Goal: Task Accomplishment & Management: Use online tool/utility

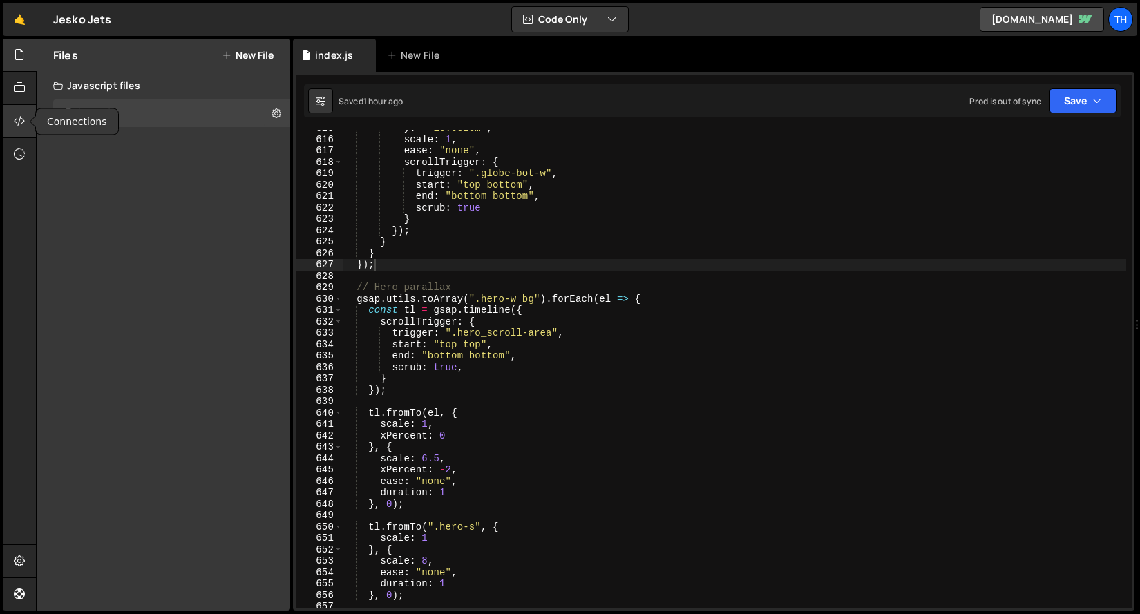
scroll to position [2904, 0]
click at [24, 97] on div at bounding box center [20, 88] width 34 height 33
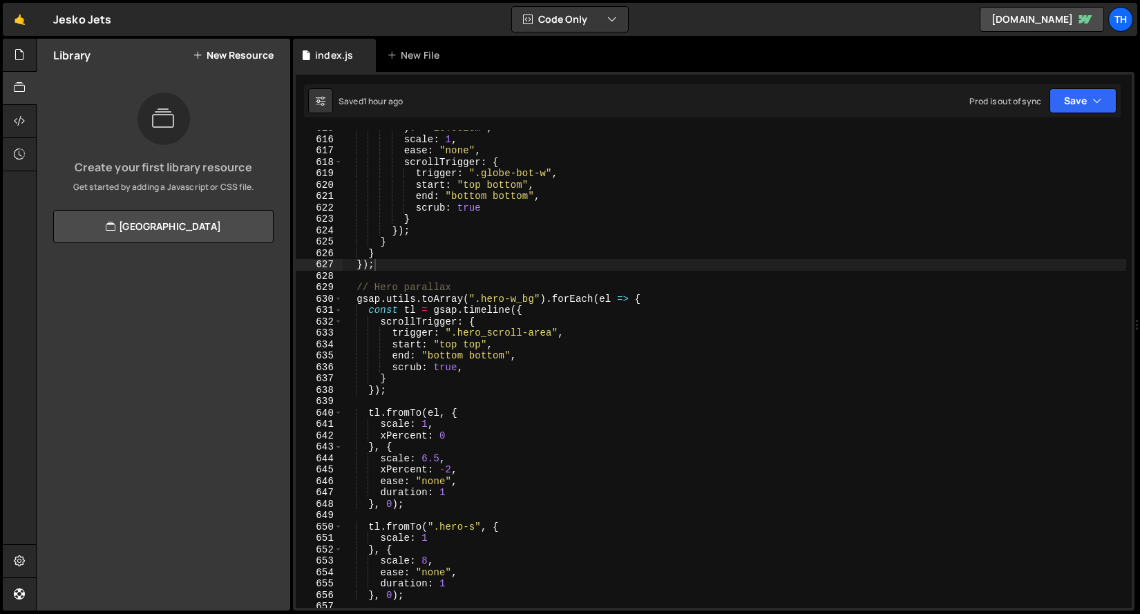
click at [402, 126] on div "1 Type cmd + s to save your Javascript file. הההההההההההההההההההההההההההההההההה…" at bounding box center [714, 341] width 842 height 539
click at [26, 126] on div at bounding box center [20, 121] width 34 height 33
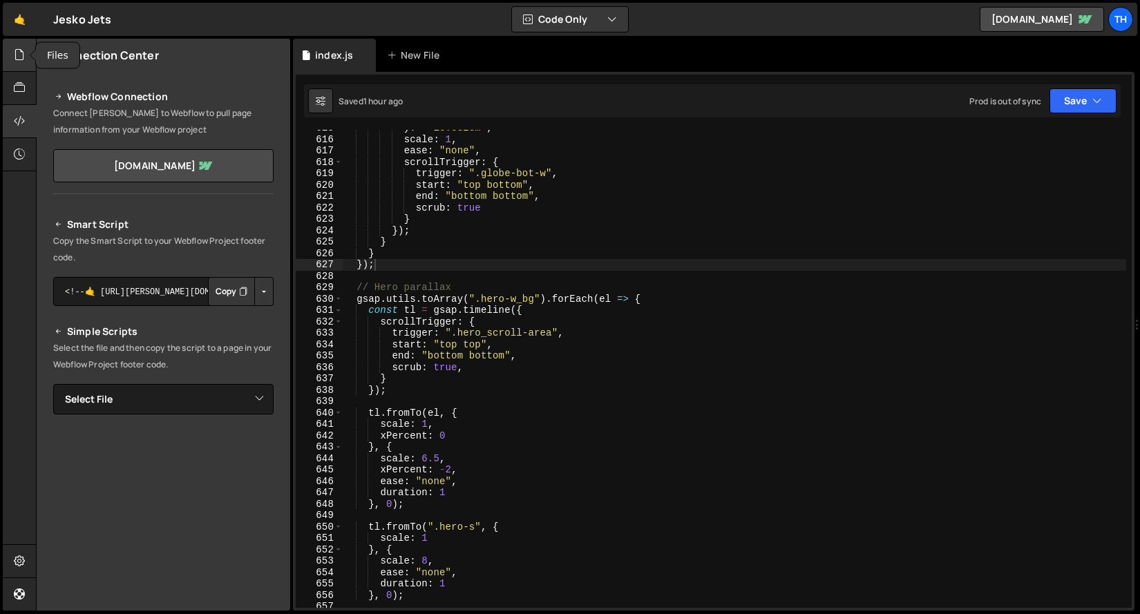
click at [21, 60] on icon at bounding box center [19, 54] width 11 height 15
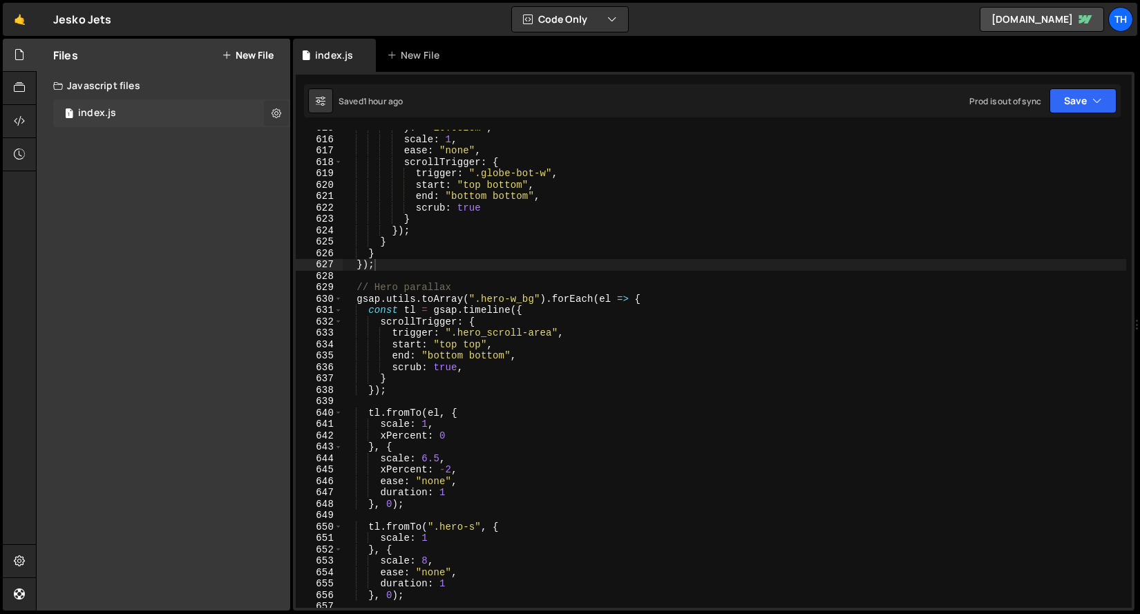
click at [269, 113] on button at bounding box center [276, 113] width 25 height 25
type input "index"
radio input "true"
checkbox input "true"
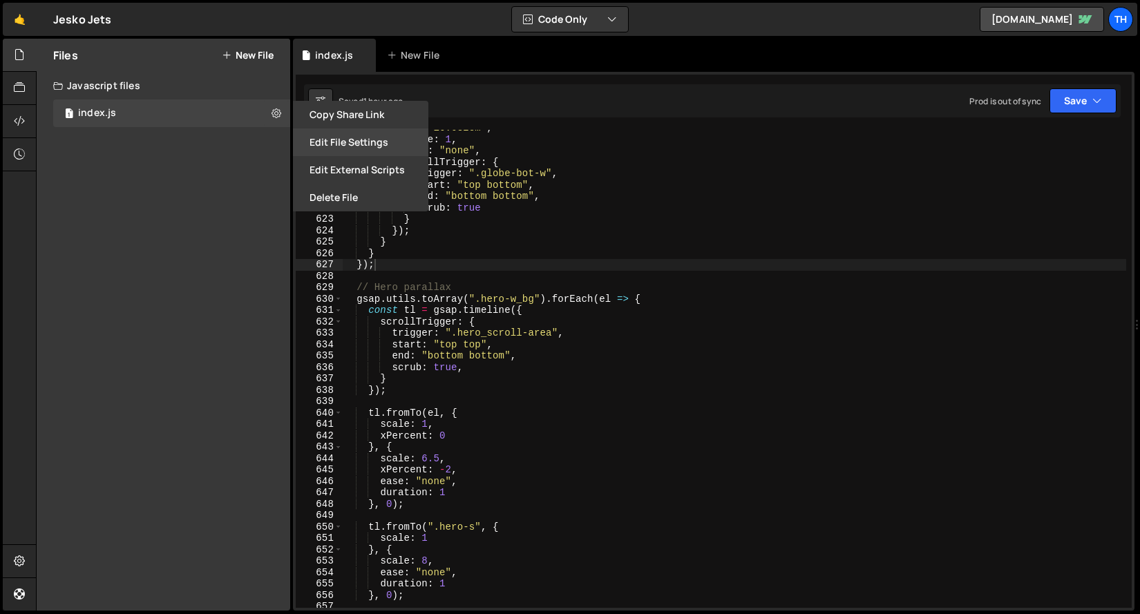
click at [348, 150] on button "Edit File Settings" at bounding box center [360, 143] width 135 height 28
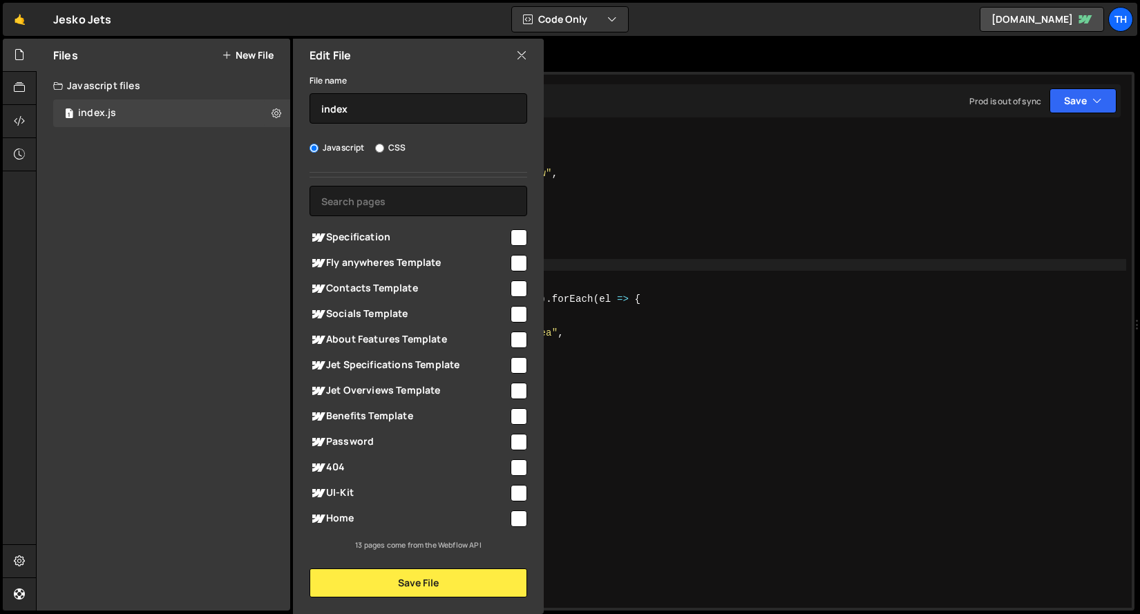
scroll to position [0, 0]
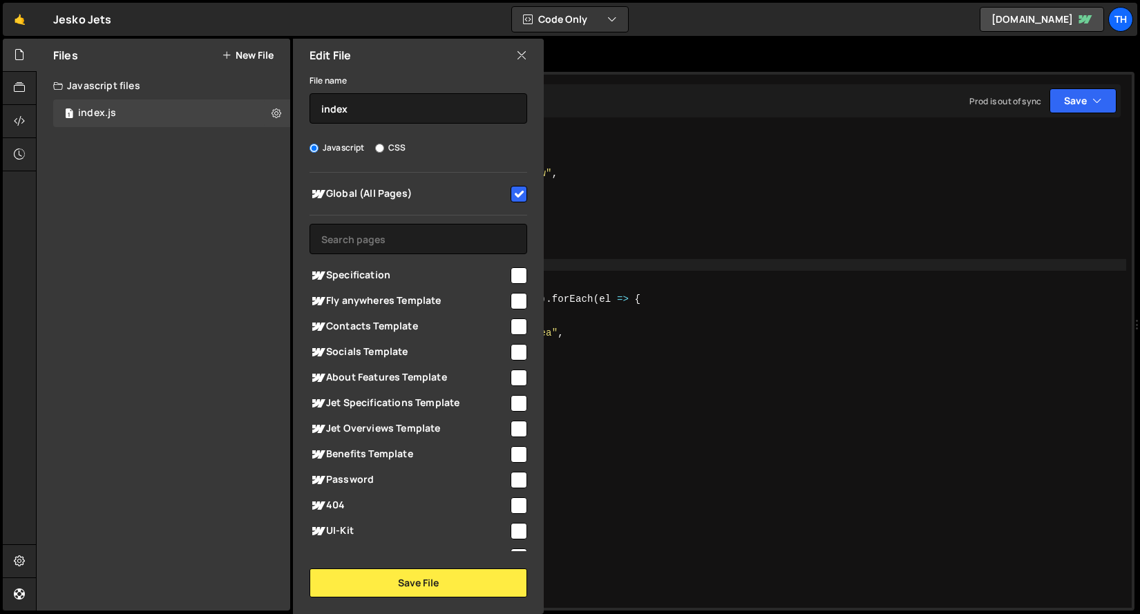
click at [525, 53] on icon at bounding box center [521, 55] width 11 height 15
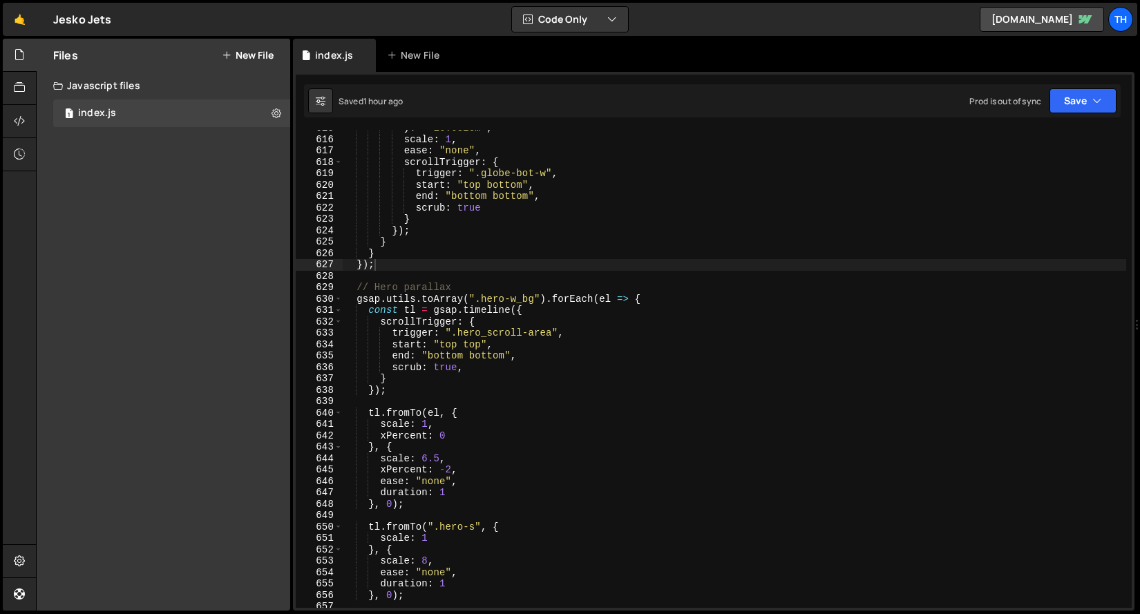
click at [305, 100] on div "Saved 1 hour ago Prod is out of sync Upgrade to Edit Save Save to Staging S Sav…" at bounding box center [712, 100] width 817 height 33
click at [312, 102] on button at bounding box center [320, 100] width 25 height 25
select select "editor"
select select "ace/theme/monokai"
type input "14"
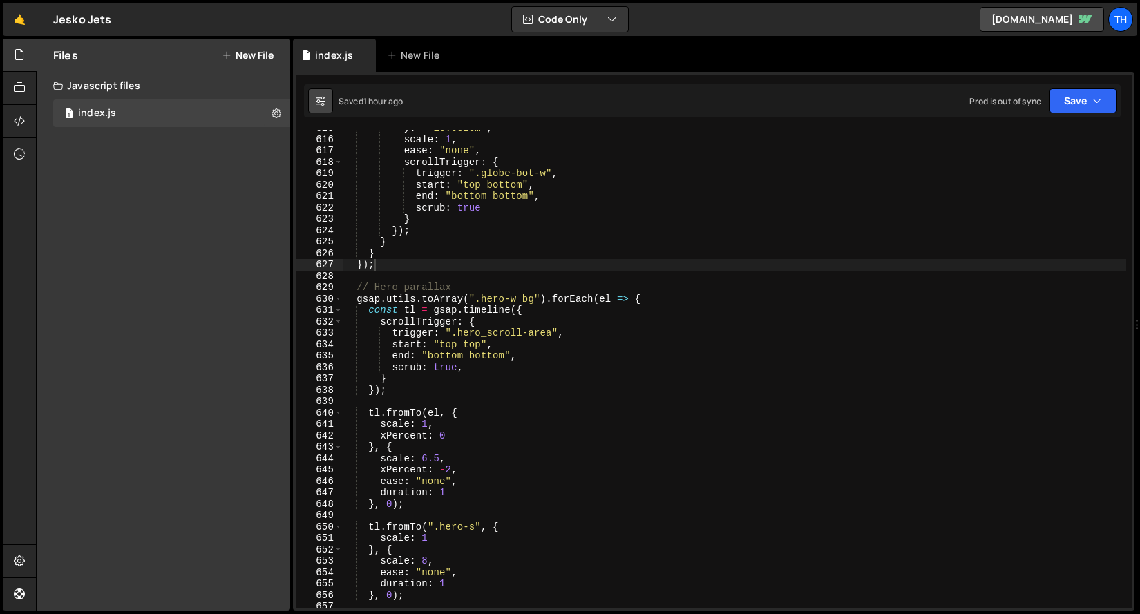
checkbox input "true"
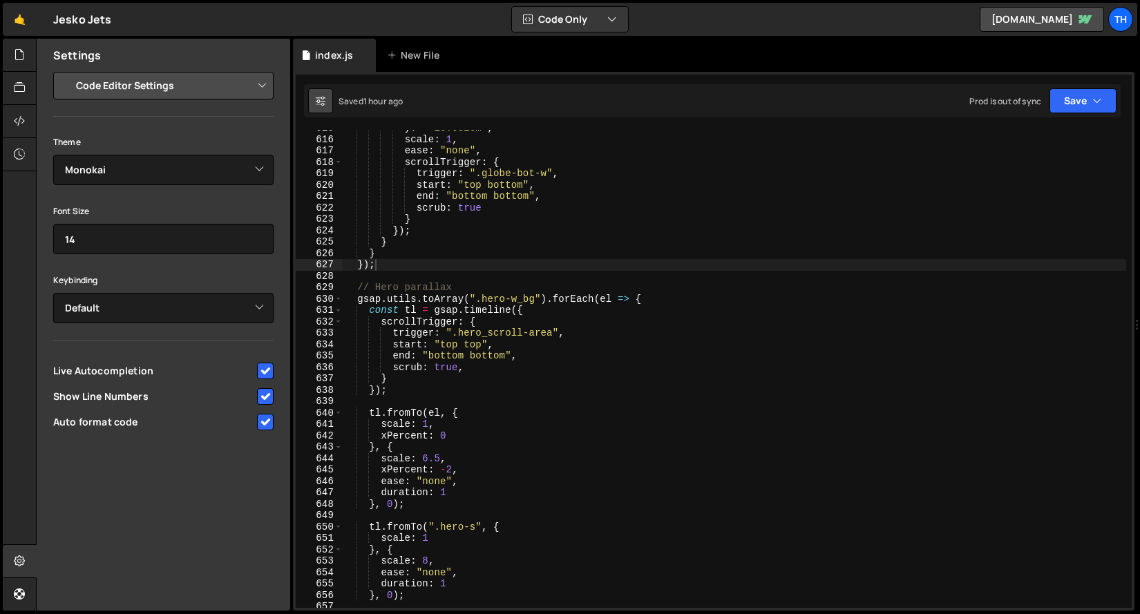
scroll to position [6648, 0]
click at [188, 96] on select "Project Settings Code Editor Settings Chat Settings" at bounding box center [166, 85] width 203 height 30
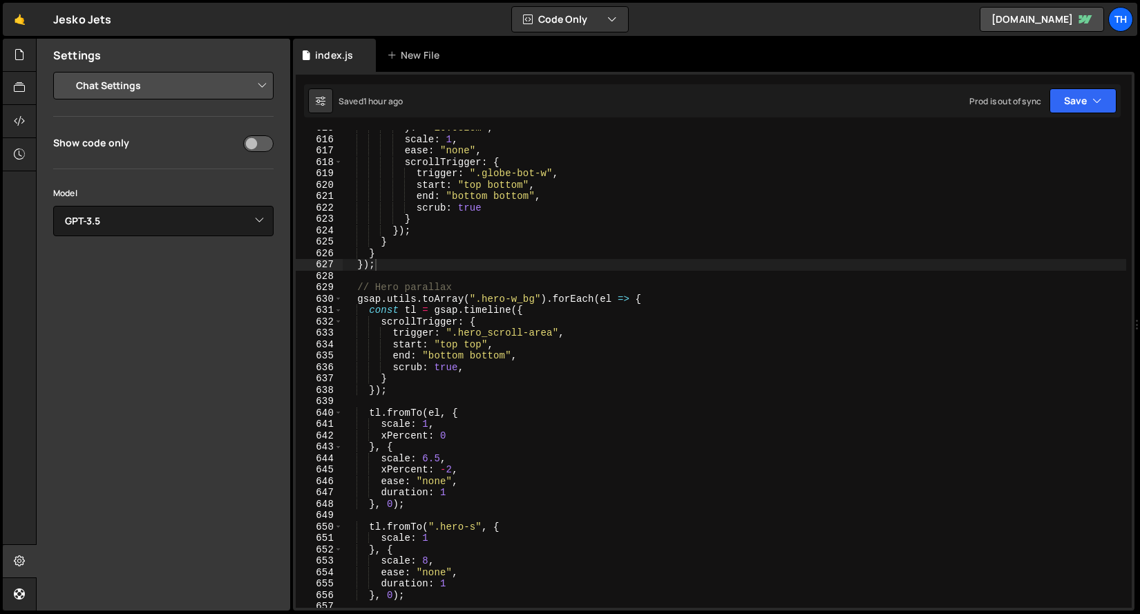
click at [177, 89] on select "Project Settings Code Editor Settings Chat Settings" at bounding box center [166, 85] width 203 height 30
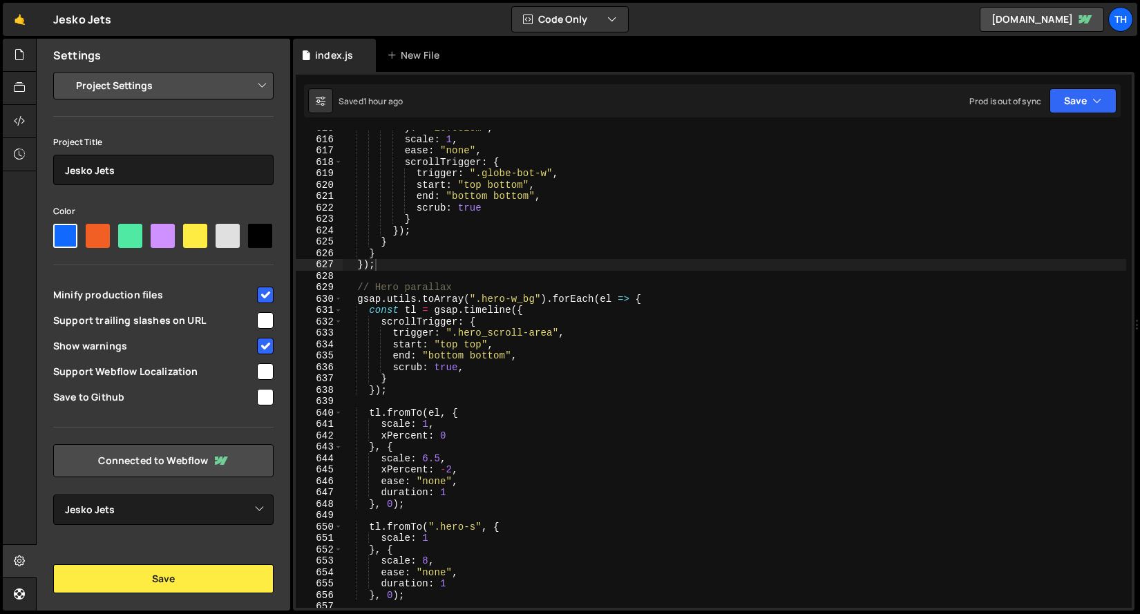
click at [147, 90] on select "Project Settings Code Editor Settings Chat Settings" at bounding box center [166, 85] width 203 height 30
select select "chat"
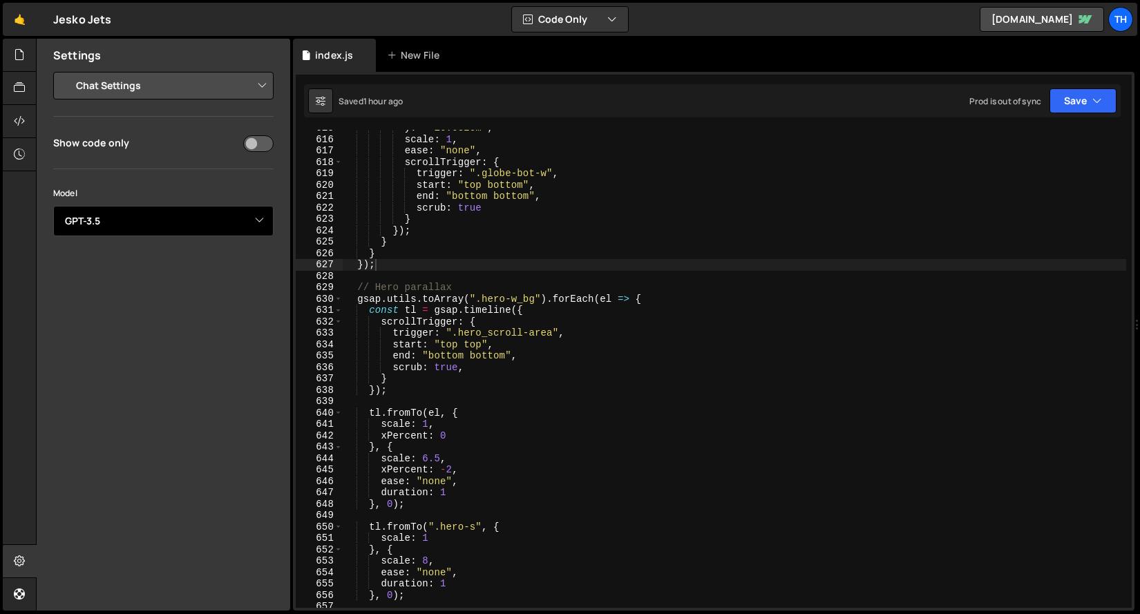
click at [119, 215] on select "Select Model GPT-3.5 GPT-4o mini GPT-4o (Pro) GPT-4.1 (Pro)" at bounding box center [163, 221] width 220 height 30
click at [245, 146] on input "checkbox" at bounding box center [258, 143] width 30 height 17
click at [252, 145] on input "checkbox" at bounding box center [258, 143] width 30 height 17
checkbox input "false"
click at [225, 92] on select "Project Settings Code Editor Settings Chat Settings" at bounding box center [166, 85] width 203 height 30
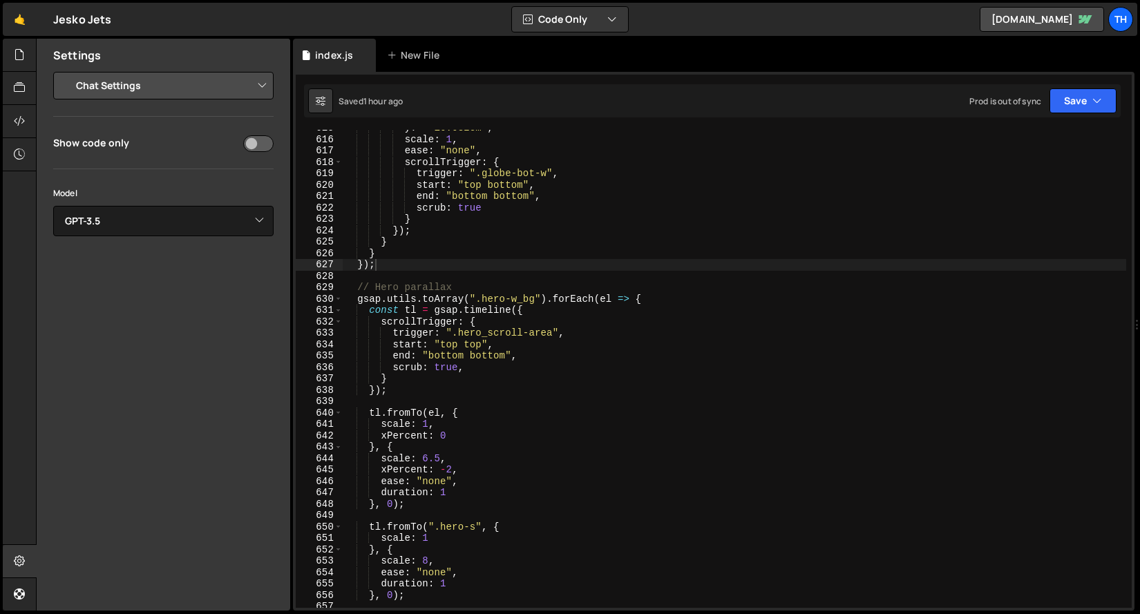
select select "project"
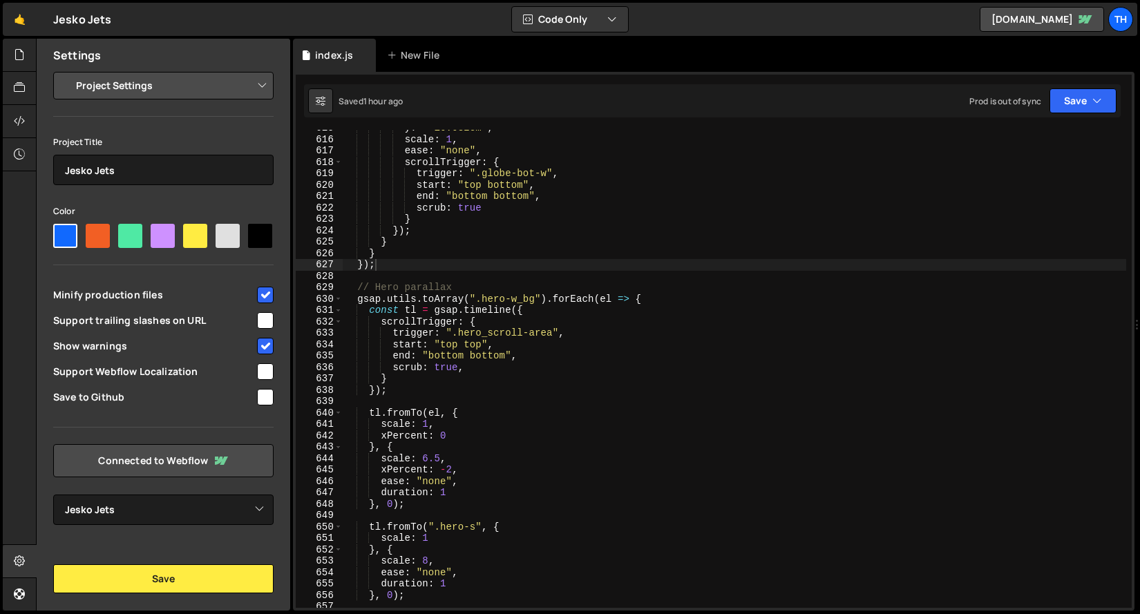
drag, startPoint x: 53, startPoint y: 314, endPoint x: 214, endPoint y: 317, distance: 161.1
click at [214, 317] on div "Project Settings Code Editor Settings Chat Settings Project Title [PERSON_NAME]…" at bounding box center [164, 298] width 254 height 453
copy span "Support trailing slashes on URL"
click at [73, 427] on div at bounding box center [163, 427] width 220 height 1
click at [252, 370] on span "Support Webflow Localization" at bounding box center [154, 372] width 202 height 14
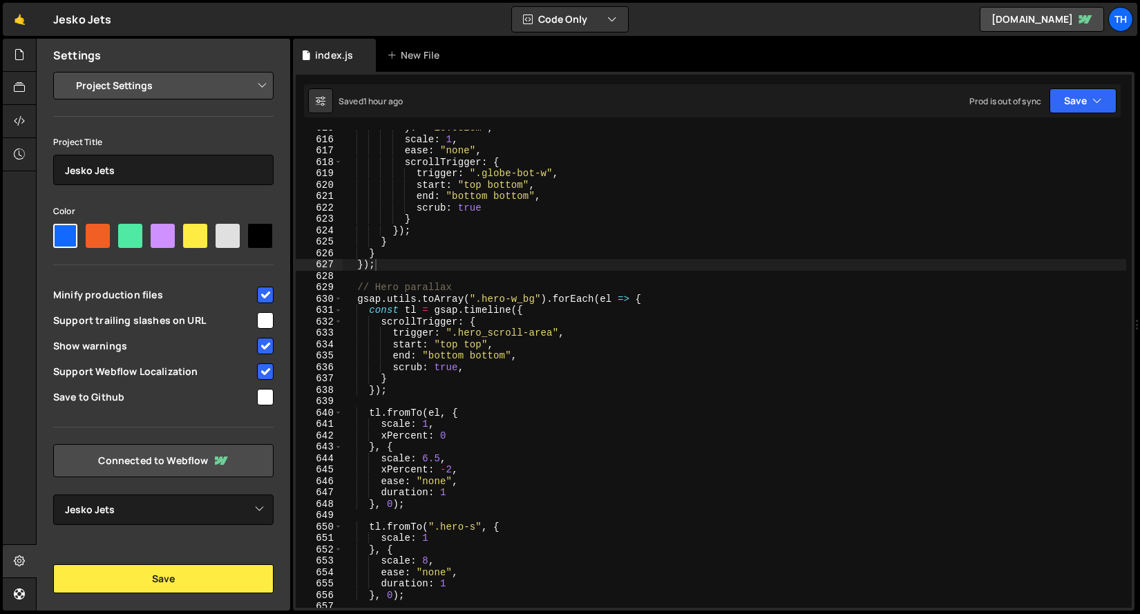
click at [261, 373] on input "checkbox" at bounding box center [265, 372] width 17 height 17
checkbox input "false"
click at [120, 510] on select "Select Project [PERSON_NAME] Jets" at bounding box center [163, 510] width 220 height 30
click at [121, 81] on select "Project Settings Code Editor Settings Chat Settings" at bounding box center [166, 85] width 203 height 30
select select "editor"
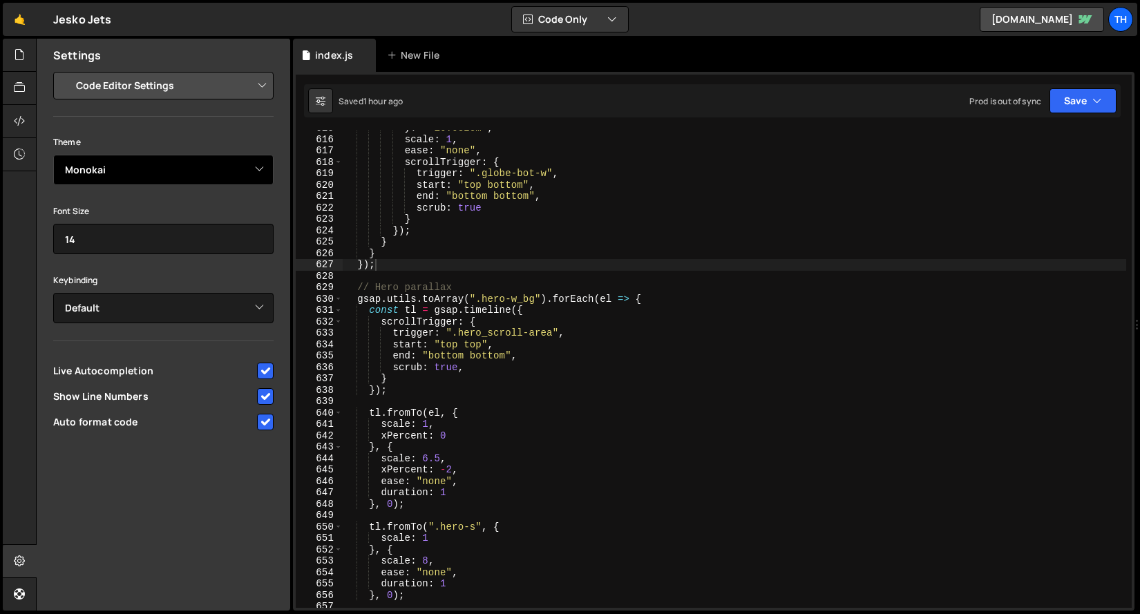
click at [115, 169] on select "Ambiance Chaos Clouds Midnight Dracula Cobalt Gruvbox Green on Black idle Finge…" at bounding box center [163, 170] width 220 height 30
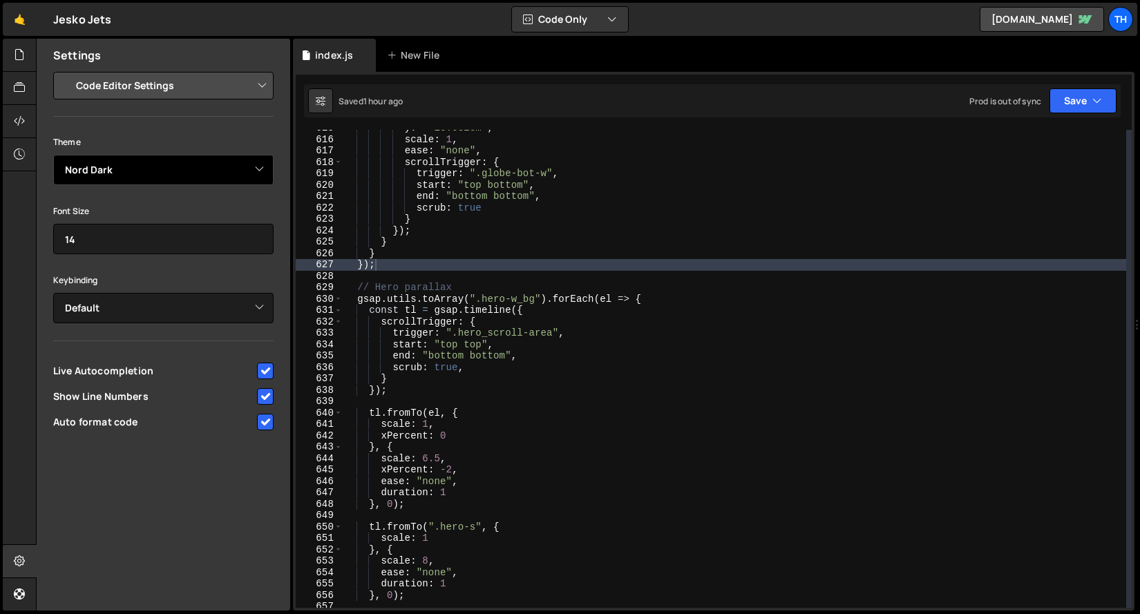
click at [98, 176] on select "Ambiance Chaos Clouds Midnight Dracula Cobalt Gruvbox Green on Black idle Finge…" at bounding box center [163, 170] width 220 height 30
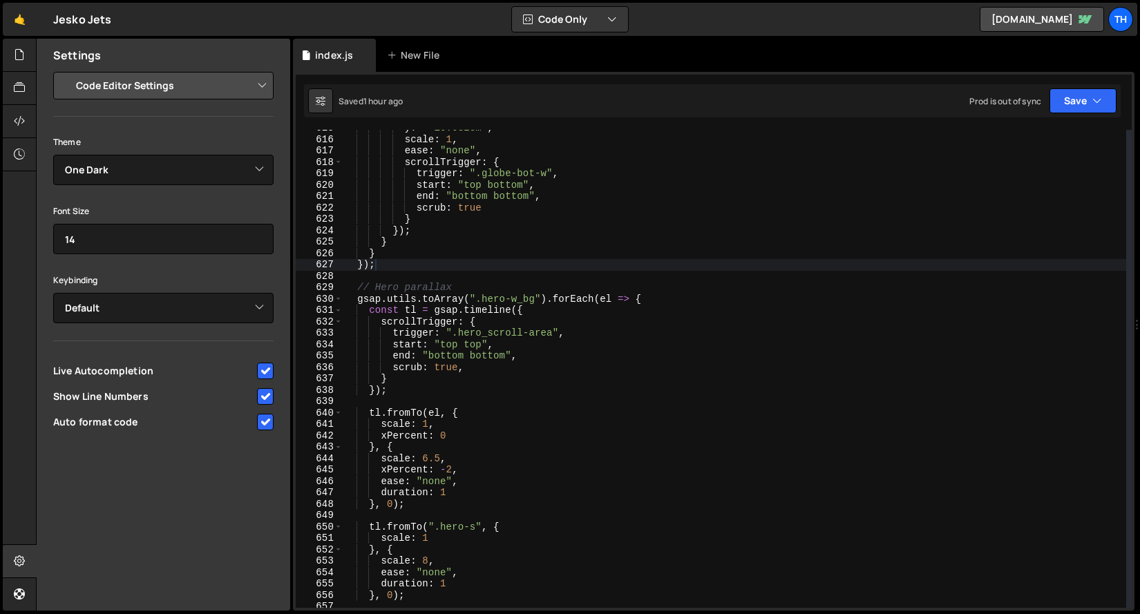
click at [101, 187] on div "Theme Ambiance Chaos Clouds Midnight Dracula Cobalt Gruvbox Green on Black idle…" at bounding box center [163, 283] width 220 height 301
click at [102, 178] on select "Ambiance Chaos Clouds Midnight Dracula Cobalt Gruvbox Green on Black idle Finge…" at bounding box center [163, 170] width 220 height 30
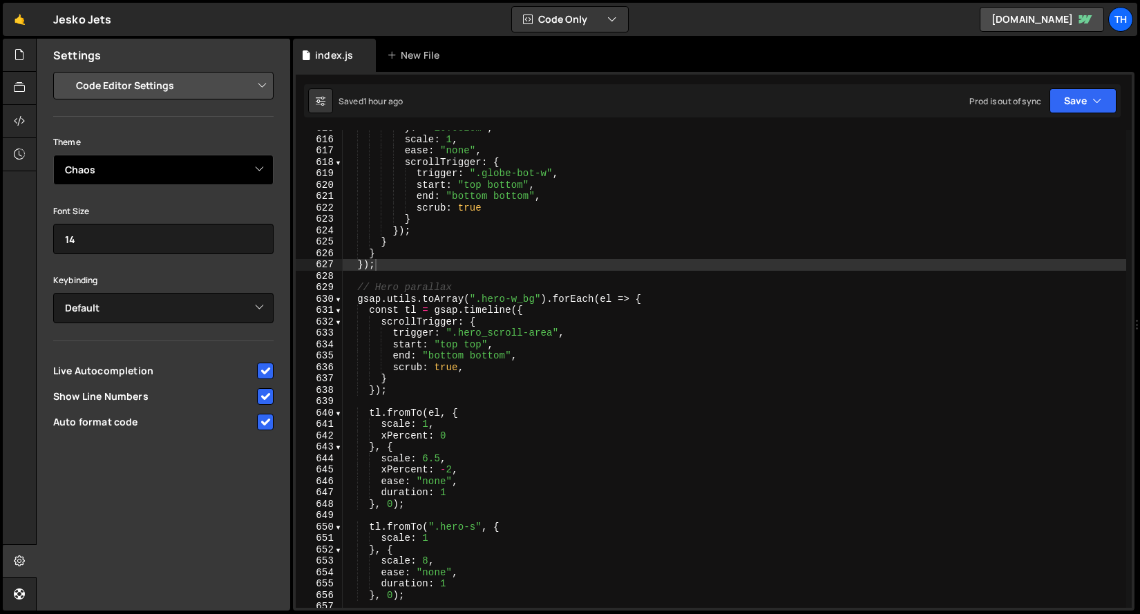
click at [91, 169] on select "Ambiance Chaos Clouds Midnight Dracula Cobalt Gruvbox Green on Black idle Finge…" at bounding box center [163, 170] width 220 height 30
select select "ace/theme/monokai"
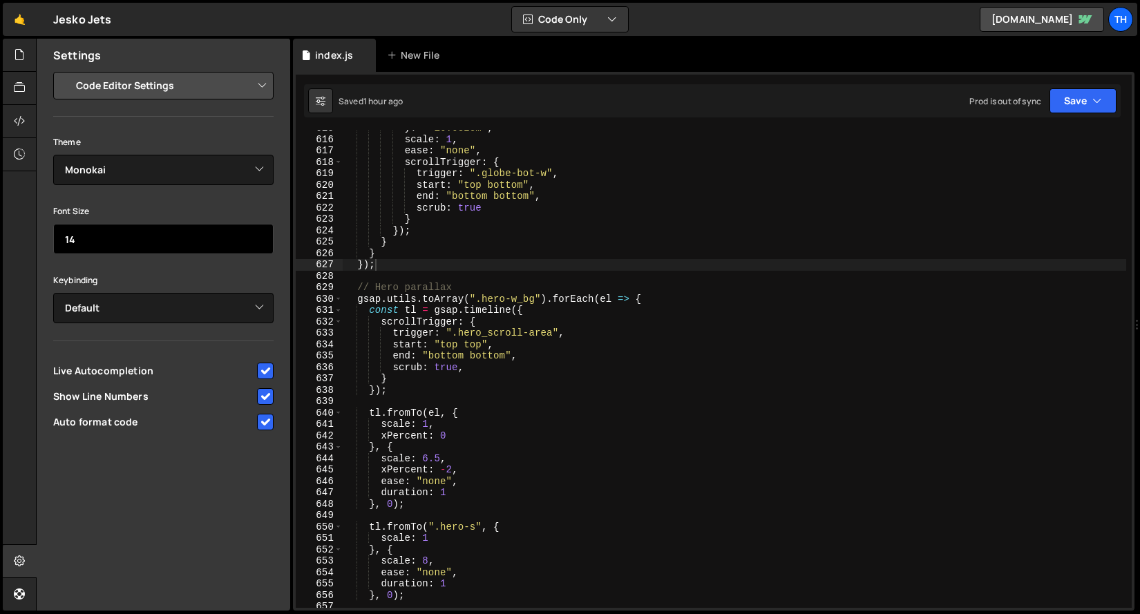
click at [102, 234] on input "14" at bounding box center [163, 239] width 220 height 30
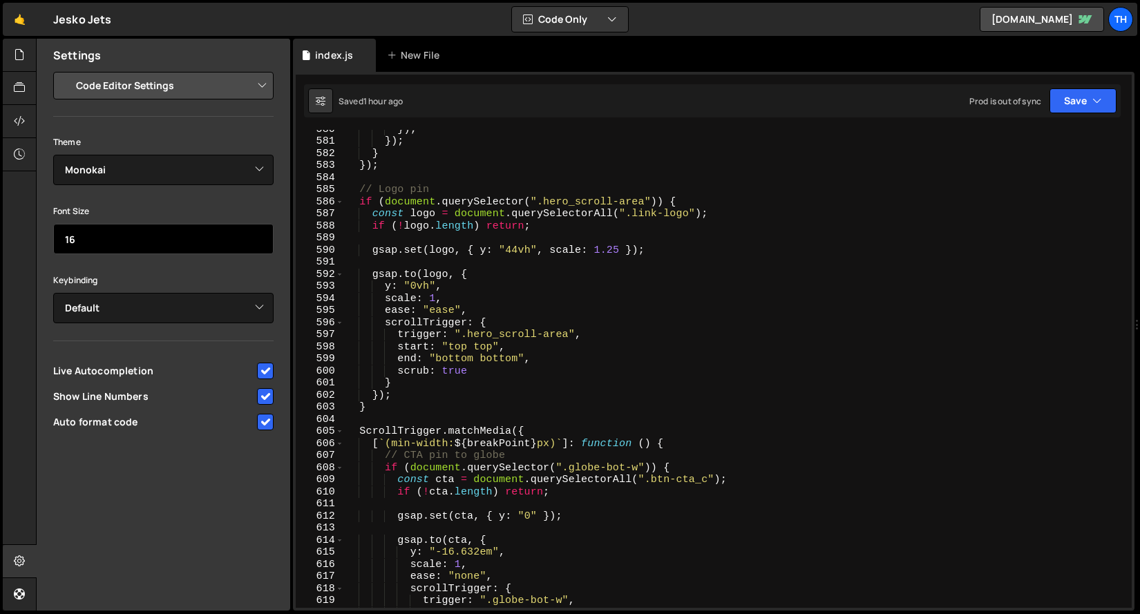
scroll to position [5773, 0]
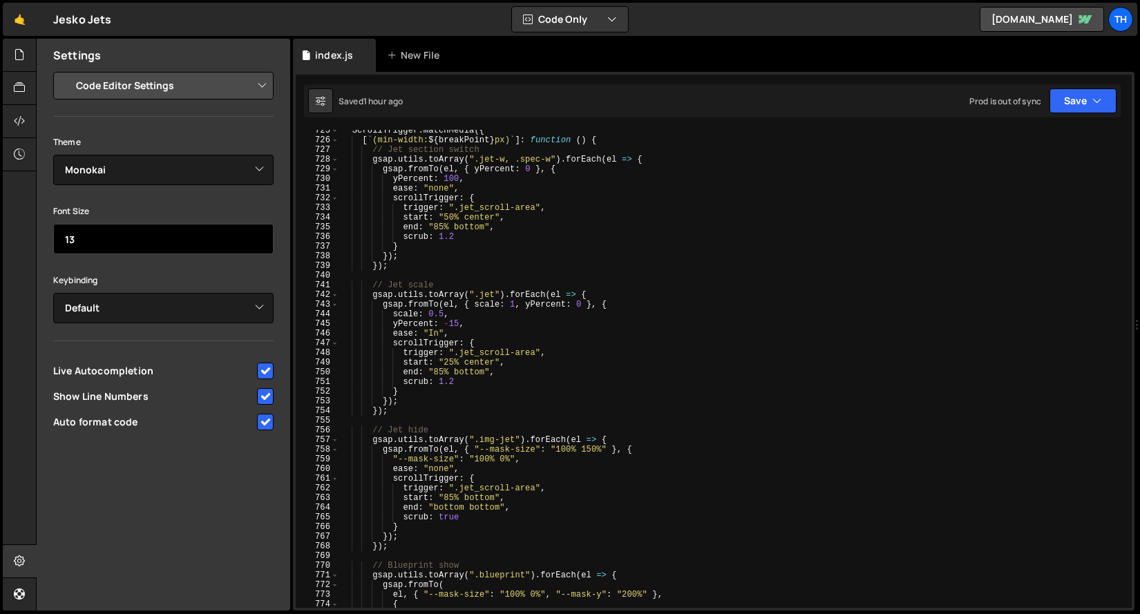
type input "14"
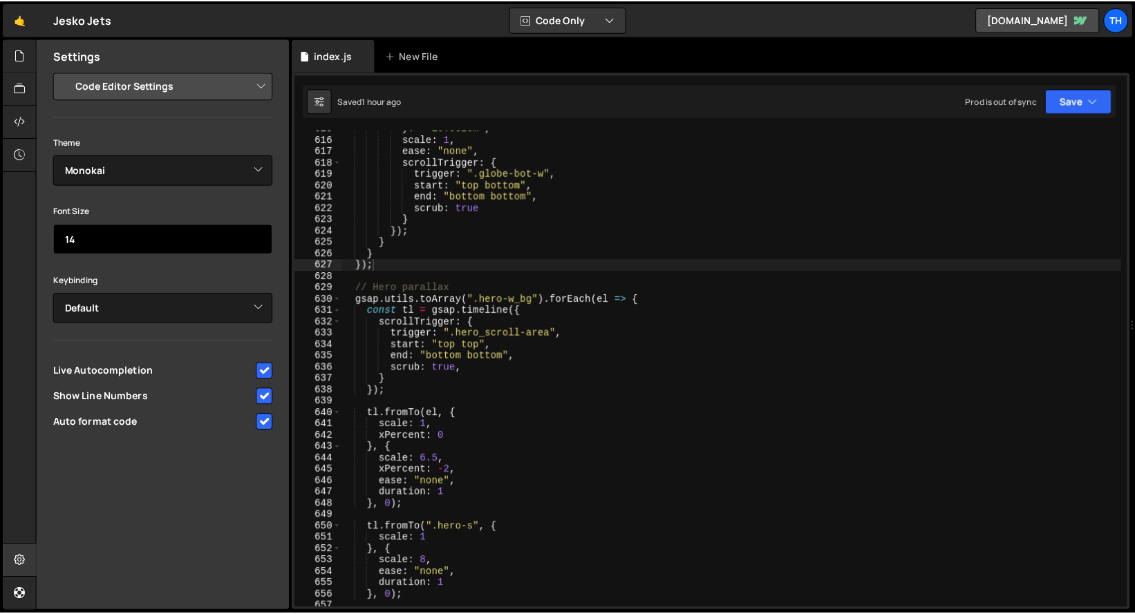
scroll to position [6648, 0]
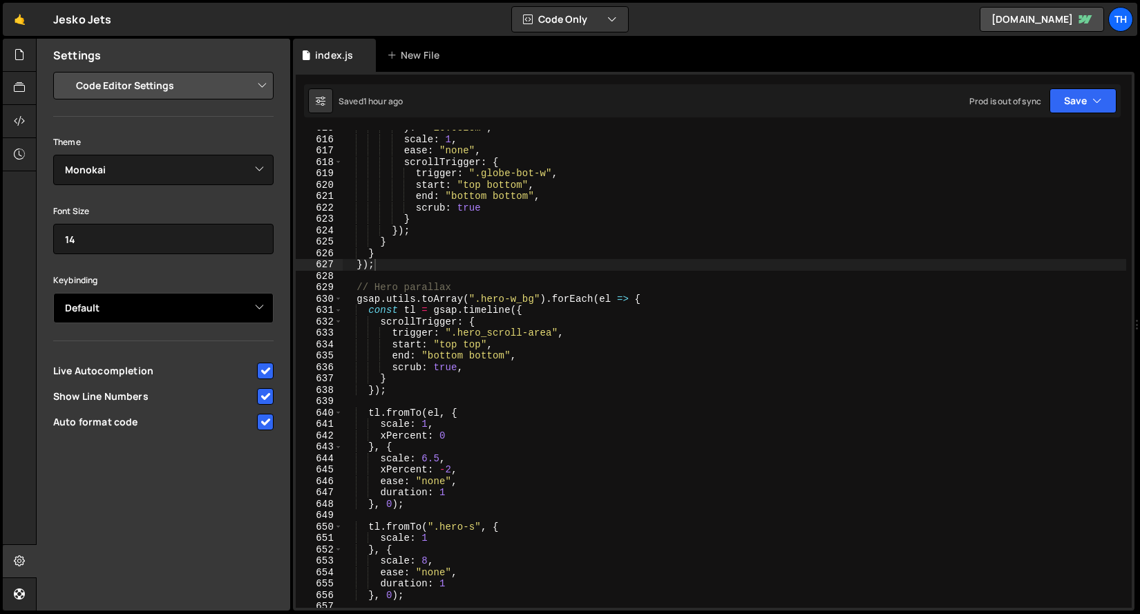
click at [100, 305] on select "Default Vim Emacs Sublime VSCode" at bounding box center [163, 308] width 220 height 30
click at [109, 290] on div "Keybinding Default Vim Emacs Sublime VSCode" at bounding box center [163, 298] width 220 height 52
click at [106, 305] on select "Default Vim Emacs Sublime VSCode" at bounding box center [163, 308] width 220 height 30
select select "ace/keyboard/emacs"
click at [442, 266] on div "y : "-16.632em" , scale : 1 , ease : "none" , scrollTrigger : { trigger : ".glo…" at bounding box center [735, 372] width 784 height 501
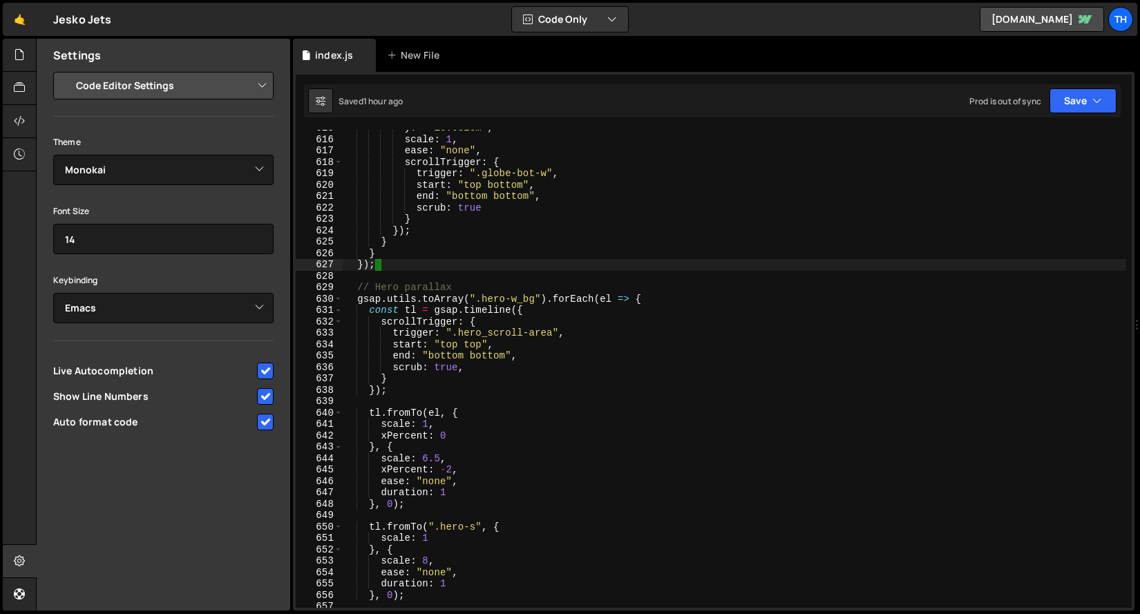
click at [438, 242] on div "y : "-16.632em" , scale : 1 , ease : "none" , scrollTrigger : { trigger : ".glo…" at bounding box center [735, 372] width 784 height 501
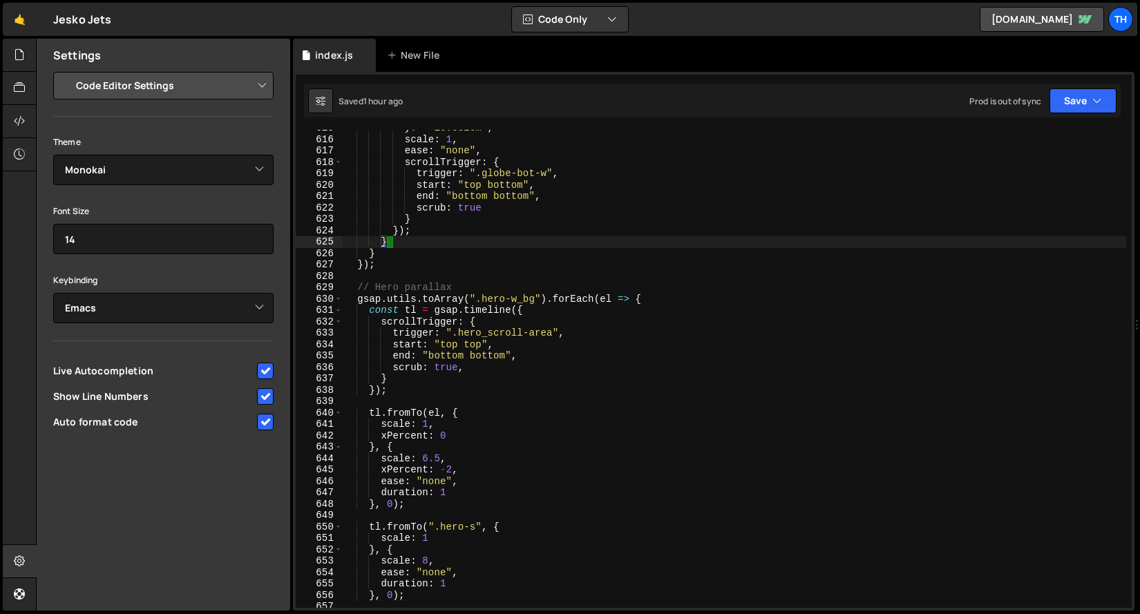
click at [435, 256] on div "y : "-16.632em" , scale : 1 , ease : "none" , scrollTrigger : { trigger : ".glo…" at bounding box center [735, 372] width 784 height 501
type textarea "}"
click at [180, 304] on select "Default Vim Emacs Sublime VSCode" at bounding box center [163, 308] width 220 height 30
select select "ace/keyboard/sublime"
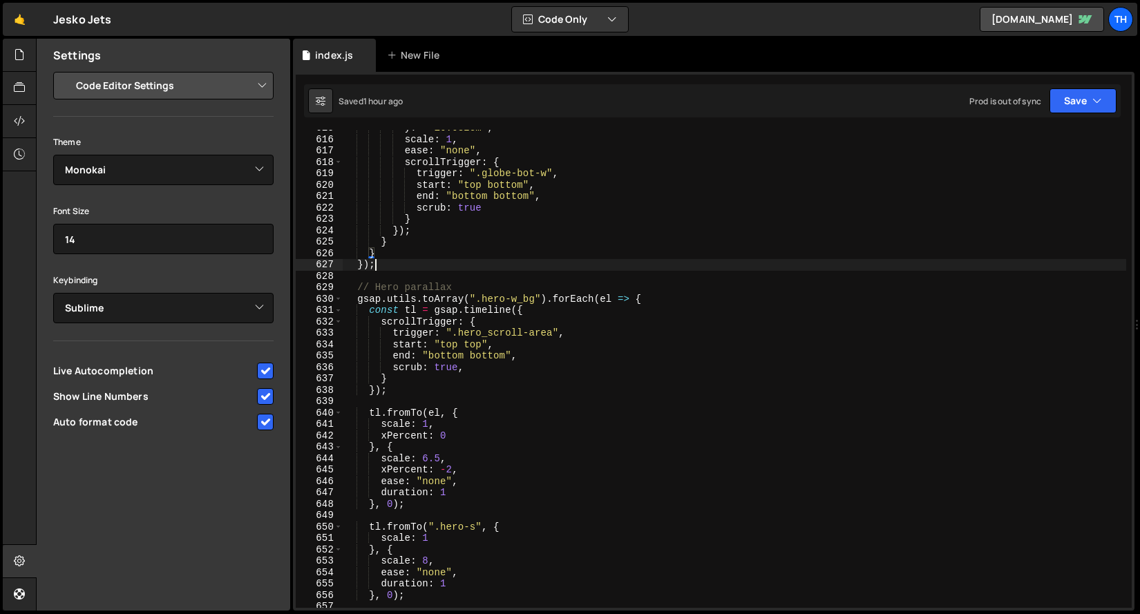
click at [429, 265] on div "y : "-16.632em" , scale : 1 , ease : "none" , scrollTrigger : { trigger : ".glo…" at bounding box center [735, 372] width 784 height 501
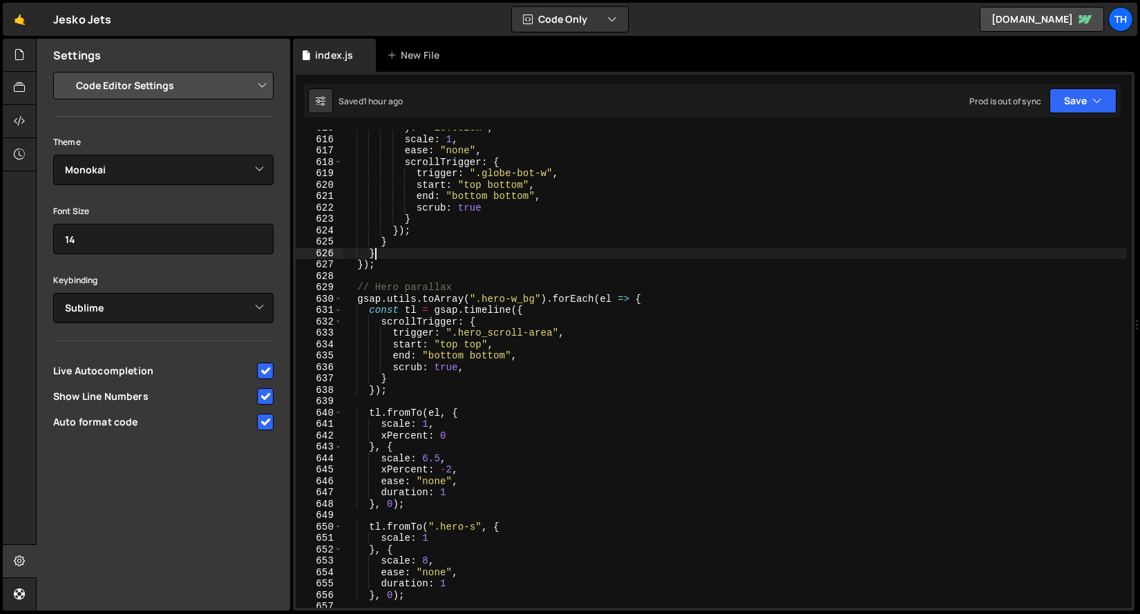
click at [429, 254] on div "y : "-16.632em" , scale : 1 , ease : "none" , scrollTrigger : { trigger : ".glo…" at bounding box center [735, 372] width 784 height 501
click at [435, 240] on div "y : "-16.632em" , scale : 1 , ease : "none" , scrollTrigger : { trigger : ".glo…" at bounding box center [735, 372] width 784 height 501
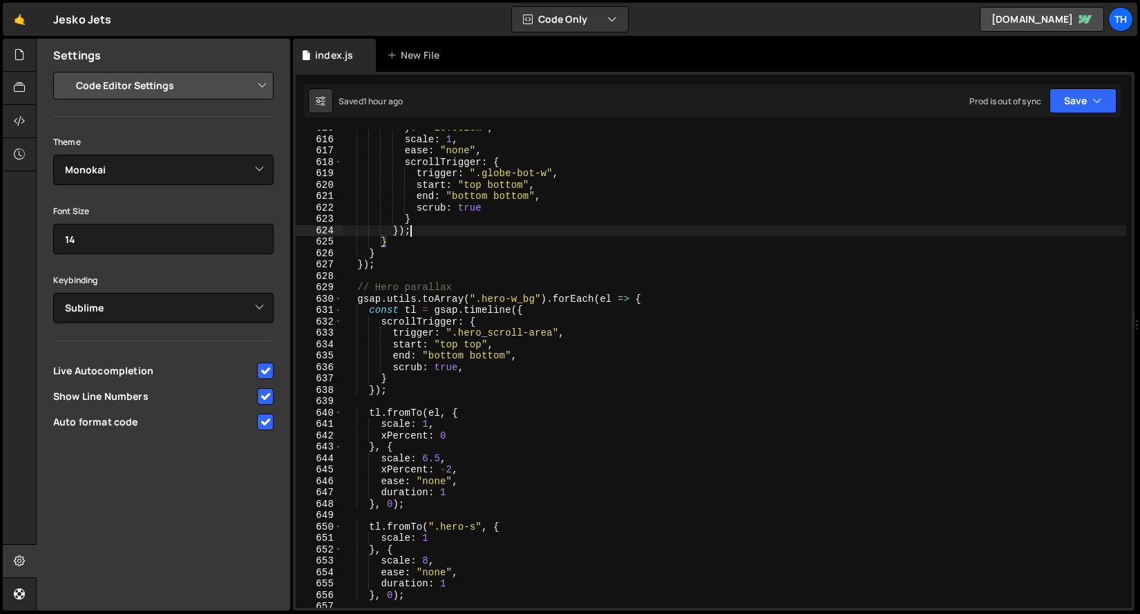
click at [438, 236] on div "y : "-16.632em" , scale : 1 , ease : "none" , scrollTrigger : { trigger : ".glo…" at bounding box center [735, 372] width 784 height 501
click at [424, 269] on div "y : "-16.632em" , scale : 1 , ease : "none" , scrollTrigger : { trigger : ".glo…" at bounding box center [735, 372] width 784 height 501
type textarea "});"
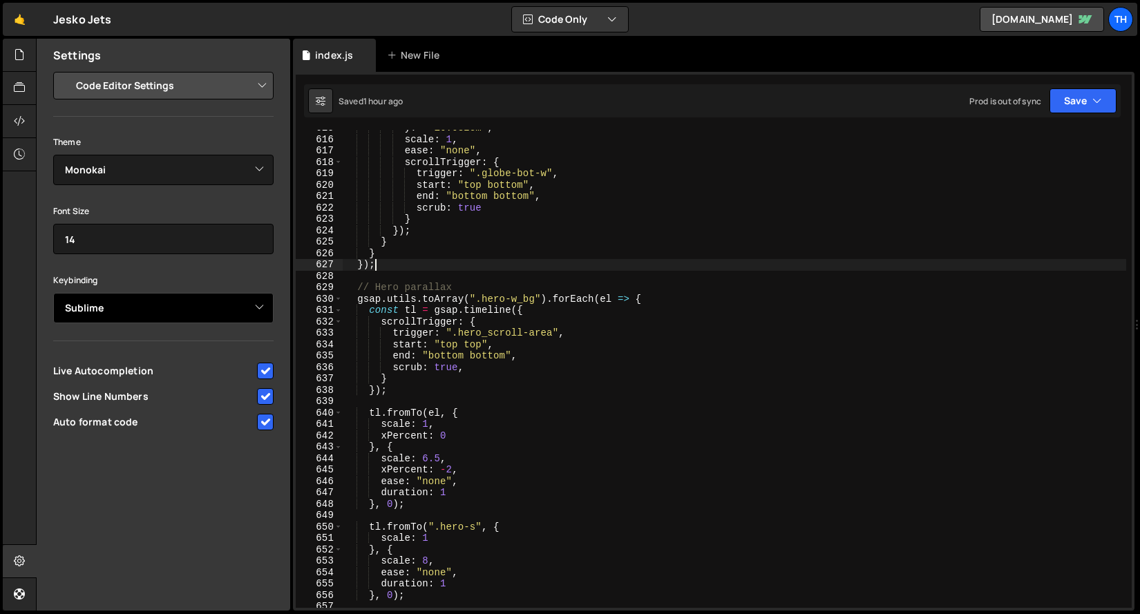
click at [201, 296] on select "Default Vim Emacs Sublime VSCode" at bounding box center [163, 308] width 220 height 30
select select
click at [413, 258] on div "y : "-16.632em" , scale : 1 , ease : "none" , scrollTrigger : { trigger : ".glo…" at bounding box center [735, 372] width 784 height 501
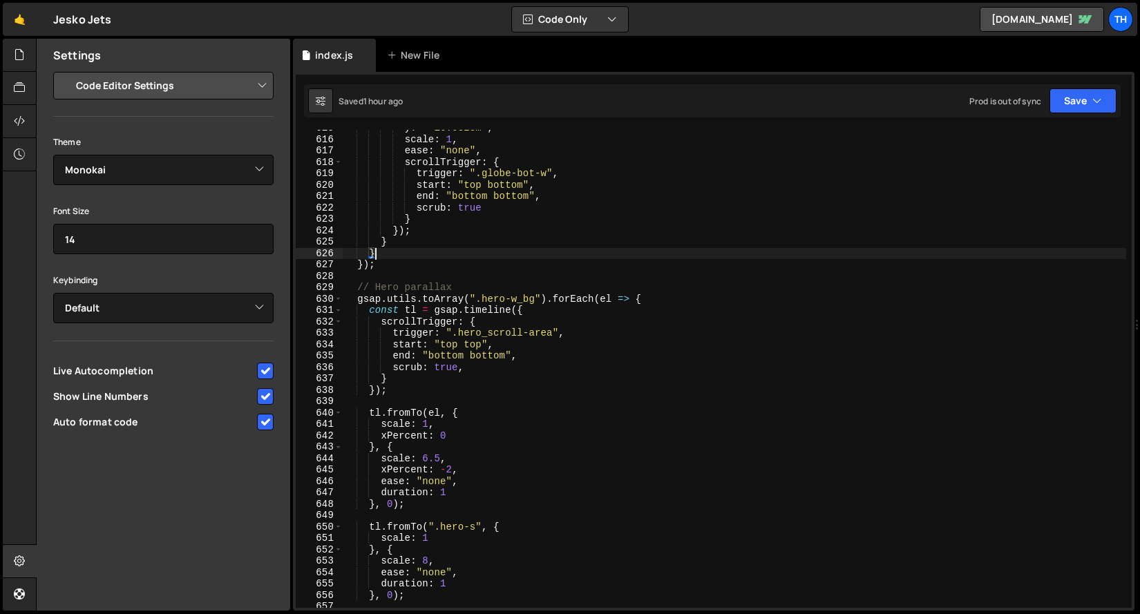
click at [412, 268] on div "y : "-16.632em" , scale : 1 , ease : "none" , scrollTrigger : { trigger : ".glo…" at bounding box center [735, 372] width 784 height 501
type textarea "});"
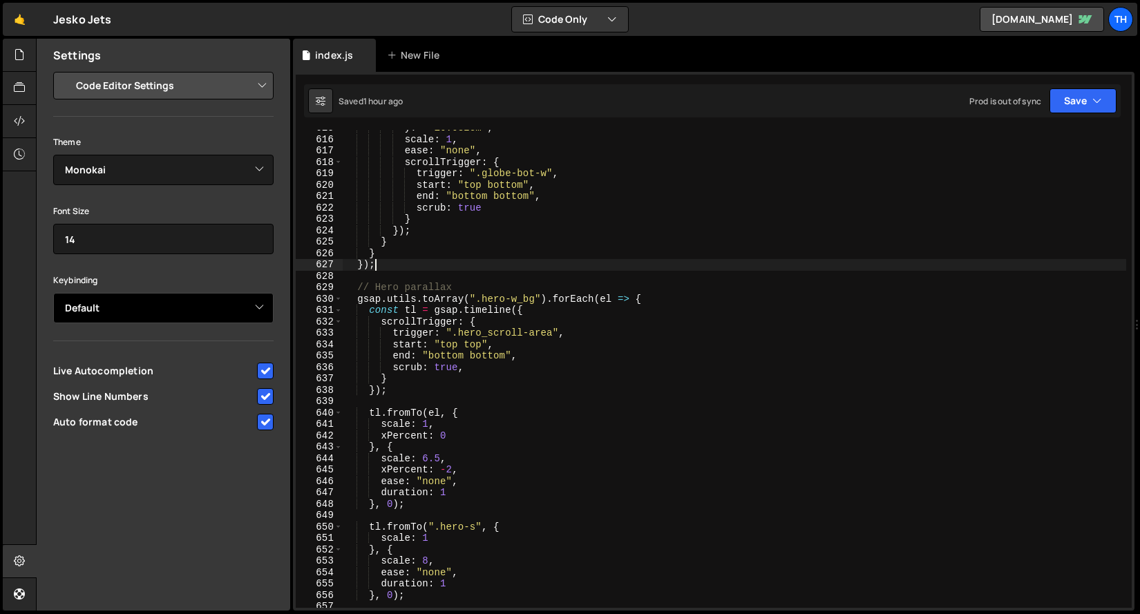
click at [146, 311] on select "Default Vim Emacs Sublime VSCode" at bounding box center [163, 308] width 220 height 30
select select "ace/keyboard/vscode"
click at [397, 247] on div "y : "-16.632em" , scale : 1 , ease : "none" , scrollTrigger : { trigger : ".glo…" at bounding box center [735, 372] width 784 height 501
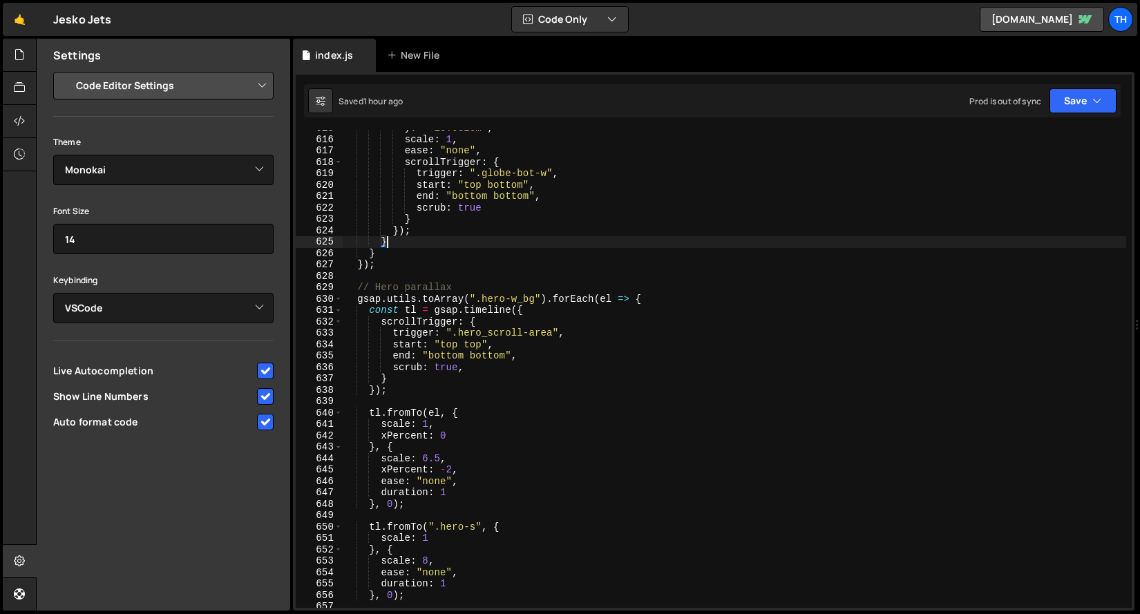
click at [398, 251] on div "y : "-16.632em" , scale : 1 , ease : "none" , scrollTrigger : { trigger : ".glo…" at bounding box center [735, 372] width 784 height 501
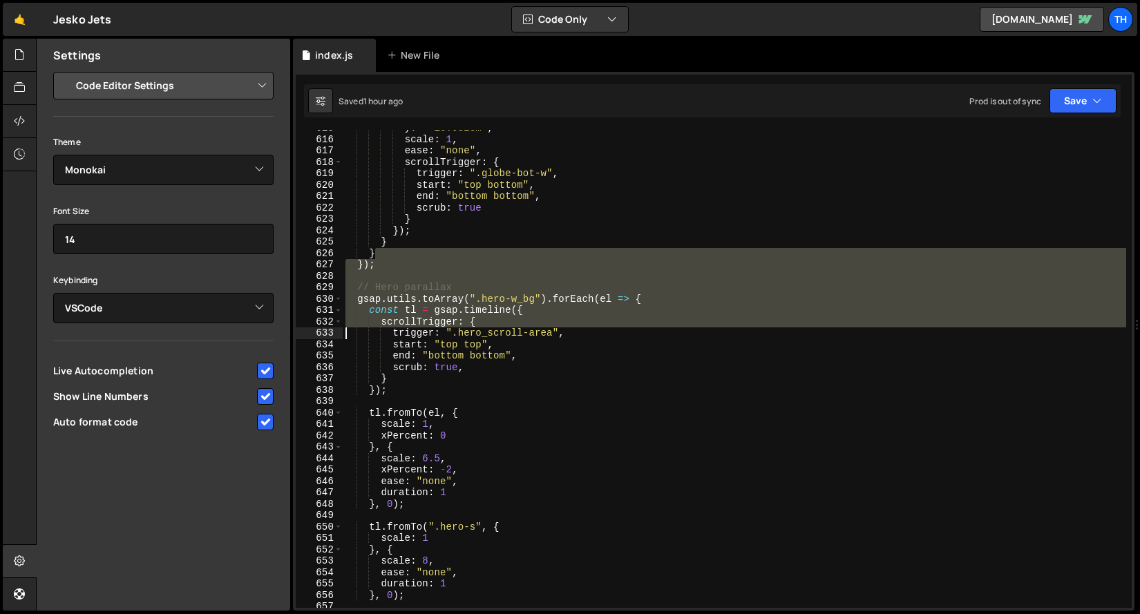
drag, startPoint x: 386, startPoint y: 256, endPoint x: 322, endPoint y: 332, distance: 99.6
click at [322, 332] on div "} 615 616 617 618 619 620 621 622 623 624 625 626 627 628 629 630 631 632 633 6…" at bounding box center [714, 369] width 836 height 478
type textarea "scrollTrigger: { trigger: ".hero_scroll-area","
click at [150, 307] on select "Default Vim Emacs Sublime VSCode" at bounding box center [163, 308] width 220 height 30
select select "ace/keyboard/vim"
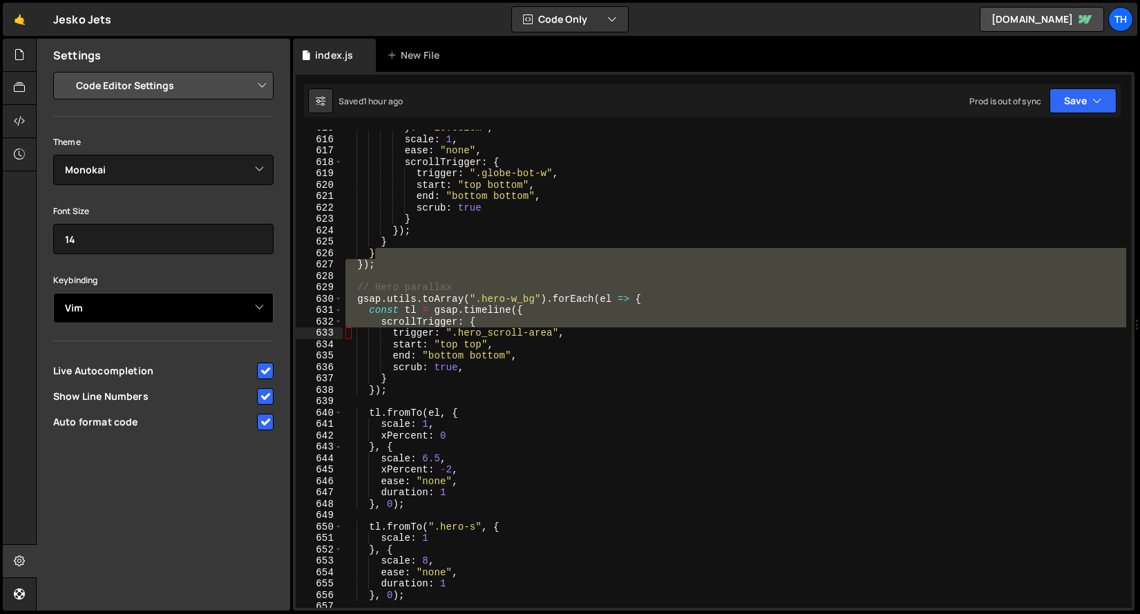
click at [88, 299] on select "Default Vim Emacs Sublime VSCode" at bounding box center [163, 308] width 220 height 30
select select
click at [95, 314] on select "Default Vim Emacs Sublime VSCode" at bounding box center [163, 308] width 220 height 30
click at [272, 368] on input "checkbox" at bounding box center [265, 371] width 17 height 17
click at [267, 367] on input "checkbox" at bounding box center [265, 371] width 17 height 17
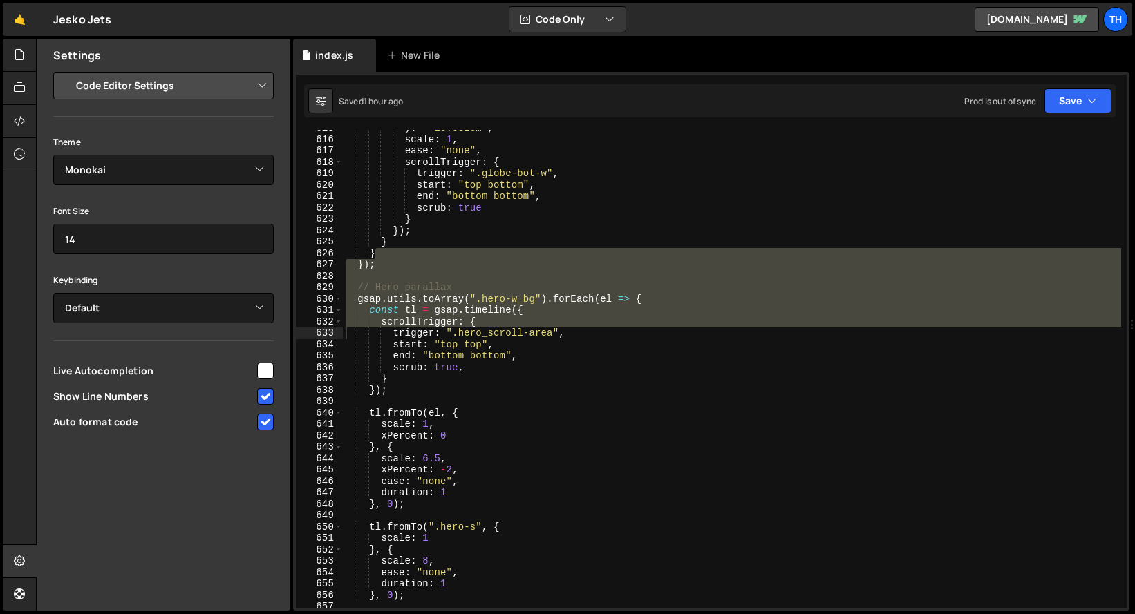
checkbox input "true"
click at [265, 391] on input "checkbox" at bounding box center [265, 396] width 17 height 17
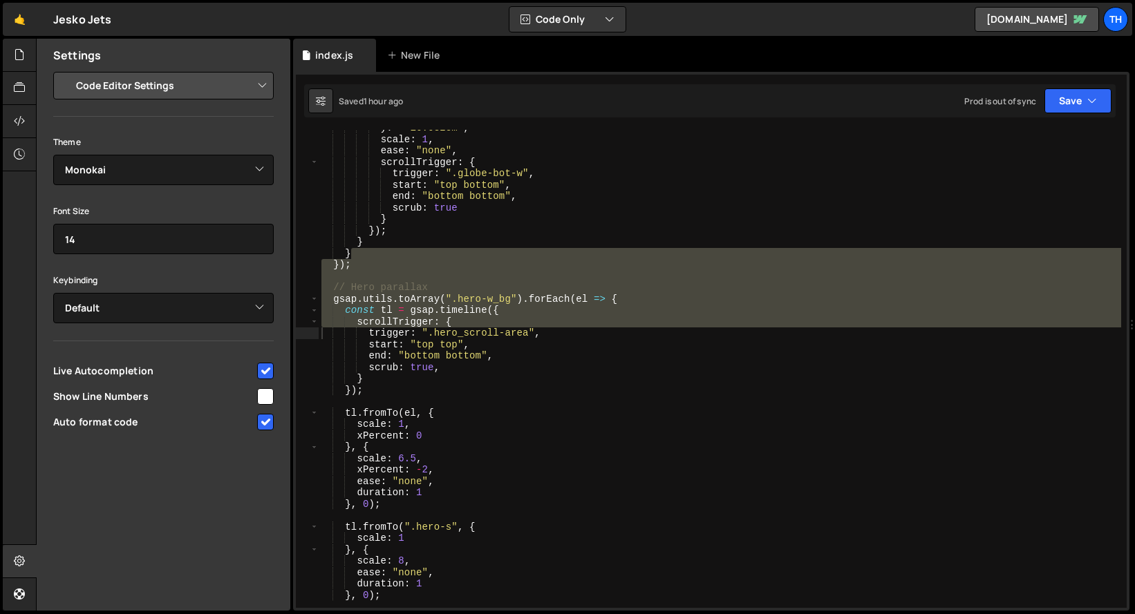
click at [265, 393] on input "checkbox" at bounding box center [265, 396] width 17 height 17
checkbox input "true"
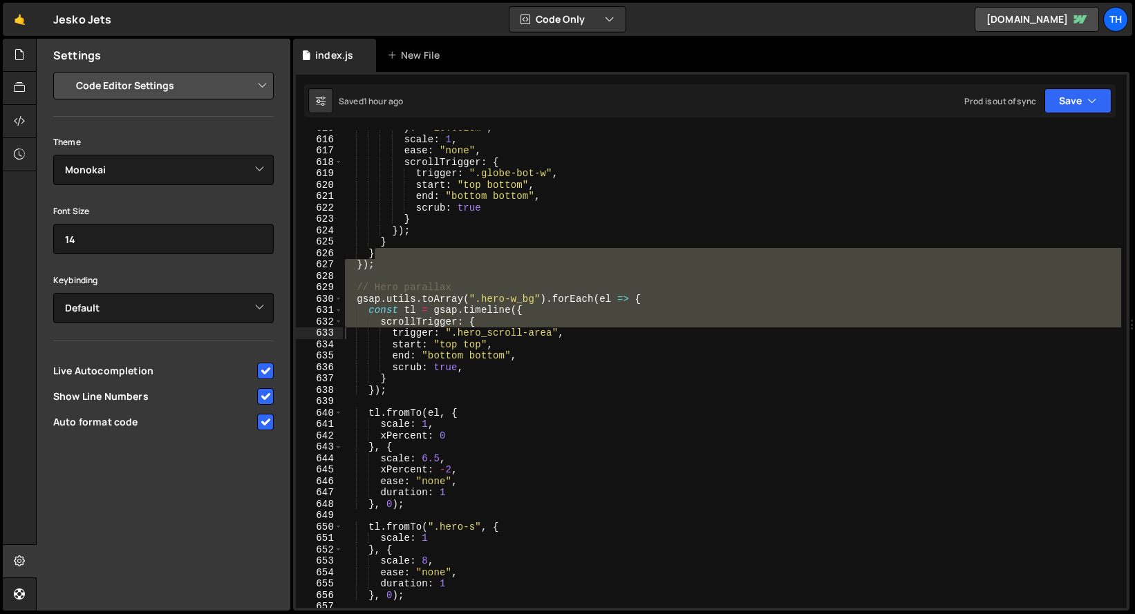
click at [265, 417] on input "checkbox" at bounding box center [265, 422] width 17 height 17
checkbox input "true"
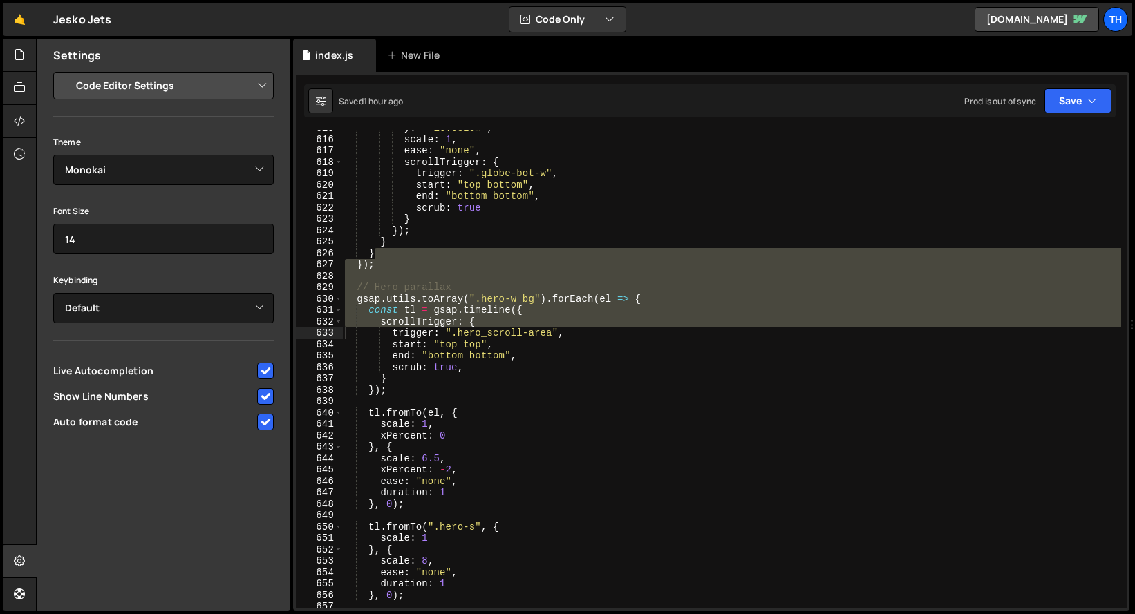
click at [164, 86] on select "Project Settings Code Editor Settings Chat Settings" at bounding box center [166, 85] width 203 height 30
select select "project"
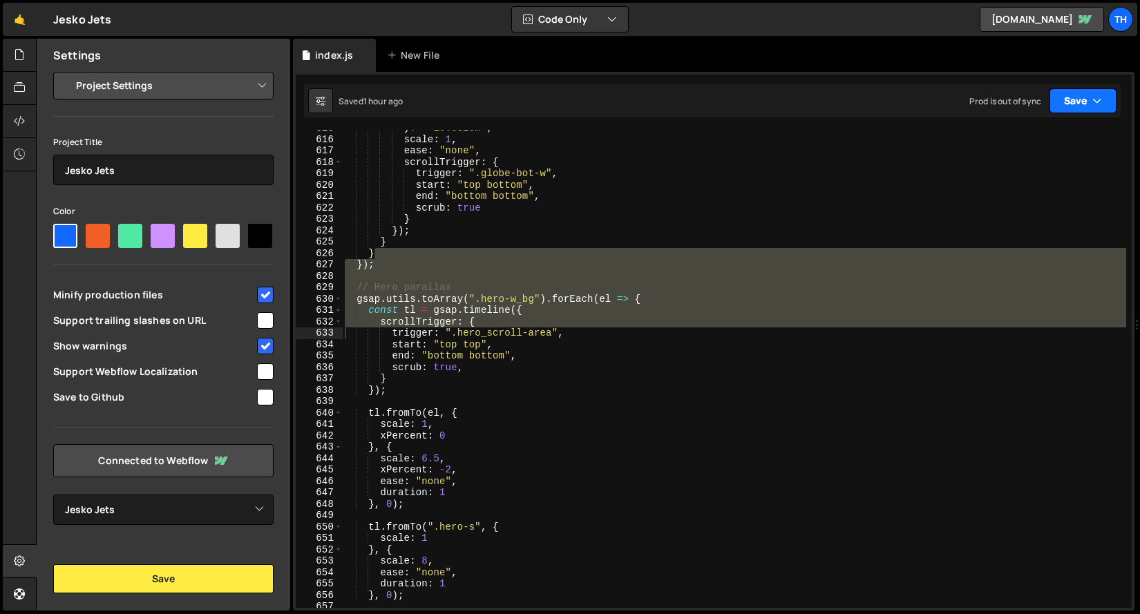
click at [1103, 111] on button "Save" at bounding box center [1083, 100] width 67 height 25
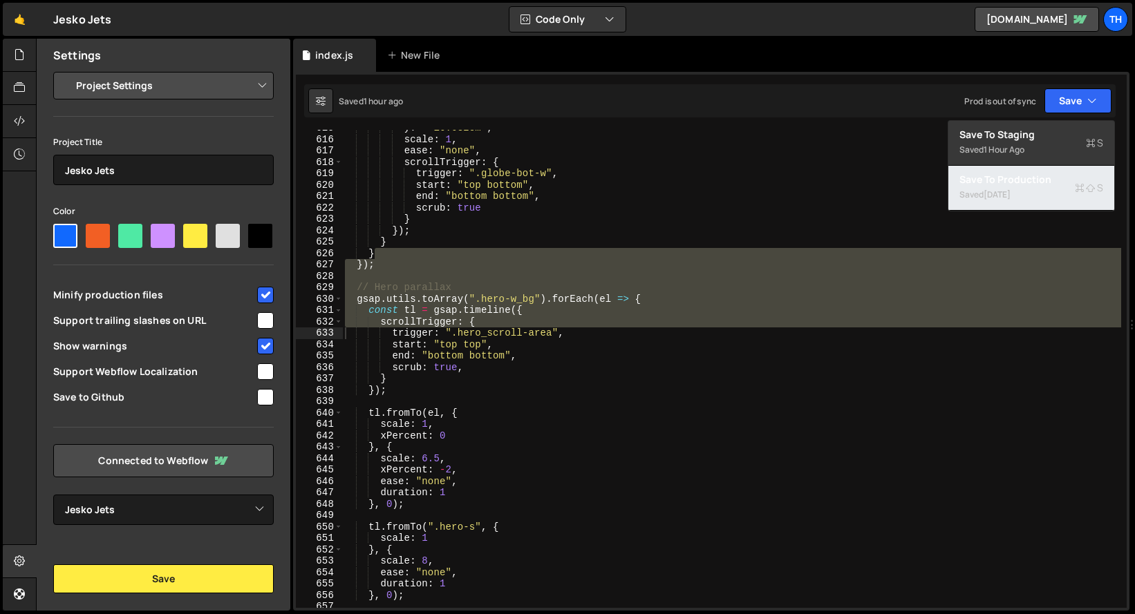
click at [1069, 194] on div "Saved [DATE]" at bounding box center [1031, 195] width 144 height 17
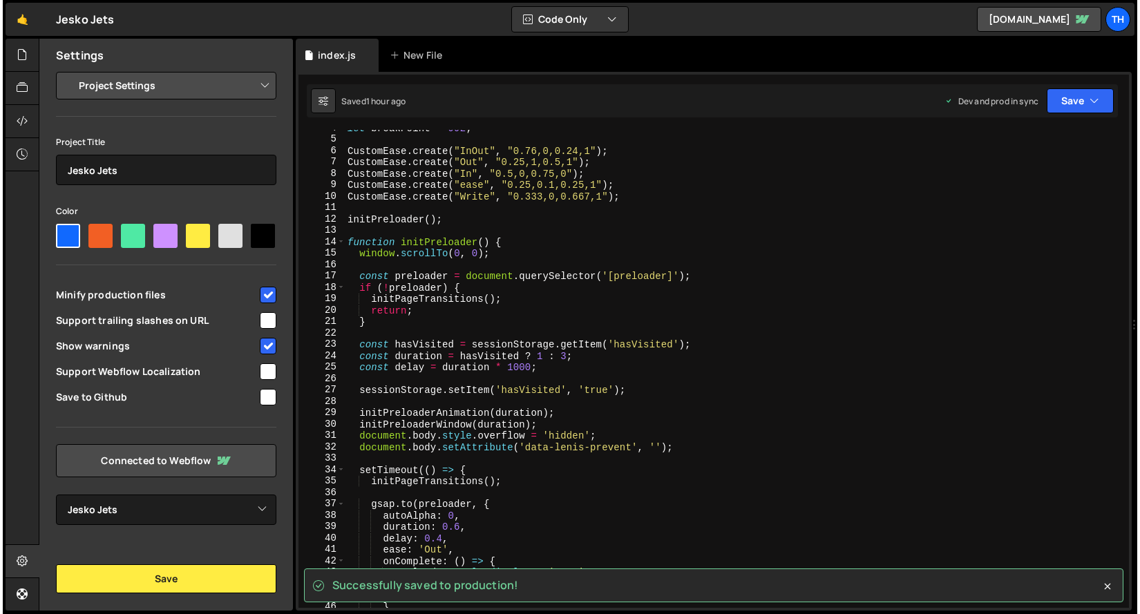
scroll to position [0, 0]
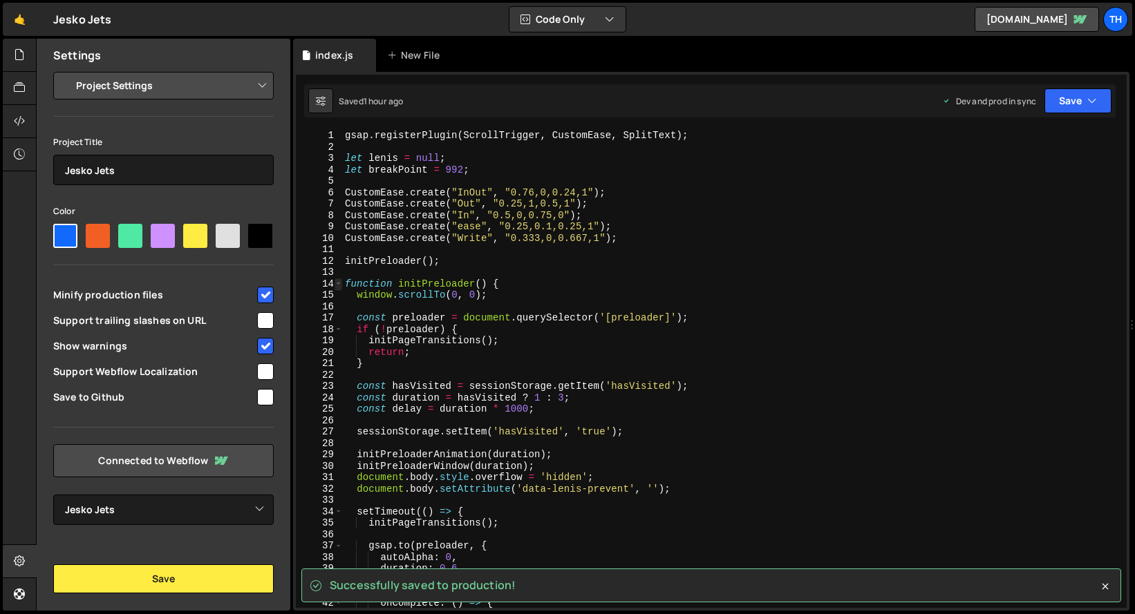
click at [340, 285] on span at bounding box center [339, 285] width 8 height 12
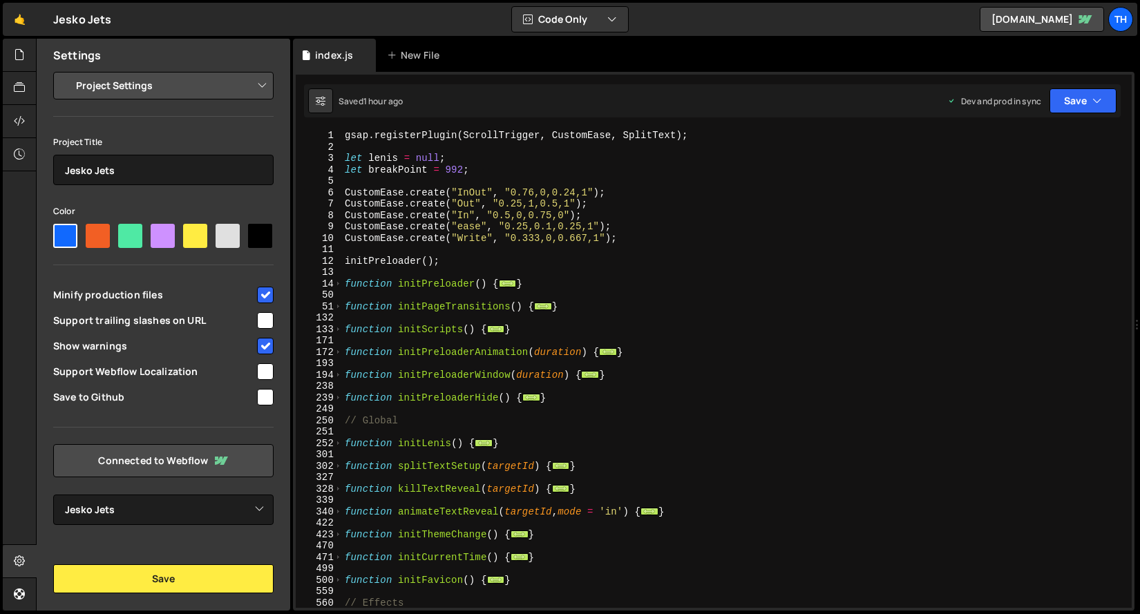
scroll to position [838, 0]
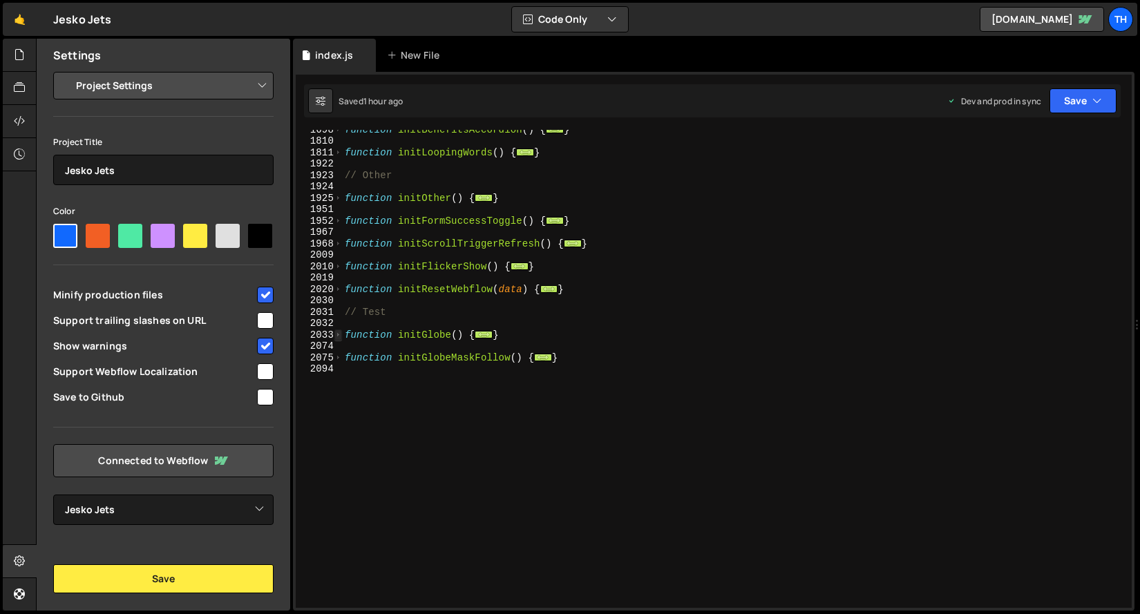
click at [339, 336] on span at bounding box center [339, 336] width 8 height 12
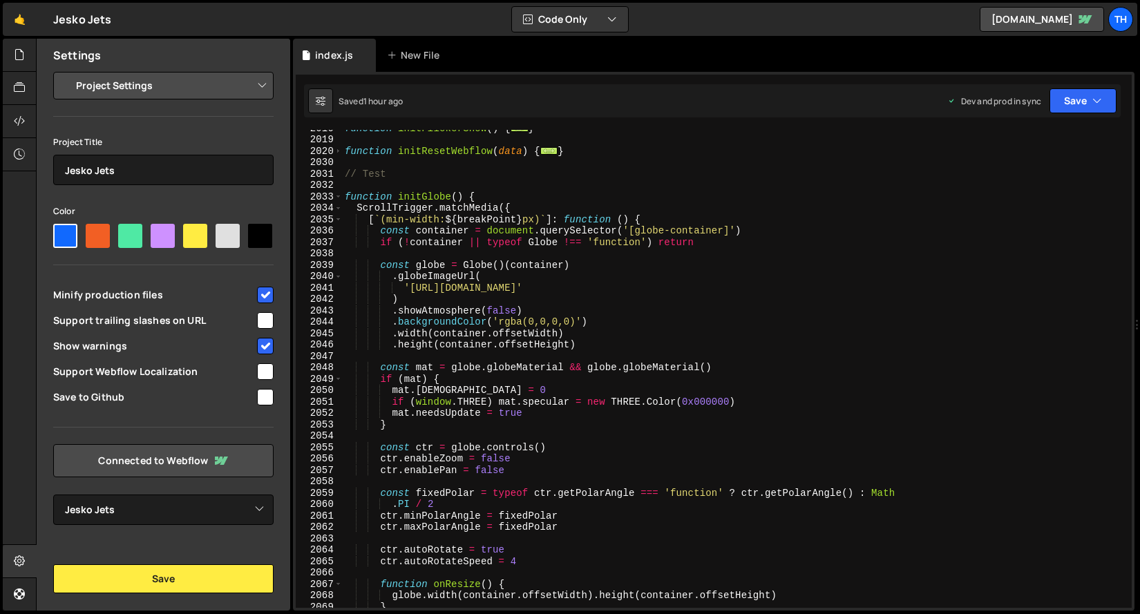
scroll to position [977, 0]
click at [339, 201] on span at bounding box center [339, 197] width 8 height 12
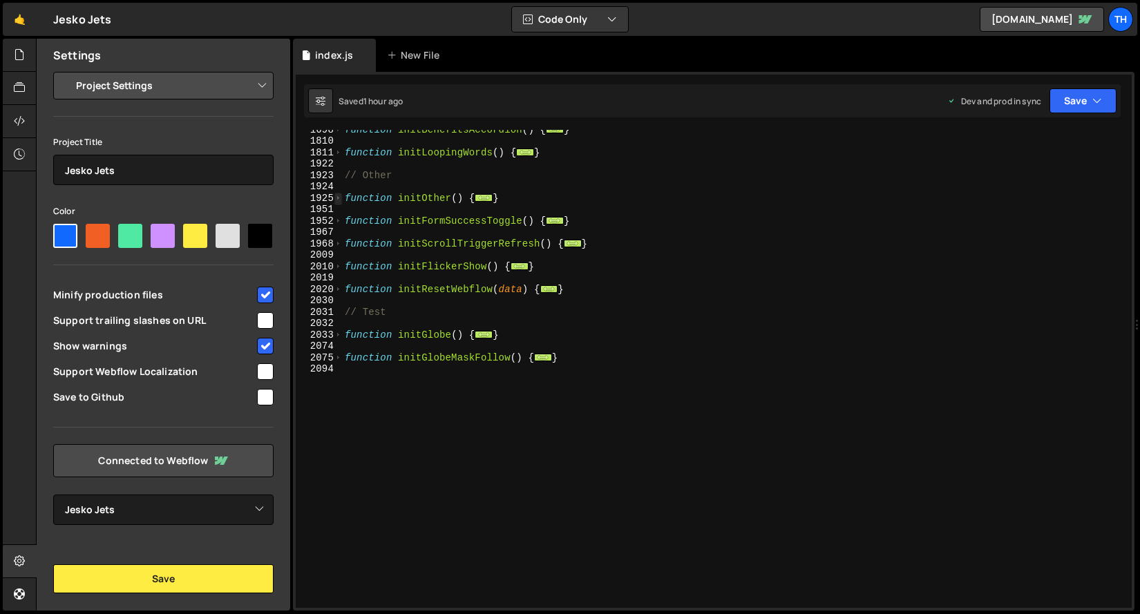
scroll to position [838, 0]
drag, startPoint x: 506, startPoint y: 330, endPoint x: 324, endPoint y: 333, distance: 181.8
click at [324, 333] on div "trigger: ".hero_scroll-area", 1698 1810 1811 1922 1923 1924 1925 1951 1952 1967…" at bounding box center [714, 369] width 836 height 478
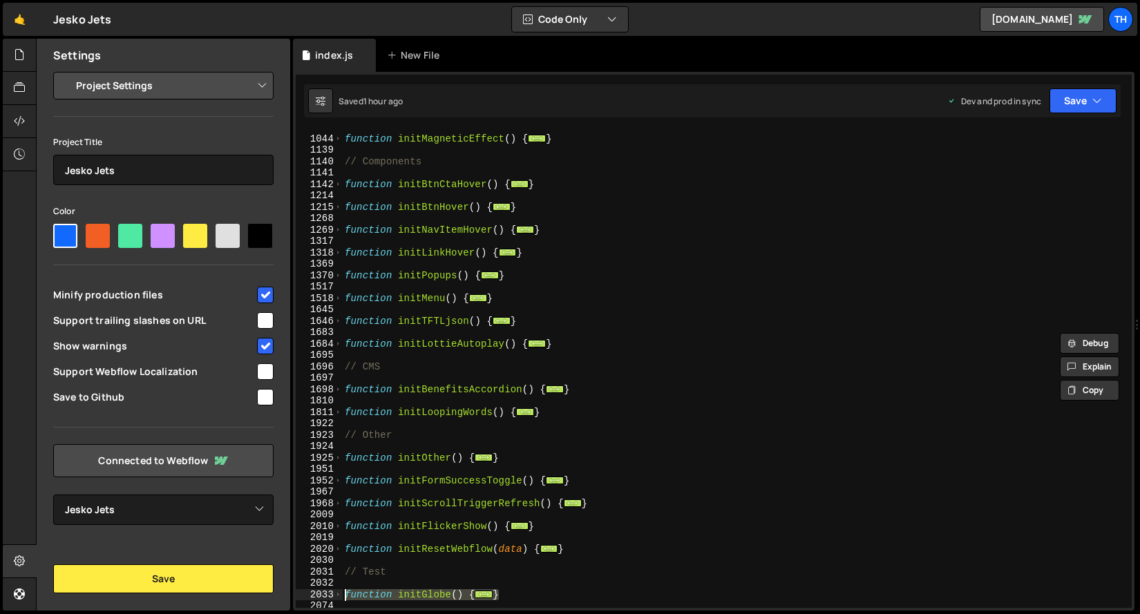
scroll to position [567, 0]
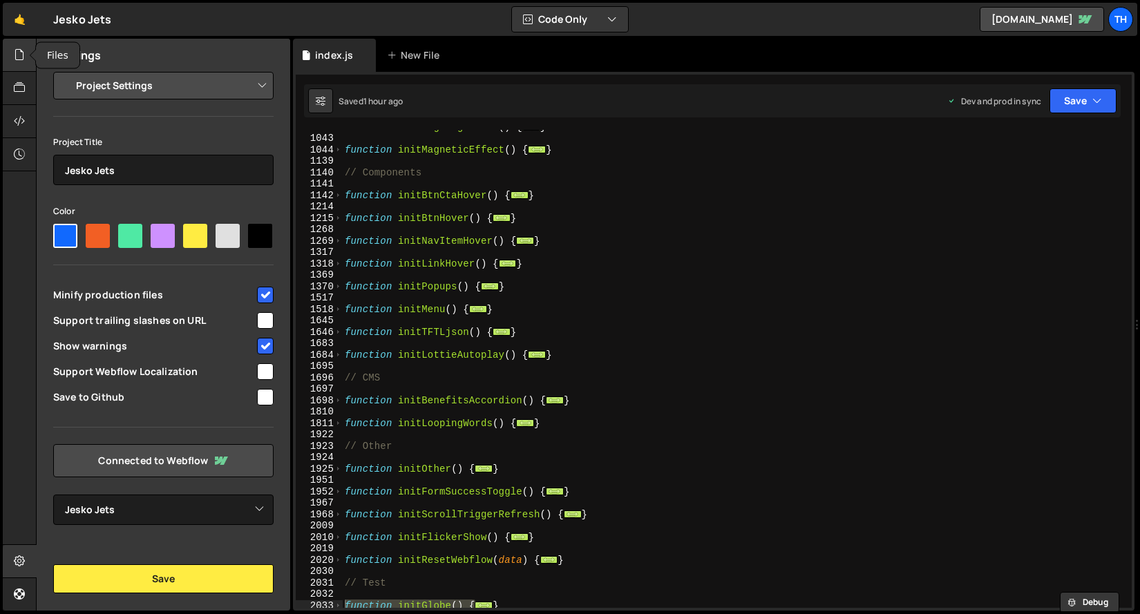
click at [17, 68] on div at bounding box center [20, 55] width 34 height 33
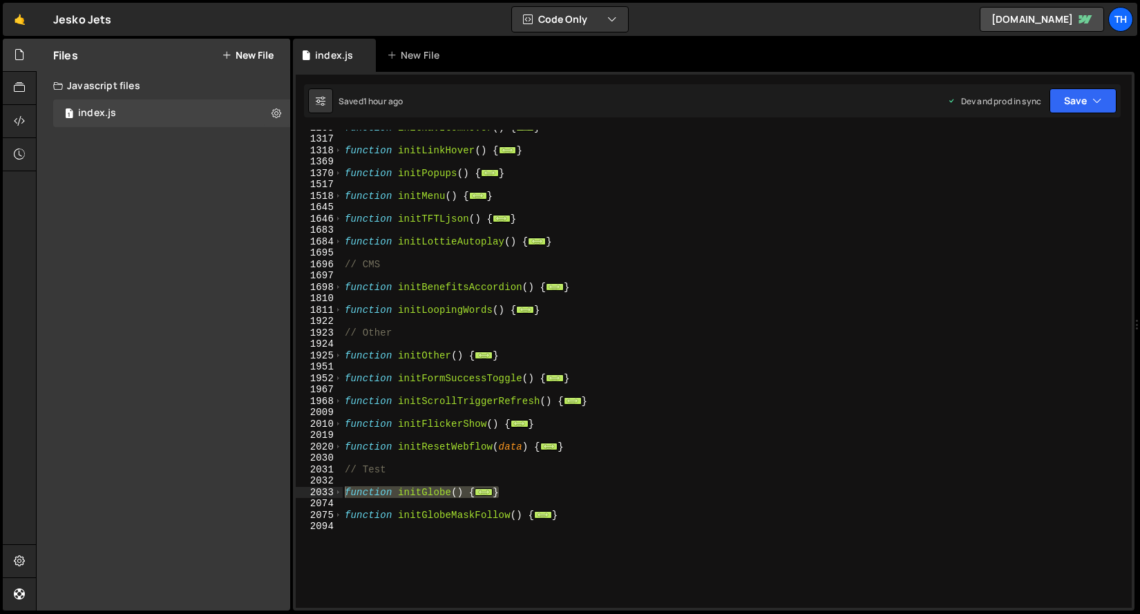
scroll to position [681, 0]
type textarea "// Test"
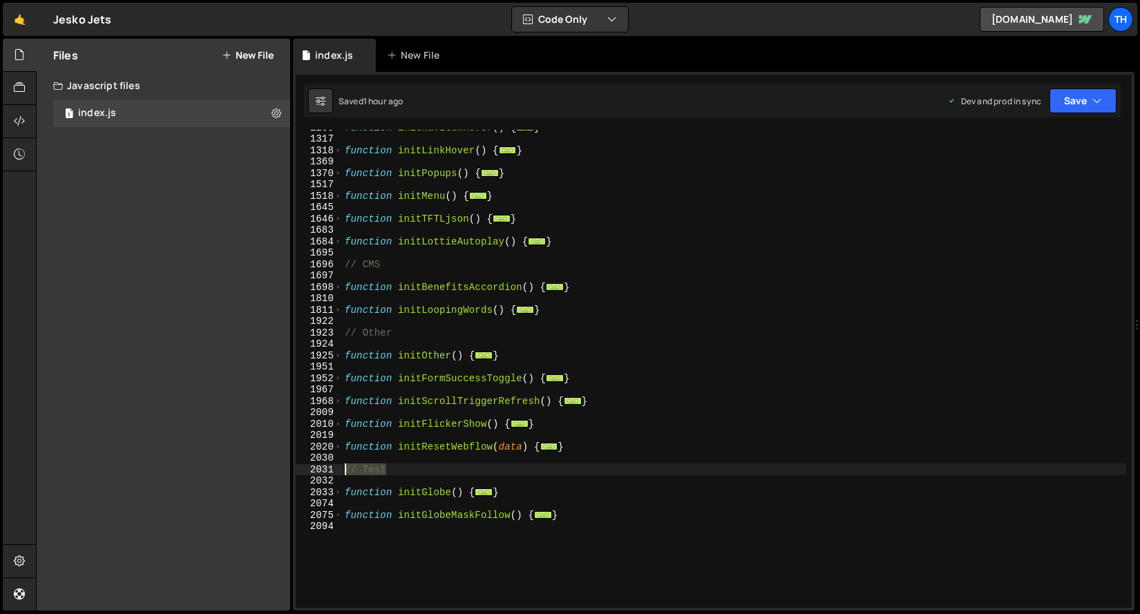
drag, startPoint x: 404, startPoint y: 471, endPoint x: 308, endPoint y: 469, distance: 95.4
click at [308, 469] on div "// Test 1269 1317 1318 1369 1370 1517 1518 1645 1646 1683 1684 1695 1696 1697 1…" at bounding box center [714, 369] width 836 height 478
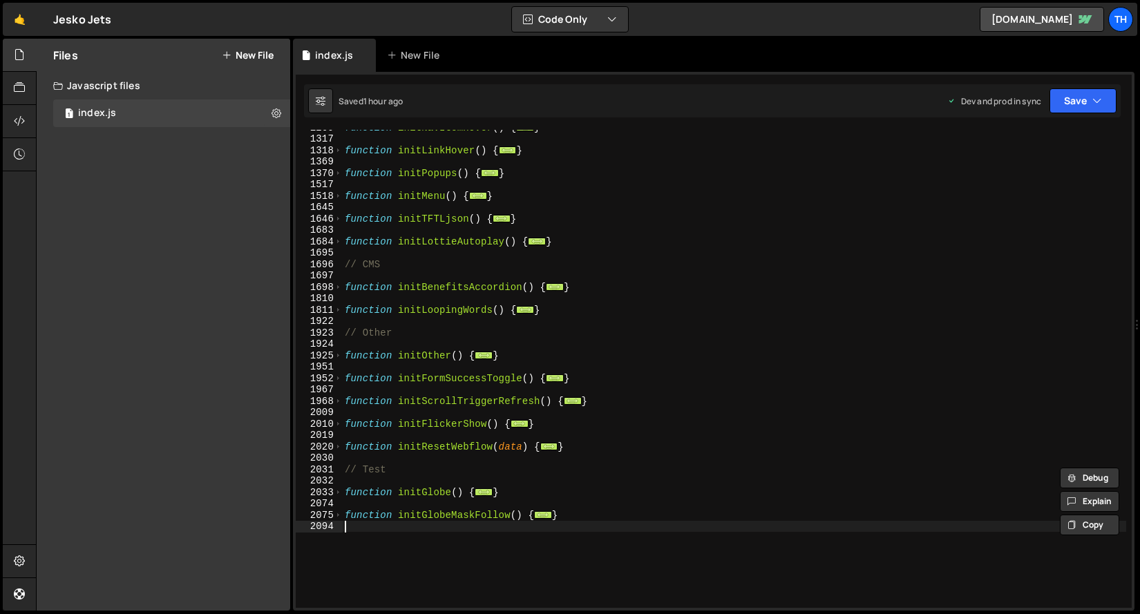
click at [389, 562] on div "function initNavItemHover ( ) { ... } function initLinkHover ( ) { ... } functi…" at bounding box center [734, 372] width 784 height 501
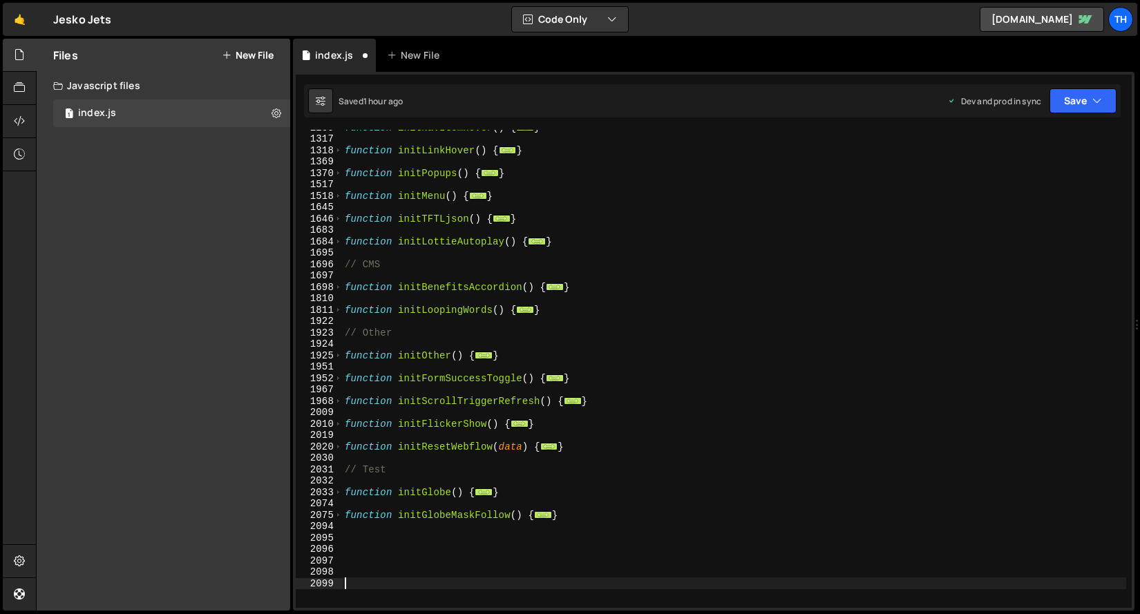
paste textarea "// Test"
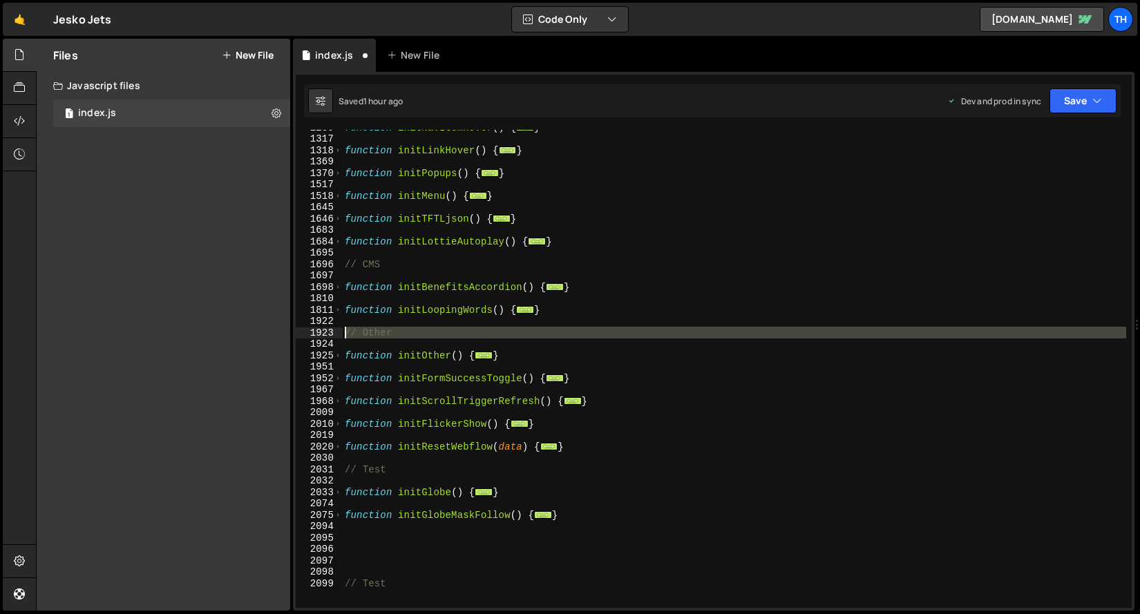
drag, startPoint x: 421, startPoint y: 339, endPoint x: 314, endPoint y: 335, distance: 107.2
click at [313, 335] on div "// Test 1269 1317 1318 1369 1370 1517 1518 1645 1646 1683 1684 1695 1696 1697 1…" at bounding box center [714, 369] width 836 height 478
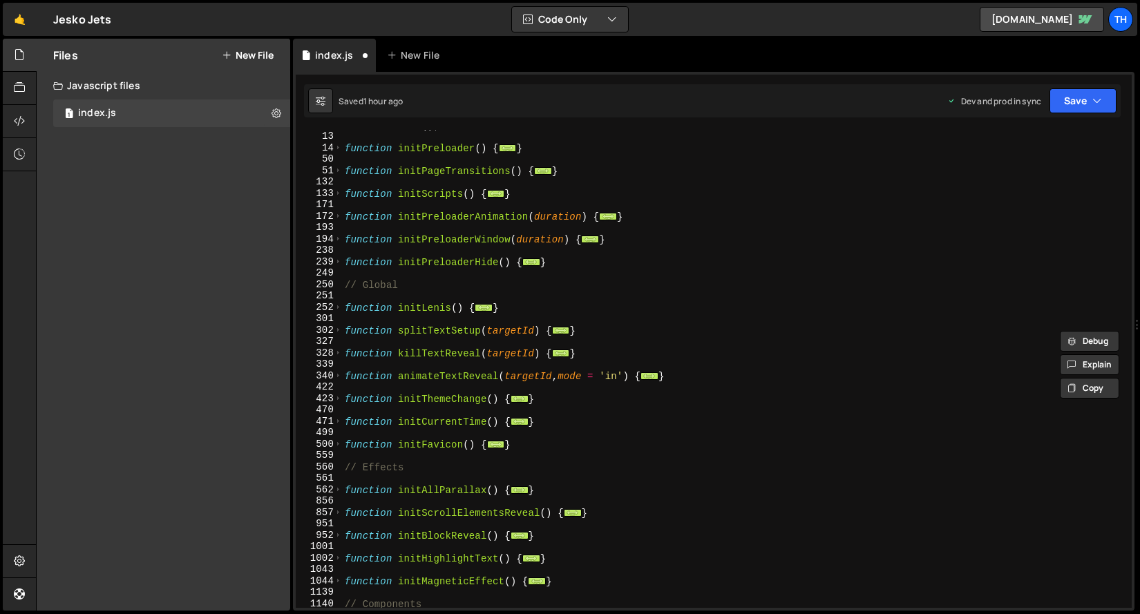
scroll to position [0, 0]
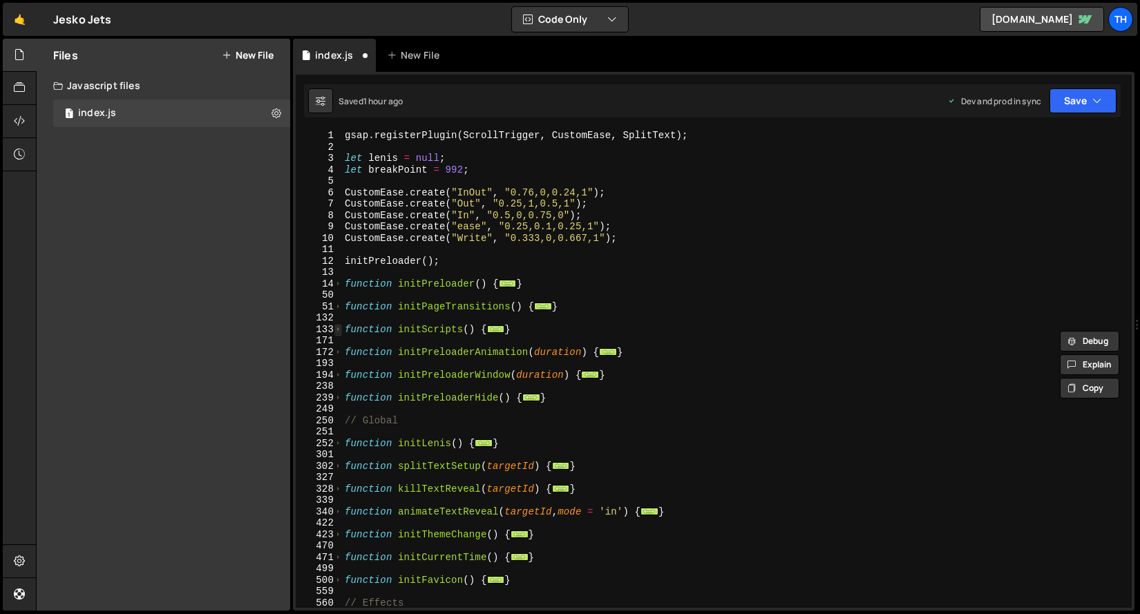
click at [339, 325] on span at bounding box center [339, 330] width 8 height 12
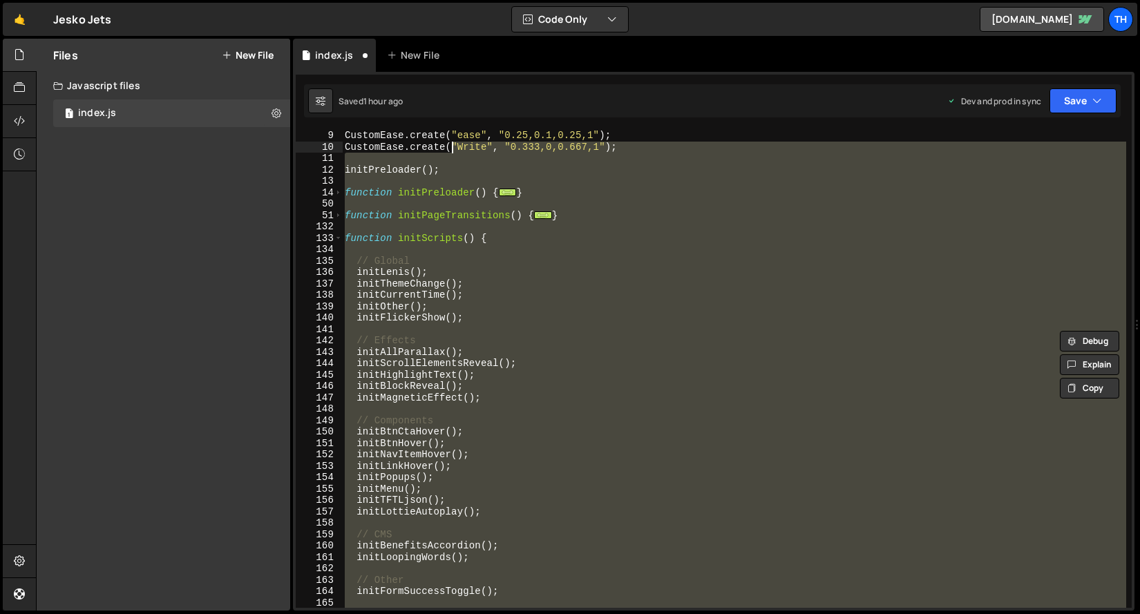
scroll to position [91, 0]
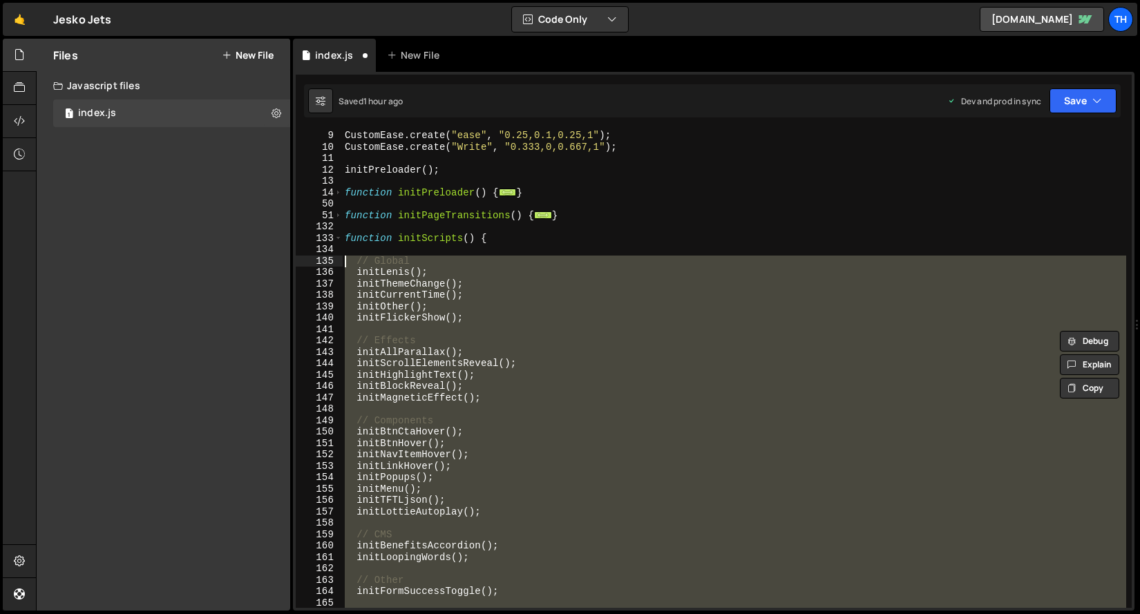
drag, startPoint x: 522, startPoint y: 501, endPoint x: 230, endPoint y: 260, distance: 378.5
click at [230, 260] on div "Files New File Javascript files 1 index.js 0 CSS files Copy share link Edit Fil…" at bounding box center [588, 325] width 1104 height 573
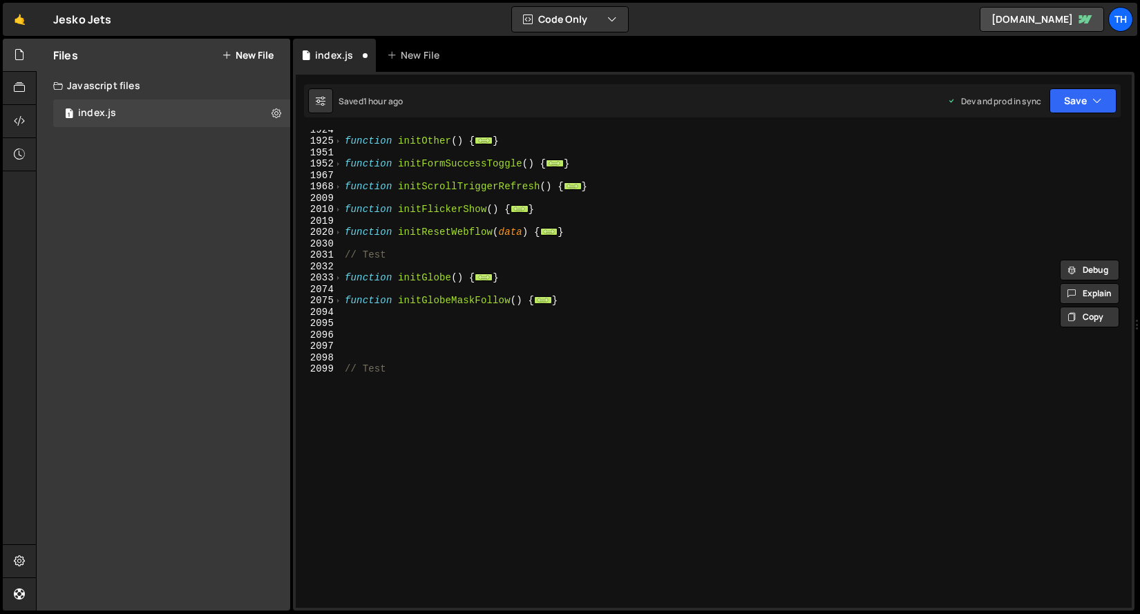
scroll to position [1317, 0]
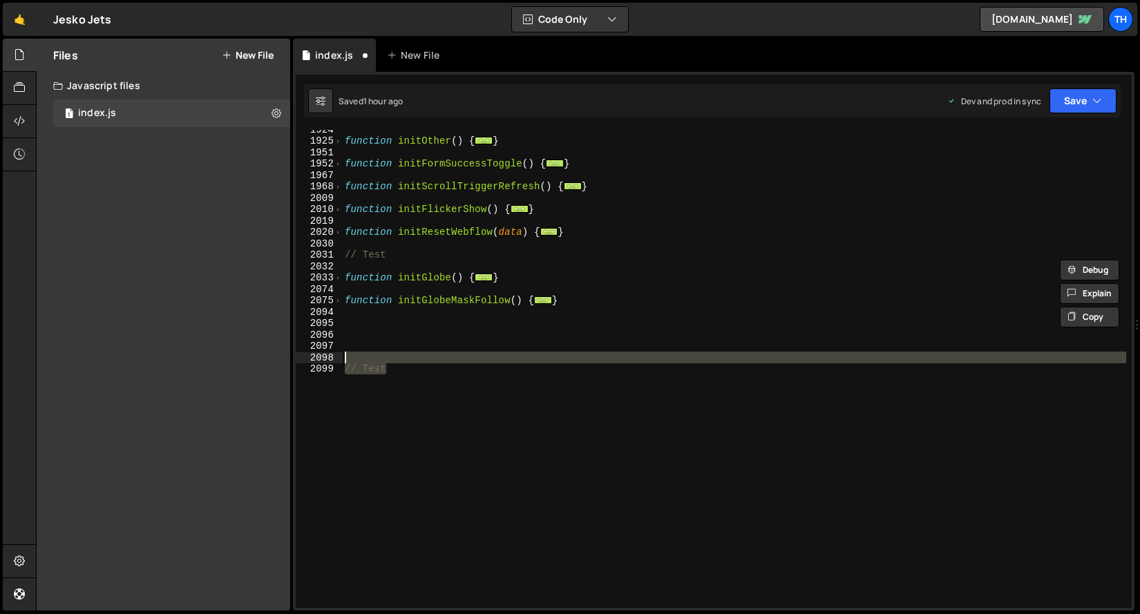
drag, startPoint x: 444, startPoint y: 388, endPoint x: 240, endPoint y: 361, distance: 206.3
click at [240, 361] on div "Files New File Javascript files 1 index.js 0 CSS files Copy share link Edit Fil…" at bounding box center [588, 325] width 1104 height 573
paste textarea "initGlobeMaskFollow();"
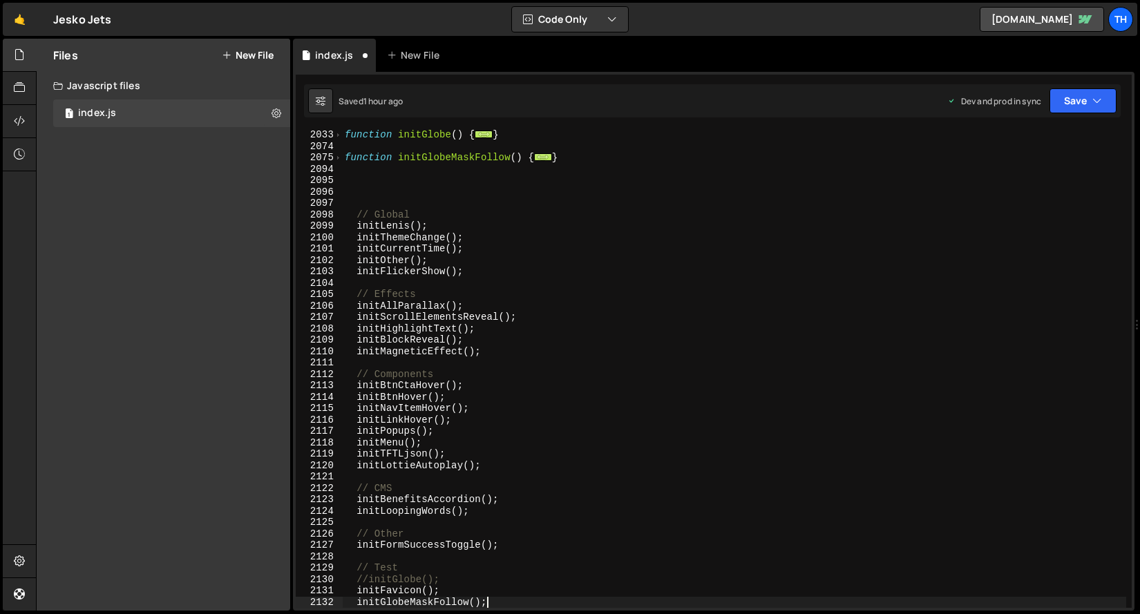
scroll to position [1460, 0]
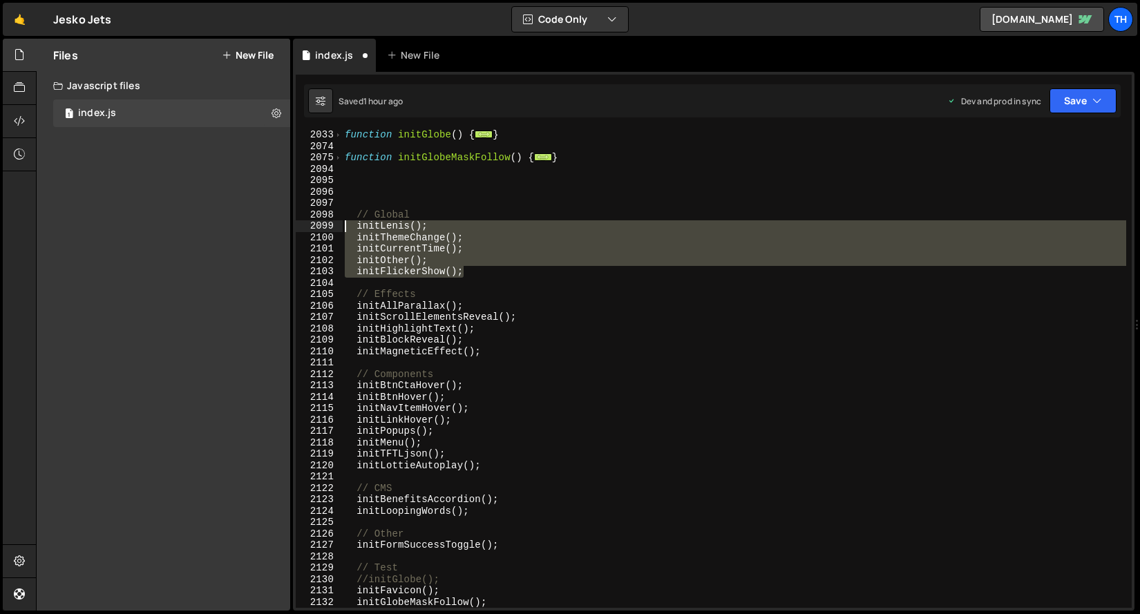
drag, startPoint x: 460, startPoint y: 272, endPoint x: 272, endPoint y: 225, distance: 194.4
click at [272, 225] on div "Files New File Javascript files 1 index.js 0 CSS files Copy share link Edit Fil…" at bounding box center [588, 325] width 1104 height 573
type textarea "initLenis(); initThemeChange();"
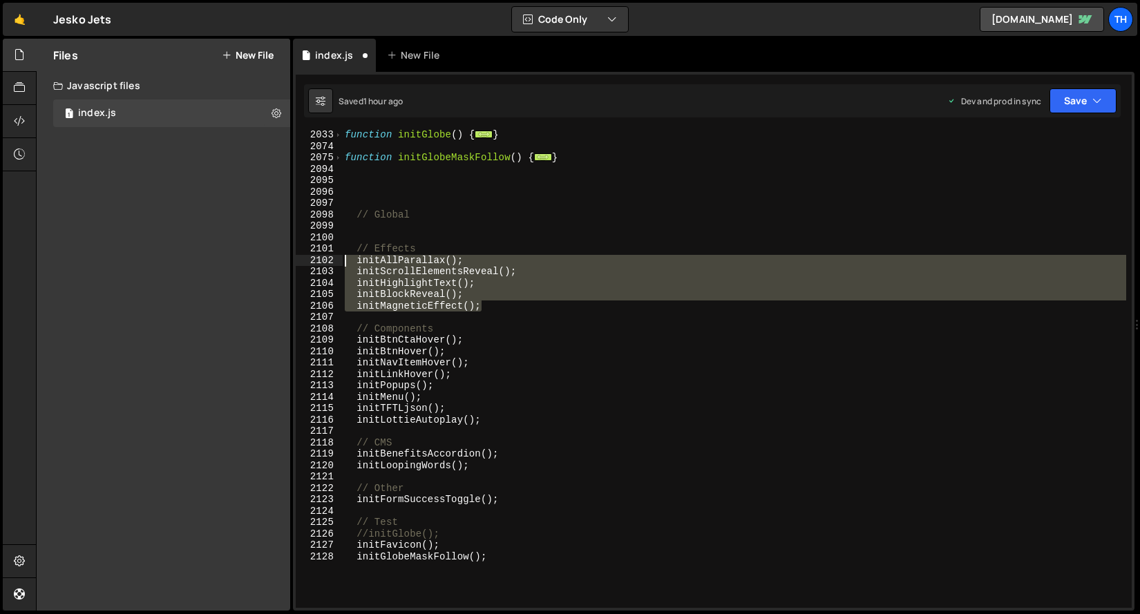
drag, startPoint x: 415, startPoint y: 297, endPoint x: 295, endPoint y: 262, distance: 125.3
click at [295, 262] on div "1 Type cmd + s to save your Javascript file. הההההההההההההההההההההההההההההההההה…" at bounding box center [714, 341] width 842 height 539
type textarea "initAllParallax(); initScrollElementsReveal();"
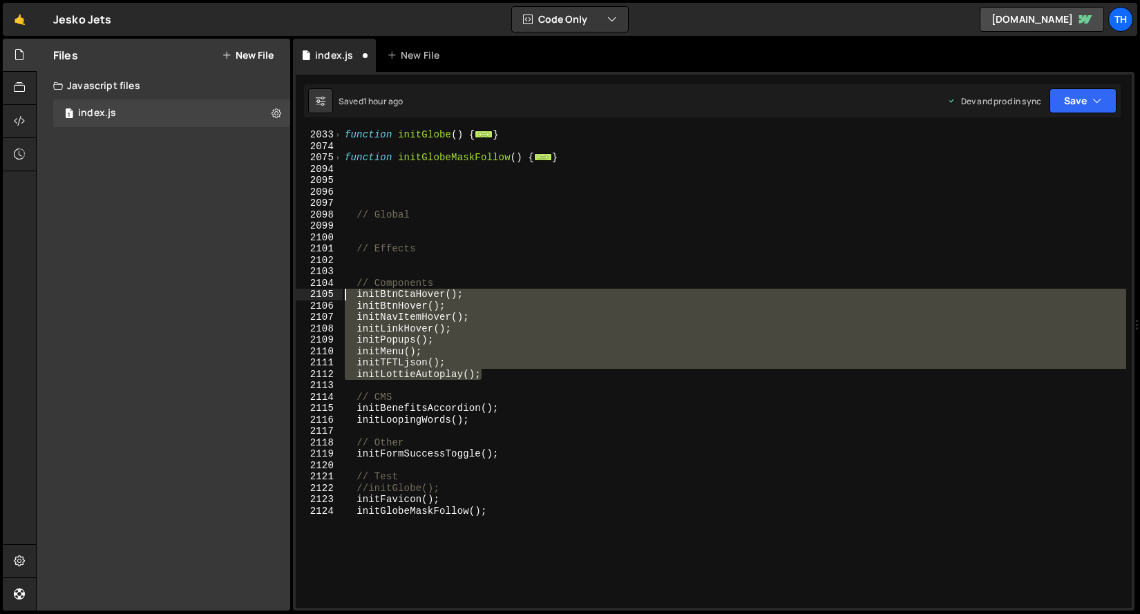
drag, startPoint x: 500, startPoint y: 377, endPoint x: 241, endPoint y: 299, distance: 271.6
click at [241, 299] on div "Files New File Javascript files 1 index.js 0 CSS files Copy share link Edit Fil…" at bounding box center [588, 325] width 1104 height 573
type textarea "initBtnCtaHover(); initBtnHover();"
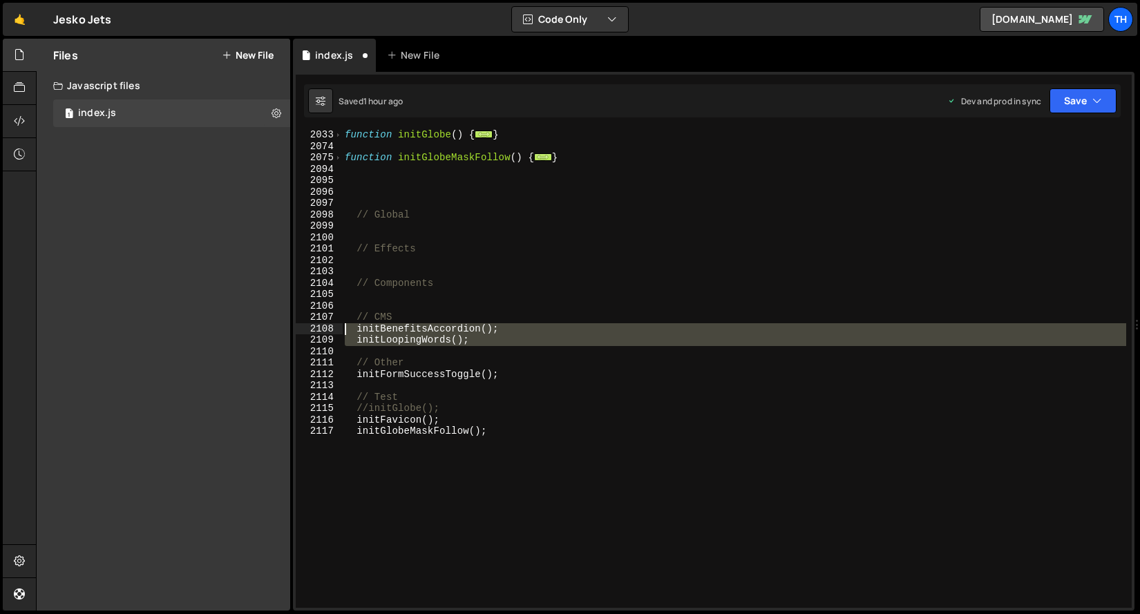
drag, startPoint x: 495, startPoint y: 348, endPoint x: 306, endPoint y: 327, distance: 189.9
click at [306, 327] on div "2033 2074 2075 2094 2095 2096 2097 2098 2099 2100 2101 2102 2103 2104 2105 2106…" at bounding box center [714, 369] width 836 height 478
type textarea "initBenefitsAccordion(); initLoopingWords();"
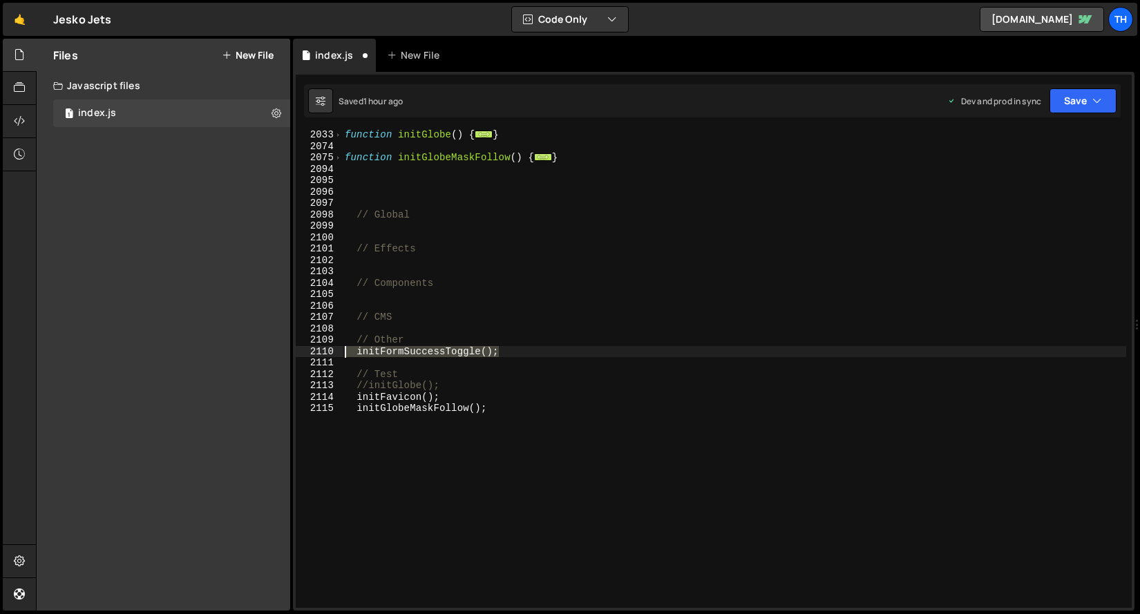
drag, startPoint x: 509, startPoint y: 355, endPoint x: 304, endPoint y: 355, distance: 205.3
click at [304, 355] on div "2033 2074 2075 2094 2095 2096 2097 2098 2099 2100 2101 2102 2103 2104 2105 2106…" at bounding box center [714, 369] width 836 height 478
type textarea "initFormSuccessToggle();"
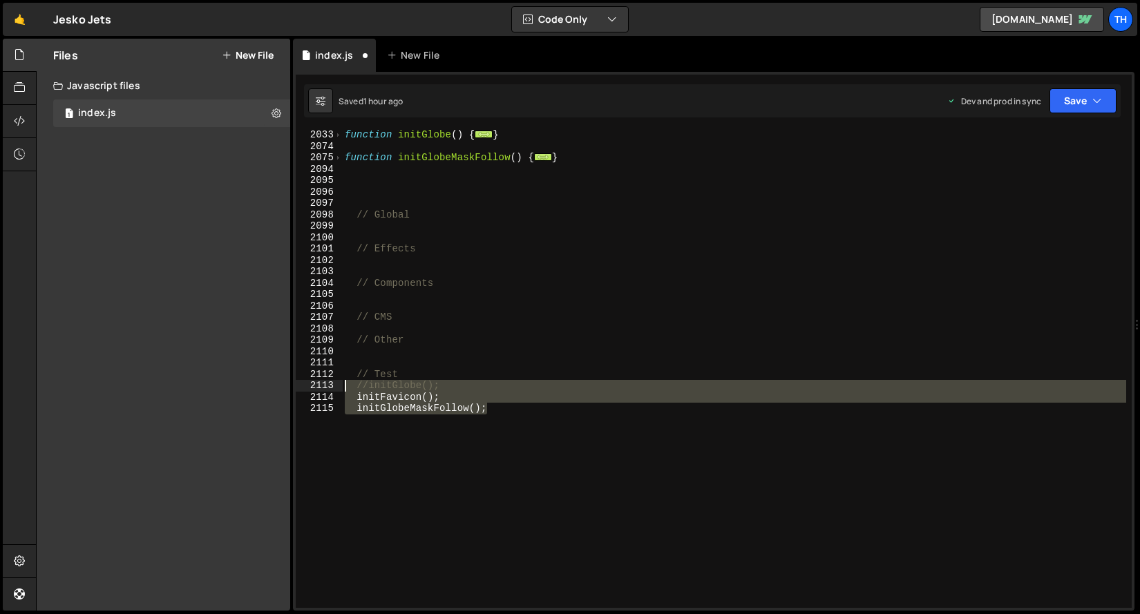
drag, startPoint x: 507, startPoint y: 410, endPoint x: 251, endPoint y: 387, distance: 257.4
click at [251, 387] on div "Files New File Javascript files 1 index.js 0 CSS files Copy share link Edit Fil…" at bounding box center [588, 325] width 1104 height 573
type textarea "//initGlobe(); initFavicon();"
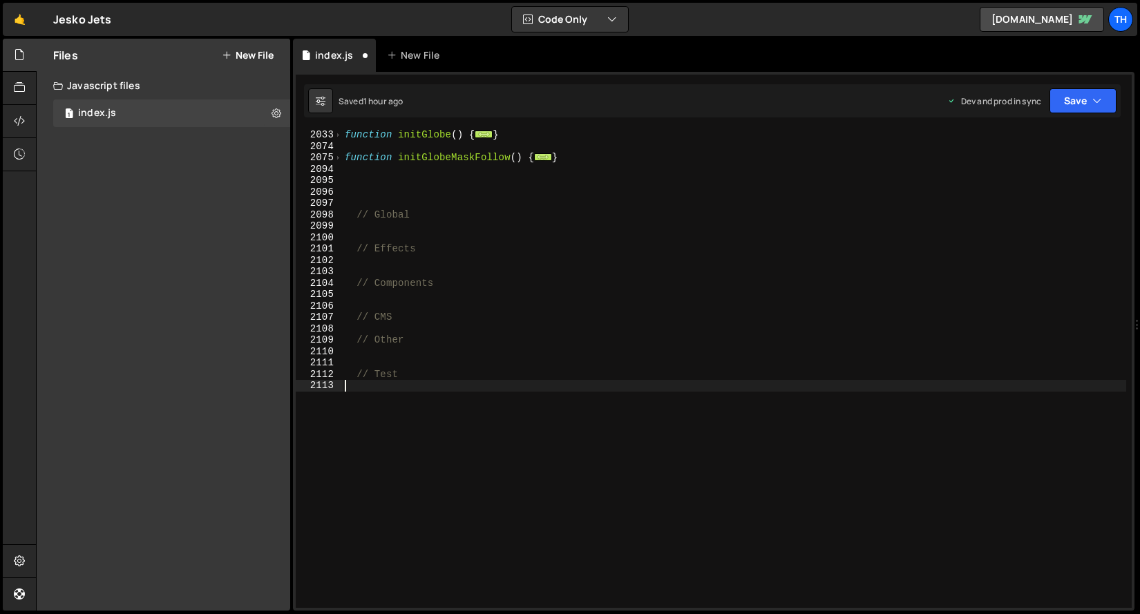
click at [366, 360] on div "function initGlobe ( ) { ... } function initGlobeMaskFollow ( ) { ... } // Glob…" at bounding box center [734, 379] width 784 height 501
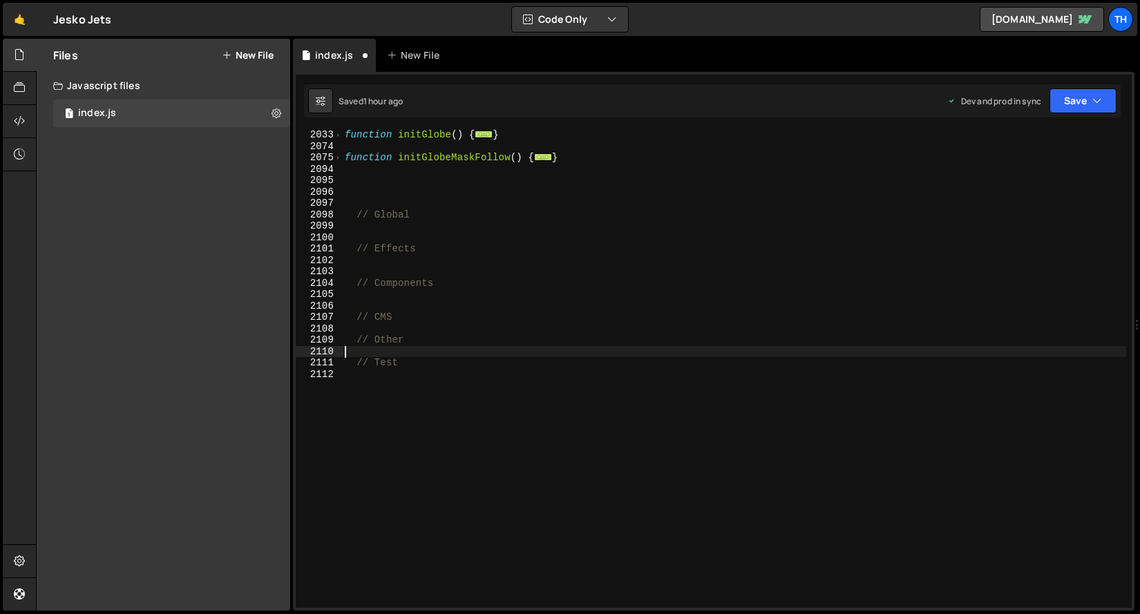
type textarea "// Other"
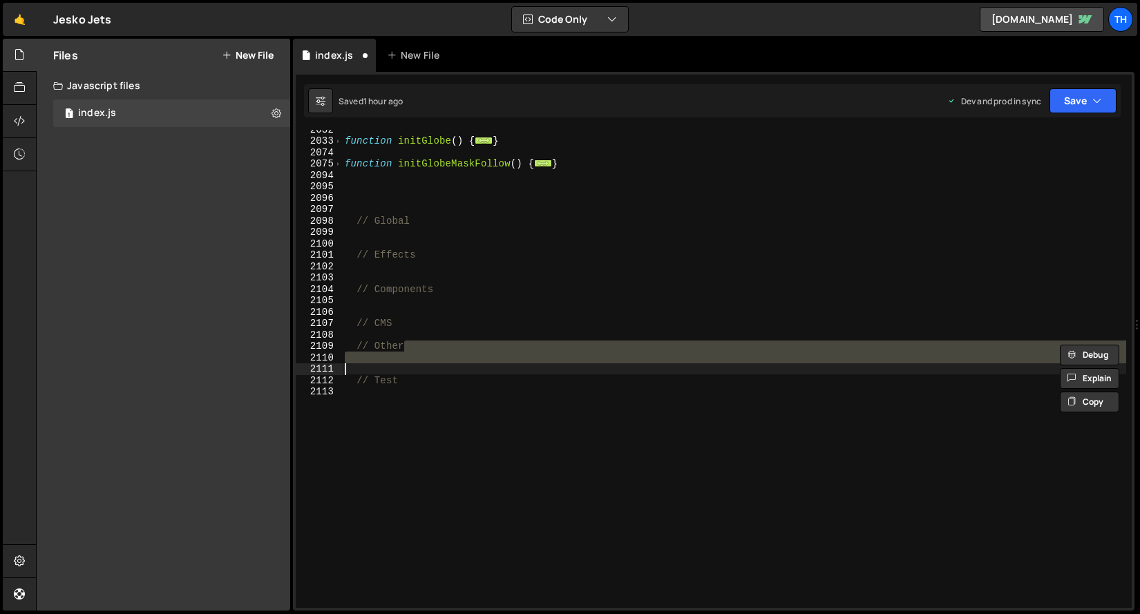
click at [432, 336] on div "function initGlobe ( ) { ... } function initGlobeMaskFollow ( ) { ... } // Glob…" at bounding box center [734, 374] width 784 height 501
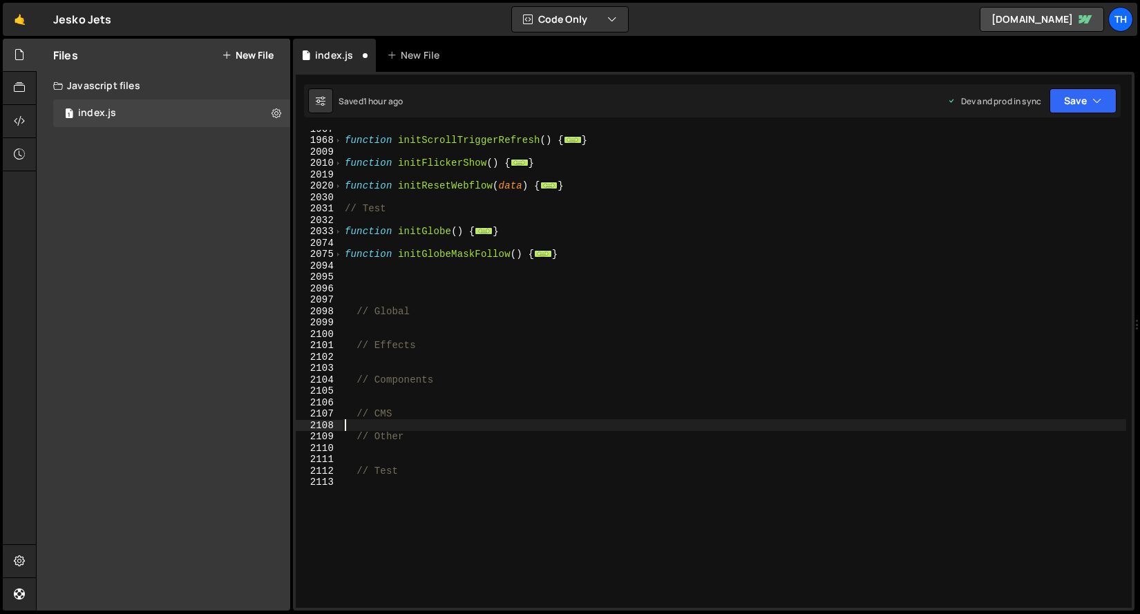
scroll to position [1236, 0]
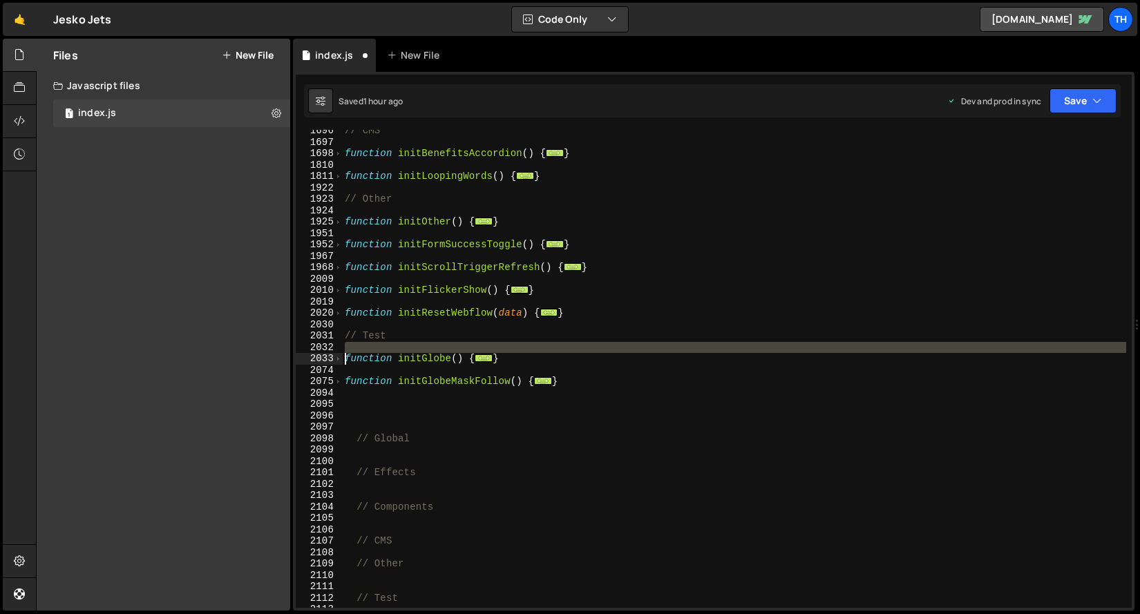
drag, startPoint x: 540, startPoint y: 355, endPoint x: 317, endPoint y: 360, distance: 222.6
click at [317, 360] on div "1696 1697 1698 1810 1811 1922 1923 1924 1925 1951 1952 1967 1968 2009 2010 2019…" at bounding box center [714, 369] width 836 height 478
click at [532, 356] on div "// CMS function initBenefitsAccordion ( ) { ... } function initLoopingWords ( )…" at bounding box center [734, 375] width 784 height 501
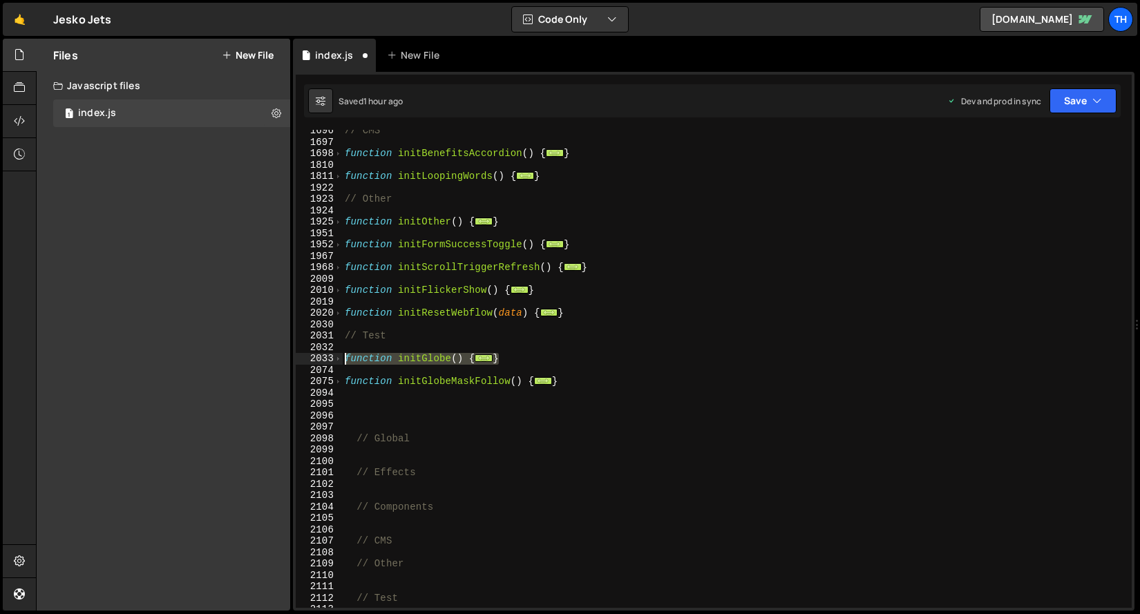
drag, startPoint x: 544, startPoint y: 357, endPoint x: 279, endPoint y: 358, distance: 265.4
click at [279, 358] on div "Files New File Javascript files 1 index.js 0 CSS files Copy share link Edit Fil…" at bounding box center [588, 325] width 1104 height 573
type textarea "function initGlobe() { ScrollTrigger.matchMedia({"
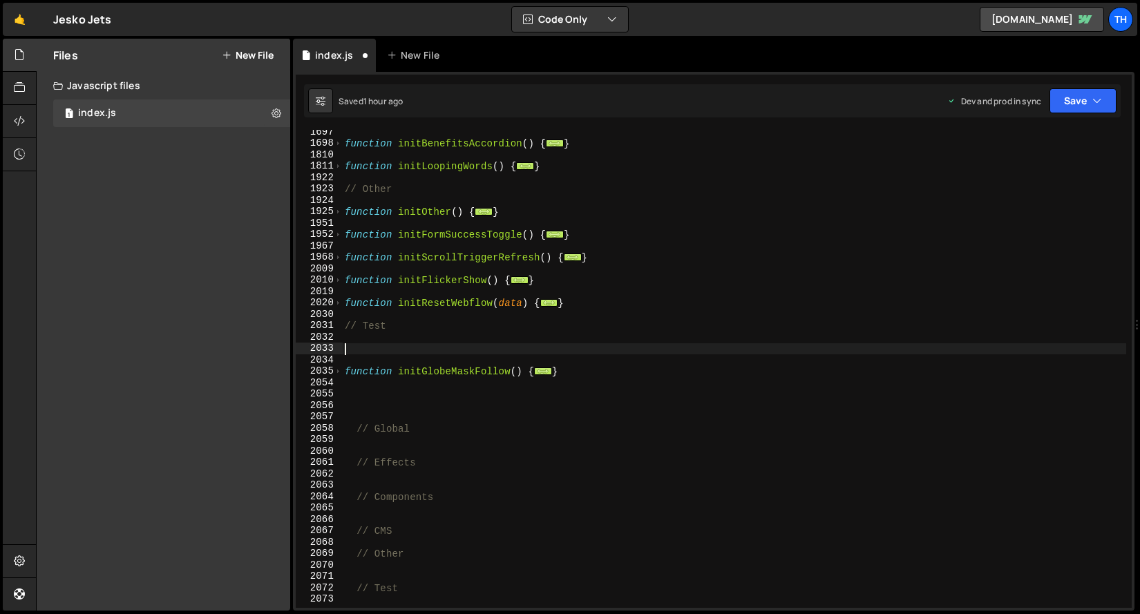
scroll to position [1269, 0]
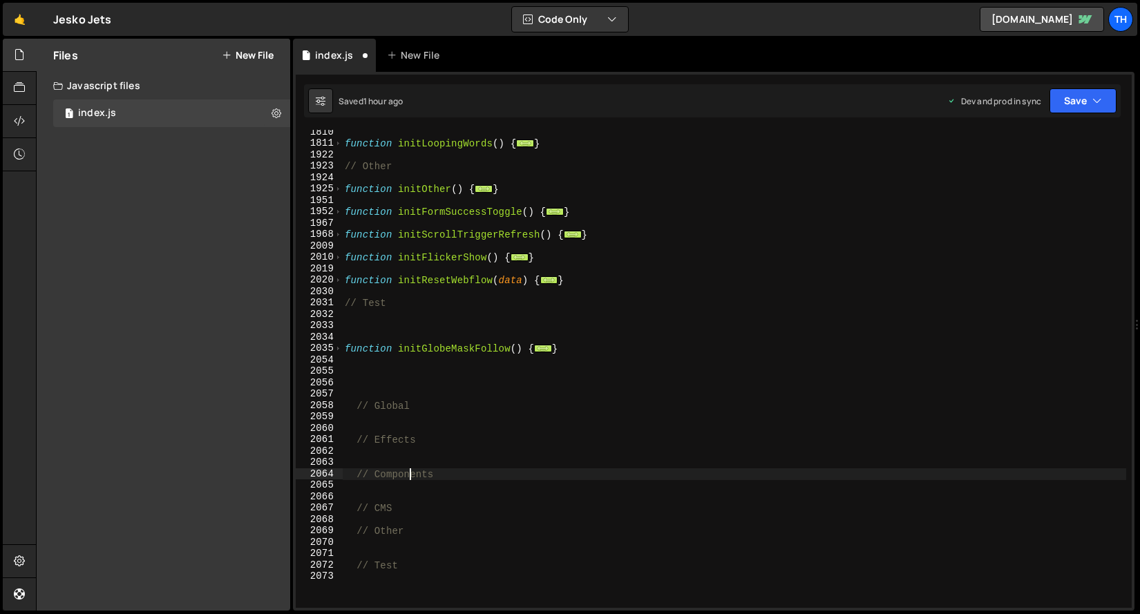
click at [413, 478] on div "function initLoopingWords ( ) { ... } // Other function initOther ( ) { ... } f…" at bounding box center [734, 376] width 784 height 501
type textarea "// Components"
click at [408, 491] on div "function initLoopingWords ( ) { ... } // Other function initOther ( ) { ... } f…" at bounding box center [734, 376] width 784 height 501
paste textarea "}"
type textarea "}"
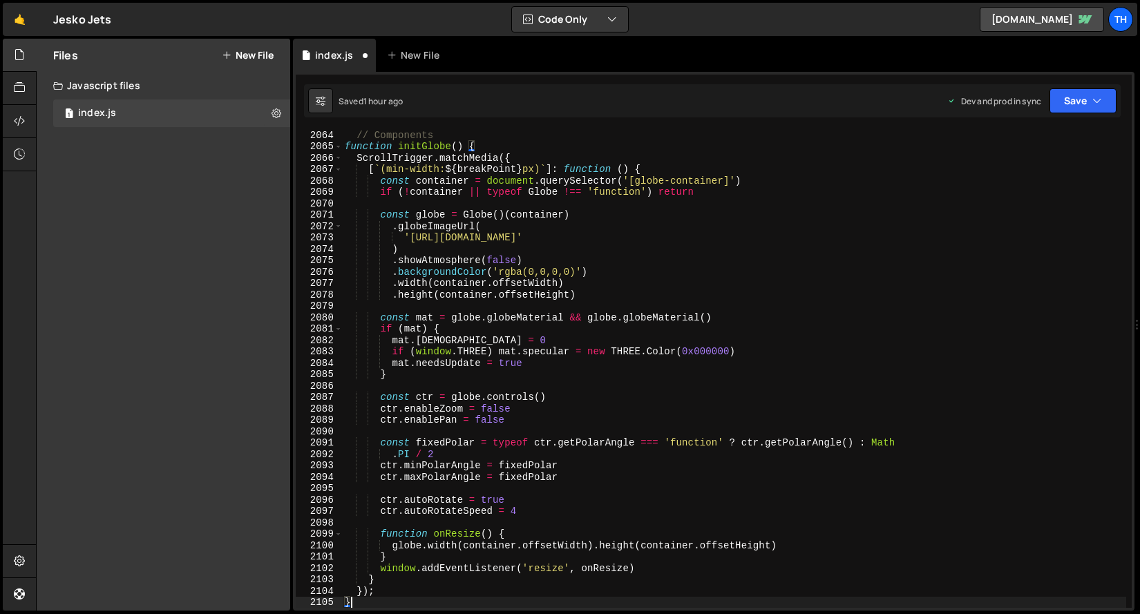
scroll to position [1477, 0]
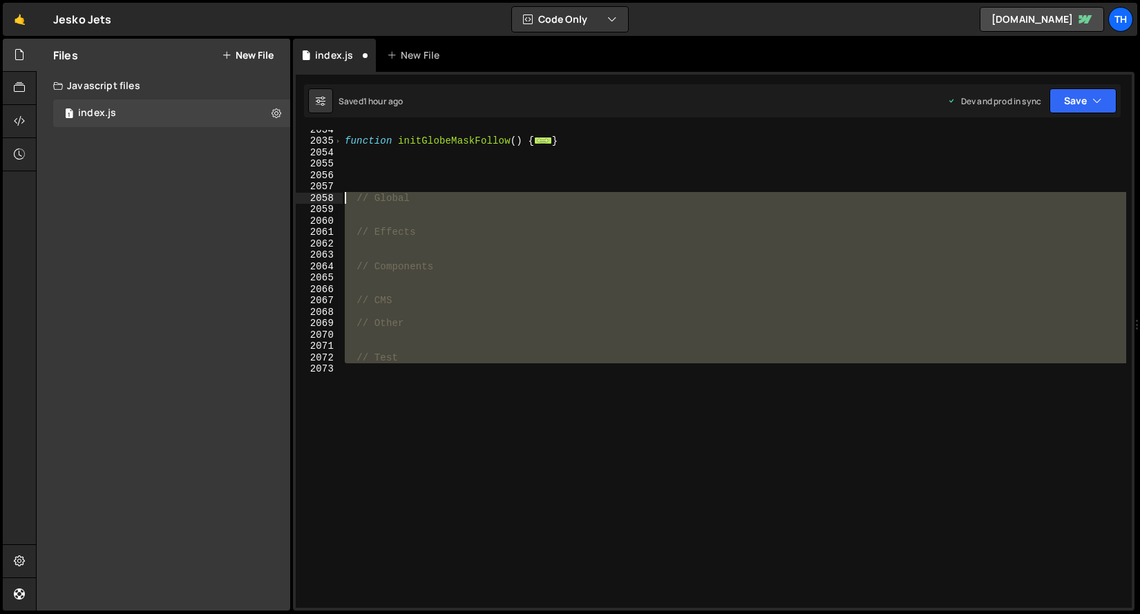
drag, startPoint x: 433, startPoint y: 366, endPoint x: 227, endPoint y: 196, distance: 267.1
click at [227, 196] on div "Files New File Javascript files 1 index.js 0 CSS files Copy share link Edit Fil…" at bounding box center [588, 325] width 1104 height 573
type textarea "// Global"
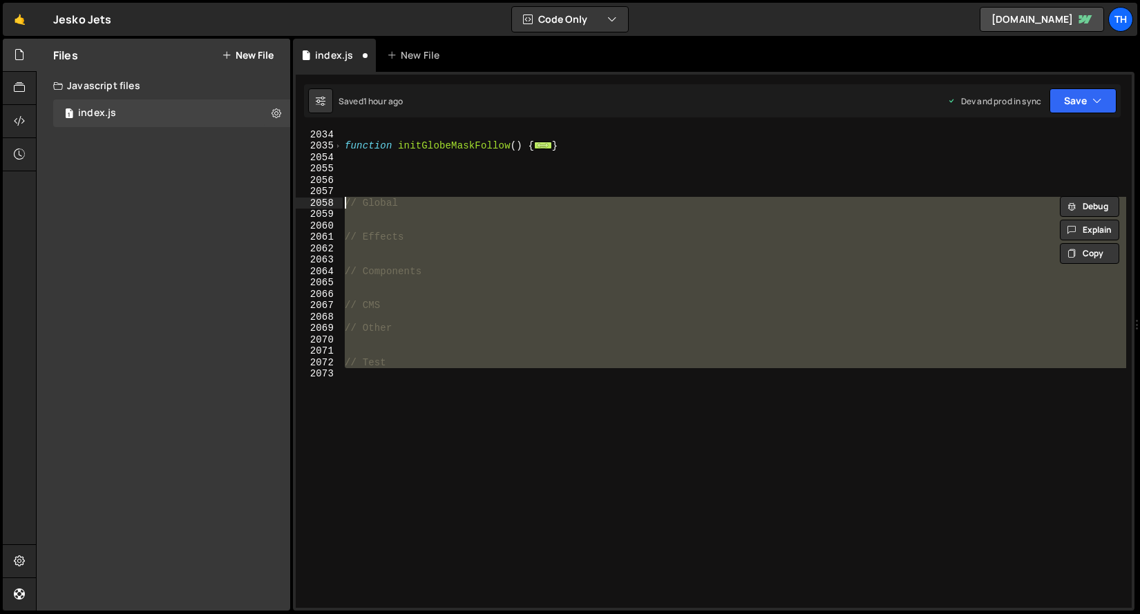
click at [370, 335] on div "function initGlobeMaskFollow ( ) { ... } // Global // Effects // Components // …" at bounding box center [734, 369] width 784 height 478
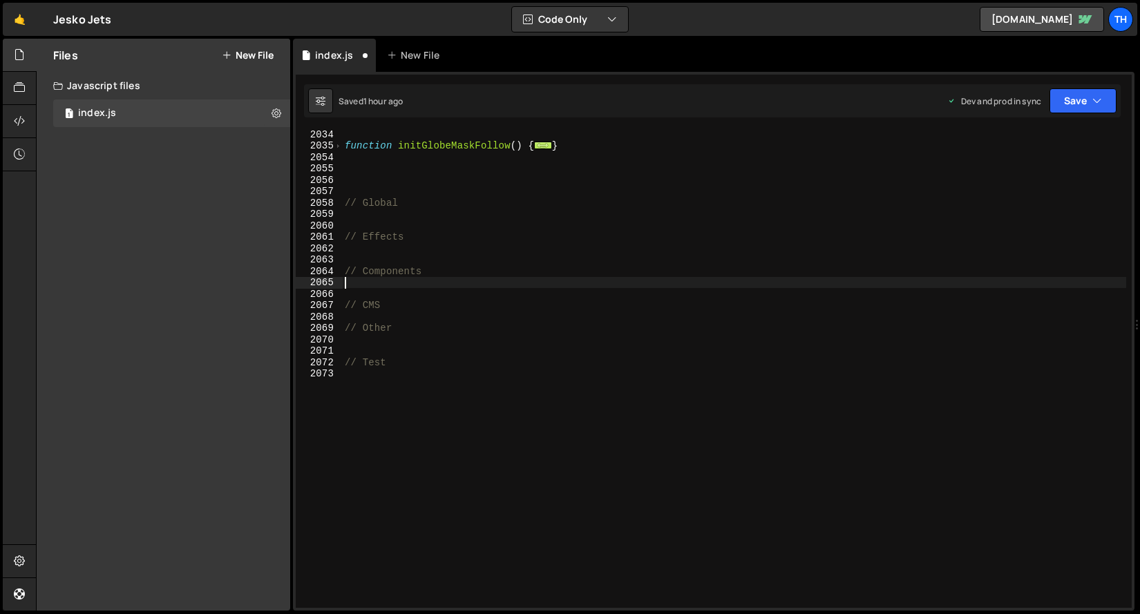
click at [438, 285] on div "function initGlobeMaskFollow ( ) { ... } // Global // Effects // Components // …" at bounding box center [734, 379] width 784 height 501
paste textarea "}"
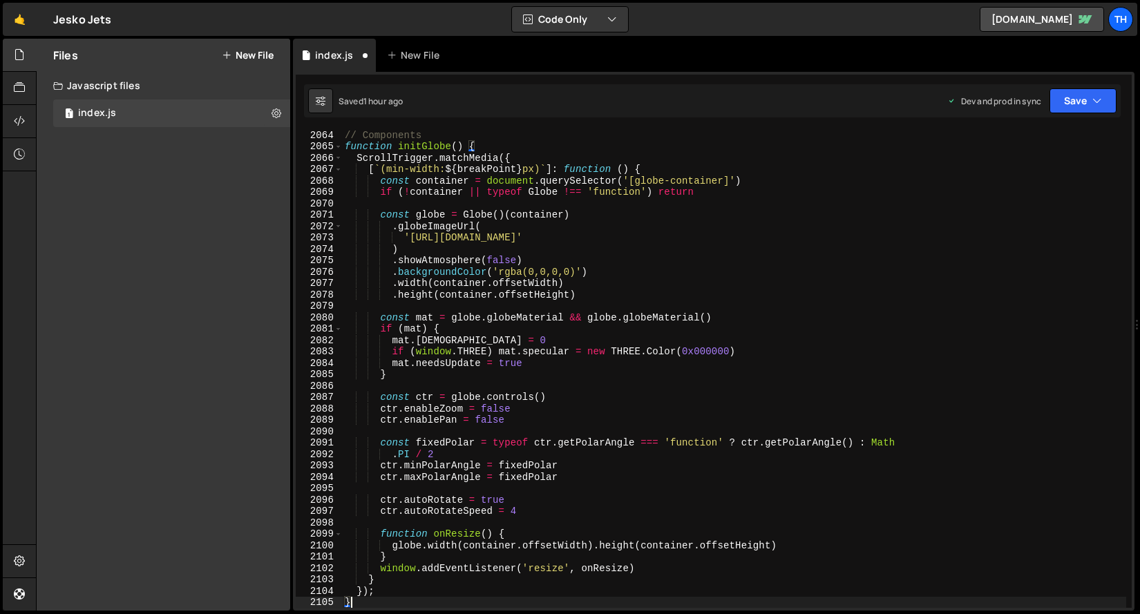
click at [433, 134] on div "// Components function initGlobe ( ) { ScrollTrigger . matchMedia ({ [ ` (min-w…" at bounding box center [734, 379] width 784 height 501
type textarea "// Components"
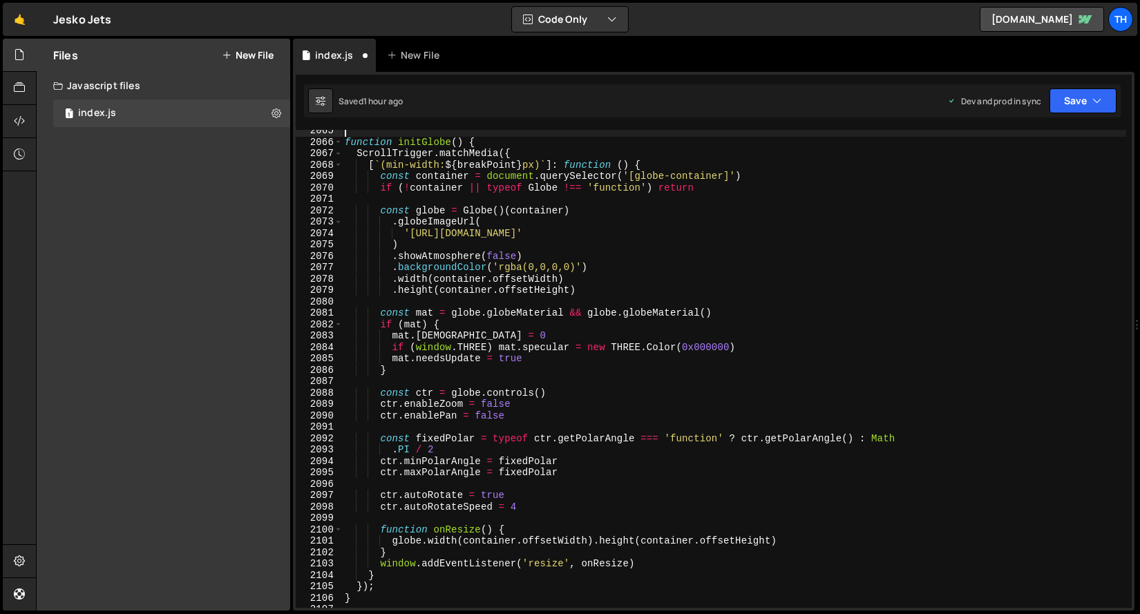
scroll to position [1538, 0]
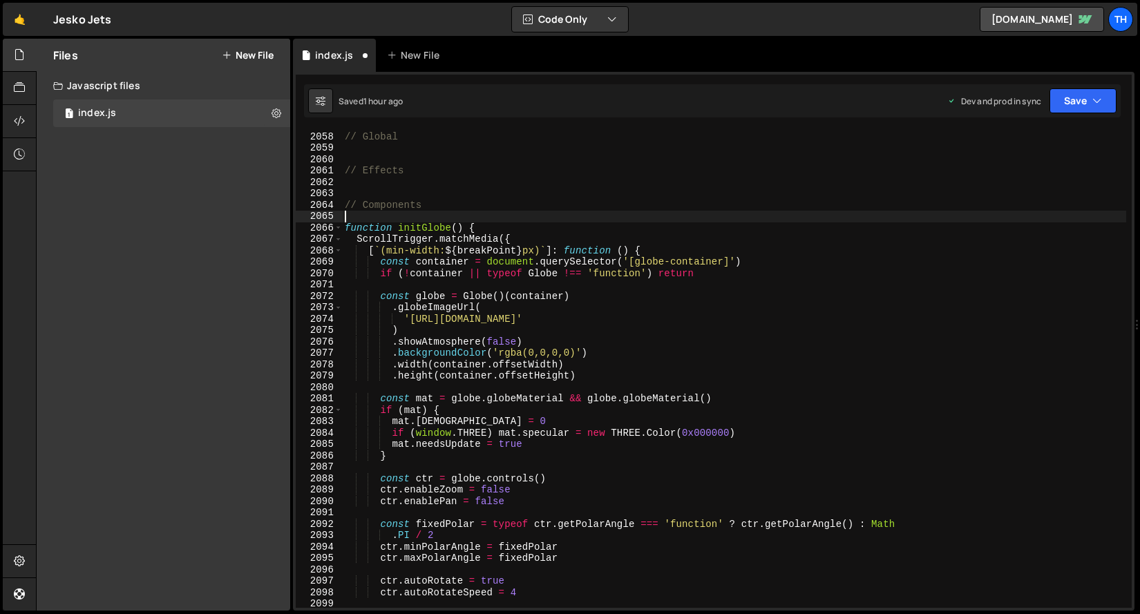
click at [329, 234] on div "2067" at bounding box center [319, 240] width 47 height 12
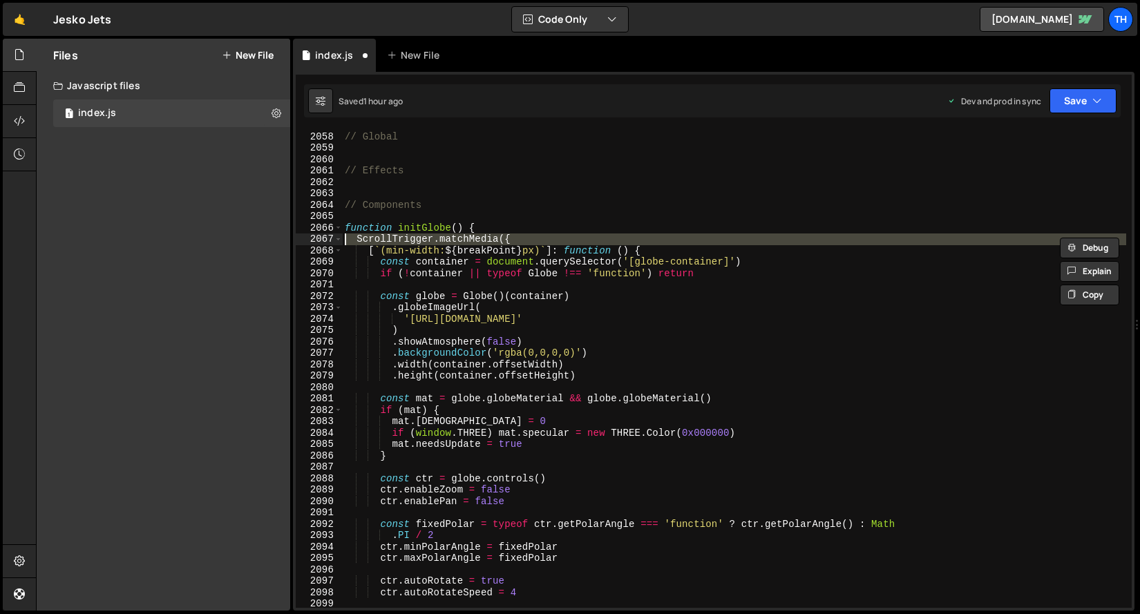
click at [355, 200] on div "// Global // Effects // Components function initGlobe ( ) { ScrollTrigger . mat…" at bounding box center [734, 370] width 784 height 501
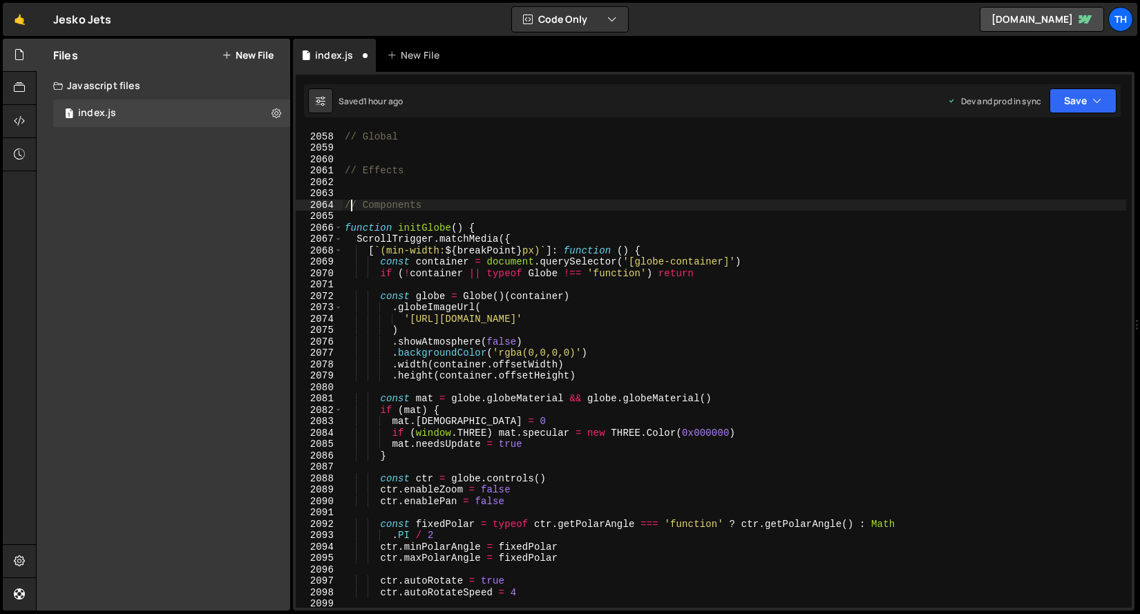
click at [343, 229] on div "// Global // Effects // Components function initGlobe ( ) { ScrollTrigger . mat…" at bounding box center [734, 370] width 784 height 501
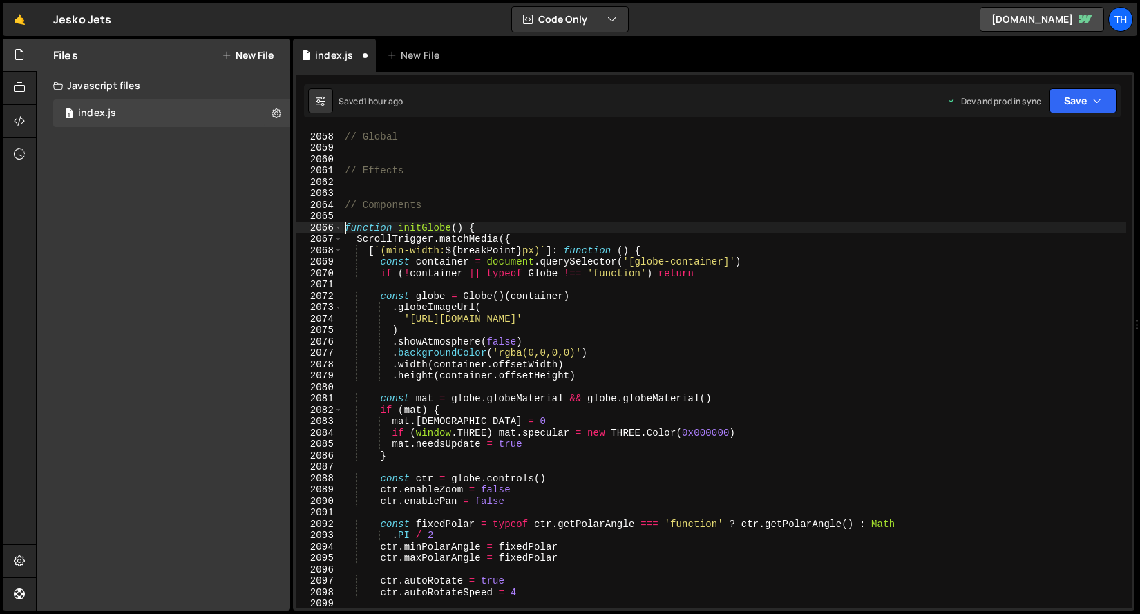
click at [342, 227] on div "2066" at bounding box center [319, 229] width 47 height 12
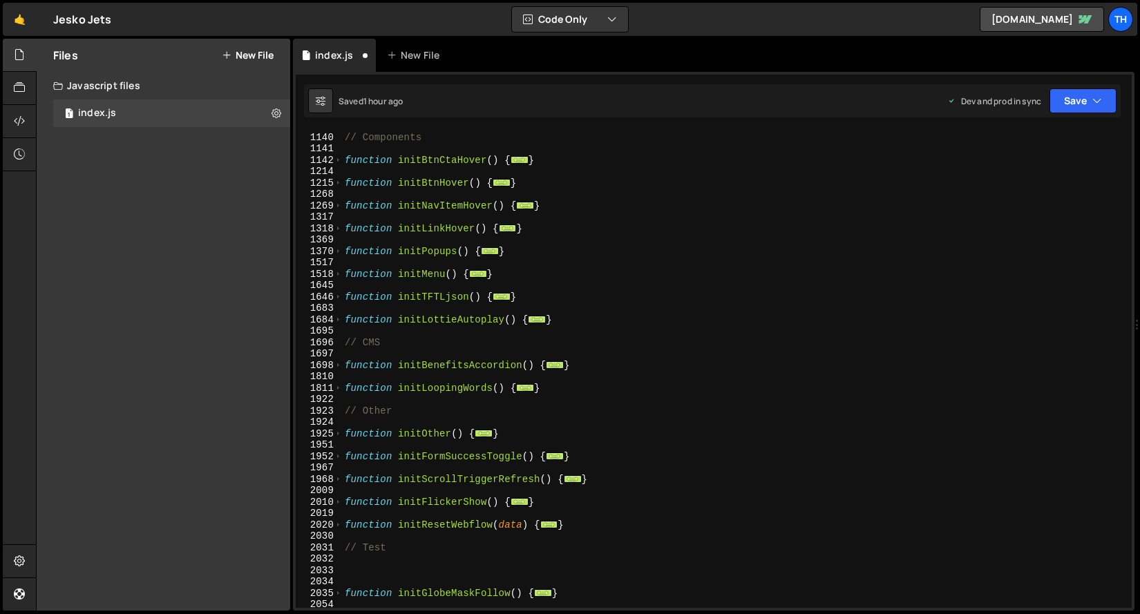
scroll to position [603, 0]
click at [575, 321] on div "// Components function initBtnCtaHover ( ) { ... } function initBtnHover ( ) { …" at bounding box center [734, 370] width 784 height 501
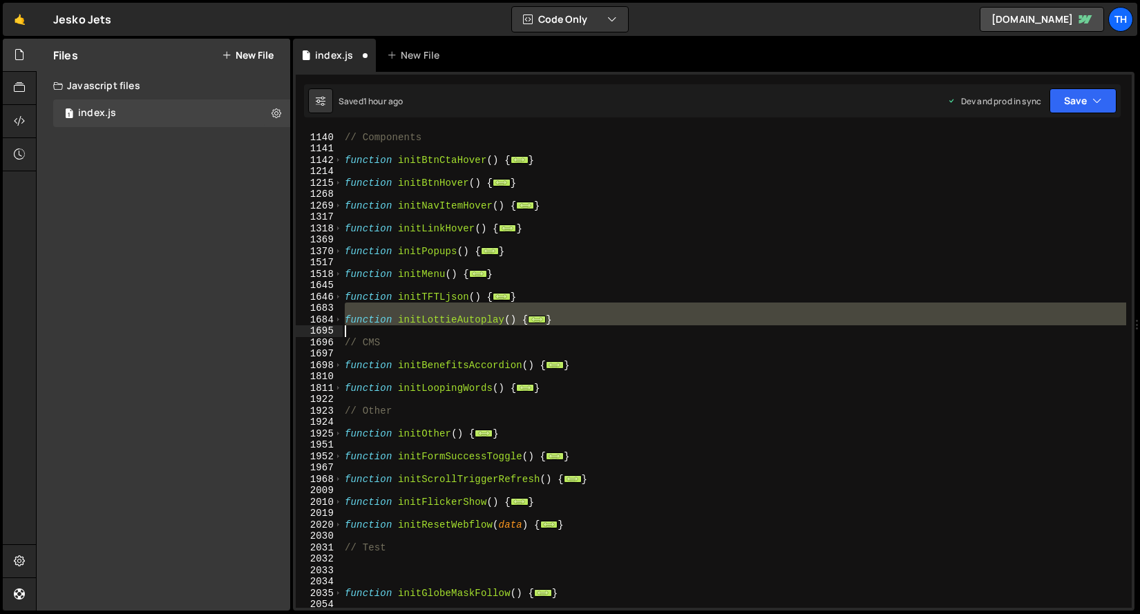
drag, startPoint x: 612, startPoint y: 311, endPoint x: 393, endPoint y: 326, distance: 219.6
click at [393, 326] on div "// Components function initBtnCtaHover ( ) { ... } function initBtnHover ( ) { …" at bounding box center [734, 370] width 784 height 501
type textarea "}"
click at [458, 350] on div "// Components function initBtnCtaHover ( ) { ... } function initBtnHover ( ) { …" at bounding box center [734, 370] width 784 height 501
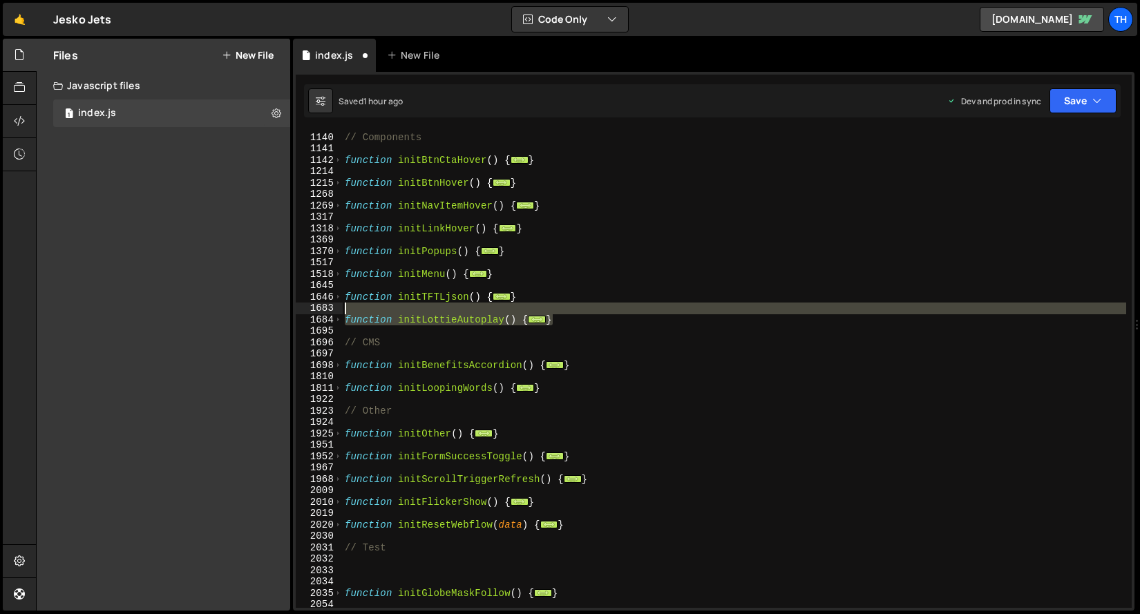
drag, startPoint x: 588, startPoint y: 318, endPoint x: 343, endPoint y: 313, distance: 245.4
click at [343, 313] on div "// Components function initBtnCtaHover ( ) { ... } function initBtnHover ( ) { …" at bounding box center [734, 370] width 784 height 501
click at [527, 296] on div "// Components function initBtnCtaHover ( ) { ... } function initBtnHover ( ) { …" at bounding box center [734, 370] width 784 height 501
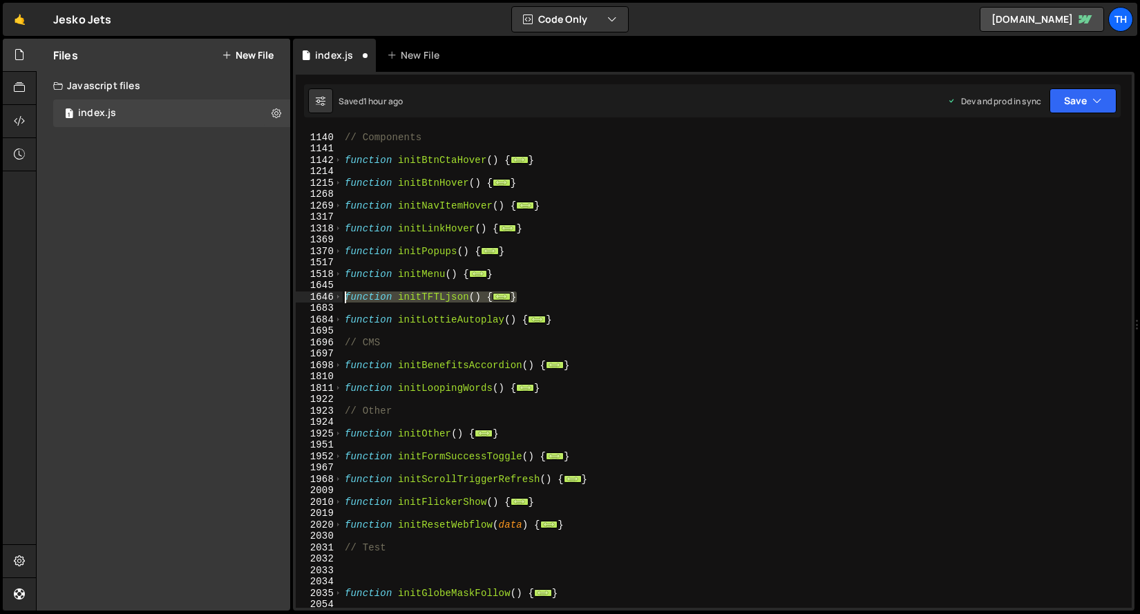
drag, startPoint x: 561, startPoint y: 292, endPoint x: 299, endPoint y: 297, distance: 262.0
click at [299, 297] on div "} 1139 1140 1141 1142 1214 1215 1268 1269 1317 1318 1369 1370 1517 1518 1645 16…" at bounding box center [714, 369] width 836 height 478
type textarea "function initTFTLjson() { document.querySelectorAll('.credits').forEach(trigger…"
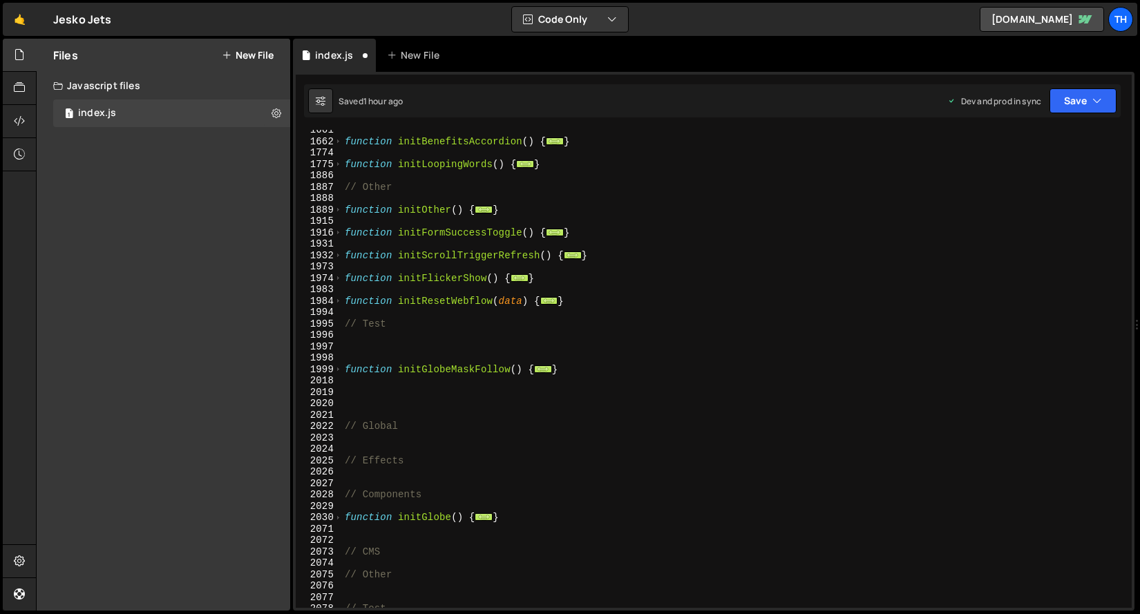
scroll to position [831, 0]
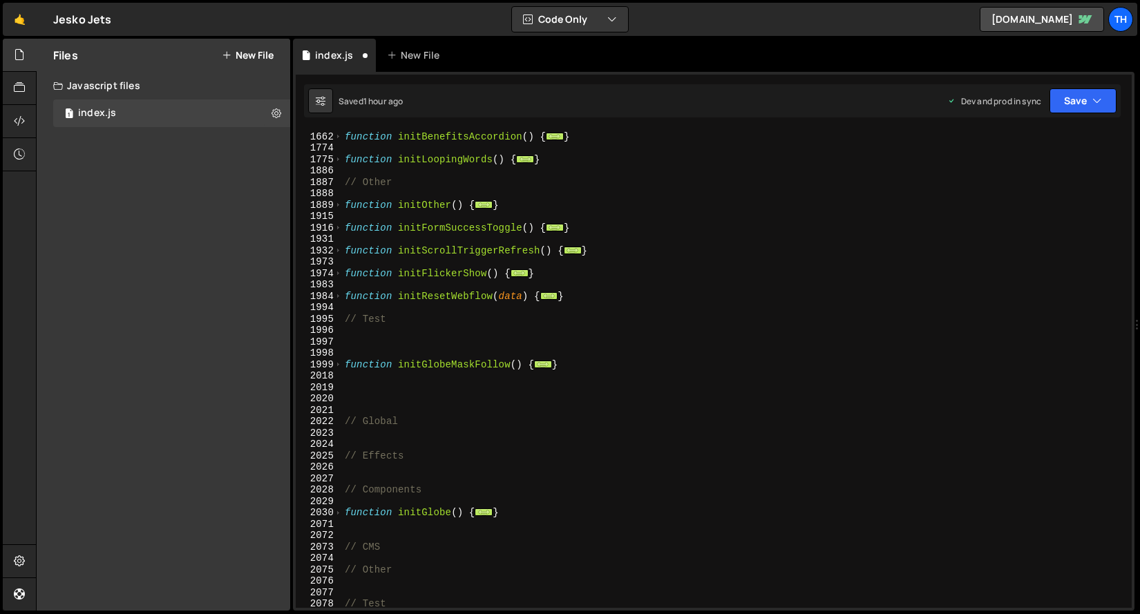
click at [487, 534] on div "function initBenefitsAccordion ( ) { ... } function initLoopingWords ( ) { ... …" at bounding box center [734, 370] width 784 height 501
paste textarea "}"
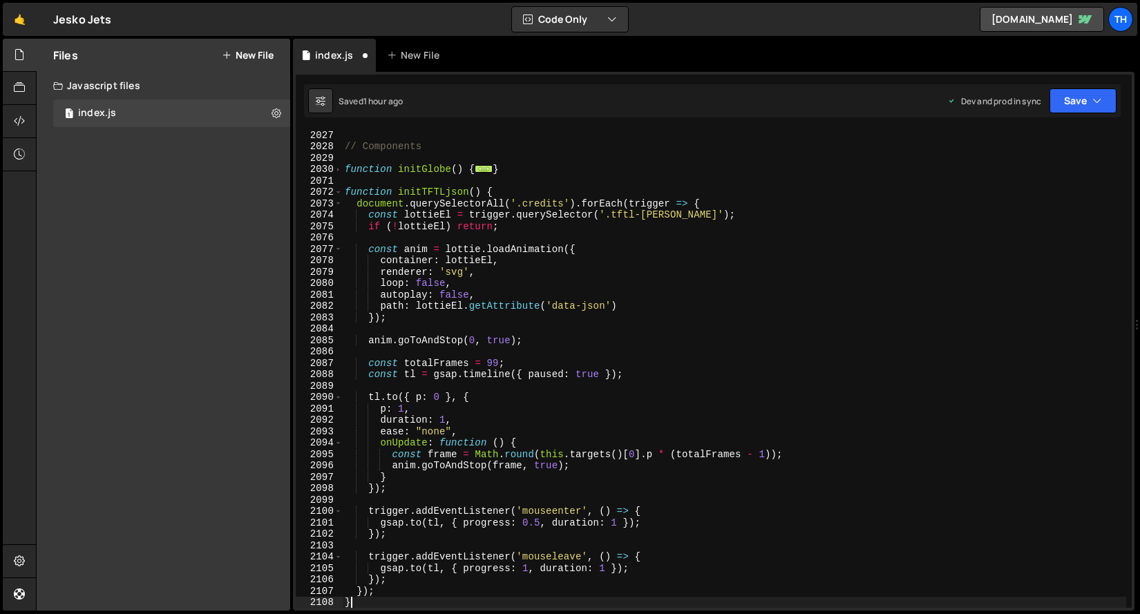
scroll to position [1175, 0]
click at [341, 194] on div "2072" at bounding box center [319, 193] width 47 height 12
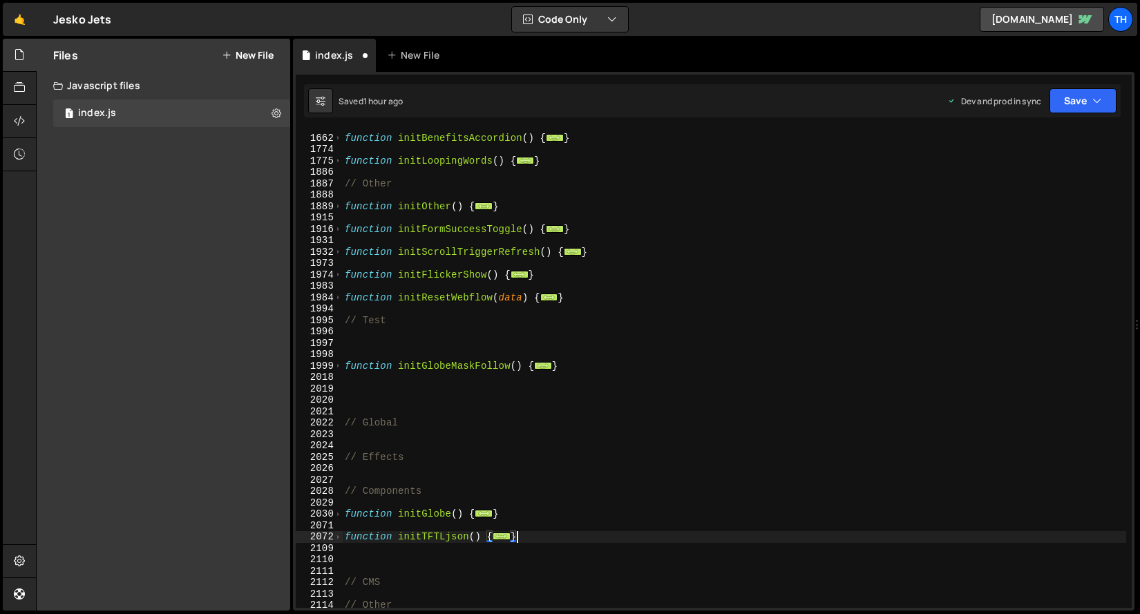
scroll to position [730, 0]
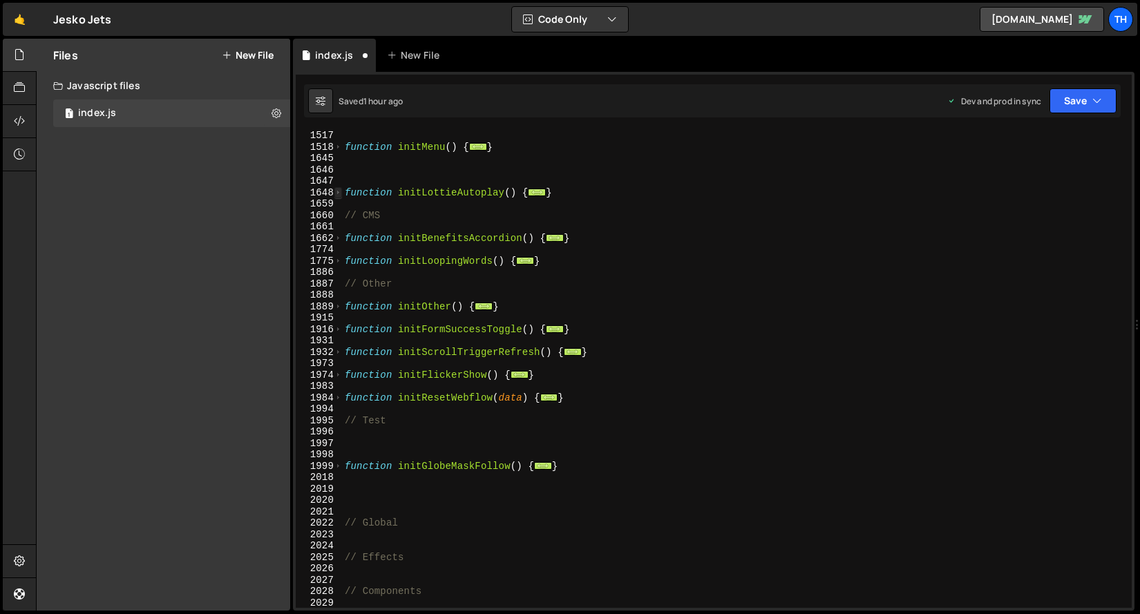
click at [341, 196] on span at bounding box center [339, 193] width 8 height 12
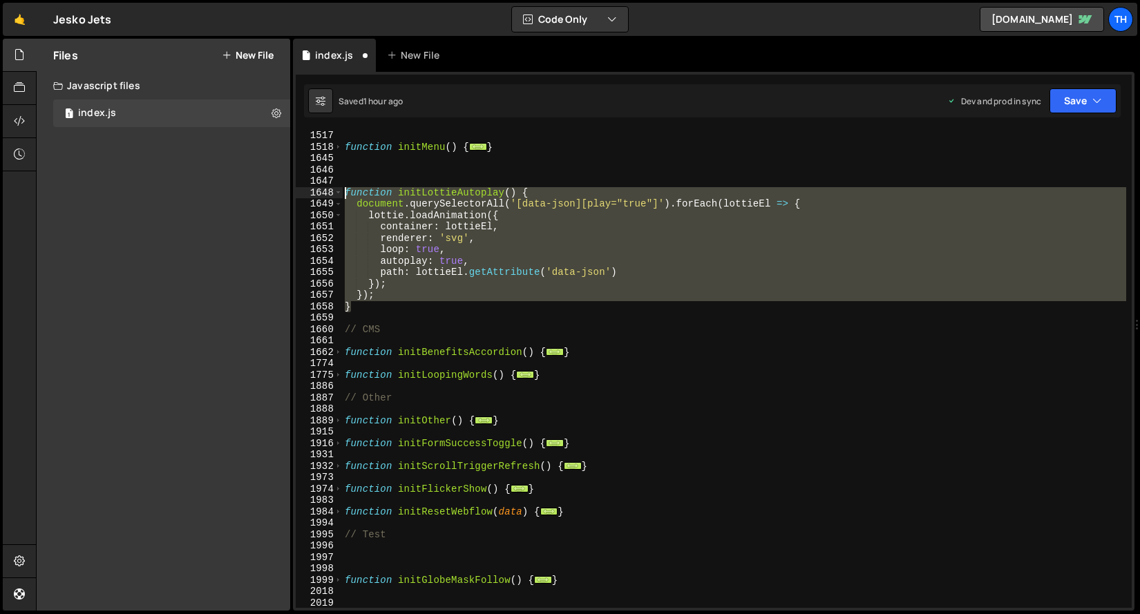
drag, startPoint x: 370, startPoint y: 302, endPoint x: 307, endPoint y: 189, distance: 129.0
click at [307, 189] on div "} 1517 1518 1645 1646 1647 1648 1649 1650 1651 1652 1653 1654 1655 1656 1657 16…" at bounding box center [714, 369] width 836 height 478
type textarea "function initLottieAutoplay() { document.querySelectorAll('[data-json][play="tr…"
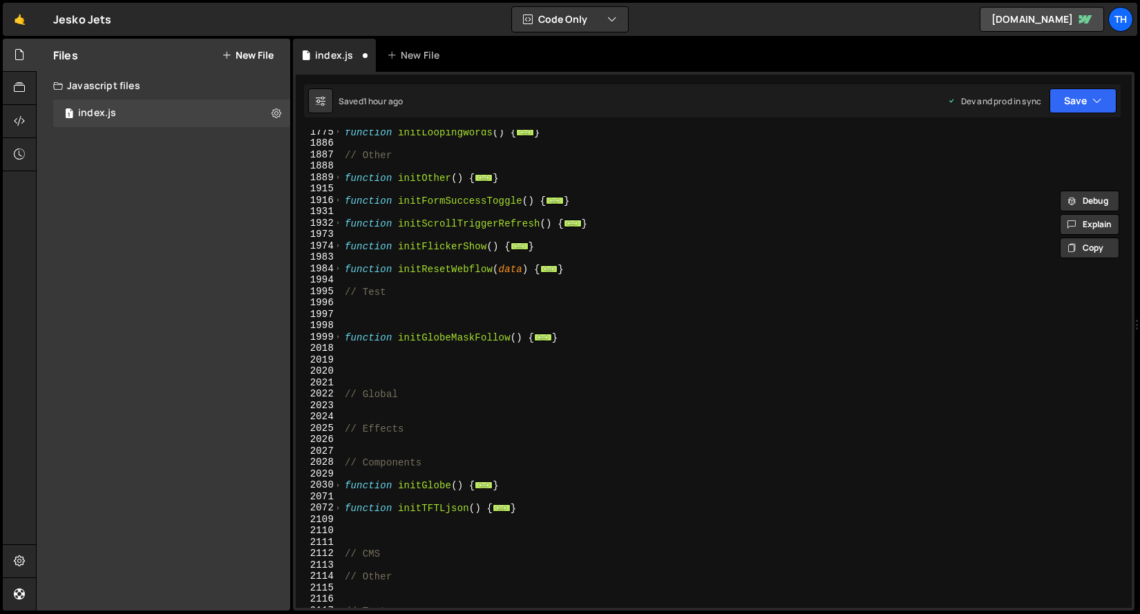
scroll to position [991, 0]
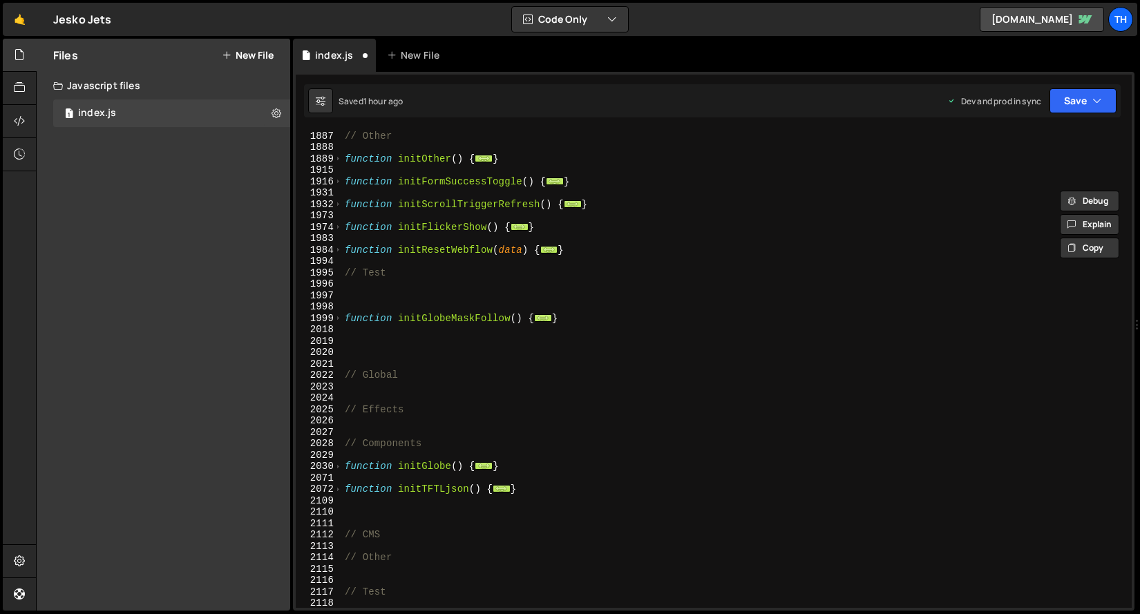
click at [383, 507] on div "// Other function initOther ( ) { ... } function initFormSuccessToggle ( ) { ..…" at bounding box center [734, 369] width 784 height 501
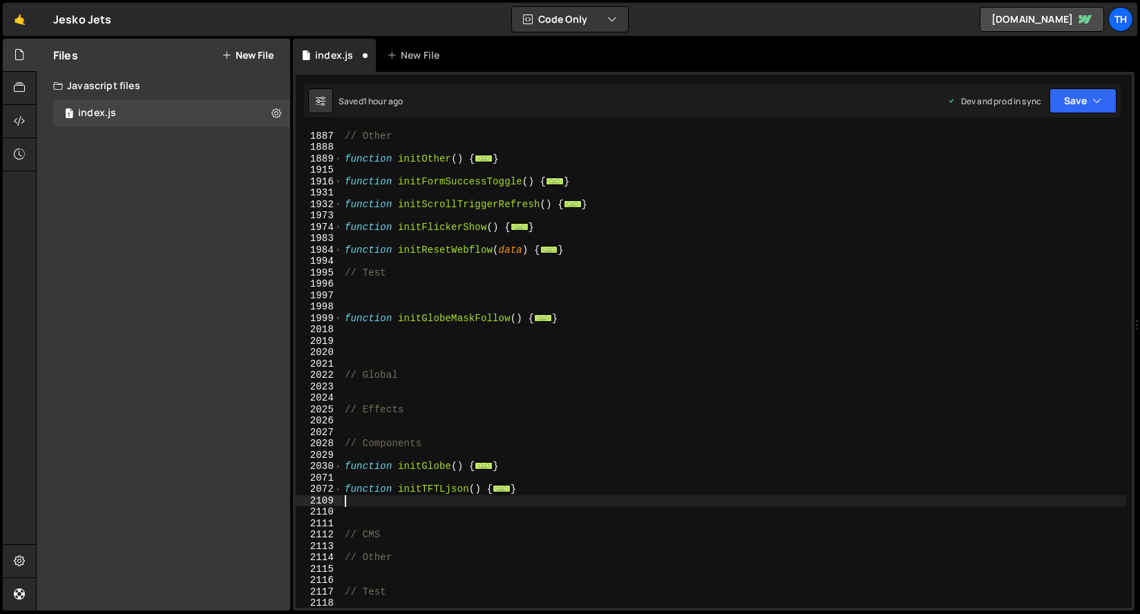
click at [374, 515] on div "// Other function initOther ( ) { ... } function initFormSuccessToggle ( ) { ..…" at bounding box center [734, 369] width 784 height 501
paste textarea "}"
type textarea "}"
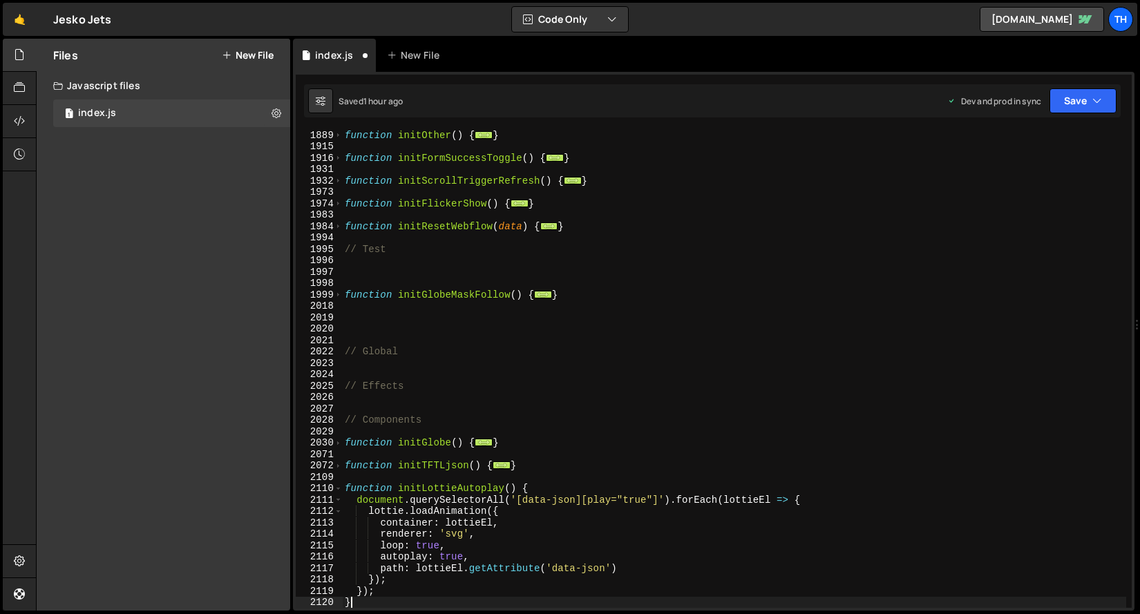
scroll to position [1015, 0]
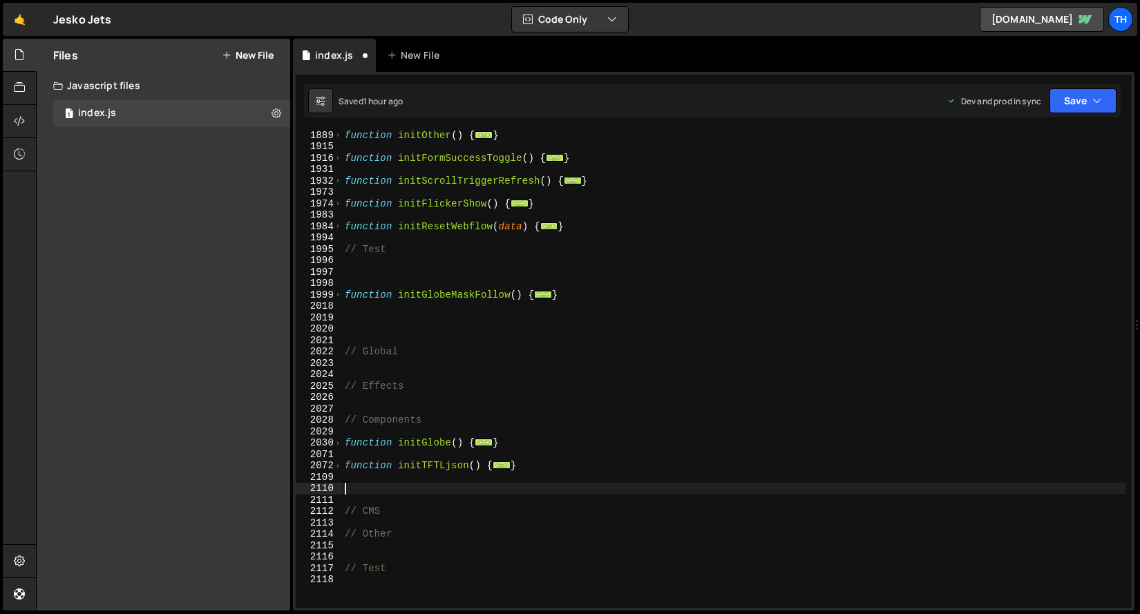
click at [378, 459] on div "function initOther ( ) { ... } function initFormSuccessToggle ( ) { ... } funct…" at bounding box center [734, 379] width 784 height 501
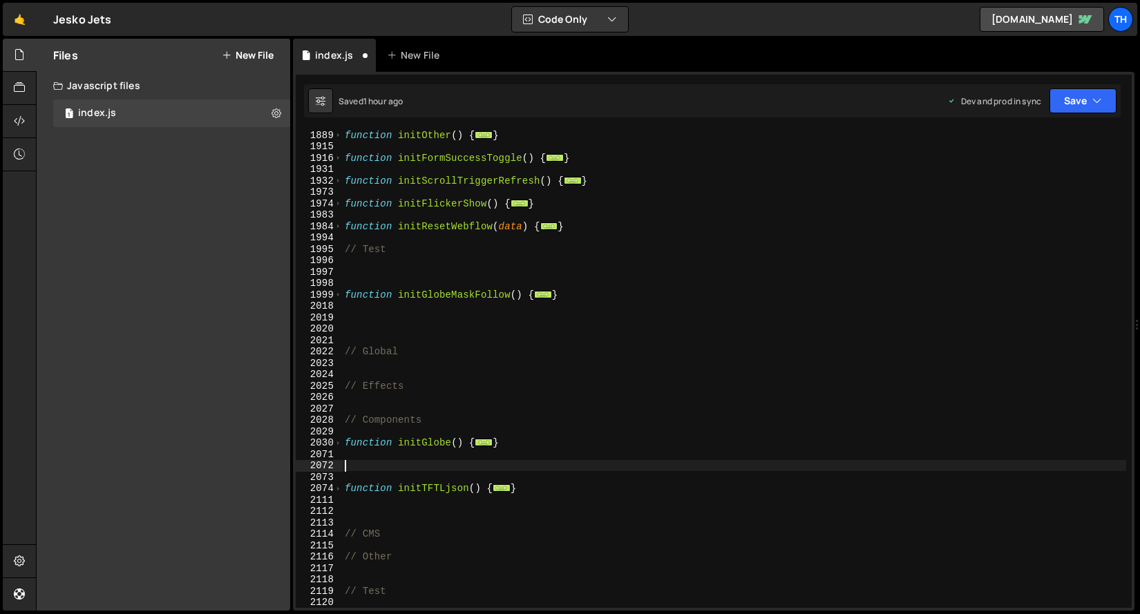
paste textarea "}"
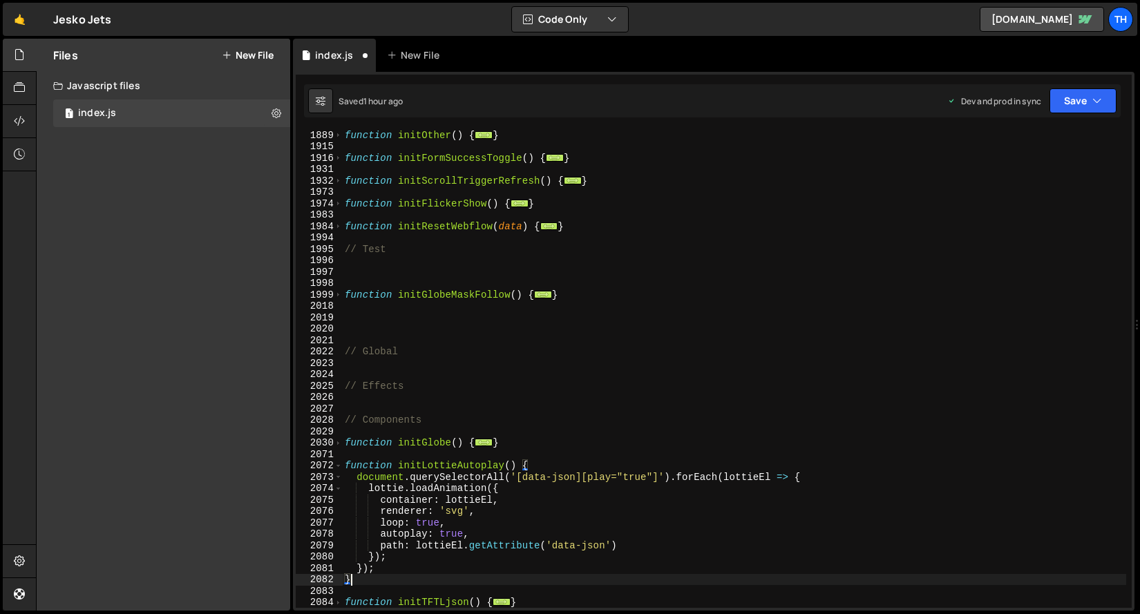
scroll to position [1071, 0]
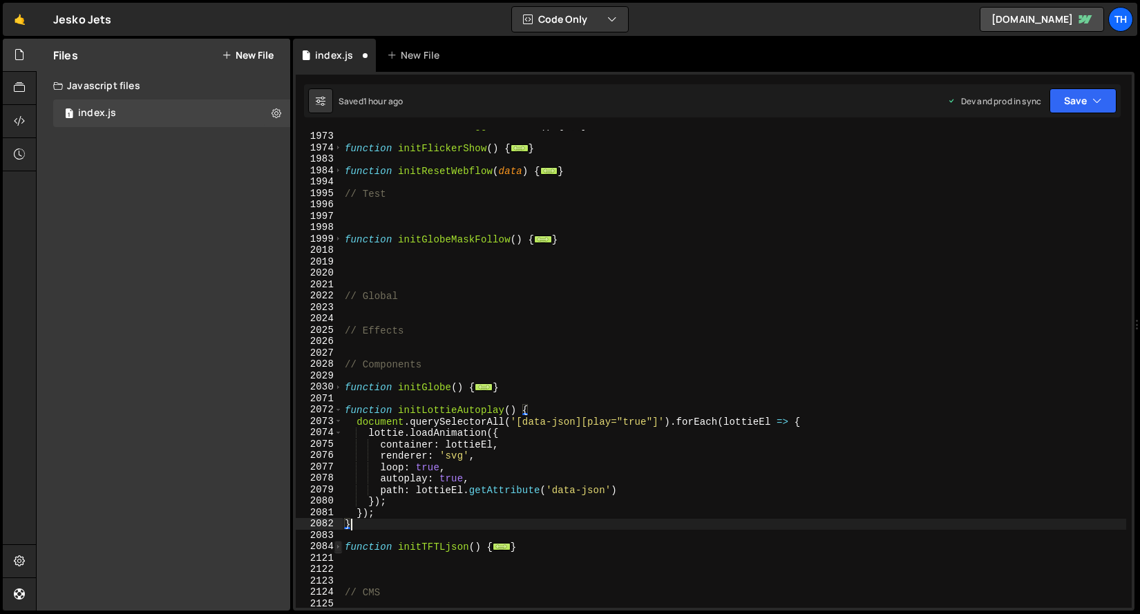
click at [341, 547] on span at bounding box center [339, 547] width 8 height 12
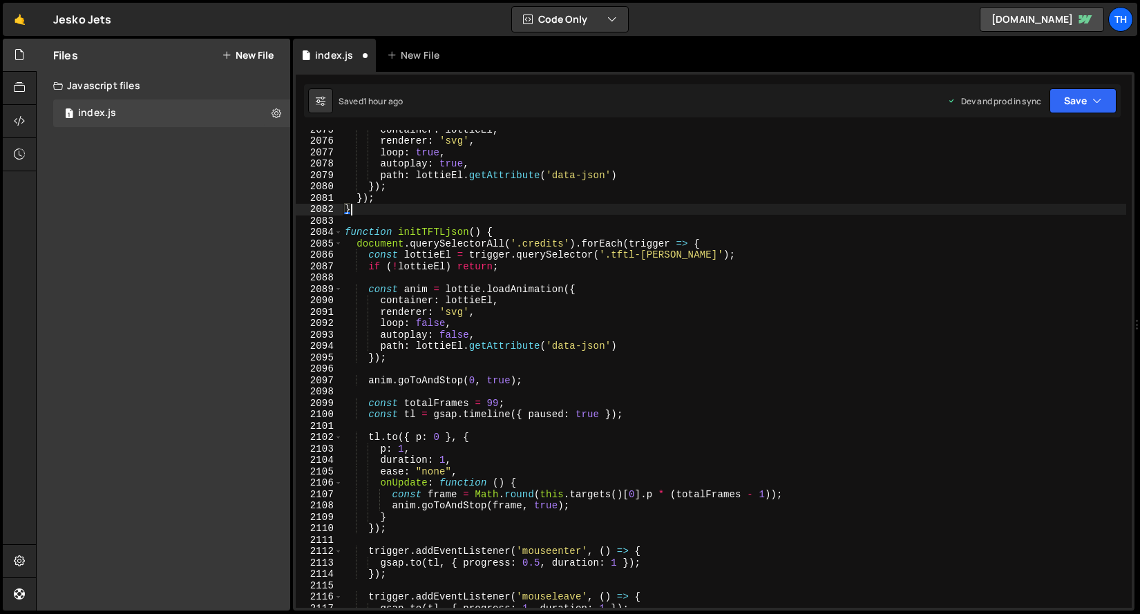
scroll to position [1215, 0]
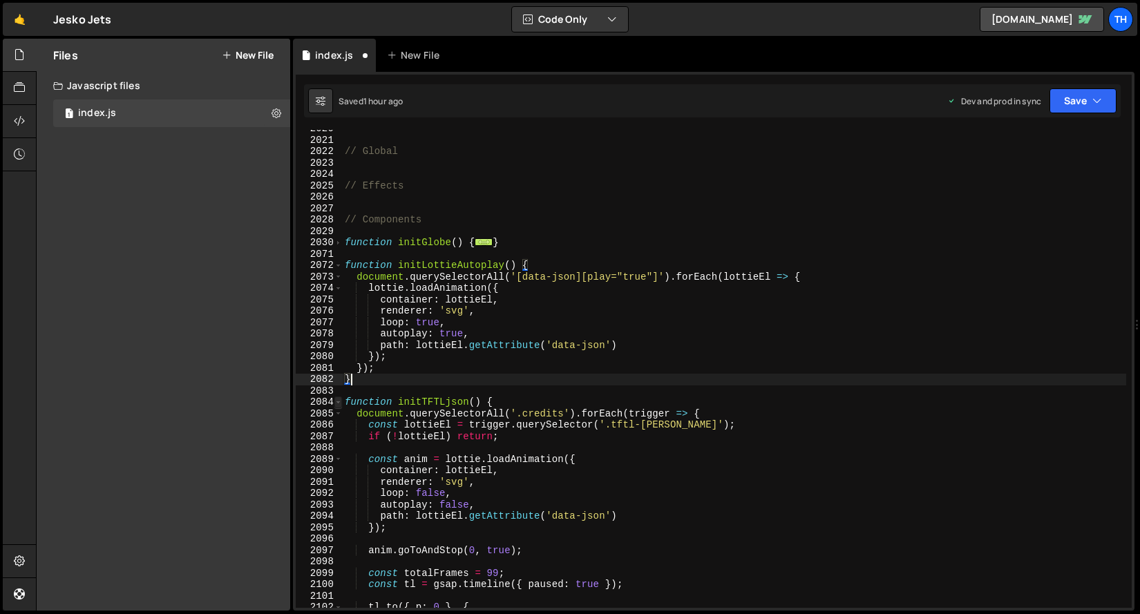
click at [341, 400] on span at bounding box center [339, 403] width 8 height 12
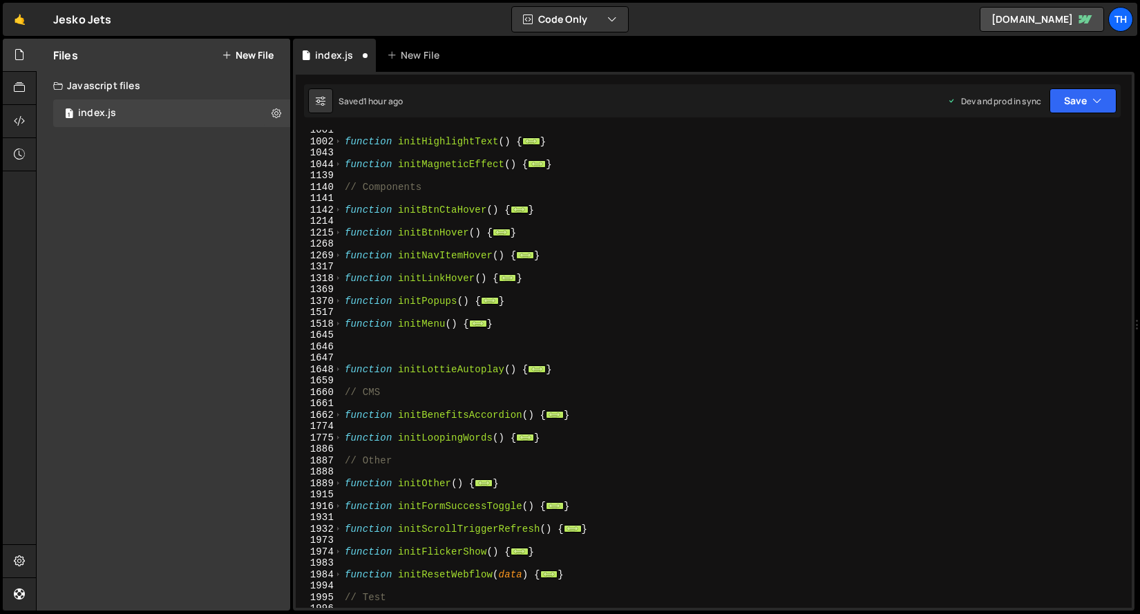
scroll to position [464, 0]
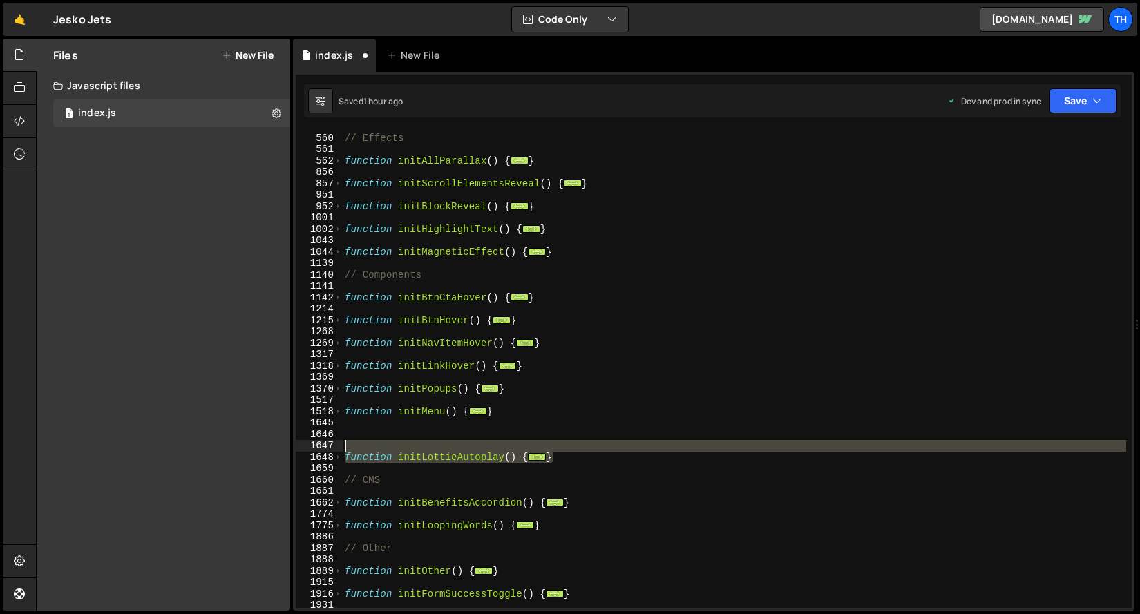
drag, startPoint x: 589, startPoint y: 457, endPoint x: 317, endPoint y: 442, distance: 272.0
click at [317, 442] on div "} 559 560 561 562 856 857 951 952 1001 1002 1043 1044 1139 1140 1141 1142 1214 …" at bounding box center [714, 369] width 836 height 478
type textarea "function initLottieAutoplay() {"
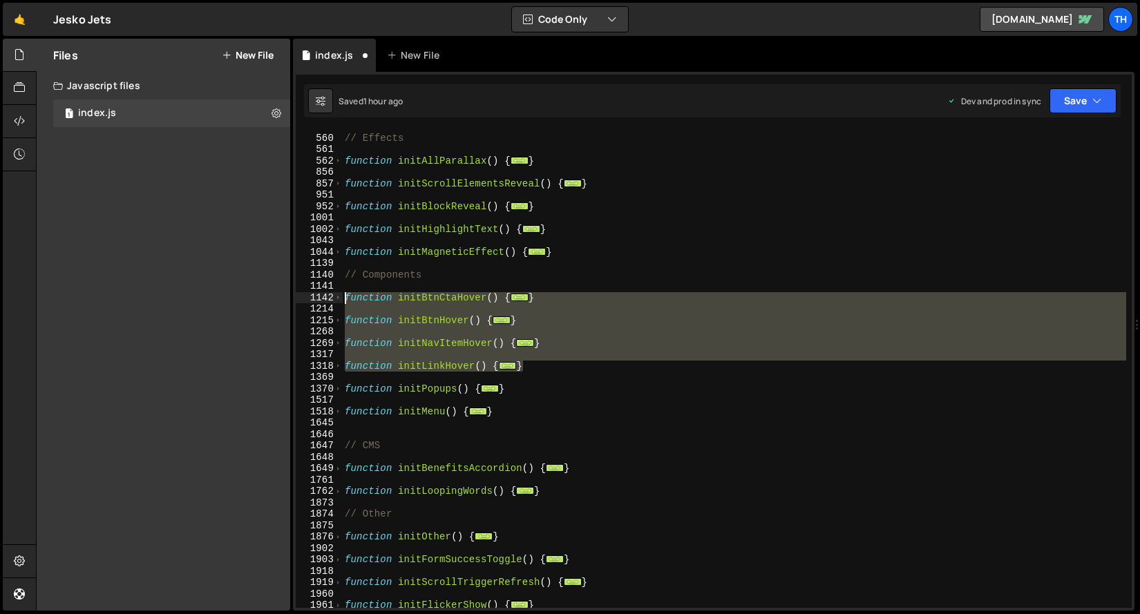
drag, startPoint x: 542, startPoint y: 361, endPoint x: 279, endPoint y: 296, distance: 271.4
click at [279, 296] on div "Files New File Javascript files 1 index.js 0 CSS files Copy share link Edit Fil…" at bounding box center [588, 325] width 1104 height 573
type textarea "function initBtnCtaHover() { // Button cta hover in/out"
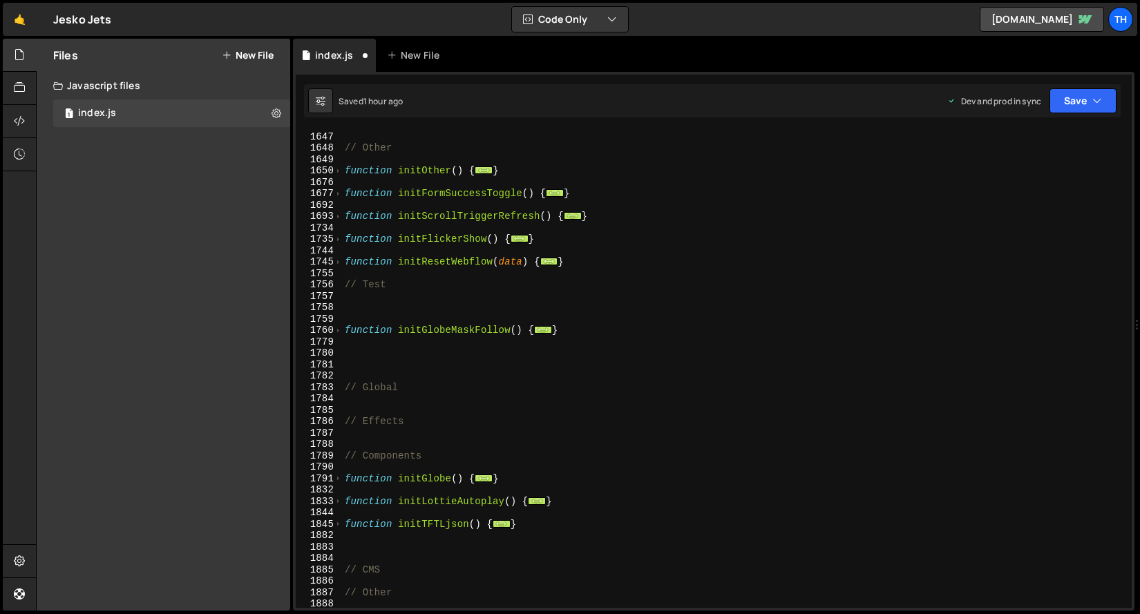
scroll to position [809, 0]
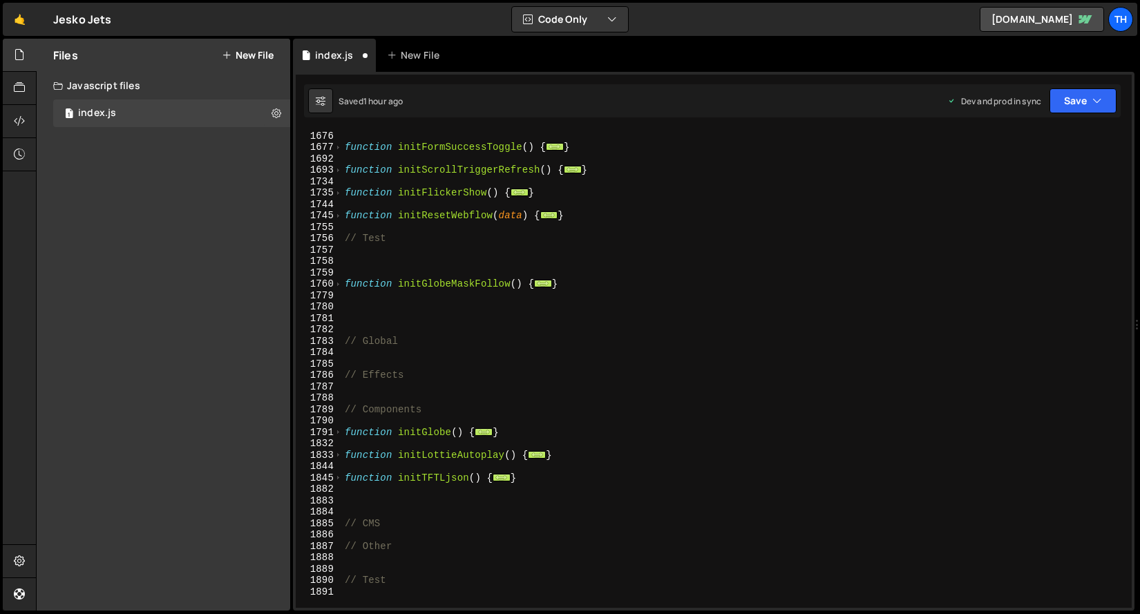
click at [439, 422] on div "function initOther ( ) { ... } function initFormSuccessToggle ( ) { ... } funct…" at bounding box center [734, 369] width 784 height 501
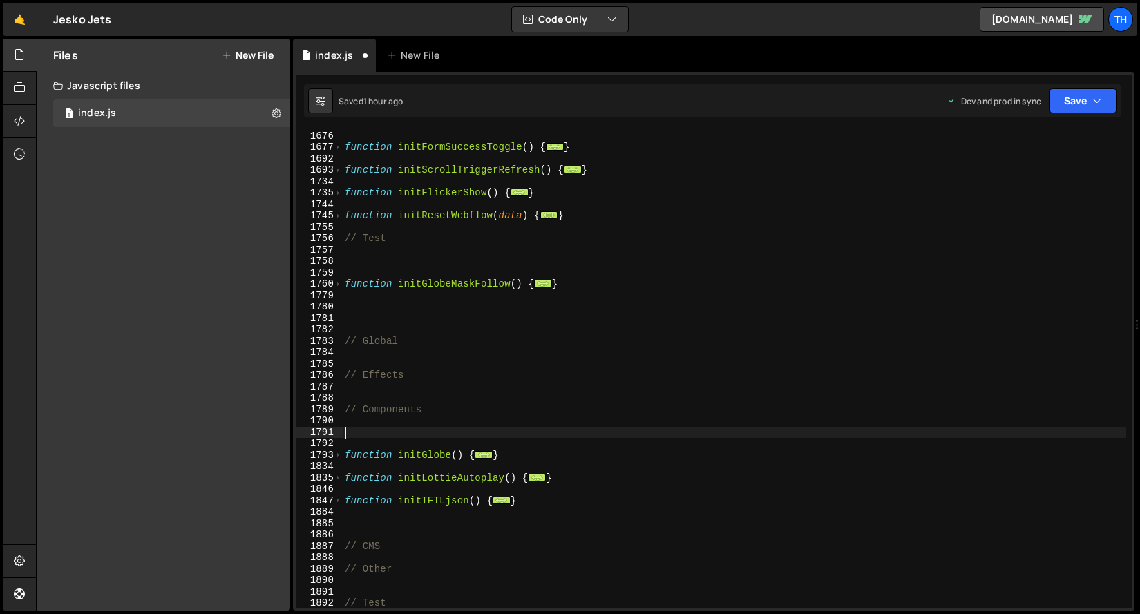
paste textarea "}"
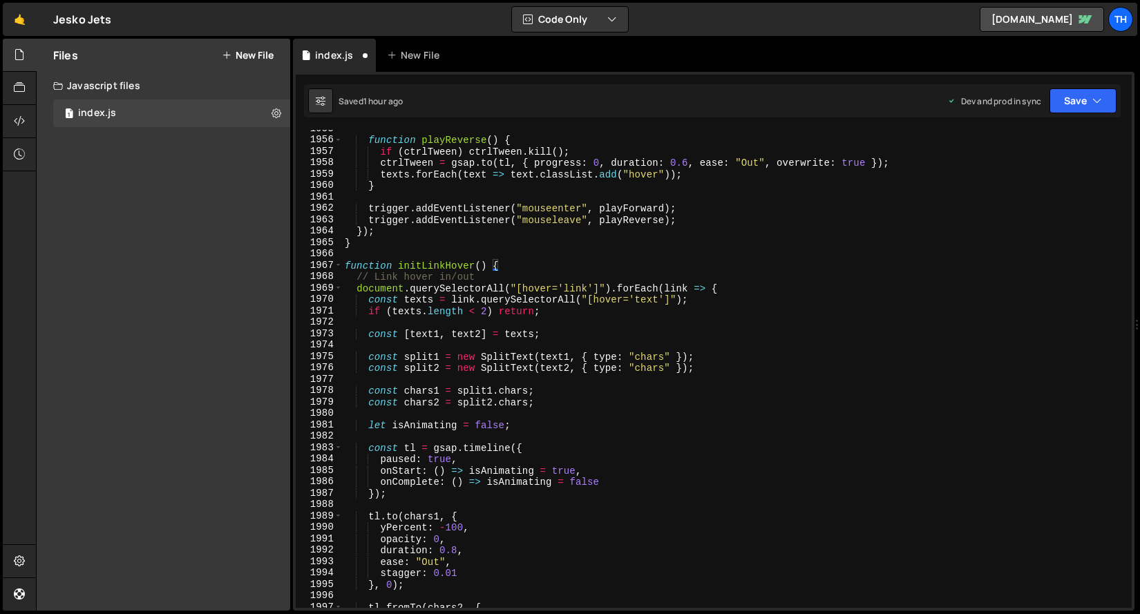
scroll to position [2984, 0]
click at [335, 263] on span at bounding box center [339, 266] width 8 height 12
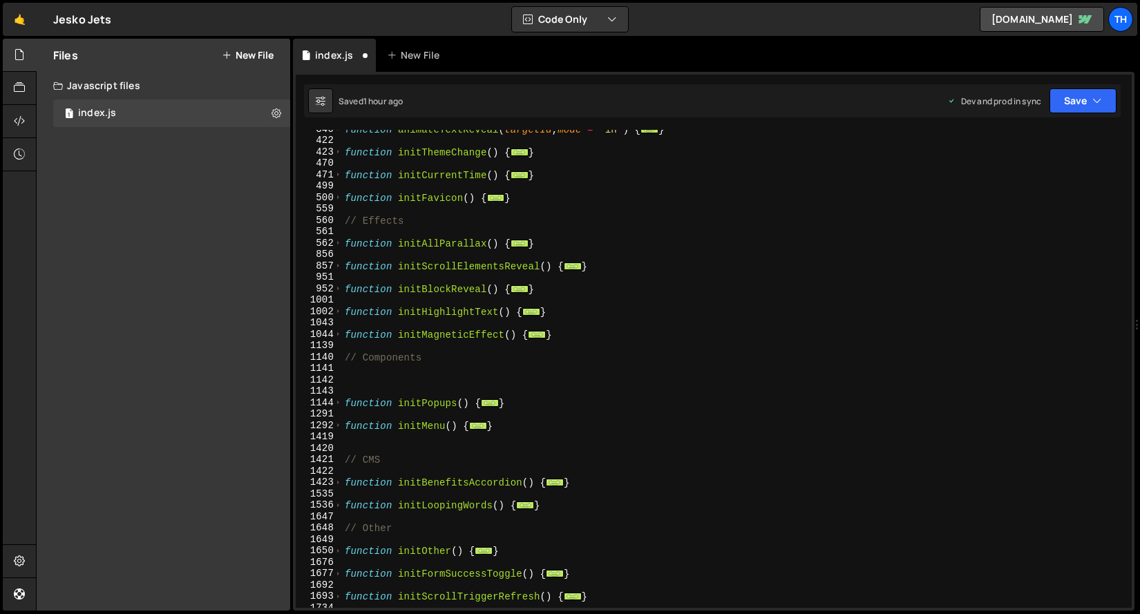
scroll to position [388, 0]
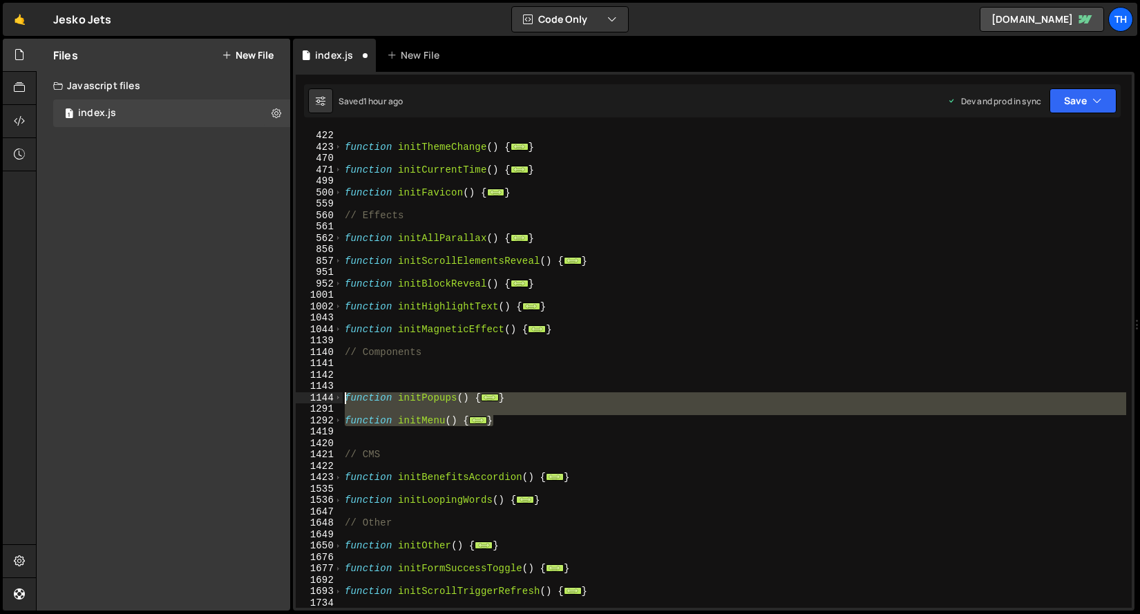
drag, startPoint x: 520, startPoint y: 420, endPoint x: 274, endPoint y: 398, distance: 247.7
click at [274, 398] on div "Files New File Javascript files 1 index.js 0 CSS files Copy share link Edit Fil…" at bounding box center [588, 325] width 1104 height 573
type textarea "function initPopups() { // Open pop-ups"
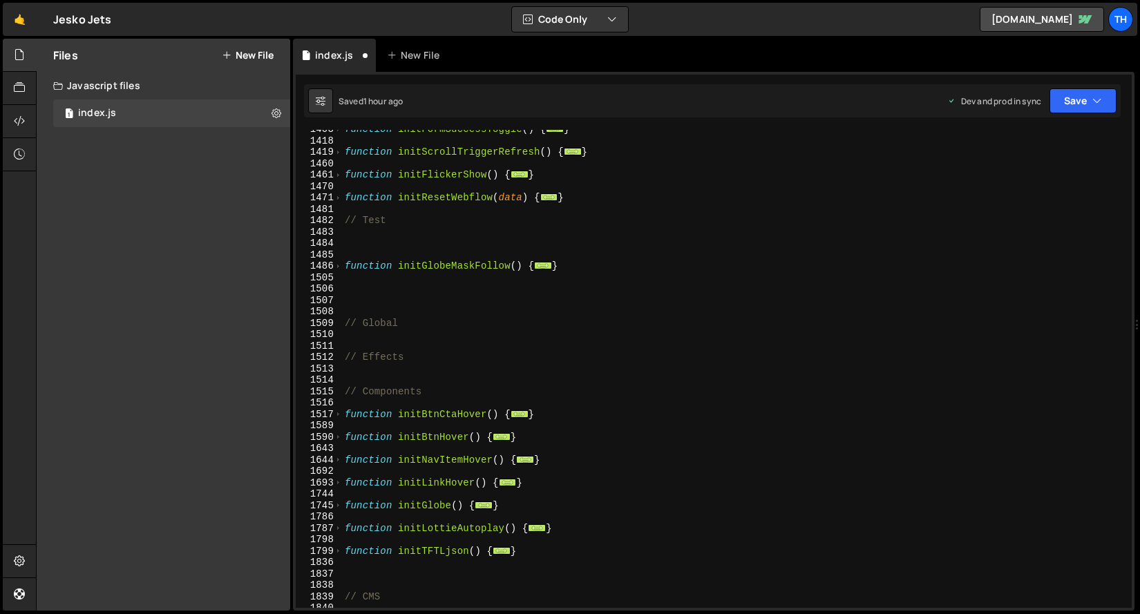
scroll to position [967, 0]
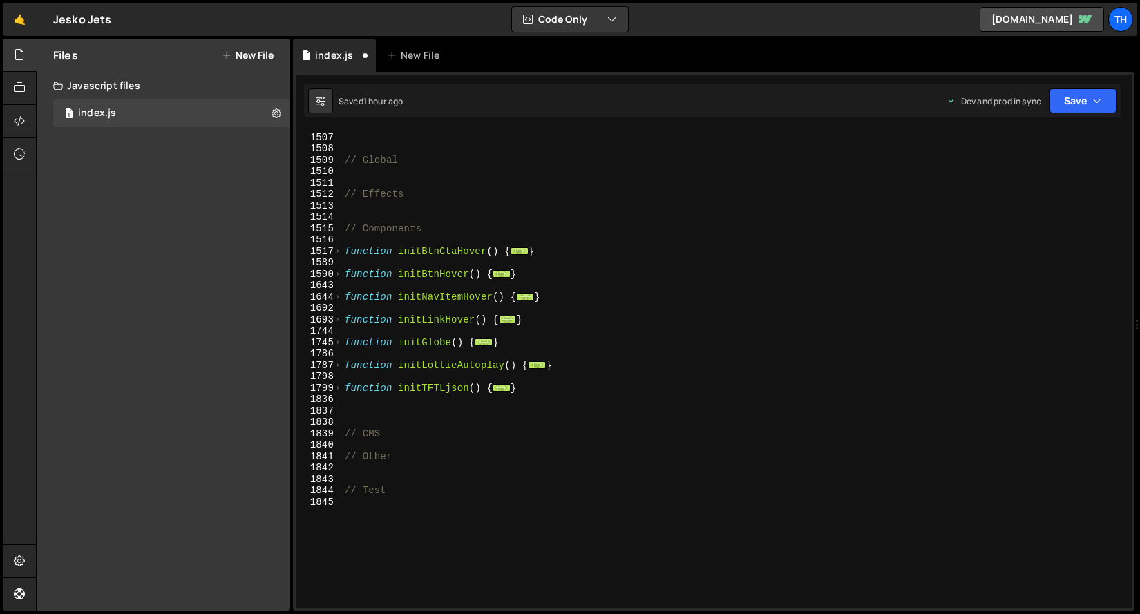
click at [552, 322] on div "// Global // Effects // Components function initBtnCtaHover ( ) { ... } functio…" at bounding box center [734, 370] width 784 height 501
type textarea "}"
click at [550, 332] on div "// Global // Effects // Components function initBtnCtaHover ( ) { ... } functio…" at bounding box center [734, 370] width 784 height 501
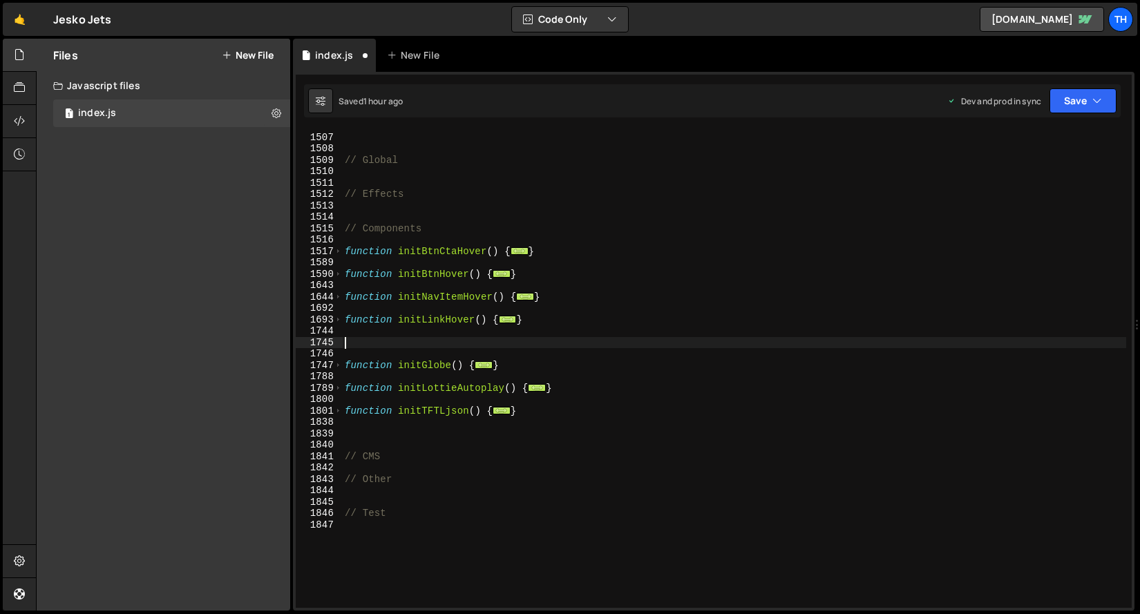
paste textarea "}"
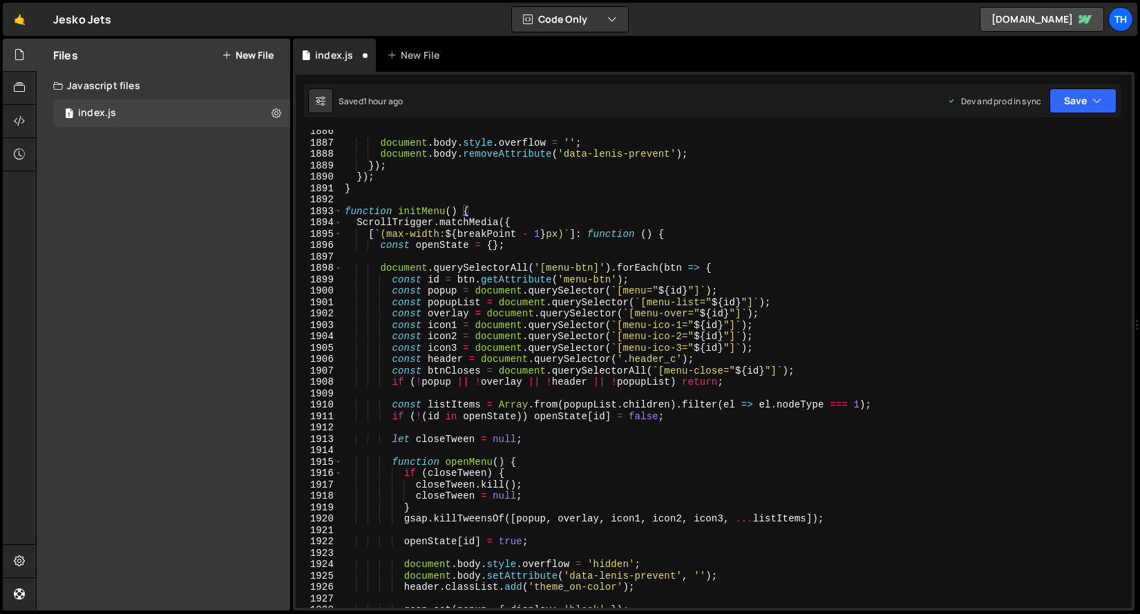
scroll to position [2702, 0]
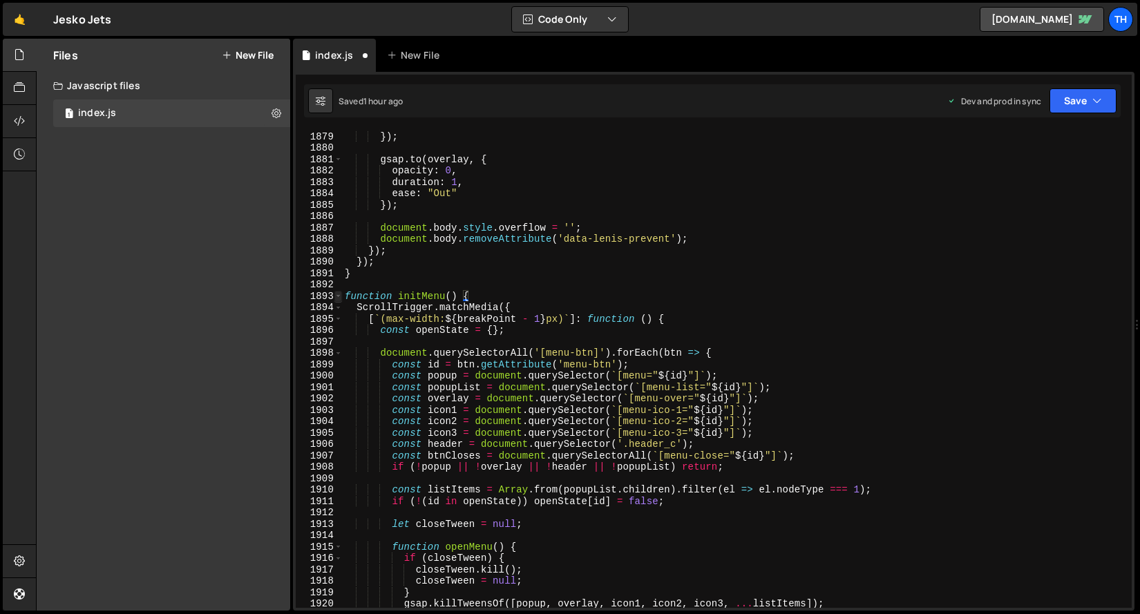
type textarea "}"
click at [341, 296] on span at bounding box center [339, 297] width 8 height 12
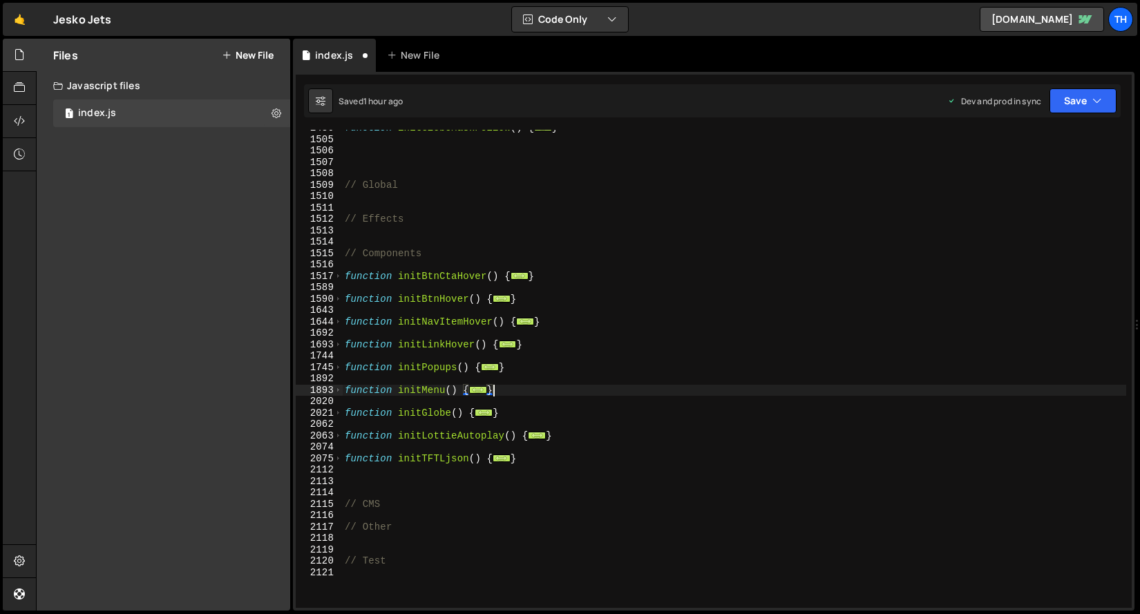
scroll to position [968, 0]
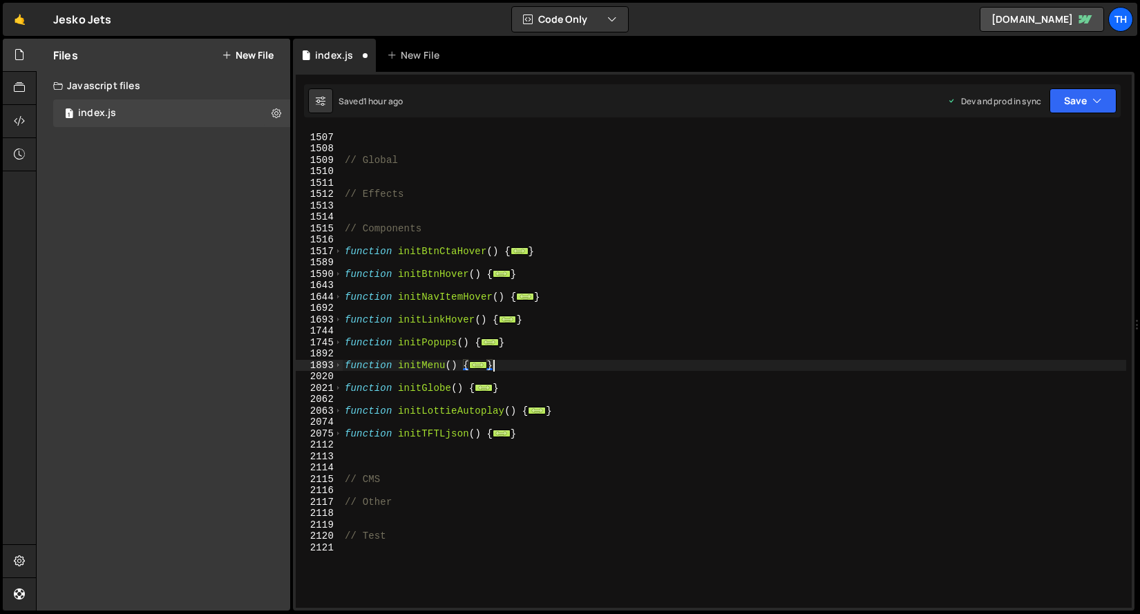
click at [592, 308] on div "// Global // Effects // Components function initBtnCtaHover ( ) { ... } functio…" at bounding box center [734, 370] width 784 height 501
click at [481, 432] on div "// Global // Effects // Components function initBtnCtaHover ( ) { ... } functio…" at bounding box center [734, 370] width 784 height 501
type textarea "function initTFTLjson() {"
click at [453, 454] on div "// Global // Effects // Components function initBtnCtaHover ( ) { ... } functio…" at bounding box center [734, 370] width 784 height 501
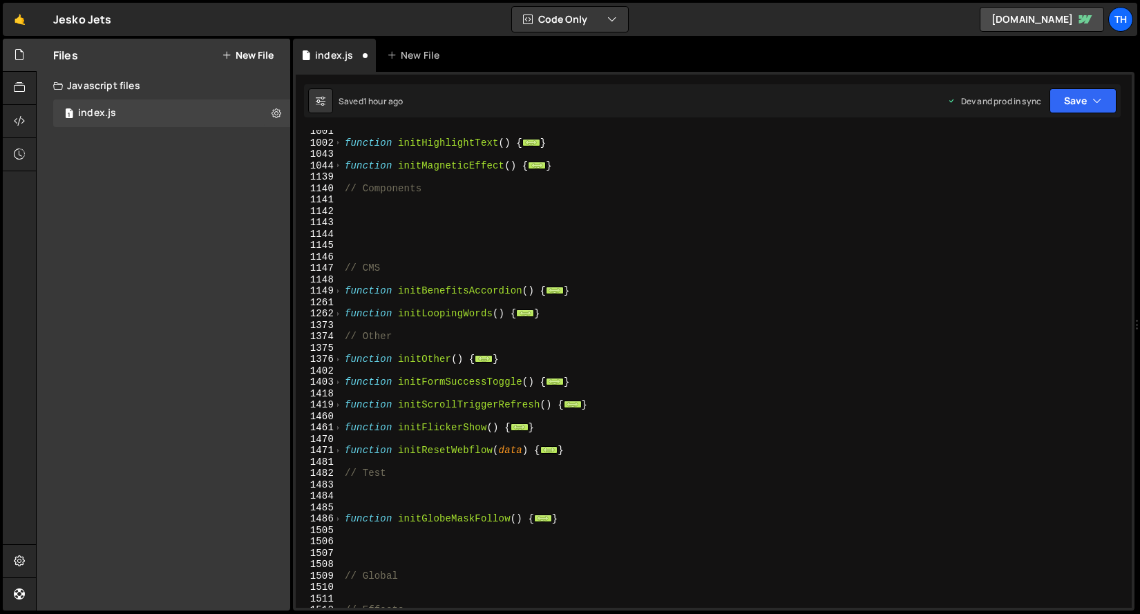
scroll to position [552, 0]
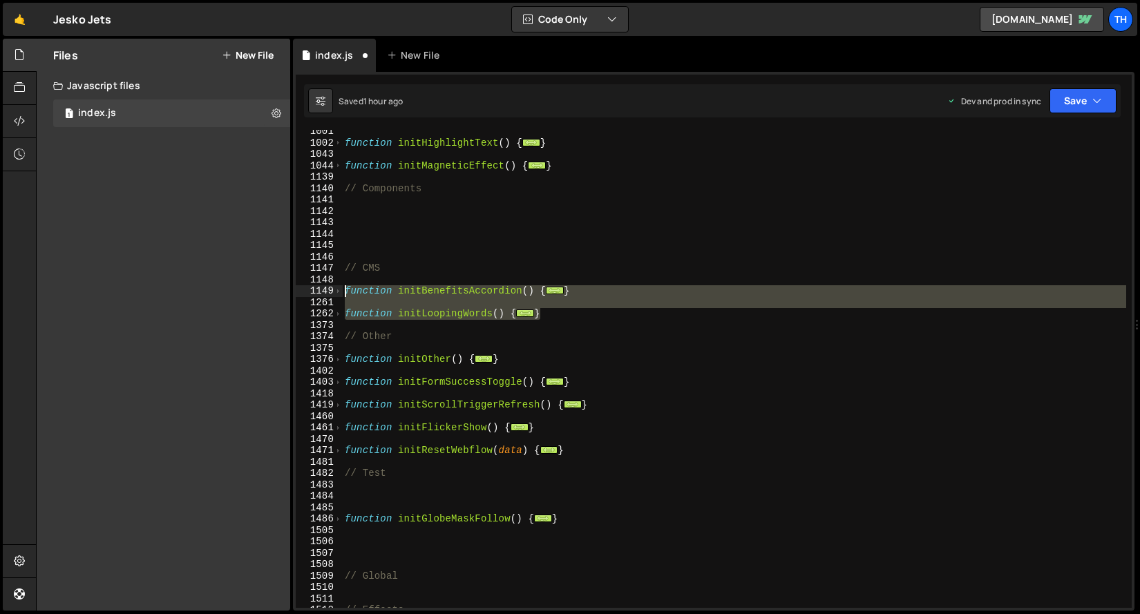
drag, startPoint x: 563, startPoint y: 316, endPoint x: 254, endPoint y: 293, distance: 309.8
click at [254, 293] on div "Files New File Javascript files 1 index.js 0 CSS files Copy share link Edit Fil…" at bounding box center [588, 325] width 1104 height 573
type textarea "function initBenefitsAccordion() { const buttons = Array.from(document.querySel…"
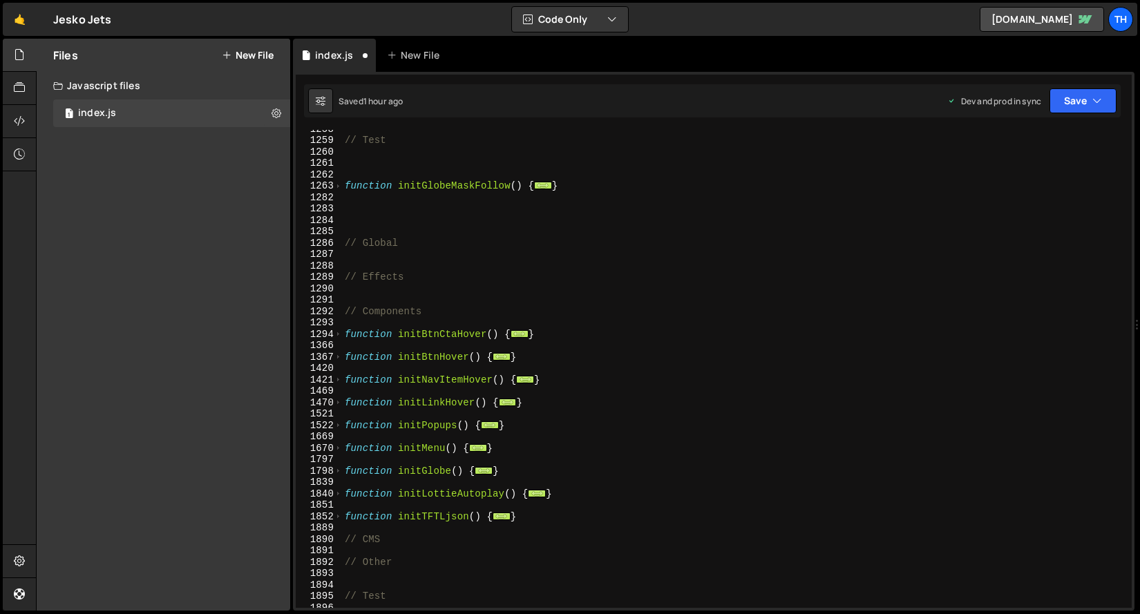
scroll to position [950, 0]
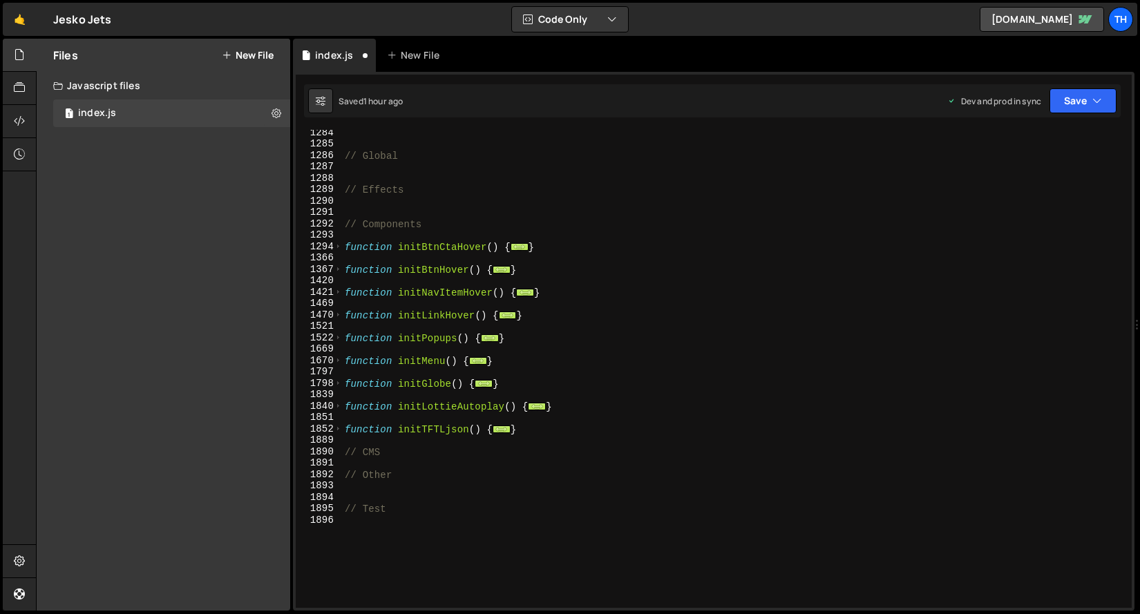
click at [373, 463] on div "// Global // Effects // Components function initBtnCtaHover ( ) { ... } functio…" at bounding box center [734, 377] width 784 height 501
paste textarea "}"
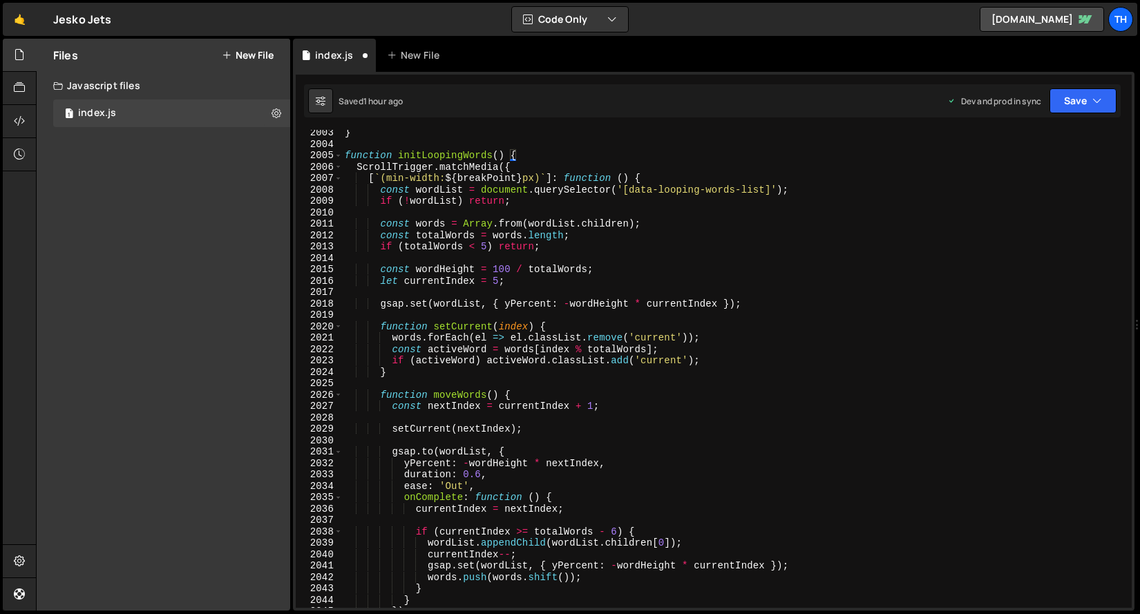
scroll to position [2518, 0]
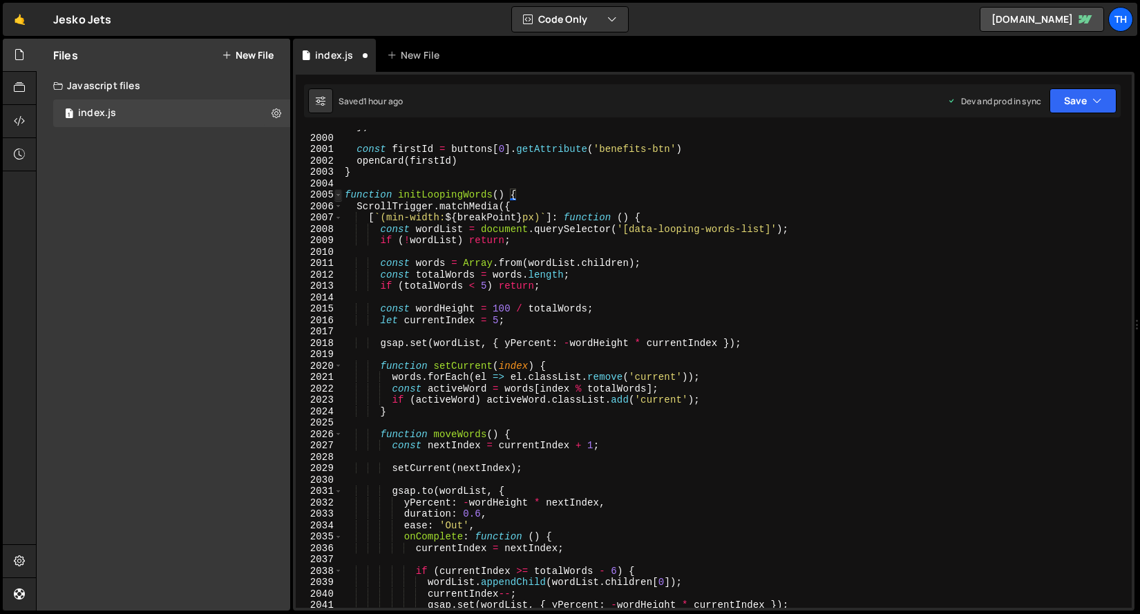
click at [335, 195] on span at bounding box center [339, 195] width 8 height 12
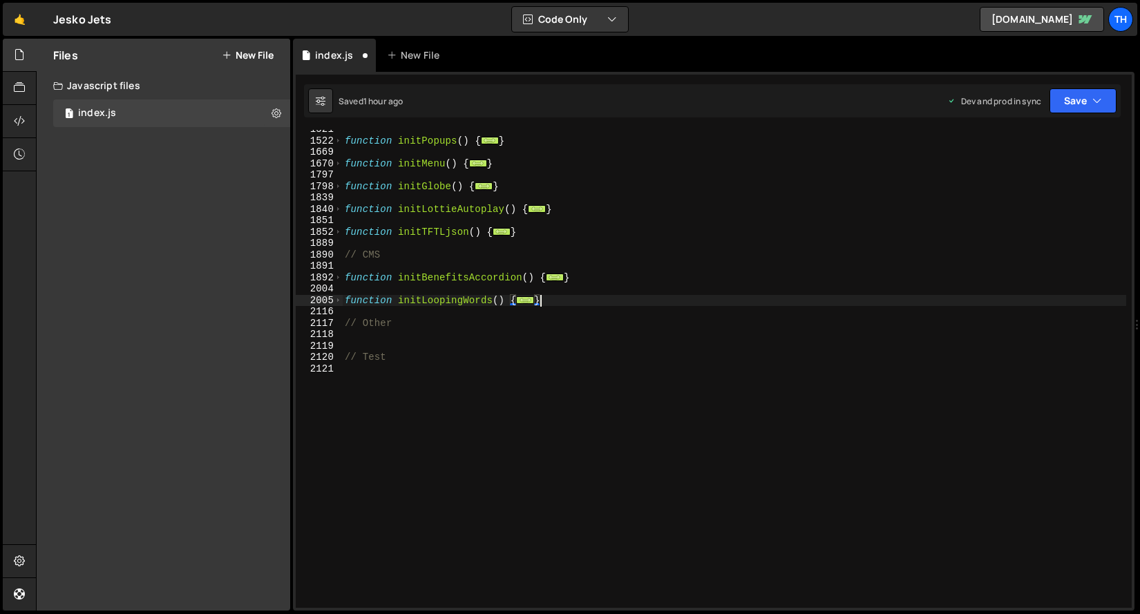
scroll to position [1136, 0]
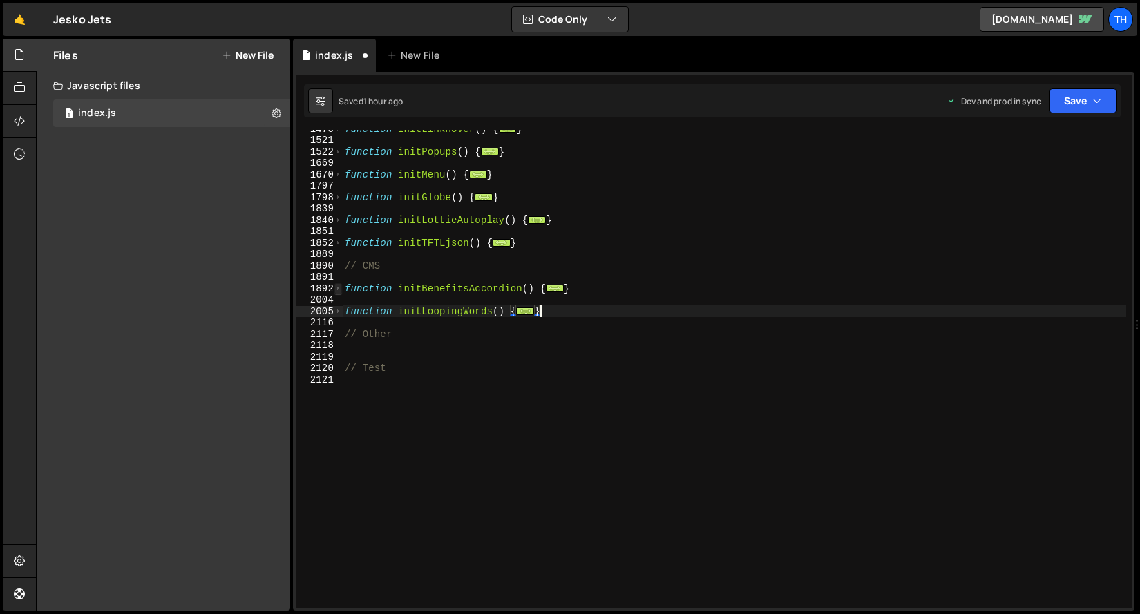
click at [341, 292] on span at bounding box center [339, 289] width 8 height 12
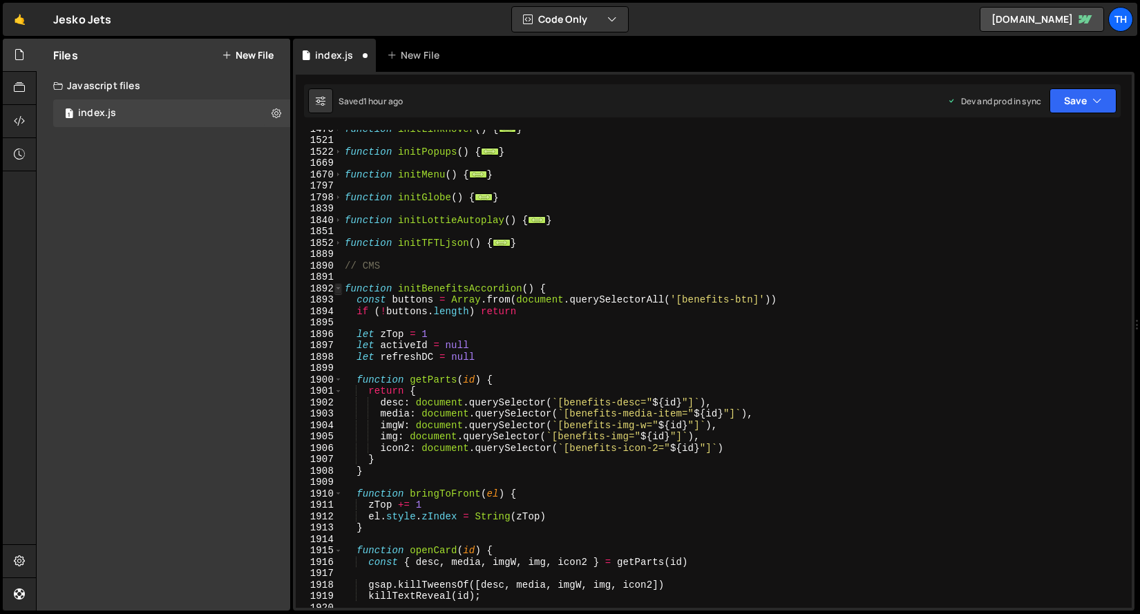
click at [339, 291] on span at bounding box center [339, 289] width 8 height 12
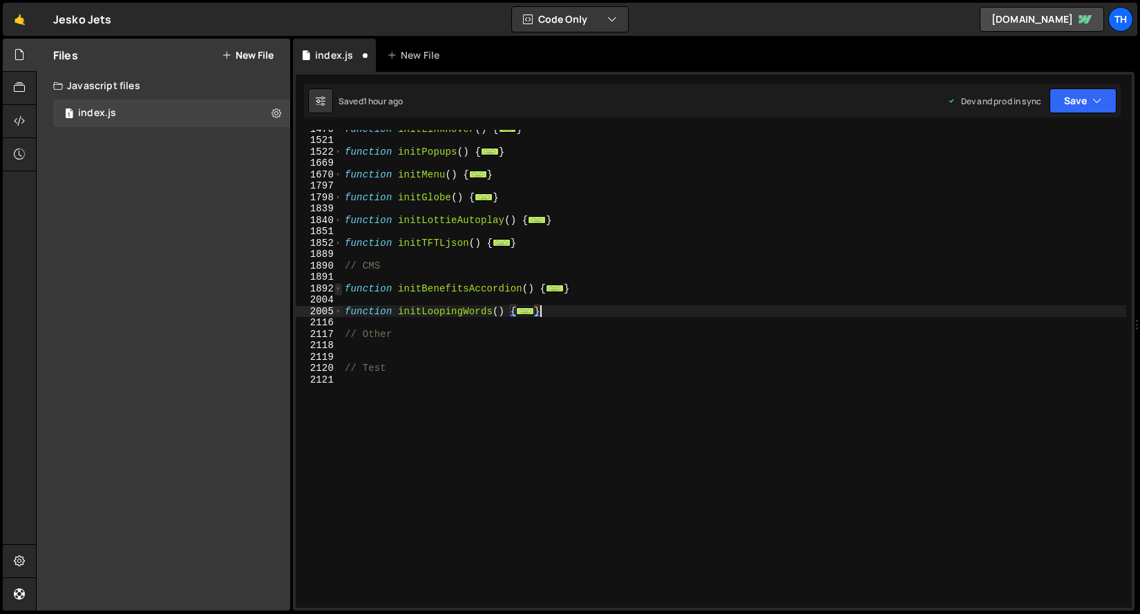
click at [339, 291] on span at bounding box center [339, 289] width 8 height 12
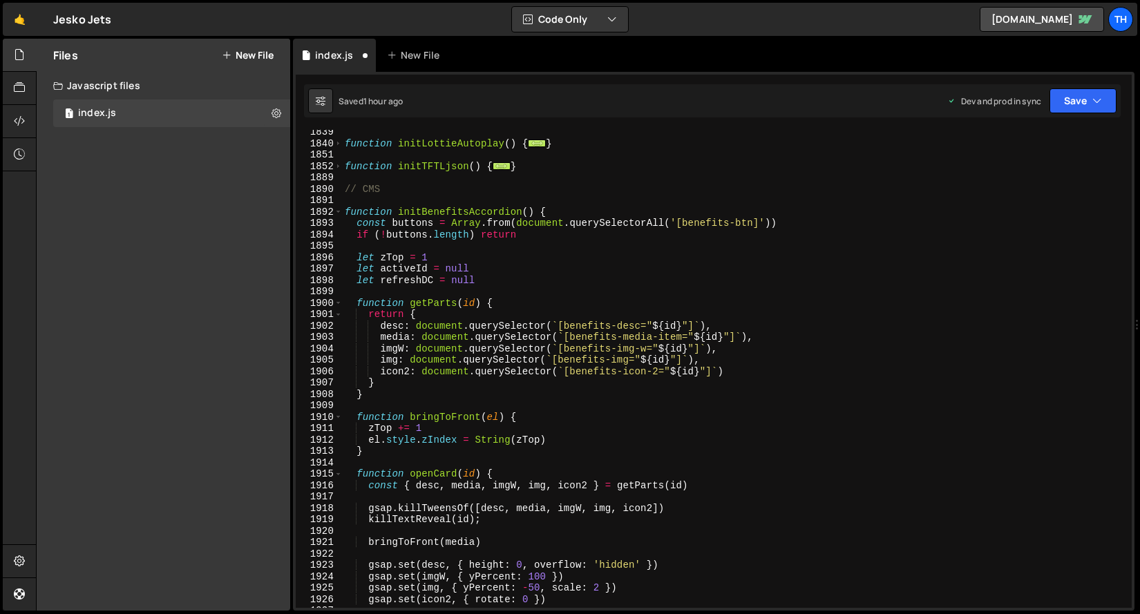
scroll to position [1079, 0]
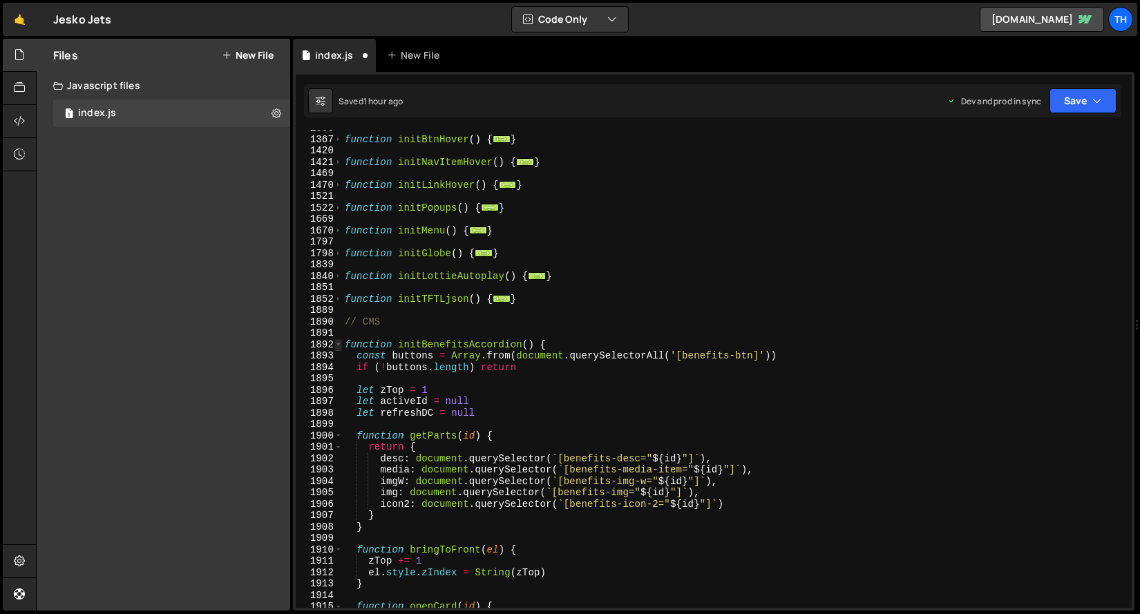
click at [337, 343] on span at bounding box center [339, 345] width 8 height 12
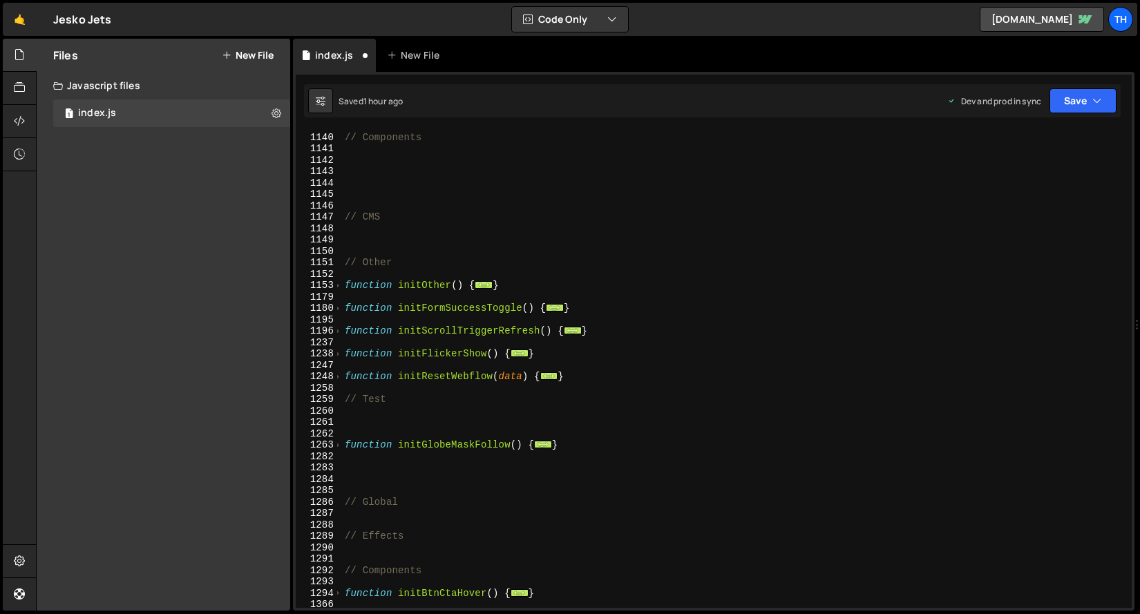
scroll to position [346, 0]
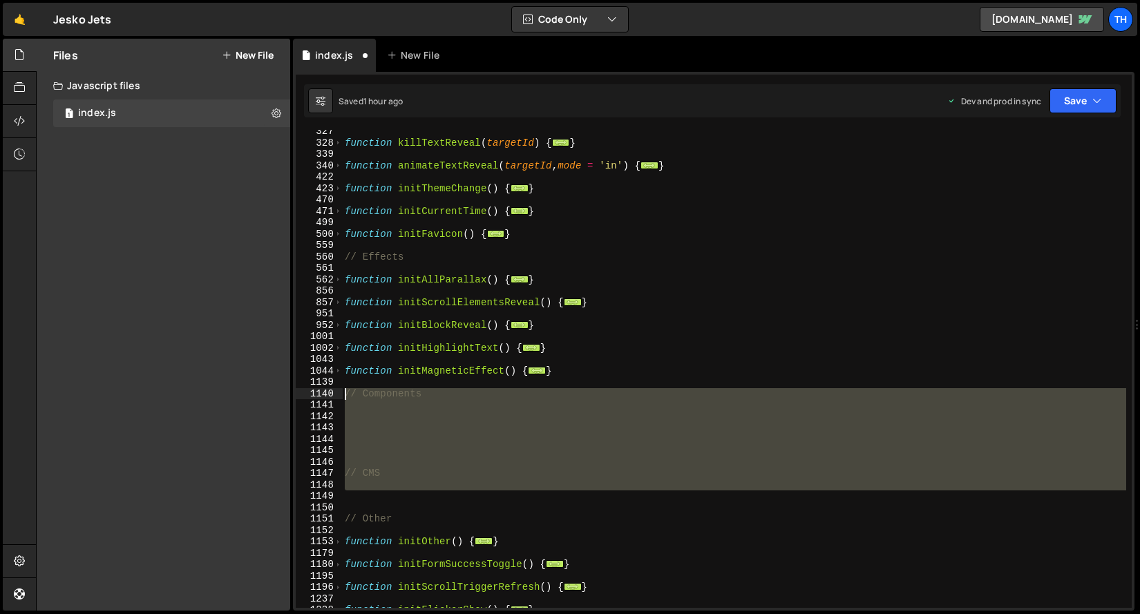
drag, startPoint x: 397, startPoint y: 493, endPoint x: 275, endPoint y: 398, distance: 154.7
click at [275, 398] on div "Files New File Javascript files 1 index.js 0 CSS files Copy share link Edit Fil…" at bounding box center [588, 325] width 1104 height 573
type textarea "// Components"
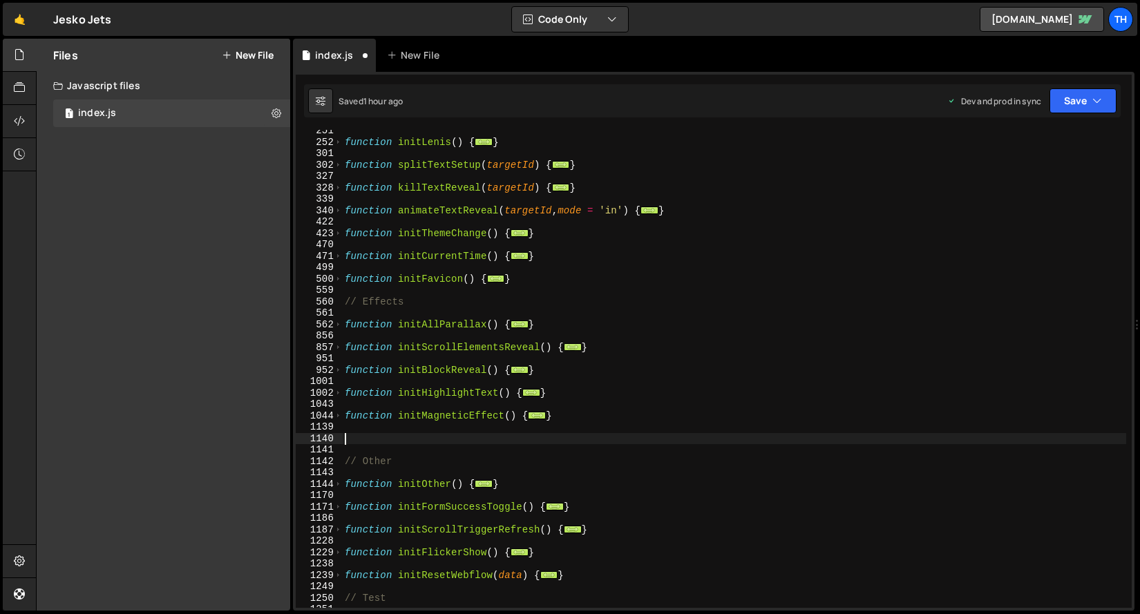
scroll to position [296, 0]
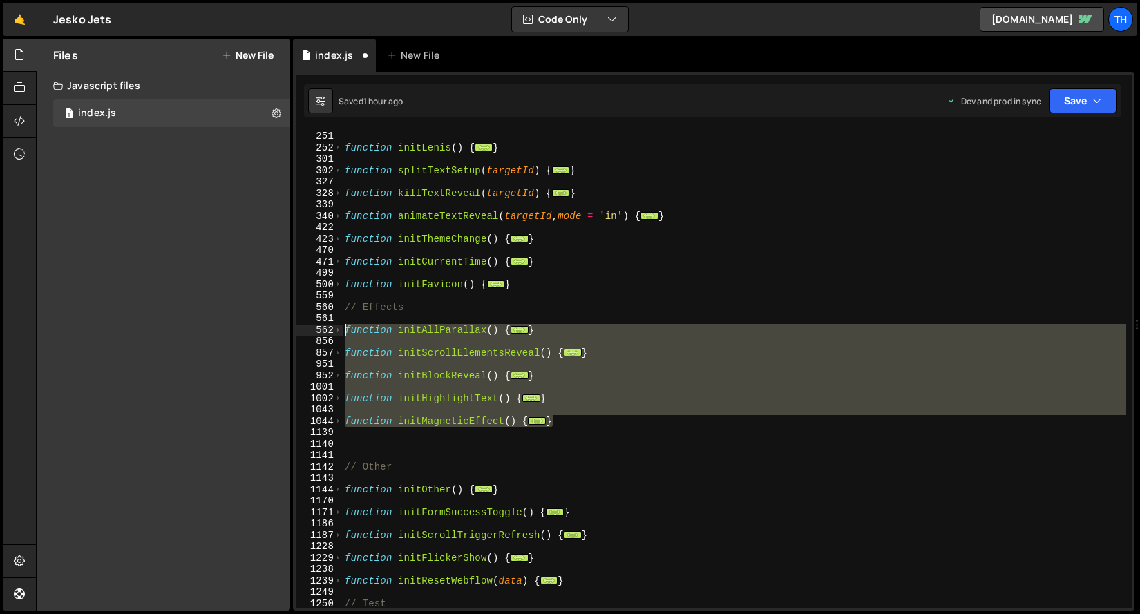
drag, startPoint x: 558, startPoint y: 419, endPoint x: 283, endPoint y: 331, distance: 288.7
click at [283, 331] on div "Files New File Javascript files 1 index.js 0 CSS files Copy share link Edit Fil…" at bounding box center [588, 325] width 1104 height 573
type textarea "function initAllParallax() { ScrollTrigger.matchMedia({"
click at [641, 451] on div "// Global function initLenis ( ) { ... } function splitTextSetup ( targetId ) {…" at bounding box center [734, 369] width 784 height 501
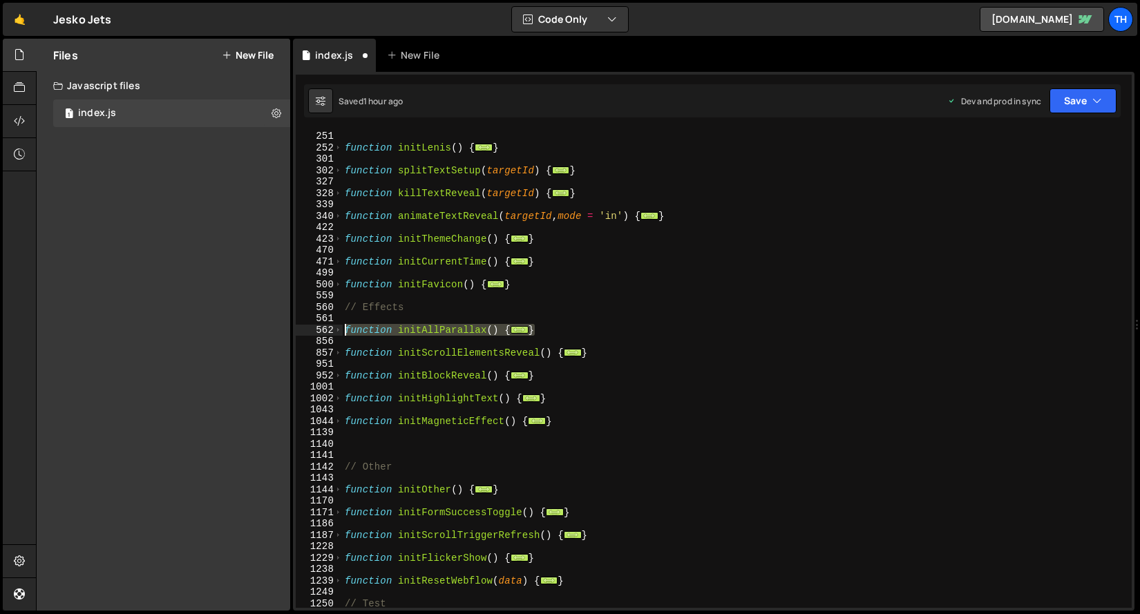
drag, startPoint x: 566, startPoint y: 328, endPoint x: 283, endPoint y: 335, distance: 283.4
click at [283, 335] on div "Files New File Javascript files 1 index.js 0 CSS files Copy share link Edit Fil…" at bounding box center [588, 325] width 1104 height 573
type textarea "function initAllParallax() { ScrollTrigger.matchMedia({"
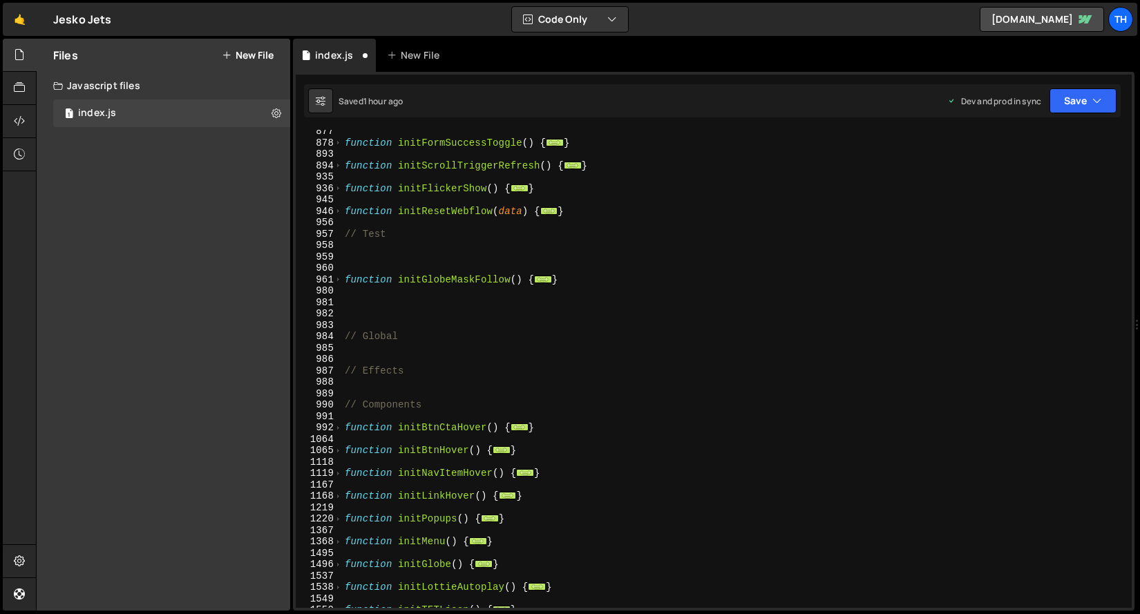
scroll to position [751, 0]
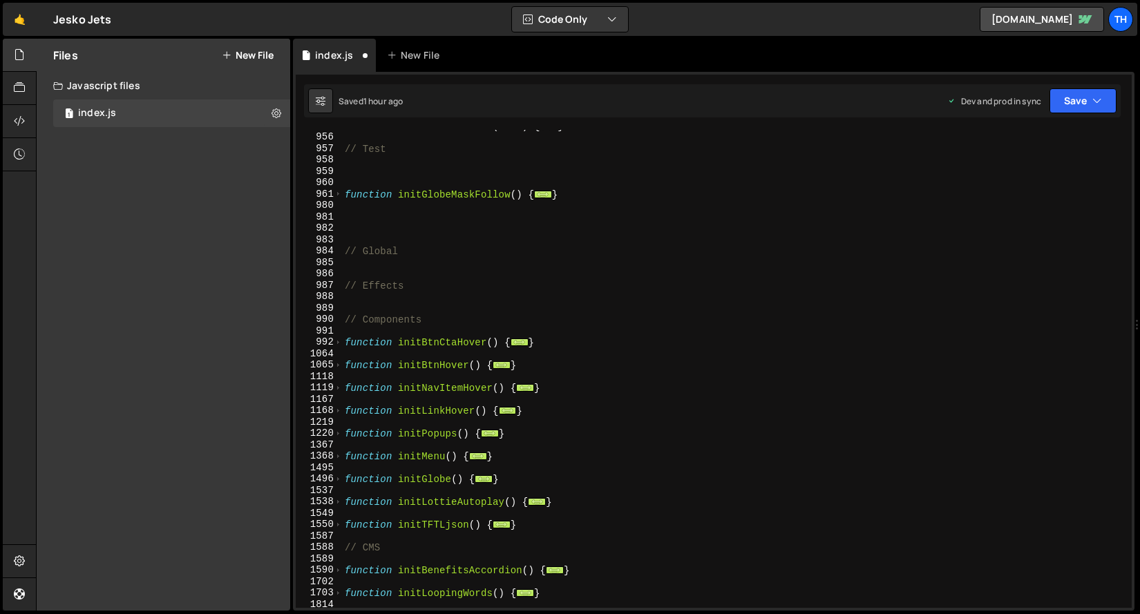
click at [437, 311] on div "function initResetWebflow ( data ) { ... } // Test function initGlobeMaskFollow…" at bounding box center [734, 370] width 784 height 501
click at [438, 308] on div "function initResetWebflow ( data ) { ... } // Test function initGlobeMaskFollow…" at bounding box center [734, 370] width 784 height 501
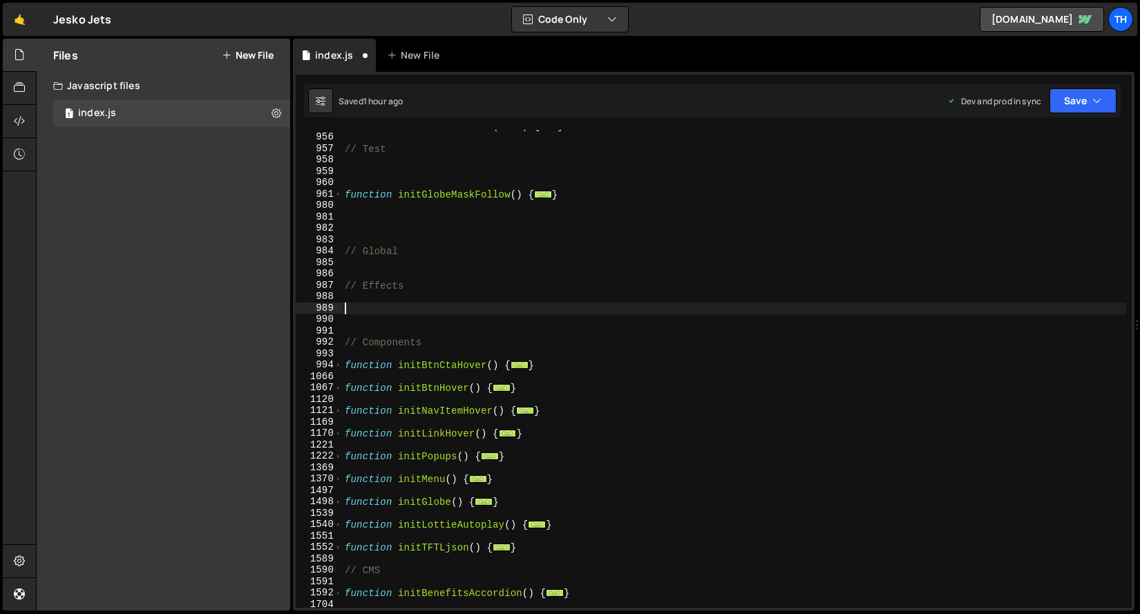
paste textarea "}"
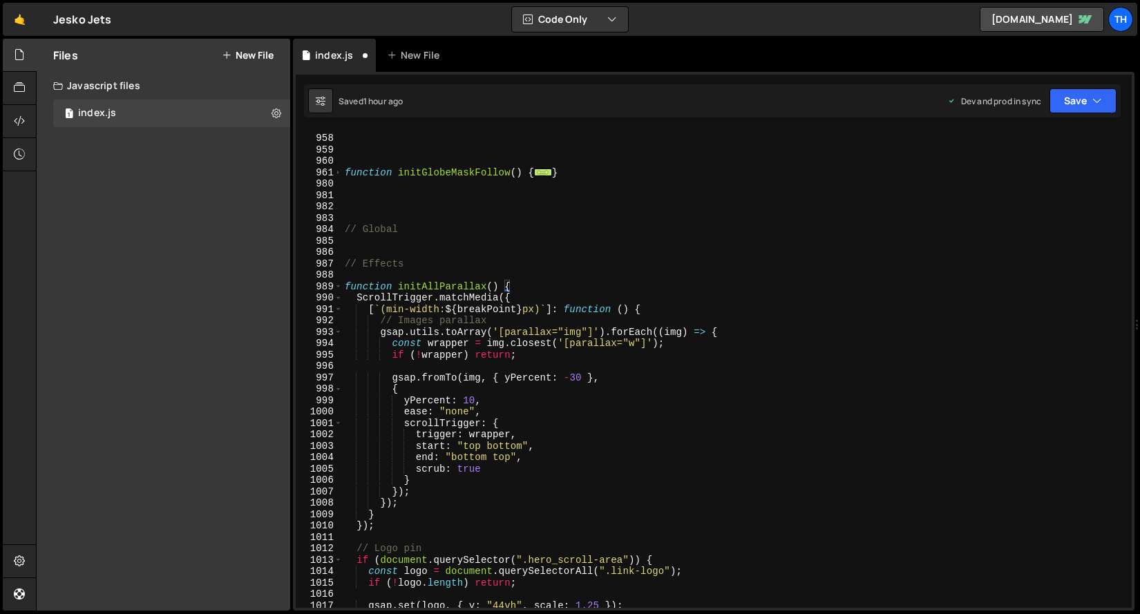
scroll to position [773, 0]
click at [339, 285] on span at bounding box center [339, 287] width 8 height 12
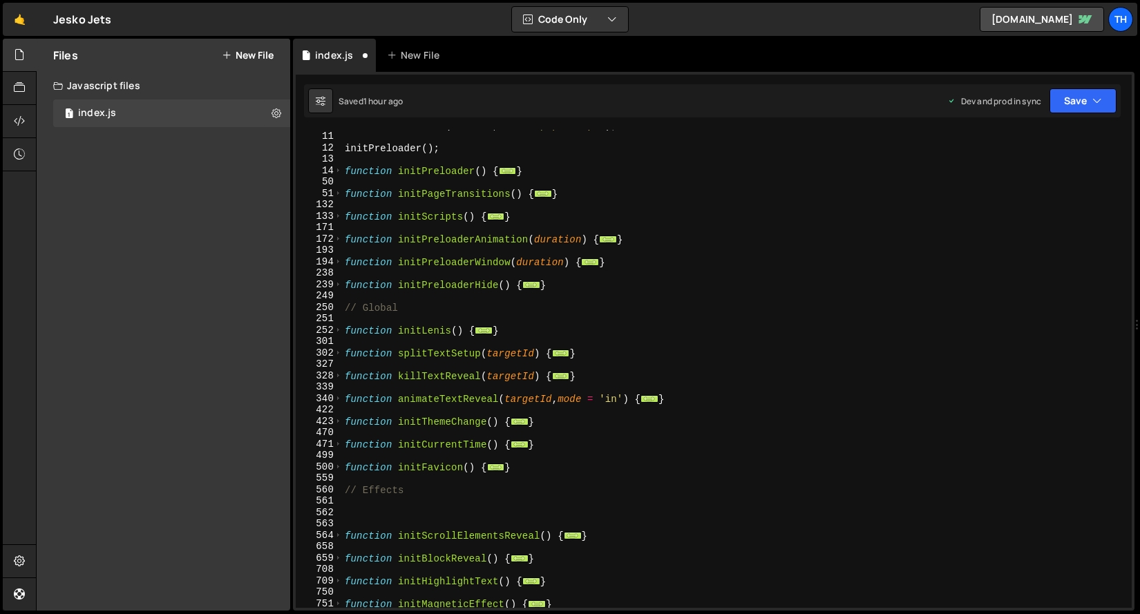
scroll to position [241, 0]
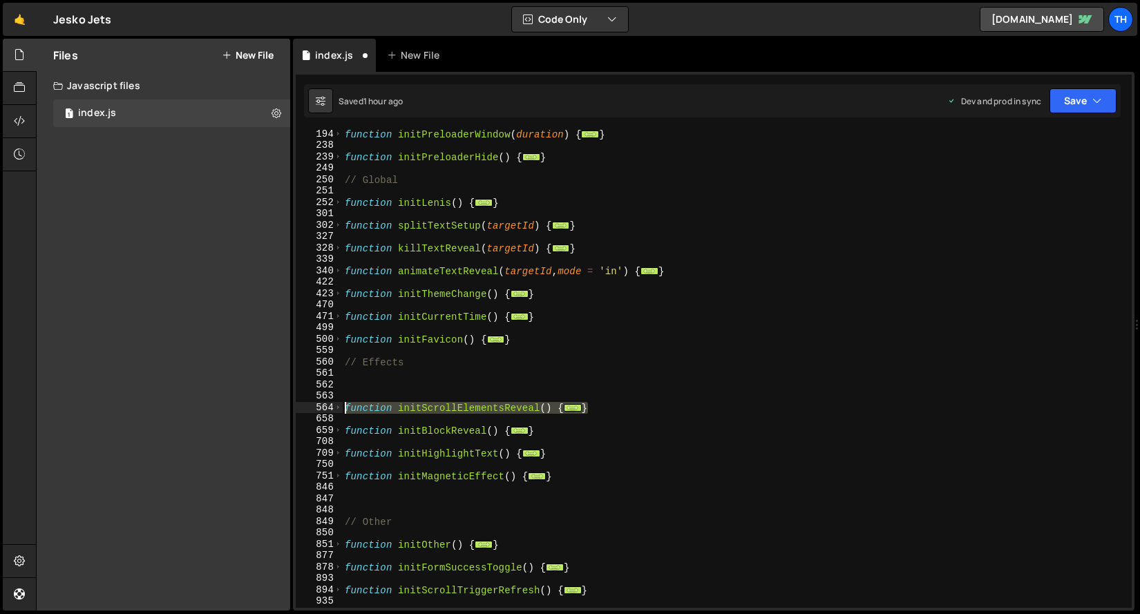
drag, startPoint x: 459, startPoint y: 411, endPoint x: 263, endPoint y: 409, distance: 195.6
click at [263, 409] on div "Files New File Javascript files 1 index.js 0 CSS files Copy share link Edit Fil…" at bounding box center [588, 325] width 1104 height 573
type textarea "function initScrollElementsReveal() { ScrollTrigger.matchMedia({"
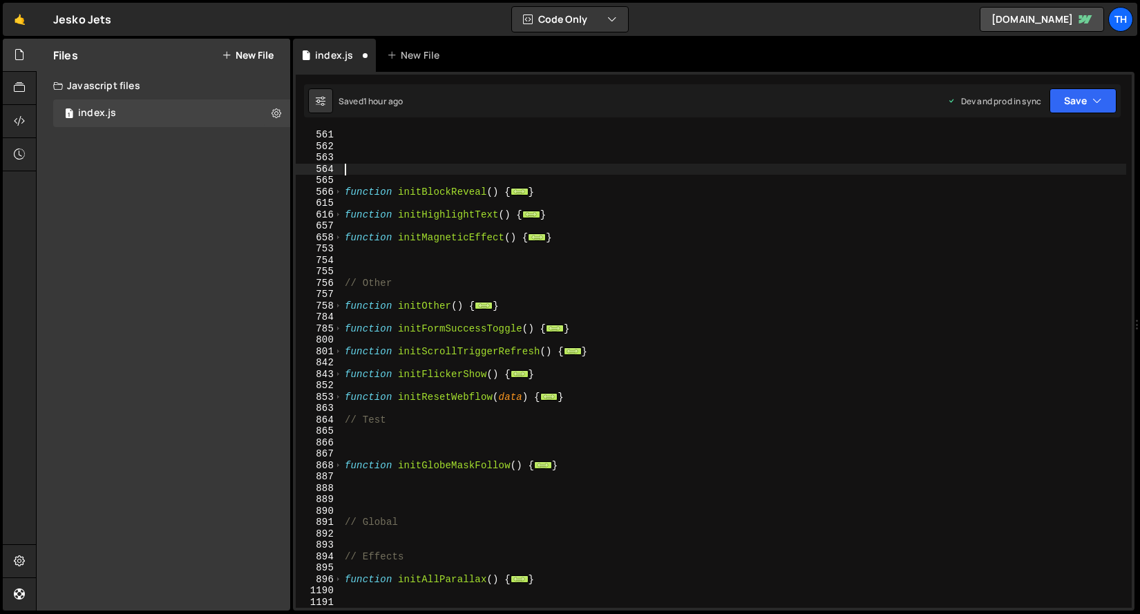
scroll to position [650, 0]
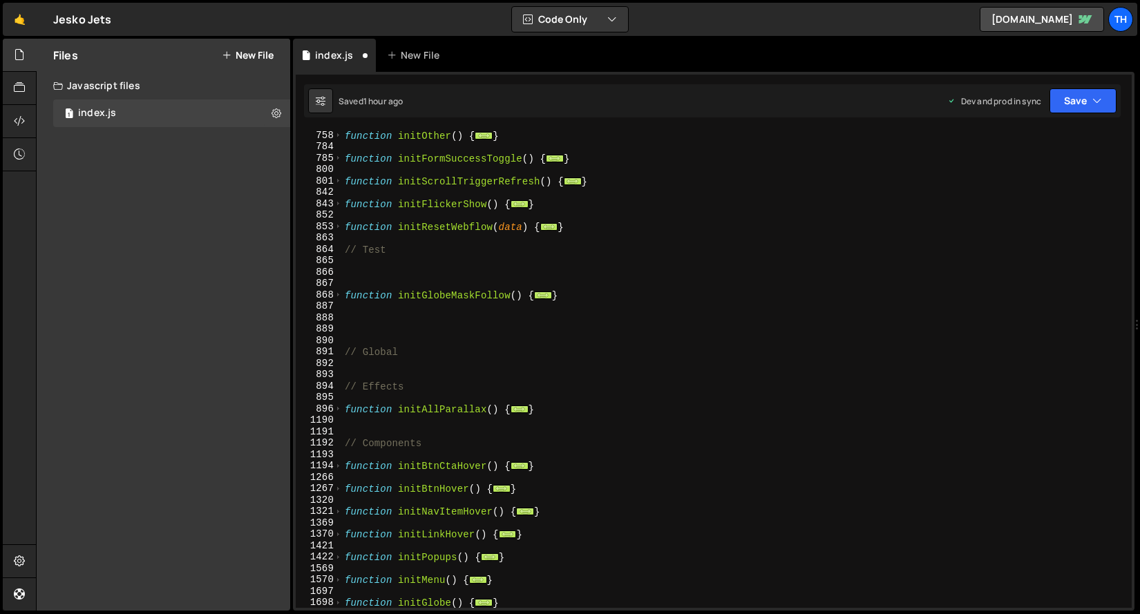
click at [444, 429] on div "function initOther ( ) { ... } function initFormSuccessToggle ( ) { ... } funct…" at bounding box center [734, 380] width 784 height 501
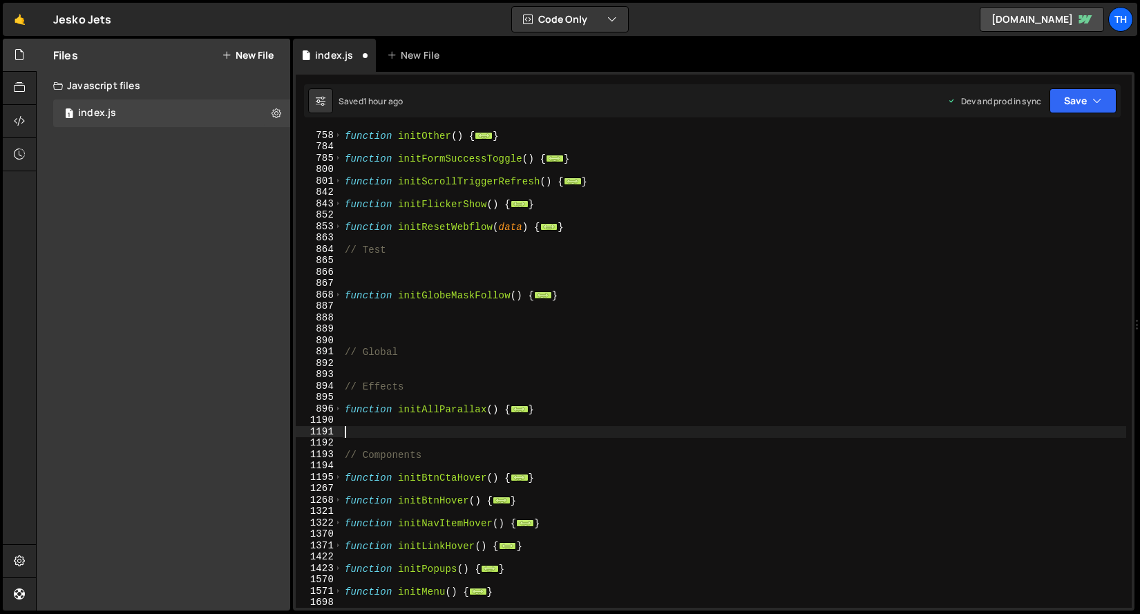
paste textarea "}"
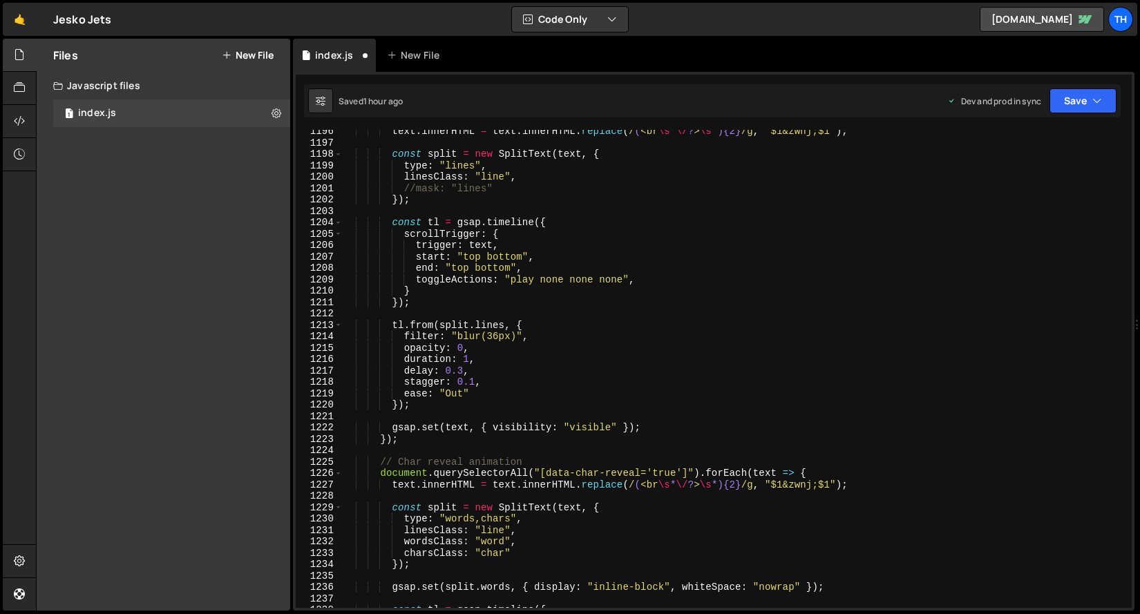
scroll to position [795, 0]
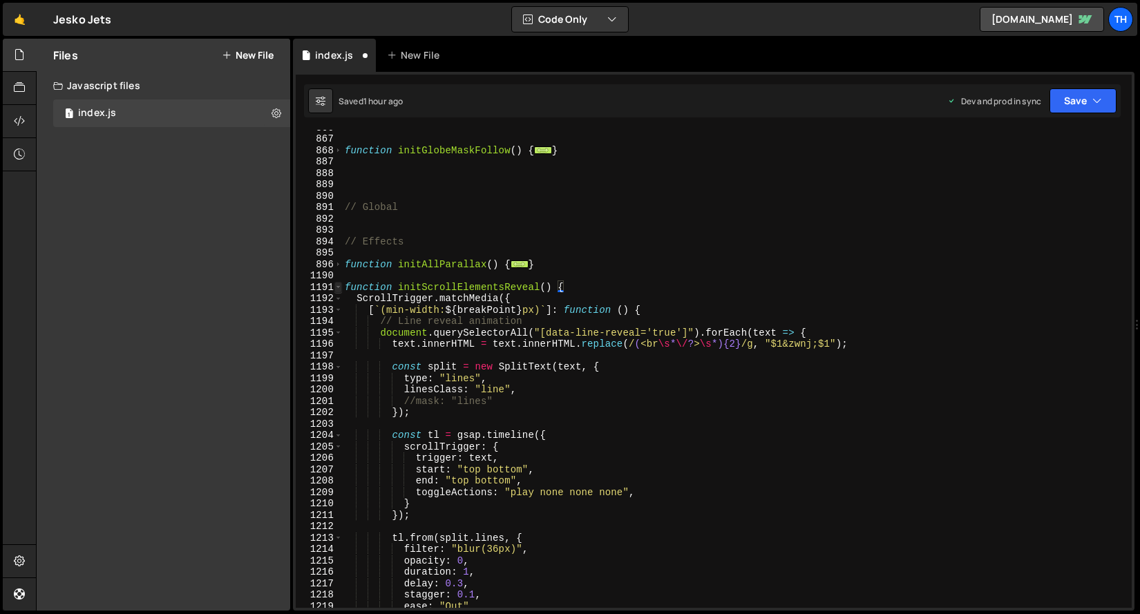
click at [339, 290] on span at bounding box center [339, 288] width 8 height 12
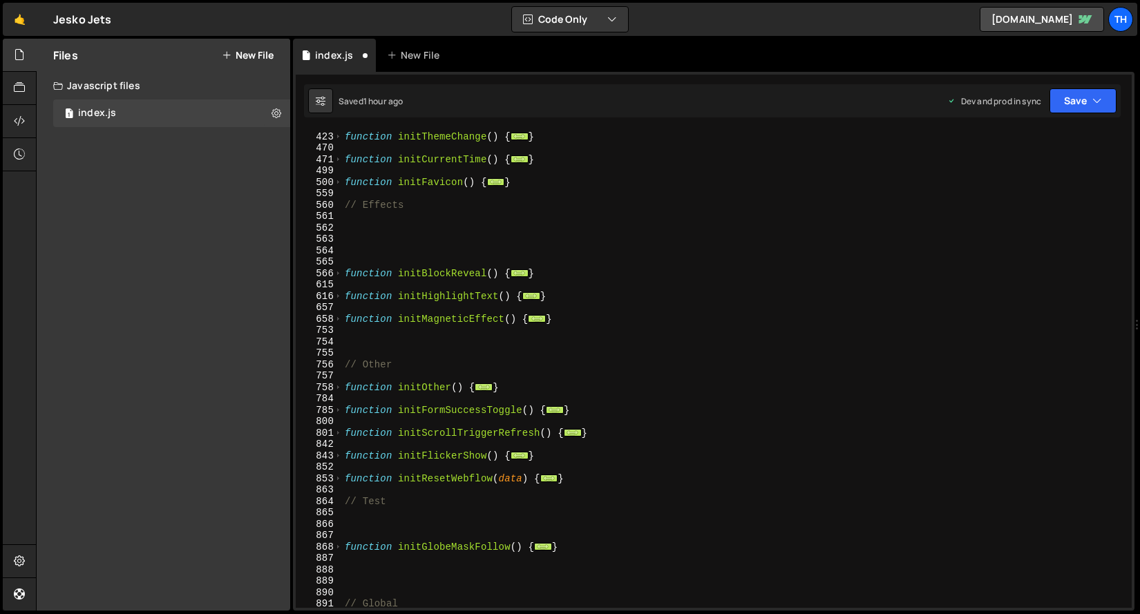
scroll to position [315, 0]
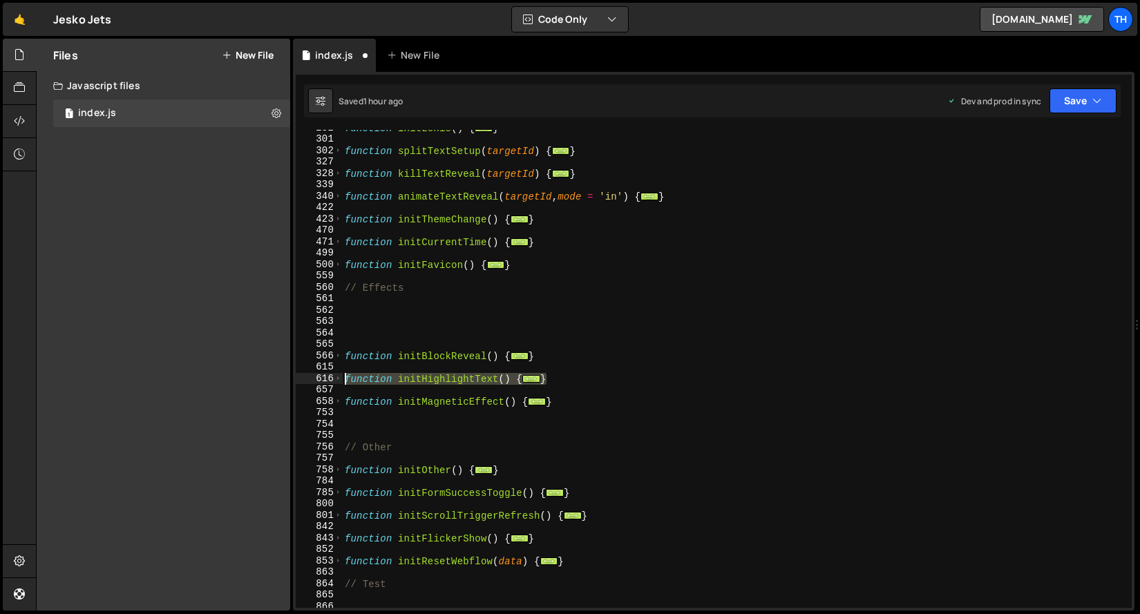
drag, startPoint x: 583, startPoint y: 379, endPoint x: 298, endPoint y: 379, distance: 285.4
click at [298, 379] on div "} 252 301 302 327 328 339 340 422 423 470 471 499 500 559 560 561 562 563 564 5…" at bounding box center [714, 369] width 836 height 478
type textarea "function initHighlightText() { ScrollTrigger.matchMedia({"
click at [442, 318] on div "function initLenis ( ) { ... } function splitTextSetup ( targetId ) { ... } fun…" at bounding box center [734, 372] width 784 height 501
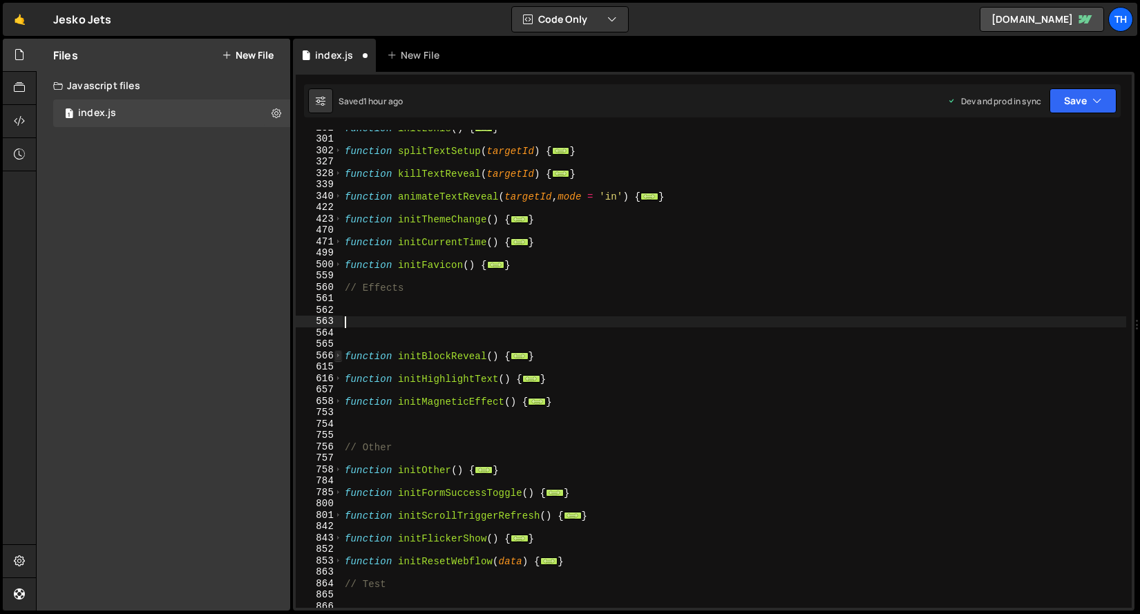
click at [337, 356] on span at bounding box center [339, 356] width 8 height 12
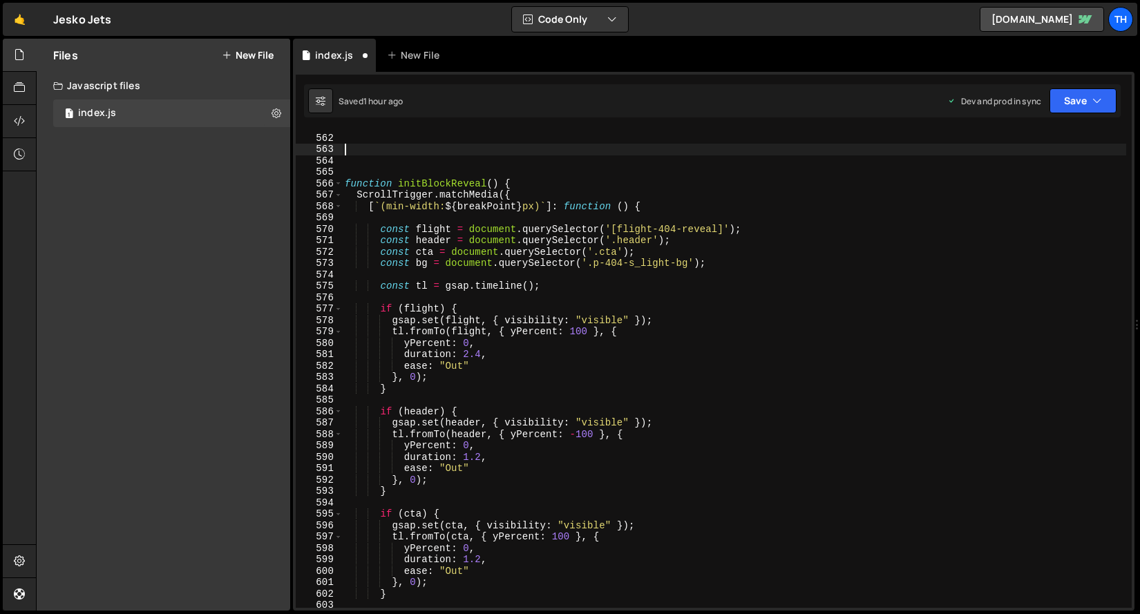
scroll to position [487, 0]
click at [338, 185] on span at bounding box center [339, 184] width 8 height 12
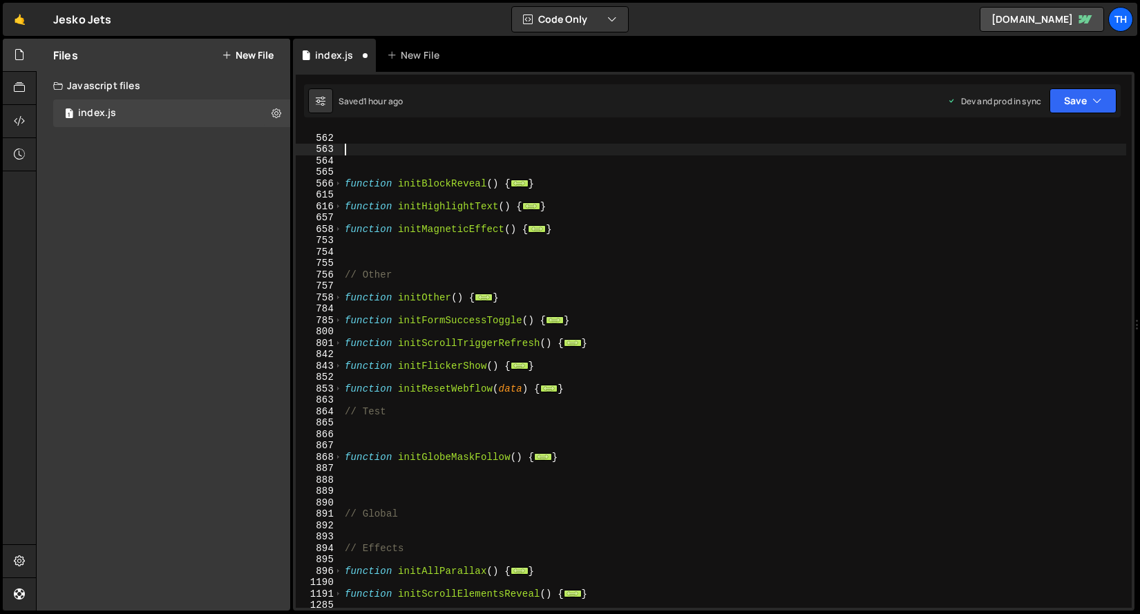
click at [556, 188] on div "function initBlockReveal ( ) { ... } function initHighlightText ( ) { ... } fun…" at bounding box center [734, 371] width 784 height 501
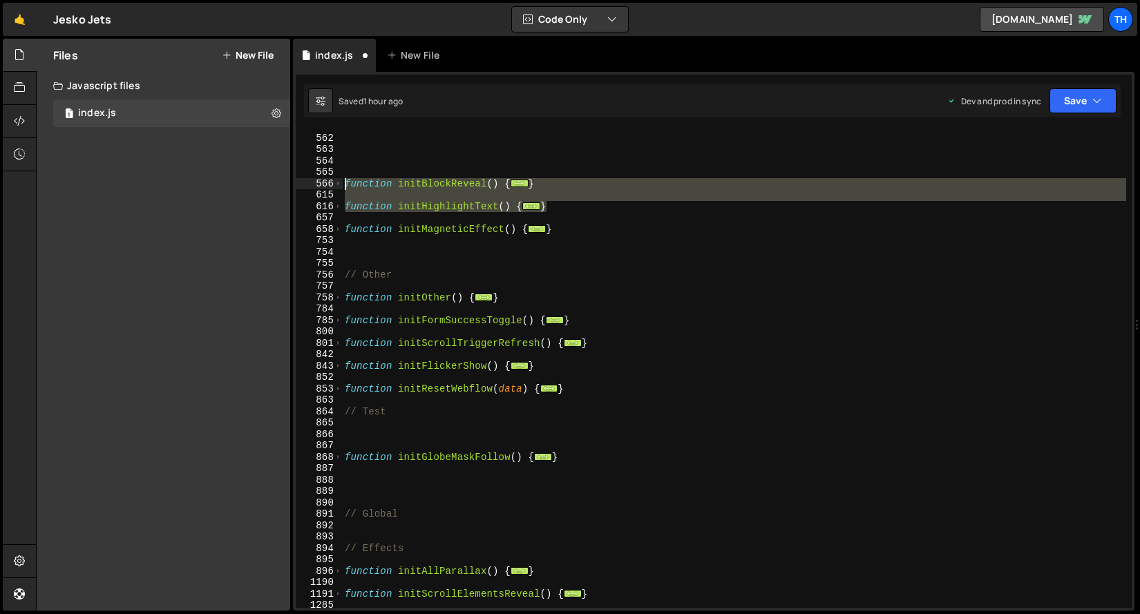
drag, startPoint x: 567, startPoint y: 206, endPoint x: 297, endPoint y: 182, distance: 271.3
click at [297, 182] on div "} 561 562 563 564 565 566 615 616 657 658 753 754 755 756 757 758 784 785 800 8…" at bounding box center [714, 369] width 836 height 478
type textarea "function initBlockReveal() { ScrollTrigger.matchMedia({"
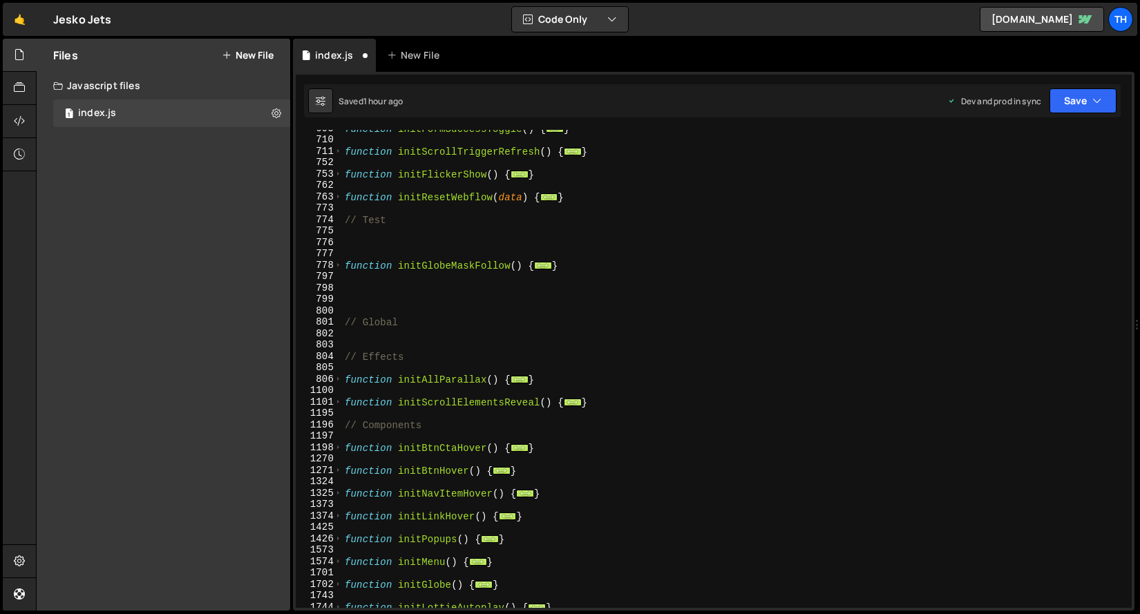
scroll to position [668, 0]
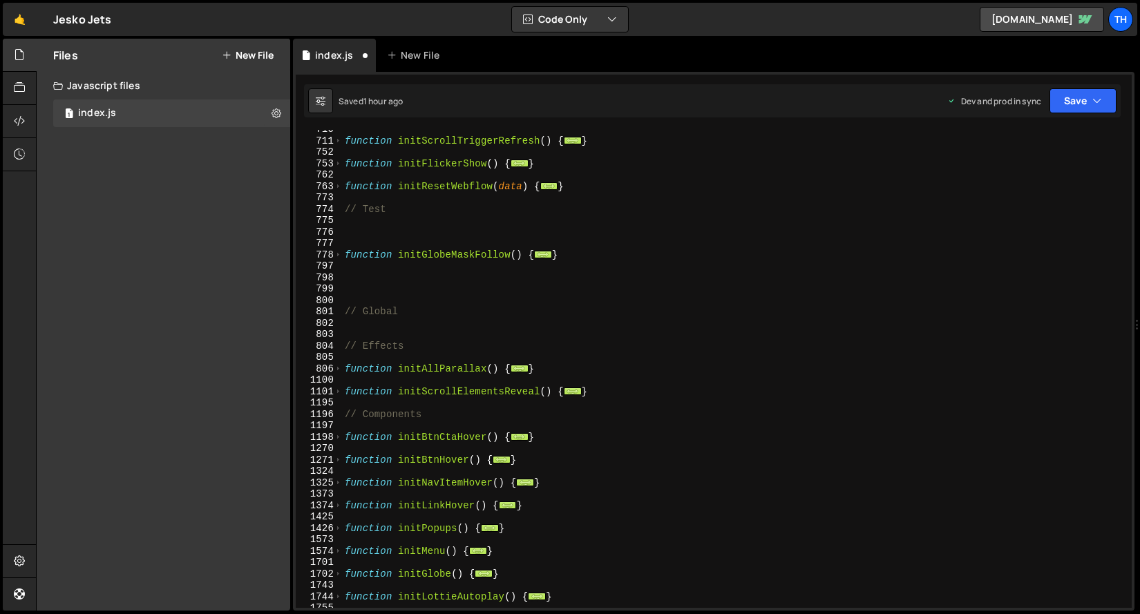
click at [631, 393] on div "function initScrollTriggerRefresh ( ) { ... } function initFlickerShow ( ) { ..…" at bounding box center [734, 374] width 784 height 501
type textarea "}"
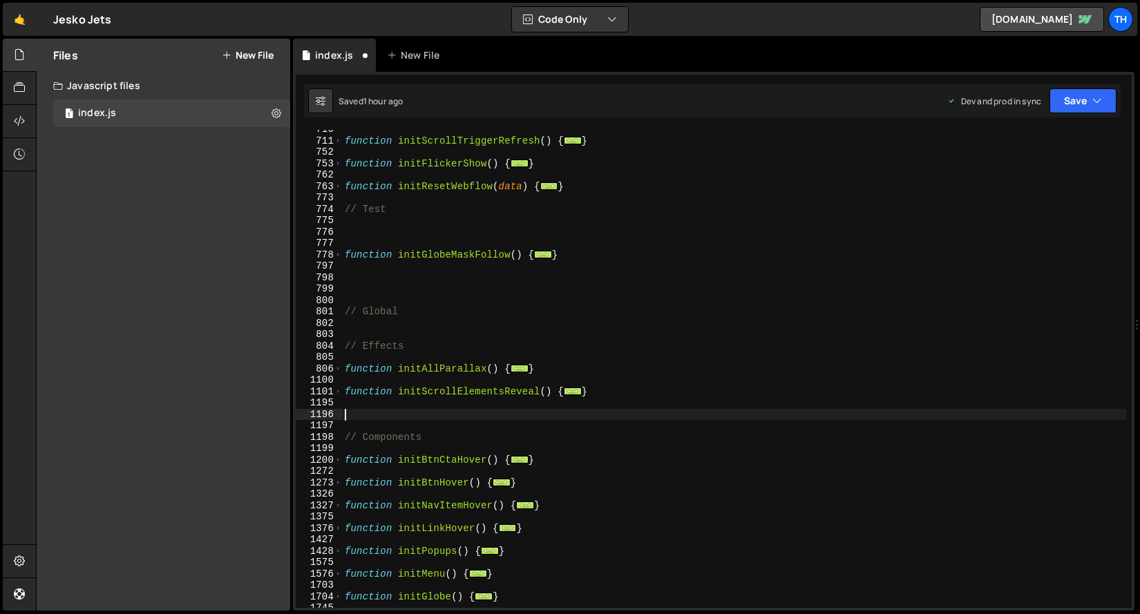
paste textarea "}"
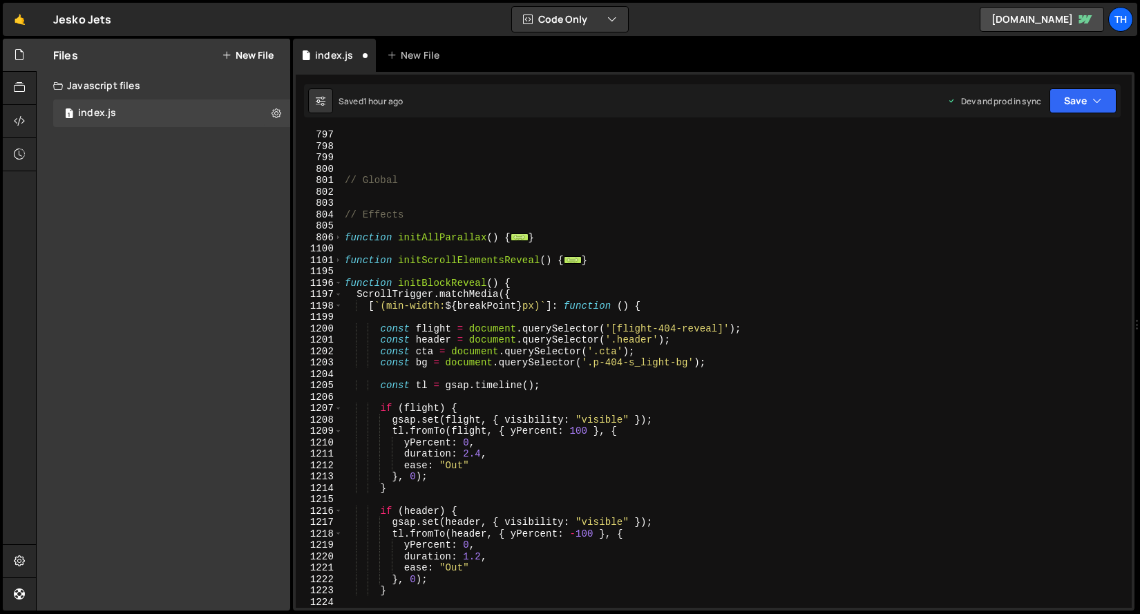
scroll to position [616, 0]
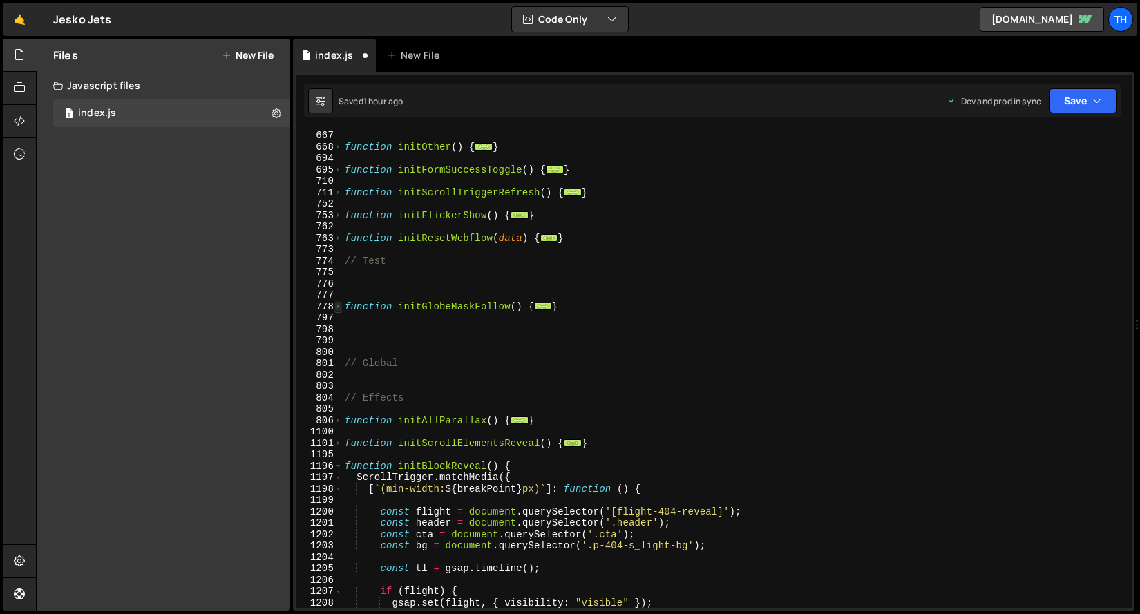
click at [339, 305] on span at bounding box center [339, 307] width 8 height 12
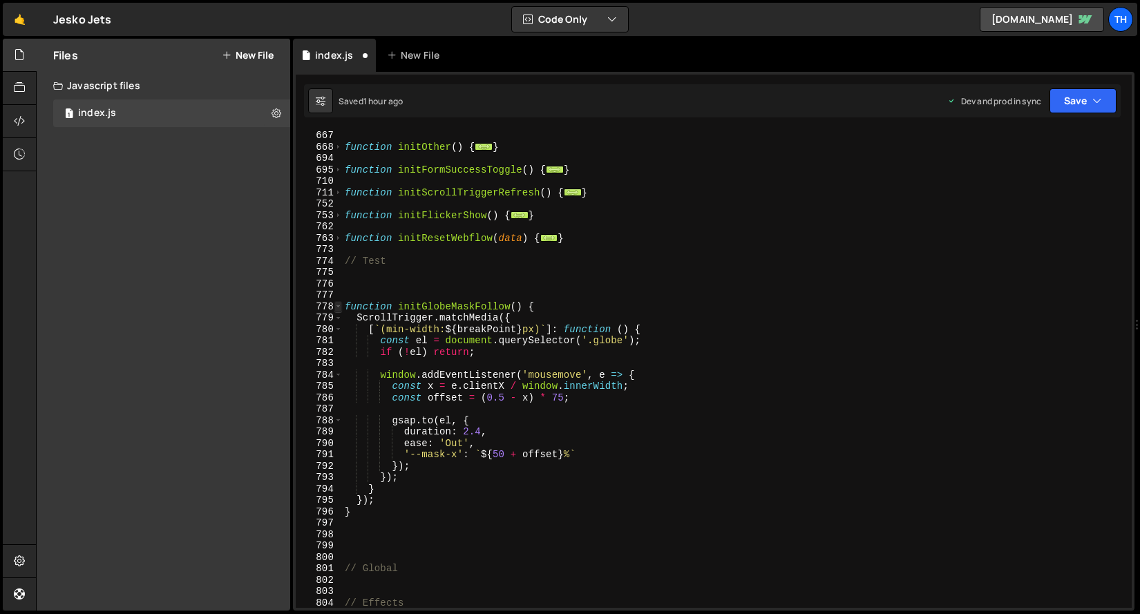
click at [339, 305] on span at bounding box center [339, 307] width 8 height 12
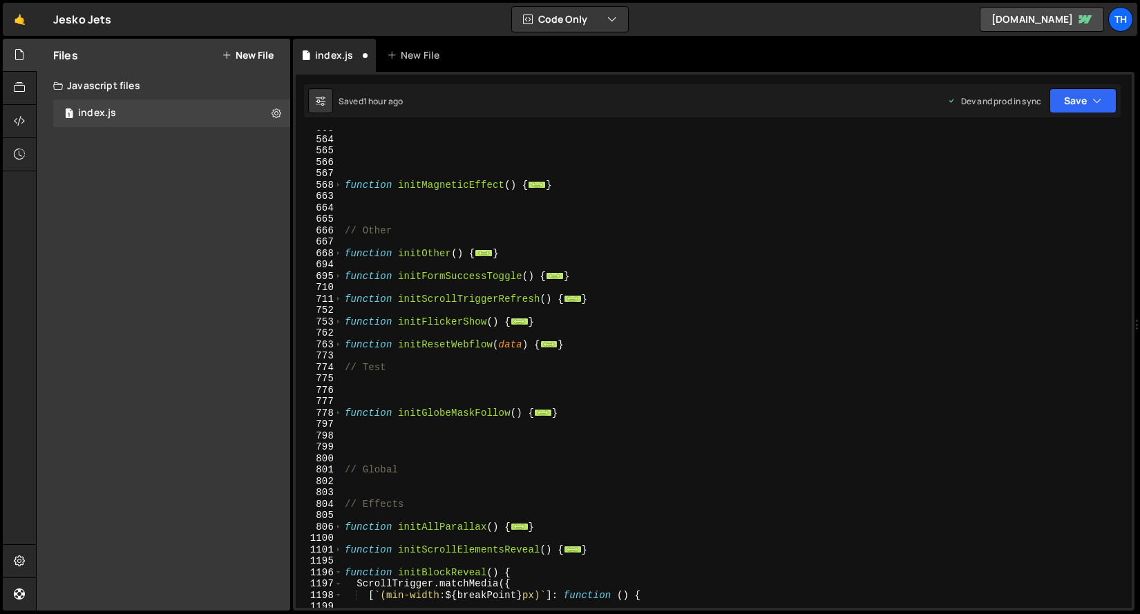
scroll to position [503, 0]
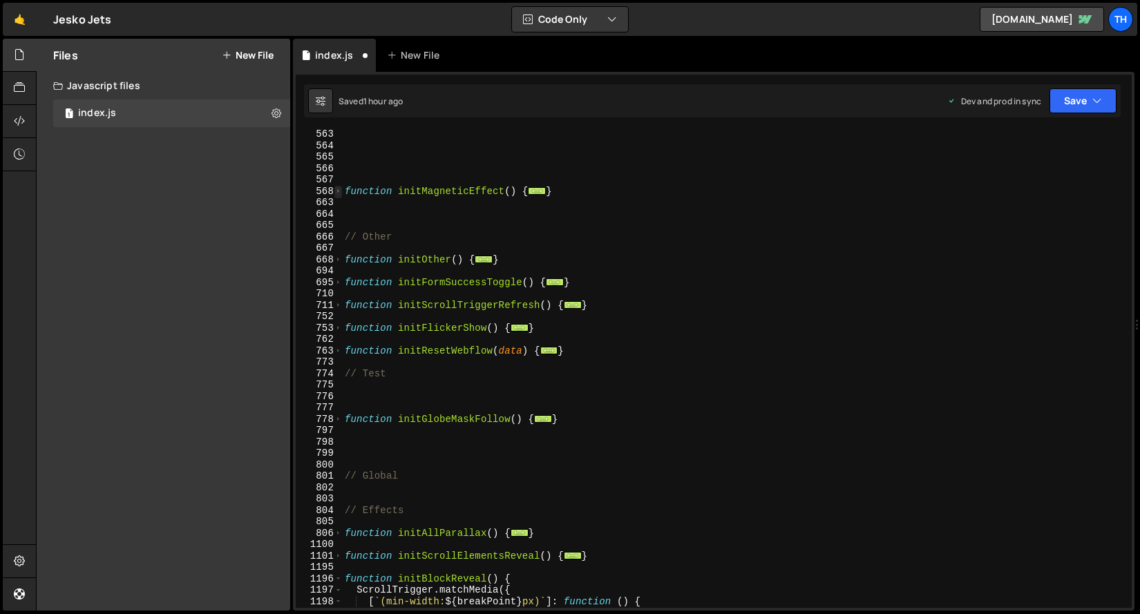
click at [339, 191] on span at bounding box center [339, 192] width 8 height 12
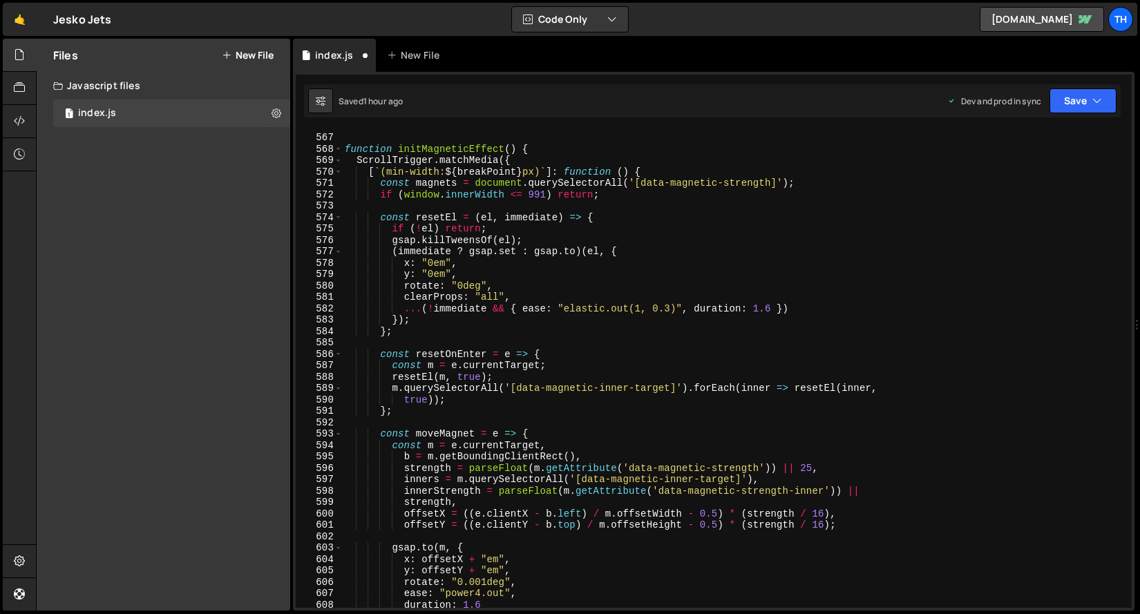
scroll to position [520, 0]
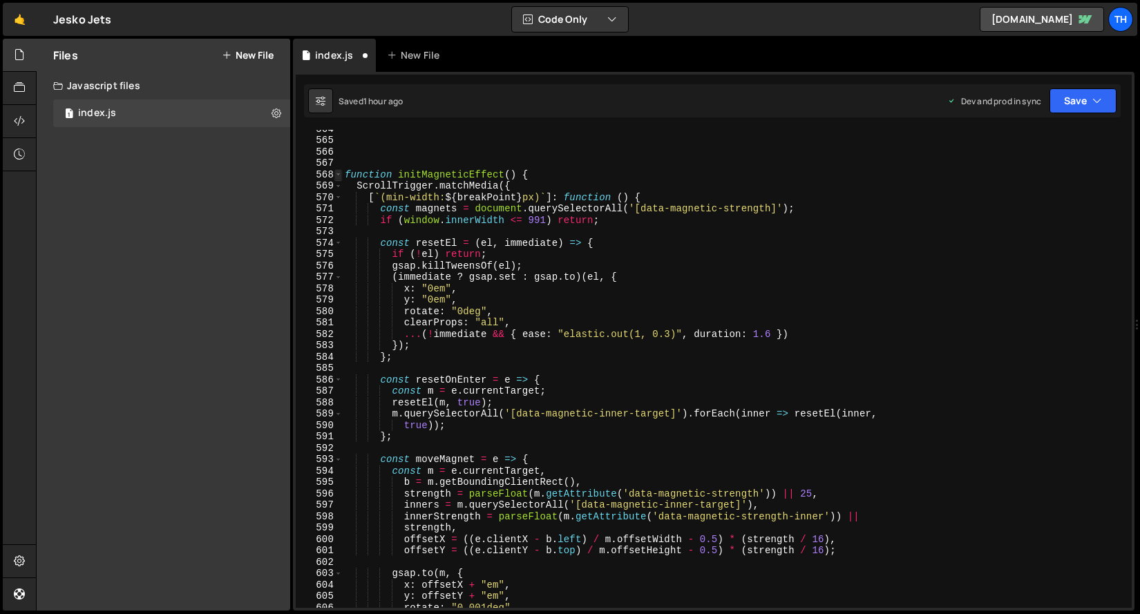
click at [341, 174] on span at bounding box center [339, 175] width 8 height 12
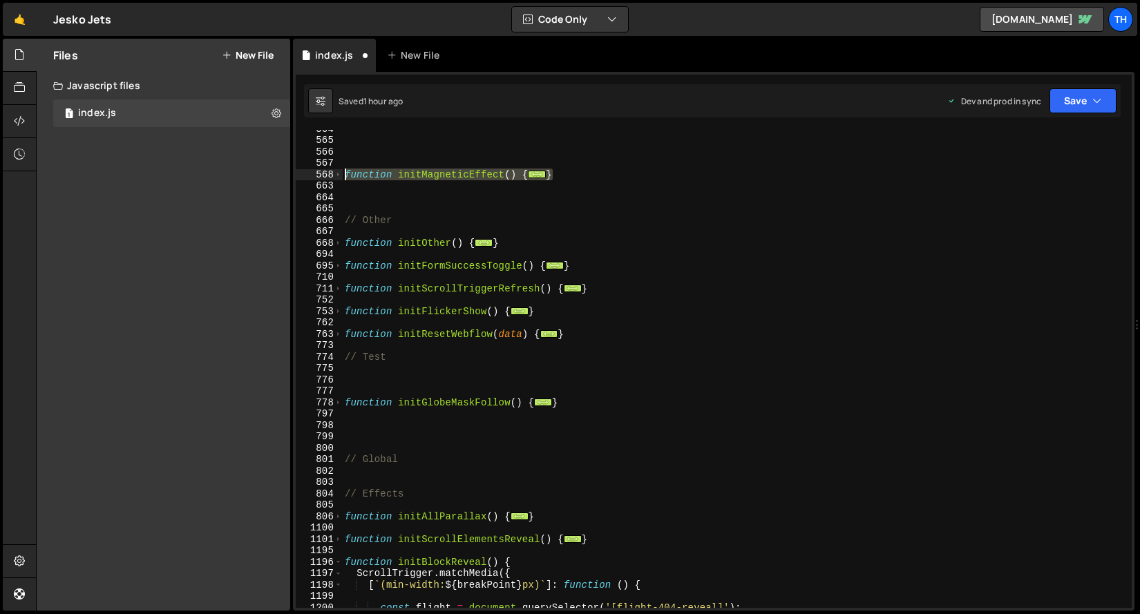
drag, startPoint x: 574, startPoint y: 178, endPoint x: 306, endPoint y: 176, distance: 268.2
click at [306, 176] on div "} 564 565 566 567 568 663 664 665 666 667 668 694 695 710 711 752 753 762 763 7…" at bounding box center [714, 369] width 836 height 478
type textarea "function initMagneticEffect() { ScrollTrigger.matchMedia({"
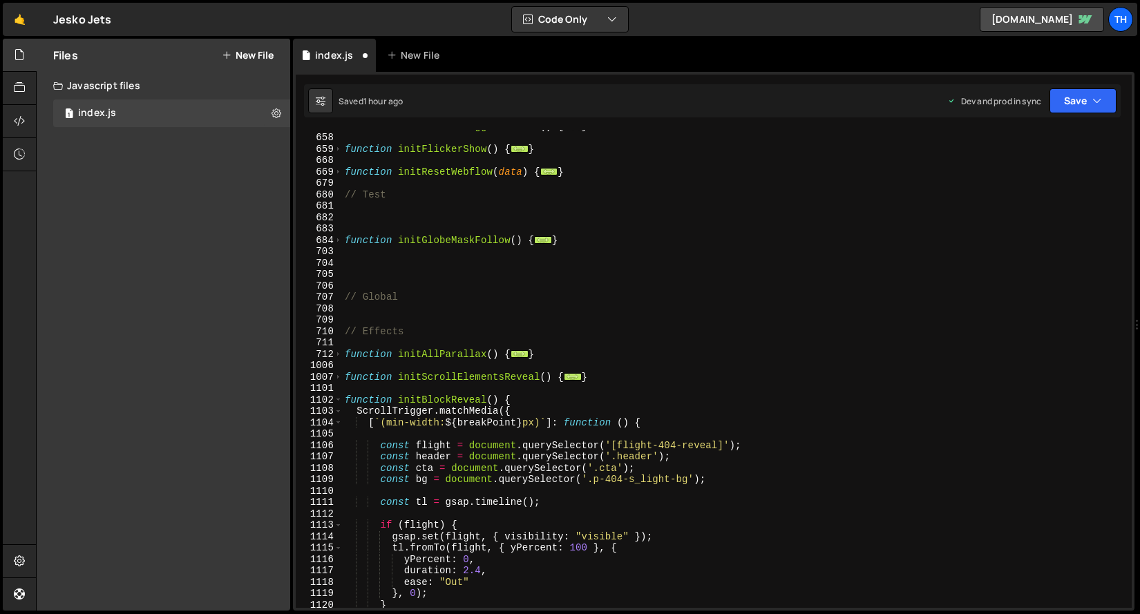
scroll to position [725, 0]
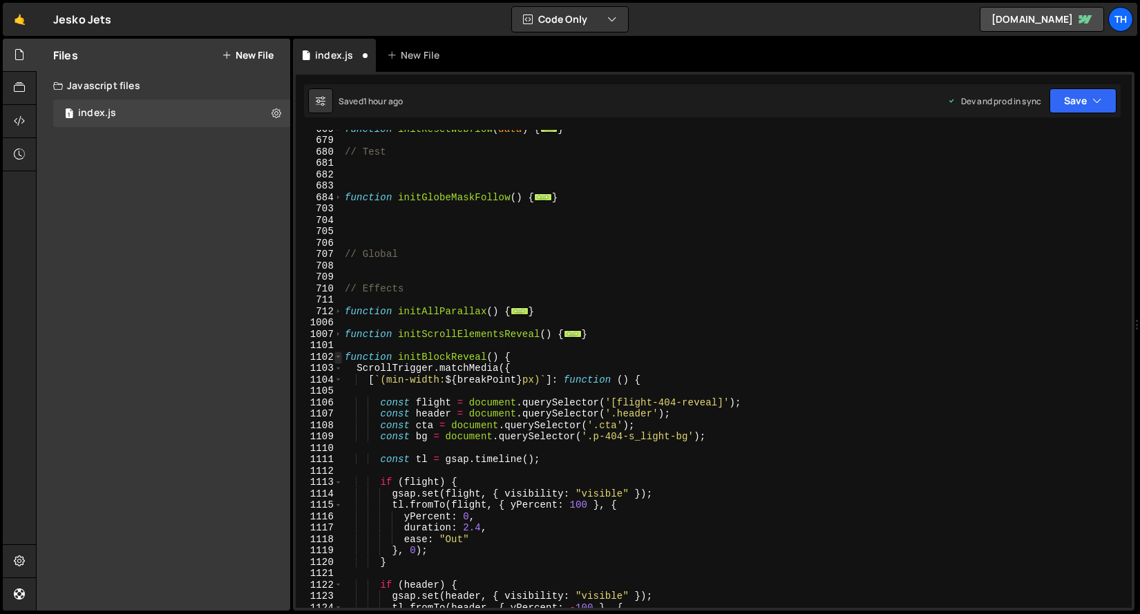
click at [341, 357] on span at bounding box center [339, 358] width 8 height 12
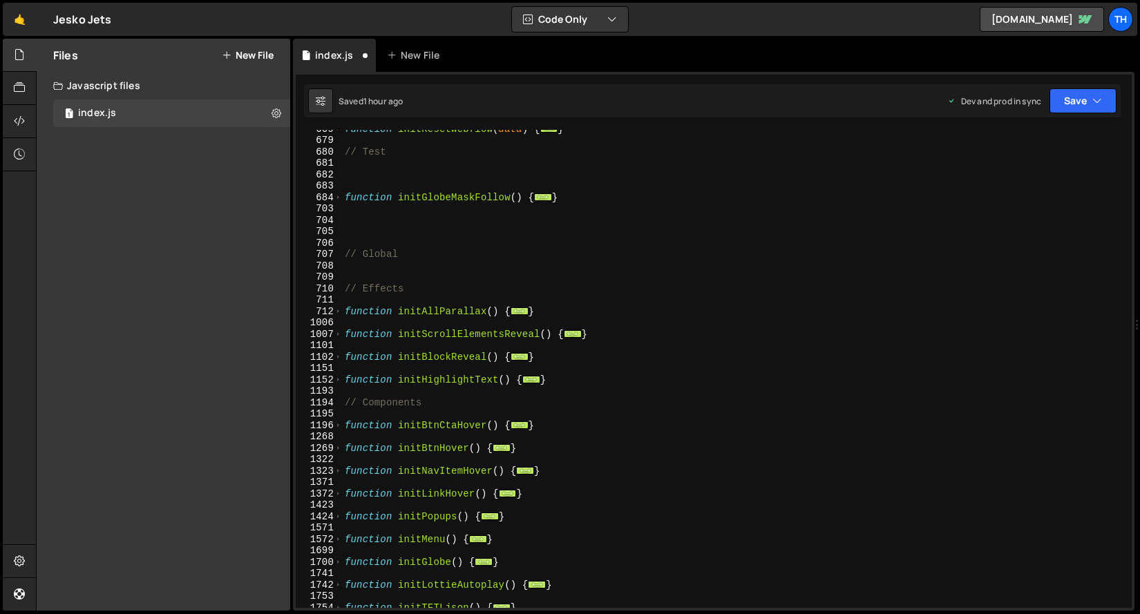
click at [567, 378] on div "function initResetWebflow ( data ) { ... } // Test function initGlobeMaskFollow…" at bounding box center [734, 373] width 784 height 501
type textarea "}"
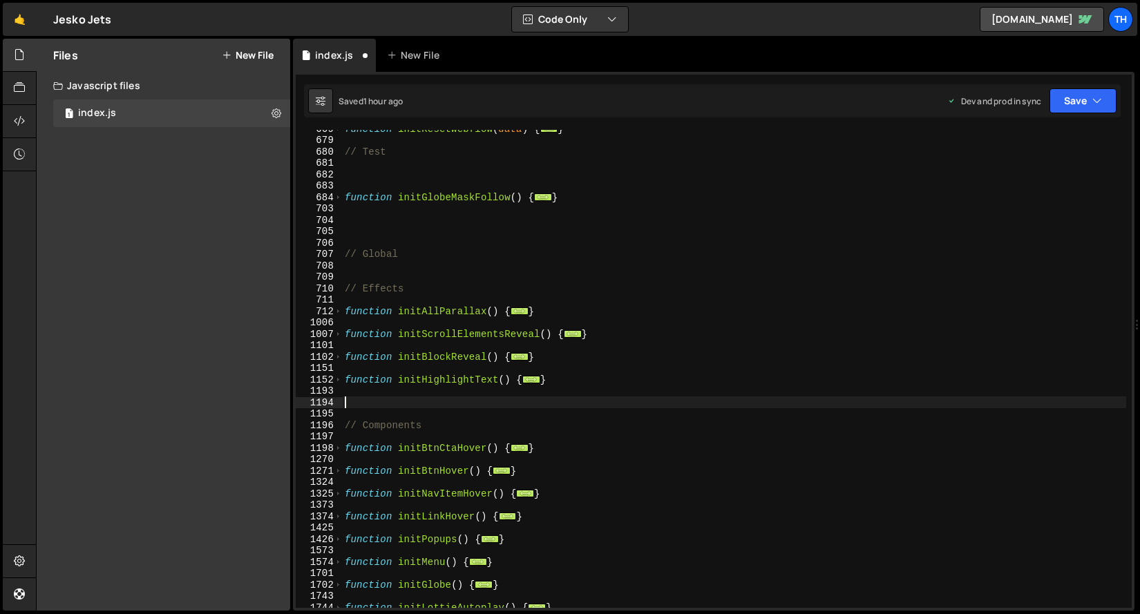
paste textarea "}"
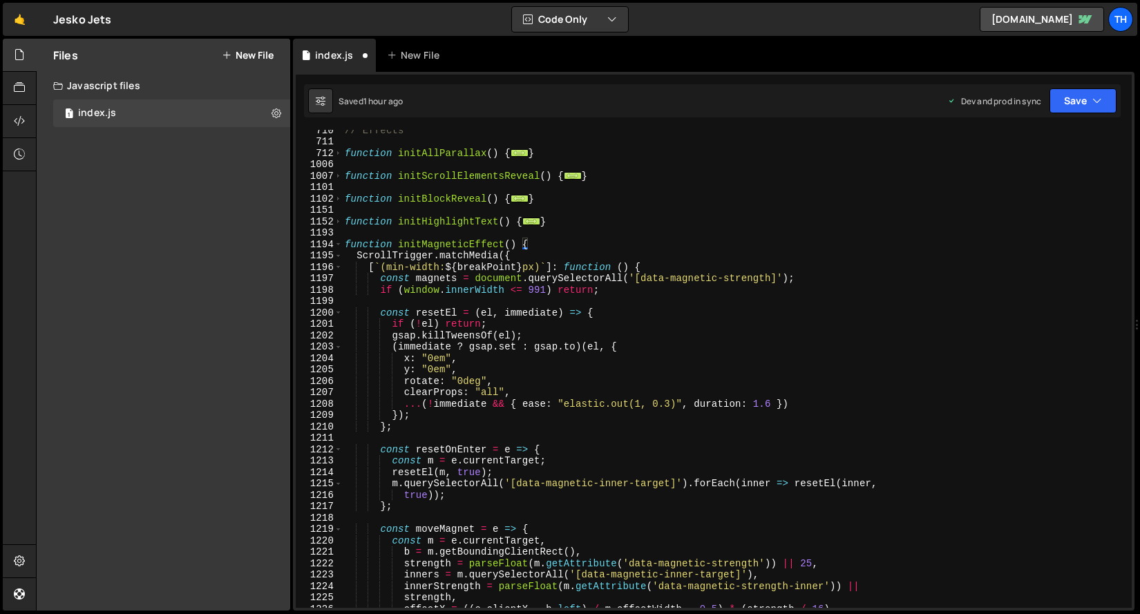
scroll to position [883, 0]
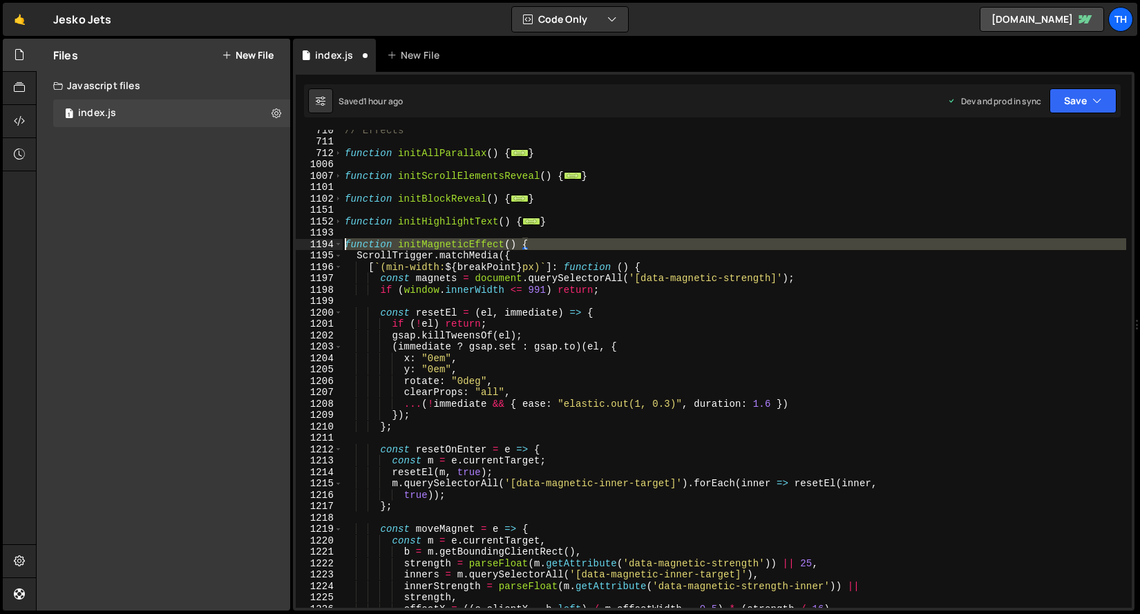
click at [333, 241] on div "1194" at bounding box center [319, 245] width 47 height 12
click at [361, 203] on div "// Effects function initAllParallax ( ) { ... } function initScrollElementsReve…" at bounding box center [734, 374] width 784 height 501
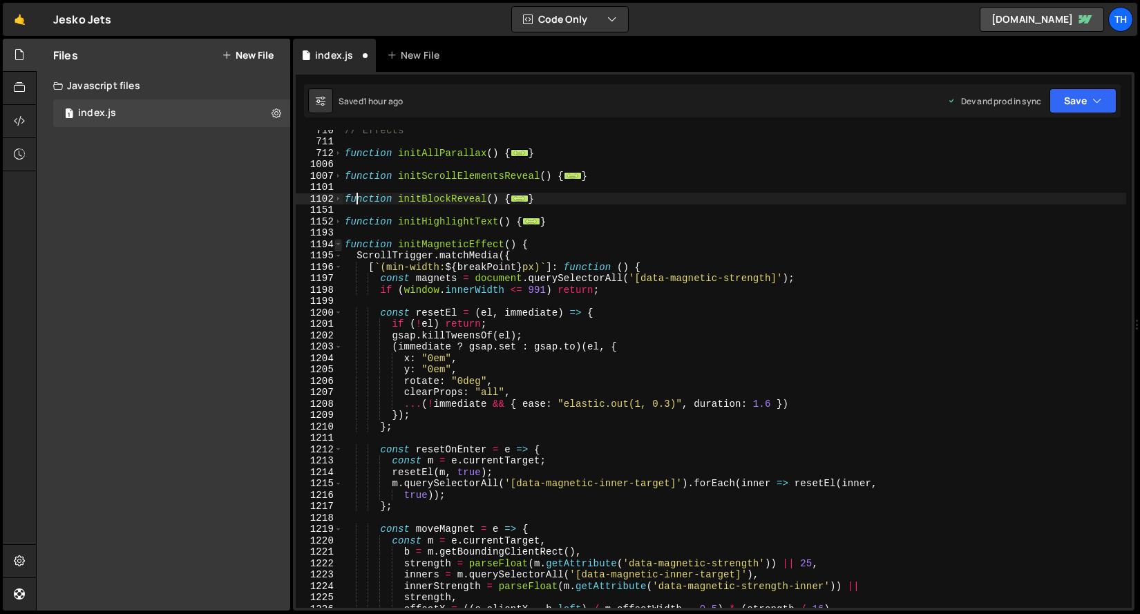
click at [337, 247] on span at bounding box center [339, 245] width 8 height 12
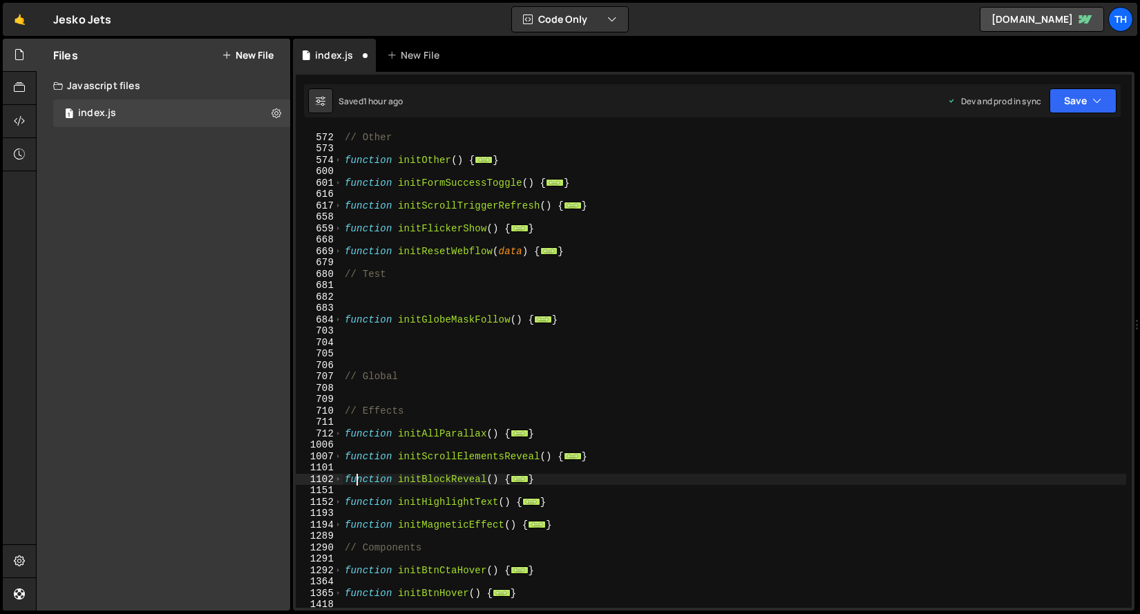
scroll to position [603, 0]
click at [335, 317] on span at bounding box center [339, 320] width 8 height 12
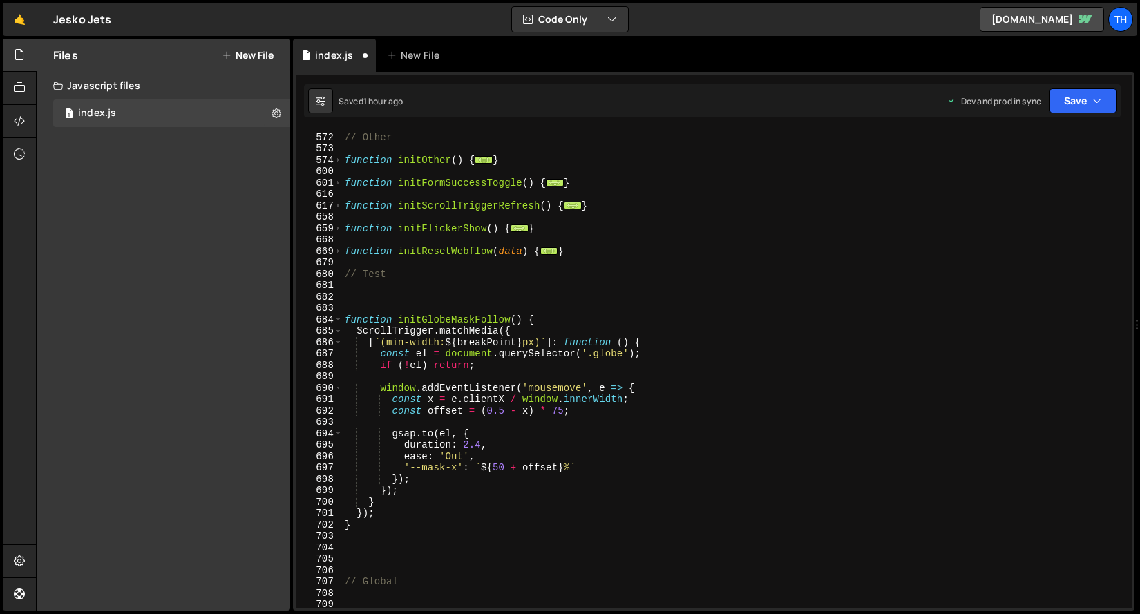
scroll to position [634, 0]
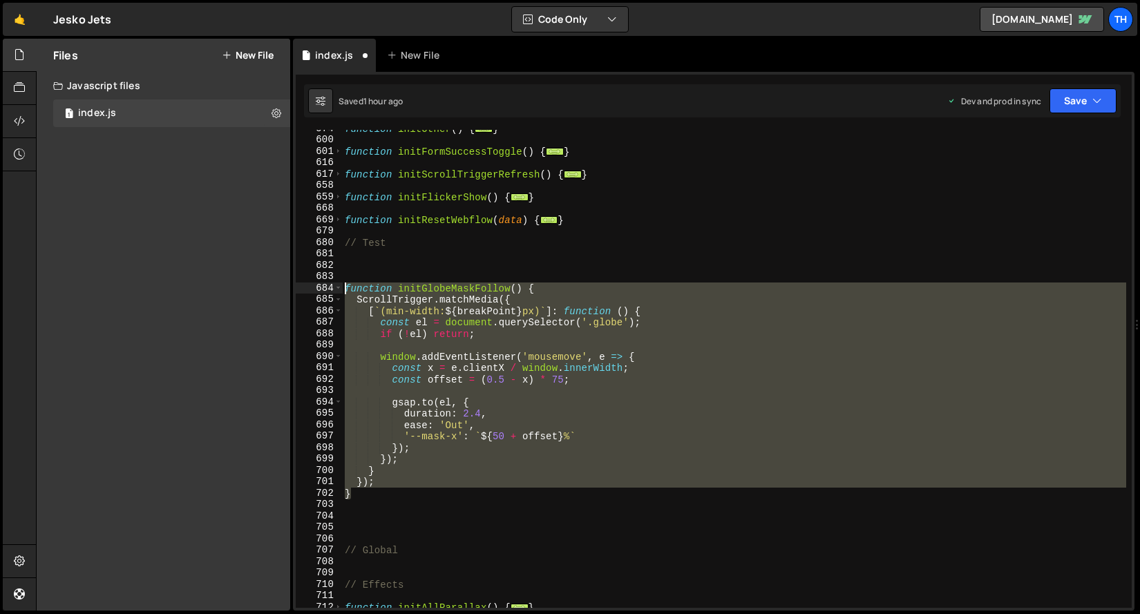
drag, startPoint x: 371, startPoint y: 497, endPoint x: 297, endPoint y: 290, distance: 220.1
click at [297, 290] on div "function initBlockReveal() { 574 600 601 616 617 658 659 668 669 679 680 681 68…" at bounding box center [714, 369] width 836 height 478
type textarea "function initGlobeMaskFollow() { ScrollTrigger.matchMedia({"
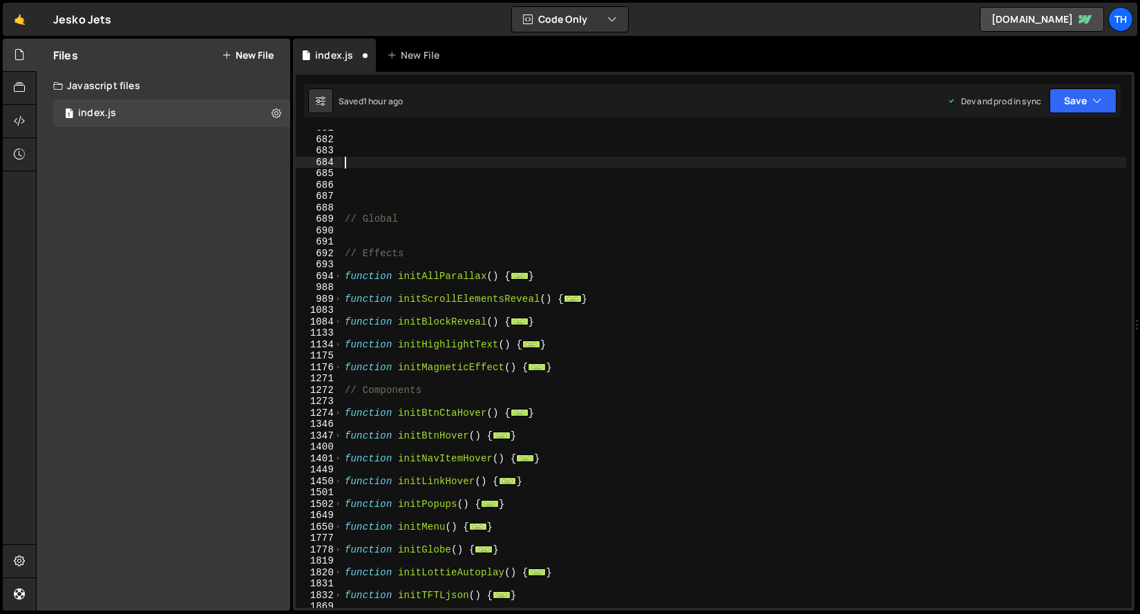
scroll to position [760, 0]
click at [554, 381] on div "// Global // Effects function initAllParallax ( ) { ... } function initScrollEl…" at bounding box center [734, 372] width 784 height 501
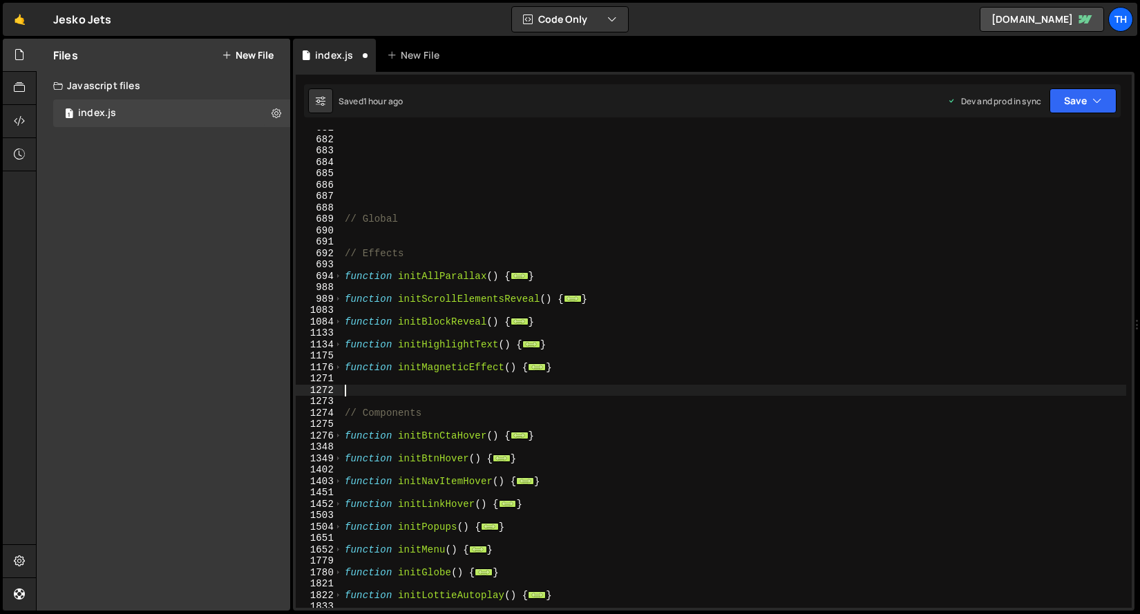
paste textarea "}"
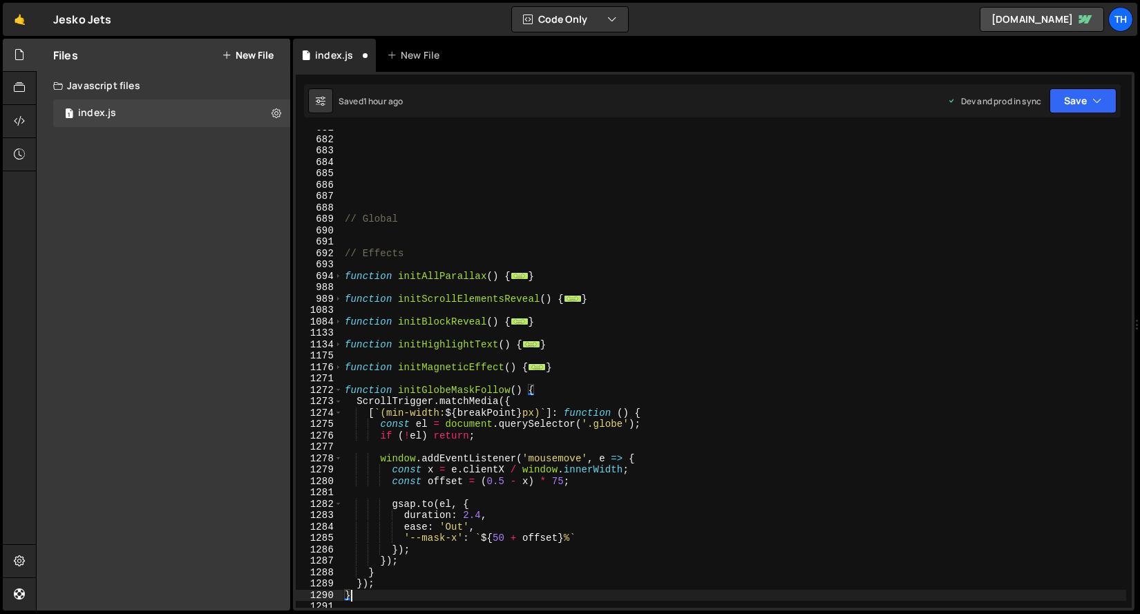
scroll to position [852, 0]
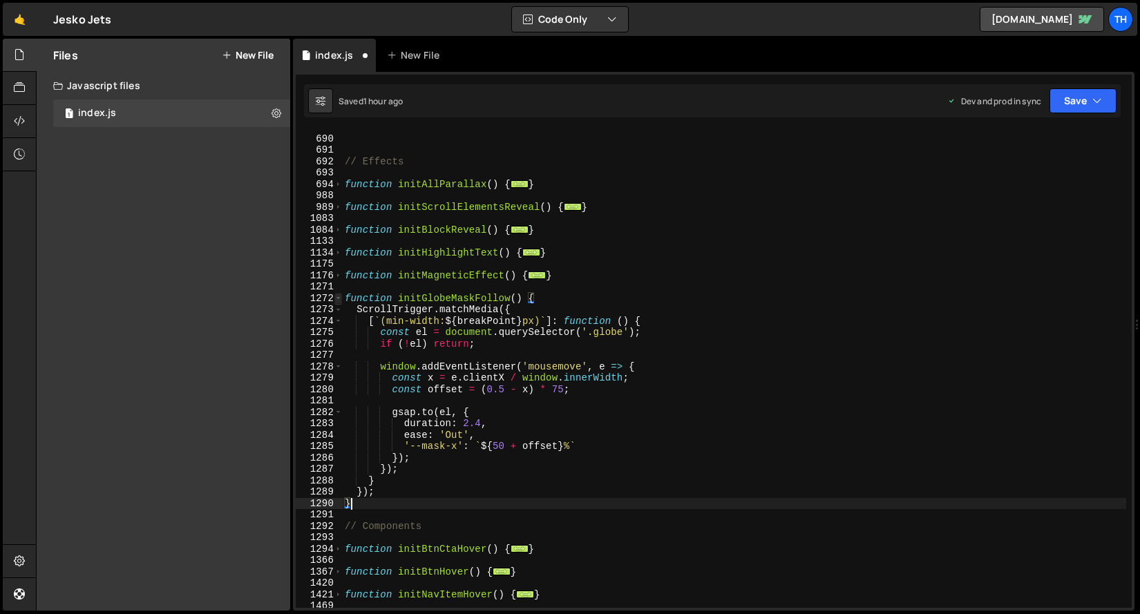
click at [339, 302] on span at bounding box center [339, 299] width 8 height 12
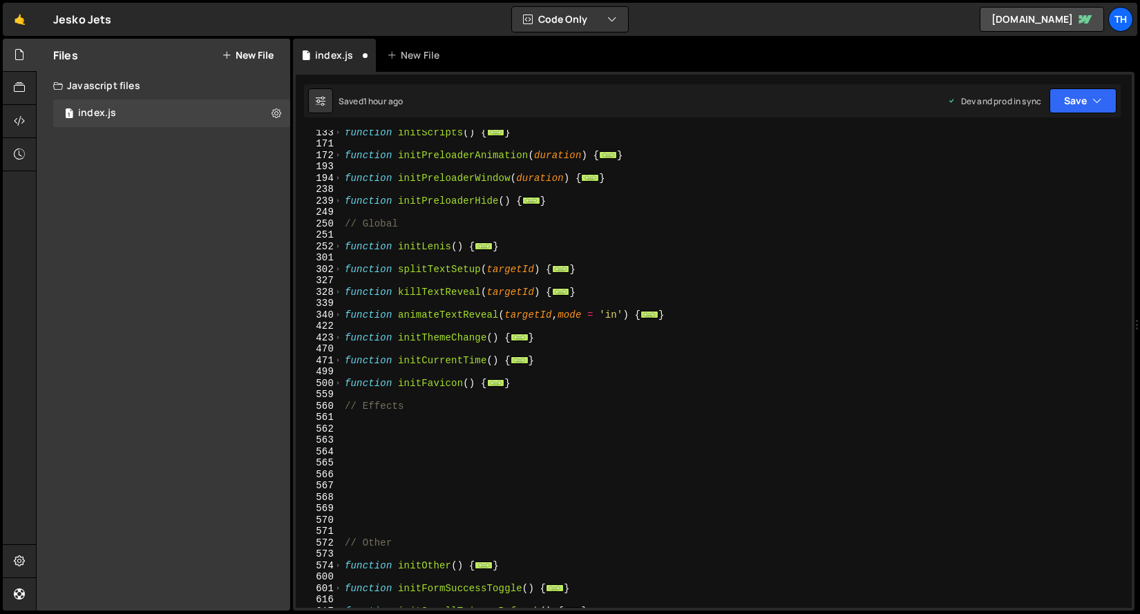
scroll to position [112, 0]
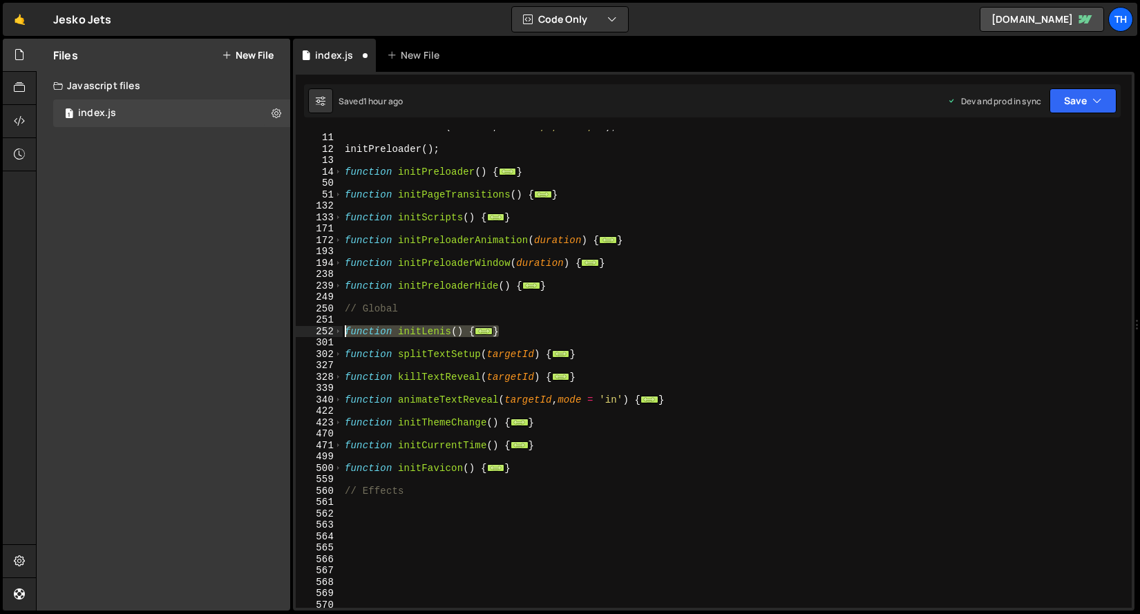
drag, startPoint x: 533, startPoint y: 336, endPoint x: 312, endPoint y: 332, distance: 221.2
click at [312, 332] on div "} 10 11 12 13 14 50 51 132 133 171 172 193 194 238 239 249 250 251 252 301 302 …" at bounding box center [714, 369] width 836 height 478
type textarea "function initLenis() { if ([PERSON_NAME]) {"
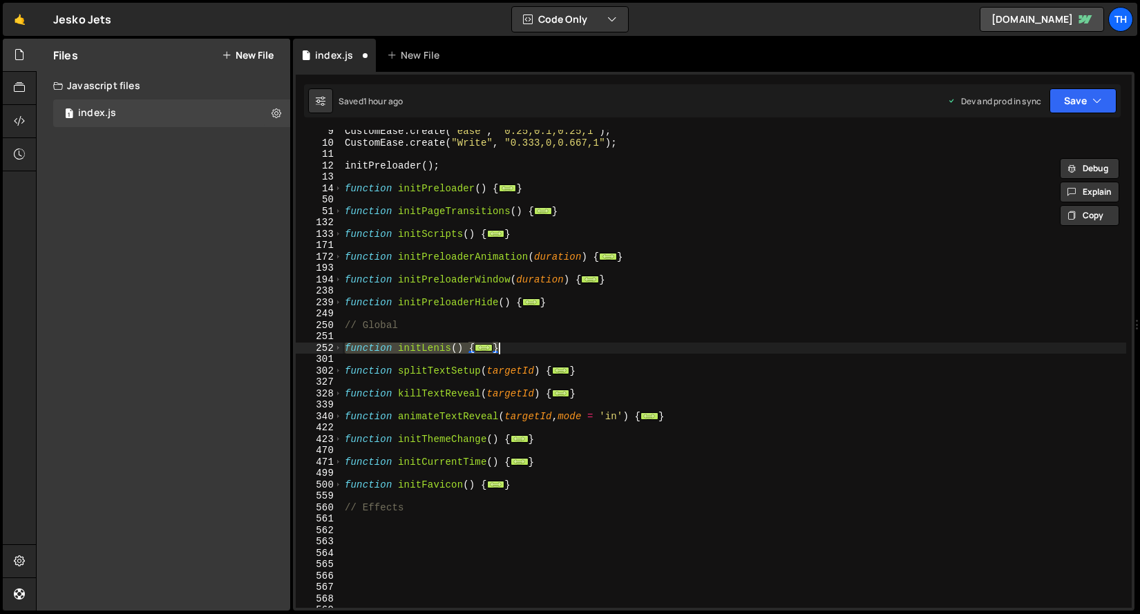
scroll to position [95, 0]
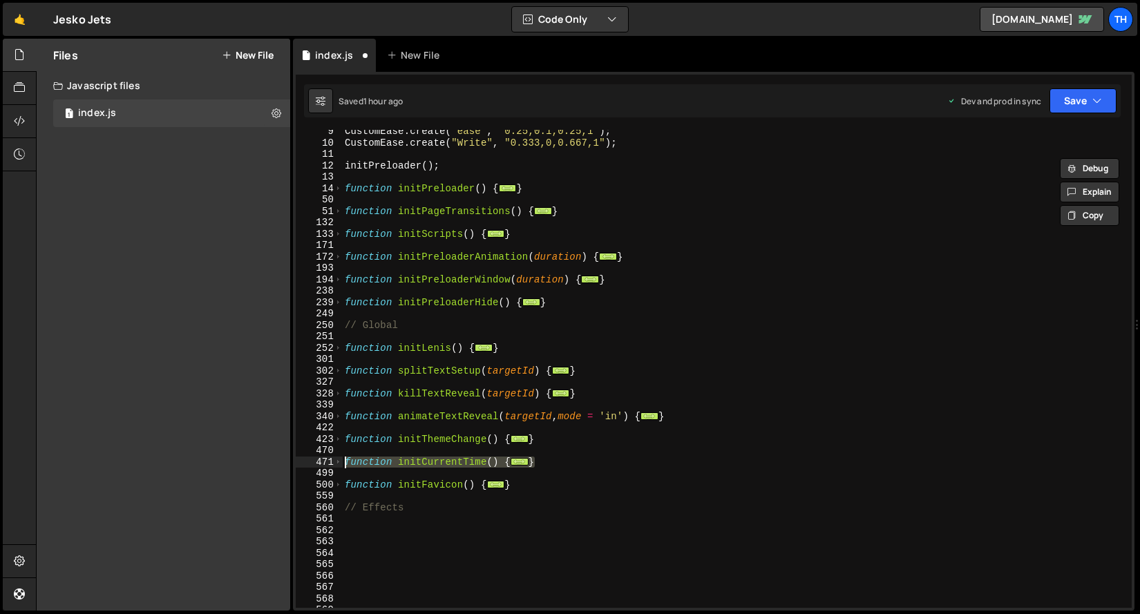
drag, startPoint x: 566, startPoint y: 466, endPoint x: 244, endPoint y: 459, distance: 322.1
click at [244, 459] on div "Files New File Javascript files 1 index.js 0 CSS files Copy share link Edit Fil…" at bounding box center [588, 325] width 1104 height 573
type textarea "function initCurrentTime() { // Current time"
click at [565, 452] on div "CustomEase . create ( "ease" , "0.25,0.1,0.25,1" ) ; CustomEase . create ( "Wri…" at bounding box center [734, 376] width 784 height 501
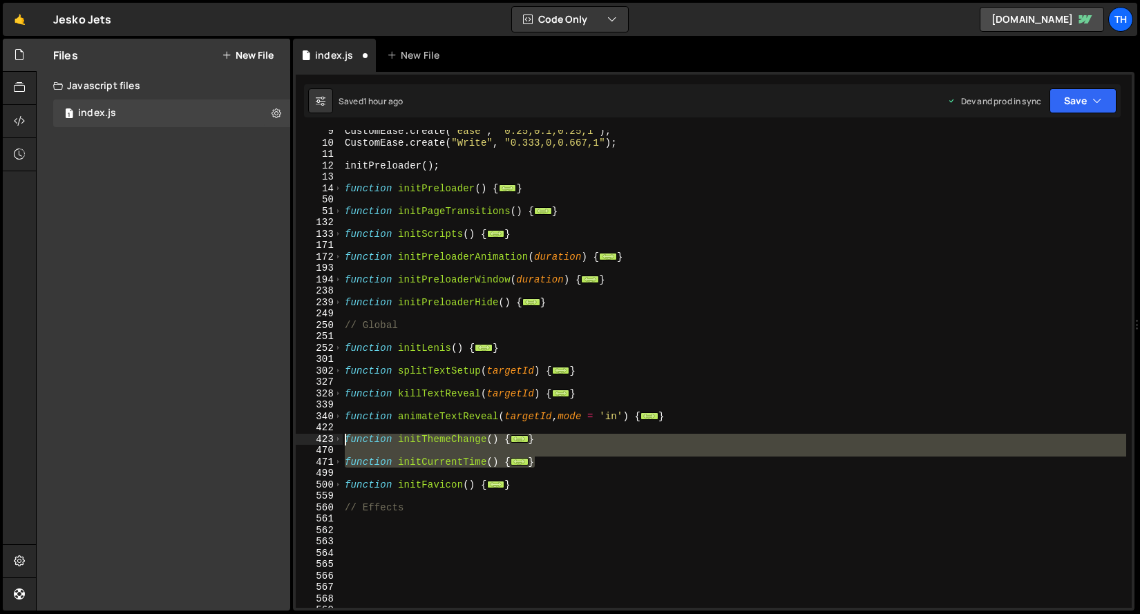
drag, startPoint x: 563, startPoint y: 457, endPoint x: 250, endPoint y: 440, distance: 312.8
click at [250, 440] on div "Files New File Javascript files 1 index.js 0 CSS files Copy share link Edit Fil…" at bounding box center [588, 325] width 1104 height 573
type textarea "function initThemeChange() { const themedElements = document.querySelectorAll("…"
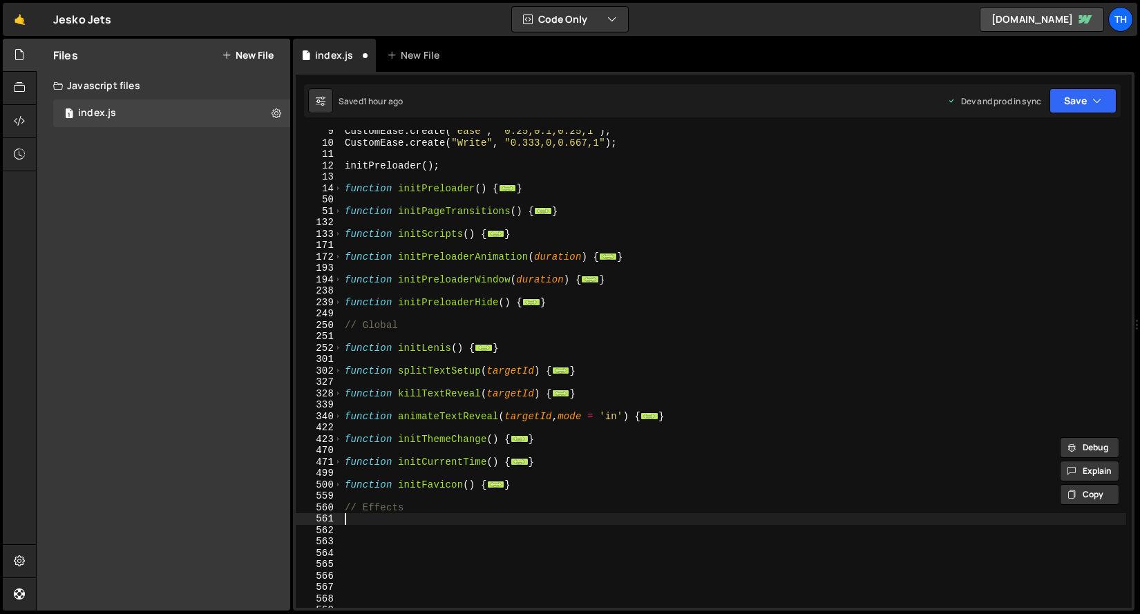
click at [511, 517] on div "CustomEase . create ( "ease" , "0.25,0.1,0.25,1" ) ; CustomEase . create ( "Wri…" at bounding box center [734, 376] width 784 height 501
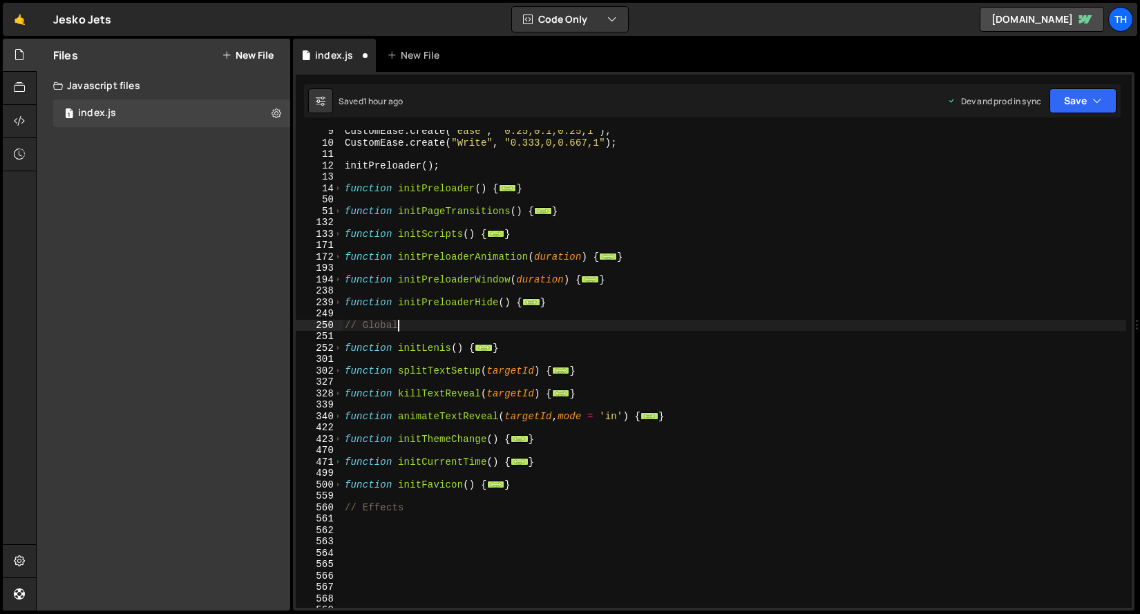
click at [434, 323] on div "CustomEase . create ( "ease" , "0.25,0.1,0.25,1" ) ; CustomEase . create ( "Wri…" at bounding box center [734, 376] width 784 height 501
type textarea "// Global"
click at [437, 316] on div "CustomEase . create ( "ease" , "0.25,0.1,0.25,1" ) ; CustomEase . create ( "Wri…" at bounding box center [734, 376] width 784 height 501
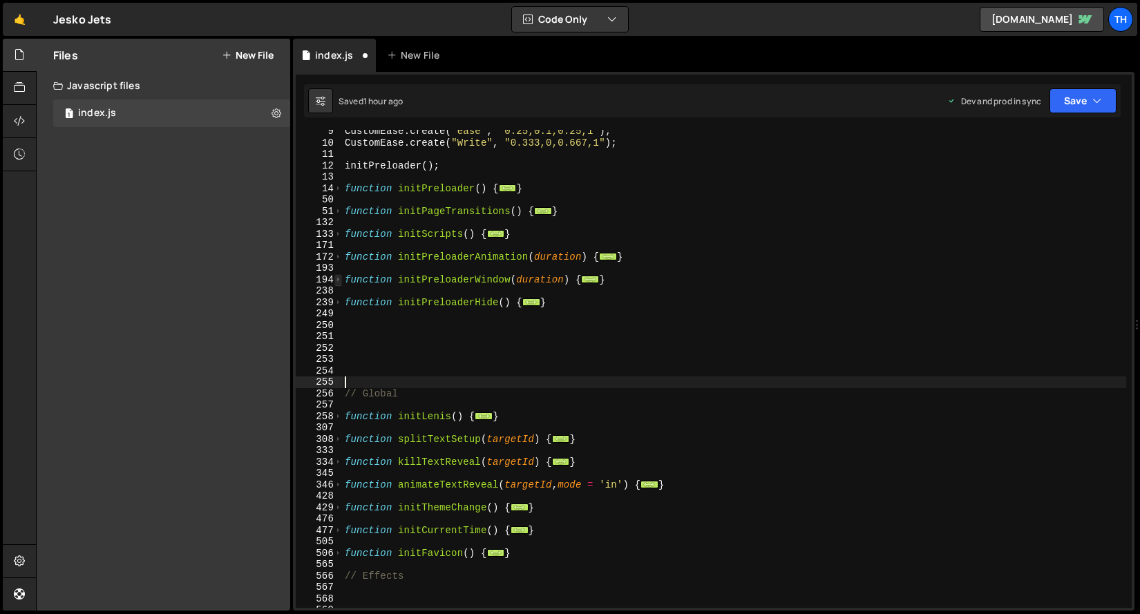
click at [339, 283] on span at bounding box center [339, 280] width 8 height 12
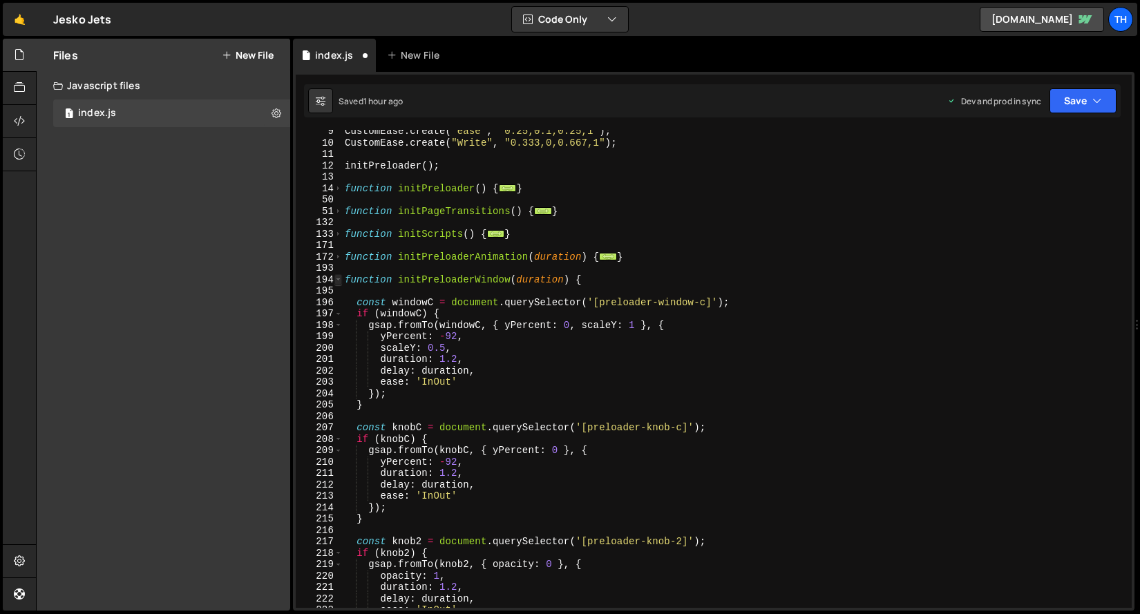
click at [339, 282] on span at bounding box center [339, 280] width 8 height 12
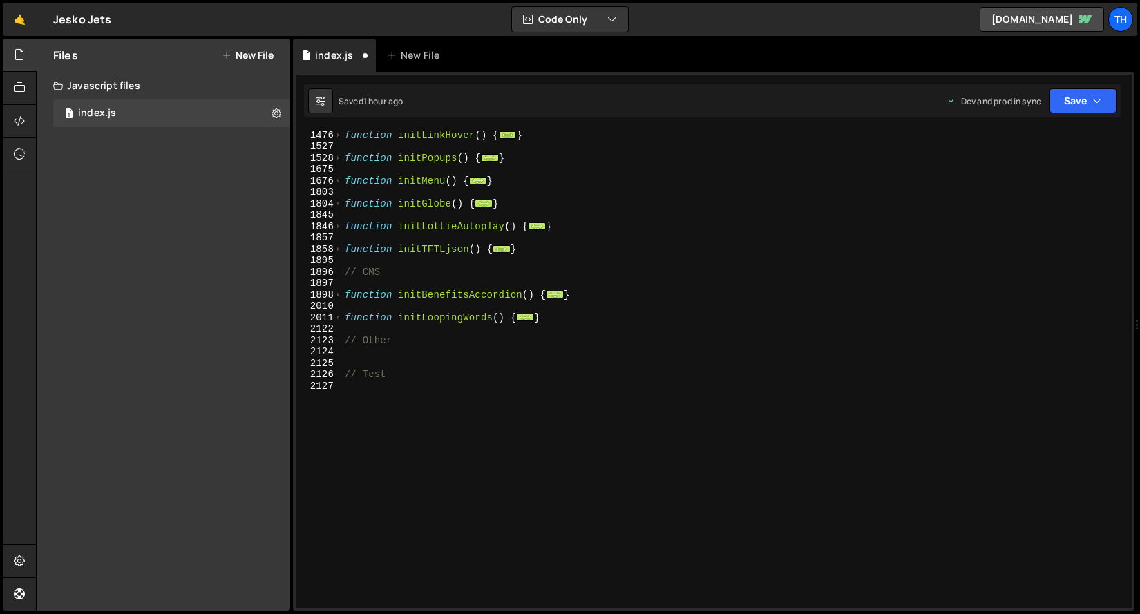
scroll to position [1093, 0]
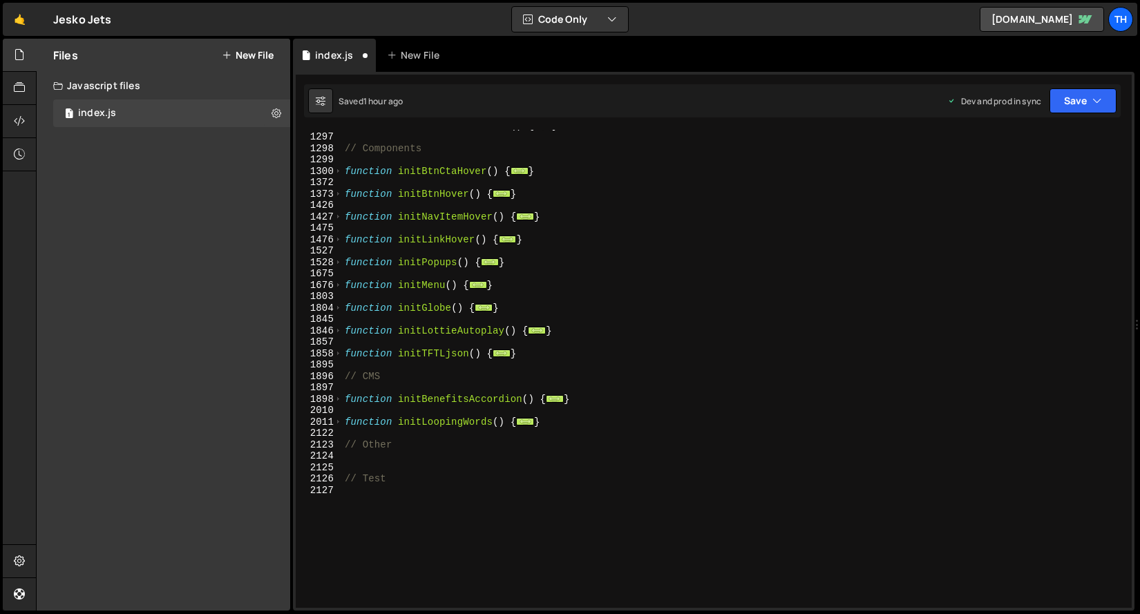
click at [337, 406] on div "2010" at bounding box center [319, 411] width 47 height 12
click at [337, 355] on span at bounding box center [339, 354] width 8 height 12
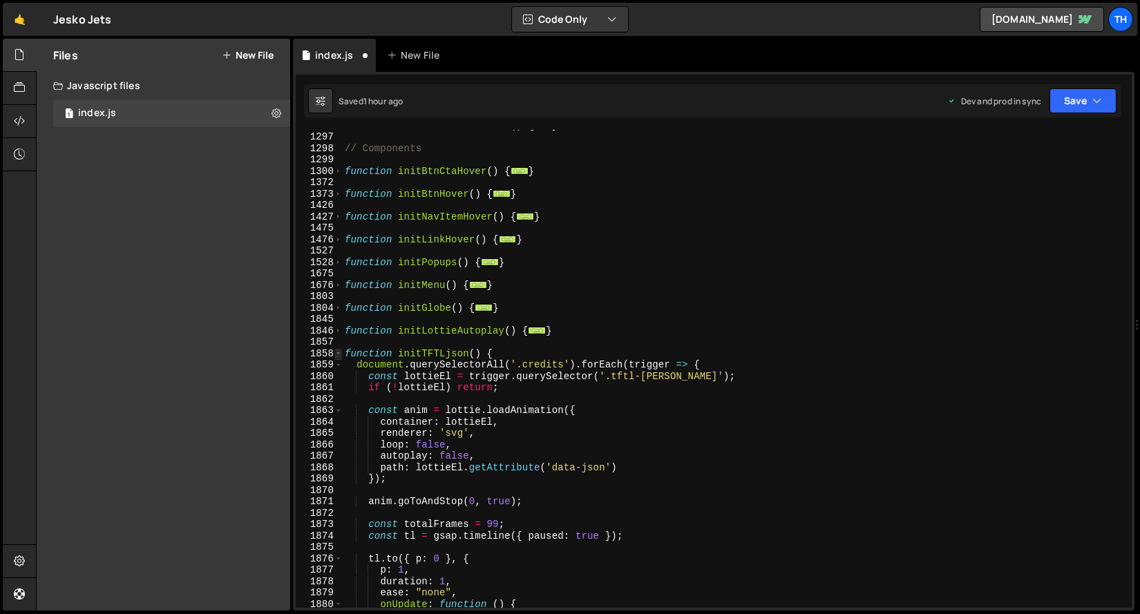
click at [337, 355] on span at bounding box center [339, 354] width 8 height 12
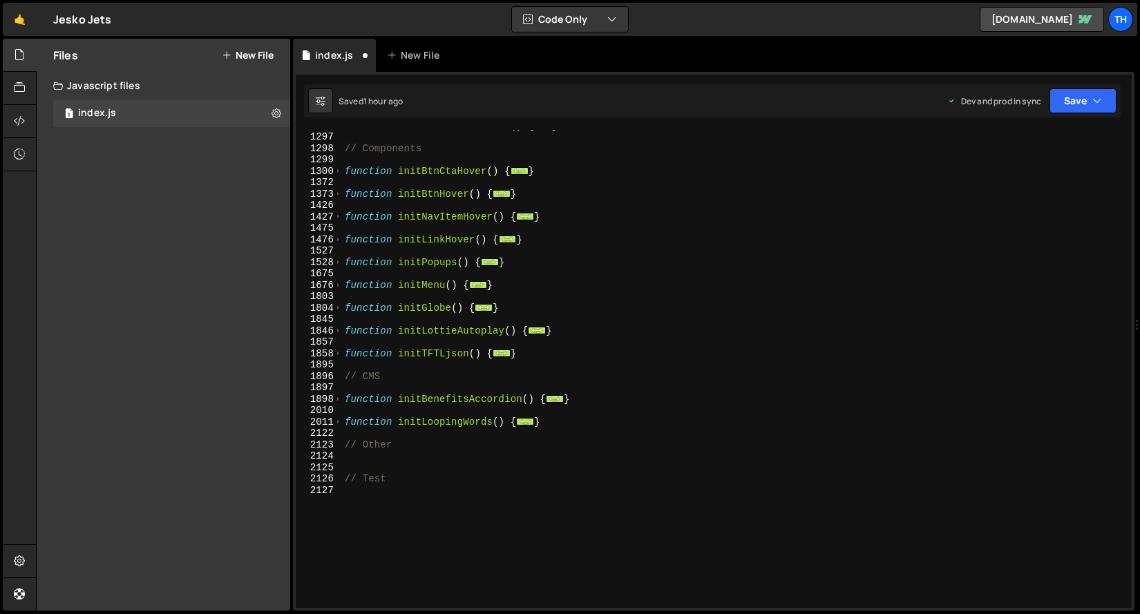
click at [341, 337] on div "1857" at bounding box center [319, 343] width 47 height 12
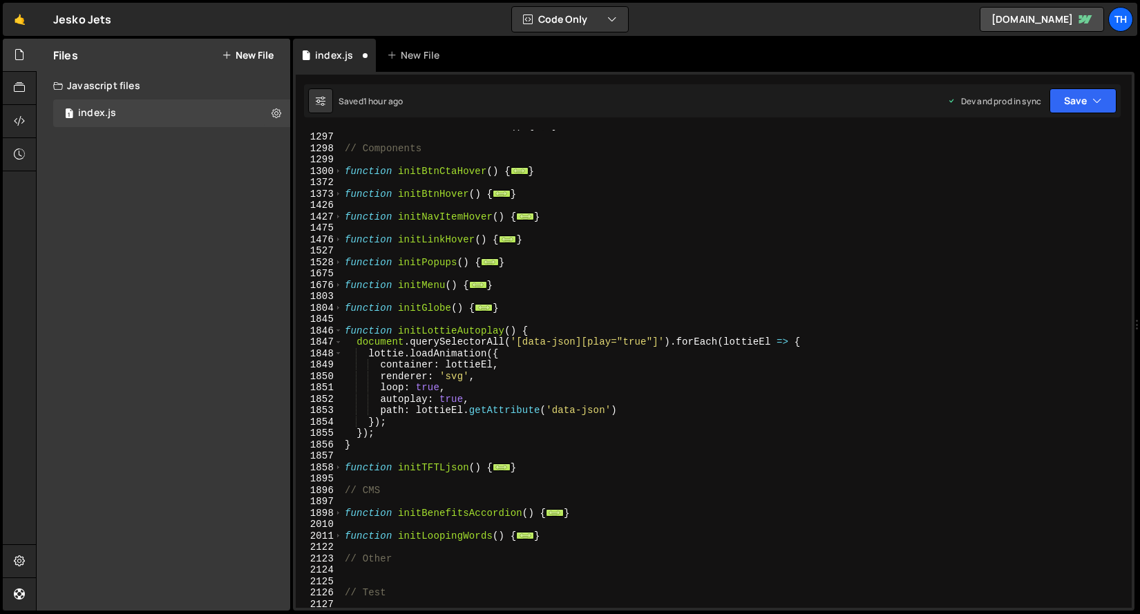
click at [341, 337] on div "1847" at bounding box center [319, 343] width 47 height 12
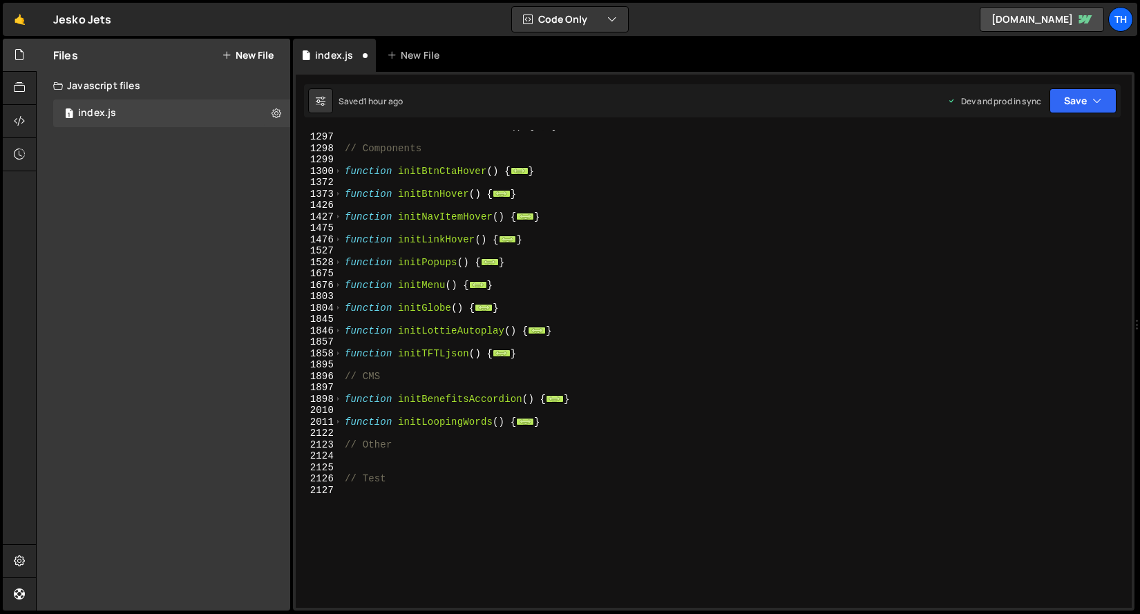
click at [342, 315] on div "1845" at bounding box center [319, 320] width 47 height 12
click at [341, 309] on span at bounding box center [339, 309] width 8 height 12
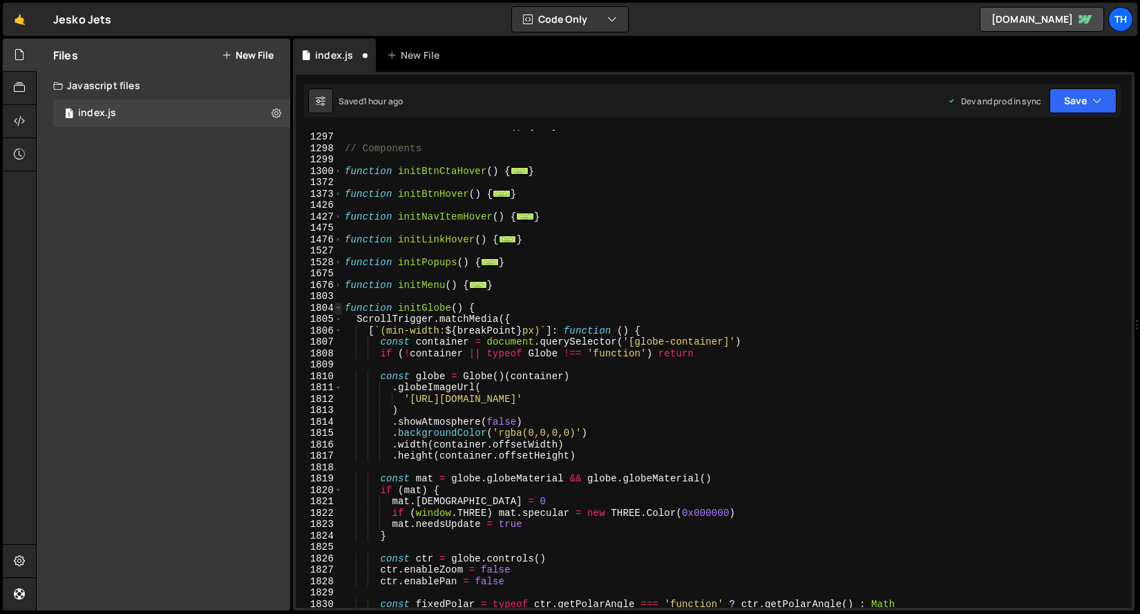
click at [341, 309] on span at bounding box center [339, 309] width 8 height 12
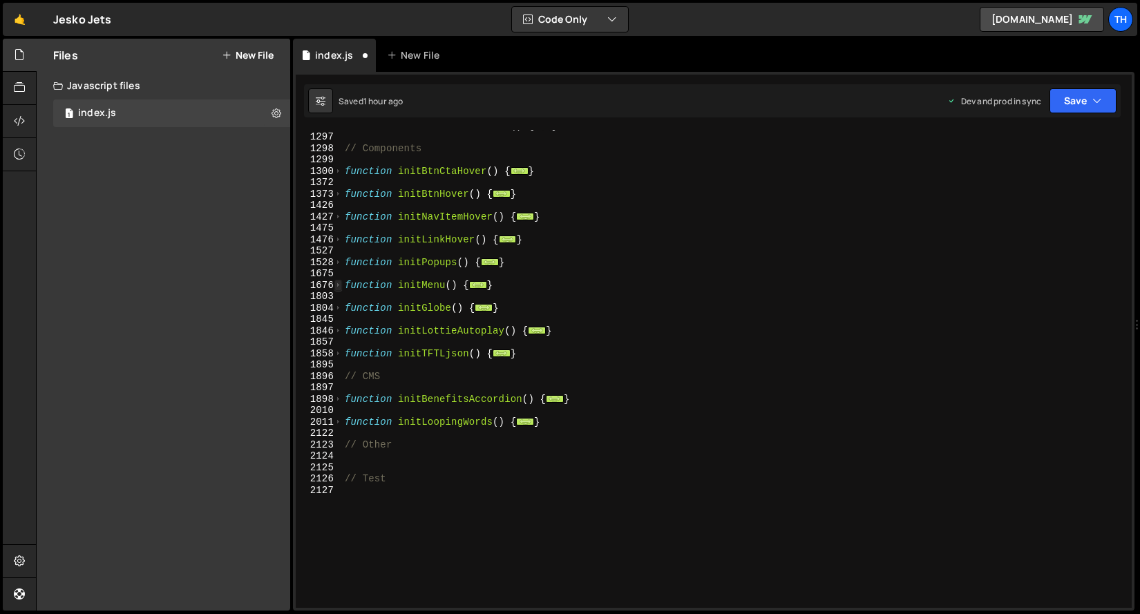
click at [341, 284] on span at bounding box center [339, 286] width 8 height 12
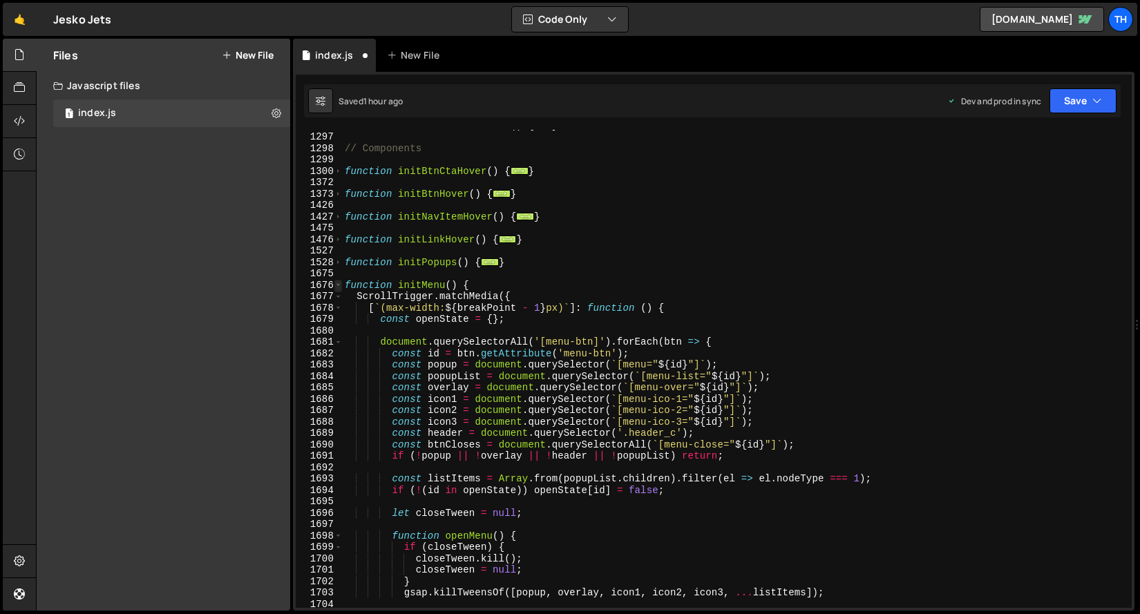
click at [341, 284] on span at bounding box center [339, 286] width 8 height 12
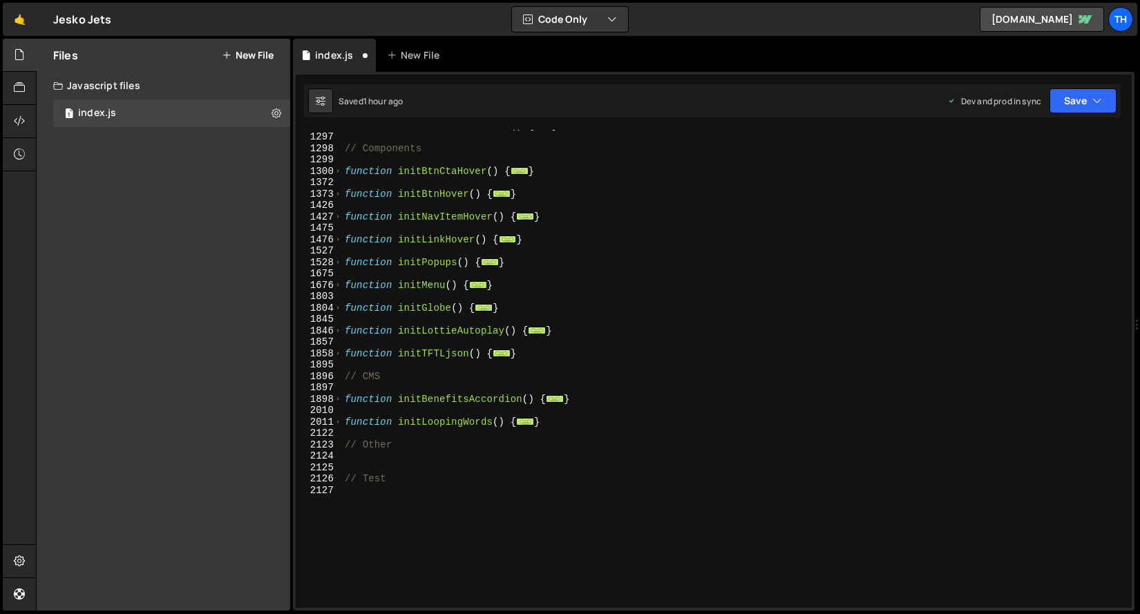
click at [343, 263] on div "function initGlobeMaskFollow ( ) { ... } // Components function initBtnCtaHover…" at bounding box center [734, 370] width 784 height 501
click at [331, 263] on div "1528" at bounding box center [319, 263] width 47 height 12
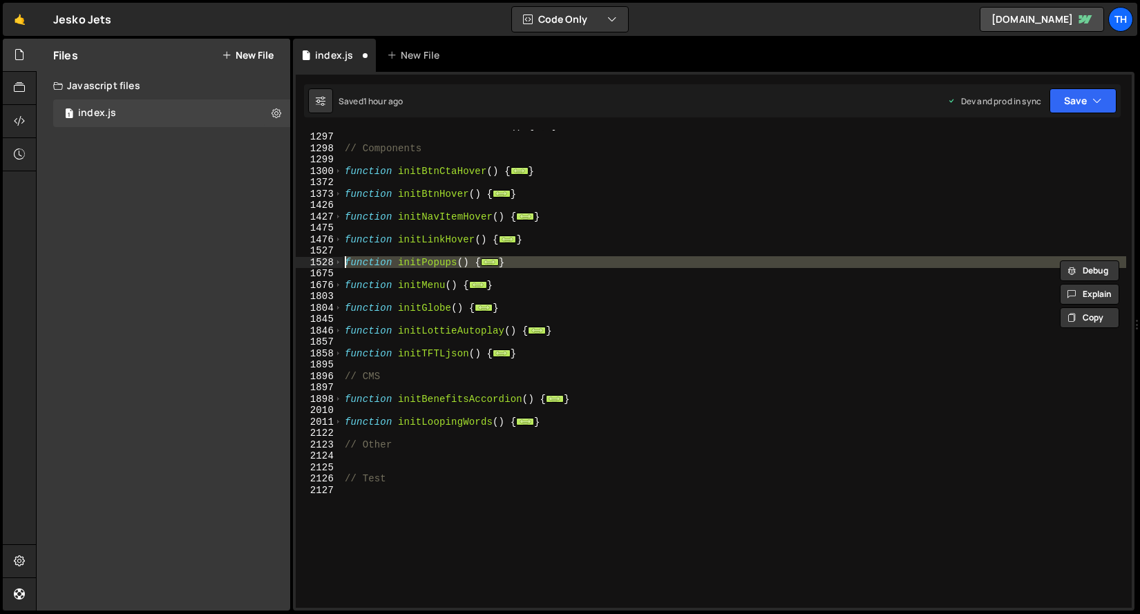
drag, startPoint x: 342, startPoint y: 241, endPoint x: 337, endPoint y: 253, distance: 12.7
click at [342, 242] on div "1476" at bounding box center [319, 240] width 47 height 12
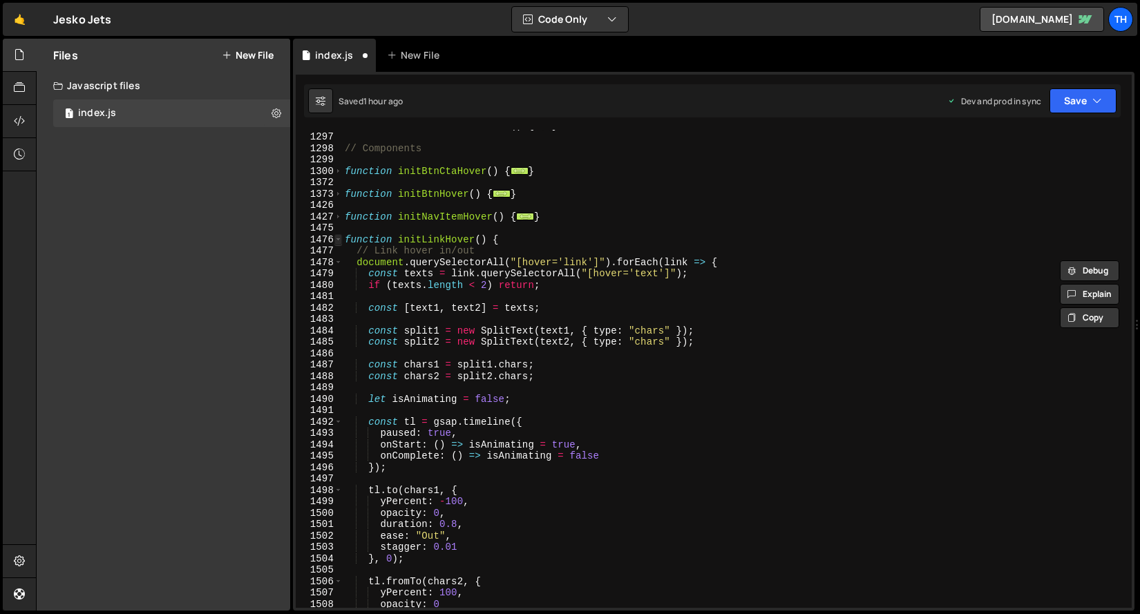
click at [336, 240] on span at bounding box center [339, 240] width 8 height 12
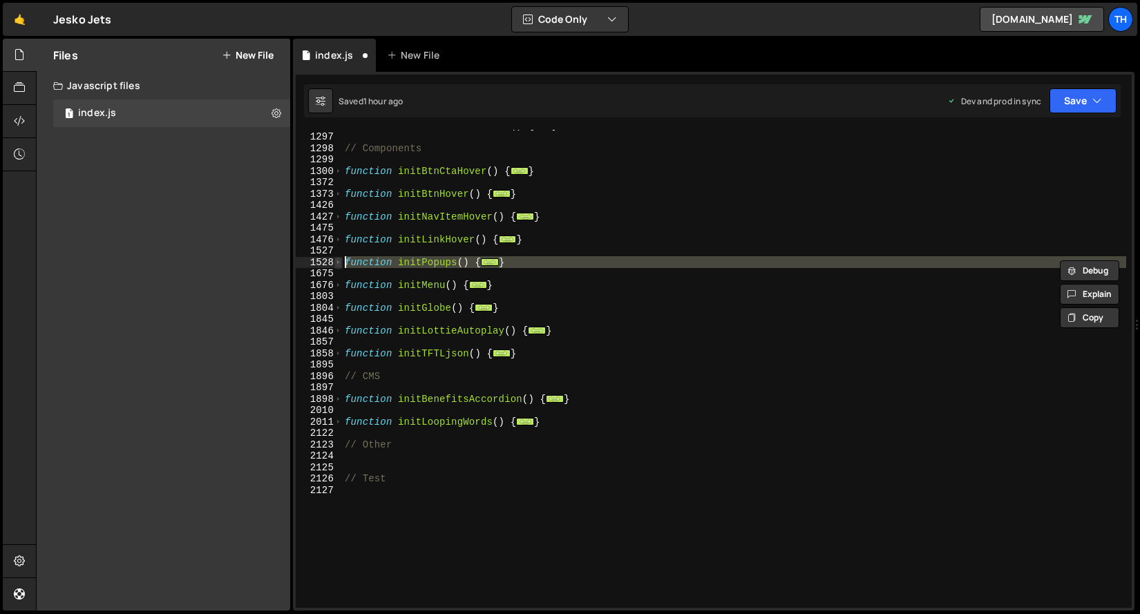
click at [335, 261] on span at bounding box center [339, 263] width 8 height 12
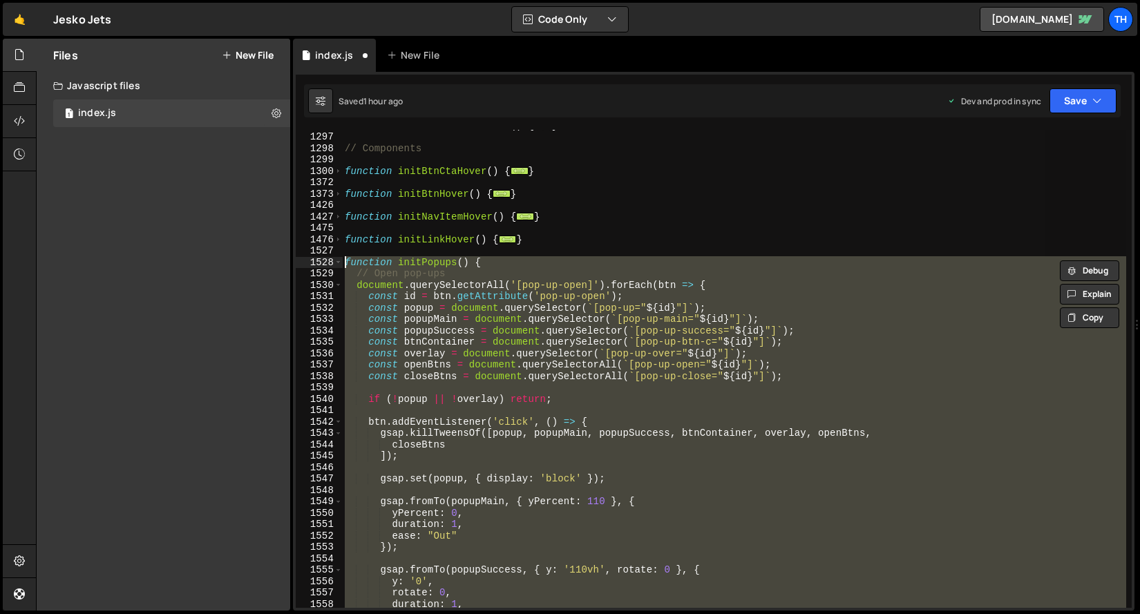
click at [405, 310] on div "function initGlobeMaskFollow ( ) { ... } // Components function initBtnCtaHover…" at bounding box center [734, 369] width 784 height 478
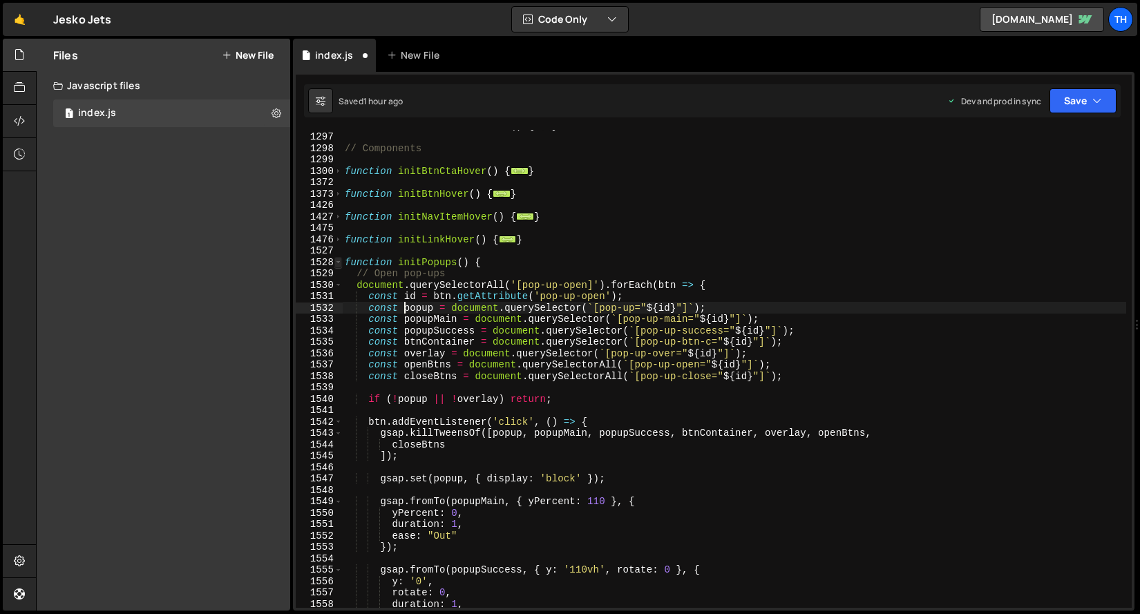
click at [338, 265] on span at bounding box center [339, 263] width 8 height 12
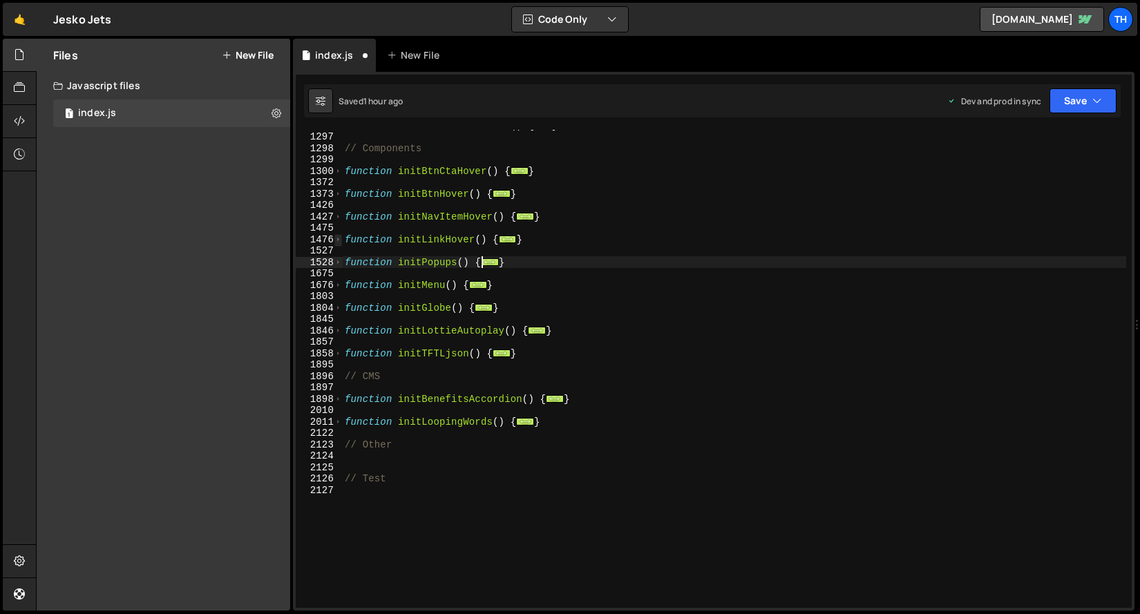
click at [338, 244] on span at bounding box center [339, 240] width 8 height 12
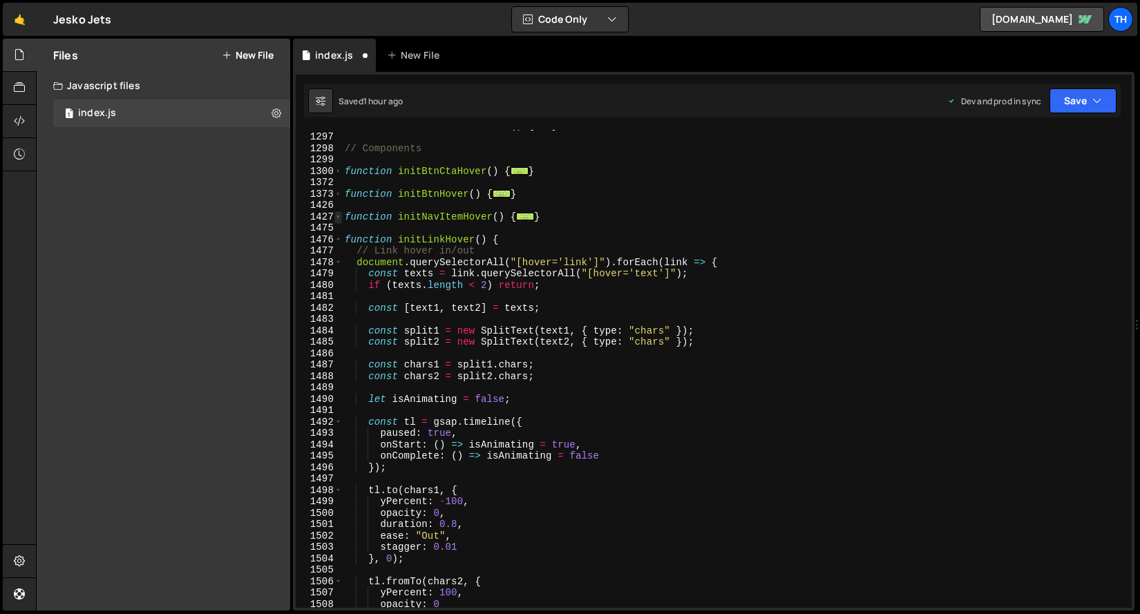
click at [339, 220] on span at bounding box center [339, 217] width 8 height 12
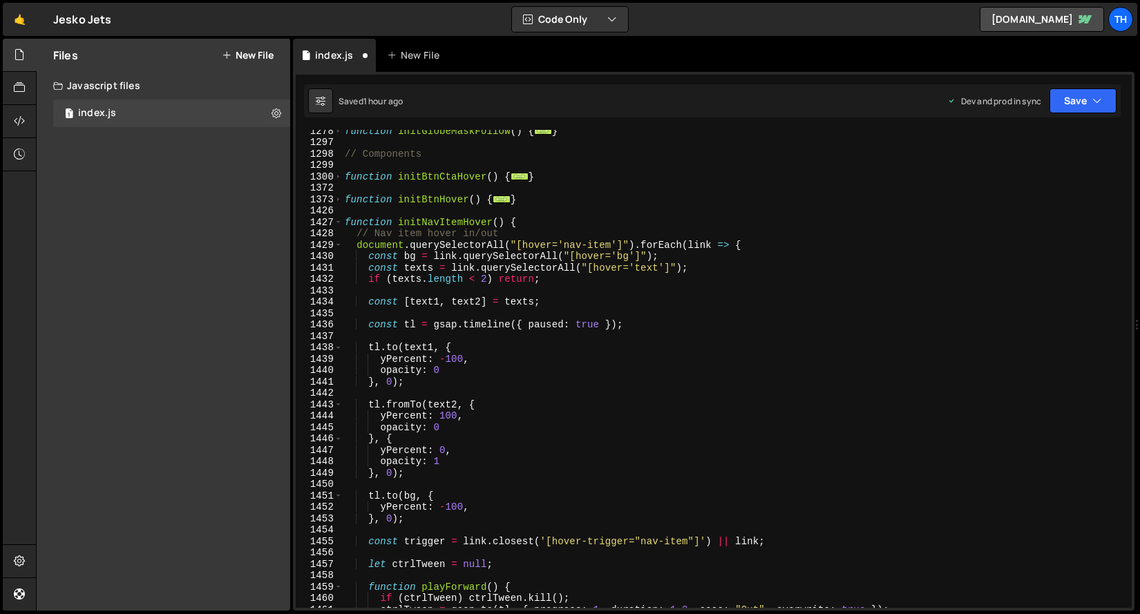
scroll to position [1088, 0]
click at [535, 223] on div "function initGlobeMaskFollow ( ) { ... } // Components function initBtnCtaHover…" at bounding box center [734, 375] width 784 height 501
type textarea "function initNavItemHover() {"
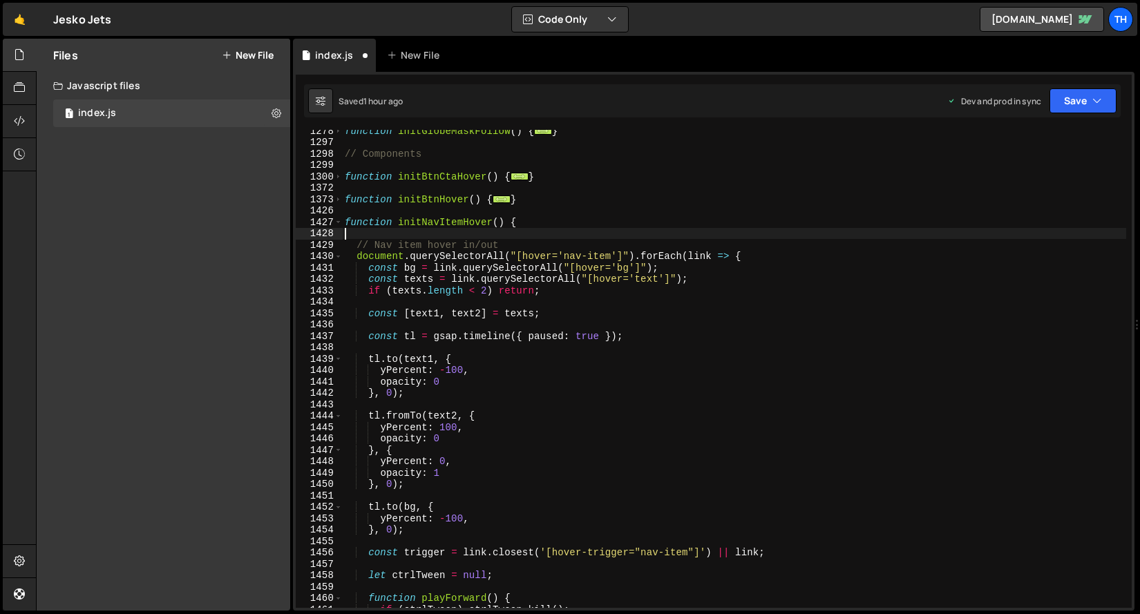
paste textarea "});"
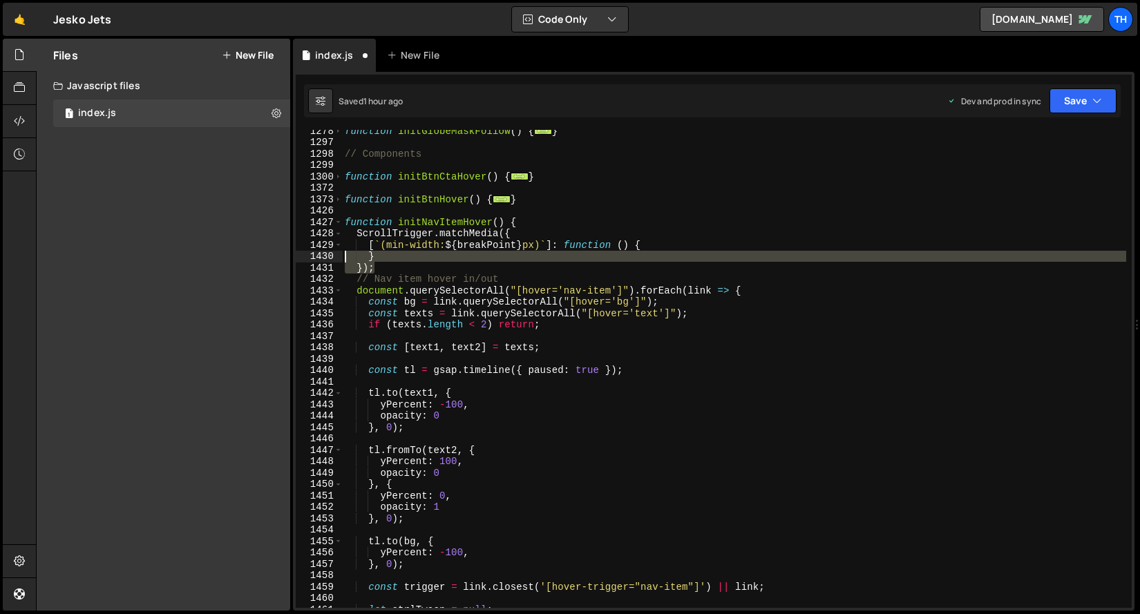
drag, startPoint x: 390, startPoint y: 270, endPoint x: 309, endPoint y: 253, distance: 82.5
click at [309, 253] on div "}); 1278 1297 1298 1299 1300 1372 1373 1426 1427 1428 1429 1430 1431 1432 1433 …" at bounding box center [714, 369] width 836 height 478
type textarea "} });"
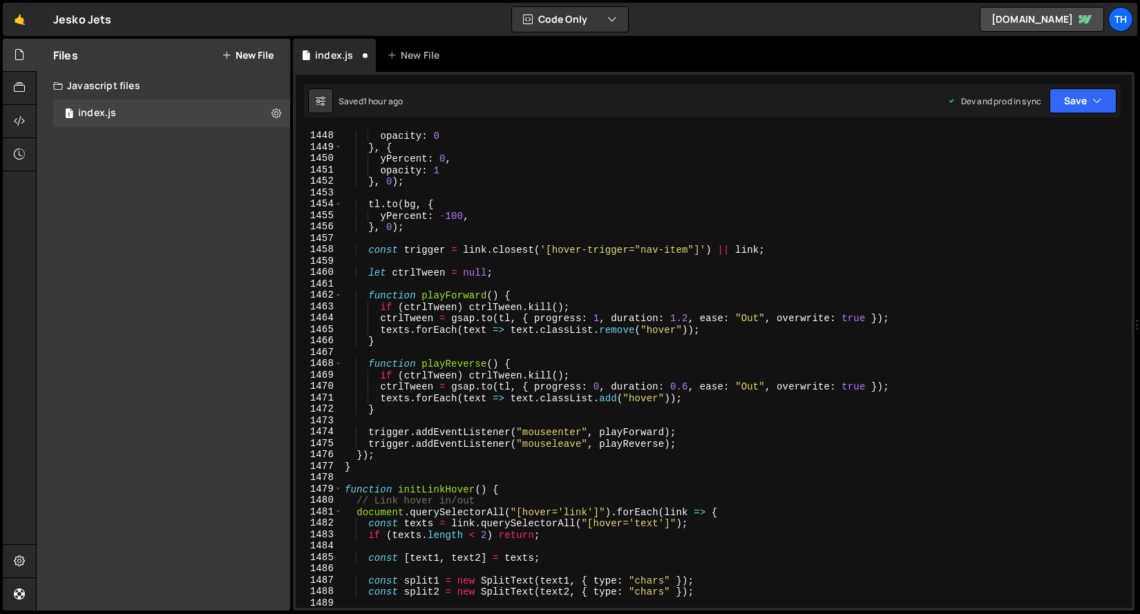
scroll to position [1414, 0]
click at [413, 458] on div "yPercent : 100 , opacity : 0 } , { yPercent : 0 , opacity : 1 } , 0 ) ; tl . to…" at bounding box center [734, 369] width 784 height 501
type textarea "});"
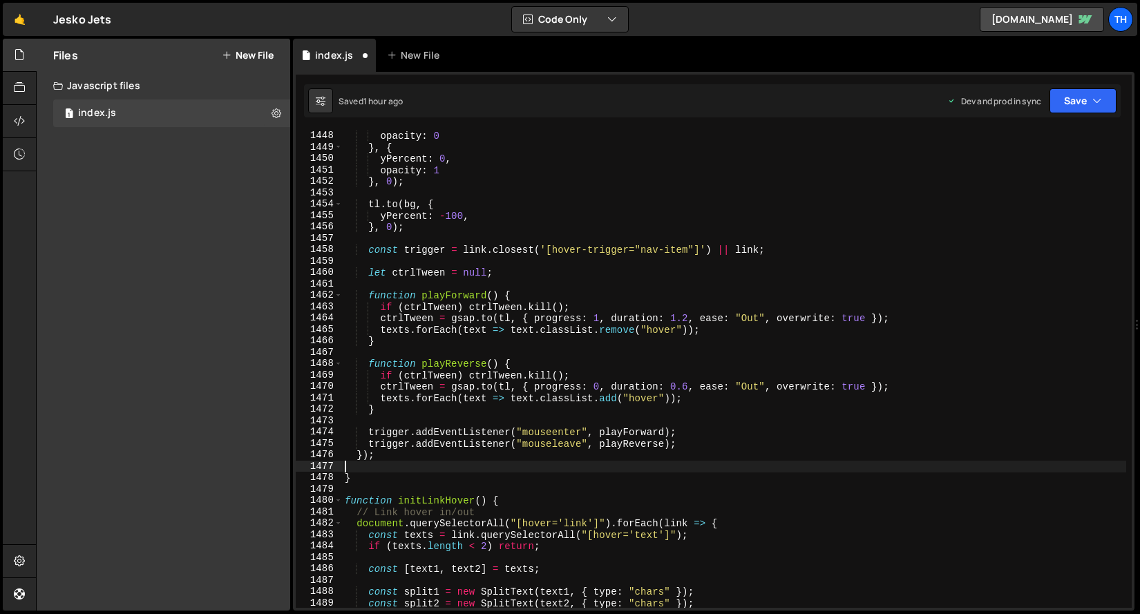
paste textarea "});"
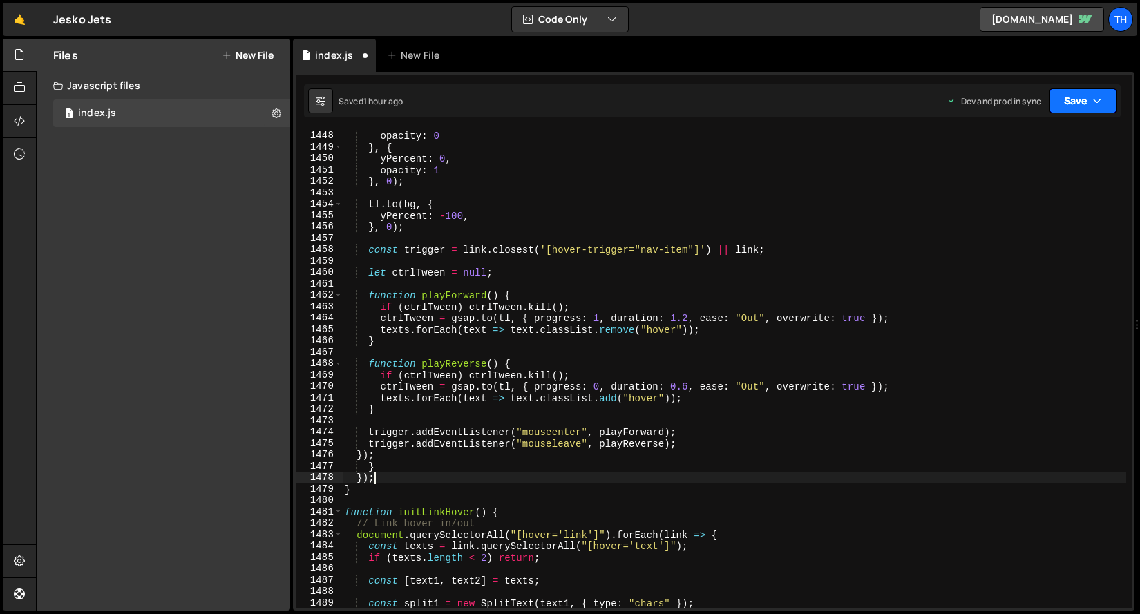
click at [1087, 97] on button "Save" at bounding box center [1083, 100] width 67 height 25
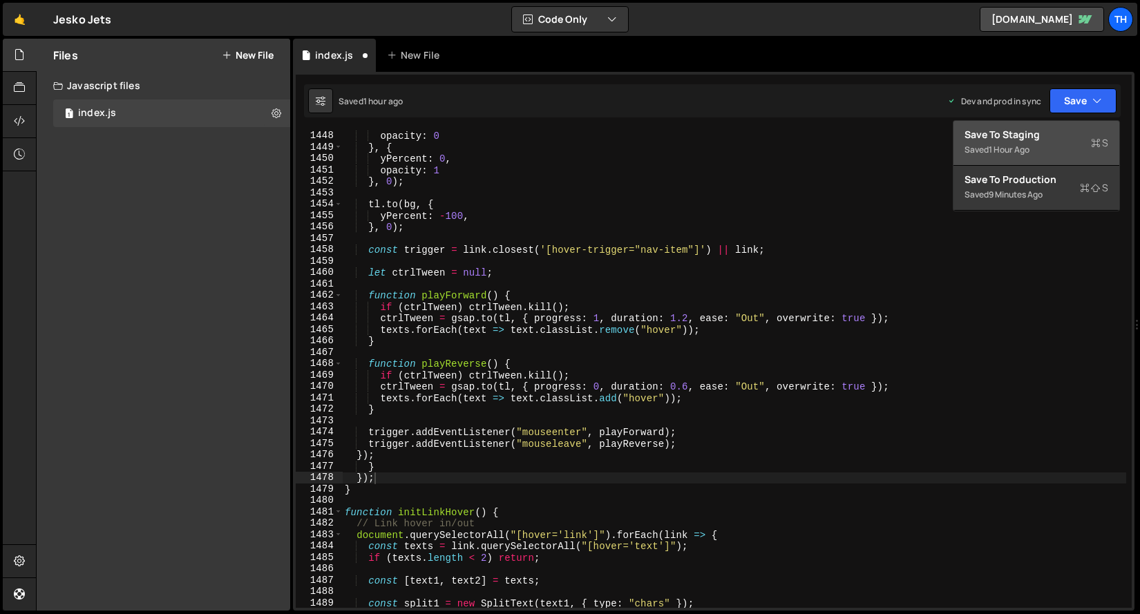
click at [1065, 130] on div "Save to Staging S" at bounding box center [1037, 135] width 144 height 14
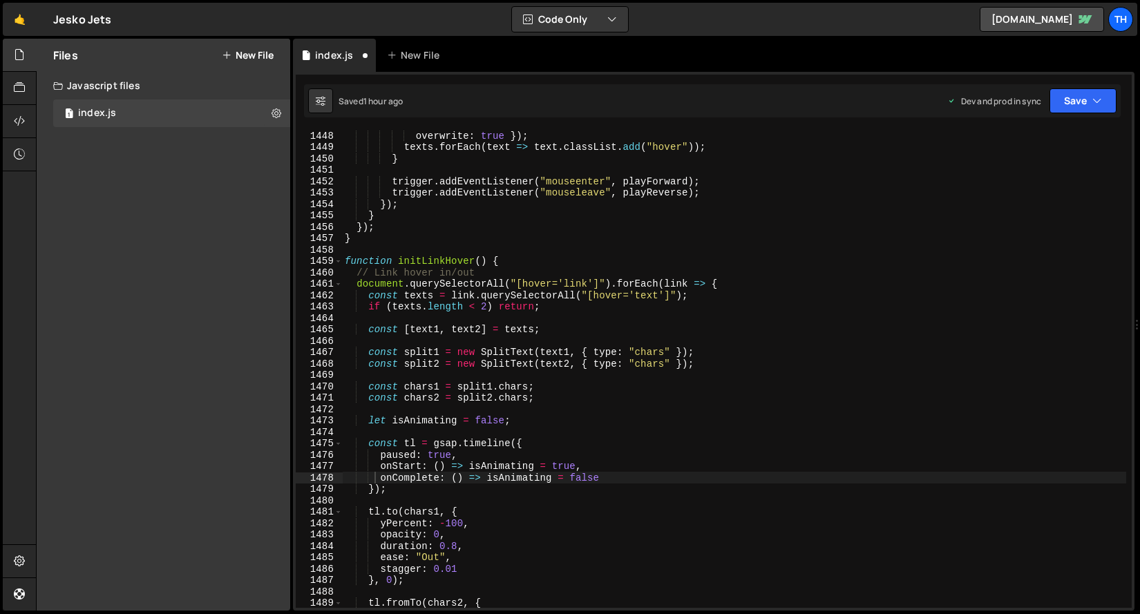
scroll to position [15538, 0]
type textarea "onComplete: () => isAnimating = false"
click at [335, 266] on span at bounding box center [339, 262] width 8 height 12
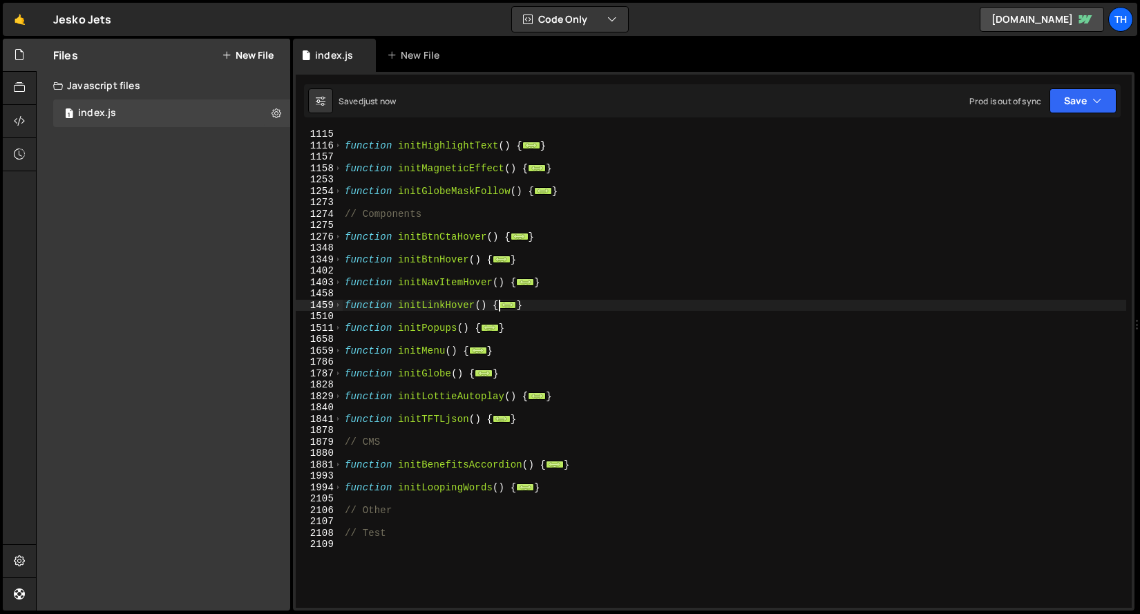
scroll to position [669, 0]
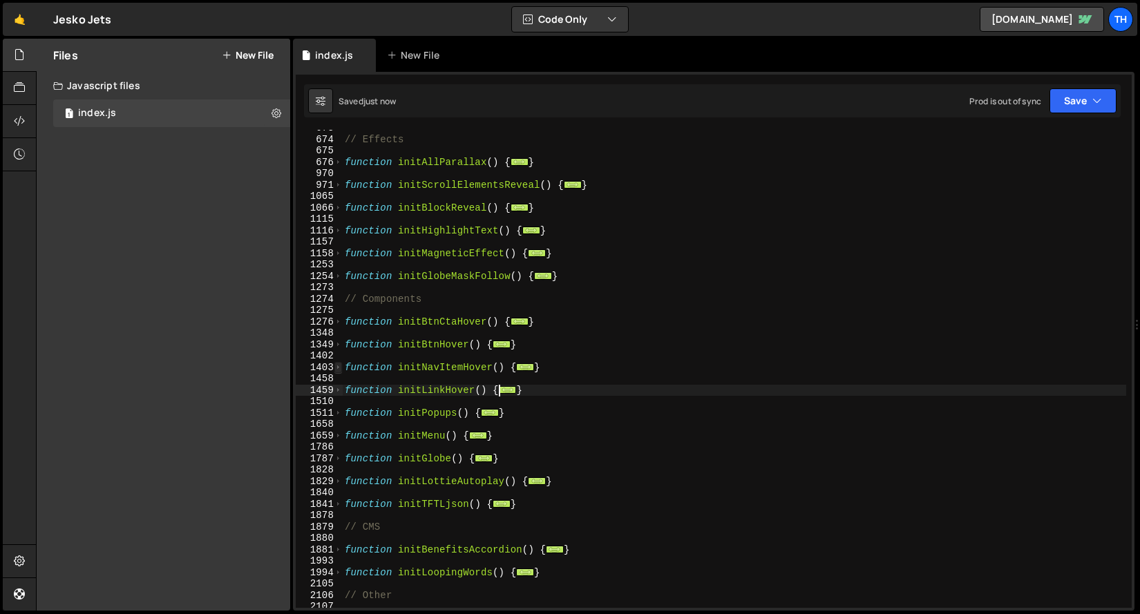
click at [339, 368] on span at bounding box center [339, 368] width 8 height 12
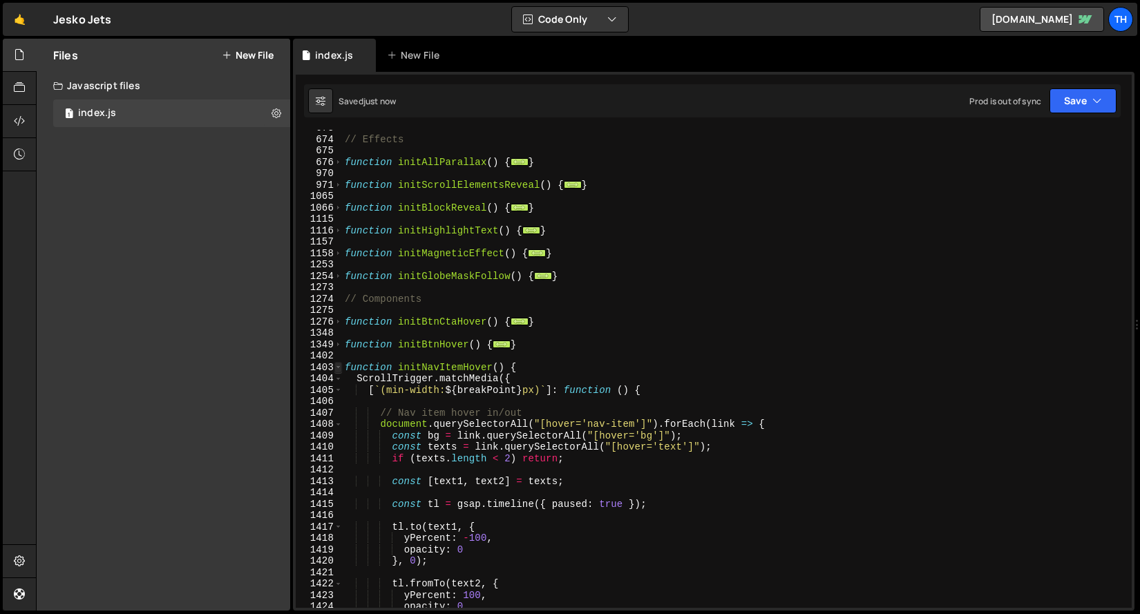
click at [339, 368] on span at bounding box center [339, 368] width 8 height 12
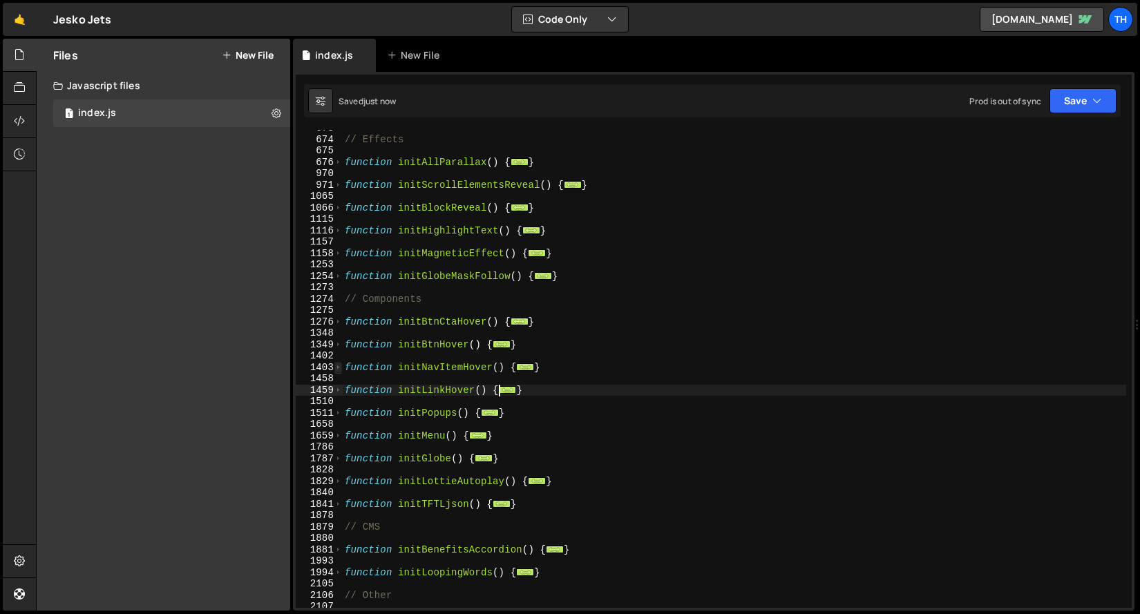
click at [341, 368] on span at bounding box center [339, 368] width 8 height 12
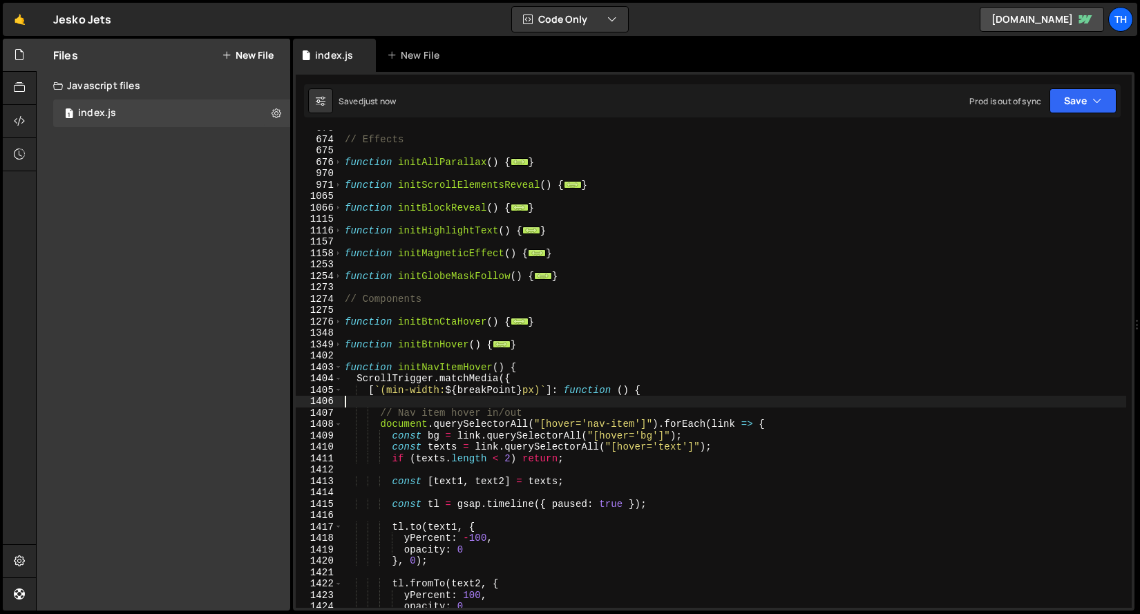
click at [387, 399] on div "// Effects function initAllParallax ( ) { ... } function initScrollElementsReve…" at bounding box center [734, 372] width 784 height 501
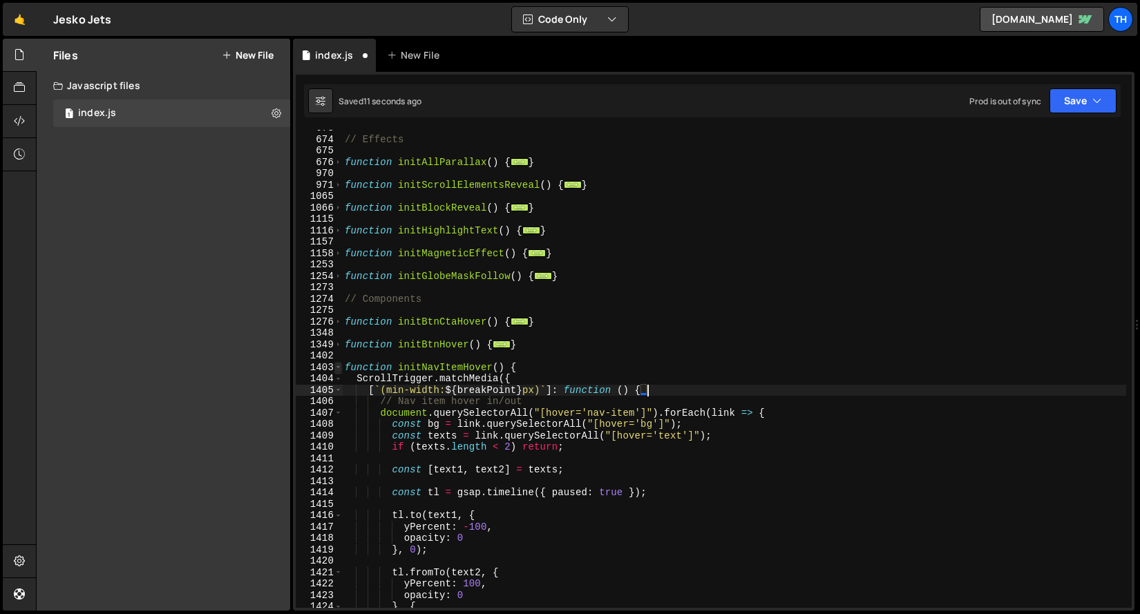
click at [341, 367] on span at bounding box center [339, 368] width 8 height 12
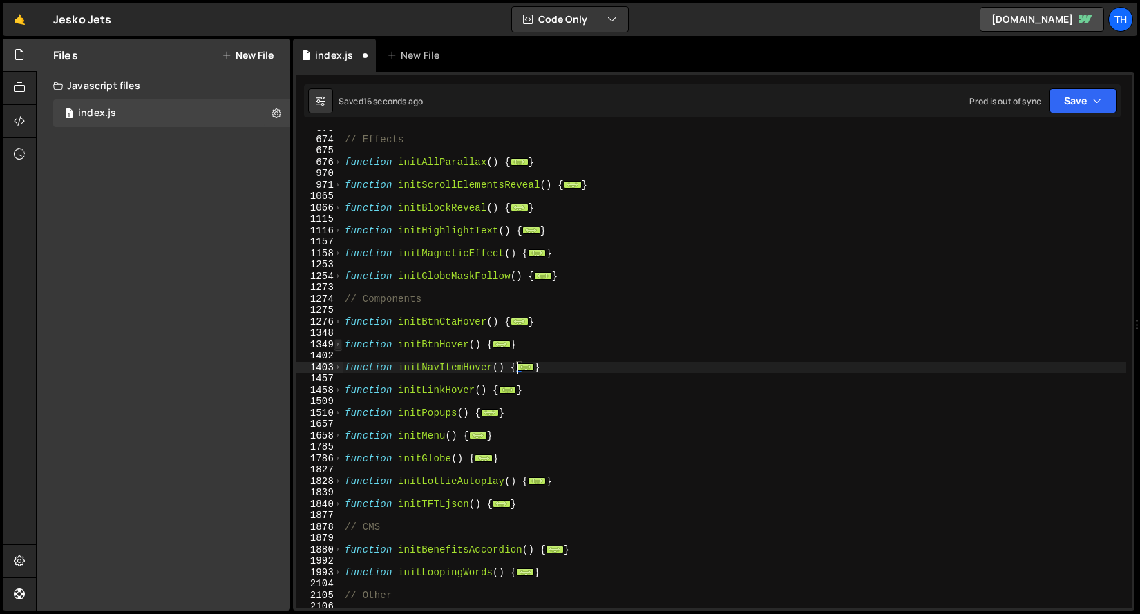
click at [340, 345] on span at bounding box center [339, 345] width 8 height 12
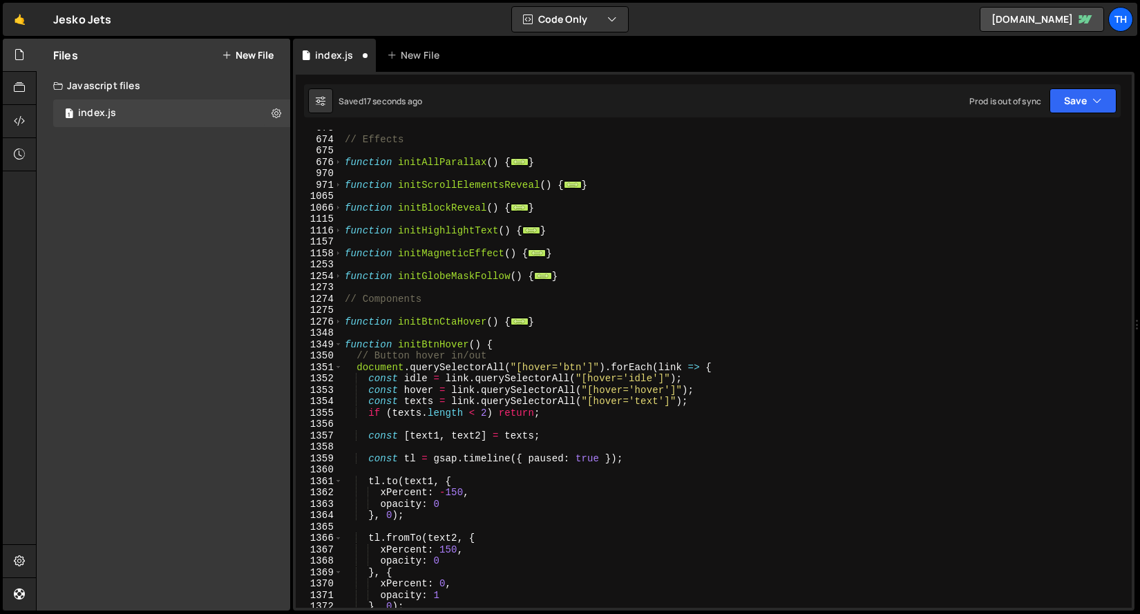
click at [526, 349] on div "// Effects function initAllParallax ( ) { ... } function initScrollElementsReve…" at bounding box center [734, 372] width 784 height 501
type textarea "function initBtnHover() {"
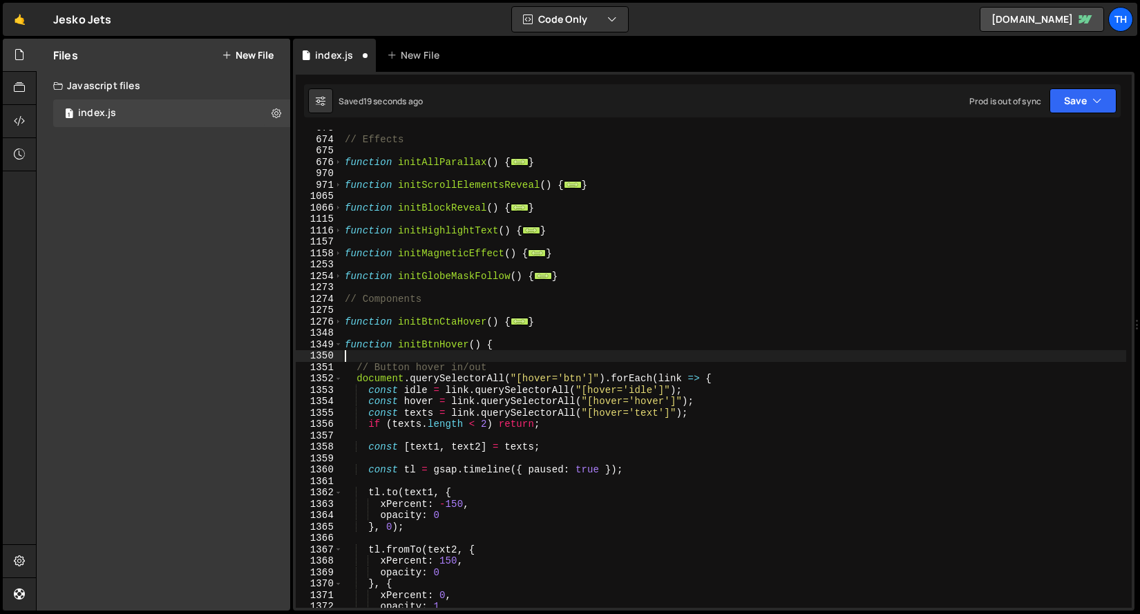
paste textarea "});"
type textarea "});"
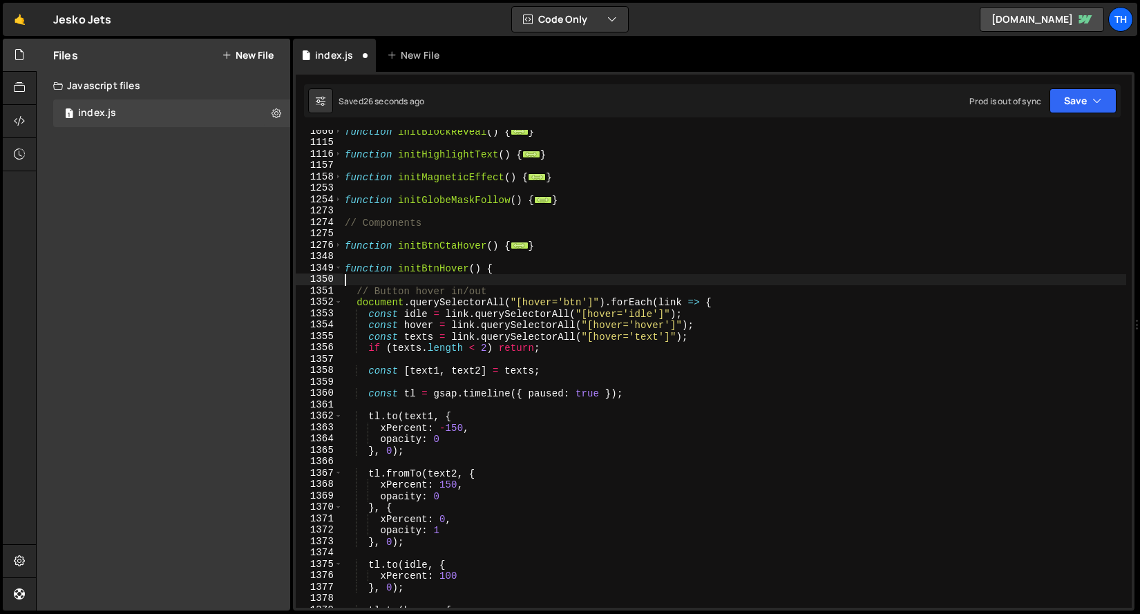
scroll to position [707, 0]
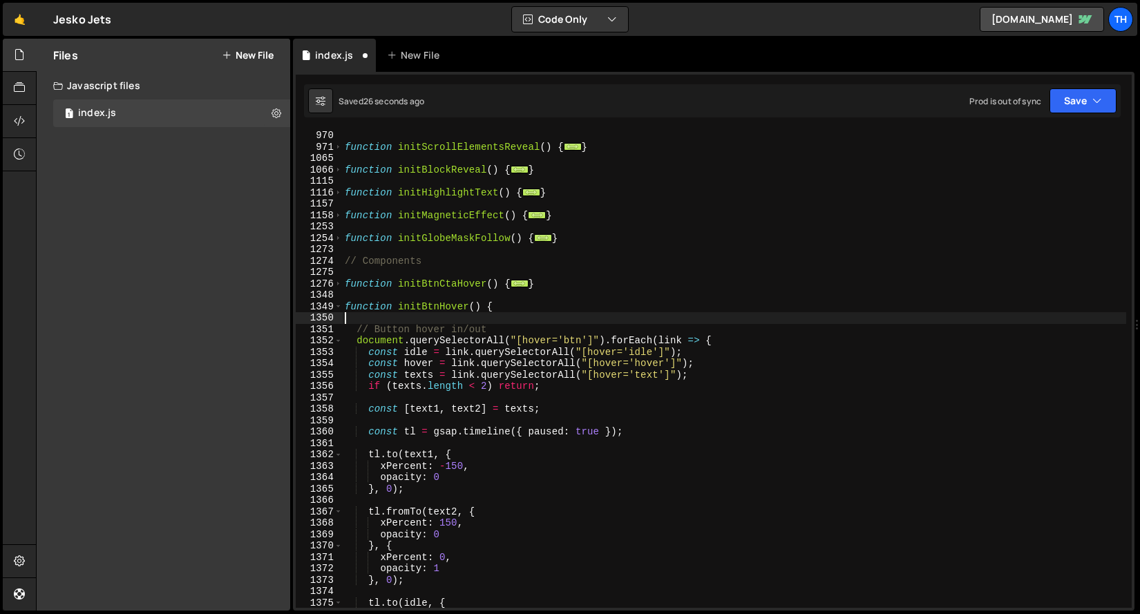
paste textarea "});"
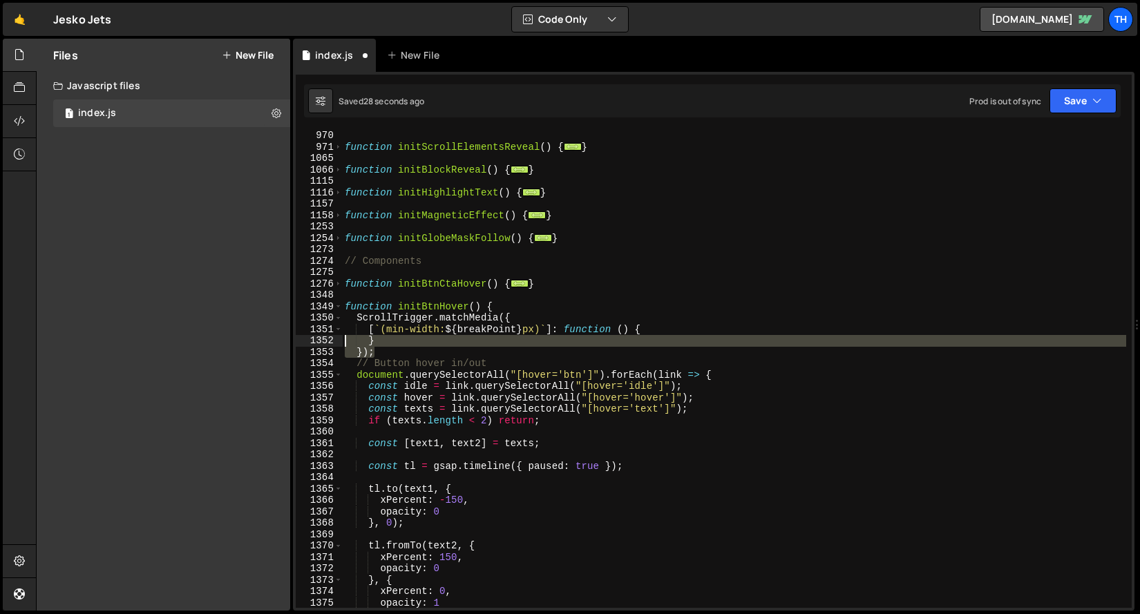
drag, startPoint x: 394, startPoint y: 353, endPoint x: 317, endPoint y: 343, distance: 78.1
click at [317, 343] on div "}); 970 971 1065 1066 1115 1116 1157 1158 1253 1254 1273 1274 1275 1276 1348 13…" at bounding box center [714, 369] width 836 height 478
type textarea "} });"
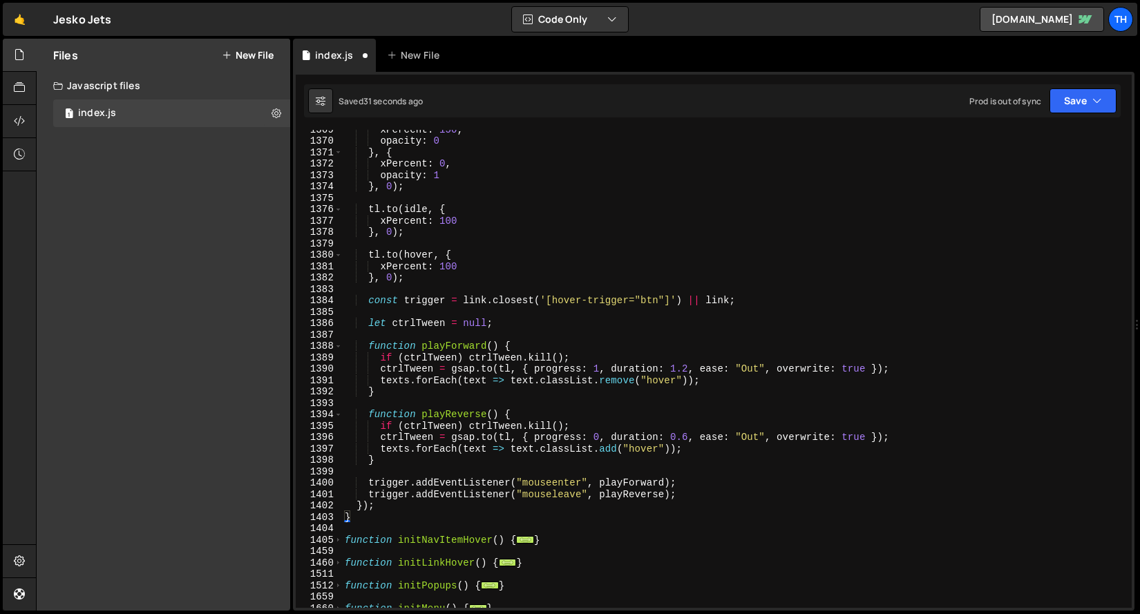
scroll to position [1169, 0]
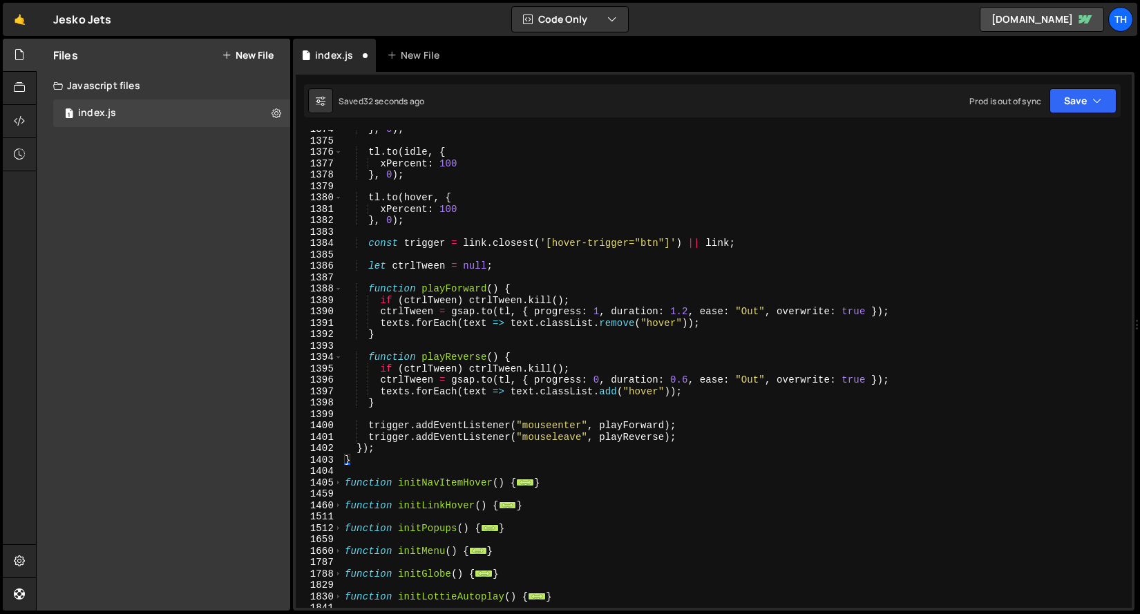
click at [401, 450] on div "} , 0 ) ; tl . to ( idle , { xPercent : 100 } , 0 ) ; tl . to ( hover , { xPerc…" at bounding box center [734, 374] width 784 height 501
type textarea "});"
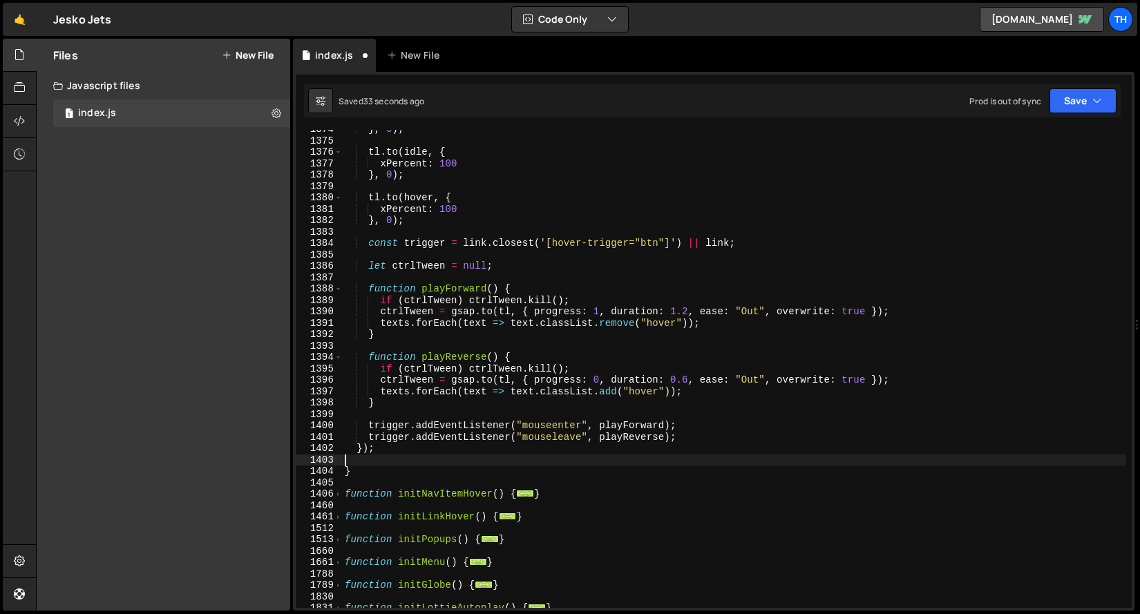
paste textarea "});"
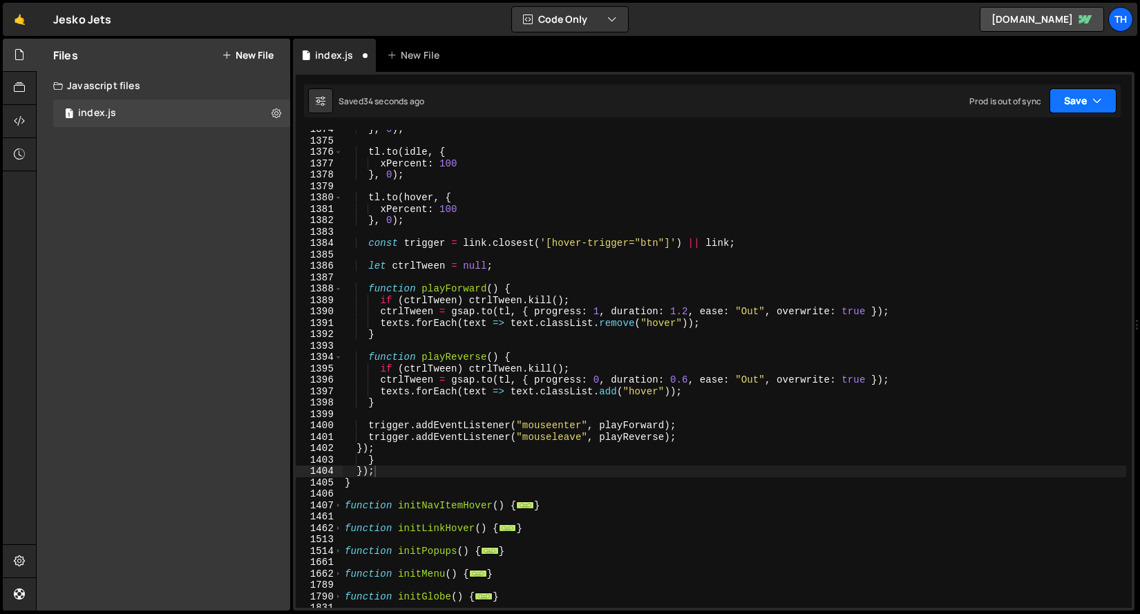
click at [1089, 105] on button "Save" at bounding box center [1083, 100] width 67 height 25
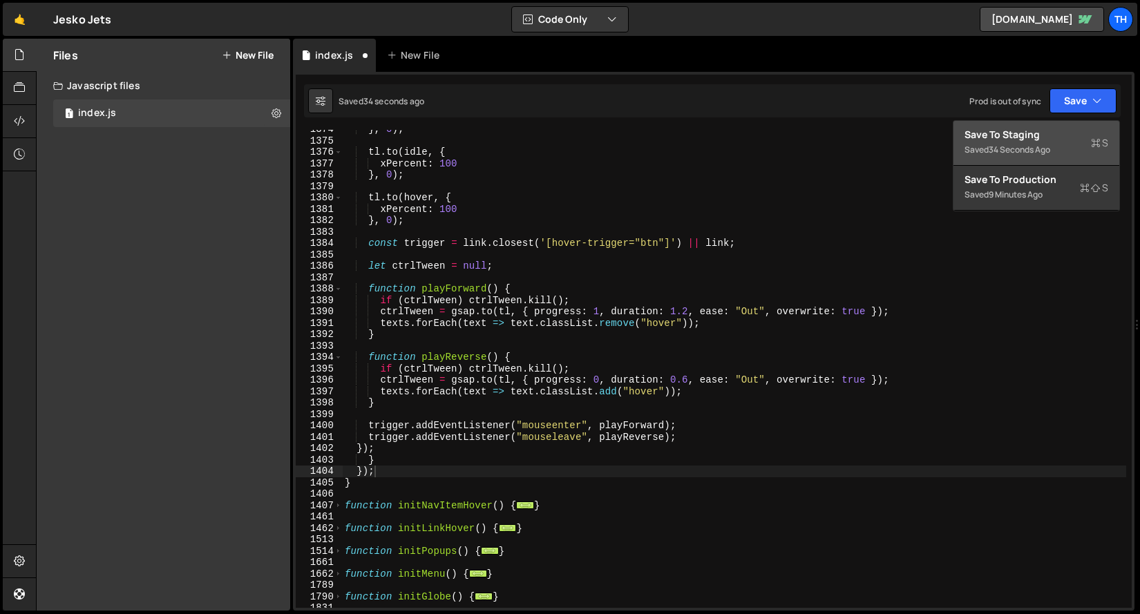
click at [1060, 135] on div "Save to Staging S" at bounding box center [1037, 135] width 144 height 14
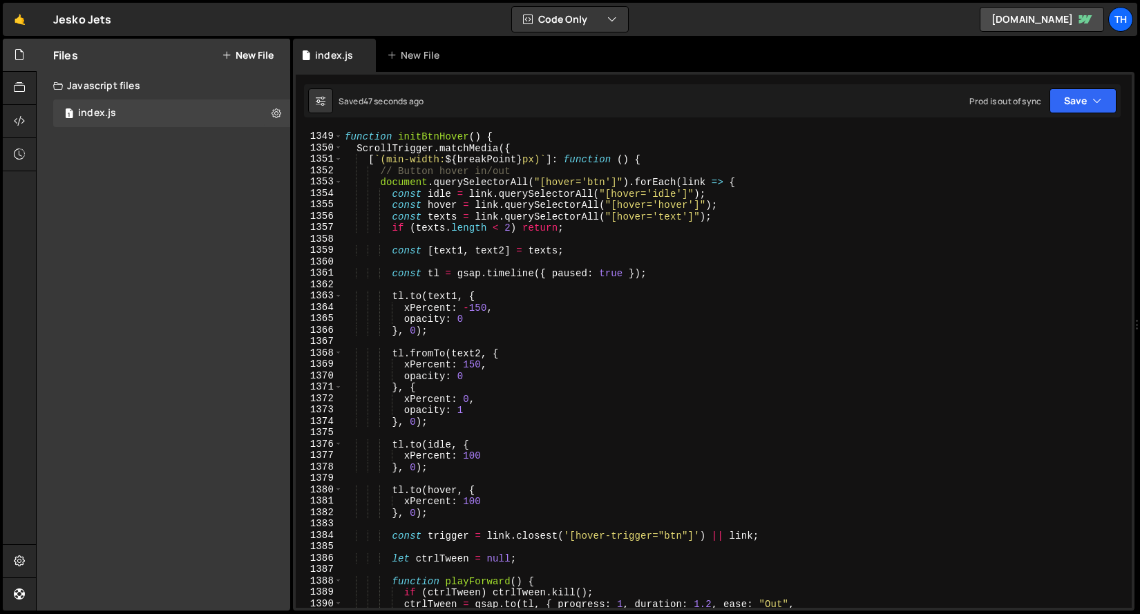
scroll to position [14278, 0]
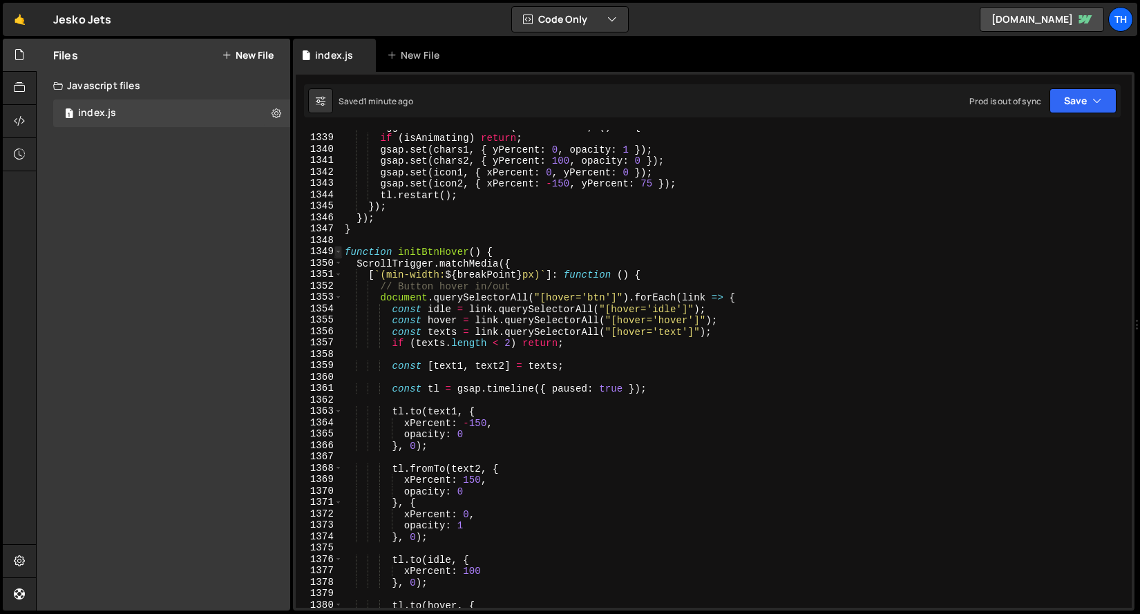
click at [339, 252] on span at bounding box center [339, 252] width 8 height 12
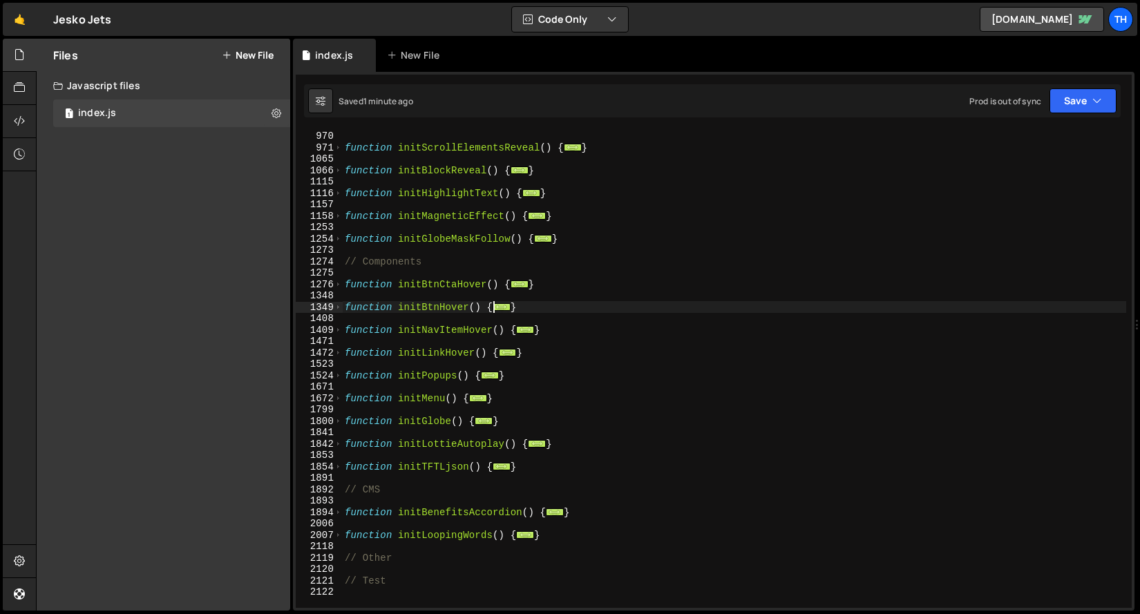
scroll to position [706, 0]
click at [337, 350] on span at bounding box center [339, 354] width 8 height 12
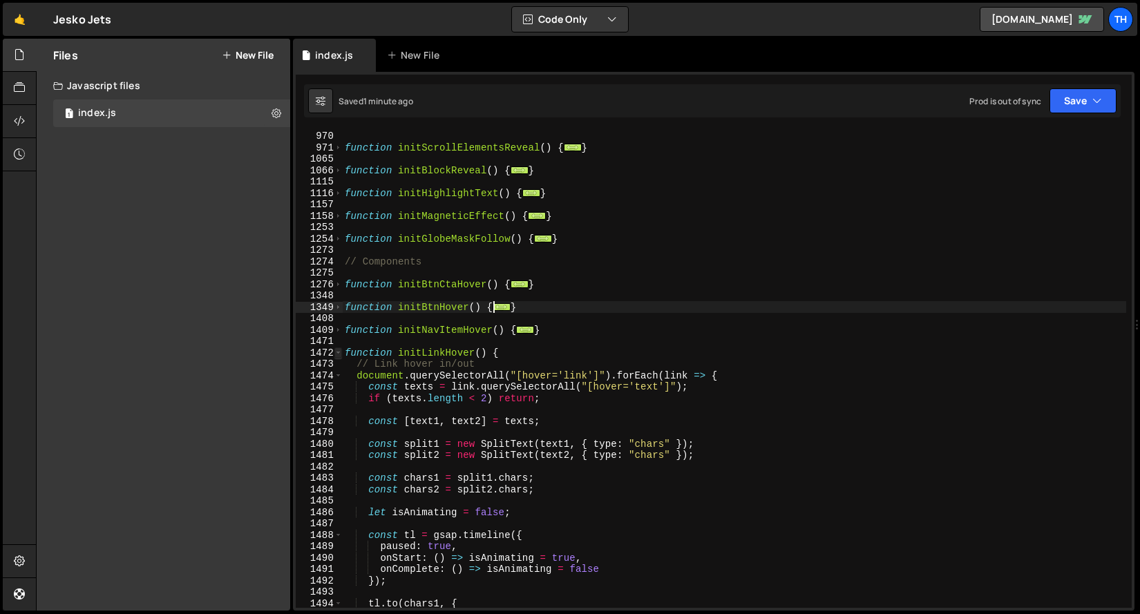
click at [337, 350] on span at bounding box center [339, 354] width 8 height 12
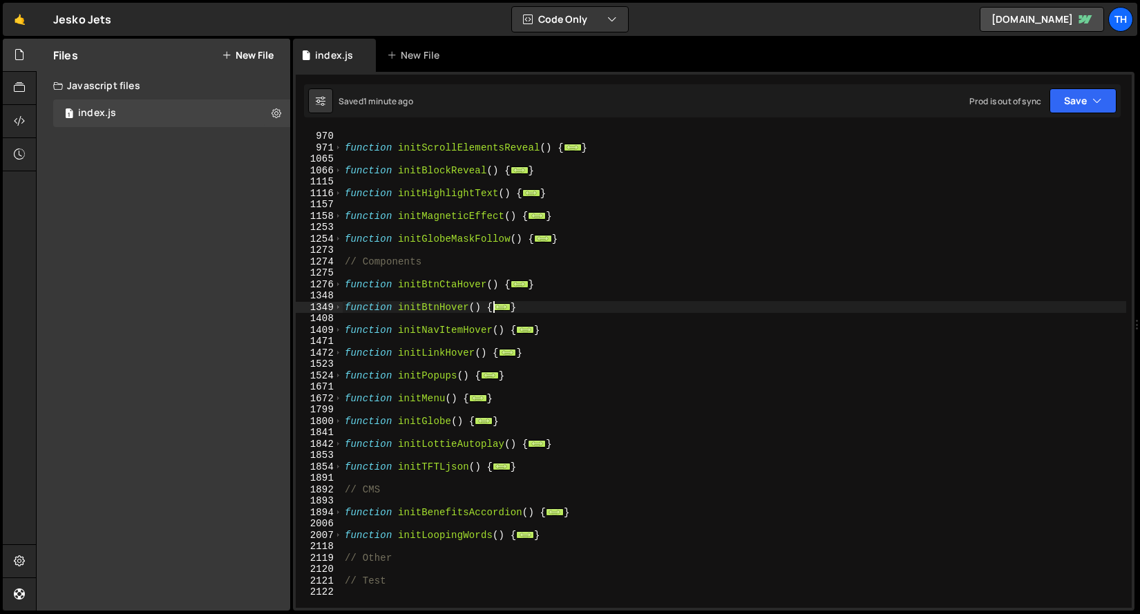
click at [334, 331] on div "1409" at bounding box center [319, 331] width 47 height 12
type textarea "function initNavItemHover() { ScrollTrigger.matchMedia({"
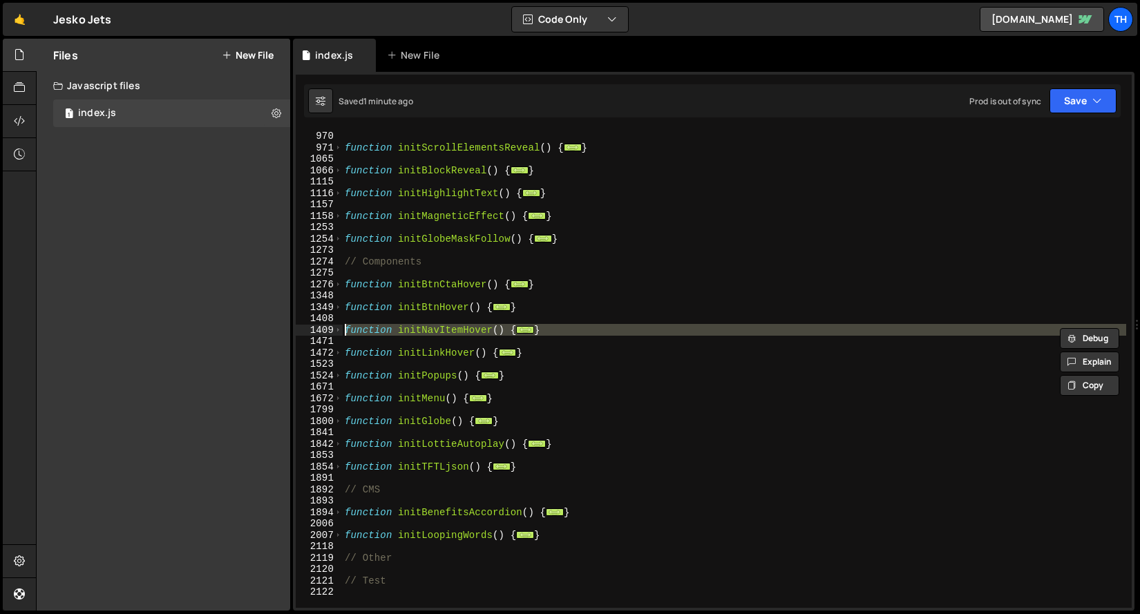
click at [351, 290] on div "function initAllParallax ( ) { ... } function initScrollElementsReveal ( ) { ..…" at bounding box center [734, 369] width 784 height 501
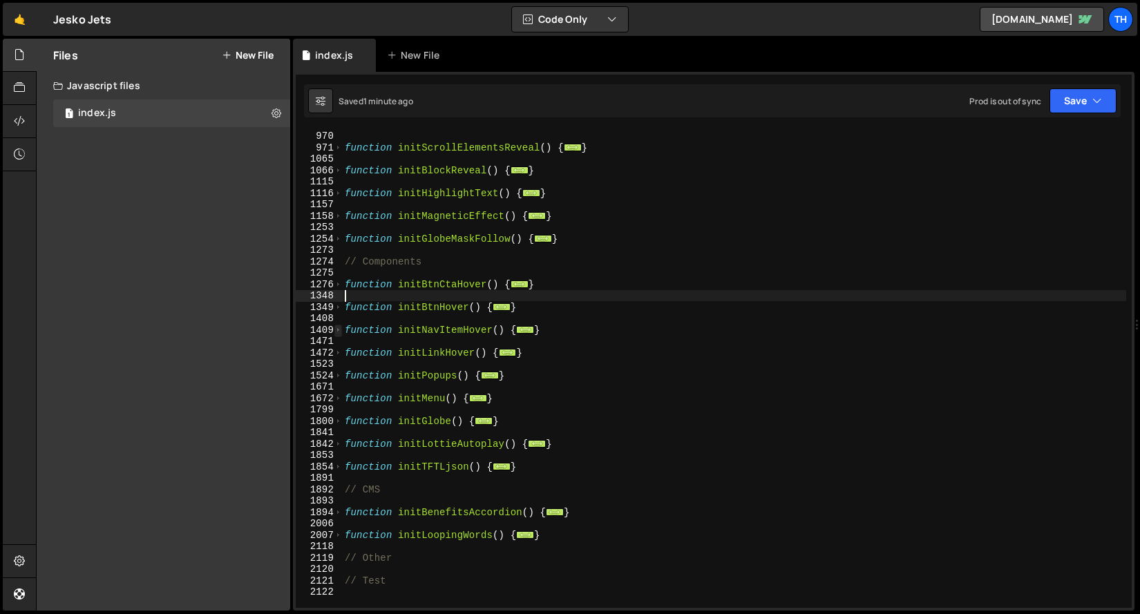
click at [340, 328] on span at bounding box center [339, 331] width 8 height 12
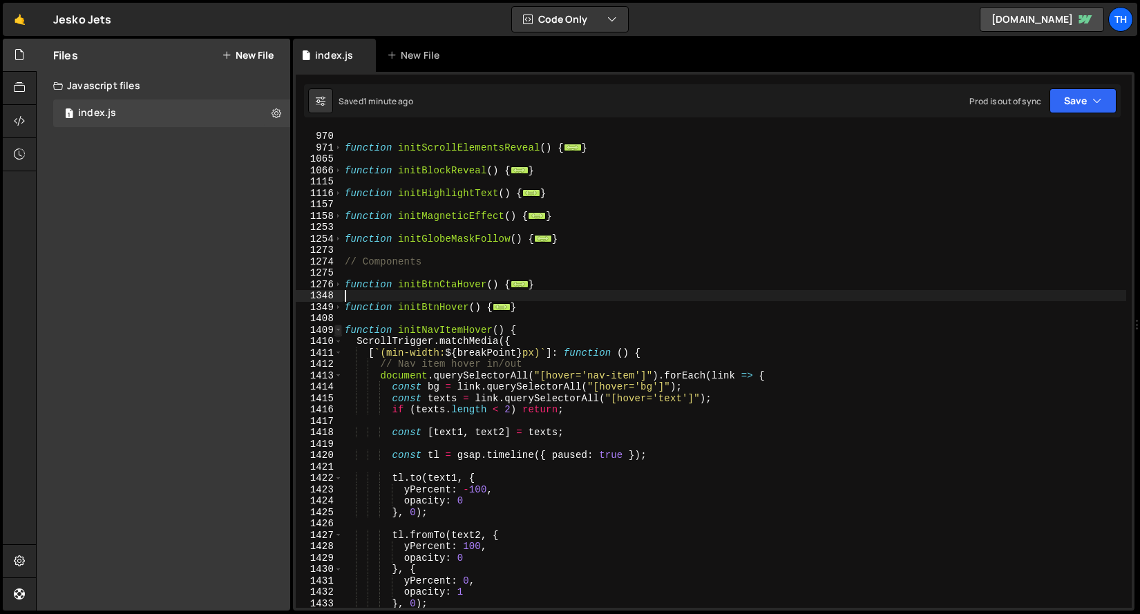
click at [339, 328] on span at bounding box center [339, 331] width 8 height 12
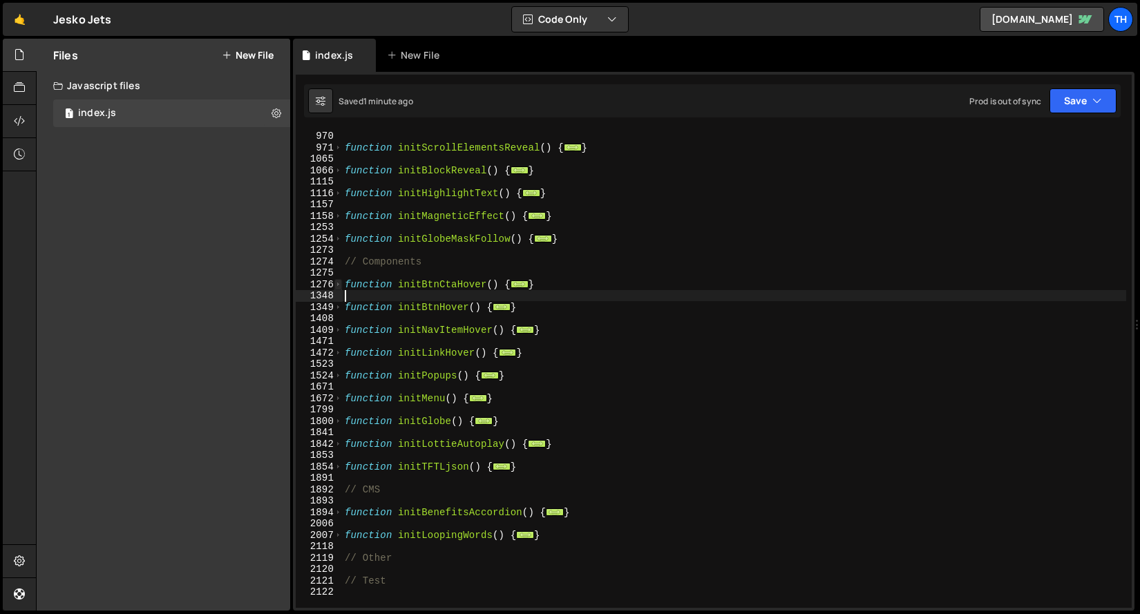
click at [337, 281] on span at bounding box center [339, 285] width 8 height 12
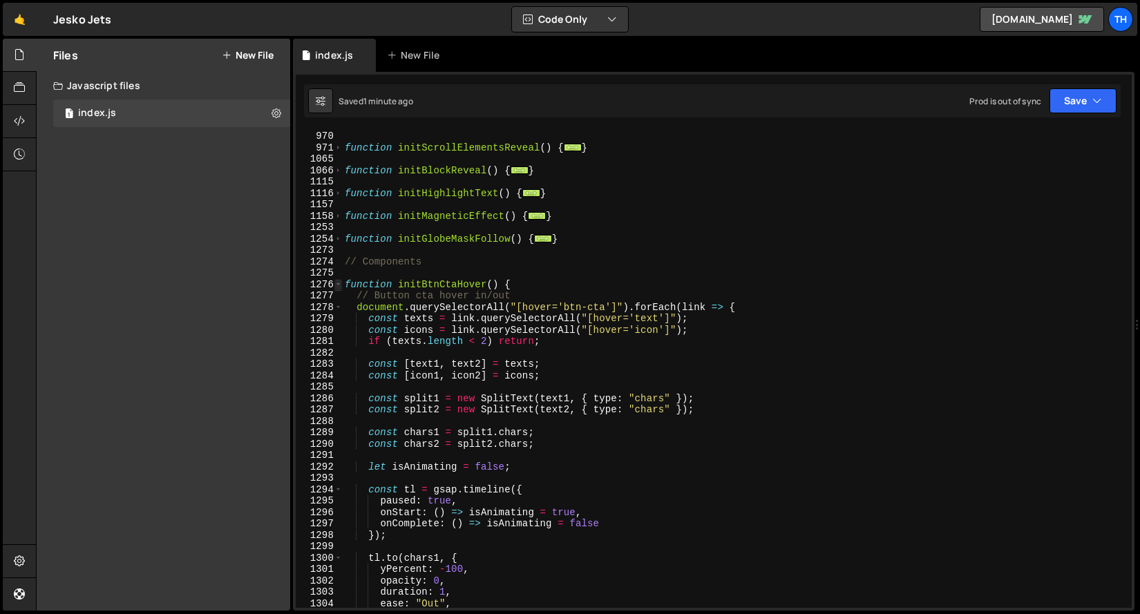
click at [337, 282] on span at bounding box center [339, 285] width 8 height 12
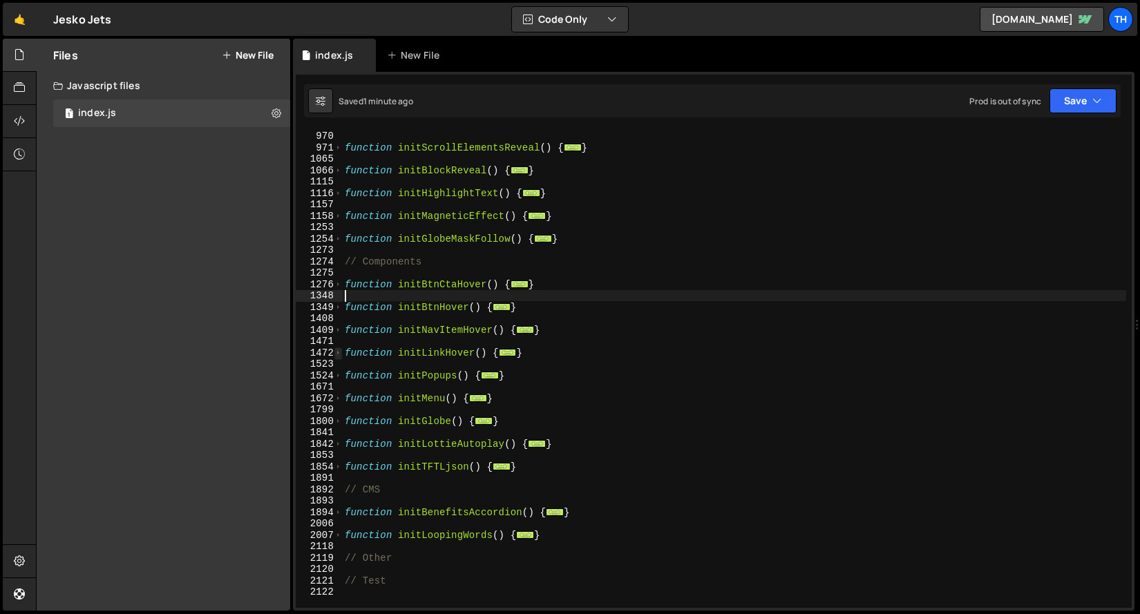
click at [335, 348] on span at bounding box center [339, 354] width 8 height 12
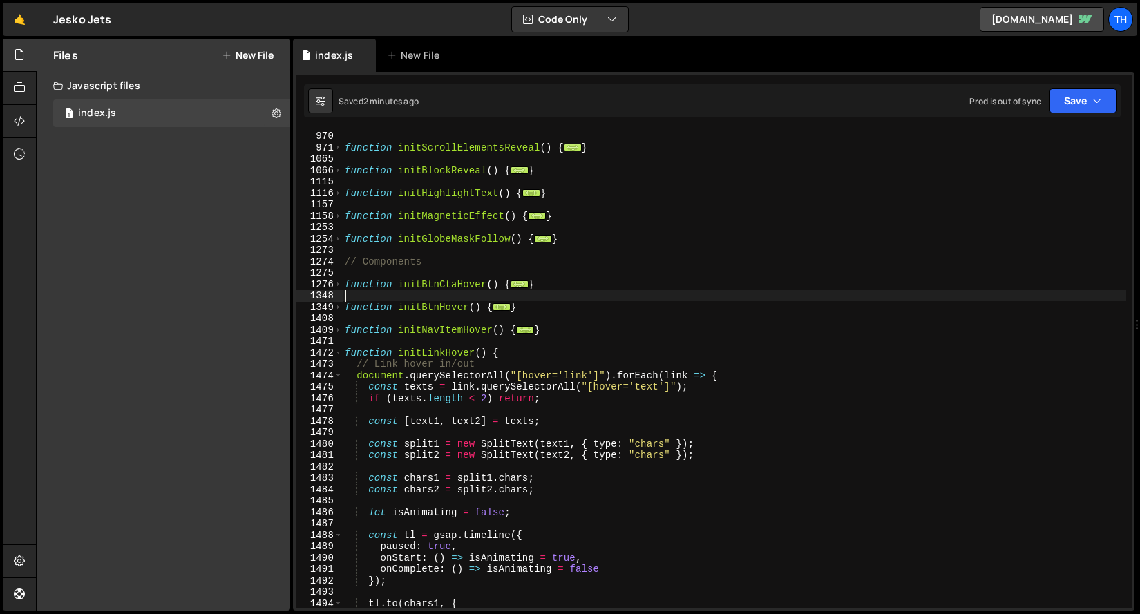
click at [521, 359] on div "function initAllParallax ( ) { ... } function initScrollElementsReveal ( ) { ..…" at bounding box center [734, 369] width 784 height 501
drag, startPoint x: 521, startPoint y: 357, endPoint x: 540, endPoint y: 352, distance: 19.3
click at [540, 352] on div "function initAllParallax ( ) { ... } function initScrollElementsReveal ( ) { ..…" at bounding box center [734, 369] width 784 height 501
type textarea "function initLinkHover() {"
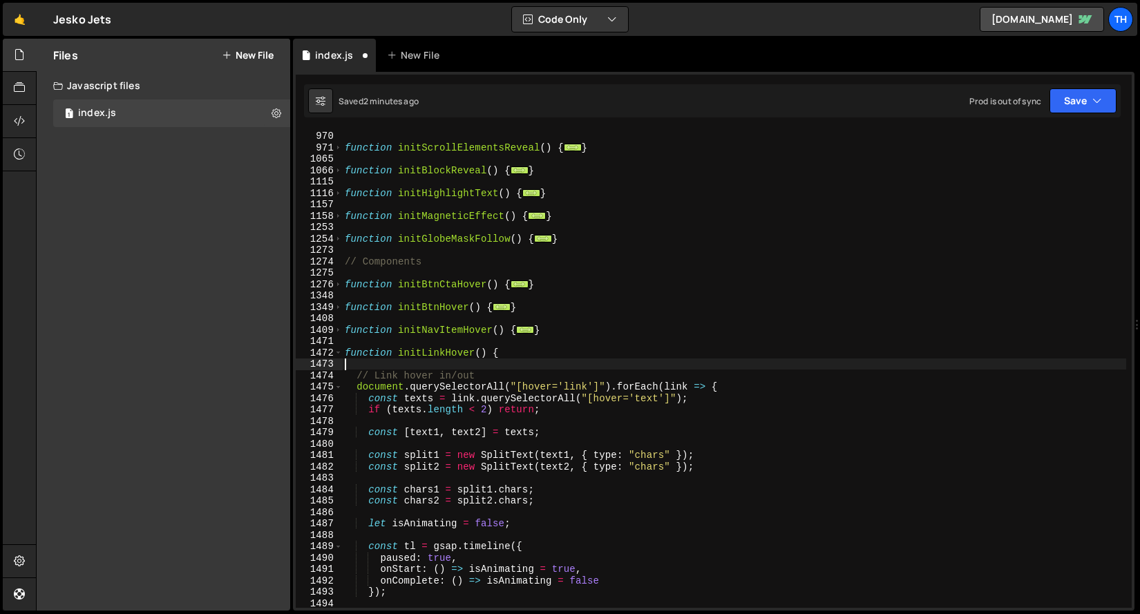
paste textarea "});"
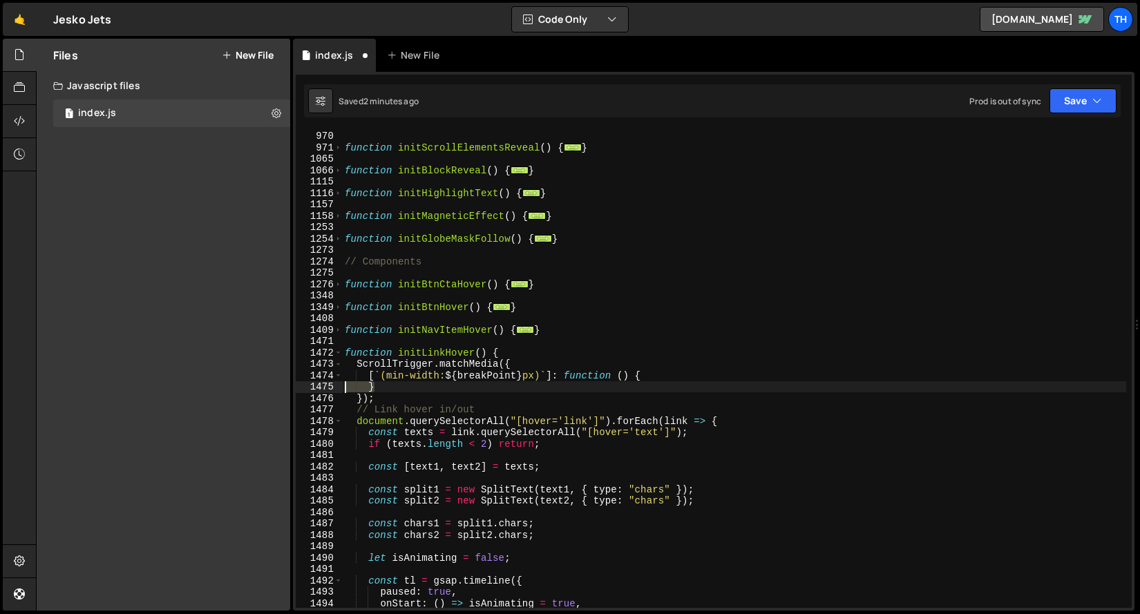
drag, startPoint x: 404, startPoint y: 392, endPoint x: 303, endPoint y: 388, distance: 101.0
click at [303, 388] on div "}); 676 970 971 1065 1066 1115 1116 1157 1158 1253 1254 1273 1274 1275 1276 134…" at bounding box center [714, 369] width 836 height 478
type textarea "}"
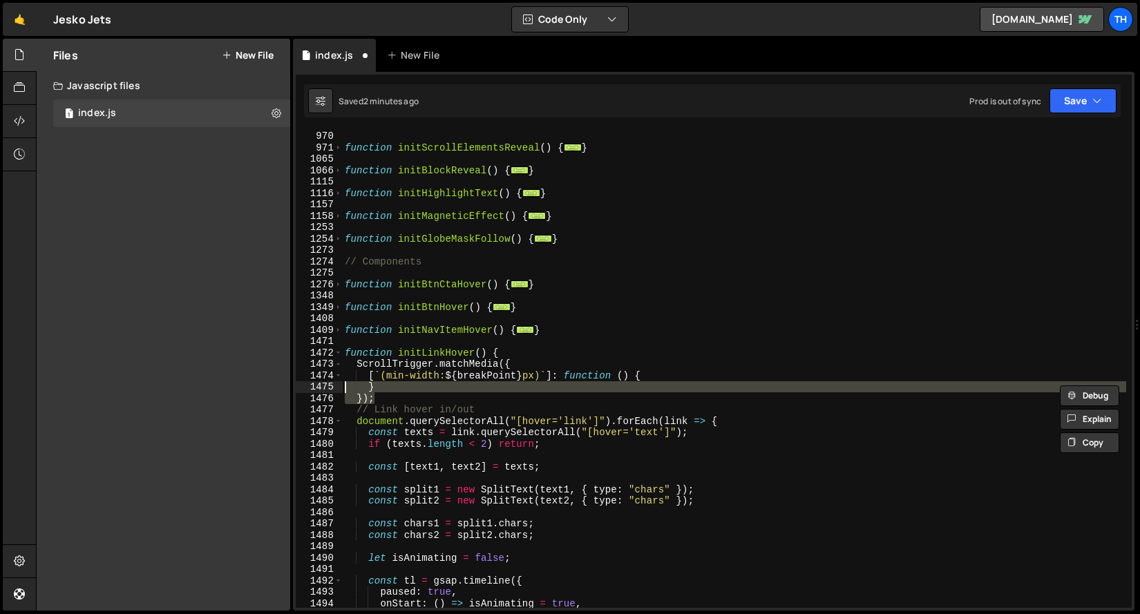
drag, startPoint x: 395, startPoint y: 399, endPoint x: 298, endPoint y: 387, distance: 97.6
click at [298, 387] on div "} 676 970 971 1065 1066 1115 1116 1157 1158 1253 1254 1273 1274 1275 1276 1348 …" at bounding box center [714, 369] width 836 height 478
type textarea "} });"
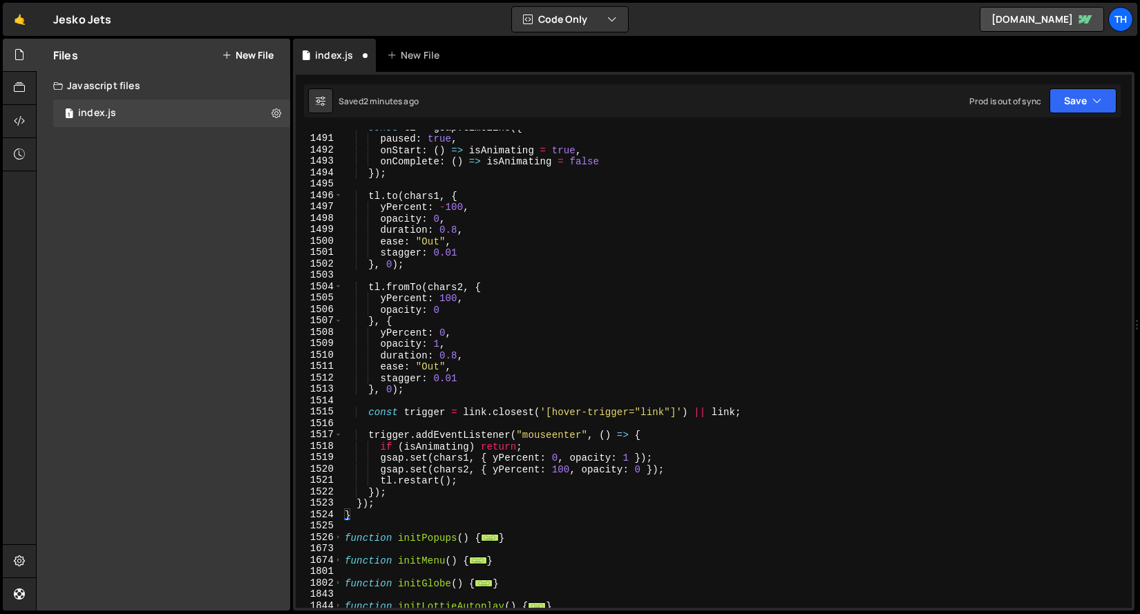
scroll to position [1138, 0]
click at [433, 501] on div "const tl = gsap . timeline ({ paused : true , onStart : ( ) => isAnimating = tr…" at bounding box center [734, 372] width 784 height 501
type textarea "});"
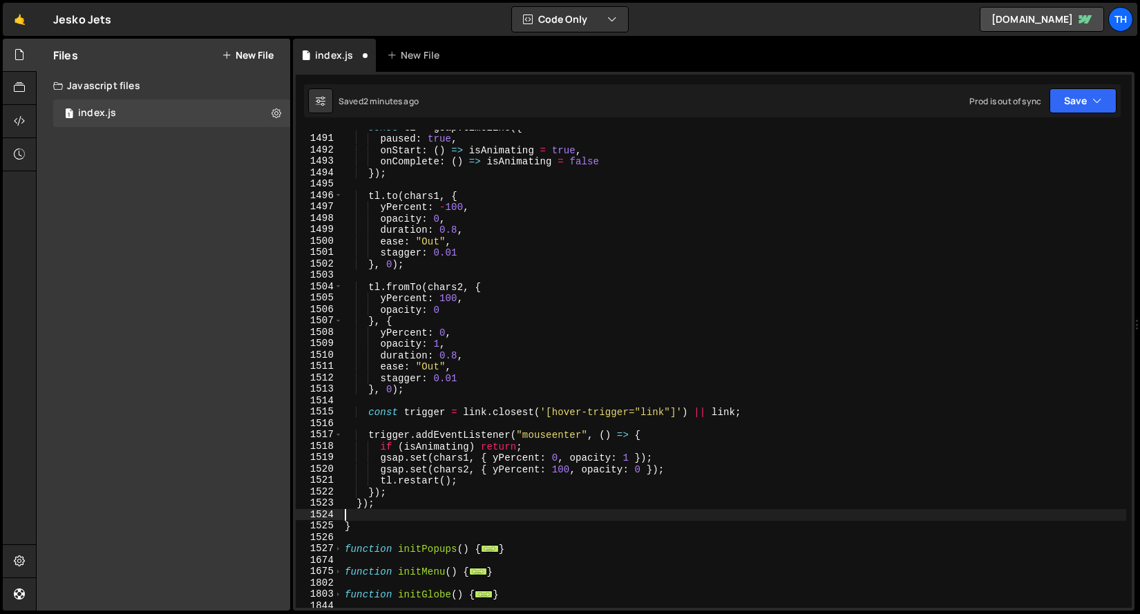
paste textarea "});"
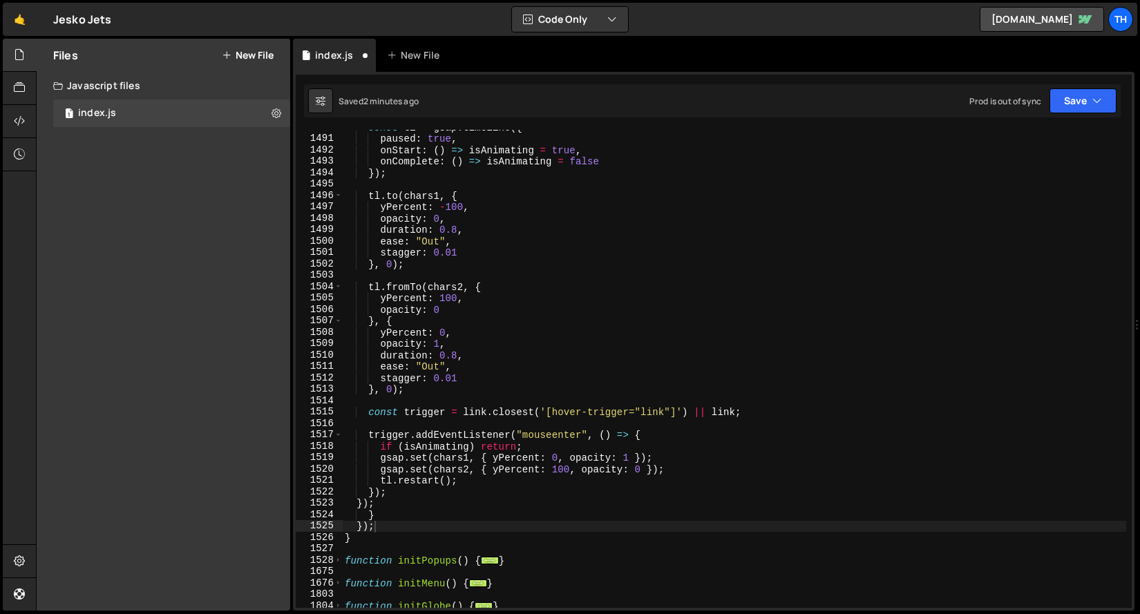
click at [1098, 84] on div "Saved 2 minutes ago Prod is out of sync Upgrade to Edit Save Save to Staging S …" at bounding box center [712, 100] width 817 height 33
click at [1093, 99] on icon "button" at bounding box center [1098, 101] width 10 height 14
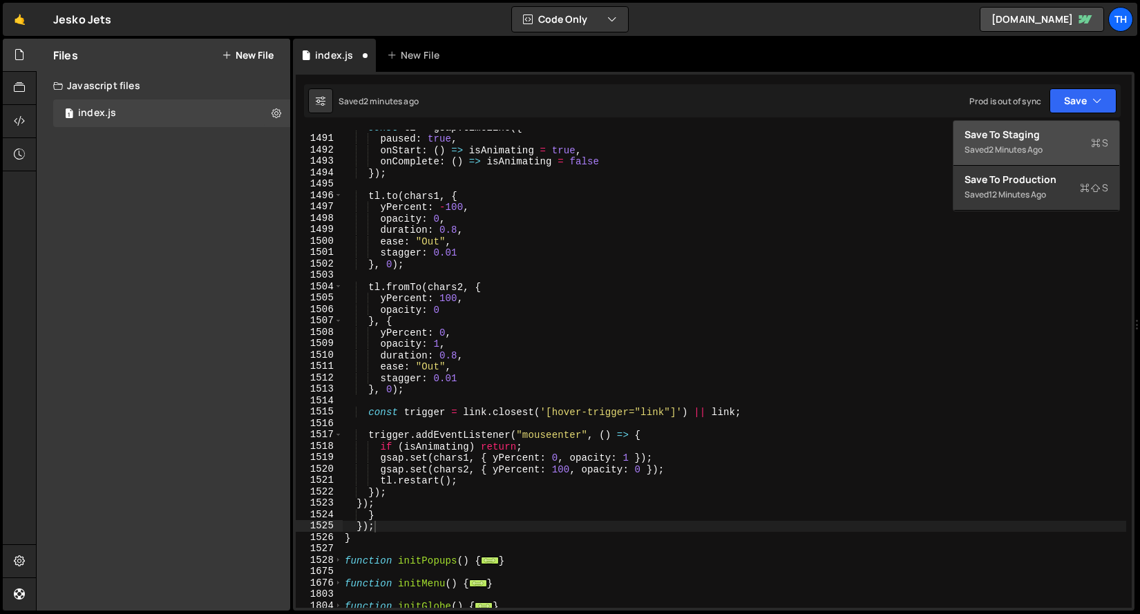
click at [1081, 131] on div "Save to Staging S" at bounding box center [1037, 135] width 144 height 14
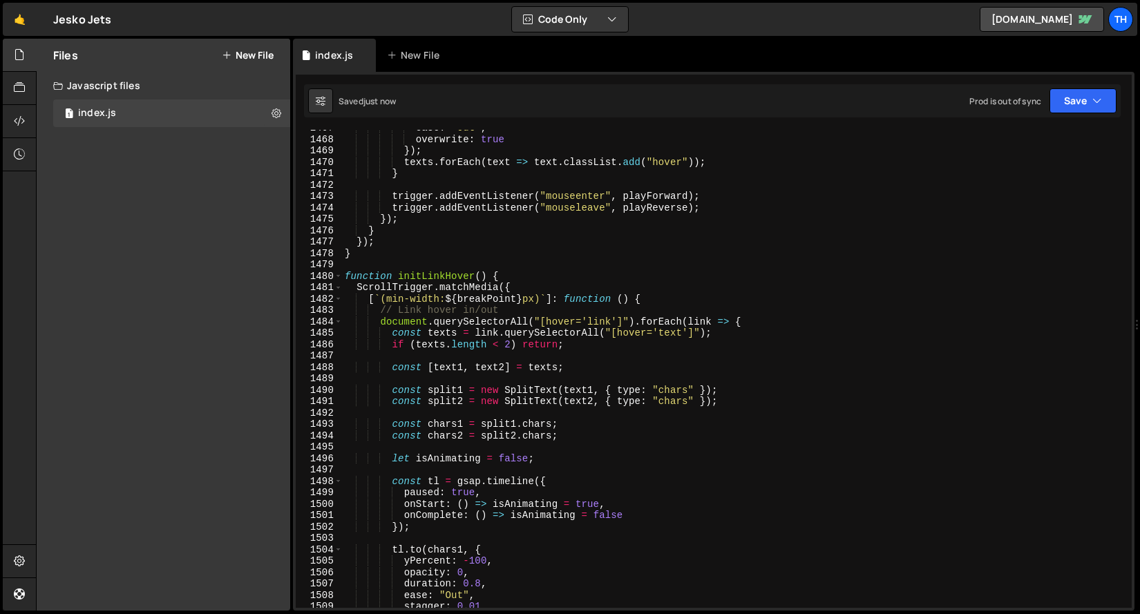
scroll to position [15446, 0]
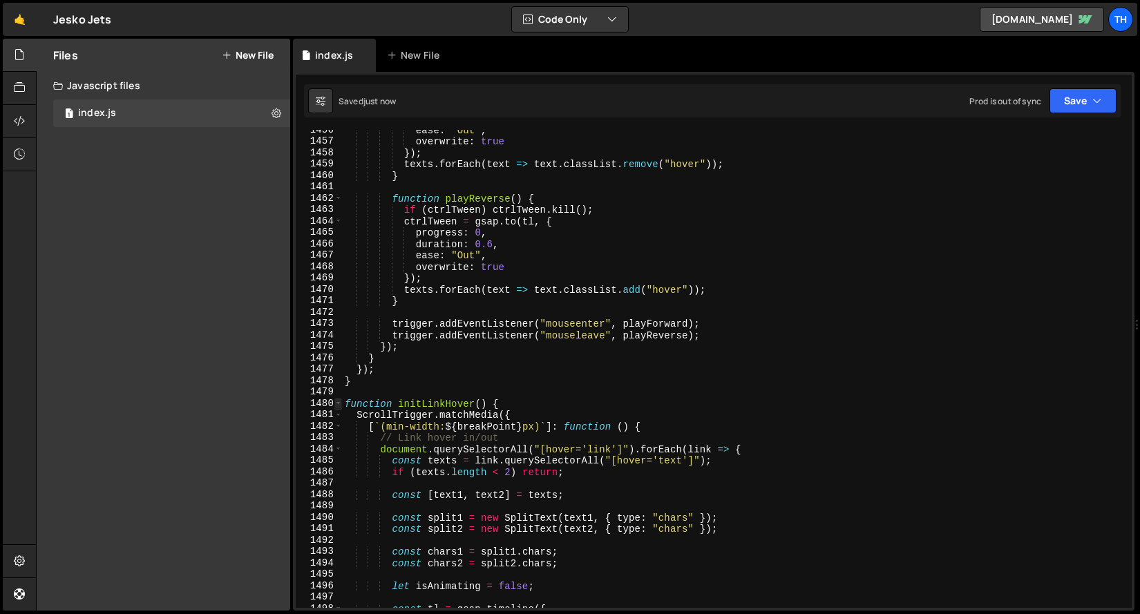
type textarea "trigger.addEventListener("mouseenter", () => {"
click at [340, 403] on span at bounding box center [339, 404] width 8 height 12
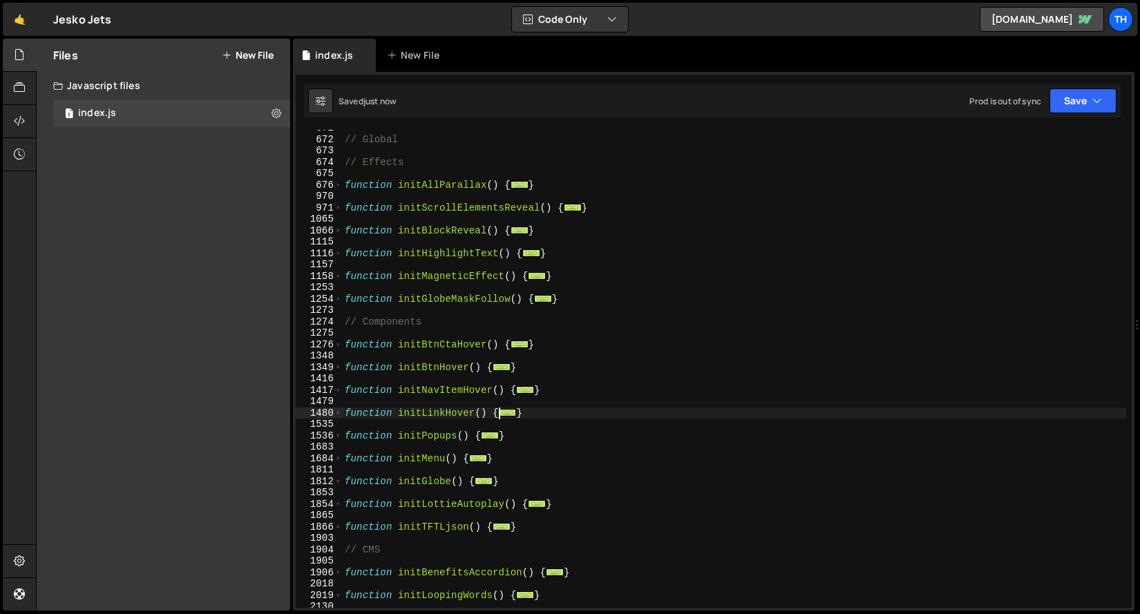
scroll to position [646, 0]
click at [339, 295] on span at bounding box center [339, 300] width 8 height 12
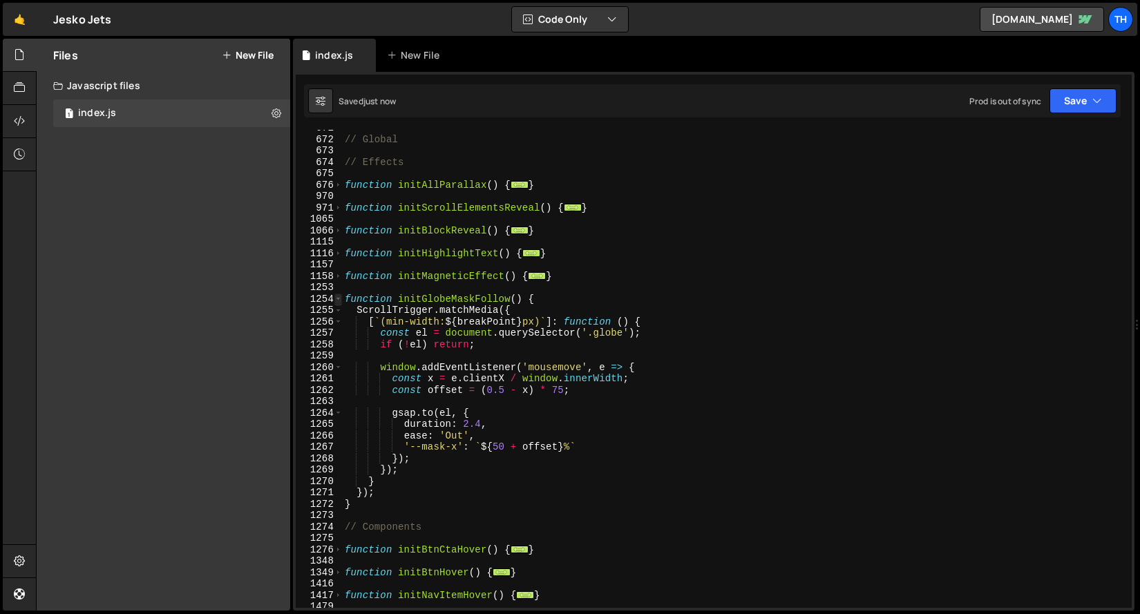
click at [339, 295] on span at bounding box center [339, 300] width 8 height 12
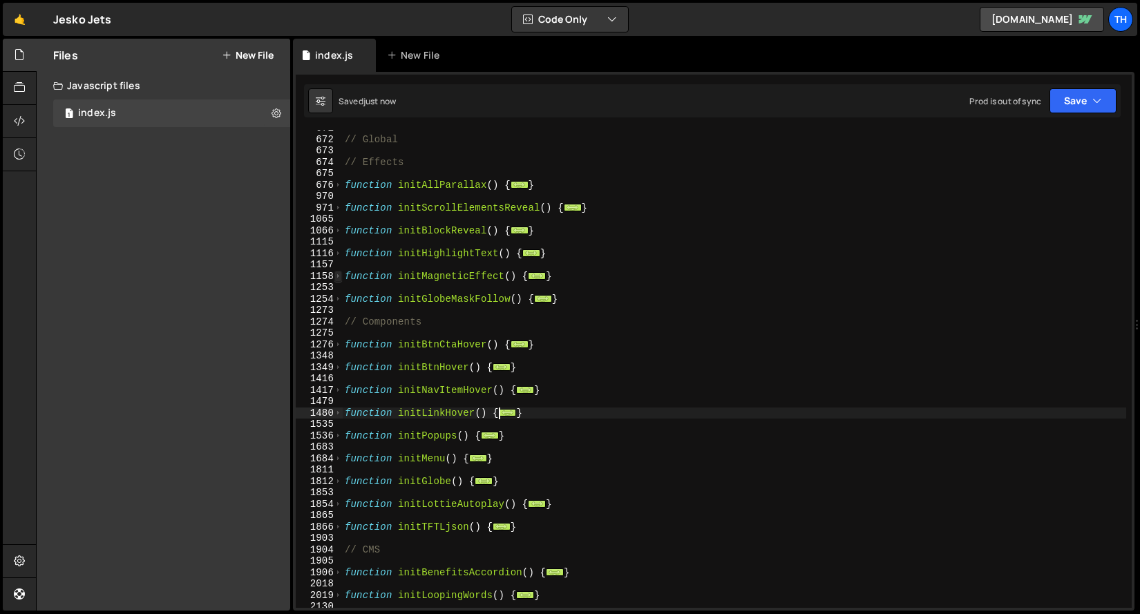
click at [338, 275] on span at bounding box center [339, 277] width 8 height 12
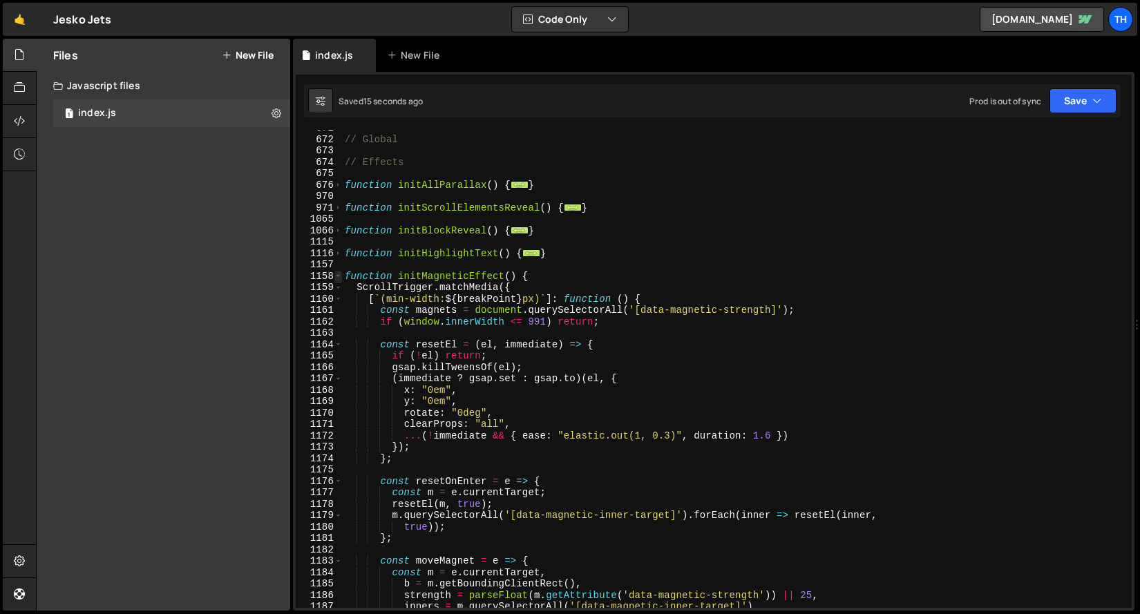
click at [338, 275] on span at bounding box center [339, 277] width 8 height 12
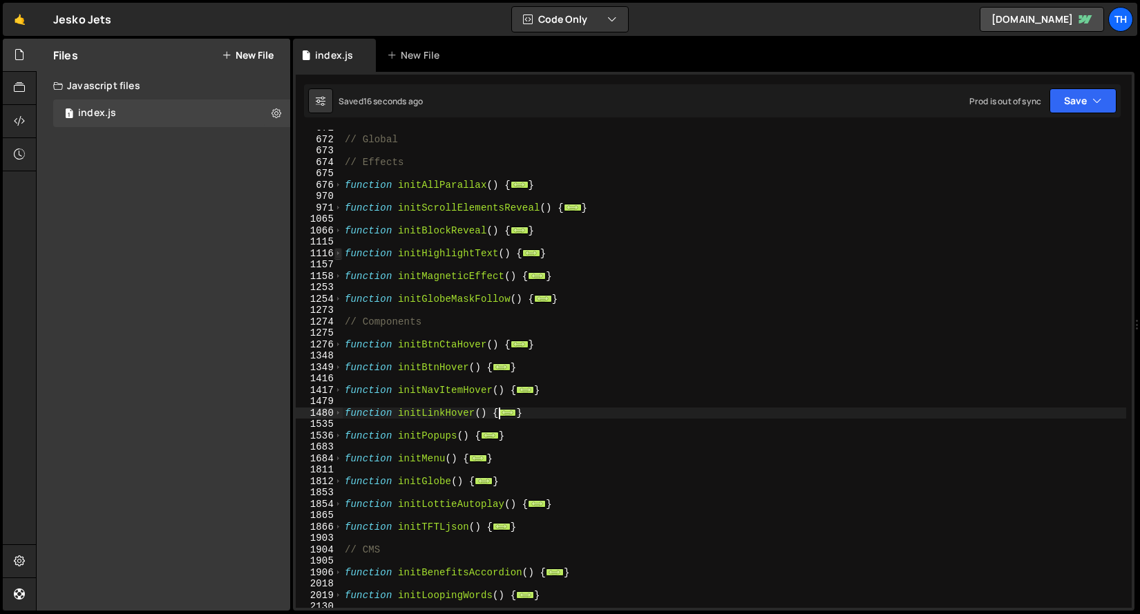
click at [341, 254] on span at bounding box center [339, 254] width 8 height 12
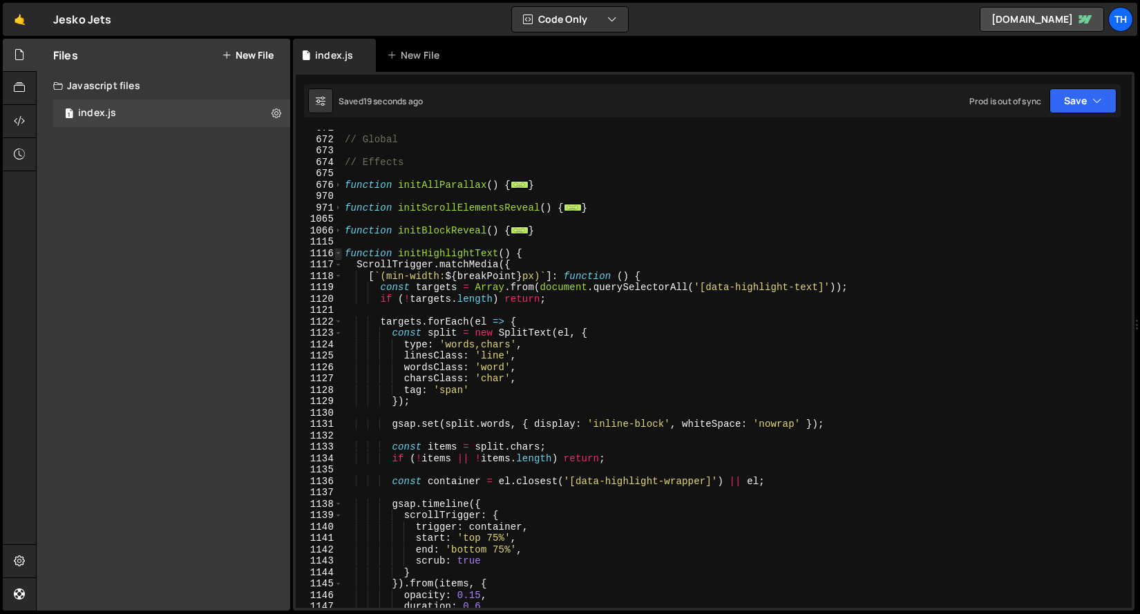
click at [340, 255] on span at bounding box center [339, 254] width 8 height 12
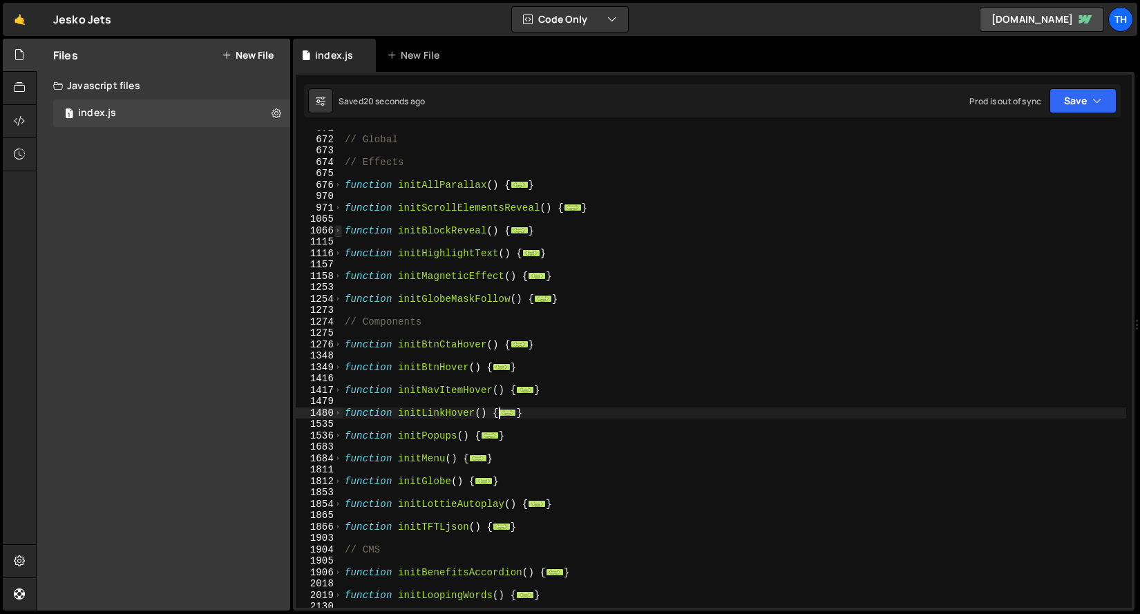
click at [339, 231] on span at bounding box center [339, 231] width 8 height 12
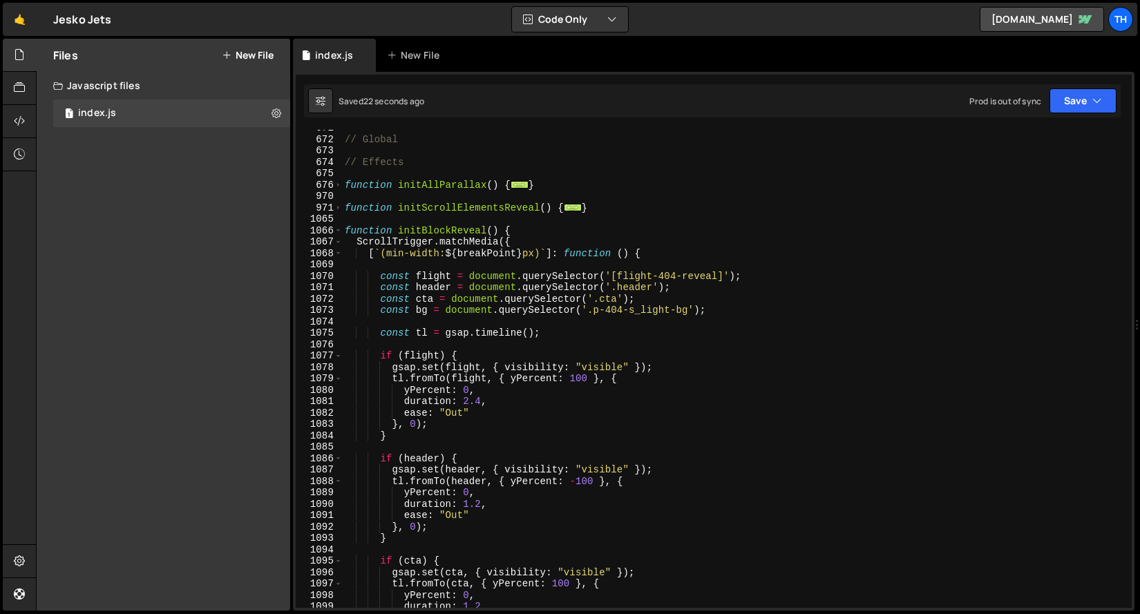
click at [368, 263] on div "// Global // Effects function initAllParallax ( ) { ... } function initScrollEl…" at bounding box center [734, 372] width 784 height 501
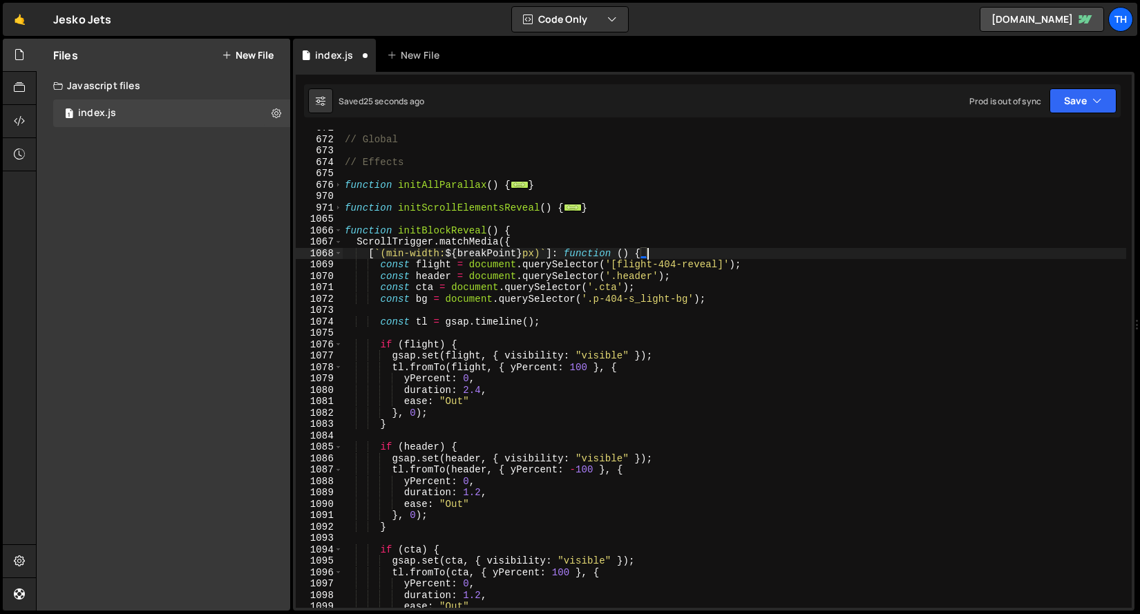
click at [337, 224] on div "1065" at bounding box center [319, 220] width 47 height 12
click at [338, 226] on span at bounding box center [339, 231] width 8 height 12
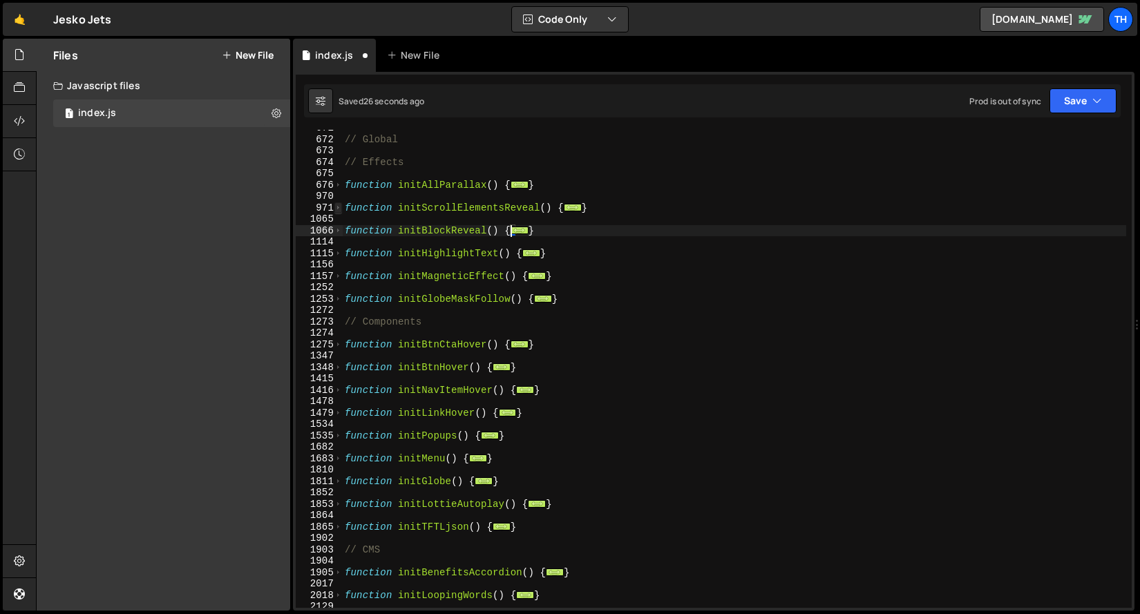
click at [336, 208] on span at bounding box center [339, 209] width 8 height 12
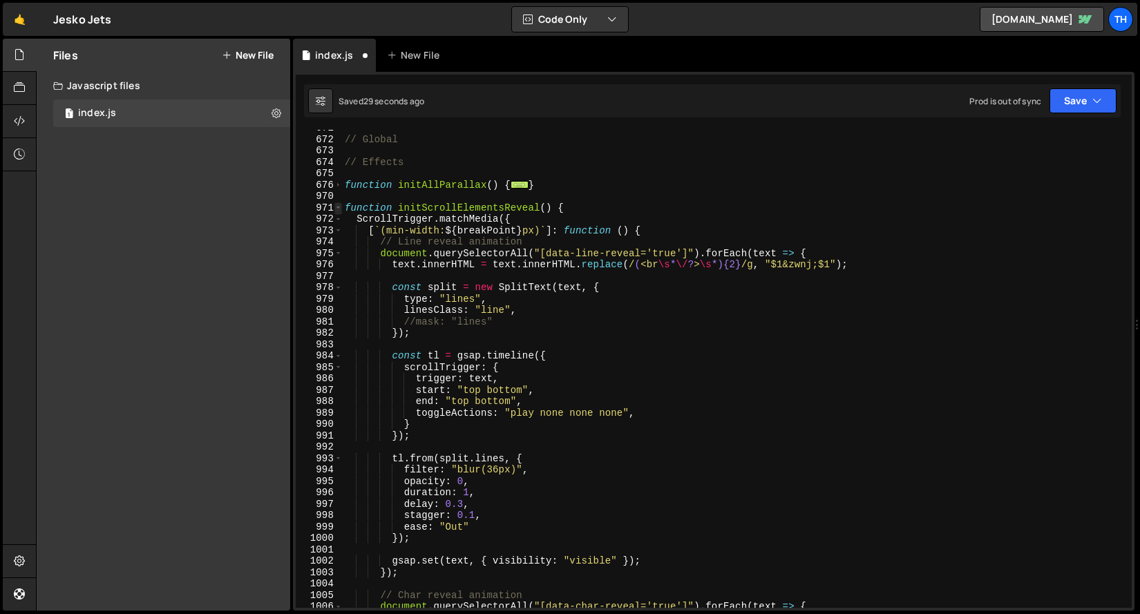
click at [336, 208] on span at bounding box center [339, 209] width 8 height 12
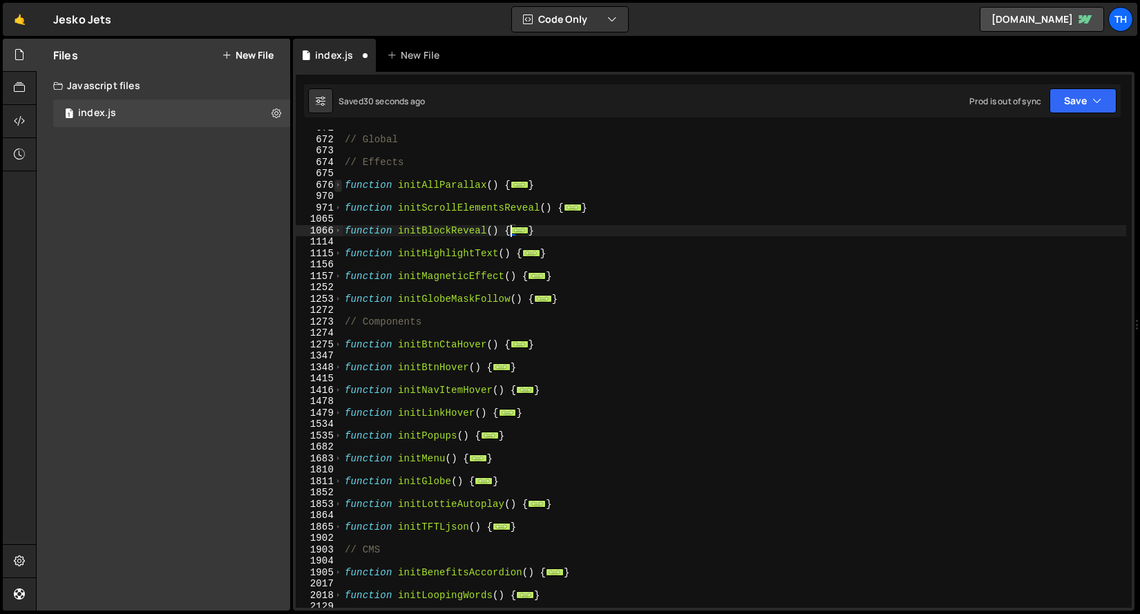
click at [336, 184] on span at bounding box center [339, 186] width 8 height 12
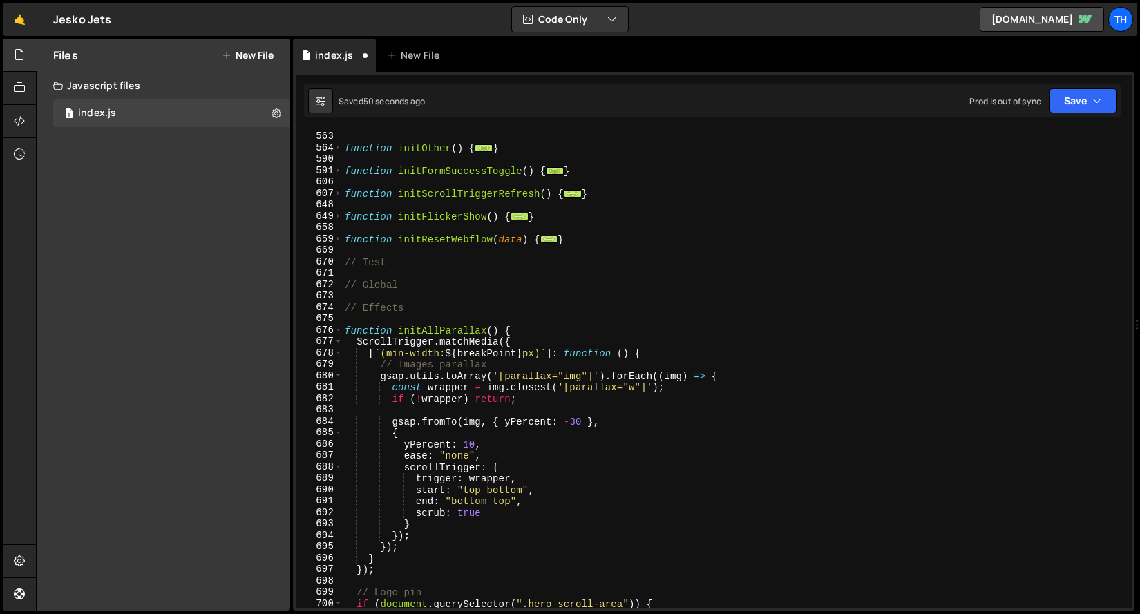
scroll to position [415, 0]
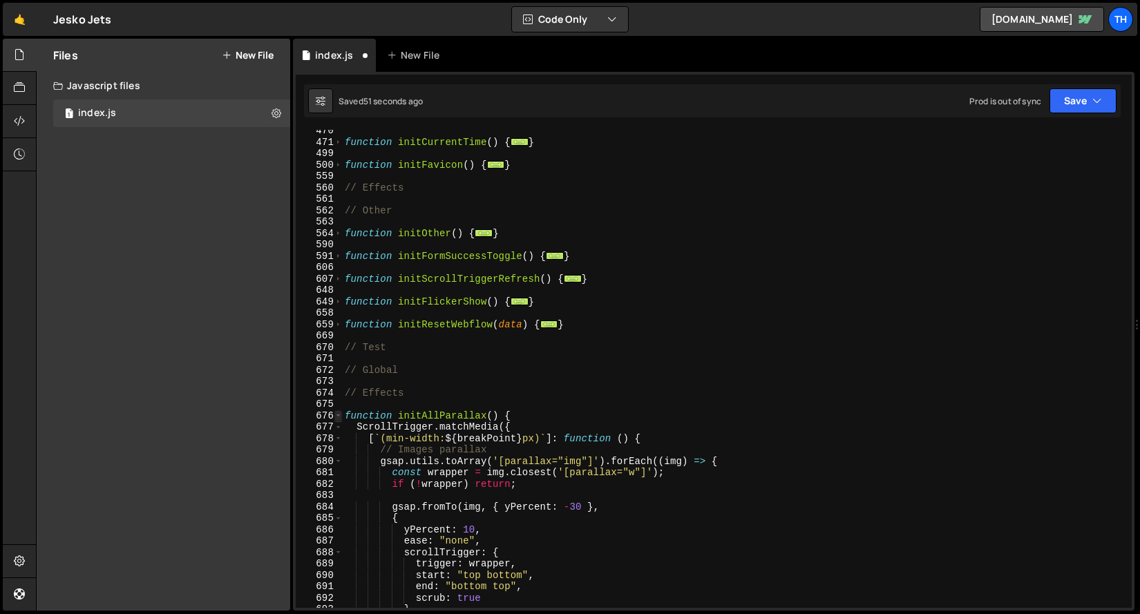
click at [341, 419] on span at bounding box center [339, 417] width 8 height 12
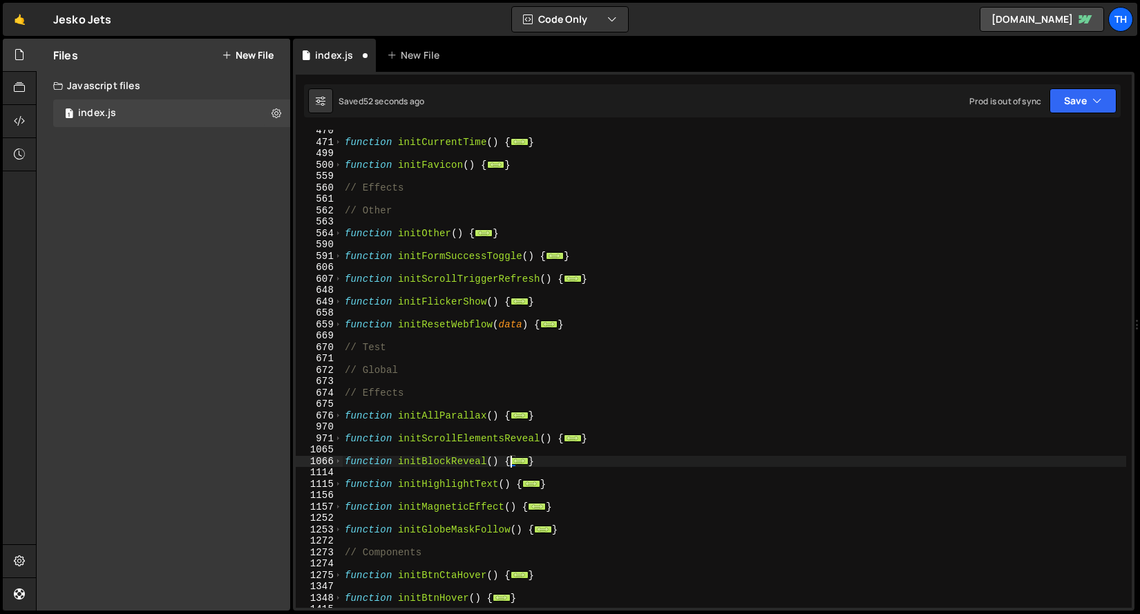
scroll to position [404, 0]
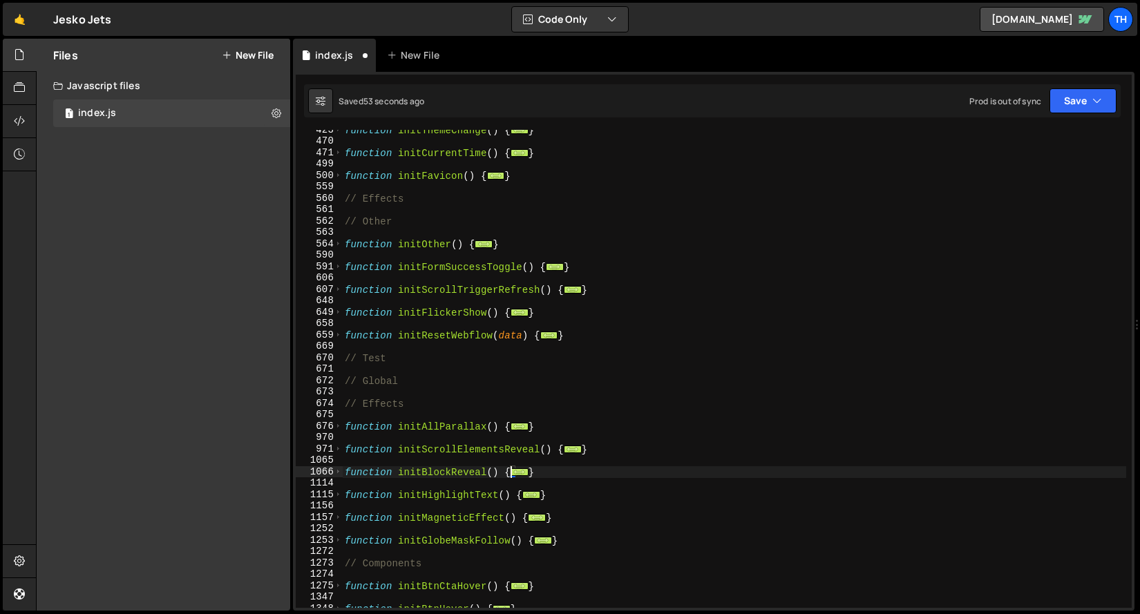
click at [342, 339] on div "659" at bounding box center [319, 336] width 47 height 12
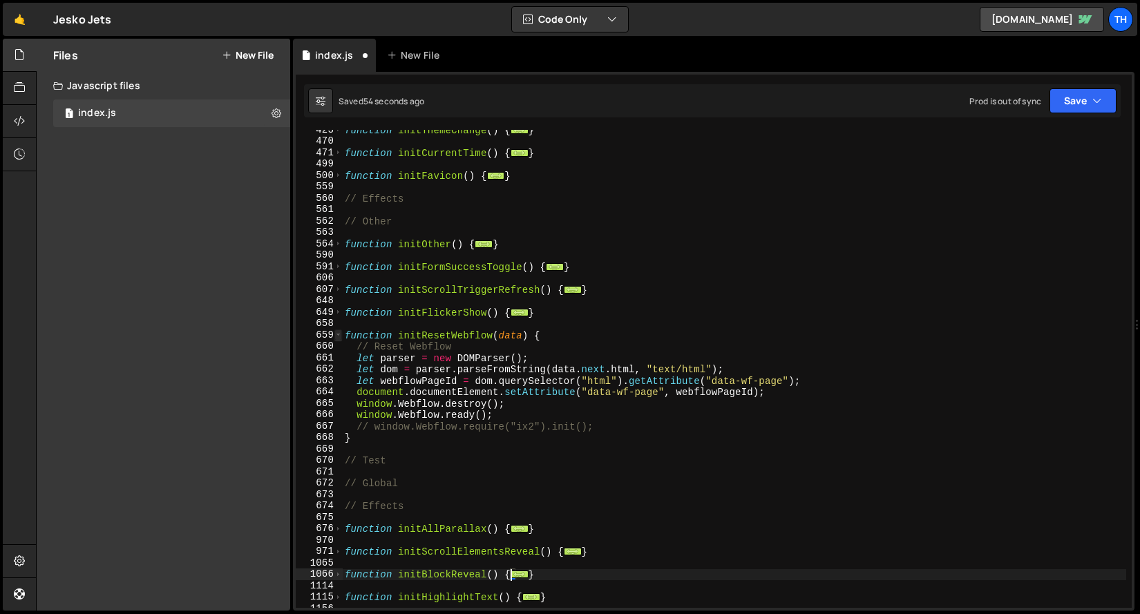
click at [341, 337] on span at bounding box center [339, 336] width 8 height 12
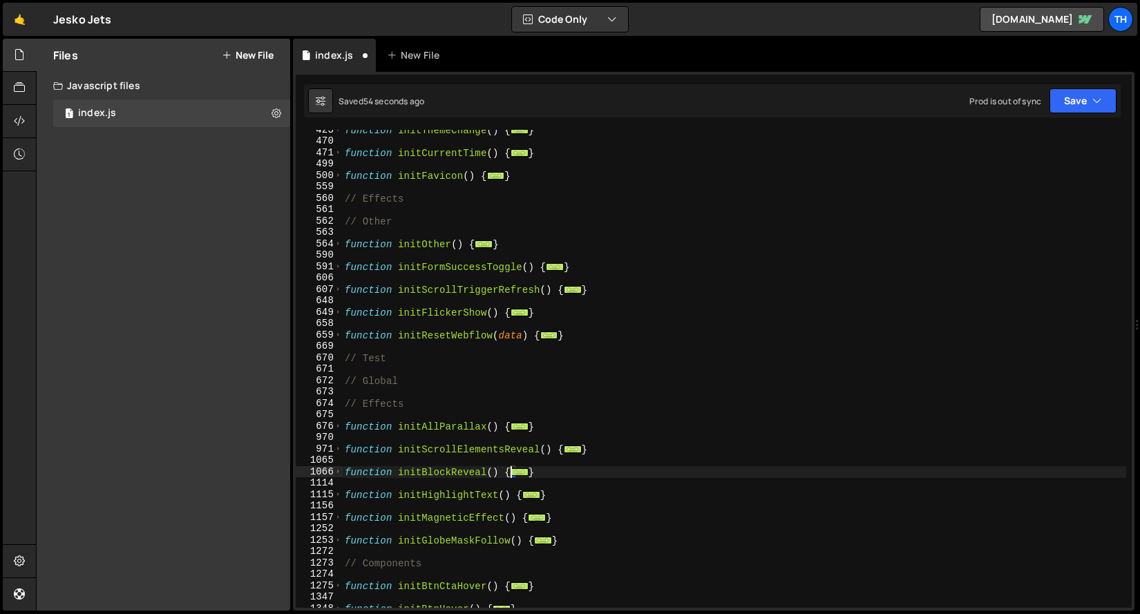
click at [344, 318] on div "function initThemeChange ( ) { ... } function initCurrentTime ( ) { ... } funct…" at bounding box center [734, 374] width 784 height 501
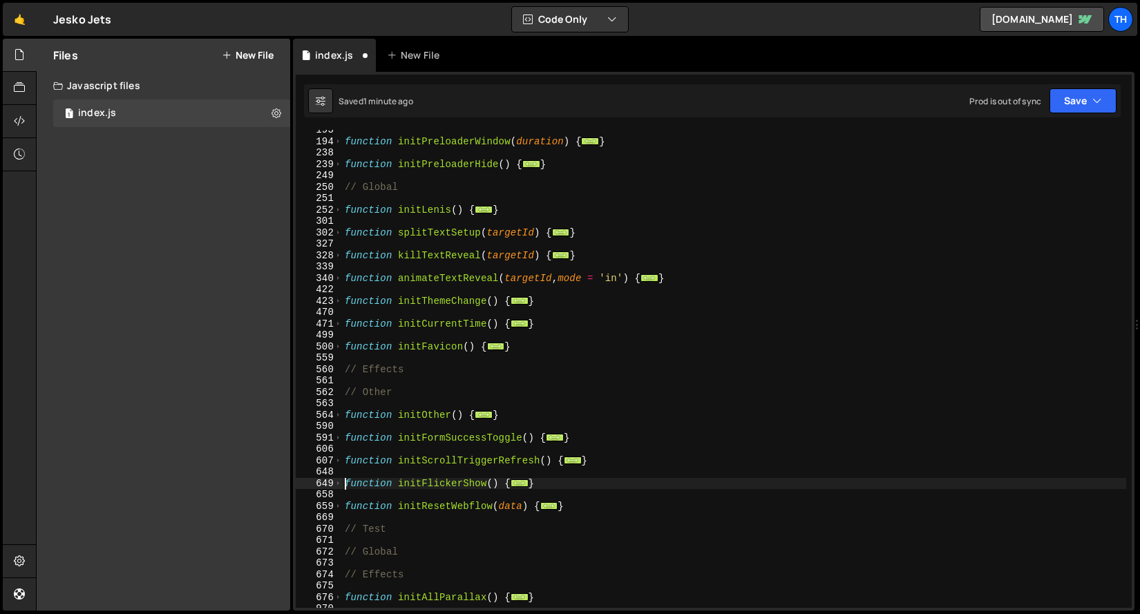
scroll to position [234, 0]
click at [340, 349] on span at bounding box center [339, 347] width 8 height 12
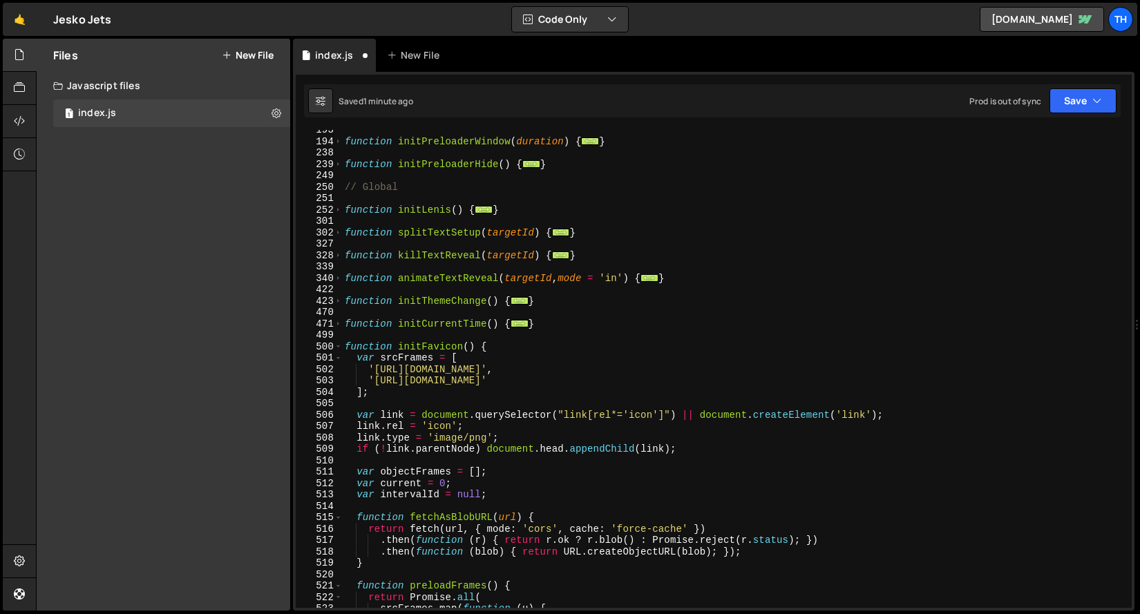
click at [502, 350] on div "function initPreloaderWindow ( duration ) { ... } function initPreloaderHide ( …" at bounding box center [734, 374] width 784 height 501
type textarea "function initFavicon() {"
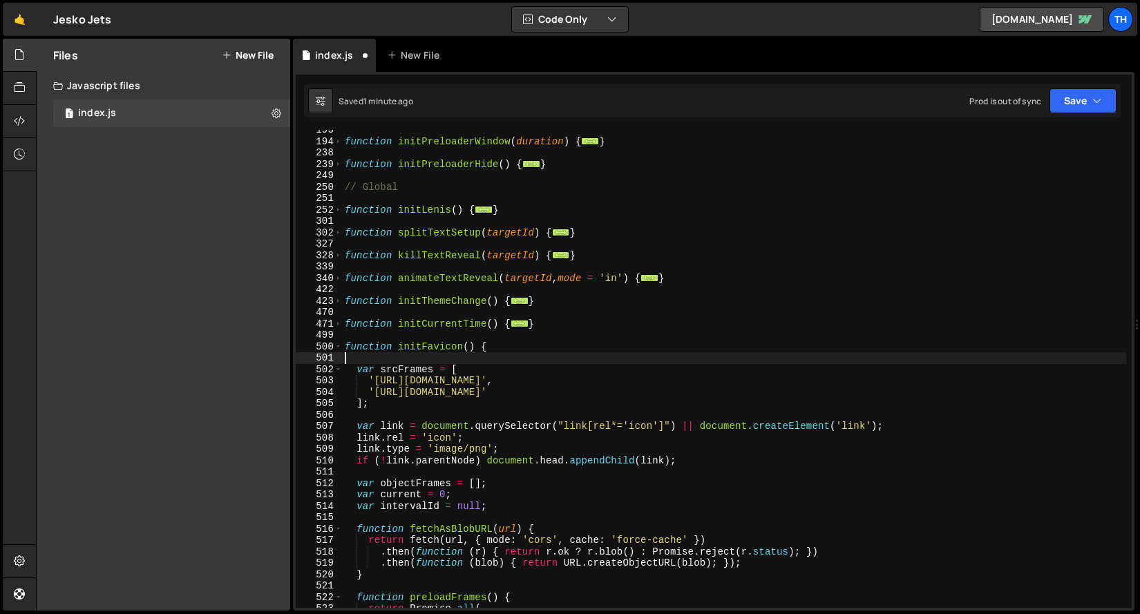
paste textarea "});"
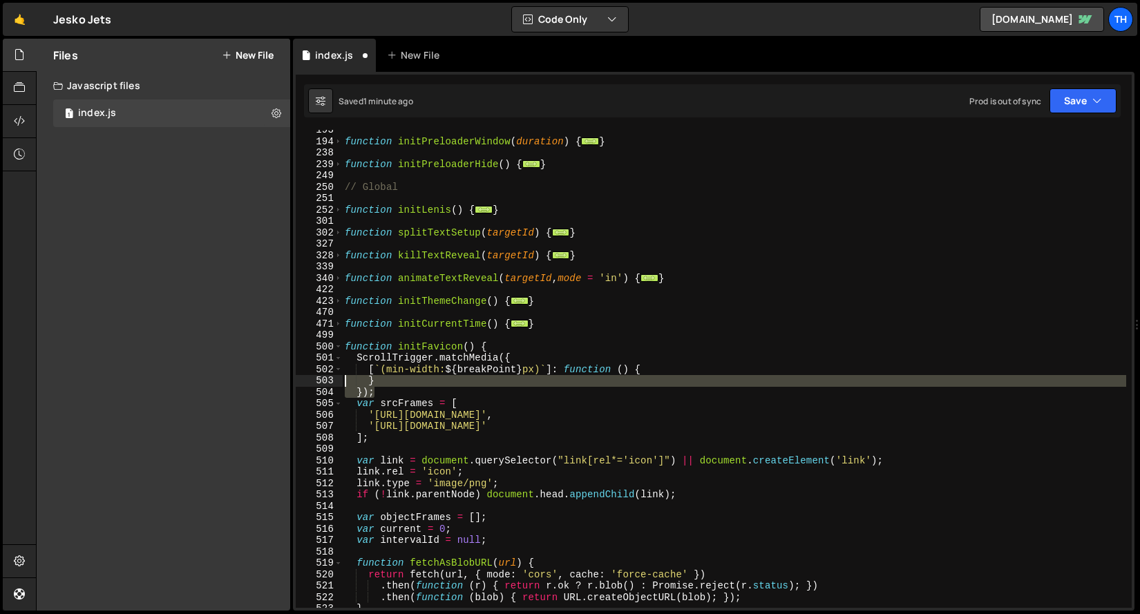
drag, startPoint x: 386, startPoint y: 387, endPoint x: 329, endPoint y: 379, distance: 57.2
click at [329, 379] on div "}); 193 194 238 239 249 250 251 252 301 302 327 328 339 340 422 423 470 471 499…" at bounding box center [714, 369] width 836 height 478
type textarea "} });"
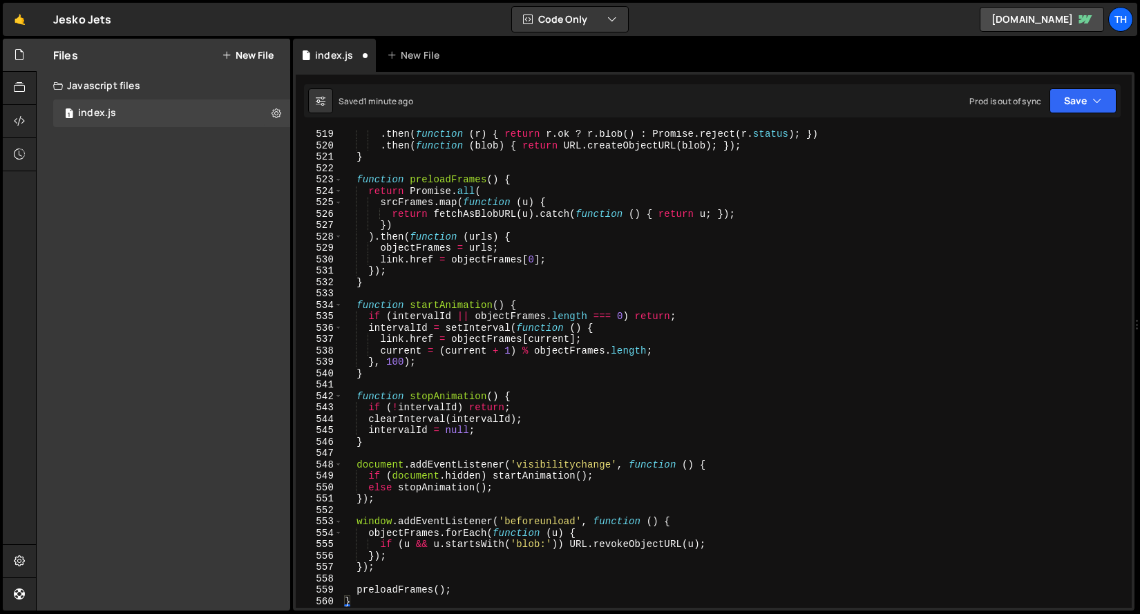
scroll to position [748, 0]
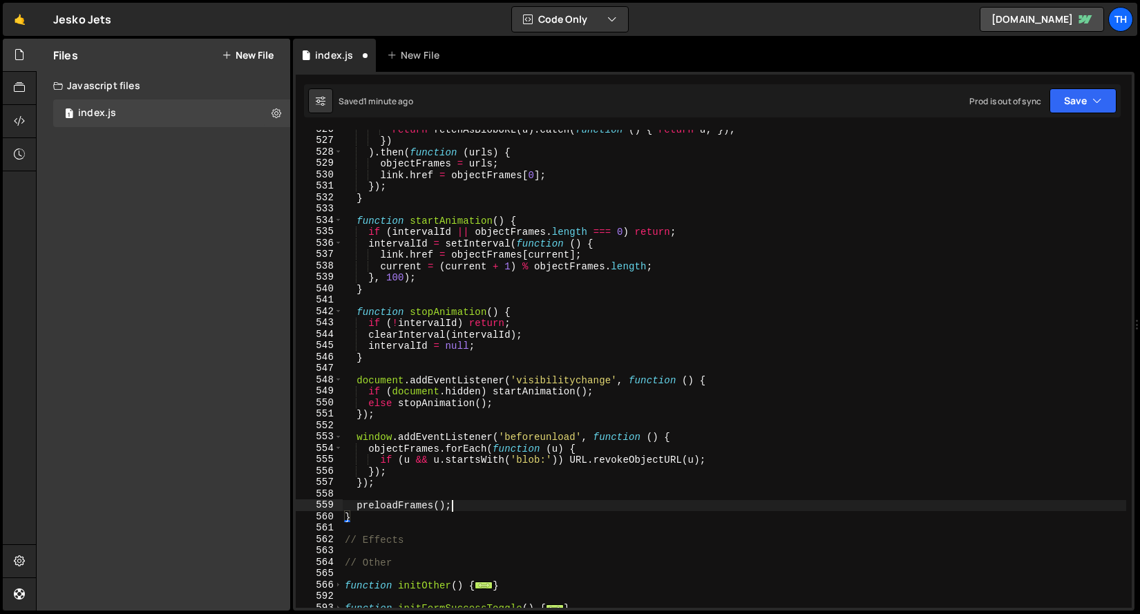
click at [502, 507] on div "return fetchAsBlobURL ( u ) . catch ( function ( ) { return u ; }) ; }) ) . the…" at bounding box center [734, 374] width 784 height 501
type textarea "preloadFrames();"
paste textarea "});"
click at [1067, 107] on button "Save" at bounding box center [1083, 100] width 67 height 25
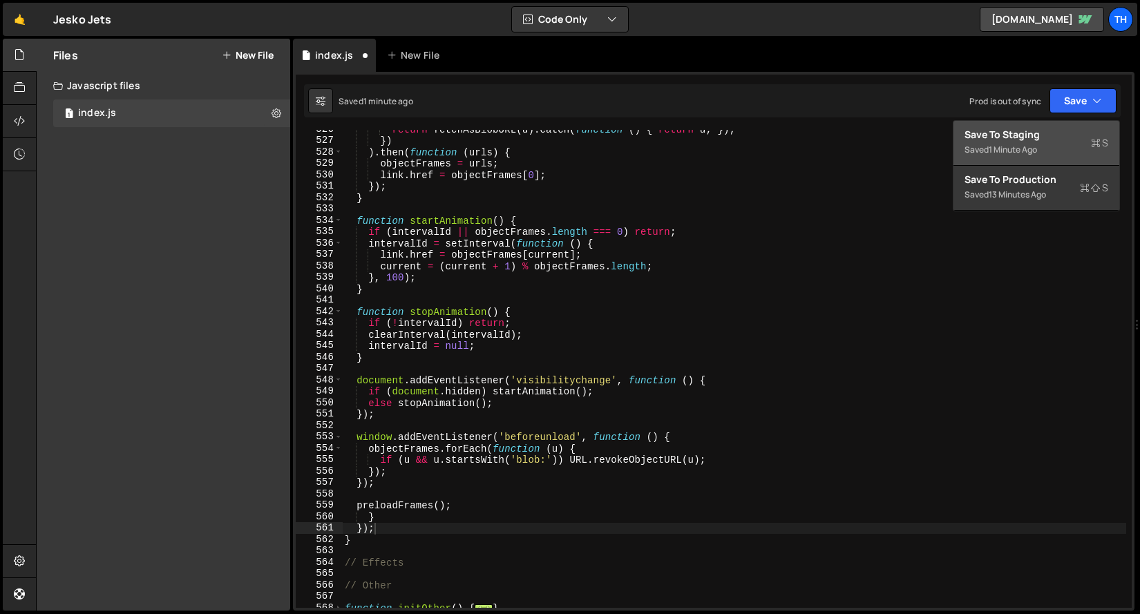
click at [1062, 126] on button "Save to Staging S Saved 1 minute ago" at bounding box center [1037, 143] width 166 height 45
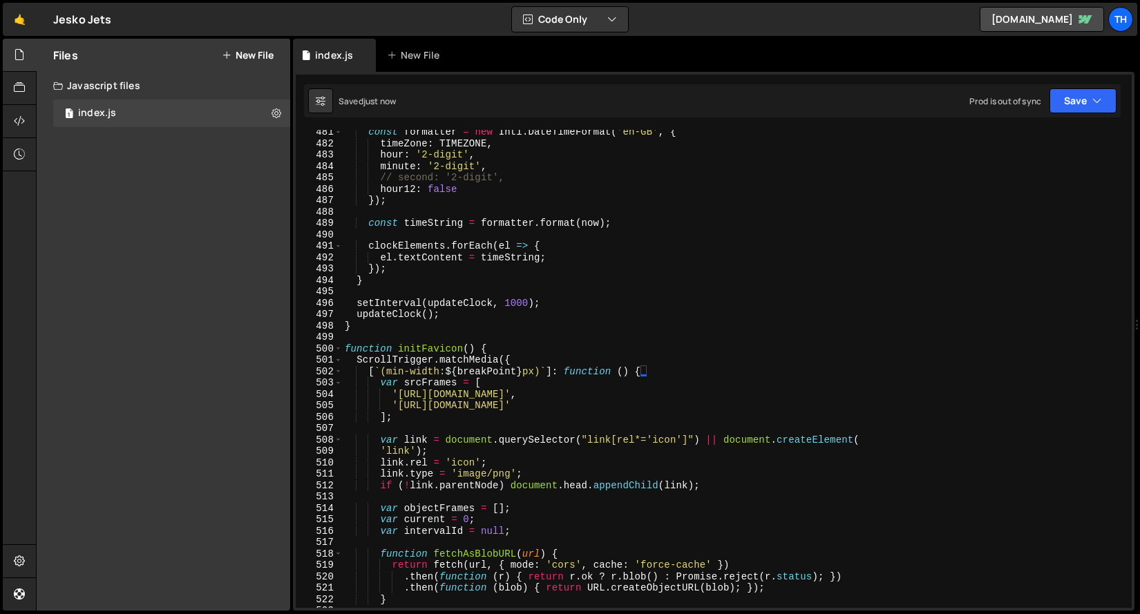
scroll to position [5087, 0]
click at [339, 351] on span at bounding box center [339, 349] width 8 height 12
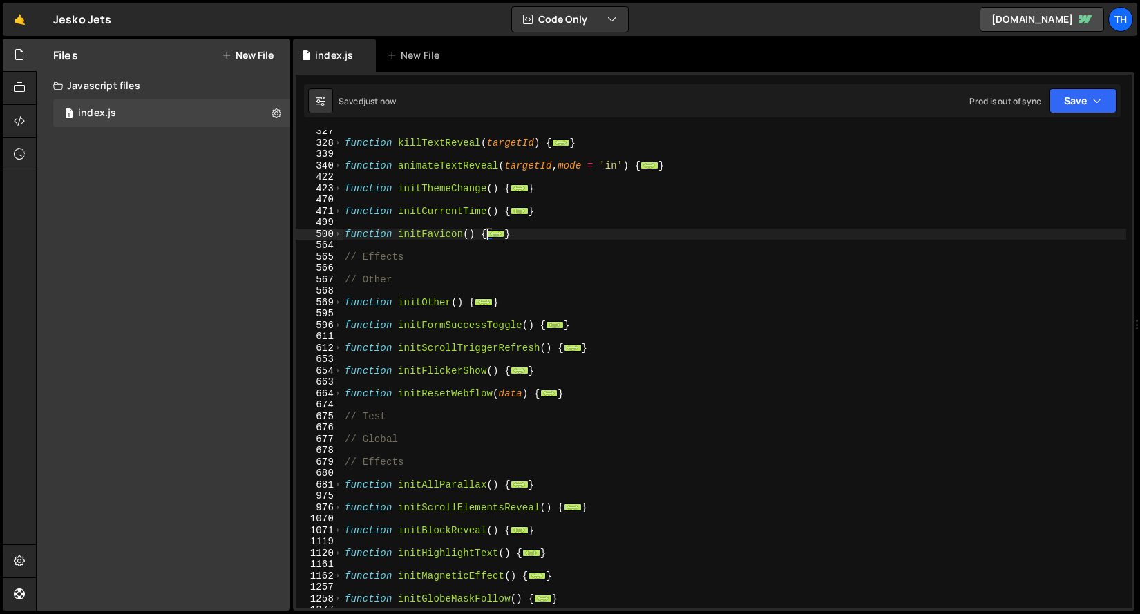
scroll to position [267, 0]
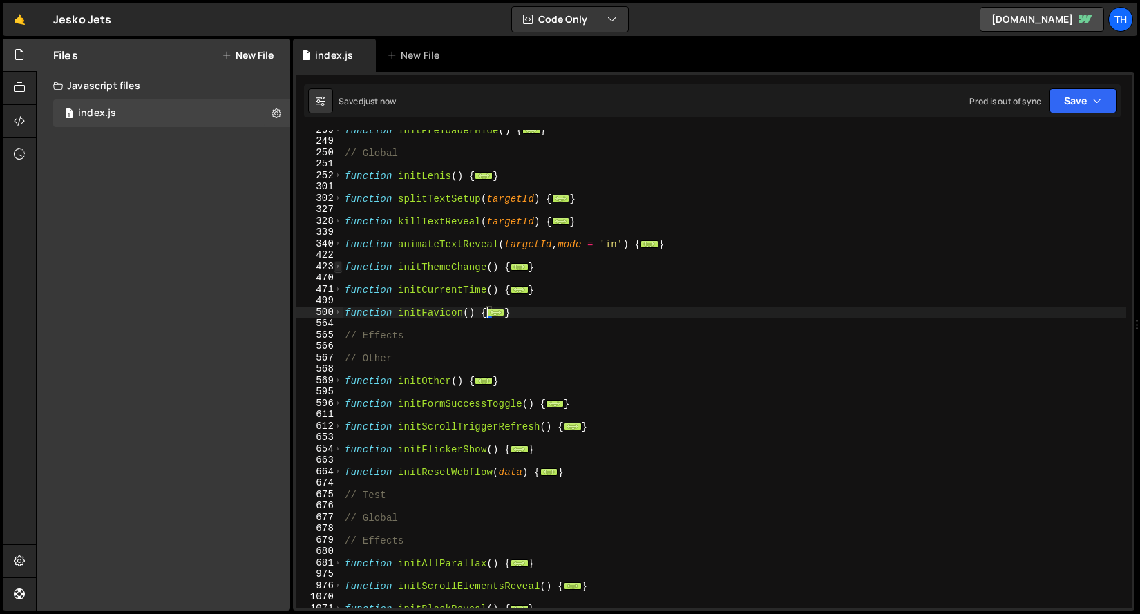
click at [339, 266] on span at bounding box center [339, 267] width 8 height 12
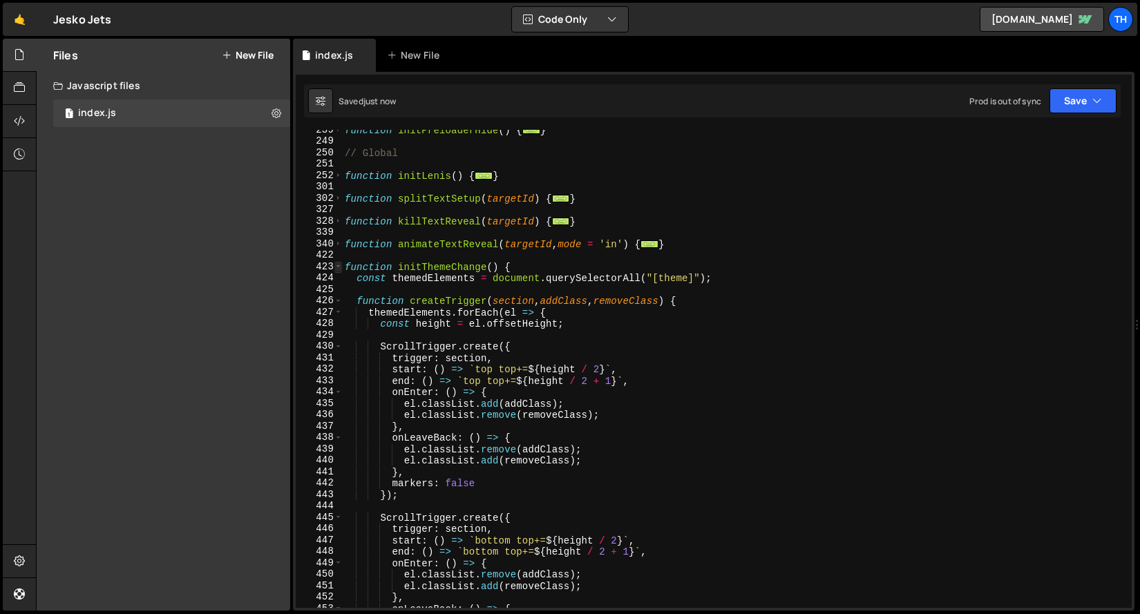
click at [339, 266] on span at bounding box center [339, 267] width 8 height 12
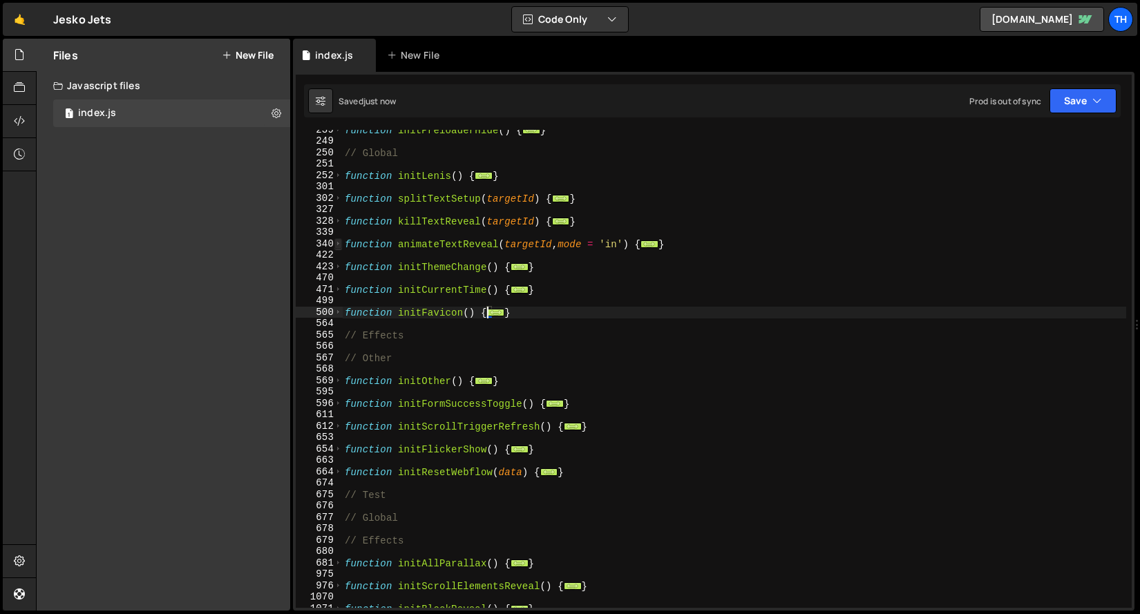
click at [341, 247] on span at bounding box center [339, 244] width 8 height 12
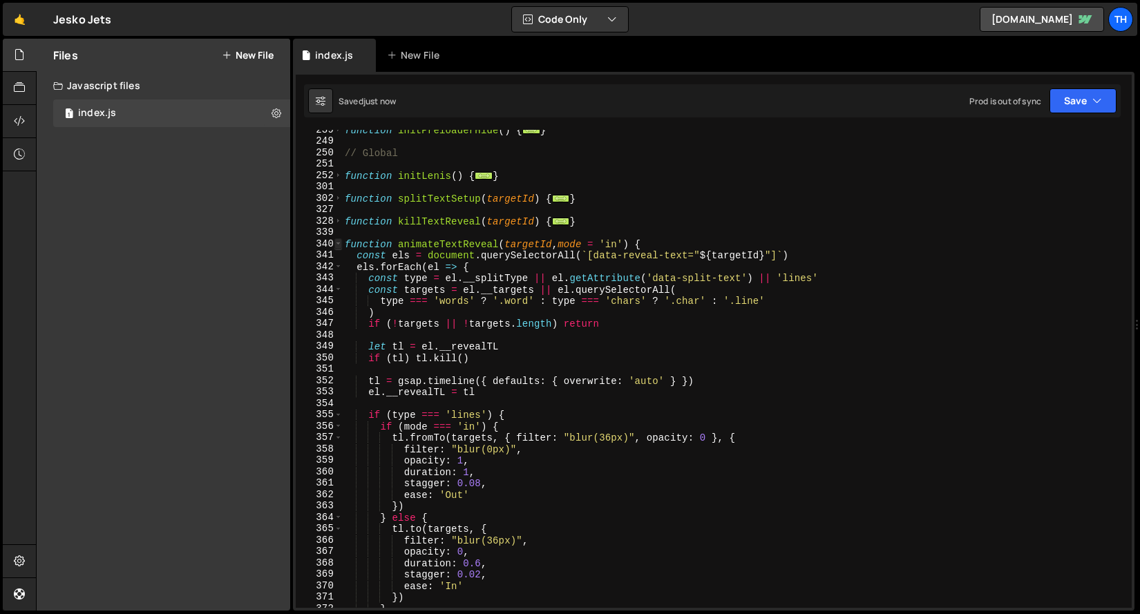
click at [341, 247] on span at bounding box center [339, 244] width 8 height 12
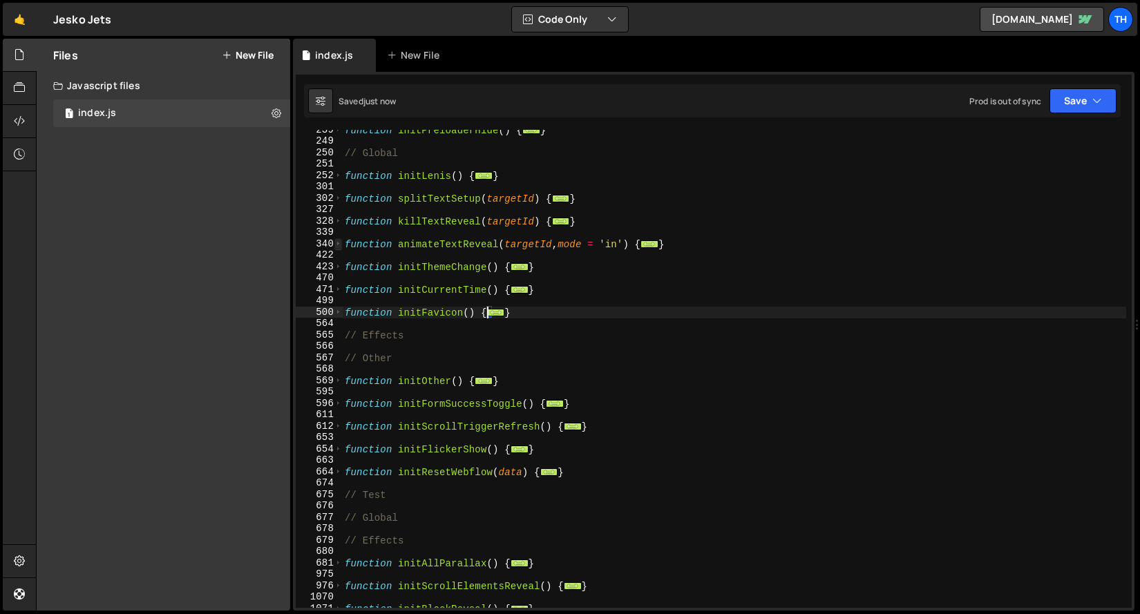
click at [341, 246] on span at bounding box center [339, 244] width 8 height 12
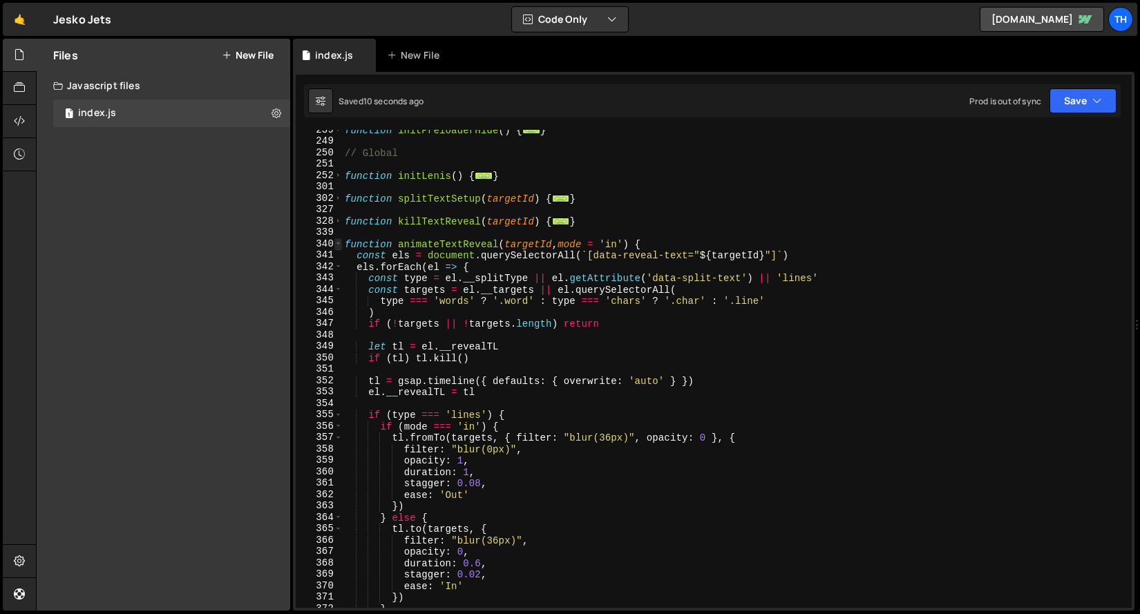
click at [341, 246] on span at bounding box center [339, 244] width 8 height 12
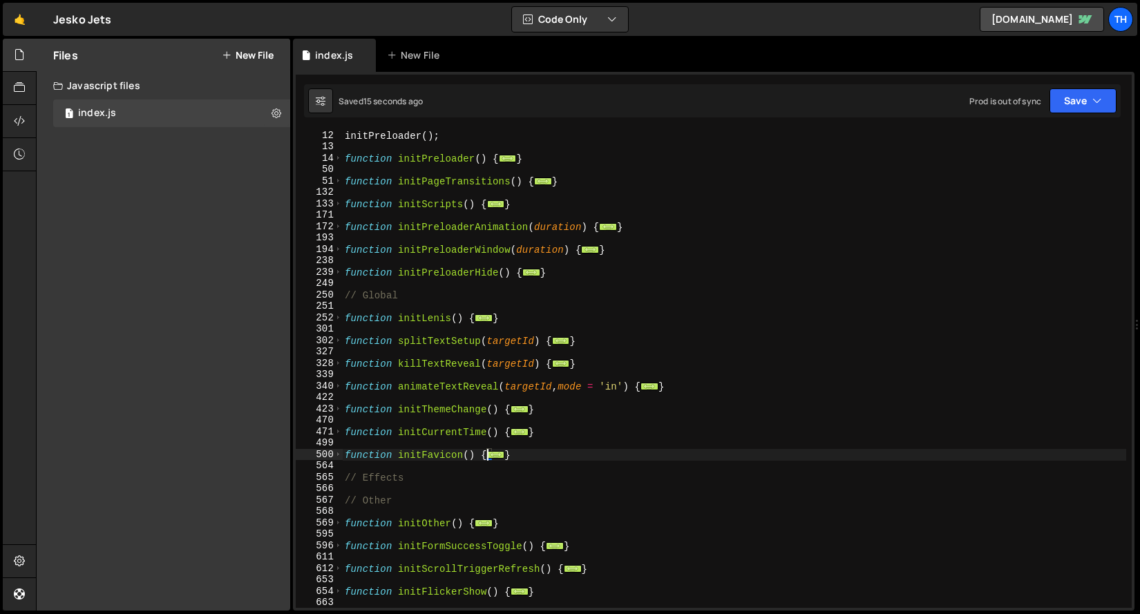
scroll to position [126, 0]
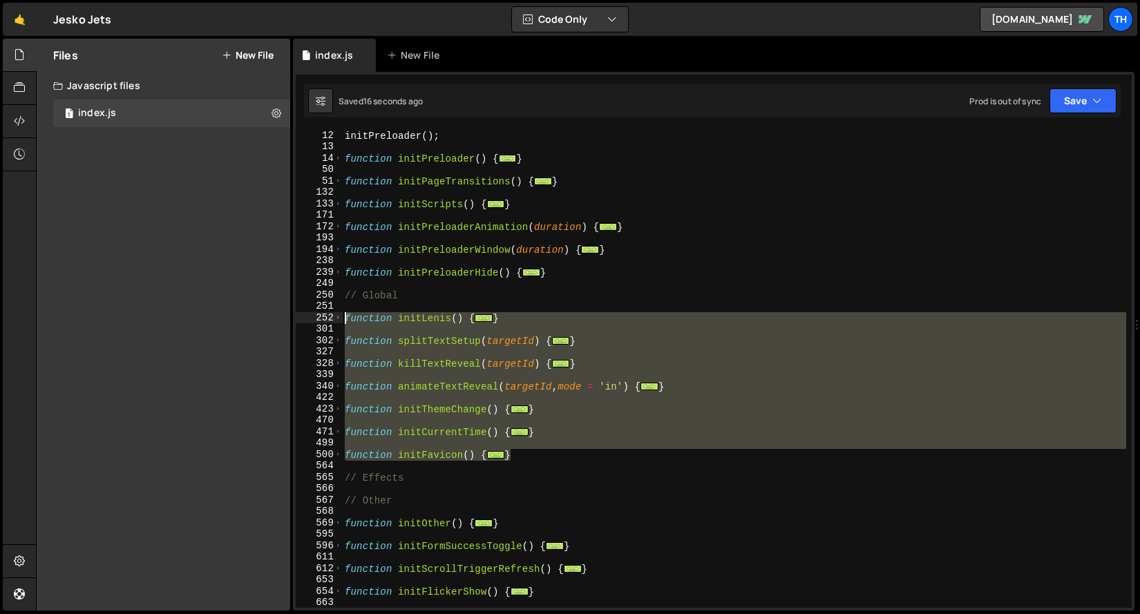
drag, startPoint x: 538, startPoint y: 455, endPoint x: 289, endPoint y: 319, distance: 283.6
click at [289, 319] on div "Files New File Javascript files 1 index.js 0 CSS files Copy share link Edit Fil…" at bounding box center [588, 325] width 1104 height 573
type textarea "function initLenis() { if ([PERSON_NAME]) {"
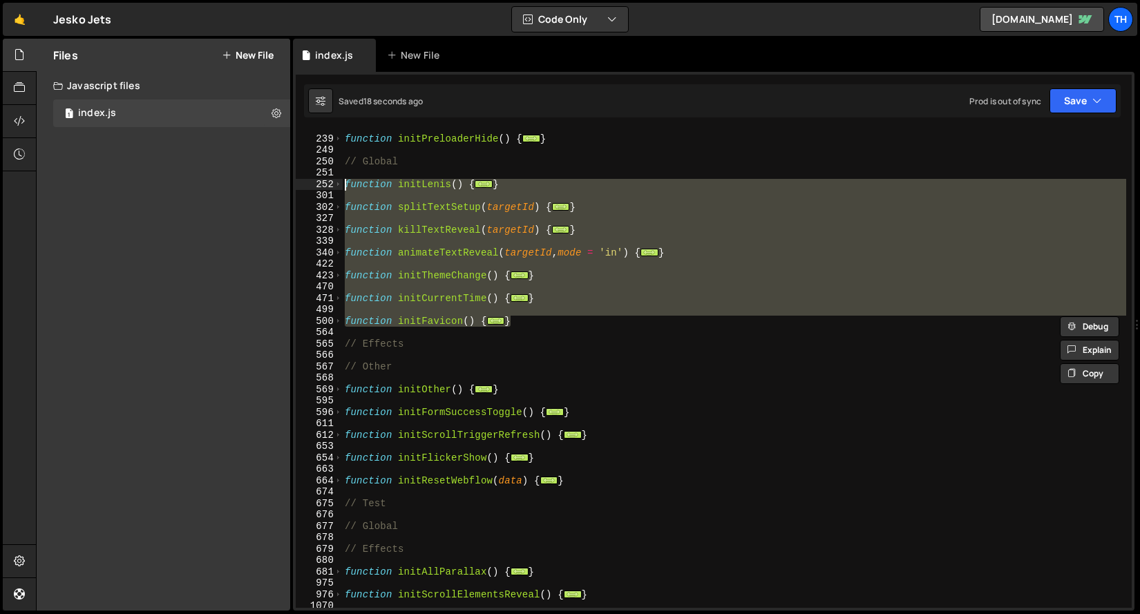
scroll to position [277, 0]
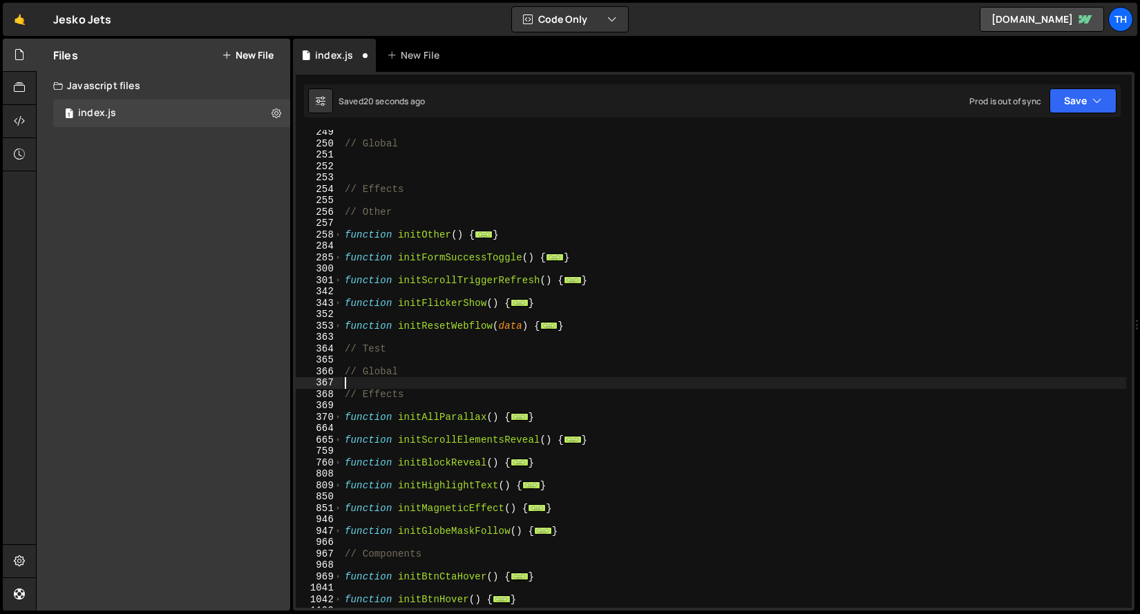
click at [374, 381] on div "// Global // Effects // Other function initOther ( ) { ... } function initFormS…" at bounding box center [734, 376] width 784 height 501
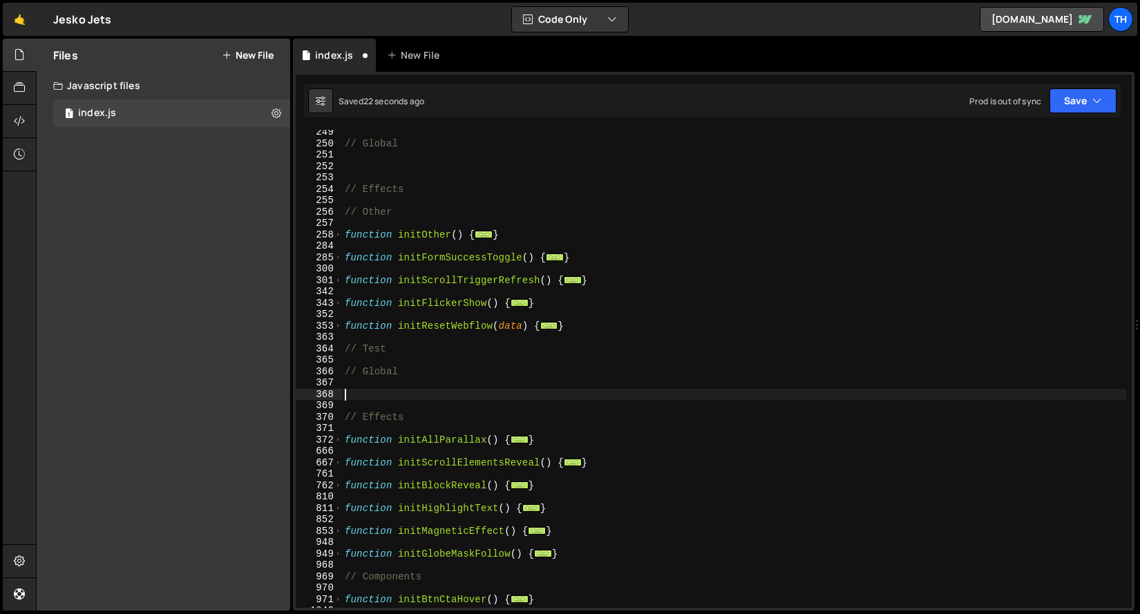
paste textarea "}"
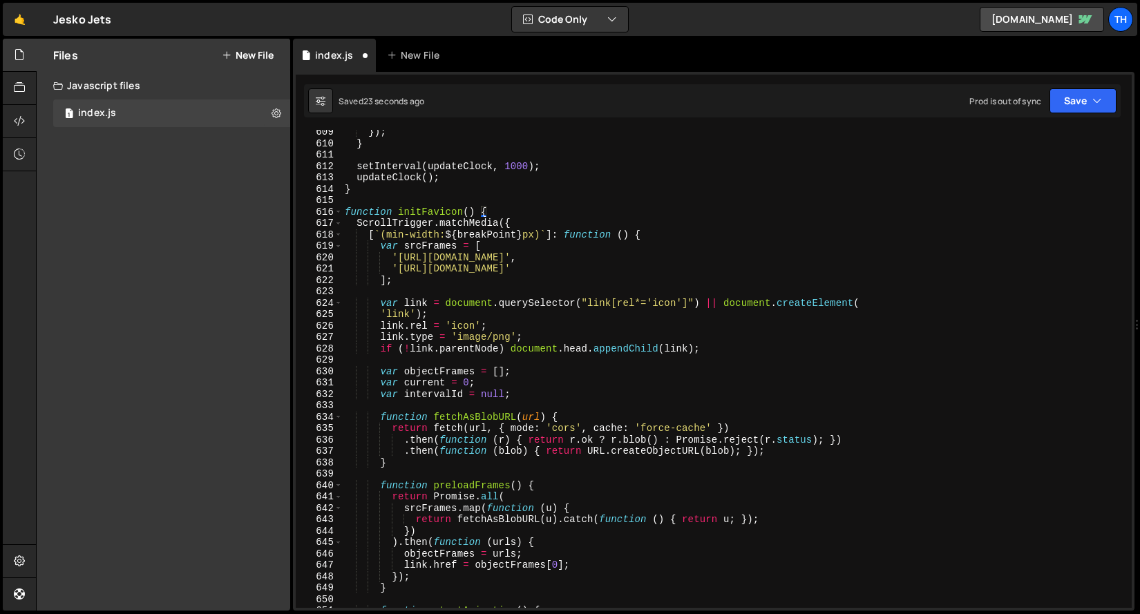
scroll to position [3245, 0]
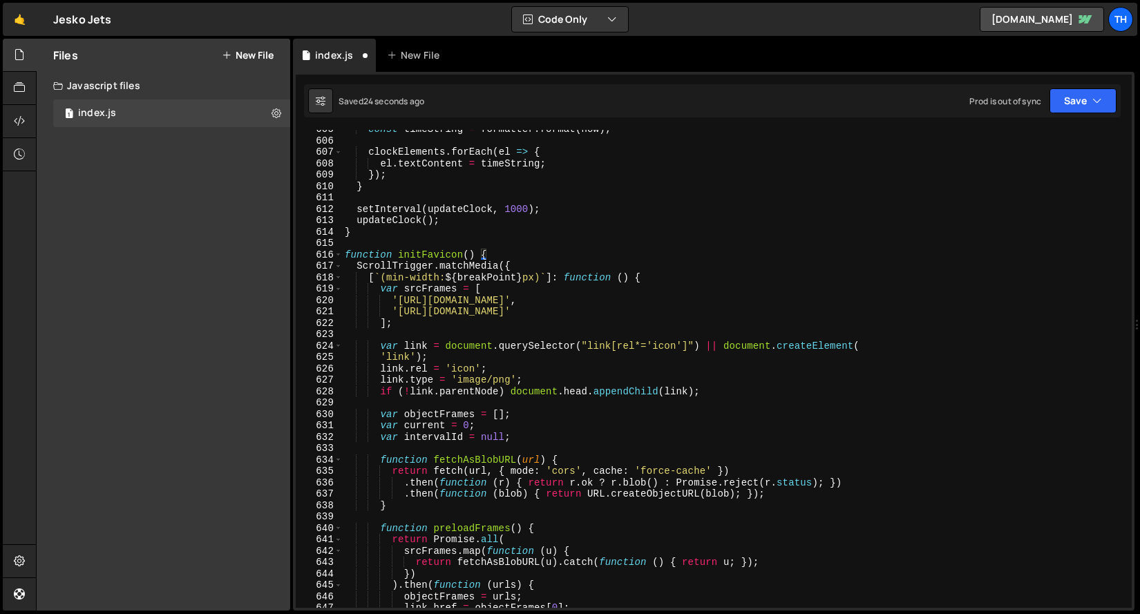
click at [337, 261] on span at bounding box center [339, 267] width 8 height 12
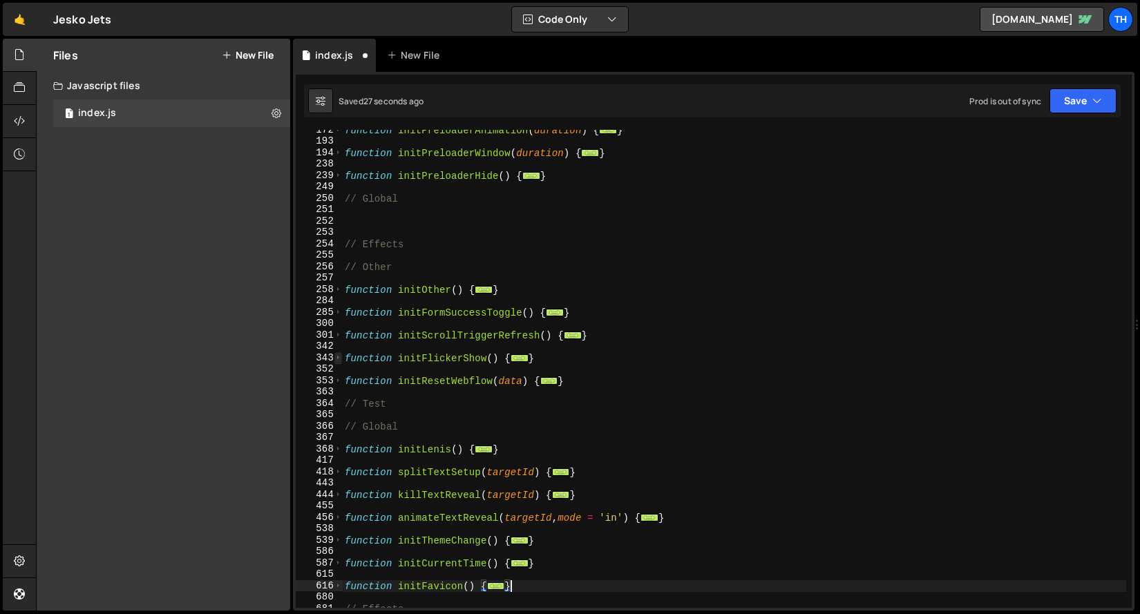
scroll to position [135, 0]
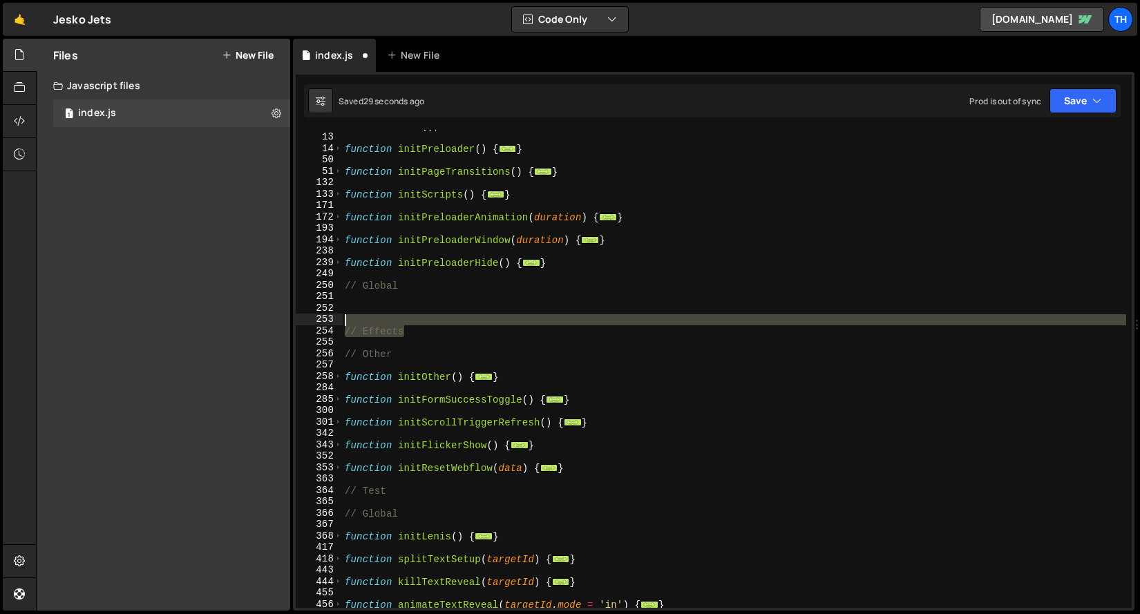
drag, startPoint x: 421, startPoint y: 329, endPoint x: 379, endPoint y: 321, distance: 43.0
click at [379, 321] on div "initPreloader ( ) ; function initPreloader ( ) { ... } function initPageTransit…" at bounding box center [734, 370] width 784 height 501
type textarea "// Effects"
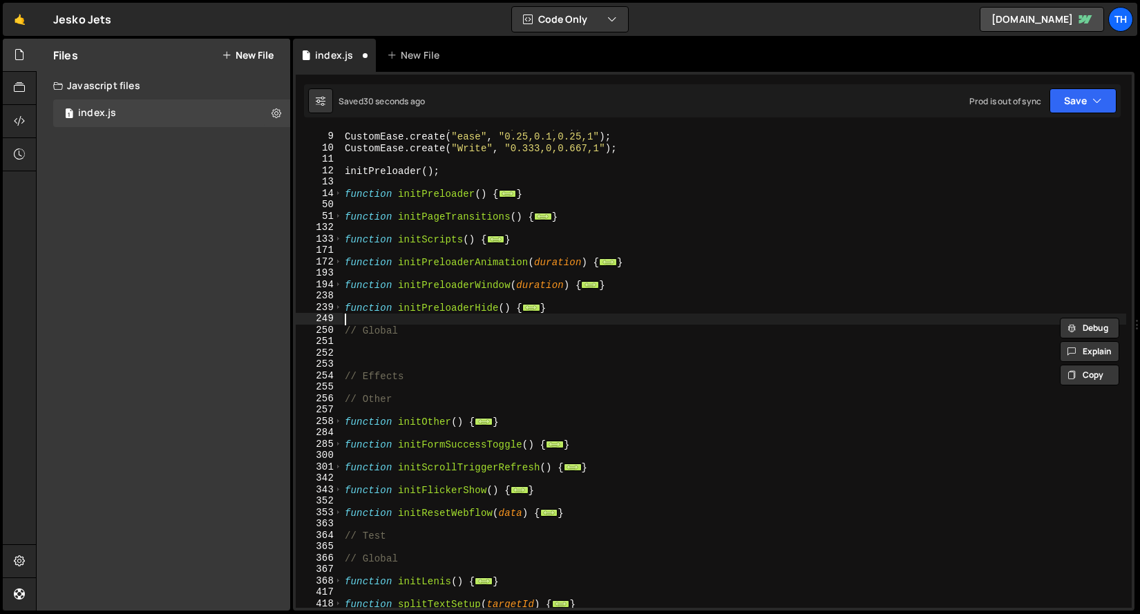
click at [406, 319] on div "CustomEase . create ( "In" , "0.5,0,0.75,0" ) ; CustomEase . create ( "ease" , …" at bounding box center [734, 370] width 784 height 501
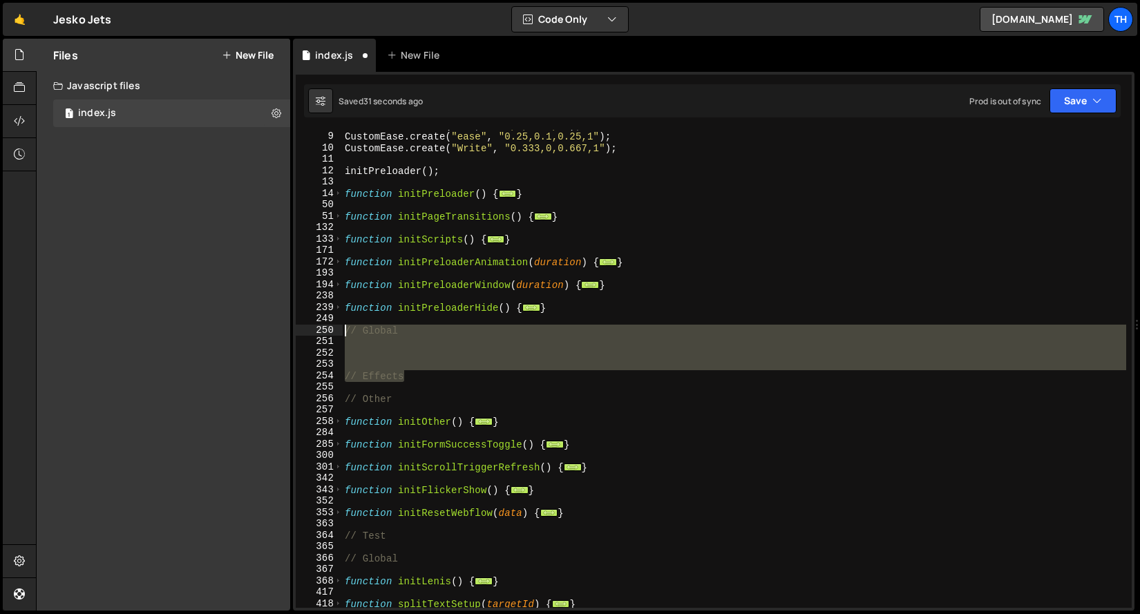
drag, startPoint x: 410, startPoint y: 373, endPoint x: 322, endPoint y: 328, distance: 98.9
click at [322, 328] on div "8 9 10 11 12 13 14 50 51 132 133 171 172 193 194 238 239 249 250 251 252 253 25…" at bounding box center [714, 369] width 836 height 478
type textarea "// Global"
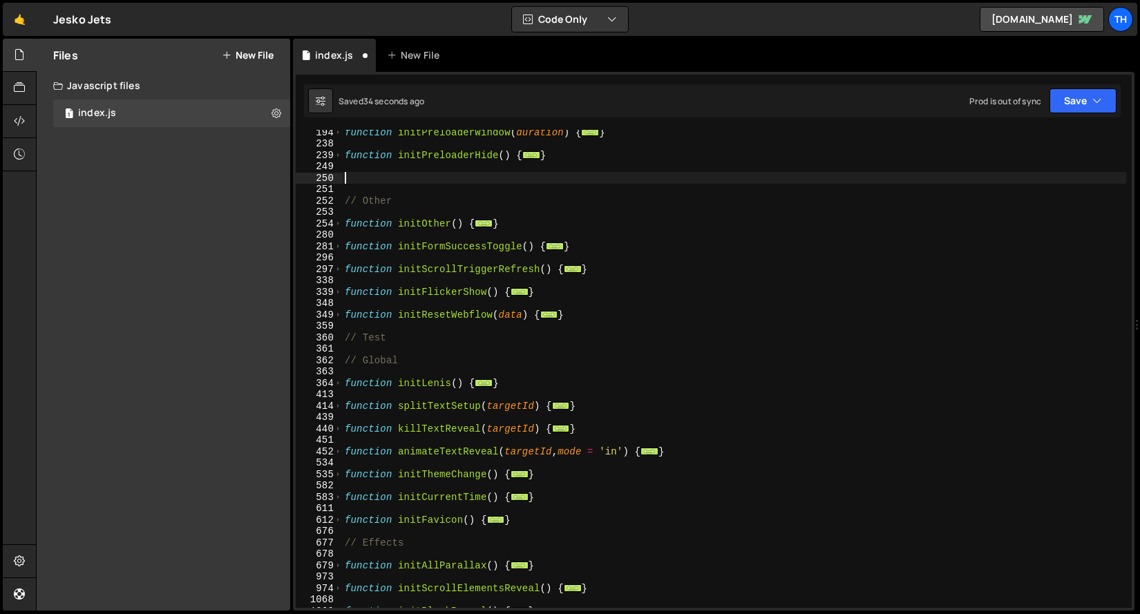
scroll to position [237, 0]
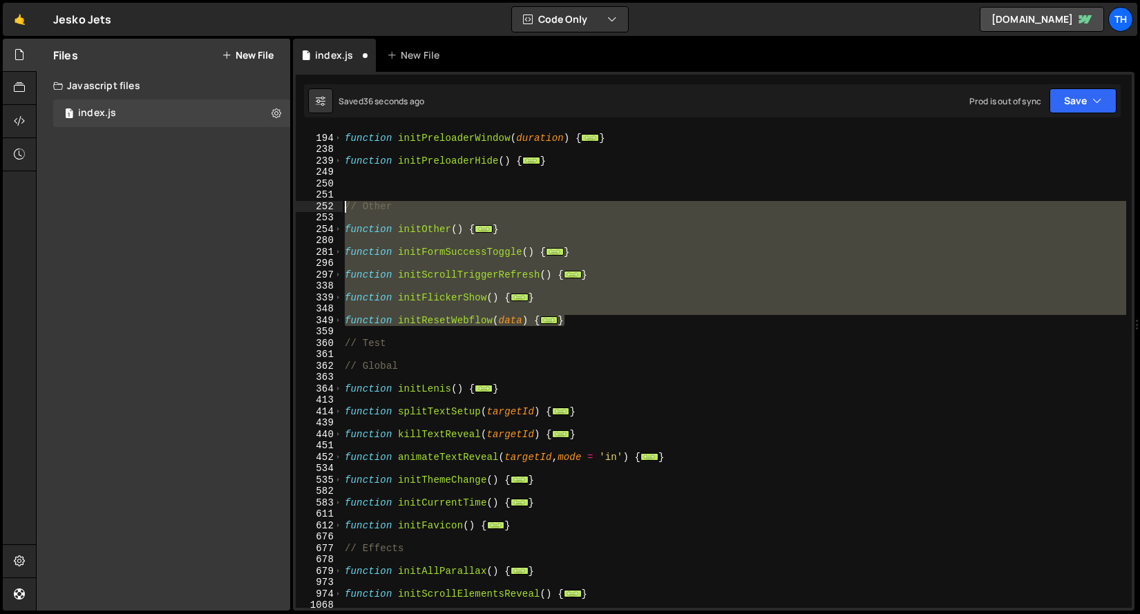
drag, startPoint x: 581, startPoint y: 323, endPoint x: 312, endPoint y: 208, distance: 293.2
click at [312, 208] on div "193 194 238 239 249 250 251 252 253 254 280 281 296 297 338 339 348 349 359 360…" at bounding box center [714, 369] width 836 height 478
type textarea "// Other"
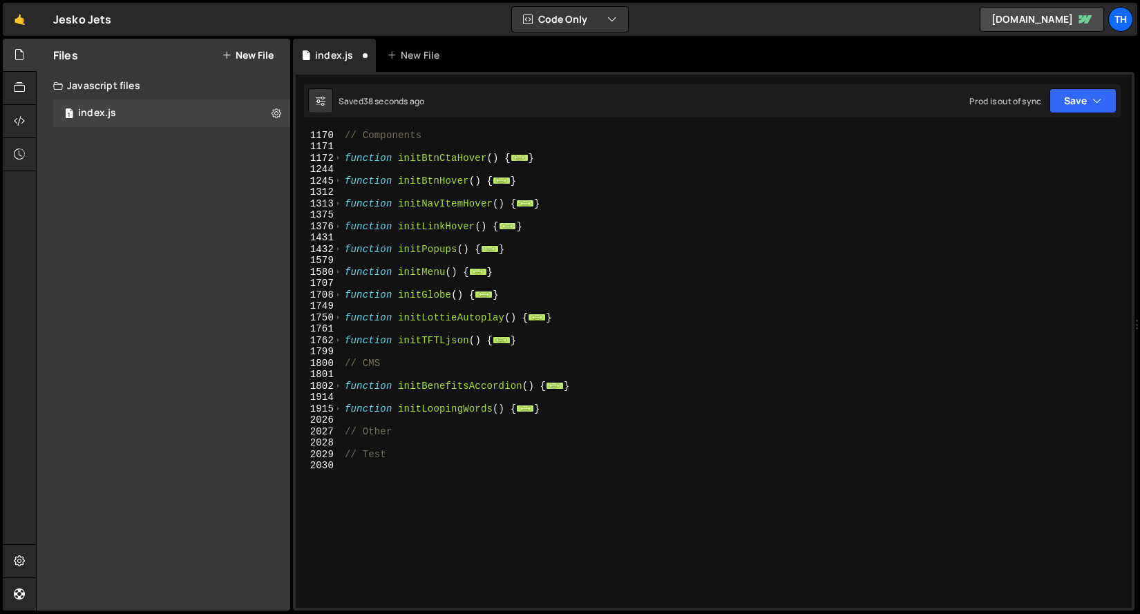
scroll to position [781, 0]
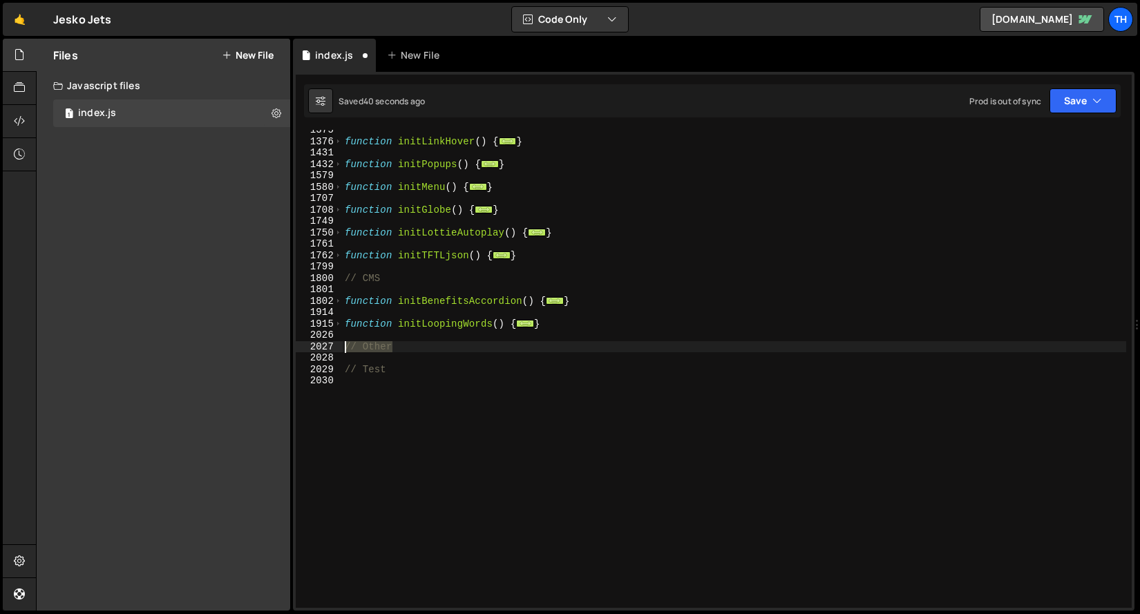
drag, startPoint x: 411, startPoint y: 342, endPoint x: 247, endPoint y: 345, distance: 163.1
click at [247, 345] on div "Files New File Javascript files 1 index.js 0 CSS files Copy share link Edit Fil…" at bounding box center [588, 325] width 1104 height 573
paste textarea "}"
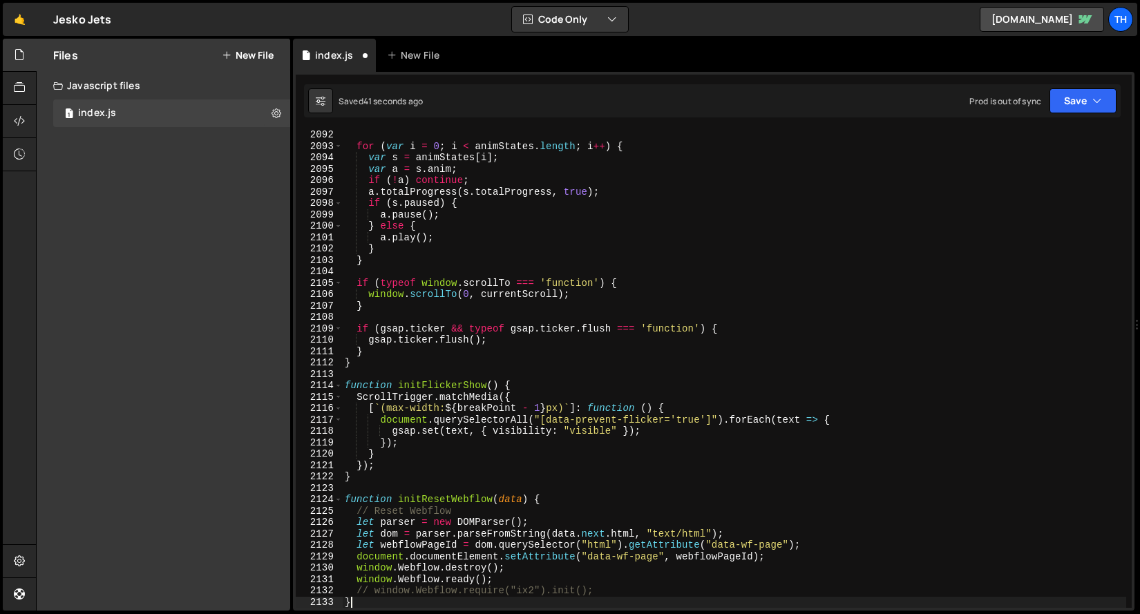
scroll to position [1734, 0]
click at [336, 500] on span at bounding box center [339, 500] width 8 height 12
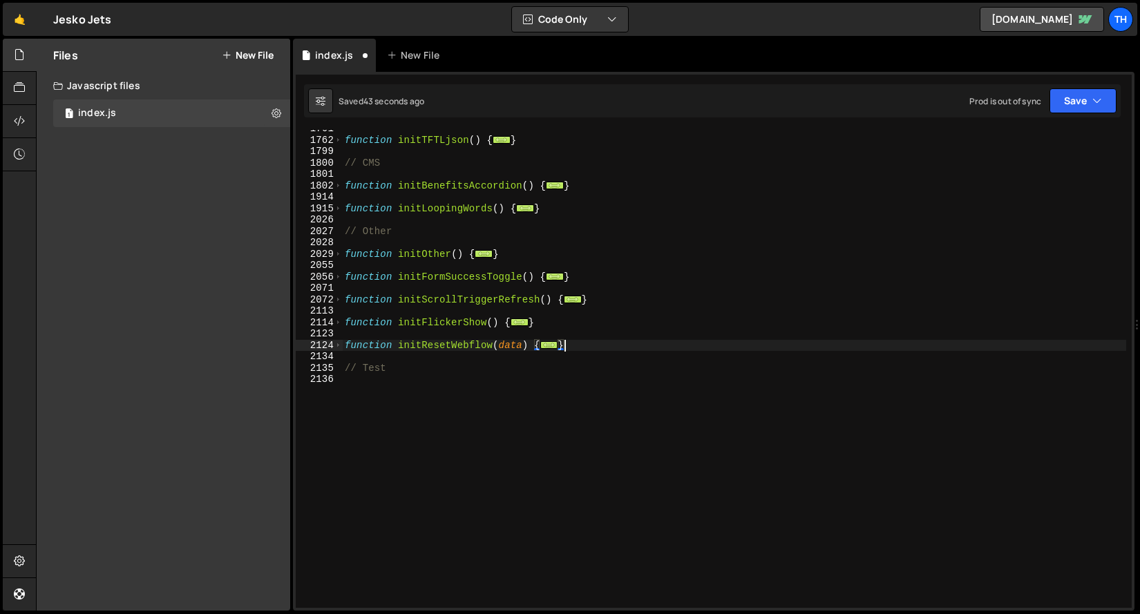
scroll to position [790, 0]
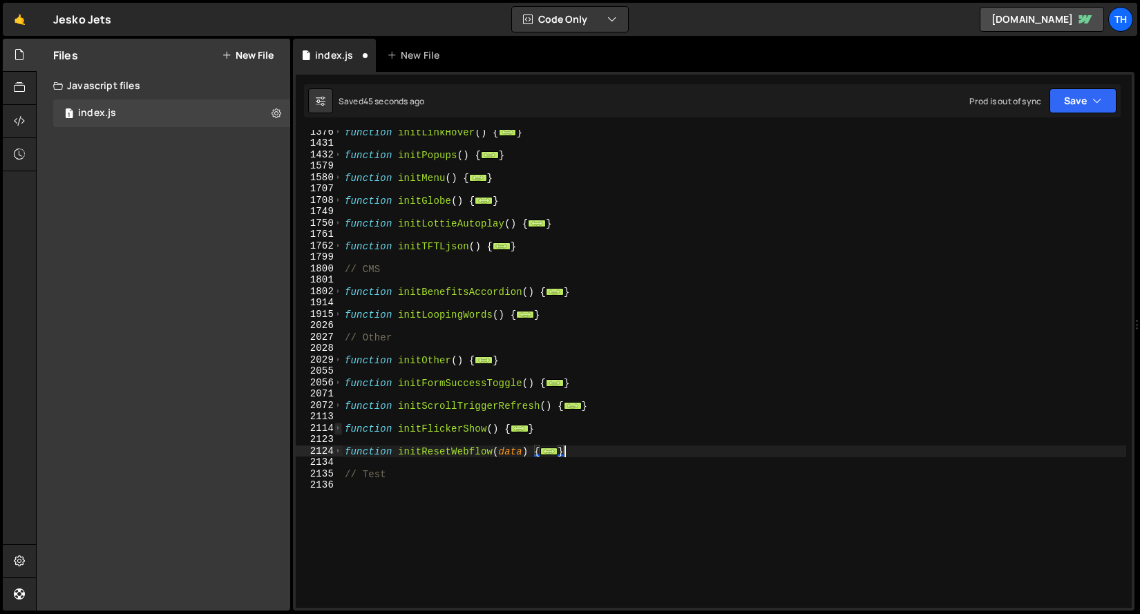
click at [340, 429] on span at bounding box center [339, 429] width 8 height 12
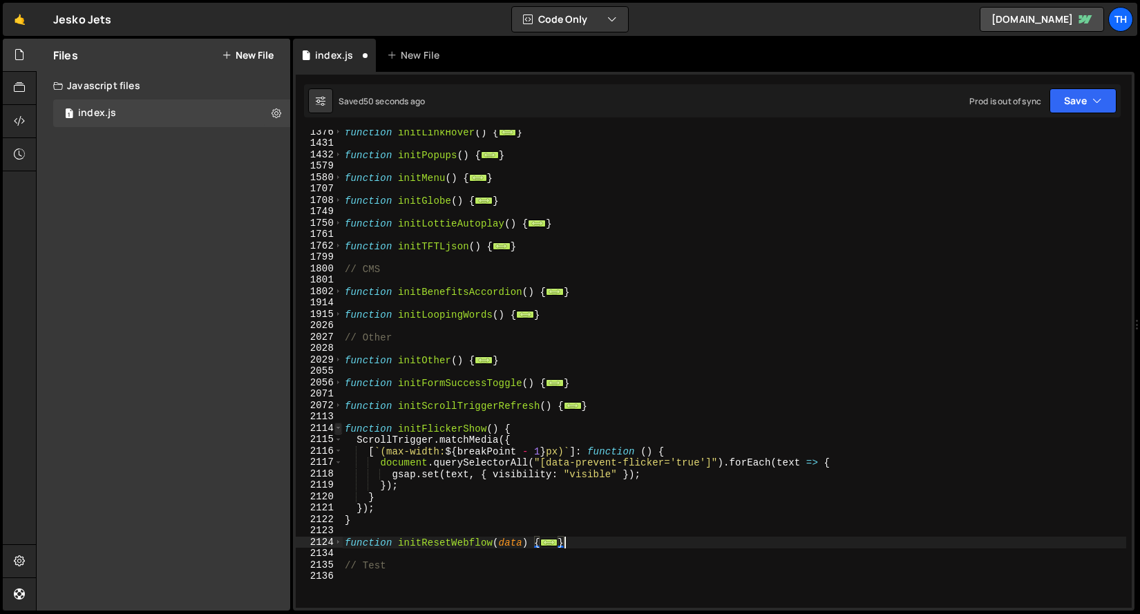
click at [340, 429] on span at bounding box center [339, 429] width 8 height 12
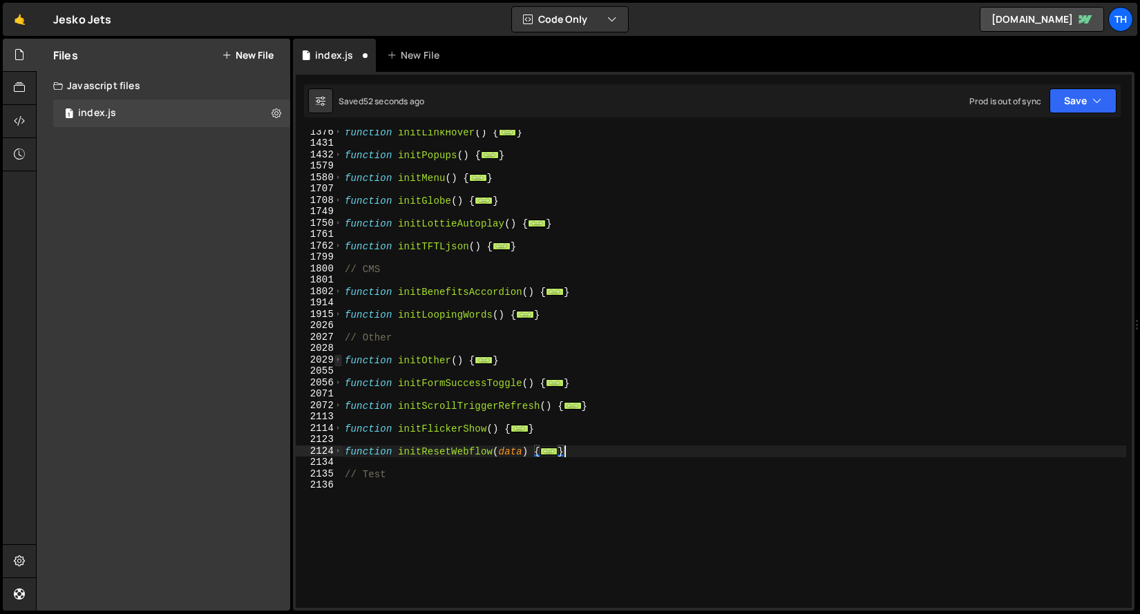
click at [341, 363] on span at bounding box center [339, 361] width 8 height 12
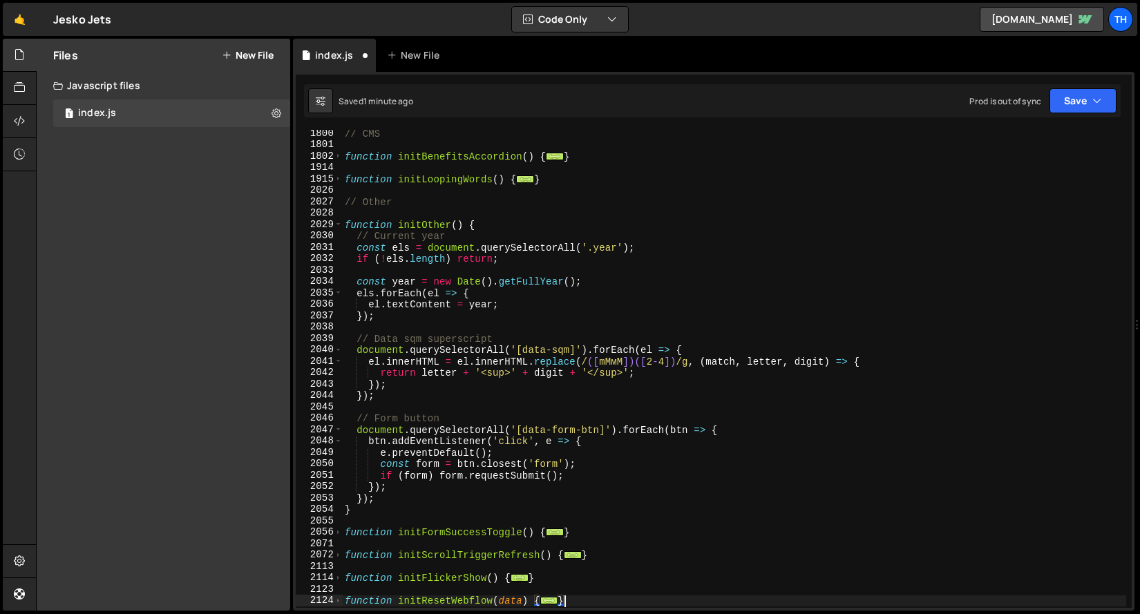
scroll to position [884, 0]
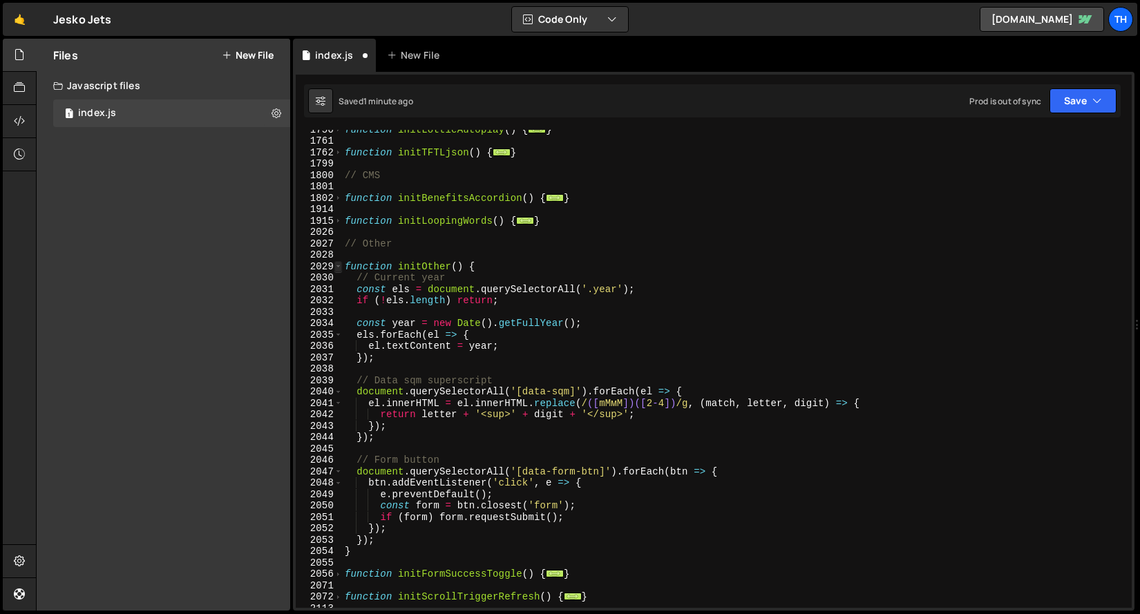
click at [337, 267] on span at bounding box center [339, 267] width 8 height 12
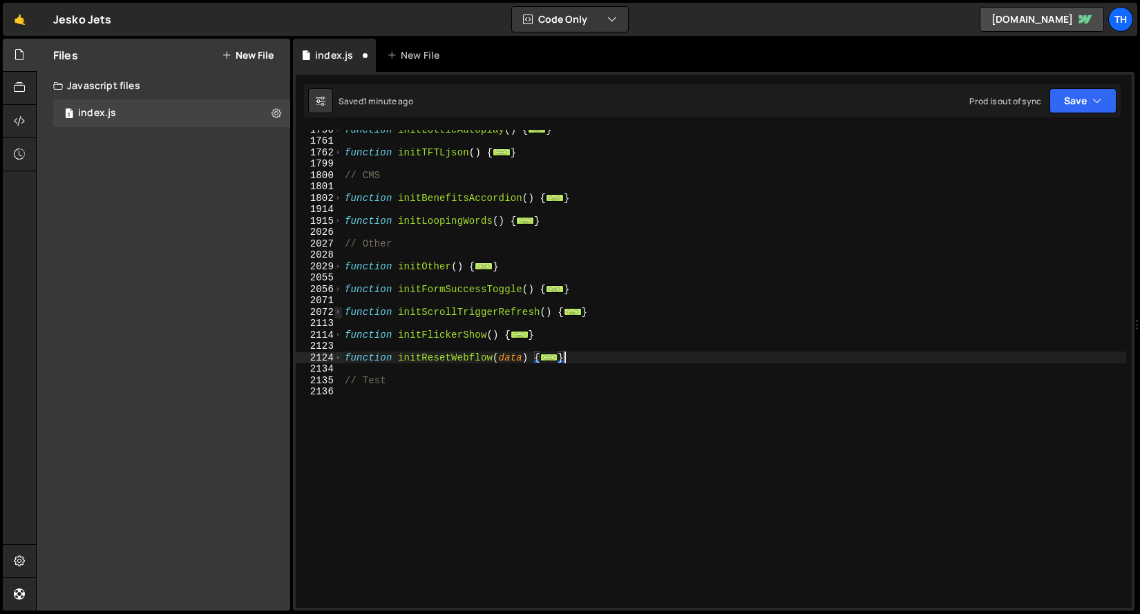
click at [335, 312] on span at bounding box center [339, 313] width 8 height 12
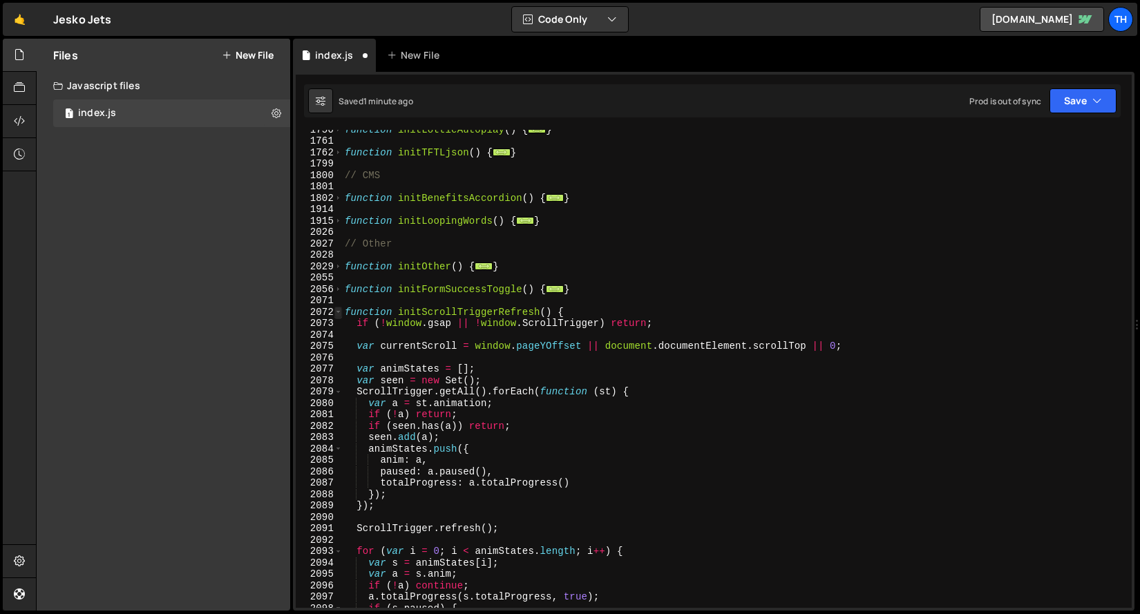
click at [335, 312] on span at bounding box center [339, 313] width 8 height 12
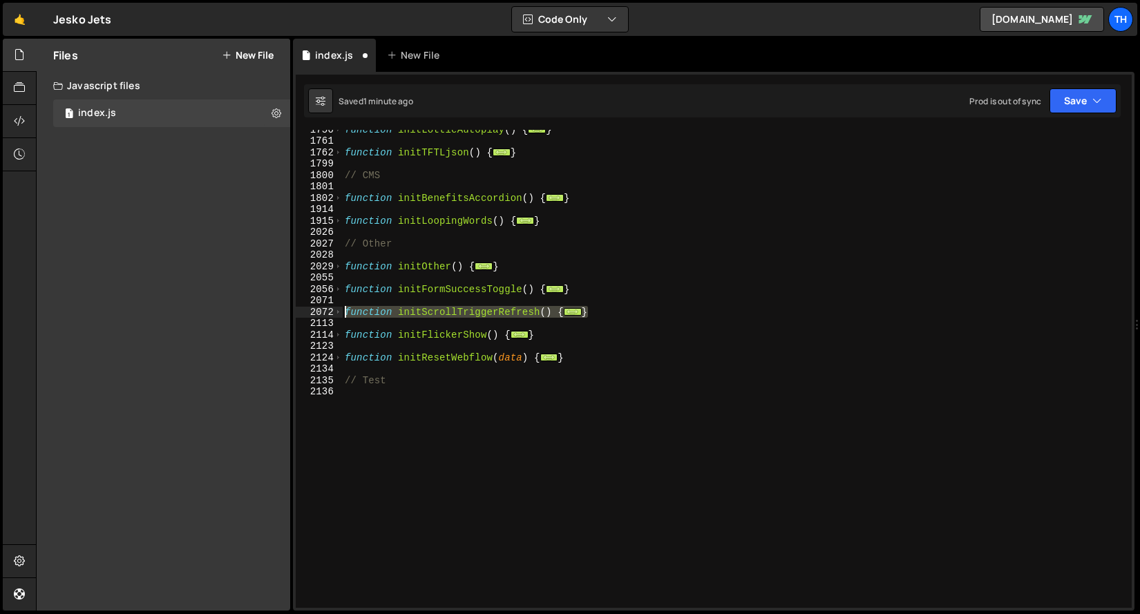
drag, startPoint x: 607, startPoint y: 312, endPoint x: 285, endPoint y: 314, distance: 321.4
click at [285, 314] on div "Files New File Javascript files 1 index.js 0 CSS files Copy share link Edit Fil…" at bounding box center [588, 325] width 1104 height 573
type textarea "function initScrollTriggerRefresh() { if (!window.gsap || !window.ScrollTrigger…"
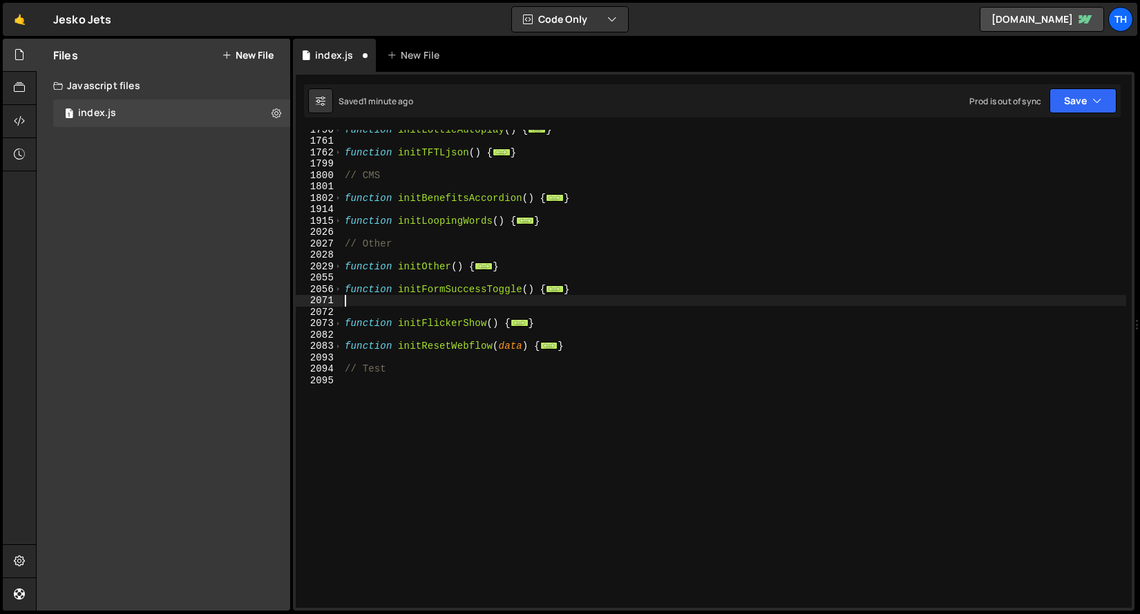
type textarea "}"
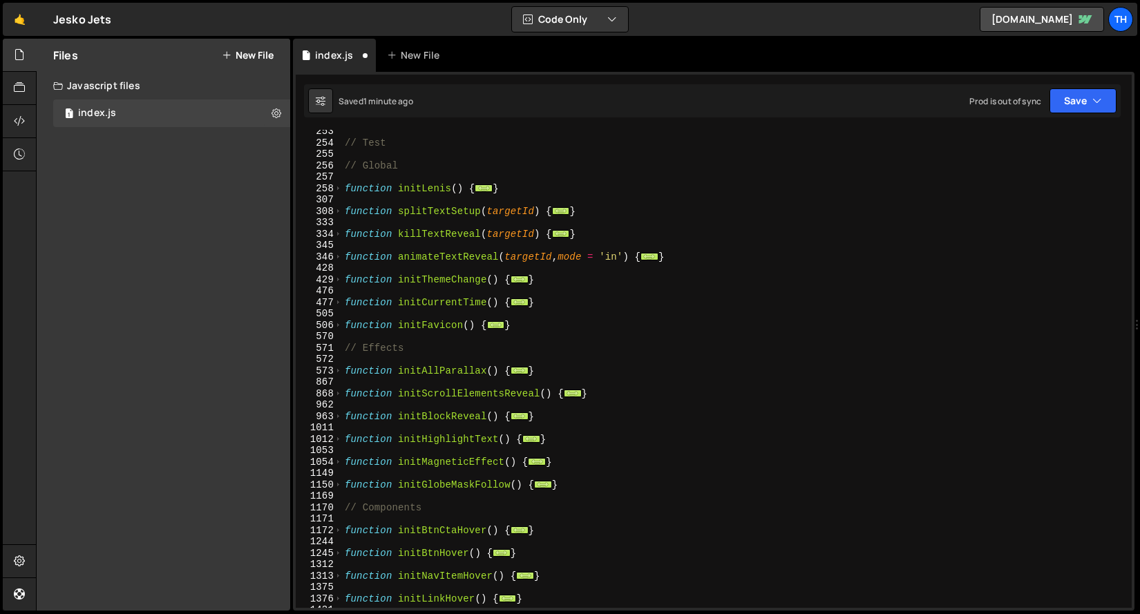
scroll to position [281, 0]
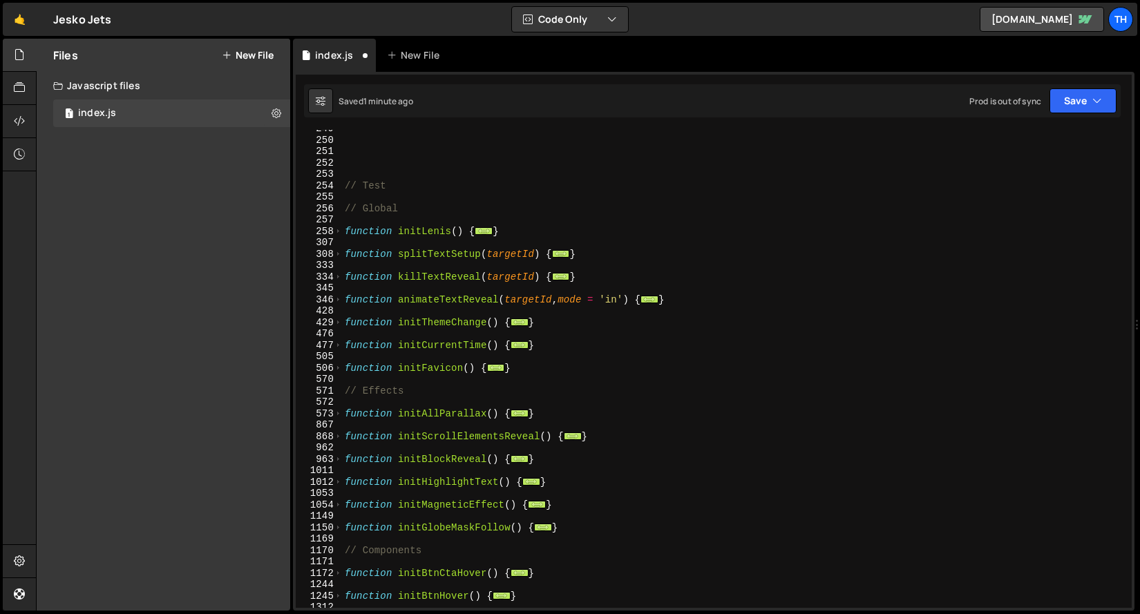
click at [724, 300] on div "// Test // Global function initLenis ( ) { ... } function splitTextSetup ( targ…" at bounding box center [734, 373] width 784 height 501
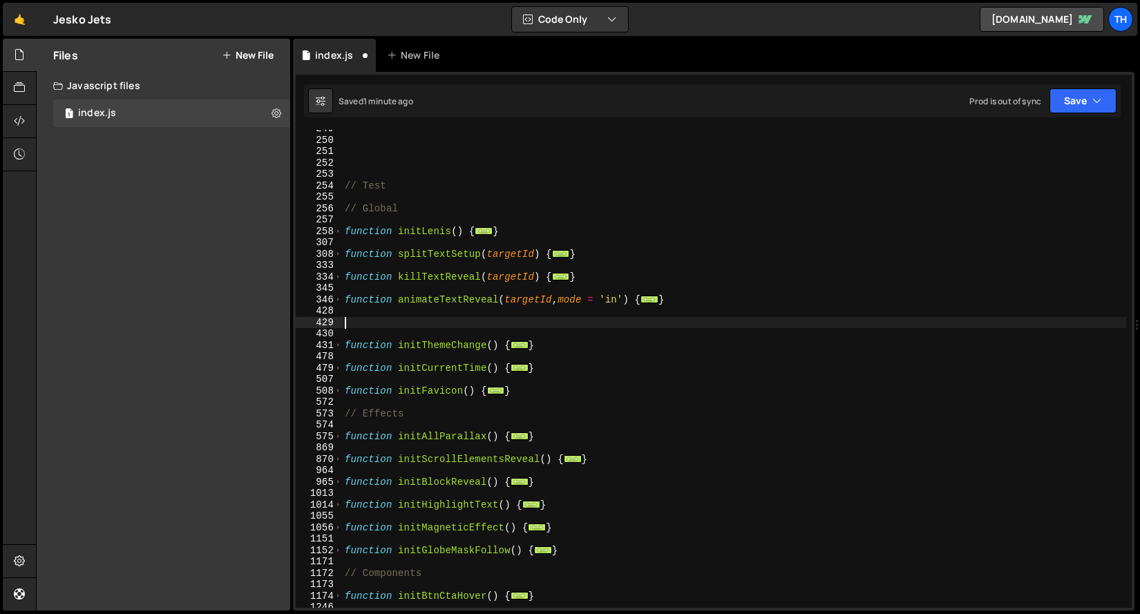
paste textarea "}"
type textarea "}"
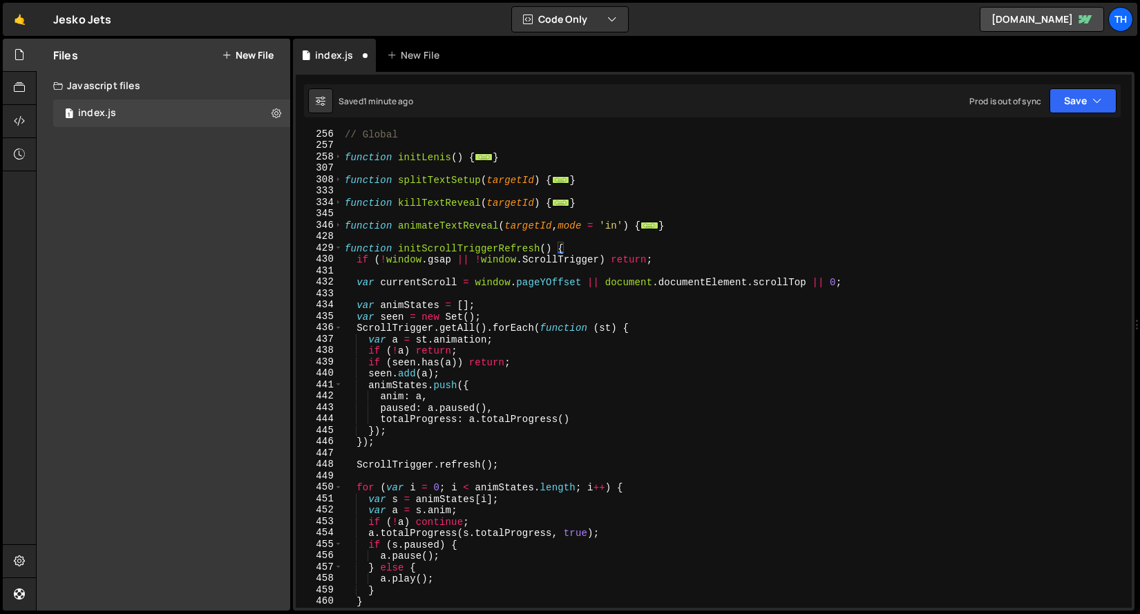
scroll to position [355, 0]
click at [340, 247] on span at bounding box center [339, 249] width 8 height 12
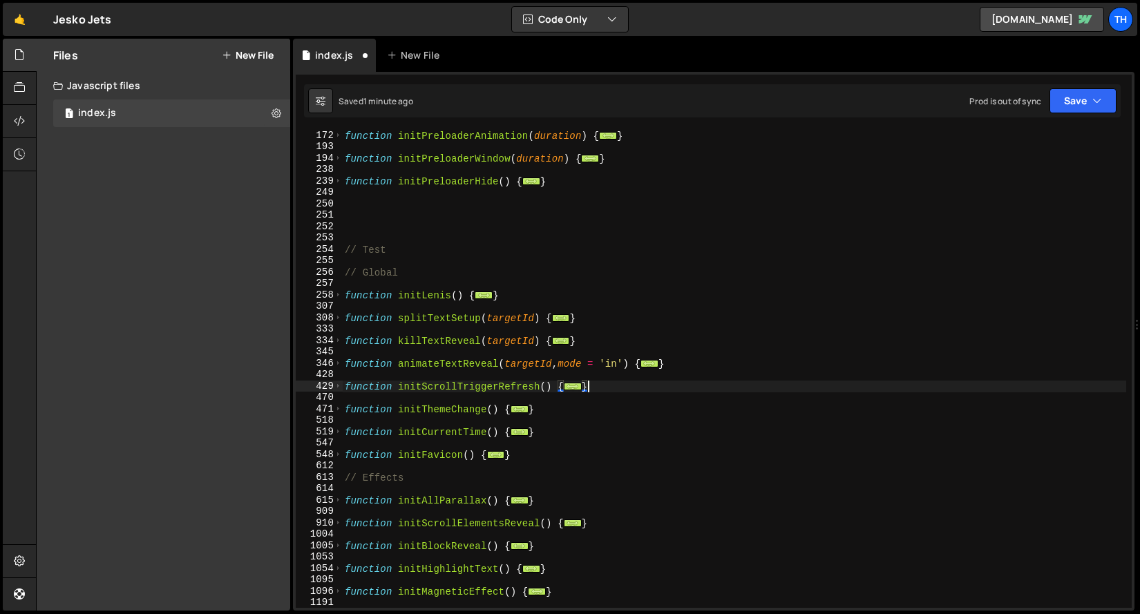
scroll to position [131, 0]
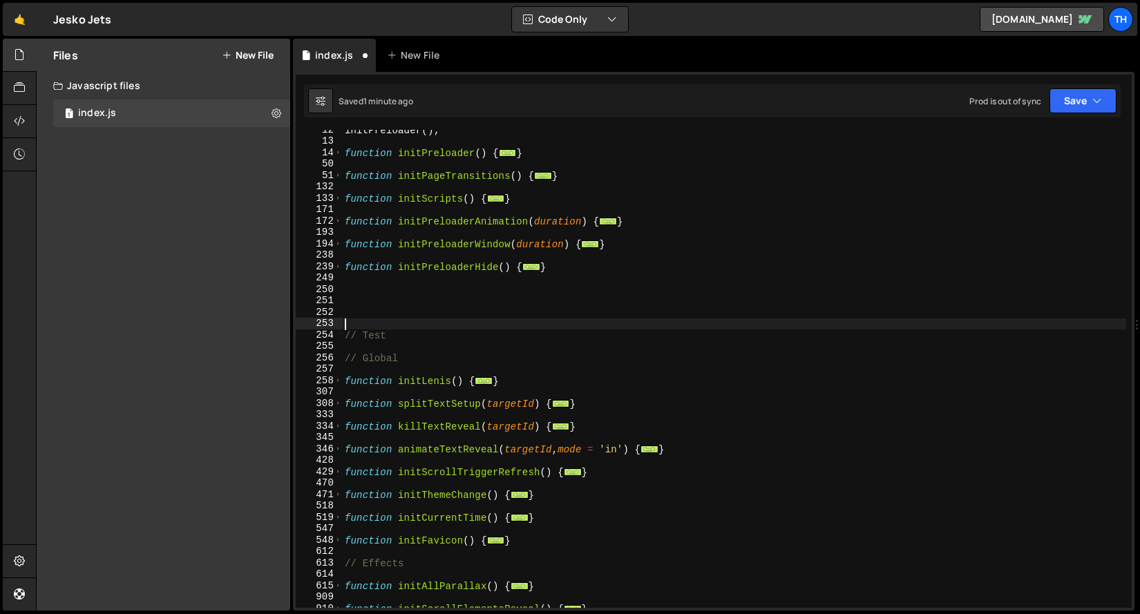
drag, startPoint x: 406, startPoint y: 329, endPoint x: 315, endPoint y: 325, distance: 90.6
click at [301, 326] on div "} 12 13 14 50 51 132 133 171 172 193 194 238 239 249 250 251 252 253 254 255 25…" at bounding box center [714, 369] width 836 height 478
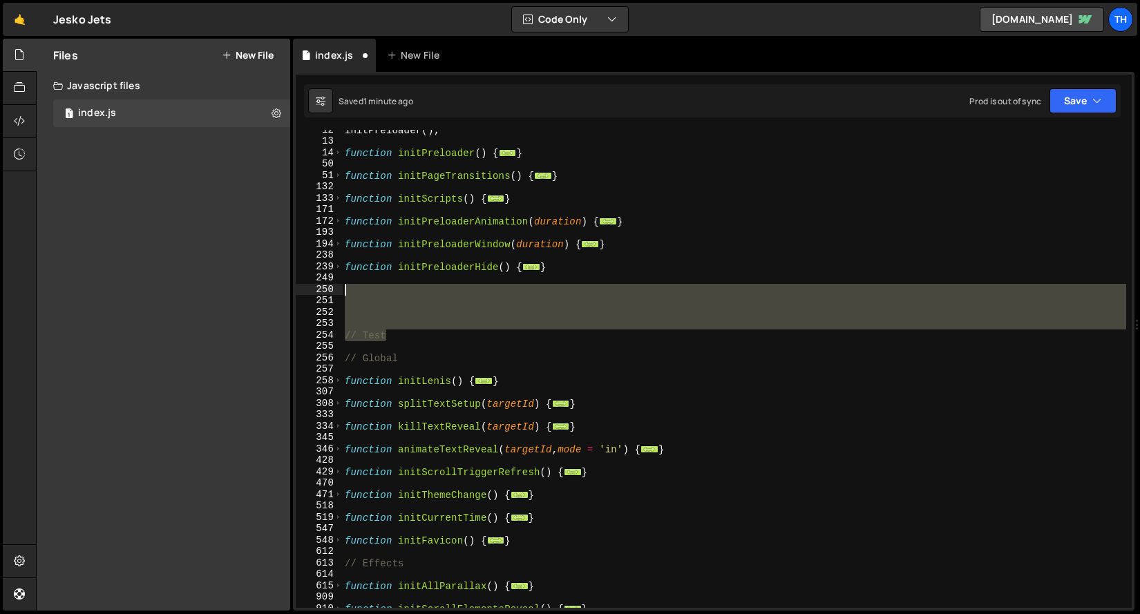
drag, startPoint x: 409, startPoint y: 335, endPoint x: 288, endPoint y: 284, distance: 131.7
click at [288, 284] on div "Files New File Javascript files 1 index.js 0 CSS files Copy share link Edit Fil…" at bounding box center [588, 325] width 1104 height 573
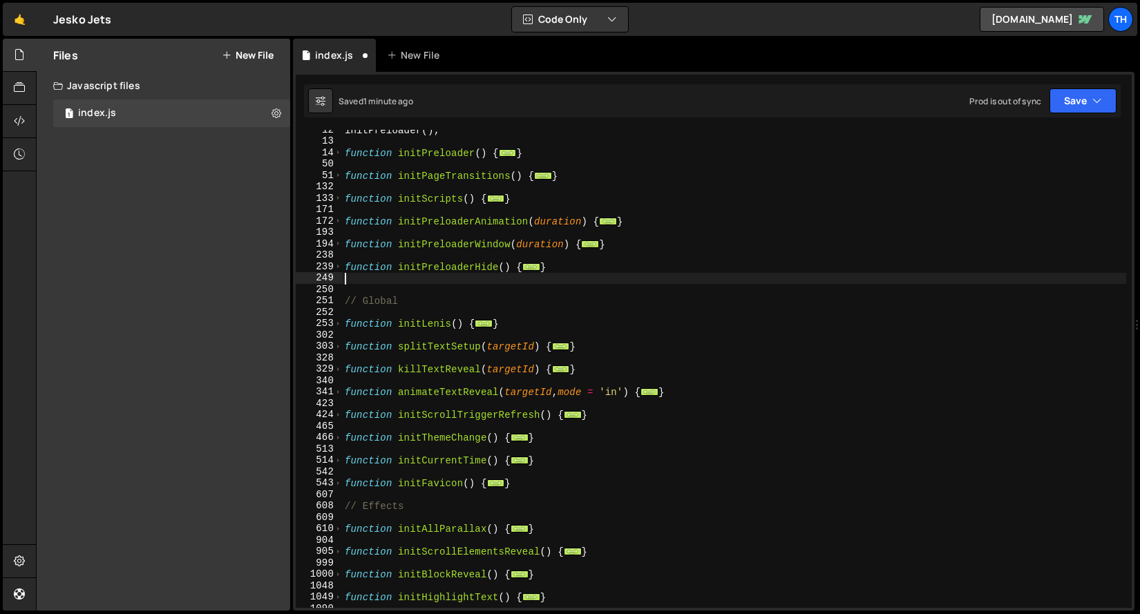
type textarea "}"
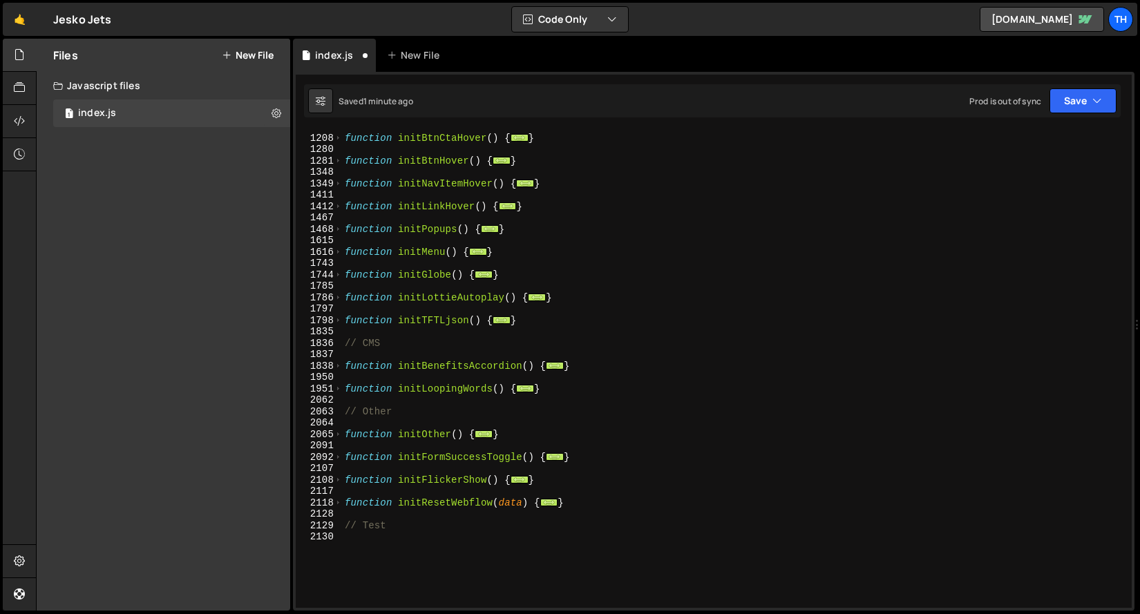
scroll to position [705, 0]
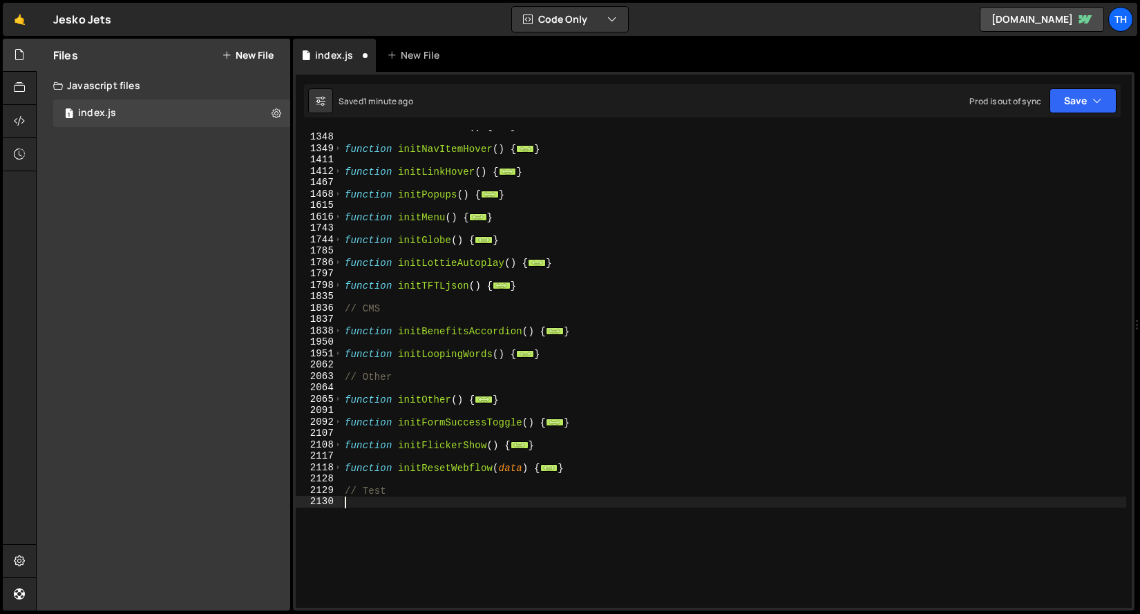
click at [388, 513] on div "function initBtnHover ( ) { ... } function initNavItemHover ( ) { ... } functio…" at bounding box center [734, 370] width 784 height 501
type textarea "// Test"
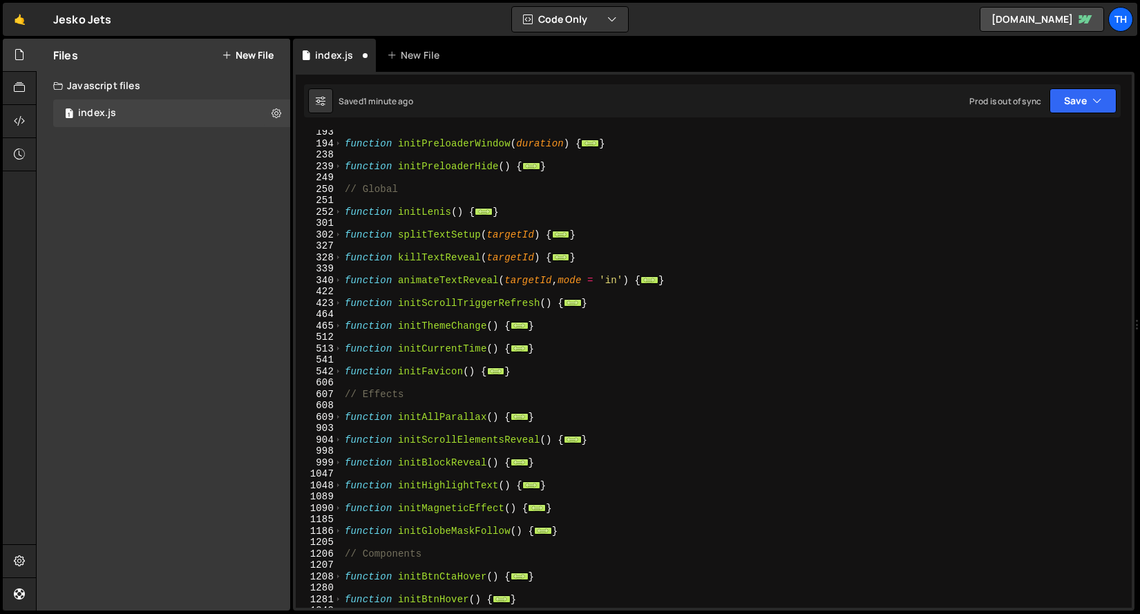
scroll to position [0, 0]
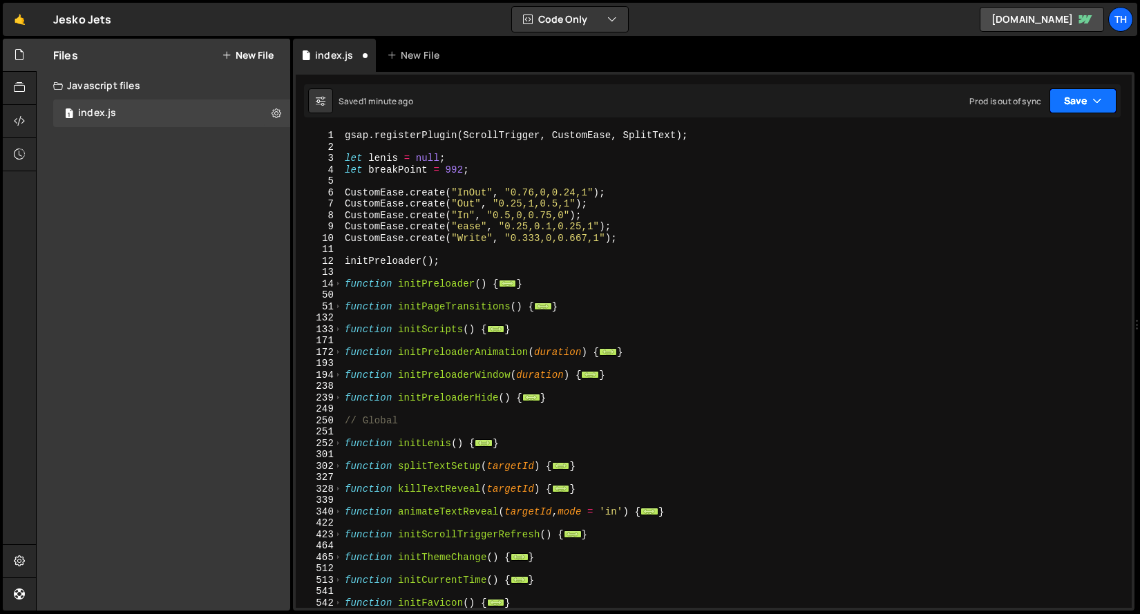
click at [1081, 106] on button "Save" at bounding box center [1083, 100] width 67 height 25
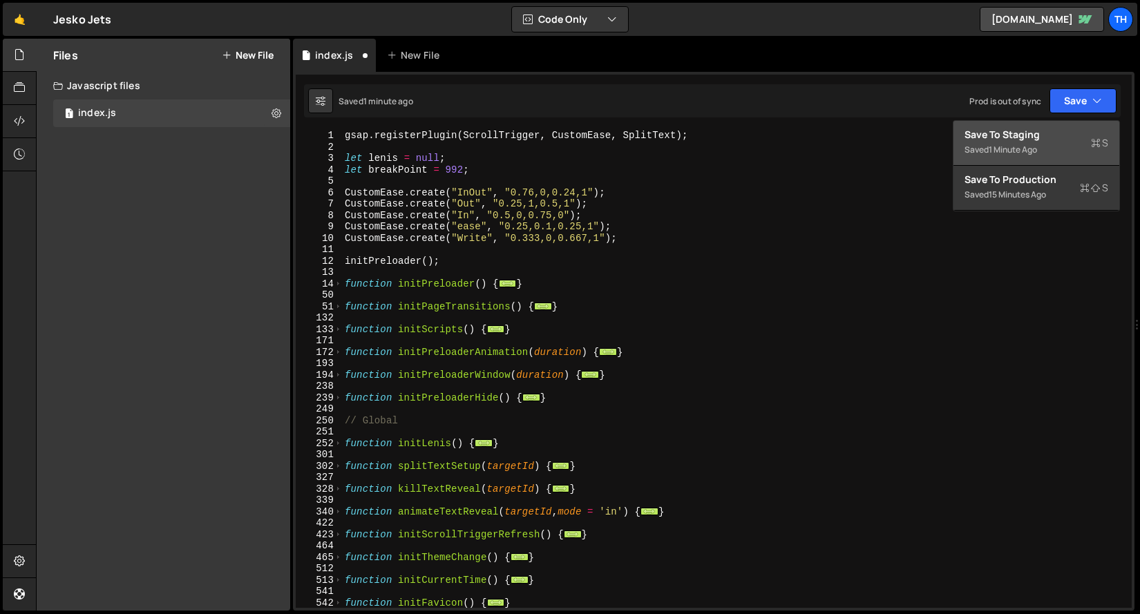
click at [1055, 133] on div "Save to Staging S" at bounding box center [1037, 135] width 144 height 14
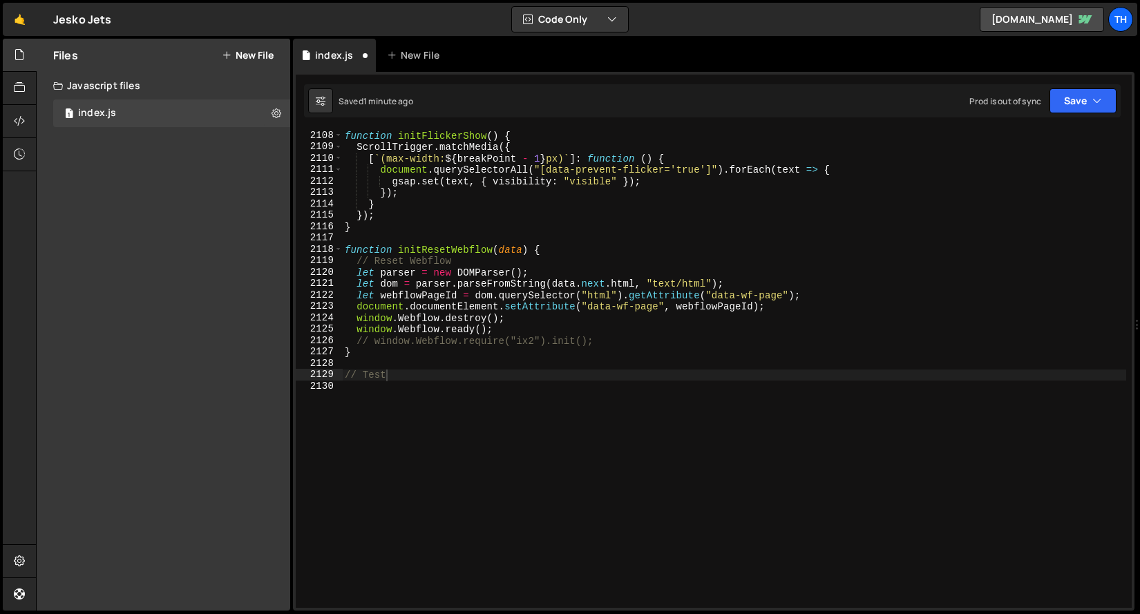
scroll to position [22169, 0]
click at [1083, 97] on button "Save" at bounding box center [1083, 100] width 67 height 25
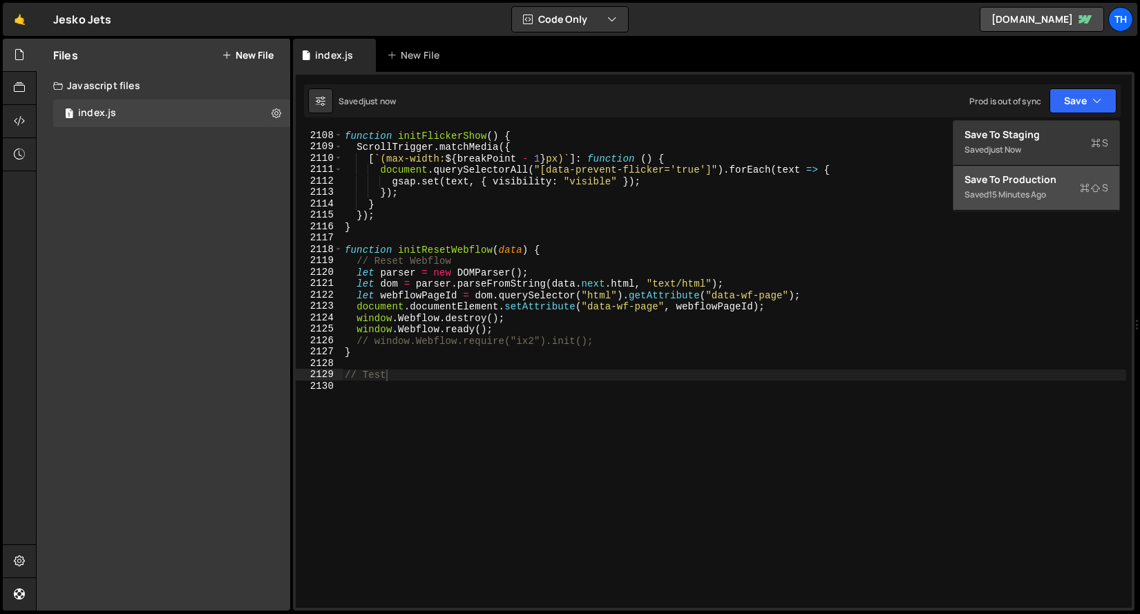
click at [1037, 193] on div "15 minutes ago" at bounding box center [1017, 195] width 57 height 12
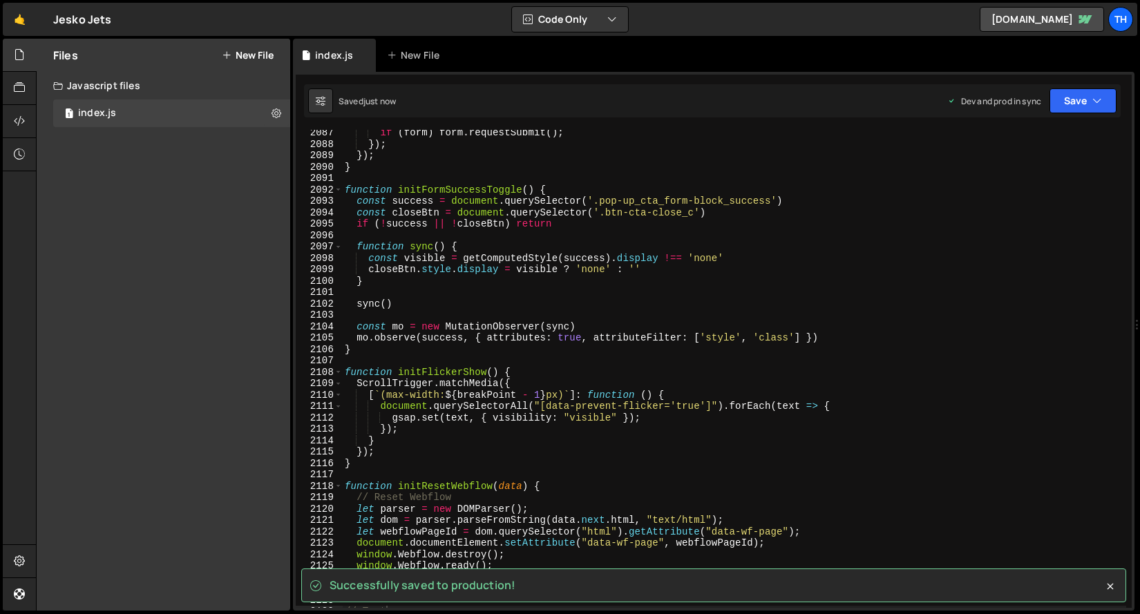
scroll to position [22025, 0]
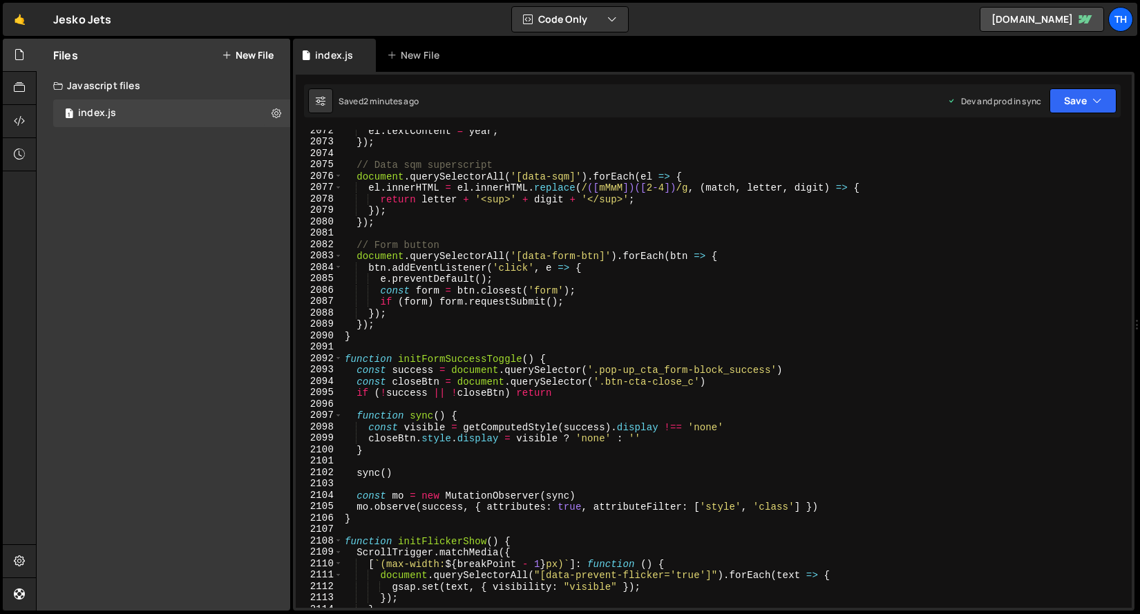
click at [342, 360] on div "2092" at bounding box center [319, 359] width 47 height 12
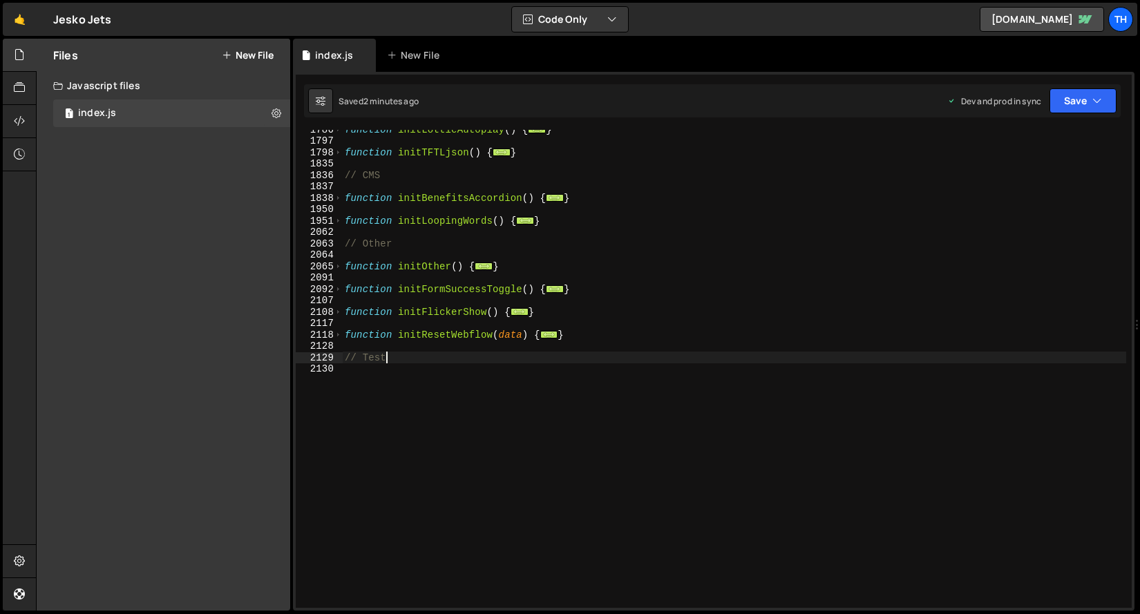
scroll to position [838, 0]
click at [397, 421] on div "function initLottieAutoplay ( ) { ... } function initTFTLjson ( ) { ... } // CM…" at bounding box center [734, 374] width 784 height 501
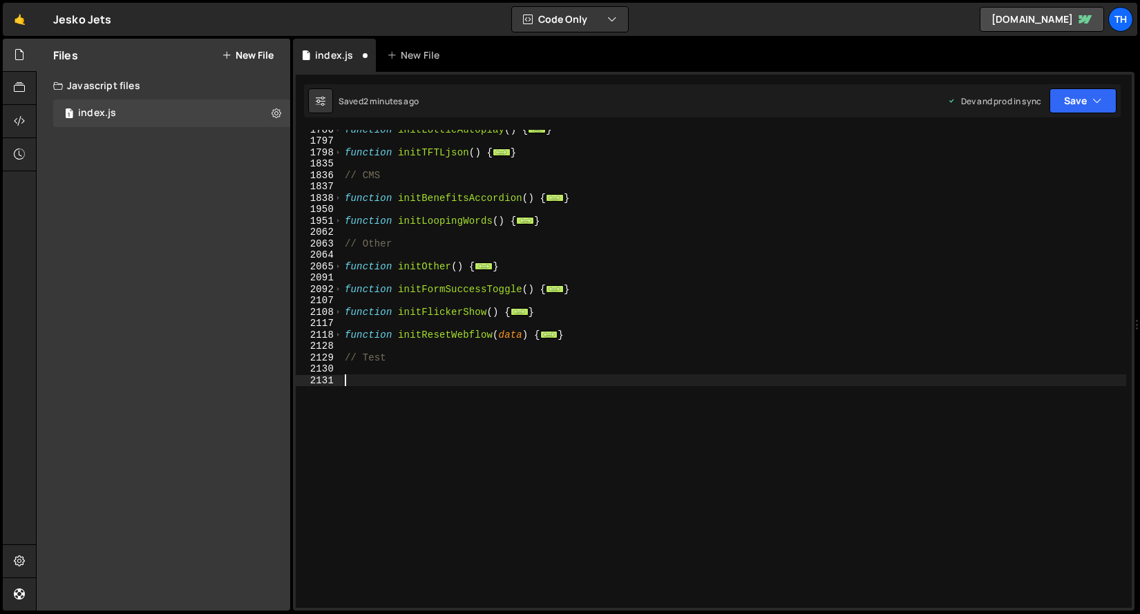
paste textarea "}"
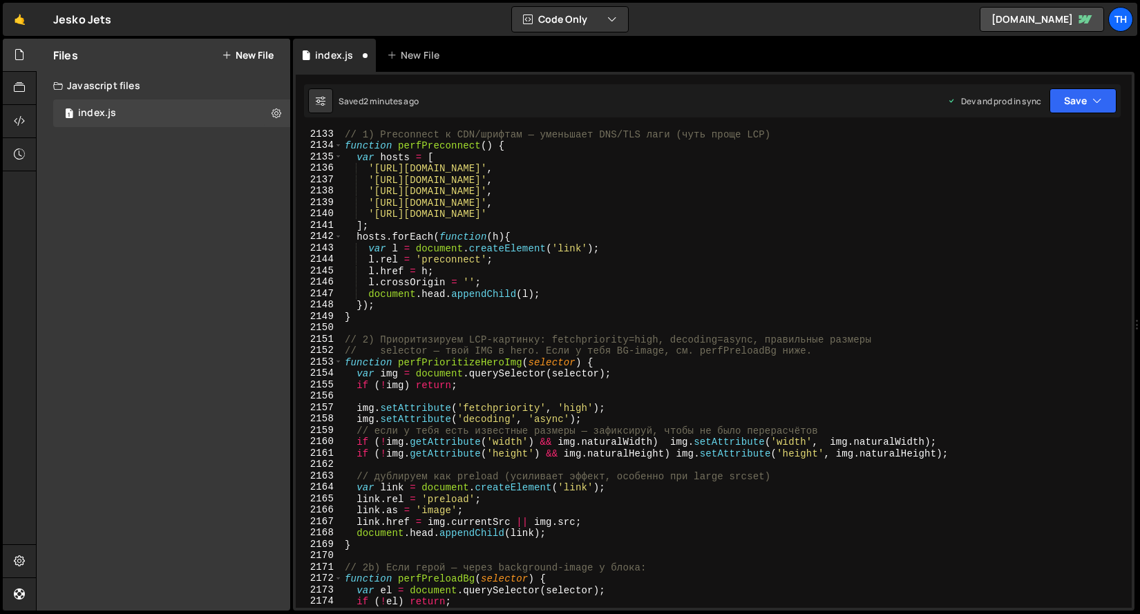
scroll to position [894, 0]
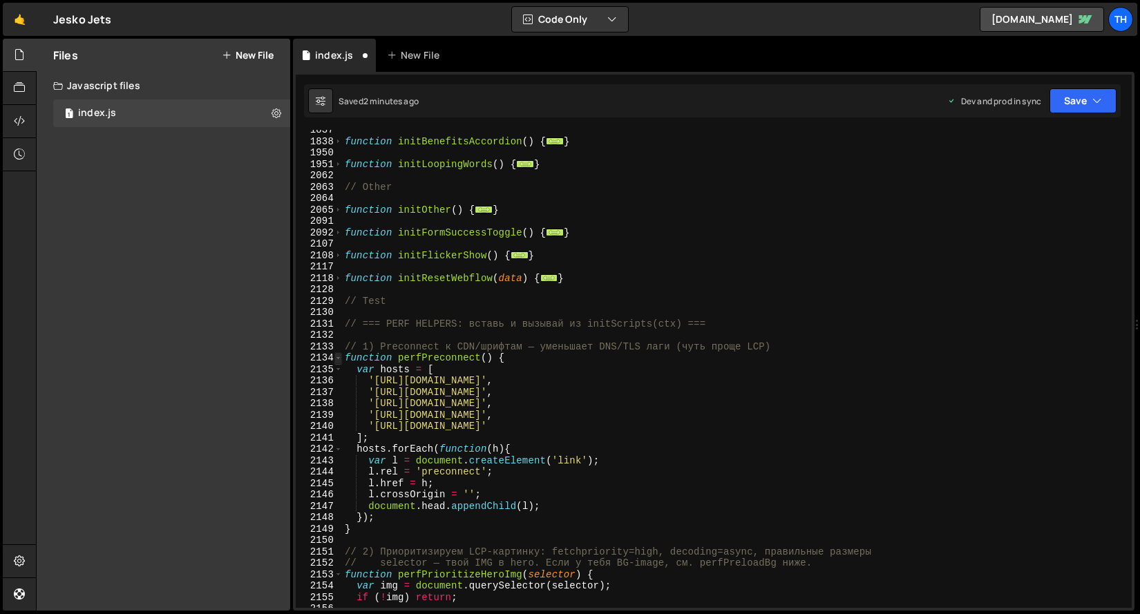
click at [337, 361] on span at bounding box center [339, 358] width 8 height 12
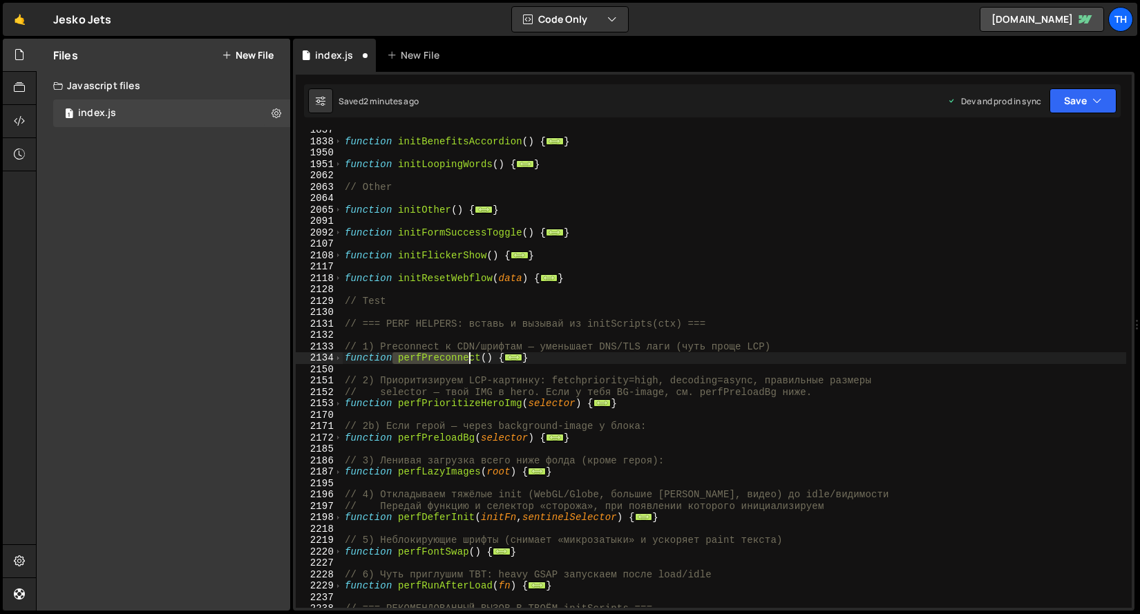
drag, startPoint x: 397, startPoint y: 361, endPoint x: 474, endPoint y: 359, distance: 76.7
click at [474, 359] on div "function initBenefitsAccordion ( ) { ... } function initLoopingWords ( ) { ... …" at bounding box center [734, 374] width 784 height 501
click at [473, 359] on div "function initBenefitsAccordion ( ) { ... } function initLoopingWords ( ) { ... …" at bounding box center [734, 369] width 784 height 478
click at [473, 359] on div "function initBenefitsAccordion ( ) { ... } function initLoopingWords ( ) { ... …" at bounding box center [734, 374] width 784 height 501
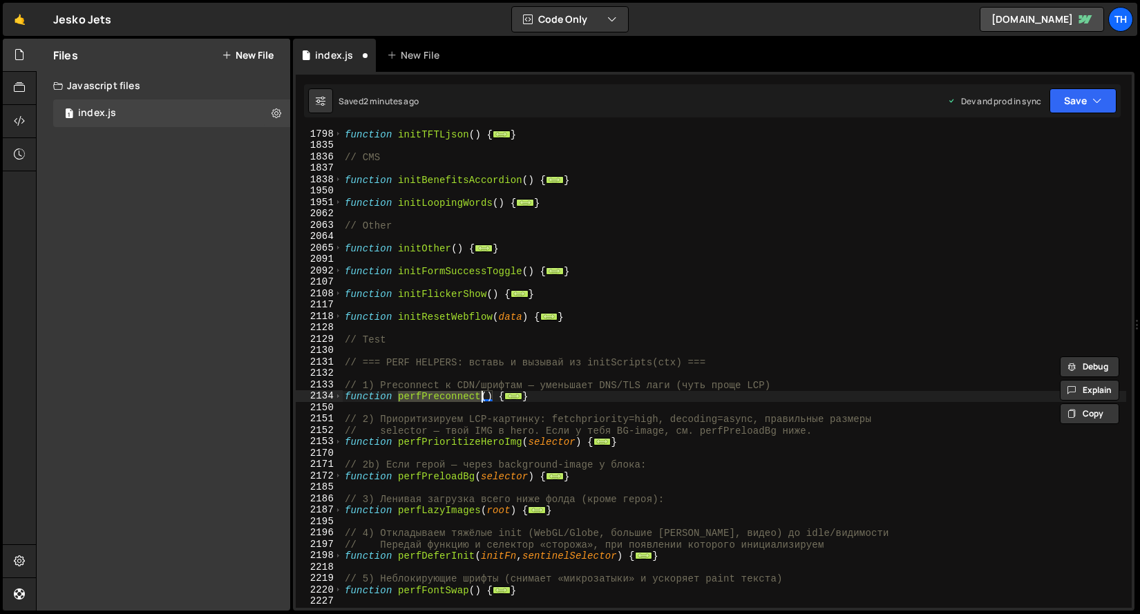
scroll to position [930, 0]
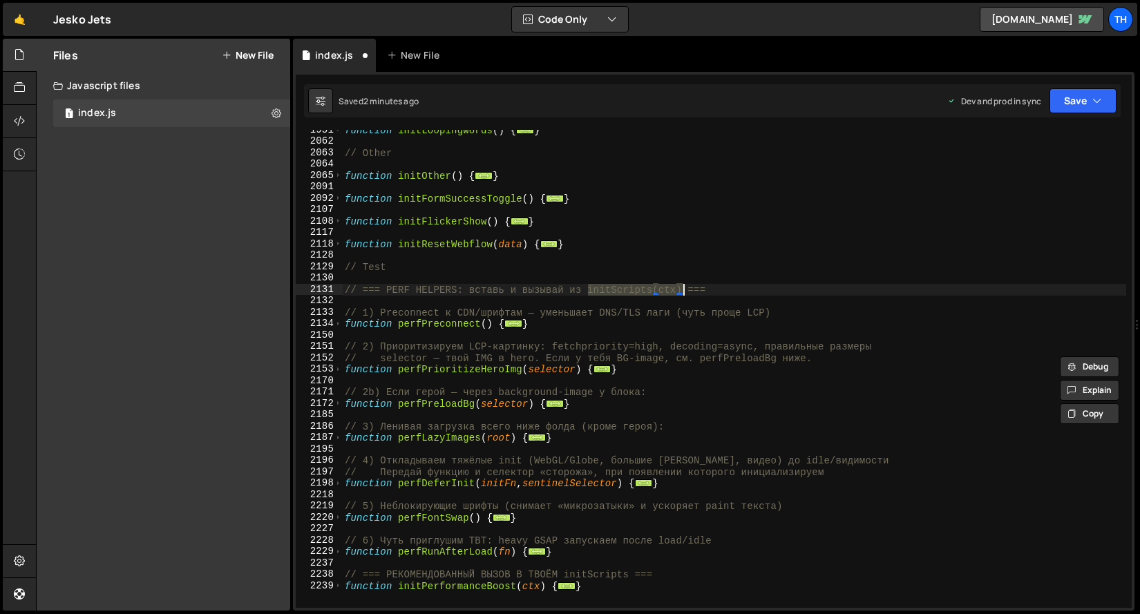
drag, startPoint x: 592, startPoint y: 292, endPoint x: 685, endPoint y: 292, distance: 92.6
click at [685, 292] on div "function initLoopingWords ( ) { ... } // Other function initOther ( ) { ... } f…" at bounding box center [734, 374] width 784 height 501
type textarea "// === PERF HELPERS: вставь и вызывай из initScripts(ctx) ==="
click at [416, 330] on div "function initLoopingWords ( ) { ... } // Other function initOther ( ) { ... } f…" at bounding box center [734, 374] width 784 height 501
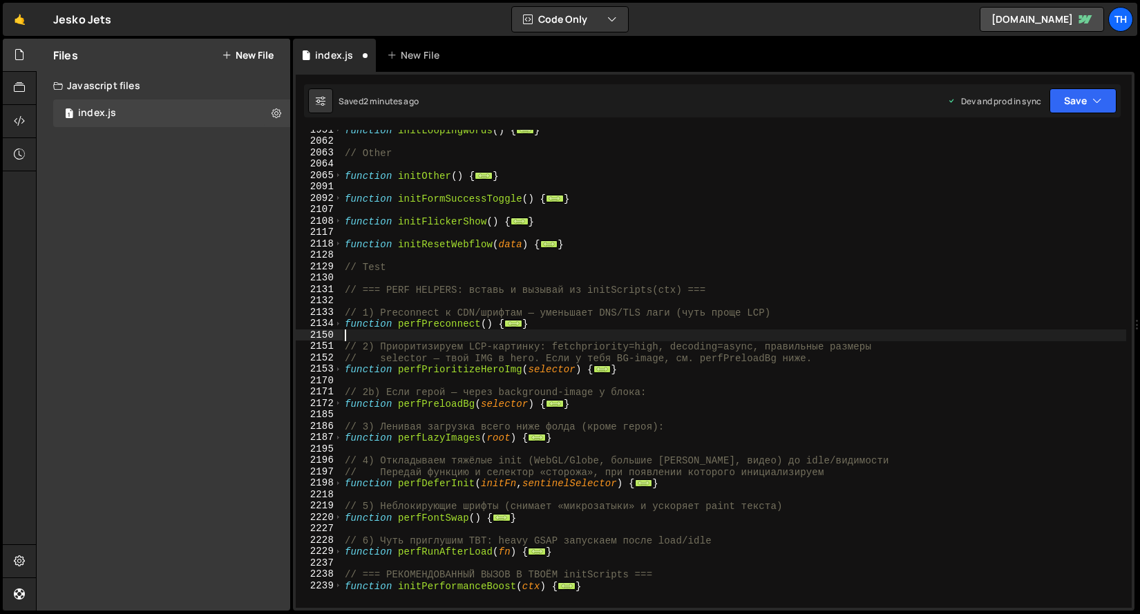
click at [416, 330] on div "function initLoopingWords ( ) { ... } // Other function initOther ( ) { ... } f…" at bounding box center [734, 374] width 784 height 501
click at [422, 325] on div "function initLoopingWords ( ) { ... } // Other function initOther ( ) { ... } f…" at bounding box center [734, 374] width 784 height 501
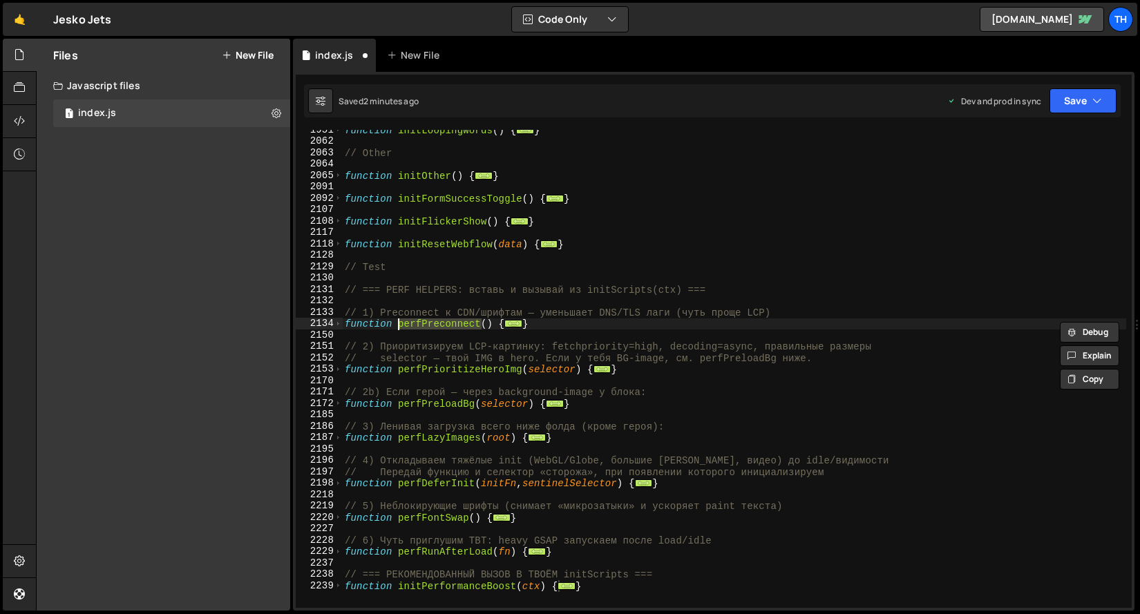
click at [484, 351] on div "function initLoopingWords ( ) { ... } // Other function initOther ( ) { ... } f…" at bounding box center [734, 374] width 784 height 501
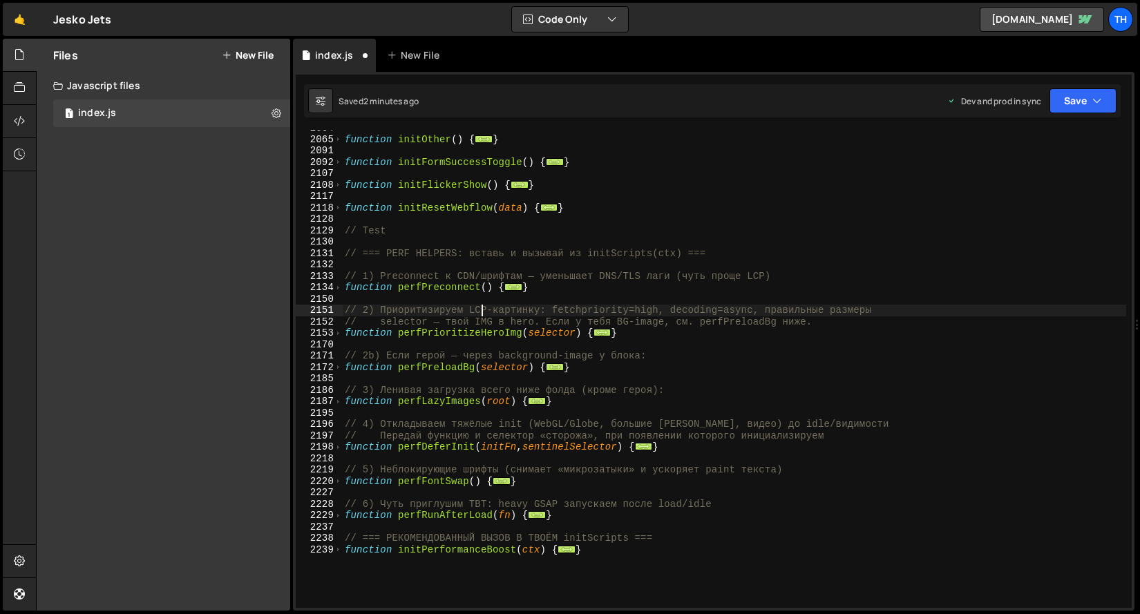
scroll to position [996, 0]
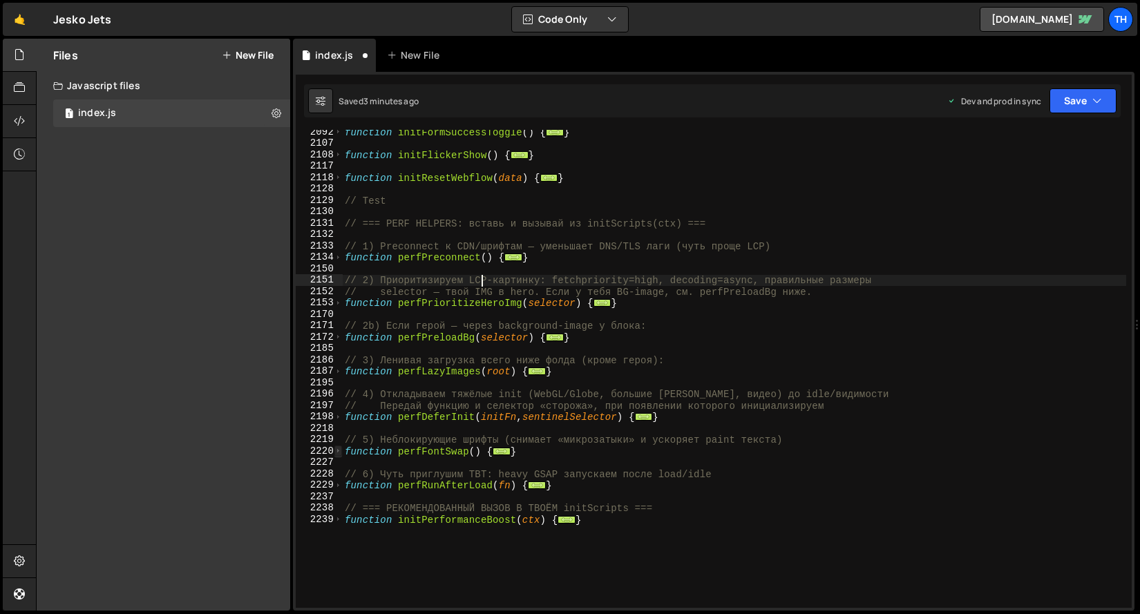
click at [339, 451] on span at bounding box center [339, 452] width 8 height 12
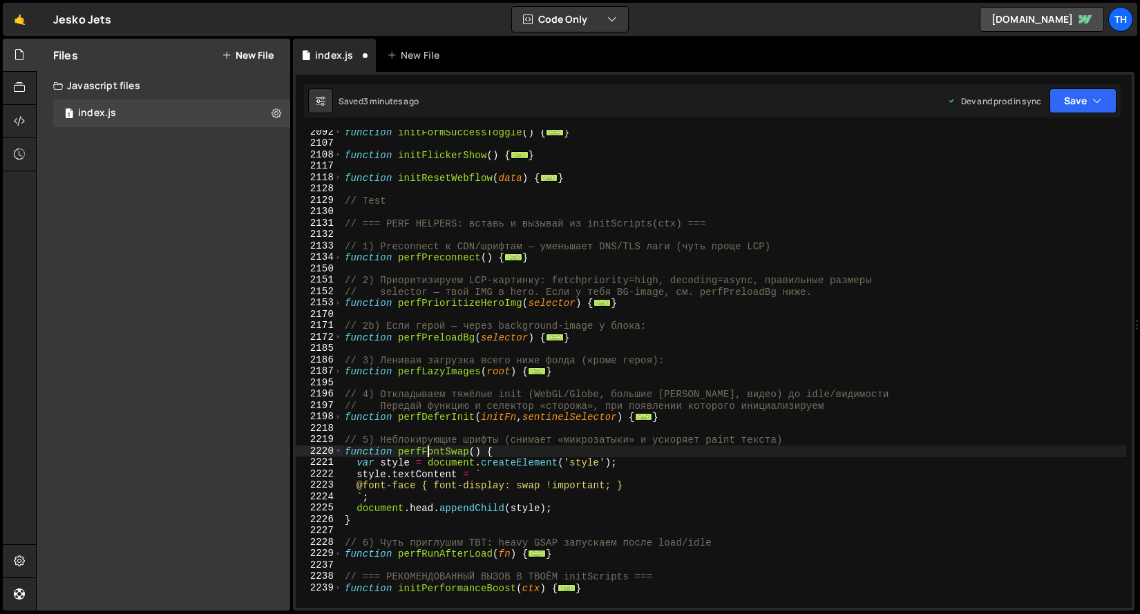
click at [434, 451] on div "function initFormSuccessToggle ( ) { ... } function initFlickerShow ( ) { ... }…" at bounding box center [734, 376] width 784 height 501
click at [342, 415] on div "2198" at bounding box center [319, 417] width 47 height 12
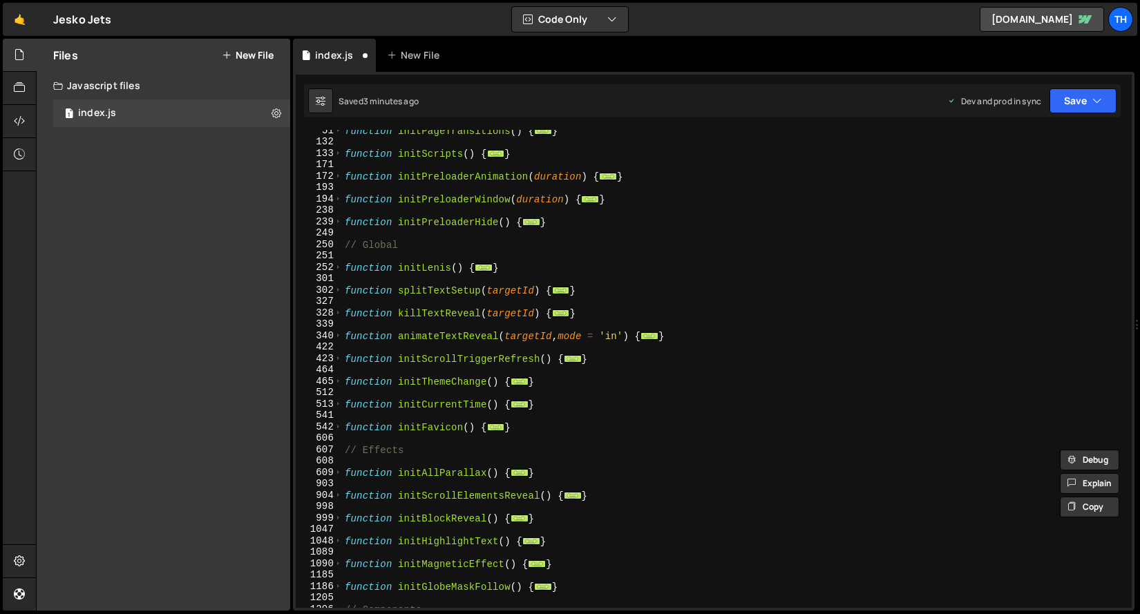
scroll to position [143, 0]
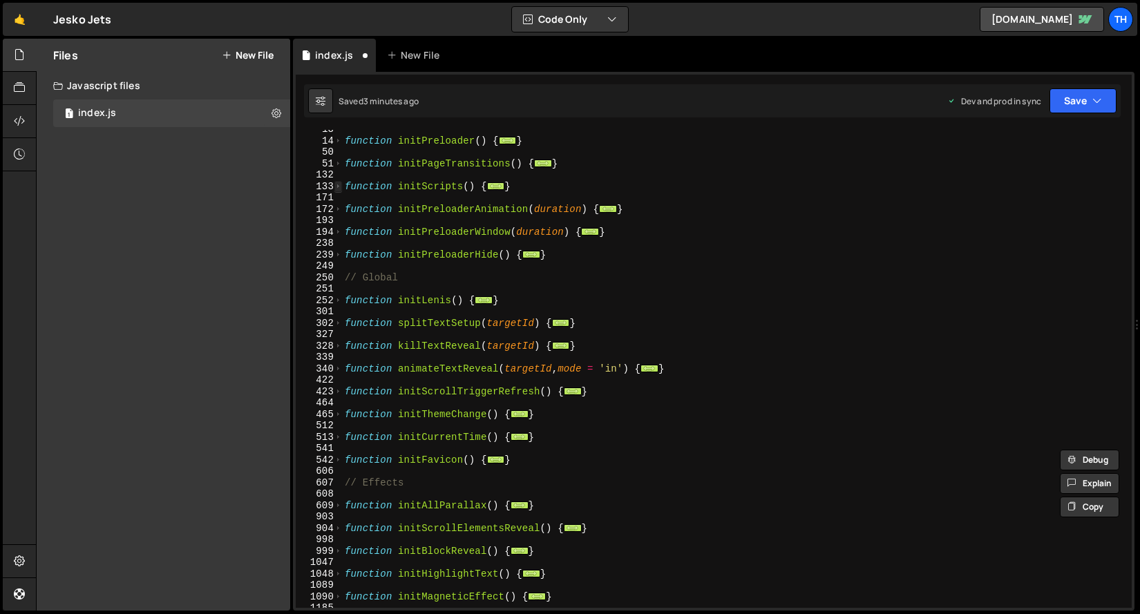
click at [336, 188] on span at bounding box center [339, 187] width 8 height 12
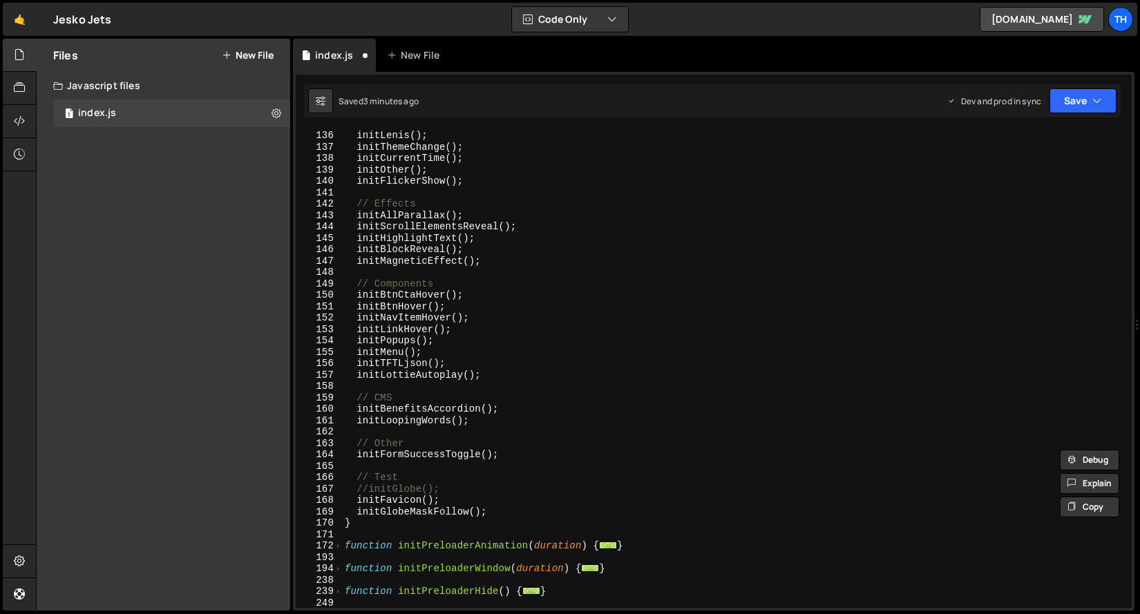
scroll to position [228, 0]
click at [511, 502] on div "initLenis ( ) ; initThemeChange ( ) ; initCurrentTime ( ) ; initOther ( ) ; ini…" at bounding box center [734, 380] width 784 height 501
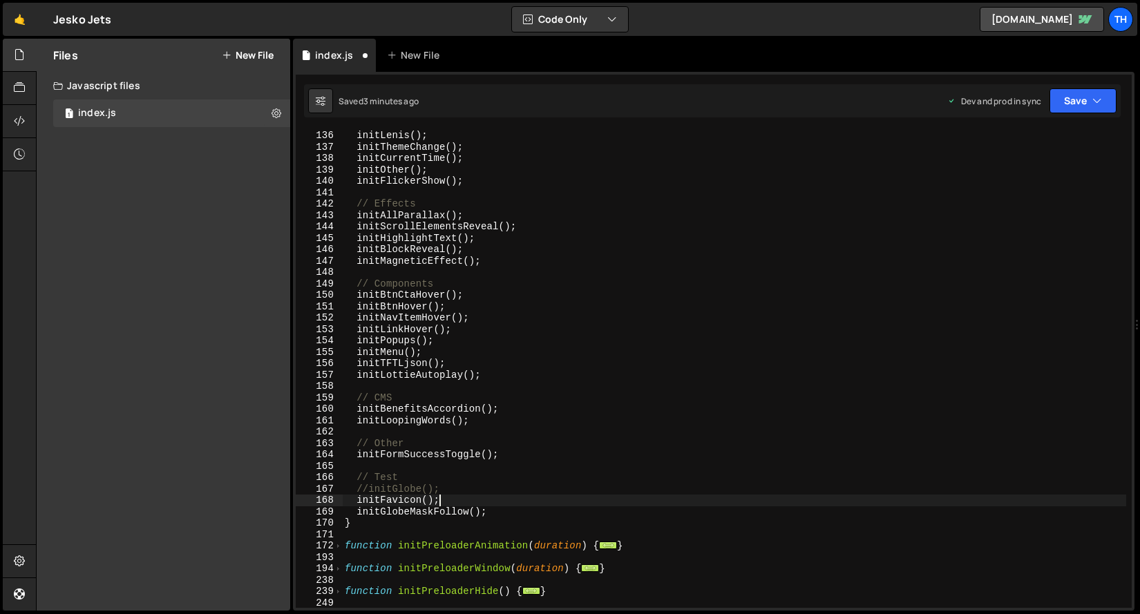
click at [513, 512] on div "initLenis ( ) ; initThemeChange ( ) ; initCurrentTime ( ) ; initOther ( ) ; ini…" at bounding box center [734, 380] width 784 height 501
type textarea "initGlobeMaskFollow();"
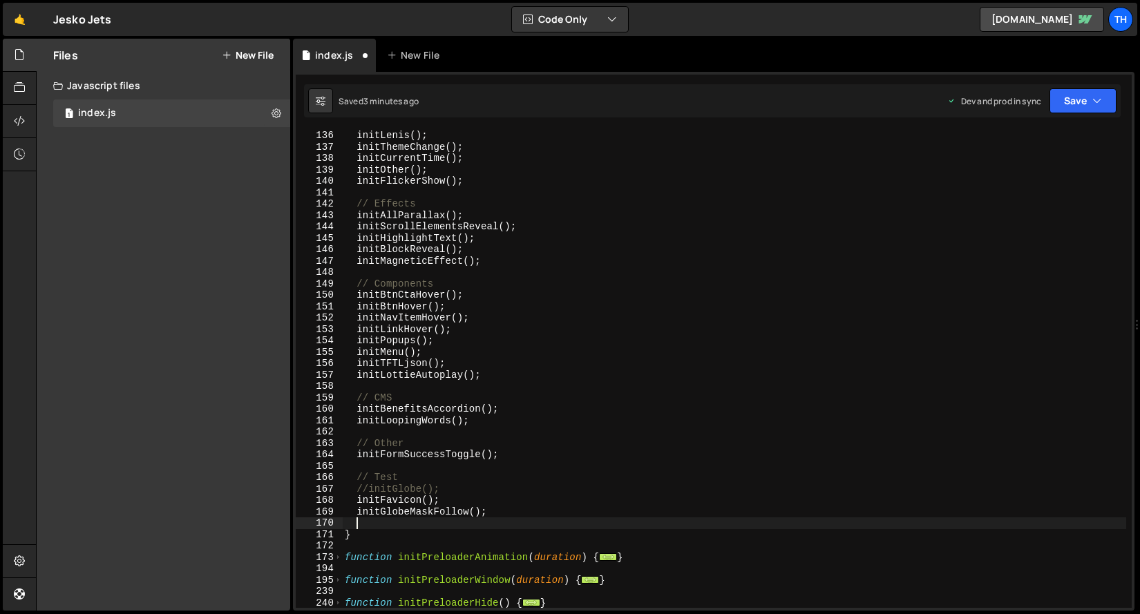
paste textarea "initPerformanceBoost(ctx)"
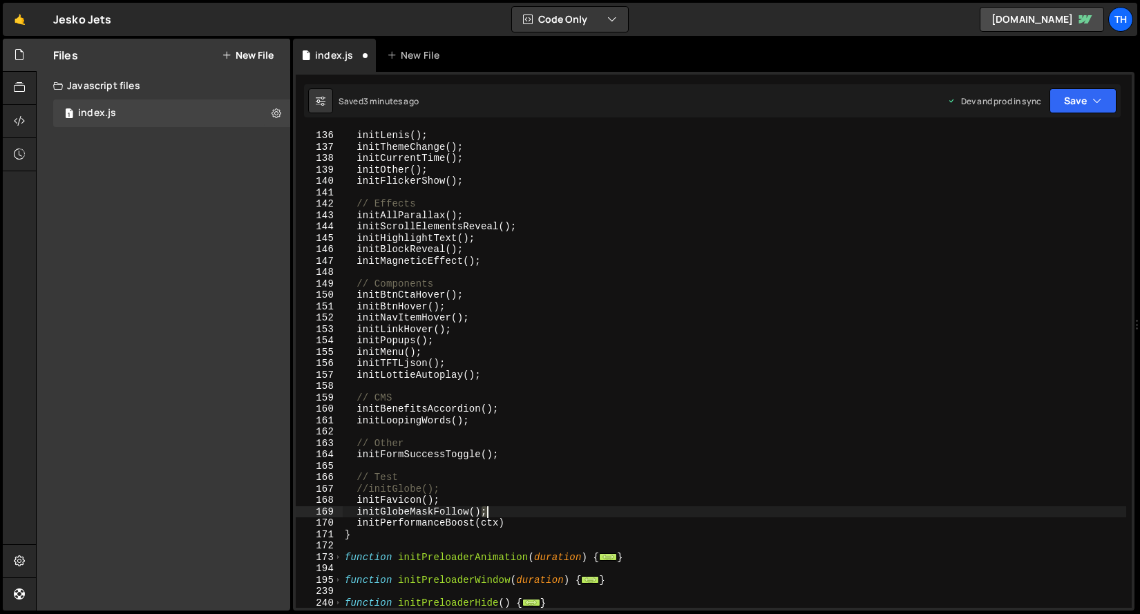
drag, startPoint x: 484, startPoint y: 511, endPoint x: 547, endPoint y: 523, distance: 64.7
click at [496, 511] on div "initLenis ( ) ; initThemeChange ( ) ; initCurrentTime ( ) ; initOther ( ) ; ini…" at bounding box center [734, 380] width 784 height 501
click at [551, 526] on div "initLenis ( ) ; initThemeChange ( ) ; initCurrentTime ( ) ; initOther ( ) ; ini…" at bounding box center [734, 380] width 784 height 501
paste textarea ";"
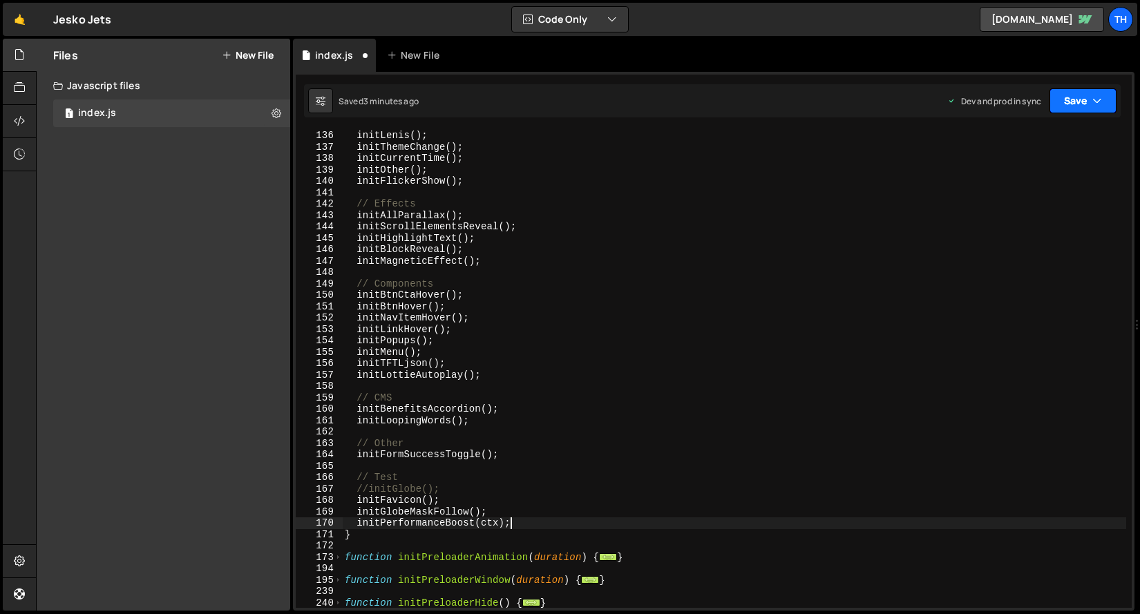
type textarea "initPerformanceBoost(ctx);"
click at [1102, 97] on icon "button" at bounding box center [1098, 101] width 10 height 14
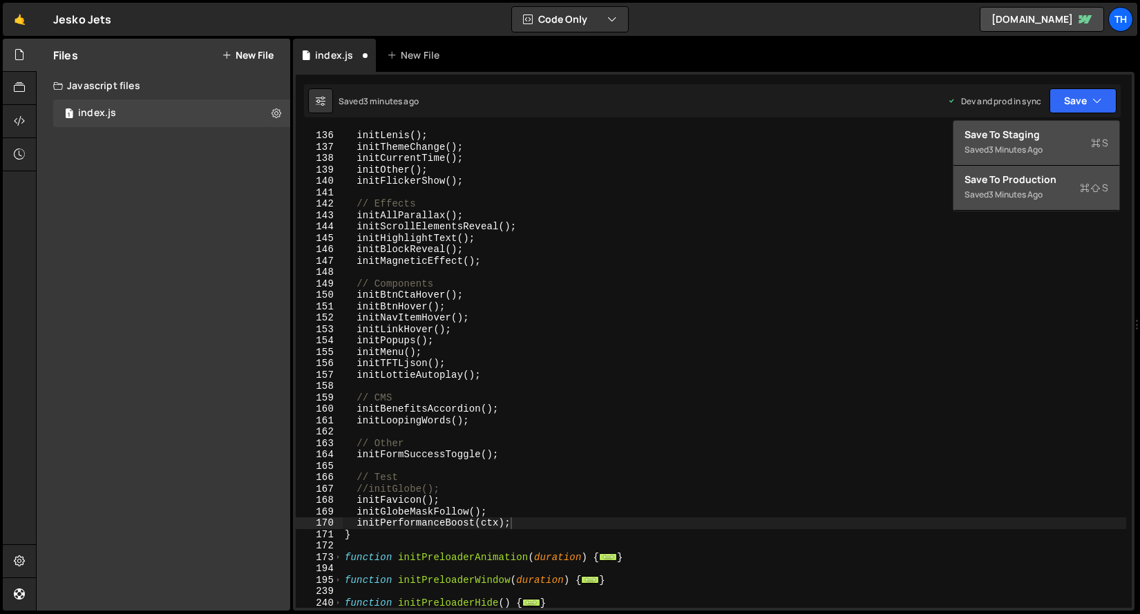
click at [1084, 135] on div "Save to Staging S" at bounding box center [1037, 135] width 144 height 14
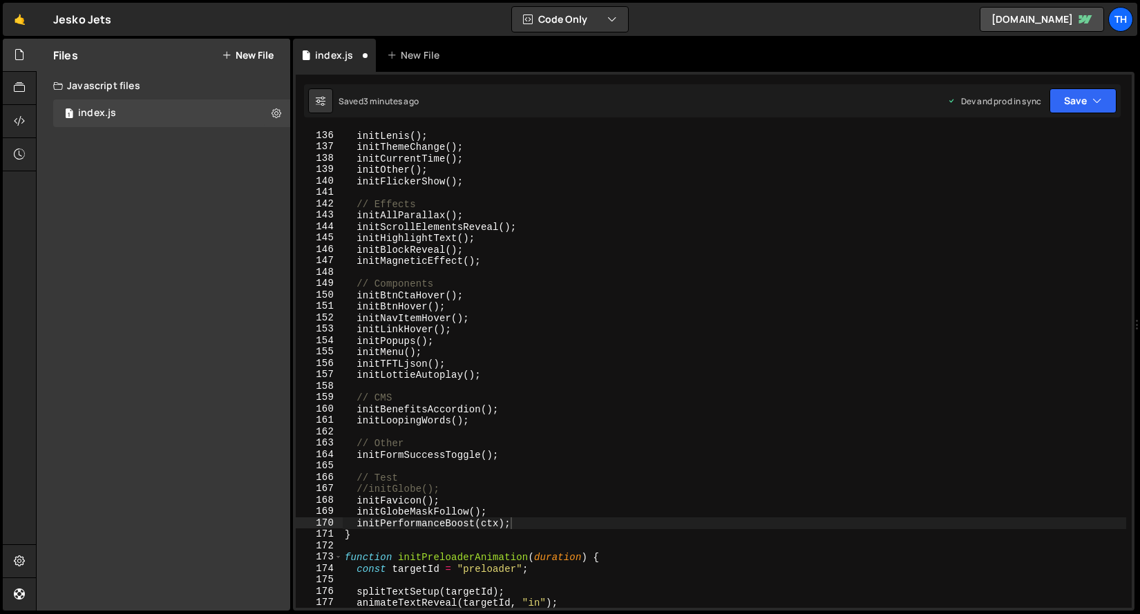
scroll to position [1349, 0]
drag, startPoint x: 532, startPoint y: 525, endPoint x: 279, endPoint y: 520, distance: 253.0
click at [279, 520] on div "Files New File Javascript files 1 index.js 0 CSS files Copy share link Edit Fil…" at bounding box center [588, 325] width 1104 height 573
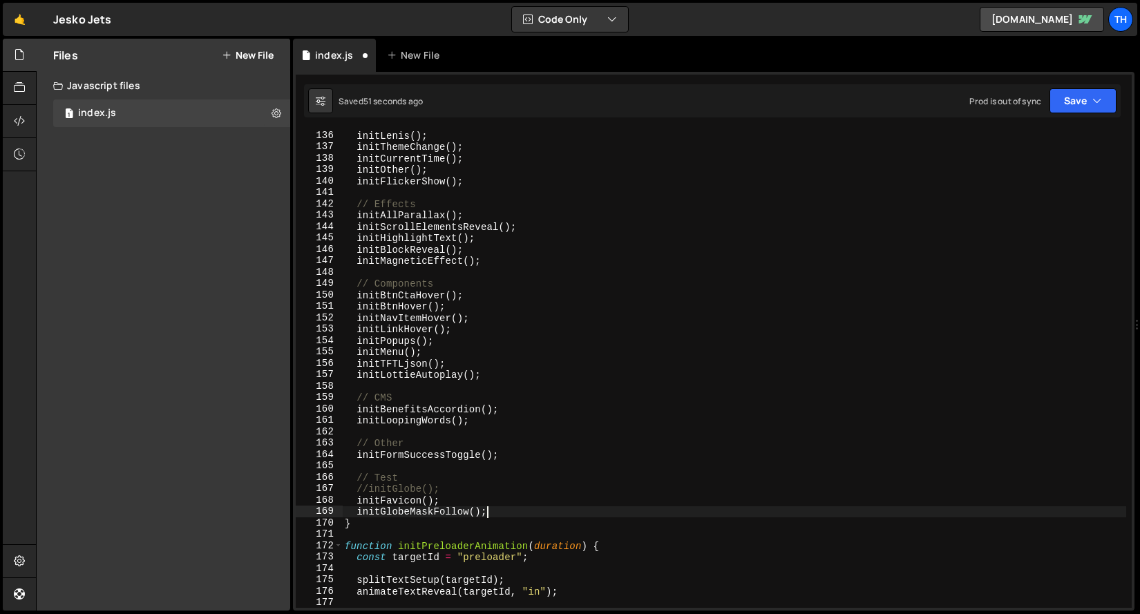
scroll to position [1471, 0]
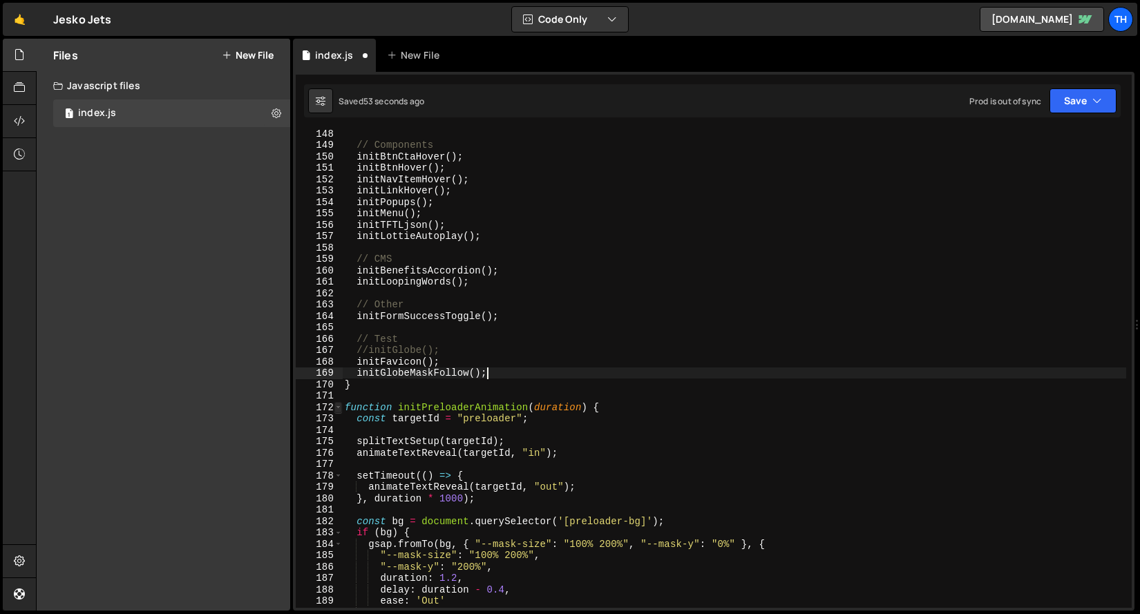
click at [340, 406] on span at bounding box center [339, 408] width 8 height 12
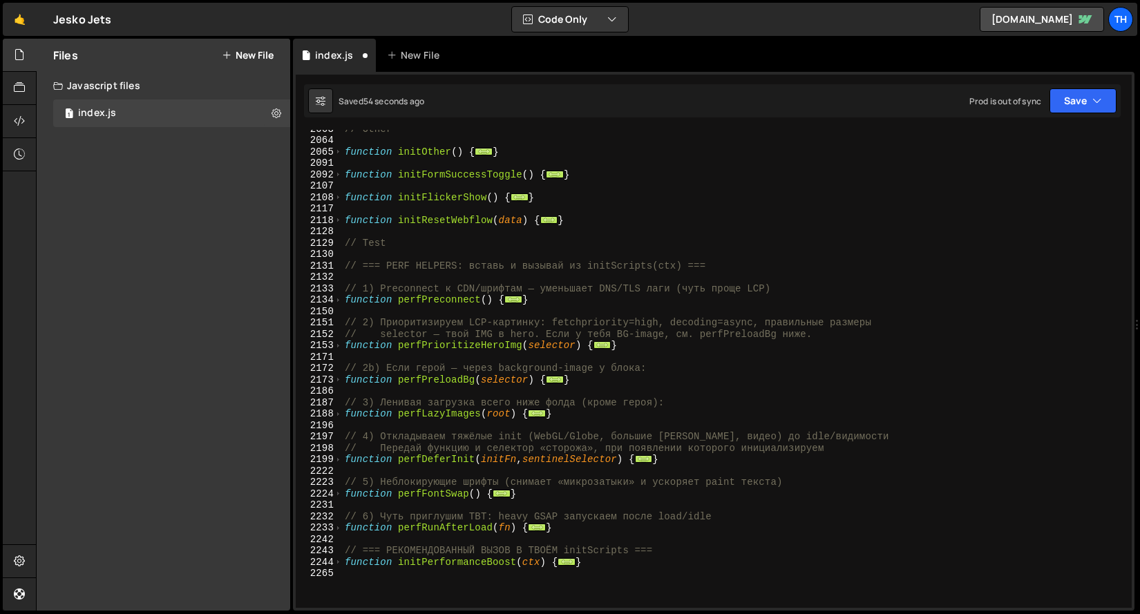
scroll to position [953, 0]
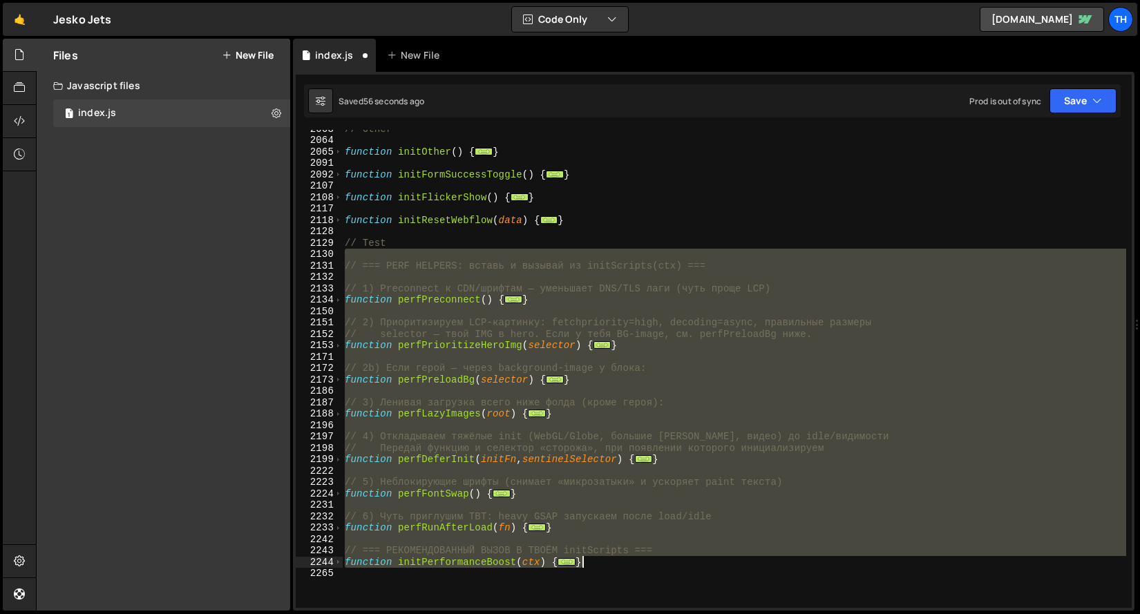
drag, startPoint x: 367, startPoint y: 252, endPoint x: 733, endPoint y: 630, distance: 526.4
click at [733, 614] on html "Projects [GEOGRAPHIC_DATA] Blog Th Projects Your Teams Invite team member Accou…" at bounding box center [570, 307] width 1140 height 614
type textarea "}"
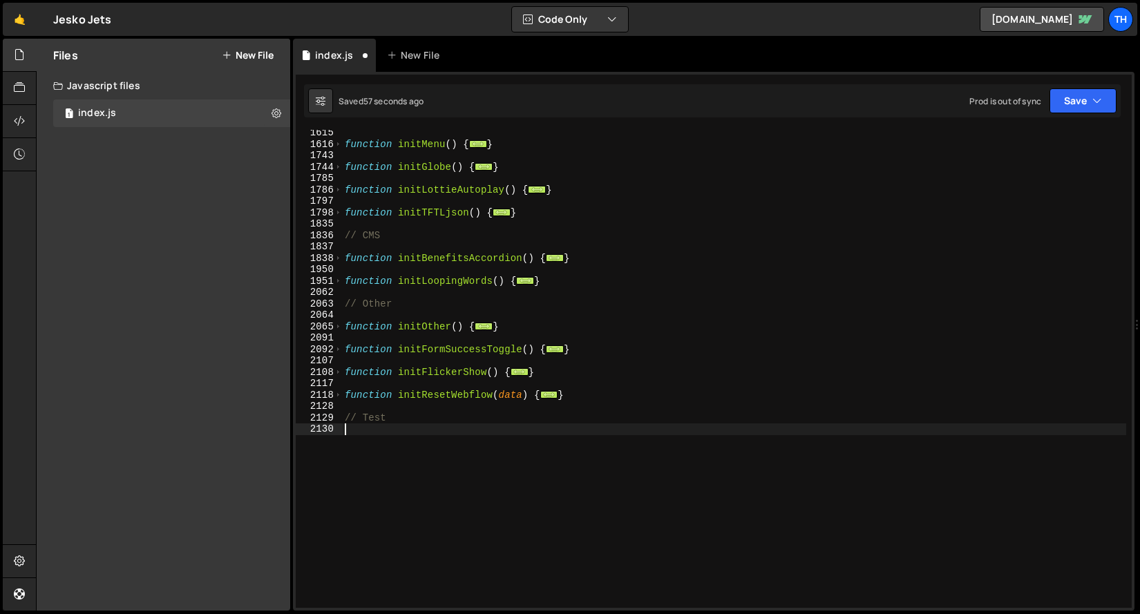
scroll to position [739, 0]
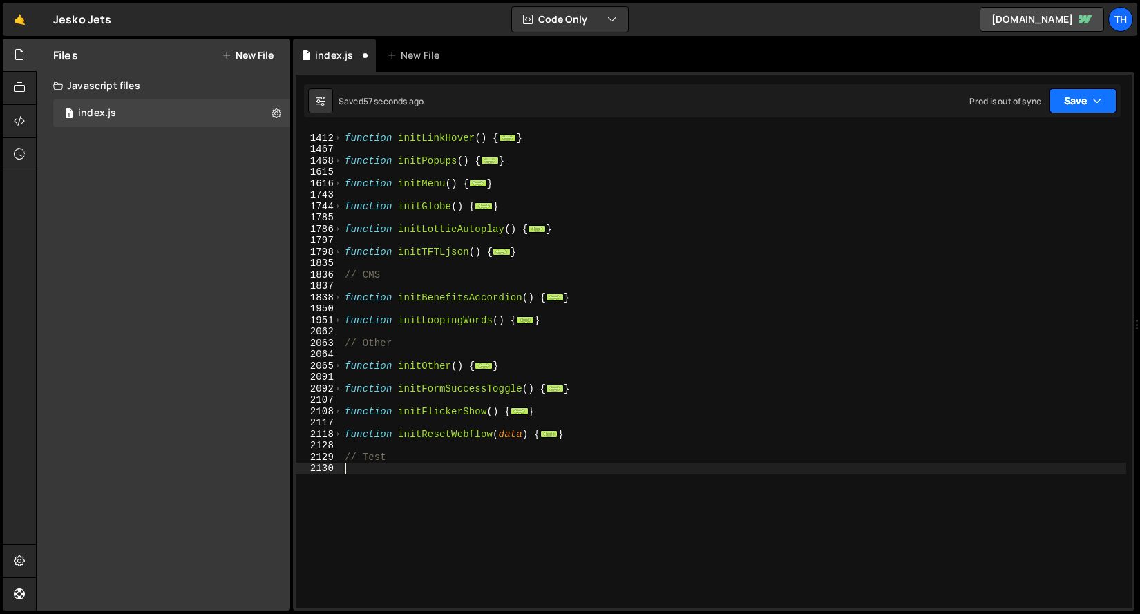
click at [1073, 111] on button "Save" at bounding box center [1083, 100] width 67 height 25
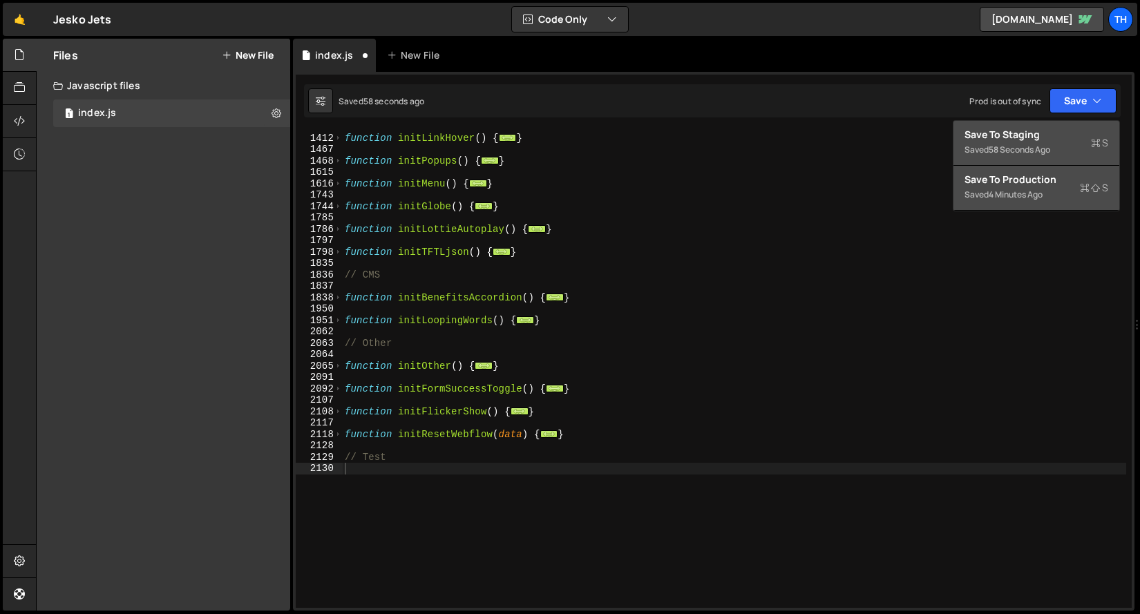
click at [1066, 134] on div "Save to Staging S" at bounding box center [1037, 135] width 144 height 14
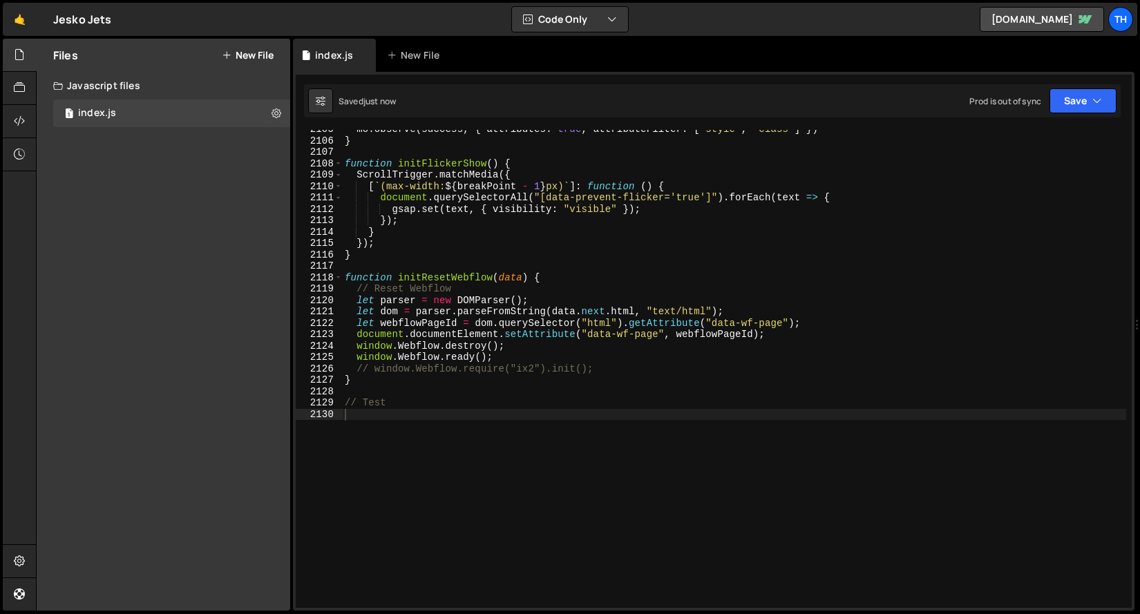
scroll to position [22058, 0]
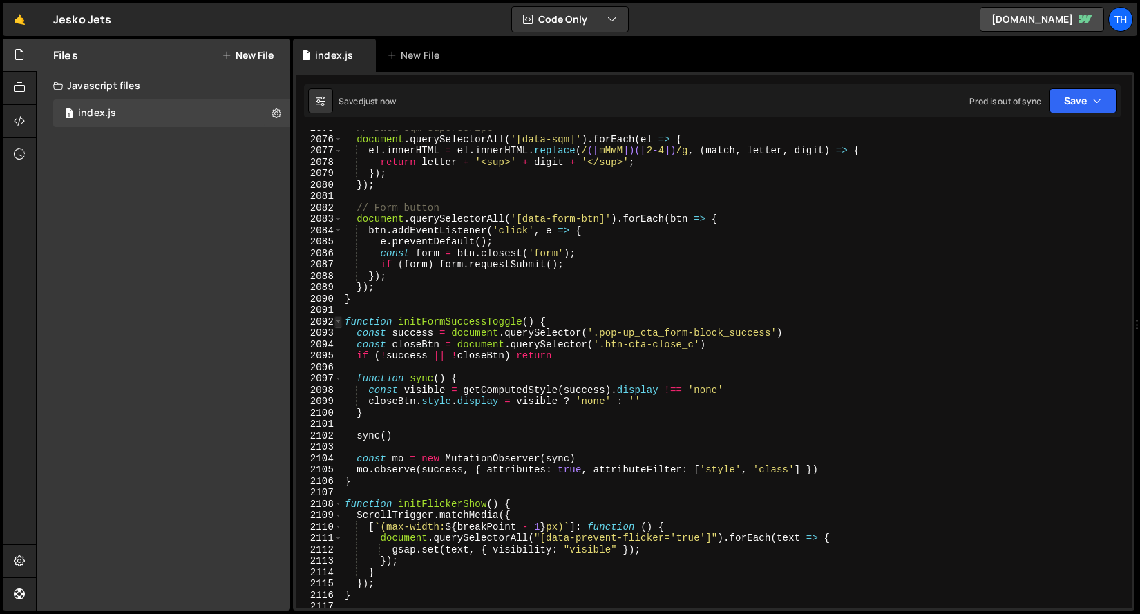
click at [339, 324] on span at bounding box center [339, 323] width 8 height 12
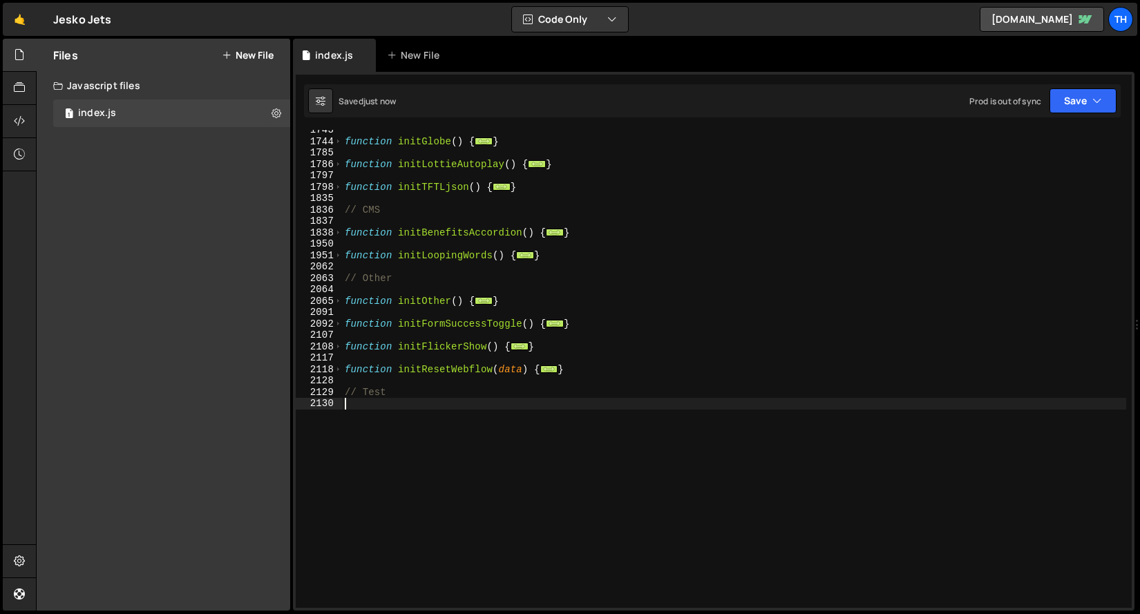
scroll to position [0, 0]
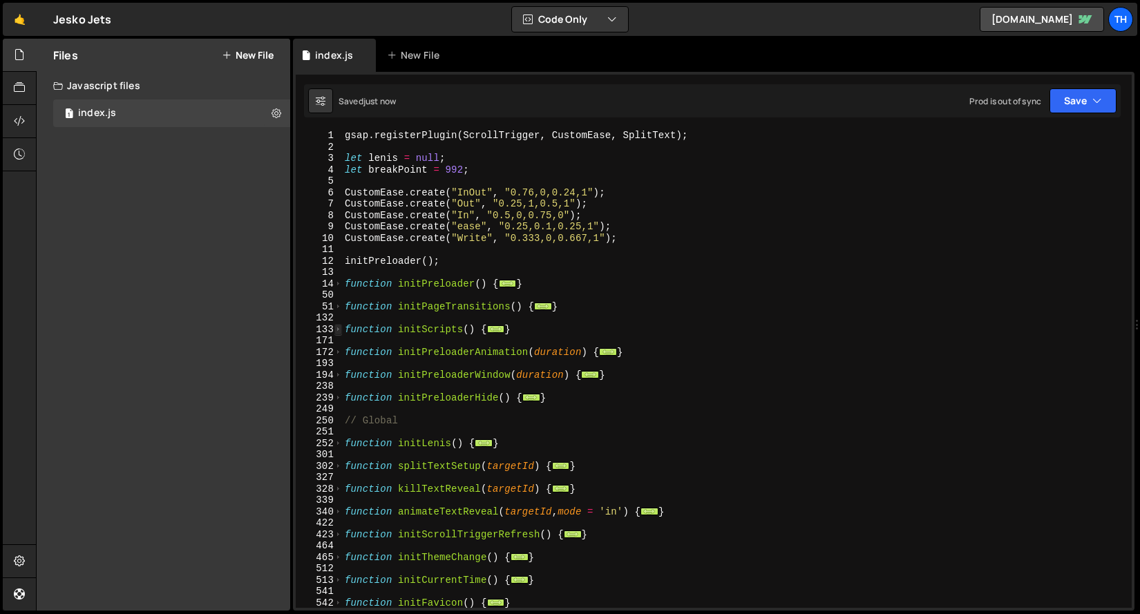
click at [337, 328] on span at bounding box center [339, 330] width 8 height 12
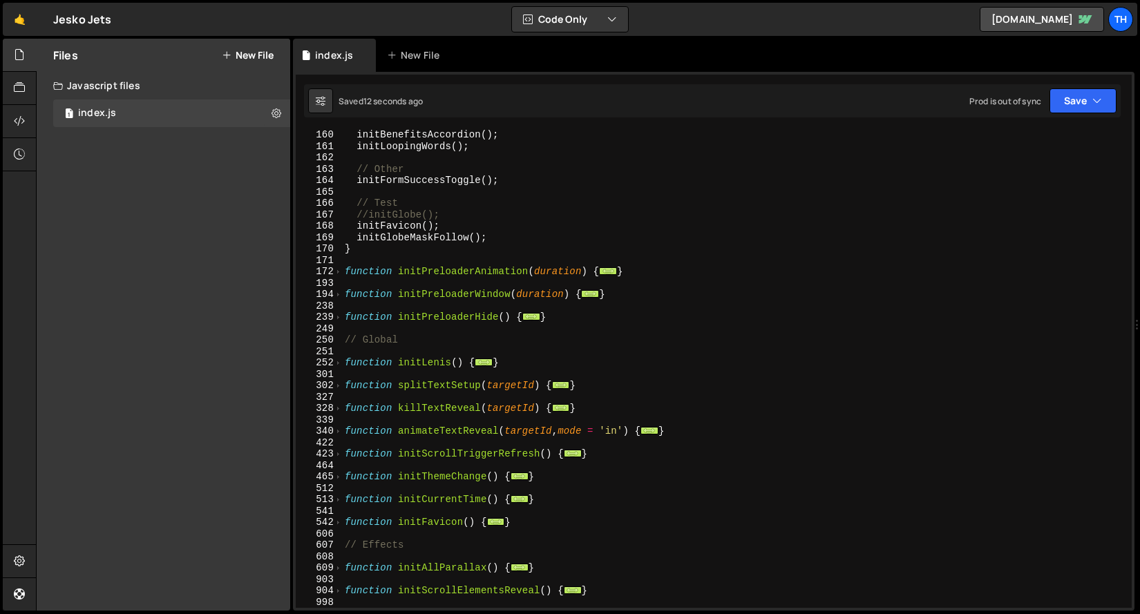
scroll to position [545, 0]
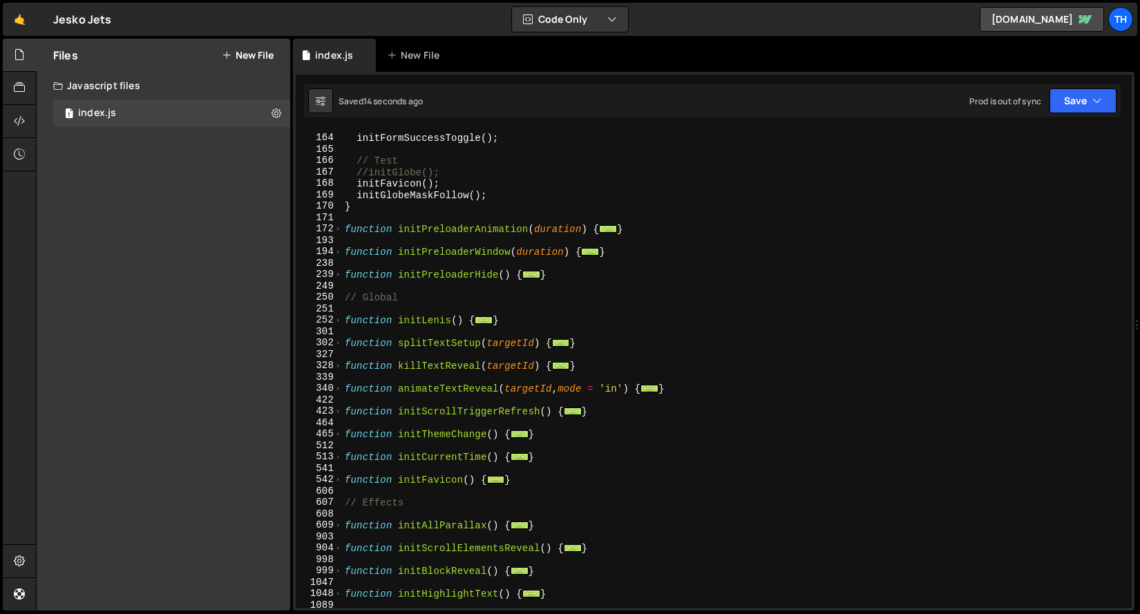
click at [420, 324] on div "// Other initFormSuccessToggle ( ) ; // Test //initGlobe(); initFavicon ( ) ; i…" at bounding box center [734, 371] width 784 height 501
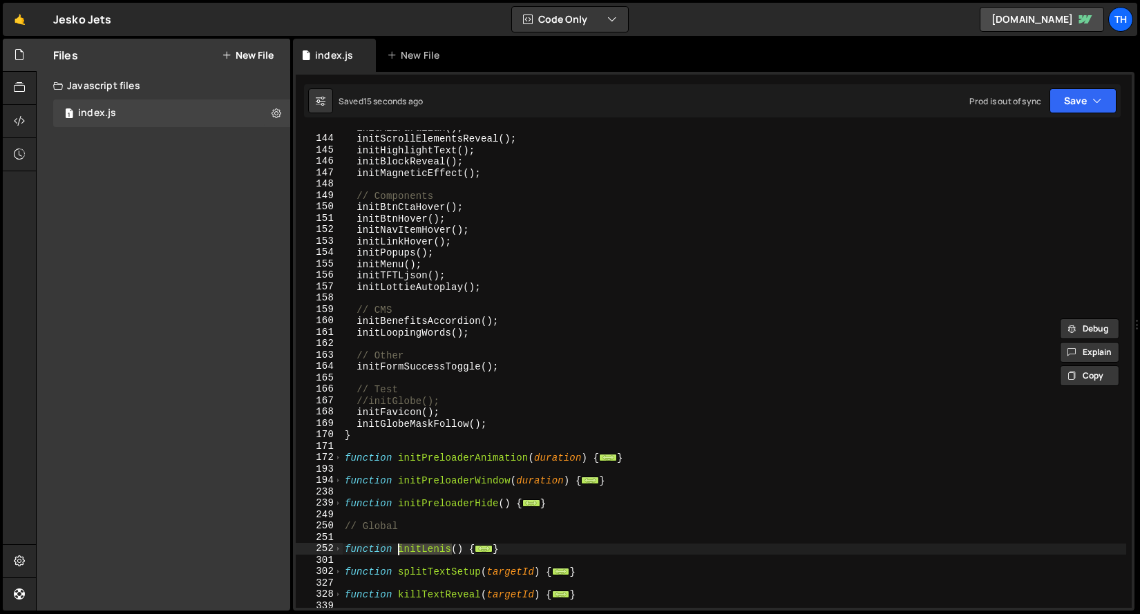
scroll to position [178, 0]
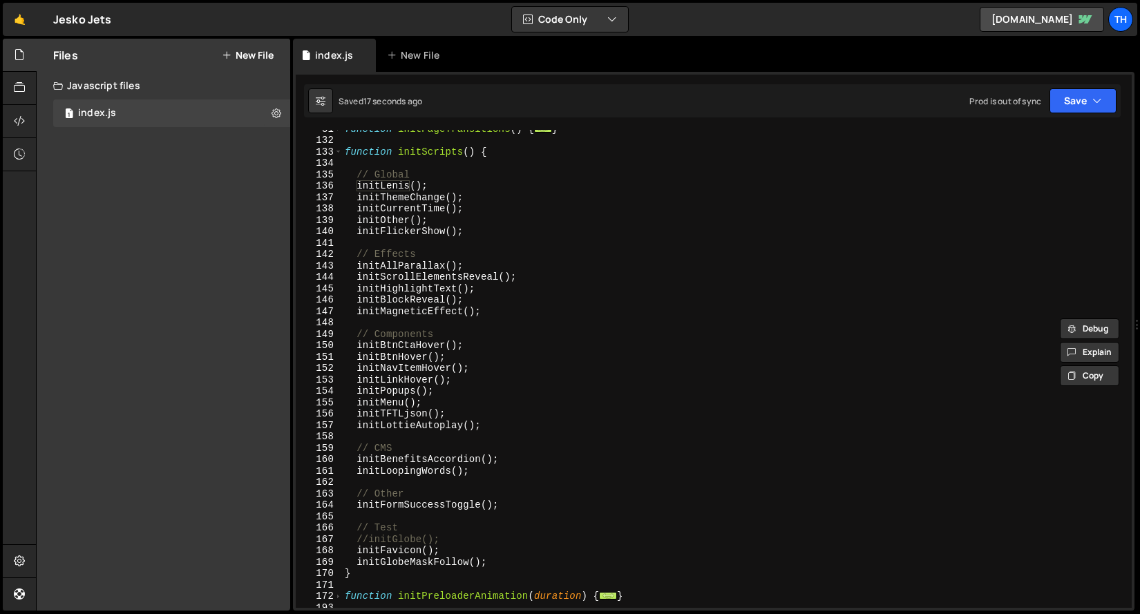
click at [396, 188] on div "function initPageTransitions ( ) { ... } function initScripts ( ) { // Global i…" at bounding box center [734, 373] width 784 height 501
type textarea "initLenis();"
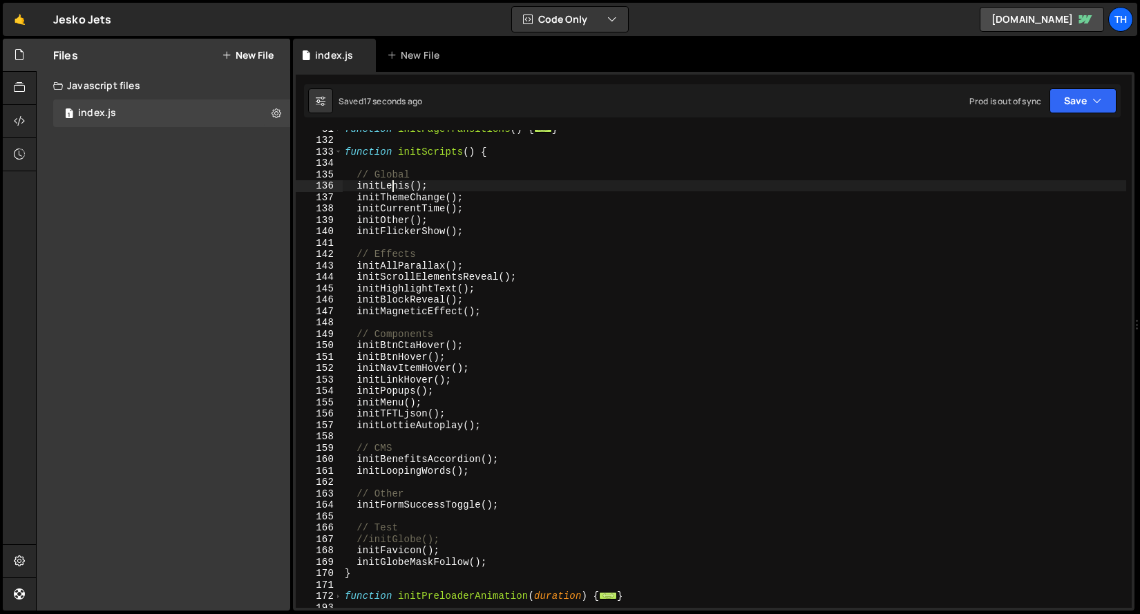
click at [396, 188] on div "function initPageTransitions ( ) { ... } function initScripts ( ) { // Global i…" at bounding box center [734, 373] width 784 height 501
click at [399, 186] on div "function initPageTransitions ( ) { ... } function initScripts ( ) { // Global i…" at bounding box center [734, 373] width 784 height 501
paste textarea
click at [452, 184] on div "function initPageTransitions ( ) { ... } function initScripts ( ) { // Global i…" at bounding box center [734, 373] width 784 height 501
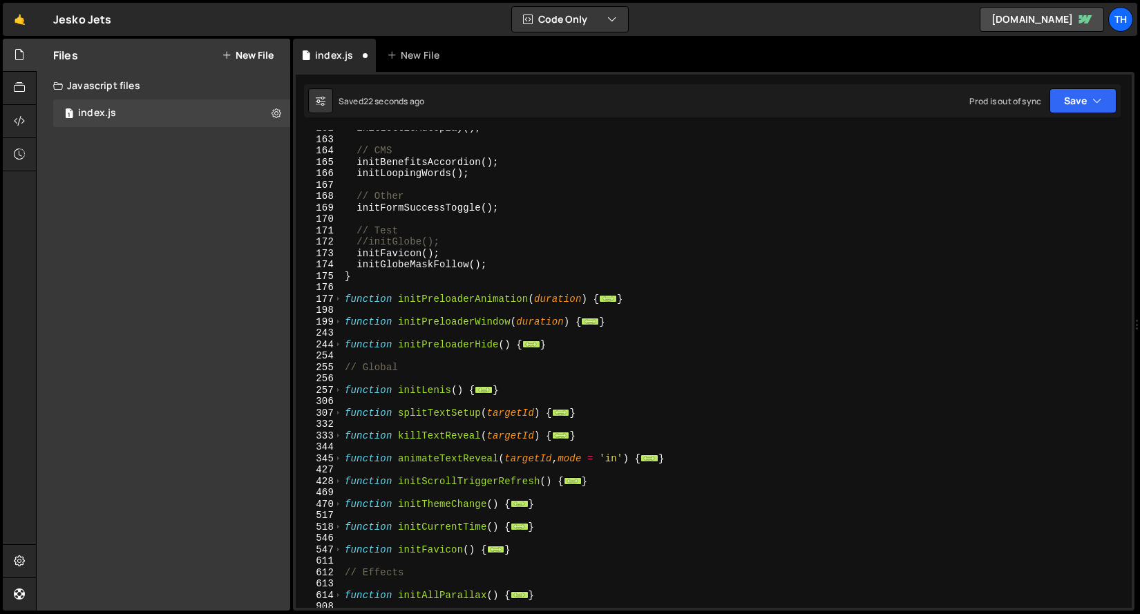
scroll to position [532, 0]
click at [433, 415] on div "initLottieAutoplay ( ) ; // CMS initBenefitsAccordion ( ) ; initLoopingWords ( …" at bounding box center [734, 372] width 784 height 501
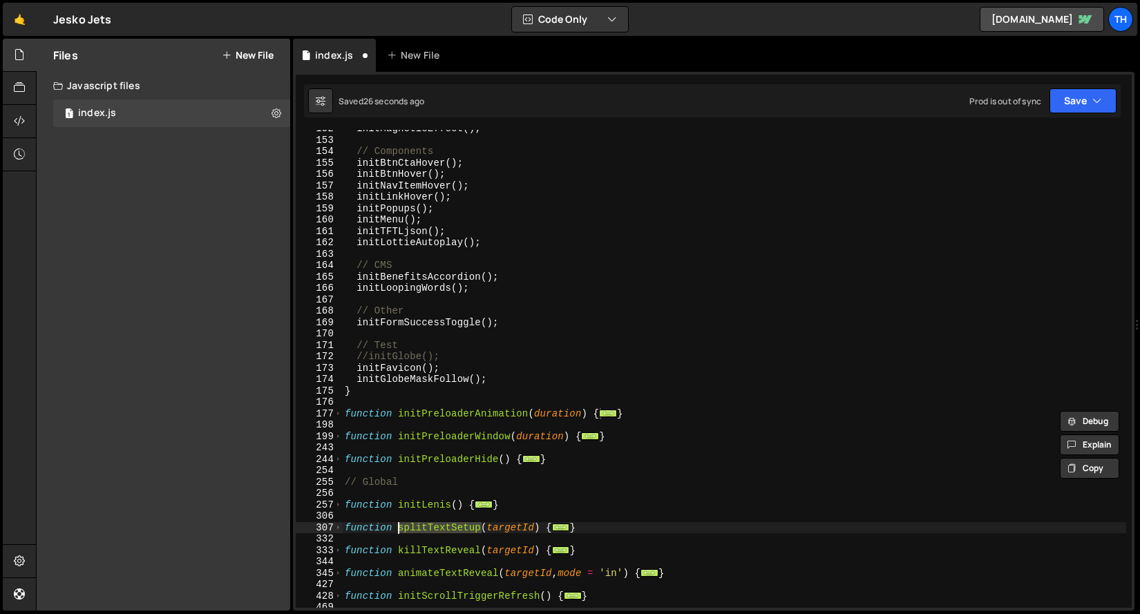
scroll to position [561, 0]
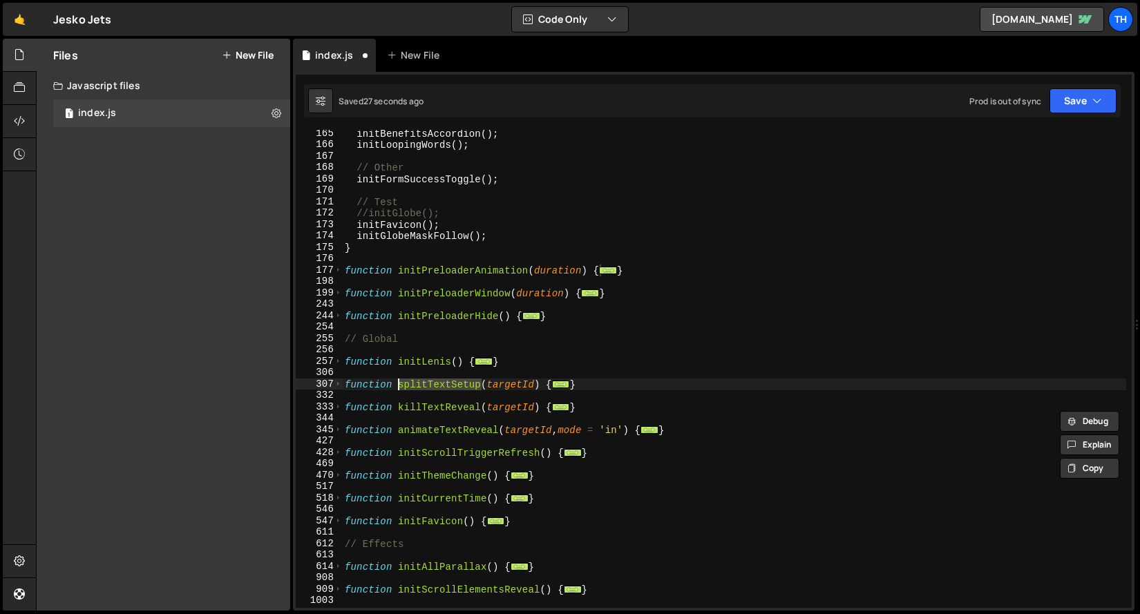
click at [457, 409] on div "initBenefitsAccordion ( ) ; initLoopingWords ( ) ; // Other initFormSuccessTogg…" at bounding box center [734, 378] width 784 height 501
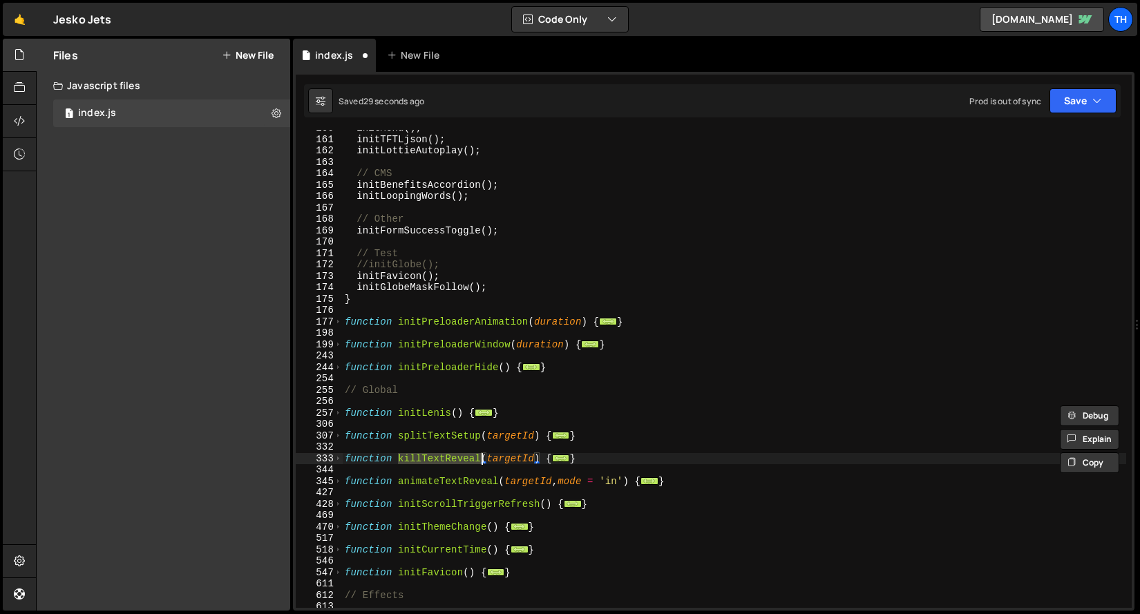
scroll to position [509, 0]
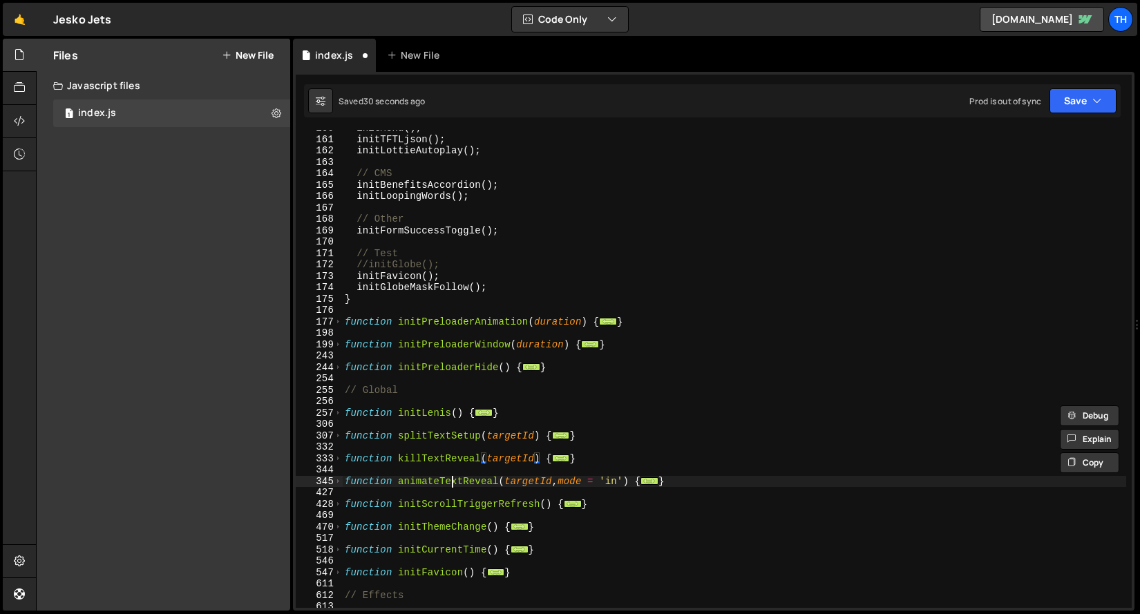
click at [452, 481] on div "initMenu ( ) ; initTFTLjson ( ) ; initLottieAutoplay ( ) ; // CMS initBenefitsA…" at bounding box center [734, 372] width 784 height 501
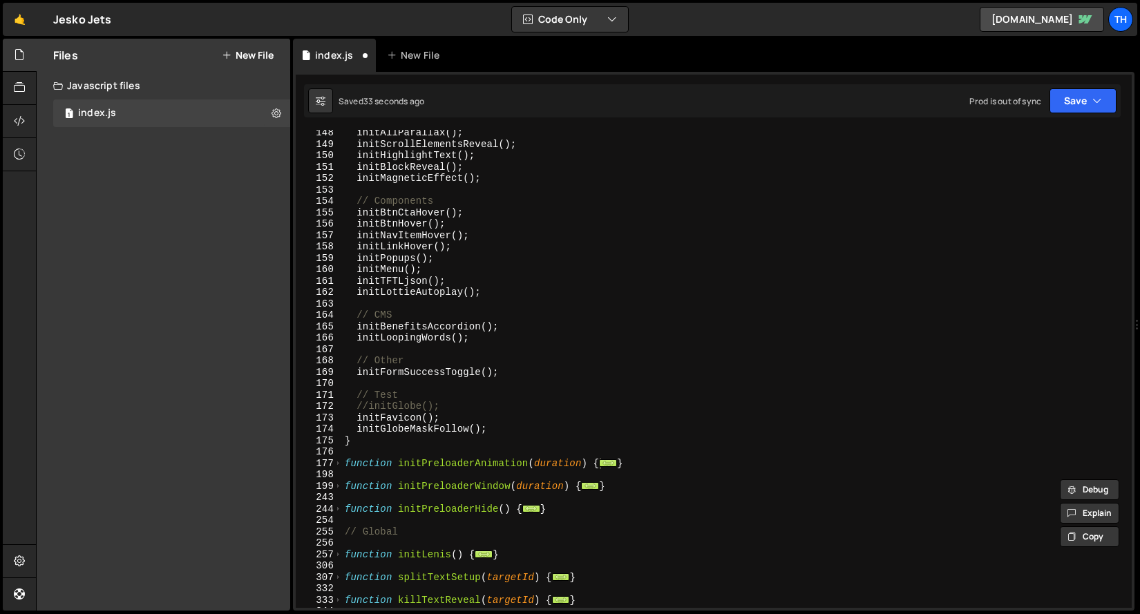
scroll to position [509, 0]
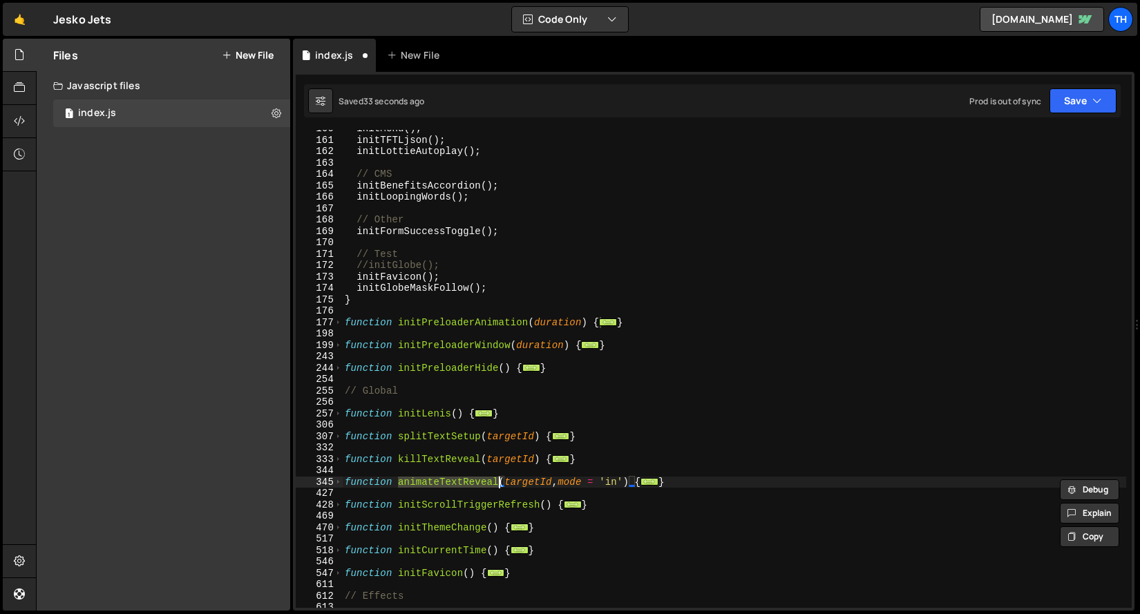
click at [431, 507] on div "initMenu ( ) ; initTFTLjson ( ) ; initLottieAutoplay ( ) ; // CMS initBenefitsA…" at bounding box center [734, 373] width 784 height 501
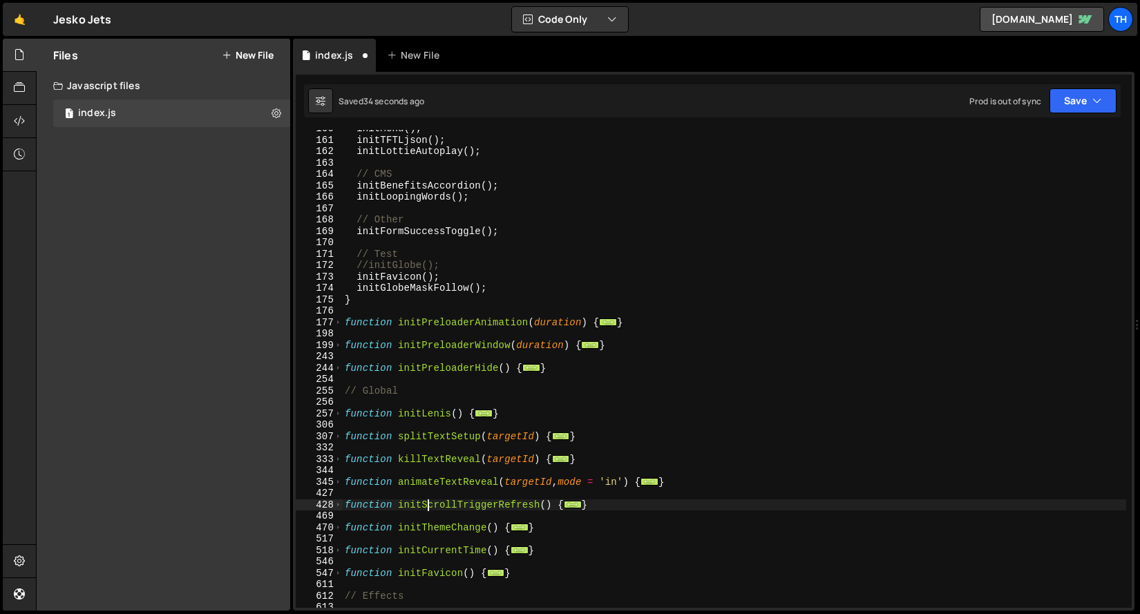
click at [431, 507] on div "initMenu ( ) ; initTFTLjson ( ) ; initLottieAutoplay ( ) ; // CMS initBenefitsA…" at bounding box center [734, 373] width 784 height 501
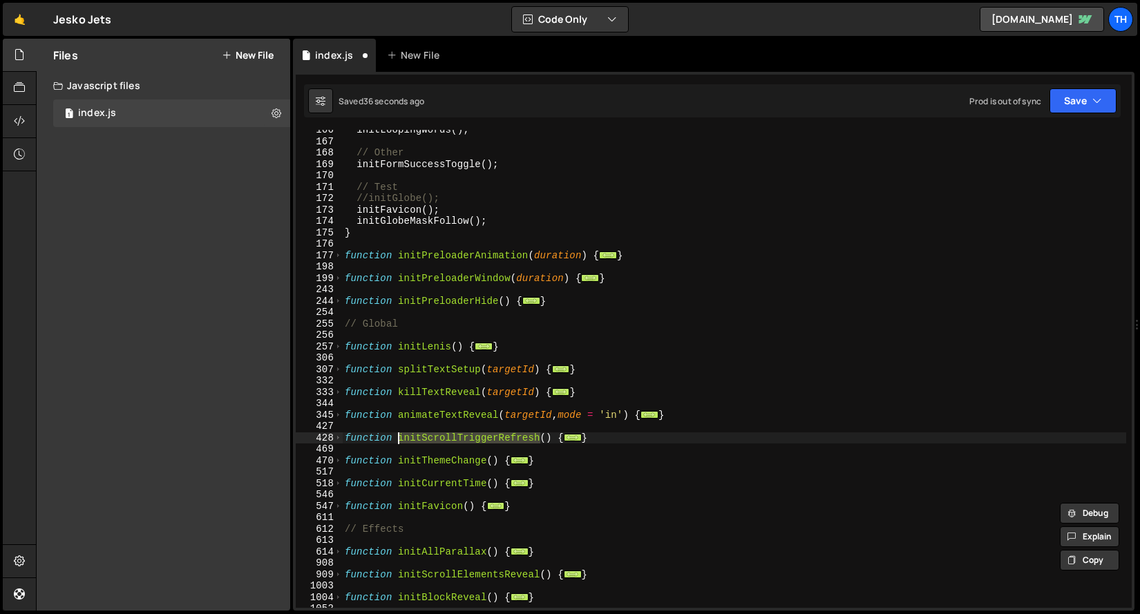
scroll to position [618, 0]
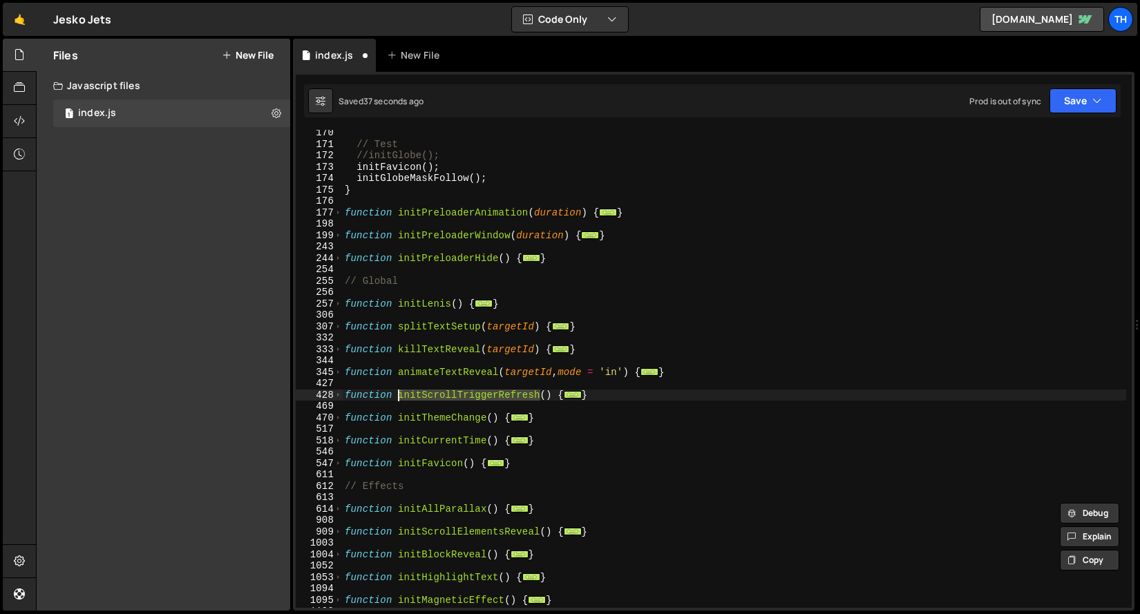
click at [449, 422] on div "// Test //initGlobe(); initFavicon ( ) ; initGlobeMaskFollow ( ) ; } function i…" at bounding box center [734, 377] width 784 height 501
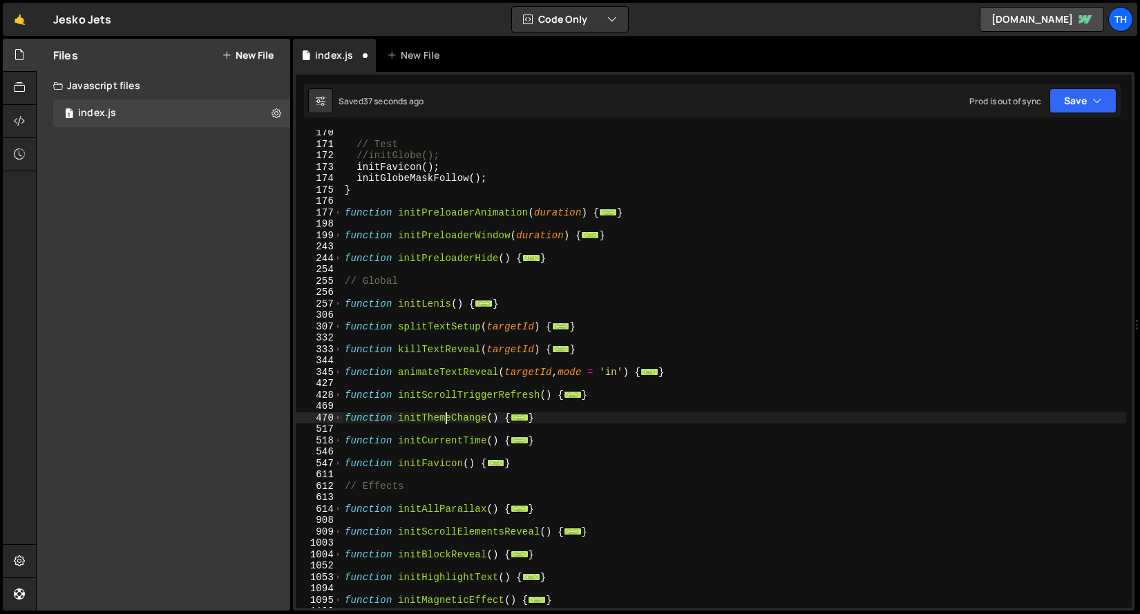
click at [449, 422] on div "// Test //initGlobe(); initFavicon ( ) ; initGlobeMaskFollow ( ) ; } function i…" at bounding box center [734, 377] width 784 height 501
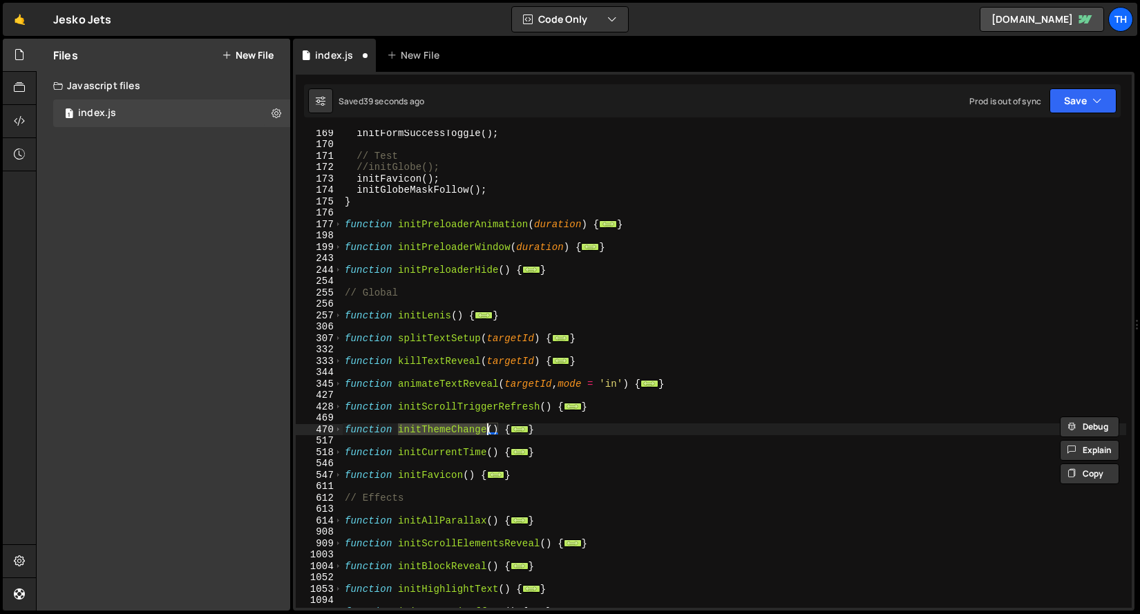
scroll to position [607, 0]
click at [430, 450] on div "initFormSuccessToggle ( ) ; // Test //initGlobe(); initFavicon ( ) ; initGlobeM…" at bounding box center [734, 377] width 784 height 501
type textarea "function initCurrentTime() {"
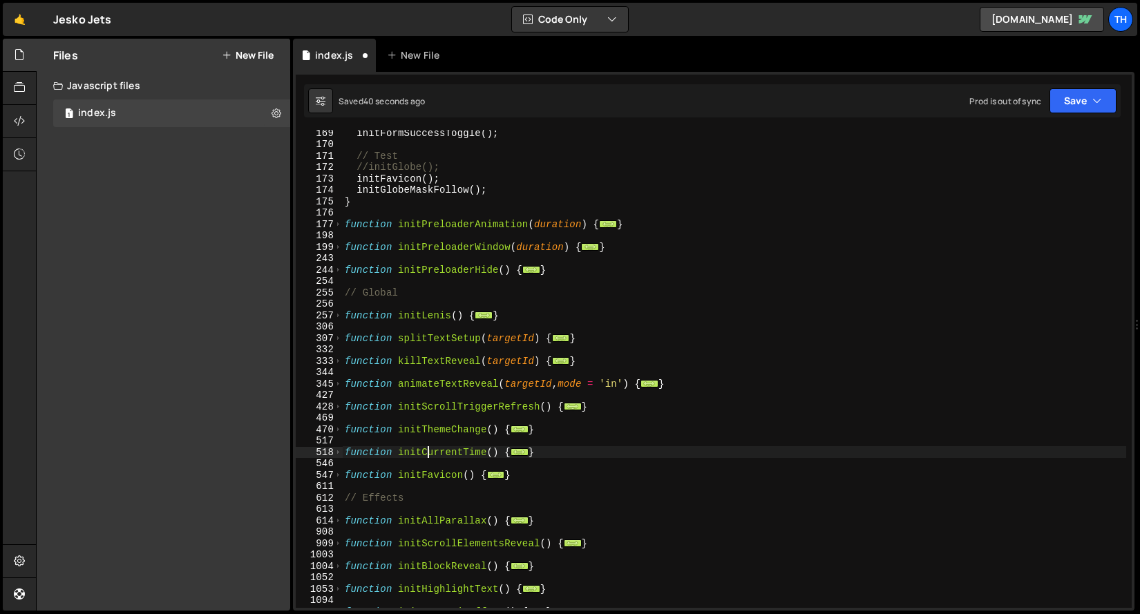
click at [430, 450] on div "initFormSuccessToggle ( ) ; // Test //initGlobe(); initFavicon ( ) ; initGlobeM…" at bounding box center [734, 377] width 784 height 501
click at [431, 469] on div "initFormSuccessToggle ( ) ; // Test //initGlobe(); initFavicon ( ) ; initGlobeM…" at bounding box center [734, 377] width 784 height 501
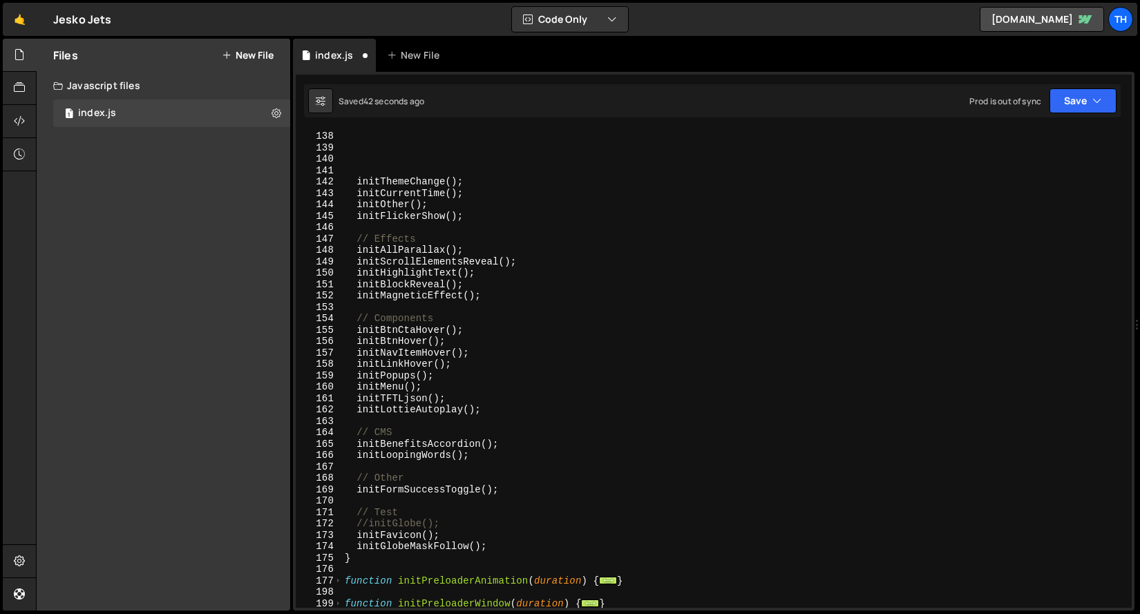
scroll to position [207, 0]
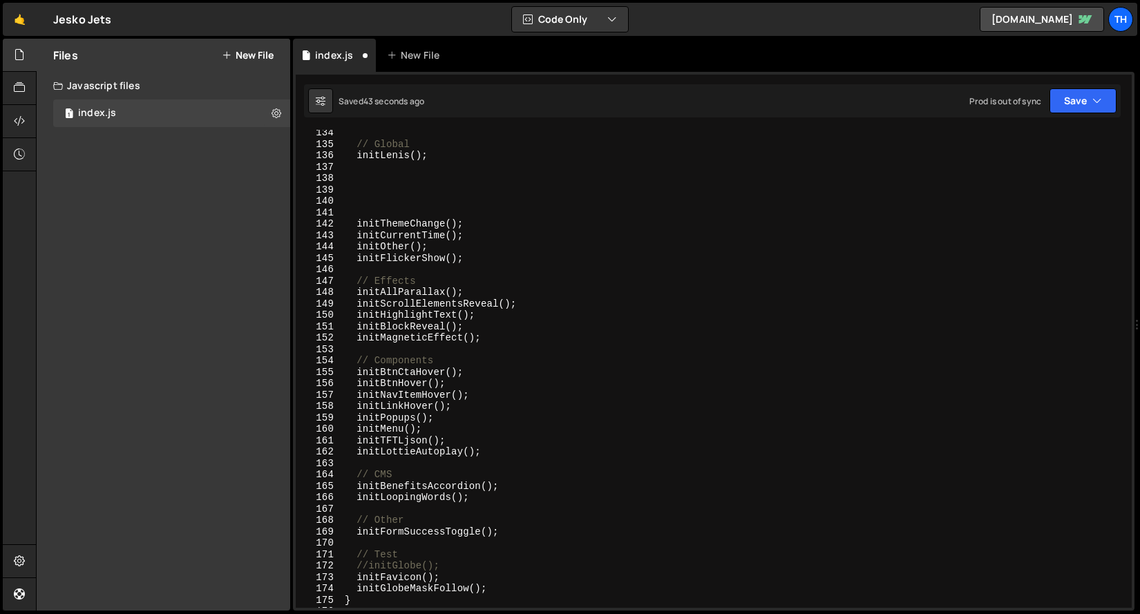
click at [388, 209] on div "// Global initLenis ( ) ; initThemeChange ( ) ; initCurrentTime ( ) ; initOther…" at bounding box center [734, 377] width 784 height 501
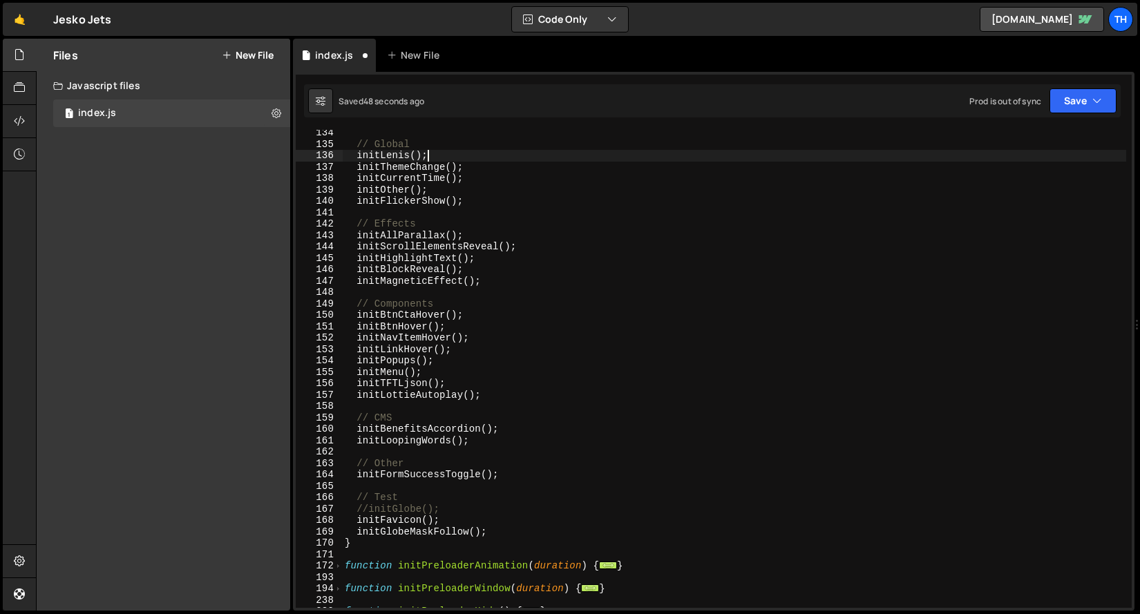
click at [478, 201] on div "// Global initLenis ( ) ; initThemeChange ( ) ; initCurrentTime ( ) ; initOther…" at bounding box center [734, 377] width 784 height 501
click at [486, 185] on div "// Global initLenis ( ) ; initThemeChange ( ) ; initCurrentTime ( ) ; initOther…" at bounding box center [734, 377] width 784 height 501
click at [490, 178] on div "// Global initLenis ( ) ; initThemeChange ( ) ; initCurrentTime ( ) ; initOther…" at bounding box center [734, 377] width 784 height 501
type textarea "initCurrentTime();"
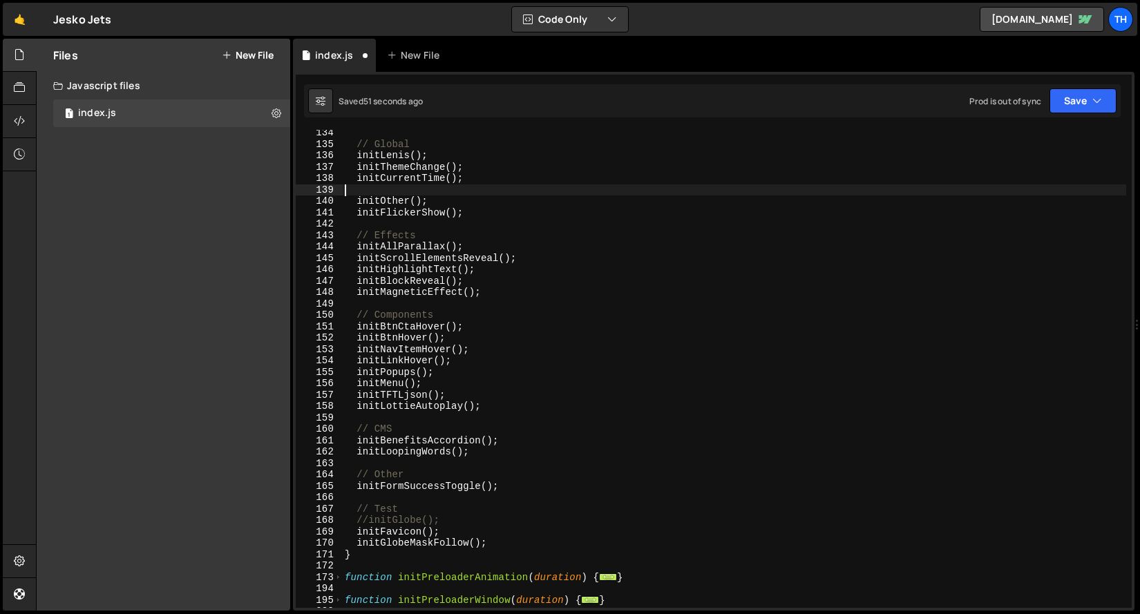
type textarea "initCurrentTime();"
drag, startPoint x: 357, startPoint y: 532, endPoint x: 467, endPoint y: 529, distance: 109.9
click at [467, 529] on div "// Global initLenis ( ) ; initThemeChange ( ) ; initCurrentTime ( ) ; initOther…" at bounding box center [734, 377] width 784 height 501
type textarea "initFavicon();"
click at [489, 182] on div "// Global initLenis ( ) ; initThemeChange ( ) ; initCurrentTime ( ) ; initOther…" at bounding box center [734, 377] width 784 height 501
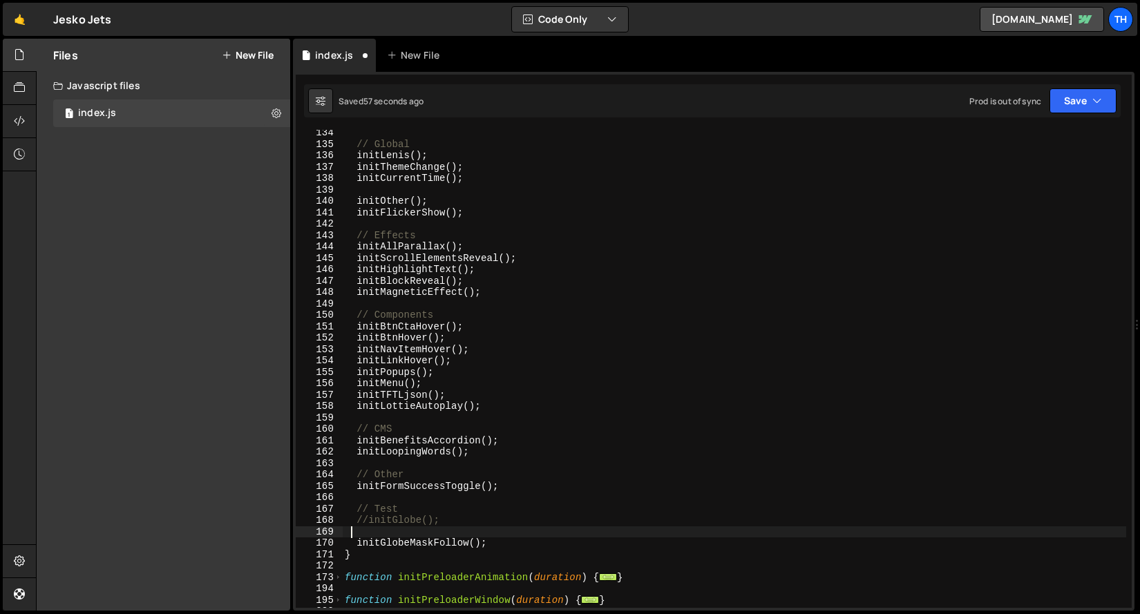
type textarea "initCurrentTime();"
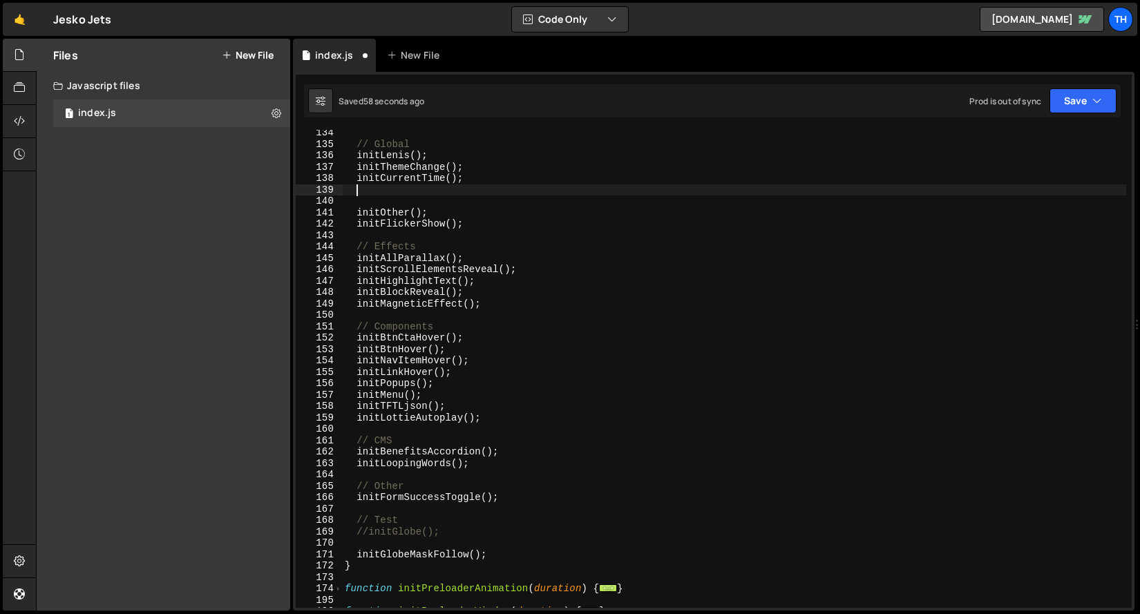
paste textarea "initFavicon();"
click at [360, 191] on div "// Global initLenis ( ) ; initThemeChange ( ) ; initCurrentTime ( ) ; initFavic…" at bounding box center [734, 377] width 784 height 501
type textarea "initFavicon();"
click at [378, 201] on div "// Global initLenis ( ) ; initThemeChange ( ) ; initCurrentTime ( ) ; initFavic…" at bounding box center [734, 377] width 784 height 501
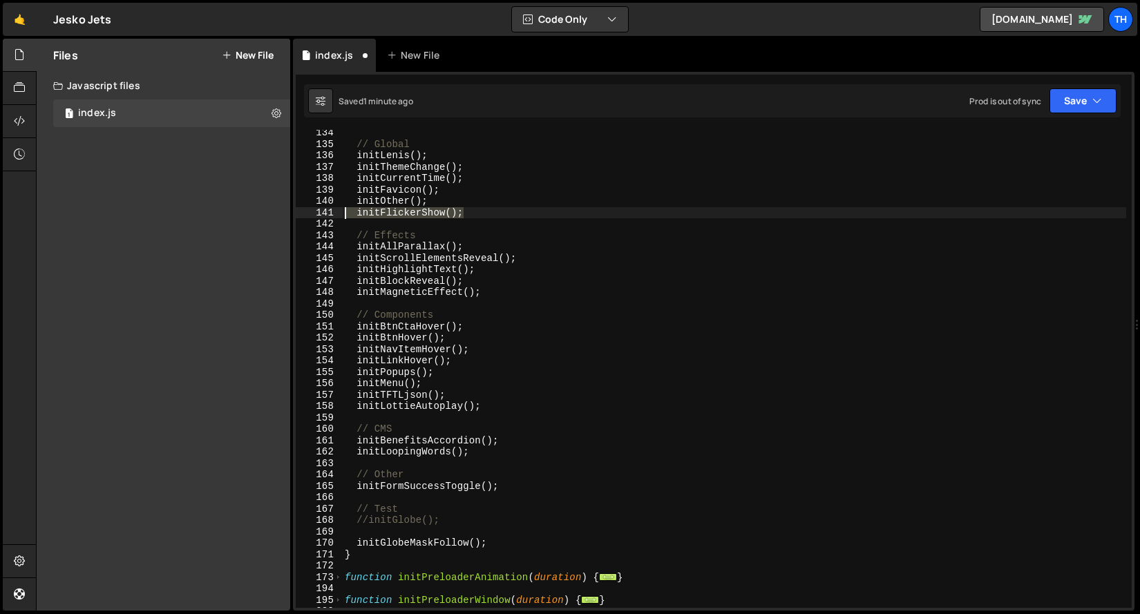
drag, startPoint x: 472, startPoint y: 211, endPoint x: 334, endPoint y: 216, distance: 138.3
click at [334, 216] on div "initFavicon(); 134 135 136 137 138 139 140 141 142 143 144 145 146 147 148 149 …" at bounding box center [714, 369] width 836 height 478
type textarea "initFlickerShow();"
click at [526, 494] on div "// Global initLenis ( ) ; initThemeChange ( ) ; initCurrentTime ( ) ; initFavic…" at bounding box center [734, 377] width 784 height 501
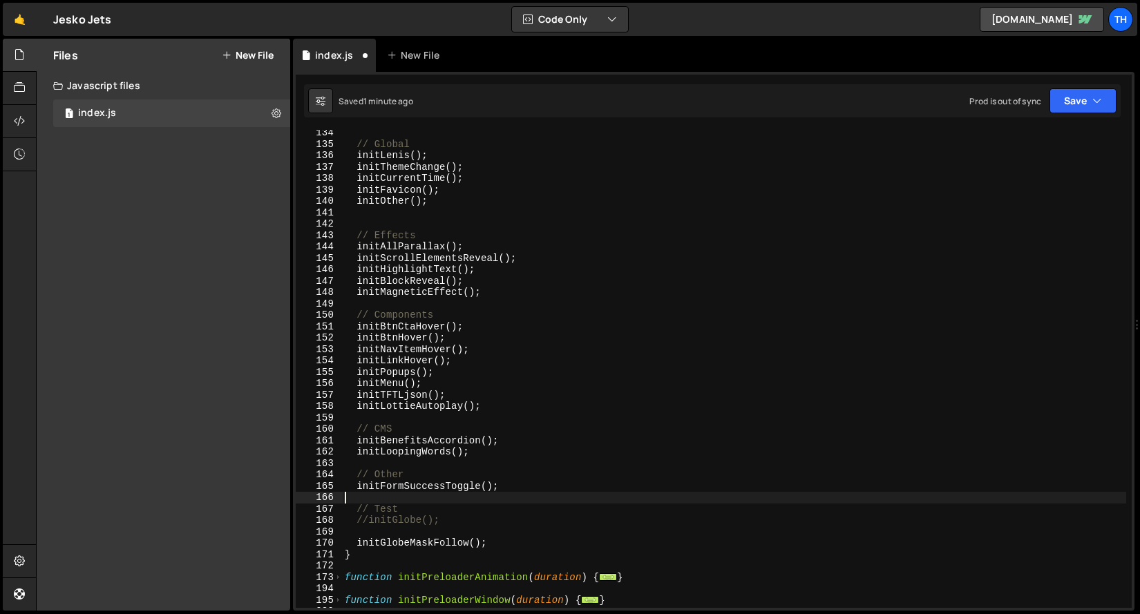
paste textarea "initFlickerShow();"
type textarea "initFlickerShow();"
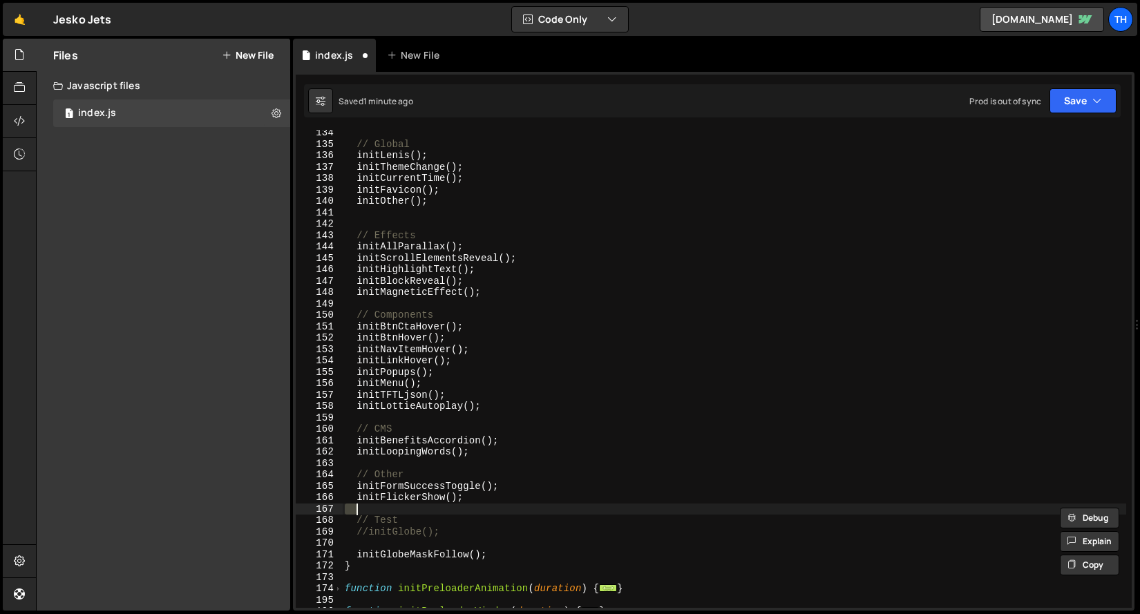
type textarea "initFlickerShow();"
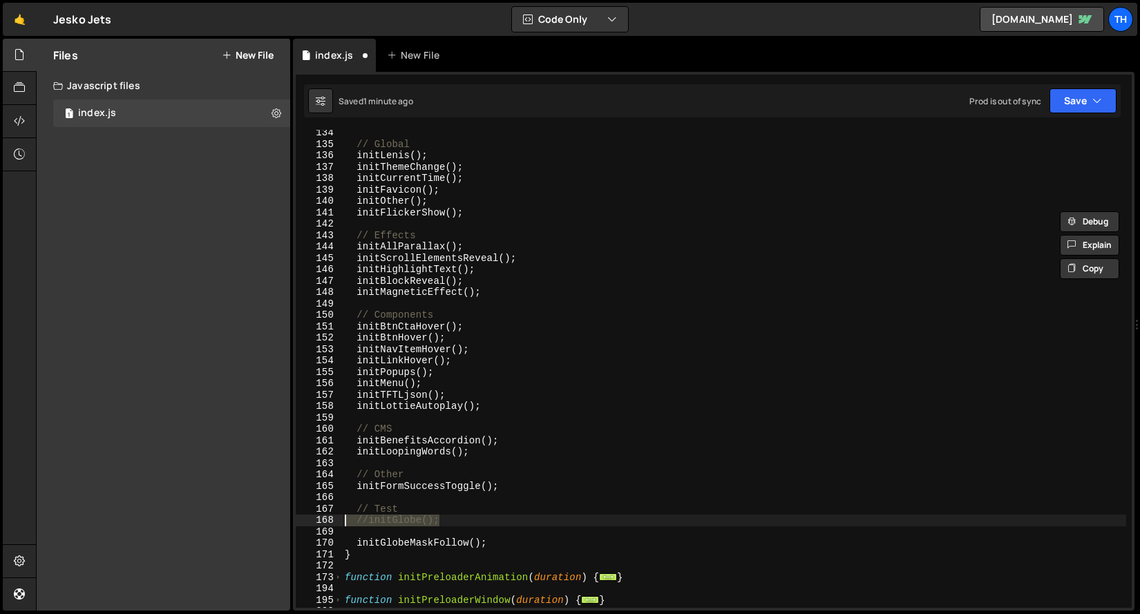
drag, startPoint x: 471, startPoint y: 521, endPoint x: 318, endPoint y: 516, distance: 152.8
click at [318, 516] on div "initFlickerShow(); 134 135 136 137 138 139 140 141 142 143 144 145 146 147 148 …" at bounding box center [714, 369] width 836 height 478
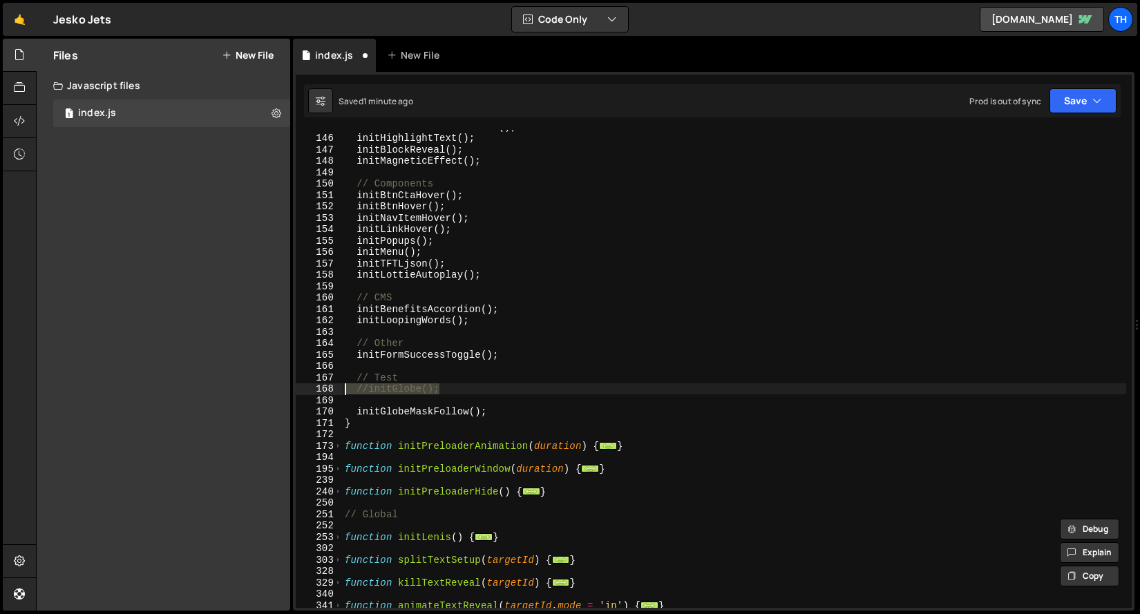
scroll to position [126, 0]
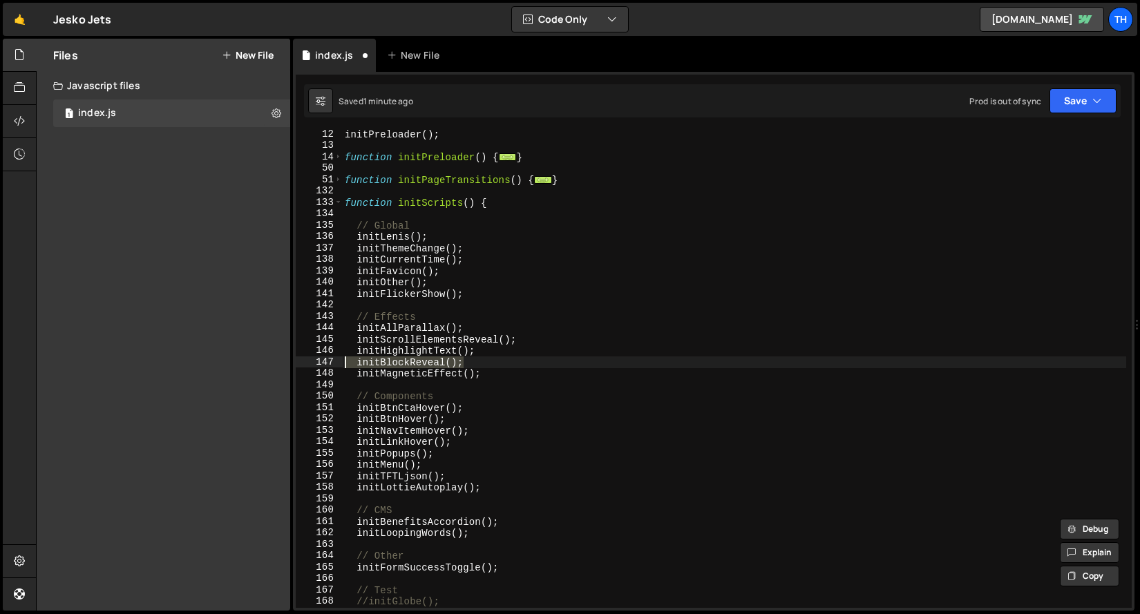
drag, startPoint x: 506, startPoint y: 365, endPoint x: 278, endPoint y: 367, distance: 228.1
click at [278, 367] on div "Files New File Javascript files 1 index.js 0 CSS files Copy share link Edit Fil…" at bounding box center [588, 325] width 1104 height 573
type textarea "initBlockReveal();"
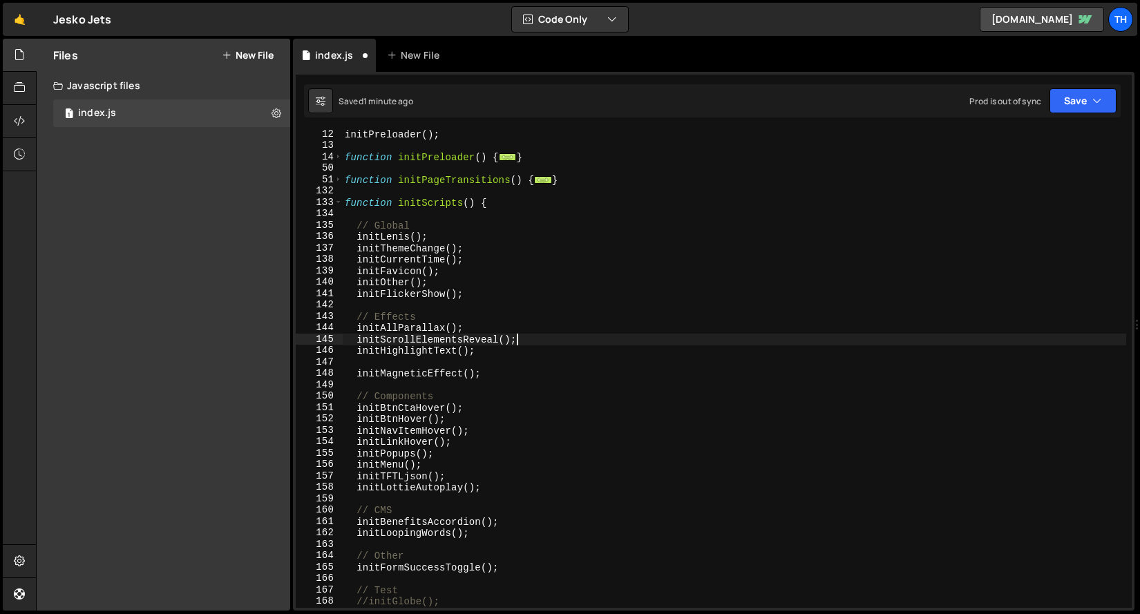
click at [529, 341] on div "initPreloader ( ) ; function initPreloader ( ) { ... } function initPageTransit…" at bounding box center [734, 379] width 784 height 501
type textarea "initScrollElementsReveal();"
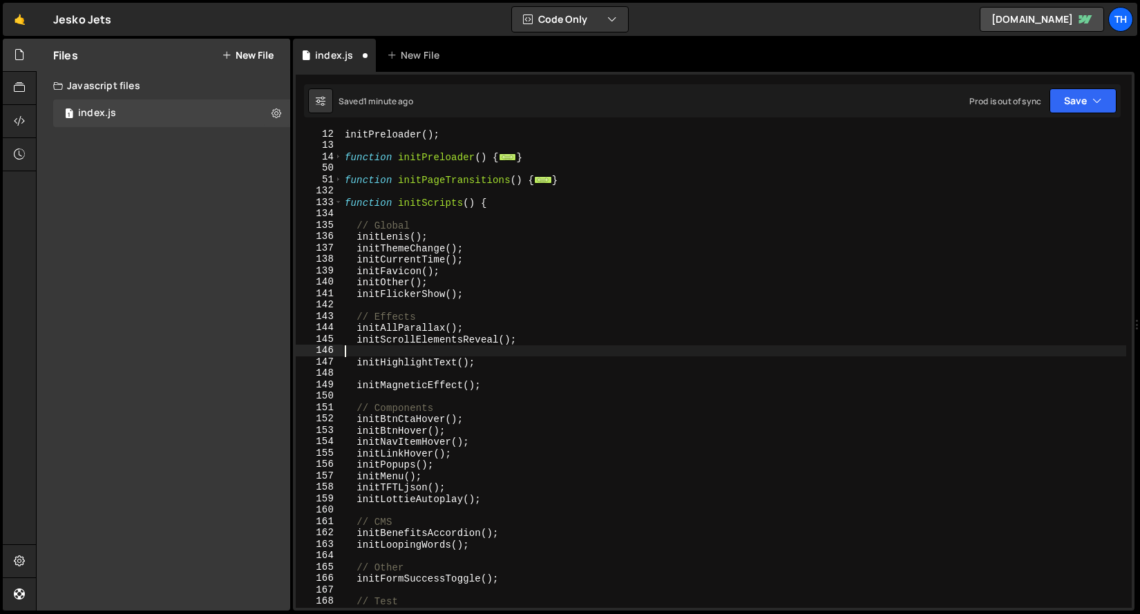
paste textarea "initBlockReveal();"
type textarea "initBlockReveal();"
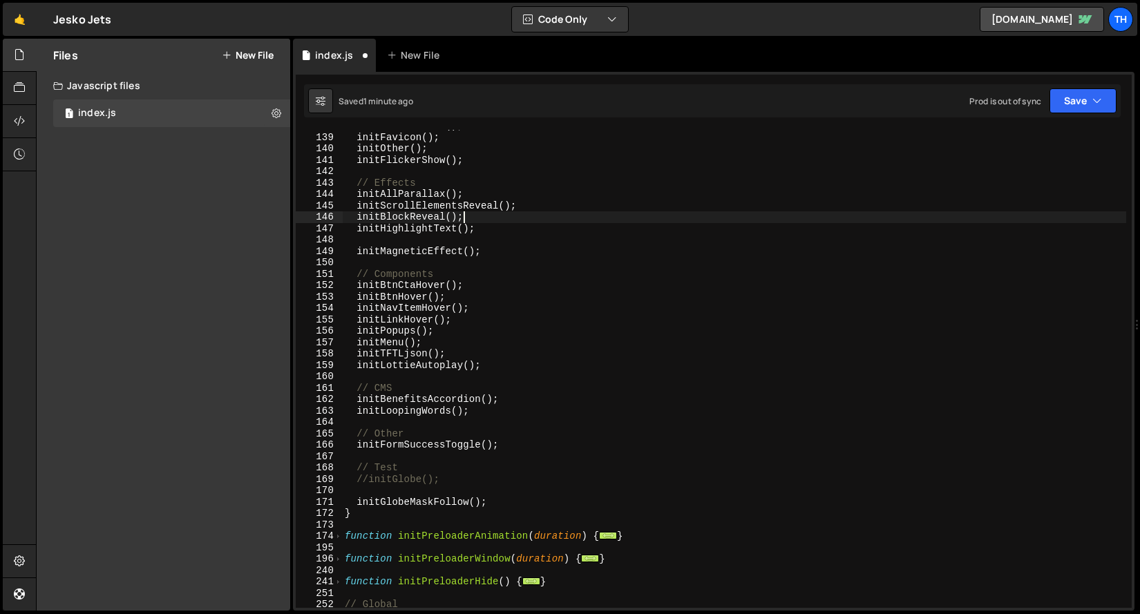
scroll to position [218, 0]
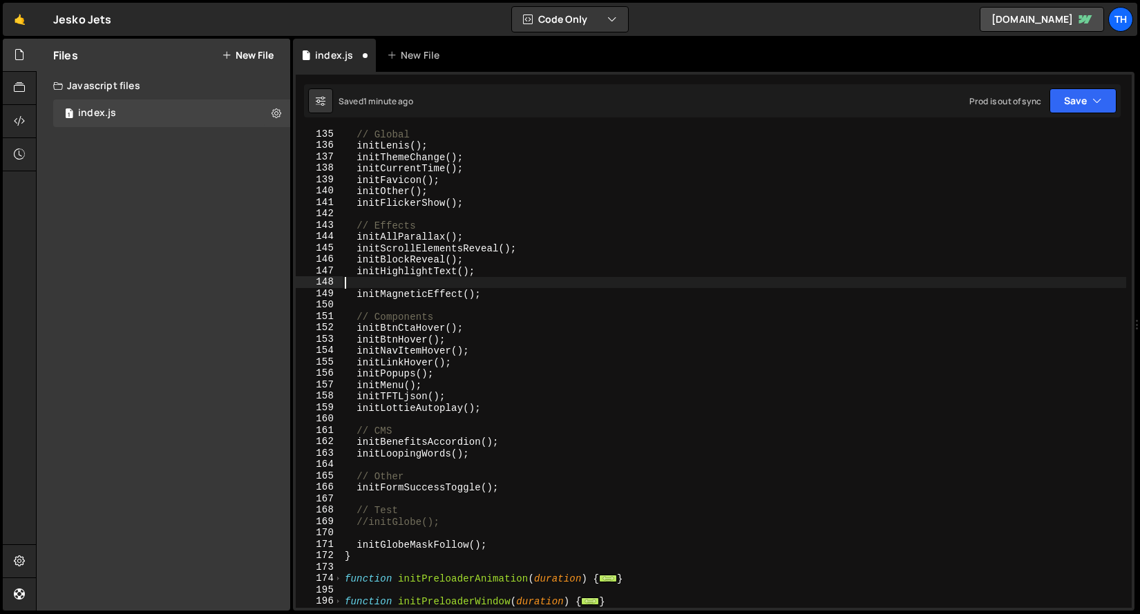
click at [388, 285] on div "// Global initLenis ( ) ; initThemeChange ( ) ; initCurrentTime ( ) ; initFavic…" at bounding box center [734, 379] width 784 height 501
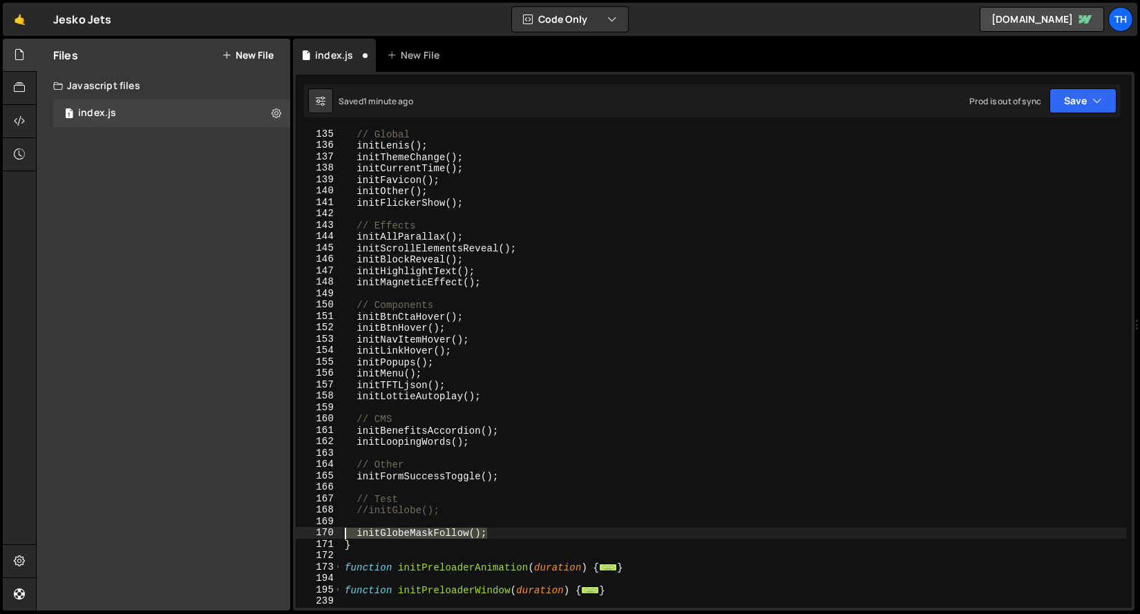
drag, startPoint x: 507, startPoint y: 531, endPoint x: 231, endPoint y: 534, distance: 275.8
click at [231, 534] on div "Files New File Javascript files 1 index.js 0 CSS files Copy share link Edit Fil…" at bounding box center [588, 325] width 1104 height 573
type textarea "initGlobeMaskFollow();"
click at [507, 282] on div "// Global initLenis ( ) ; initThemeChange ( ) ; initCurrentTime ( ) ; initFavic…" at bounding box center [734, 379] width 784 height 501
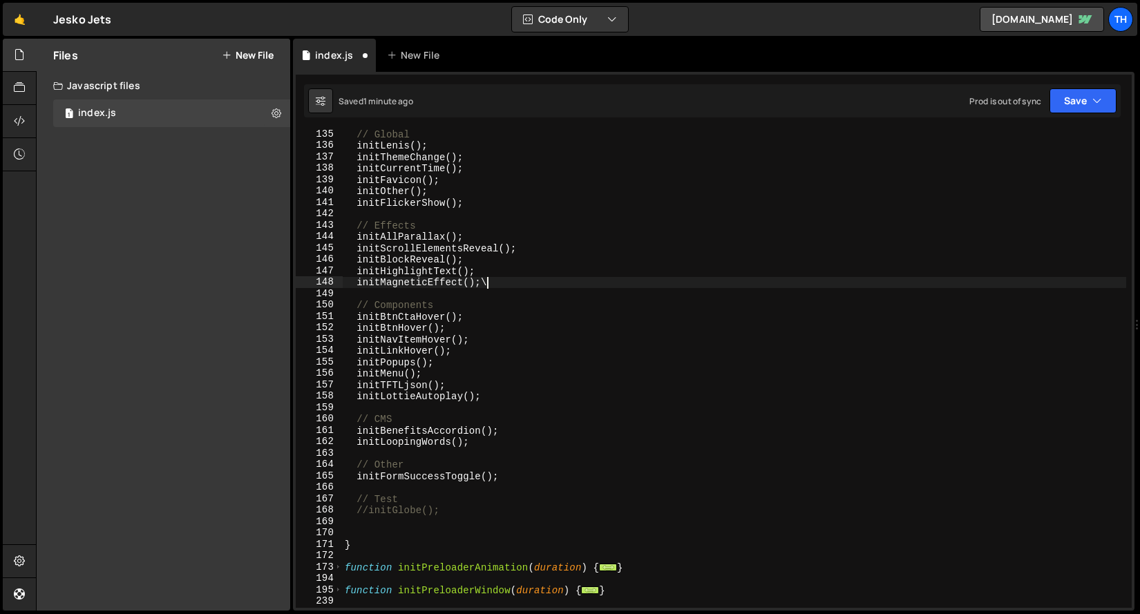
type textarea "initMagneticEffect();"
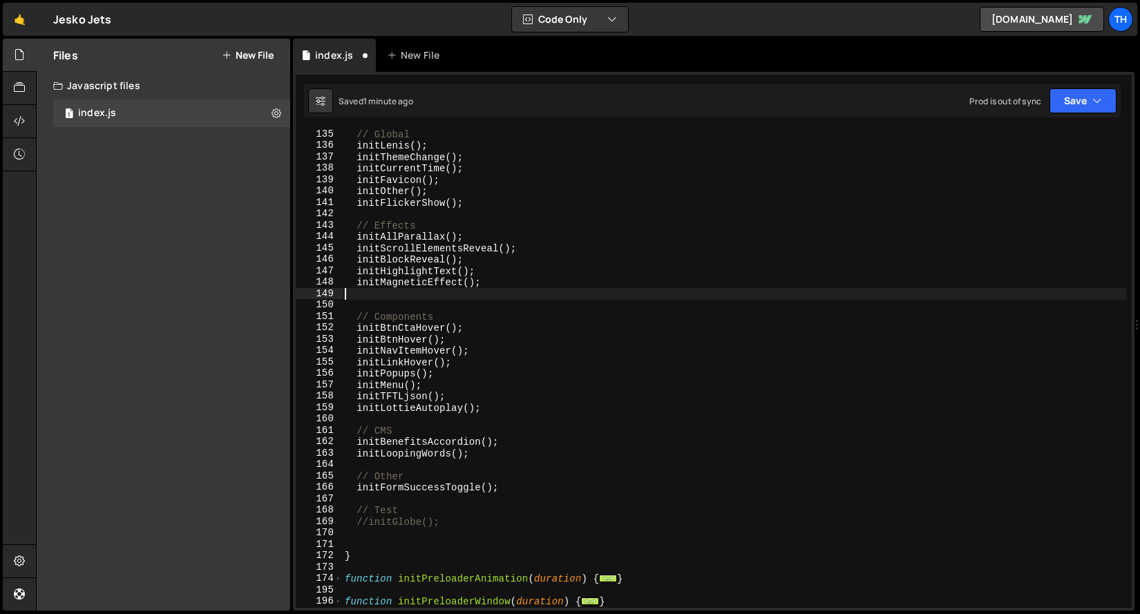
paste textarea "initGlobeMaskFollow();"
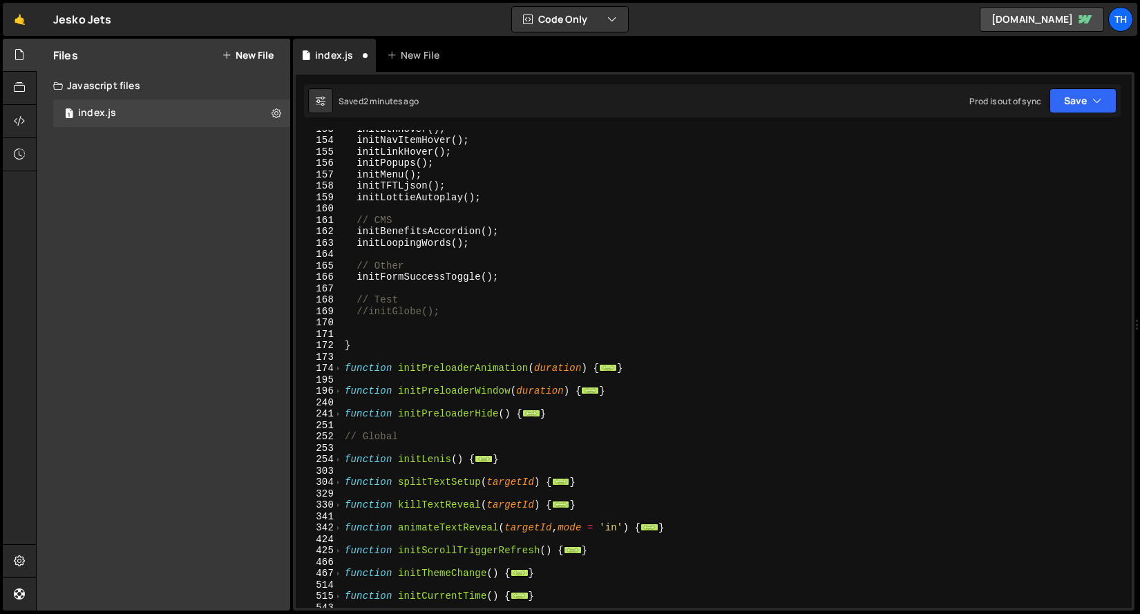
scroll to position [258, 0]
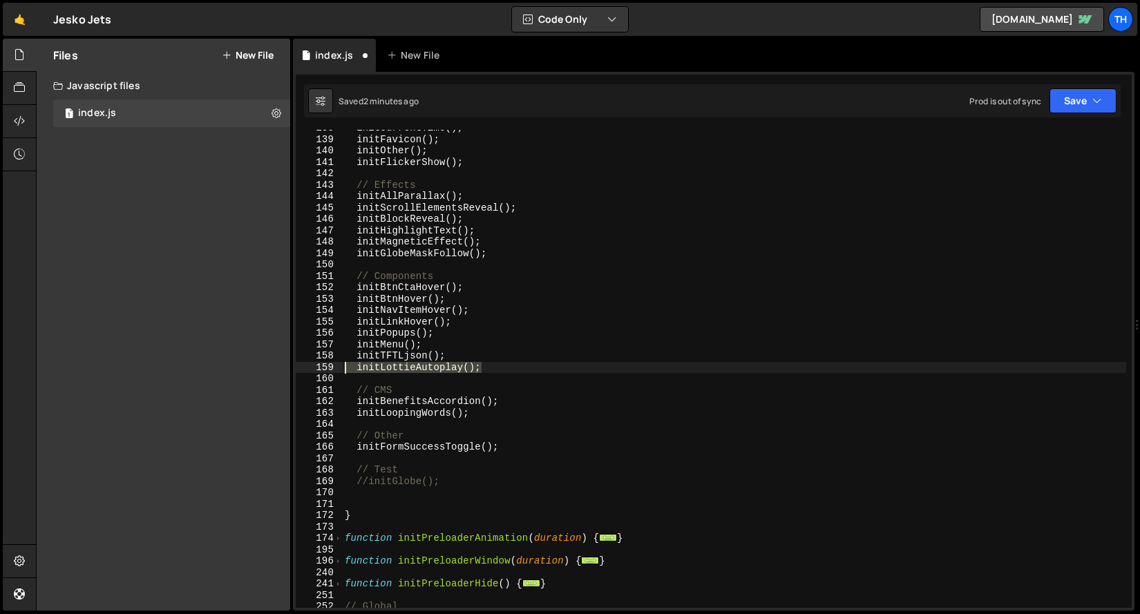
drag, startPoint x: 500, startPoint y: 370, endPoint x: 216, endPoint y: 368, distance: 284.1
click at [216, 368] on div "Files New File Javascript files 1 index.js 0 CSS files Copy share link Edit Fil…" at bounding box center [588, 325] width 1104 height 573
type textarea "initLottieAutoplay();"
click at [462, 346] on div "initCurrentTime ( ) ; initFavicon ( ) ; initOther ( ) ; initFlickerShow ( ) ; /…" at bounding box center [734, 372] width 784 height 501
type textarea "initMenu();"
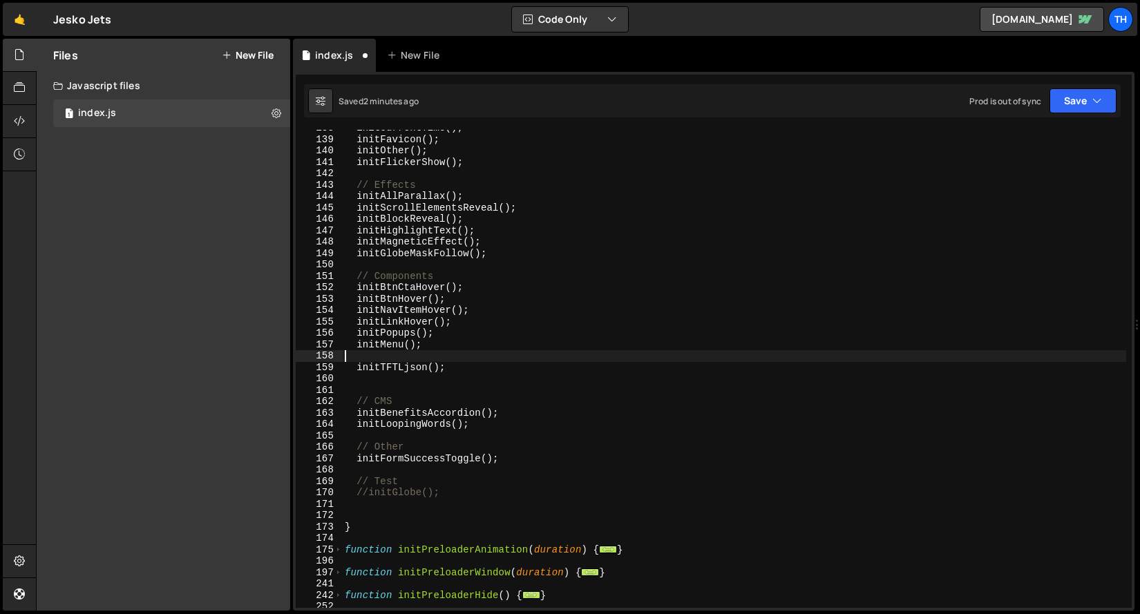
paste textarea "initLottieAutoplay();"
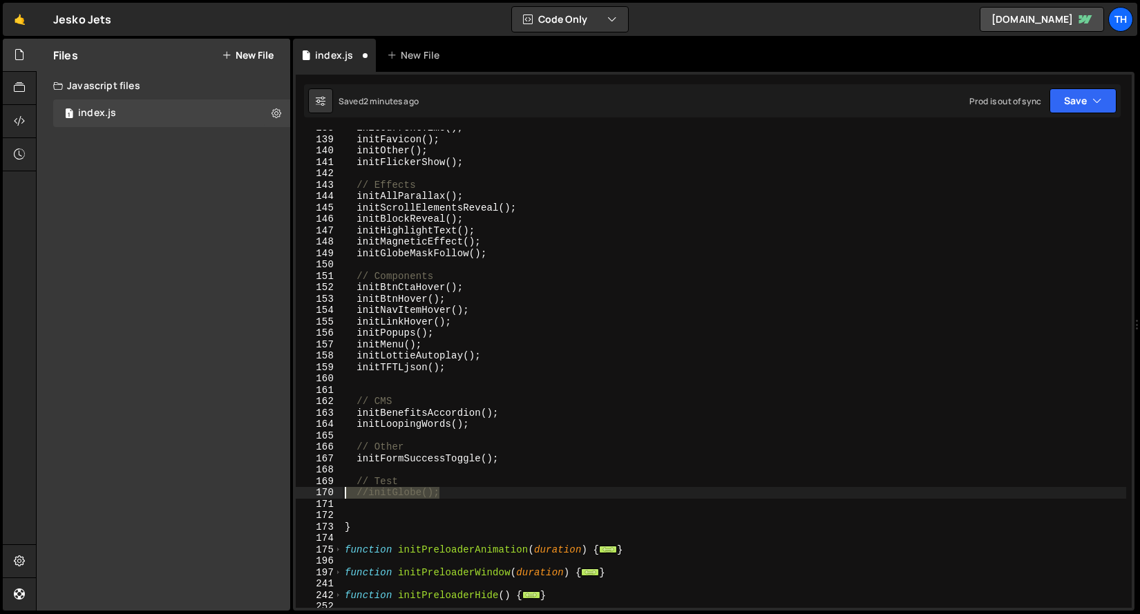
drag, startPoint x: 460, startPoint y: 489, endPoint x: 285, endPoint y: 498, distance: 174.4
click at [285, 498] on div "Files New File Javascript files 1 index.js 0 CSS files Copy share link Edit Fil…" at bounding box center [588, 325] width 1104 height 573
type textarea "//initGlobe();"
click at [450, 341] on div "initCurrentTime ( ) ; initFavicon ( ) ; initOther ( ) ; initFlickerShow ( ) ; /…" at bounding box center [734, 372] width 784 height 501
type textarea "initMenu();"
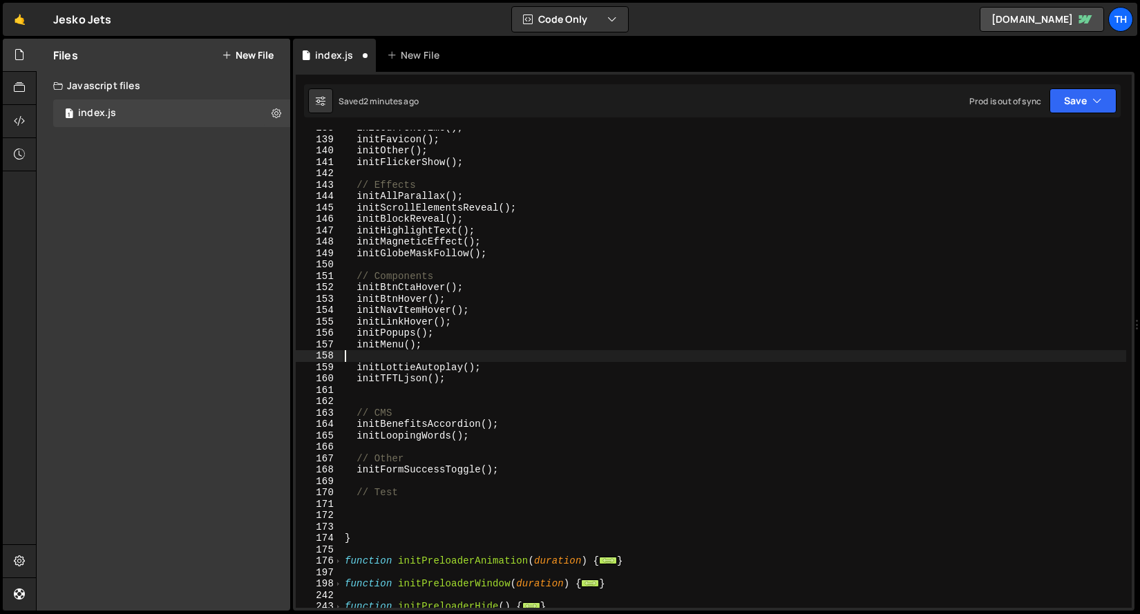
paste textarea "//initGlobe();"
type textarea "//initGlobe();"
click at [415, 401] on div "initCurrentTime ( ) ; initFavicon ( ) ; initOther ( ) ; initFlickerShow ( ) ; /…" at bounding box center [734, 372] width 784 height 501
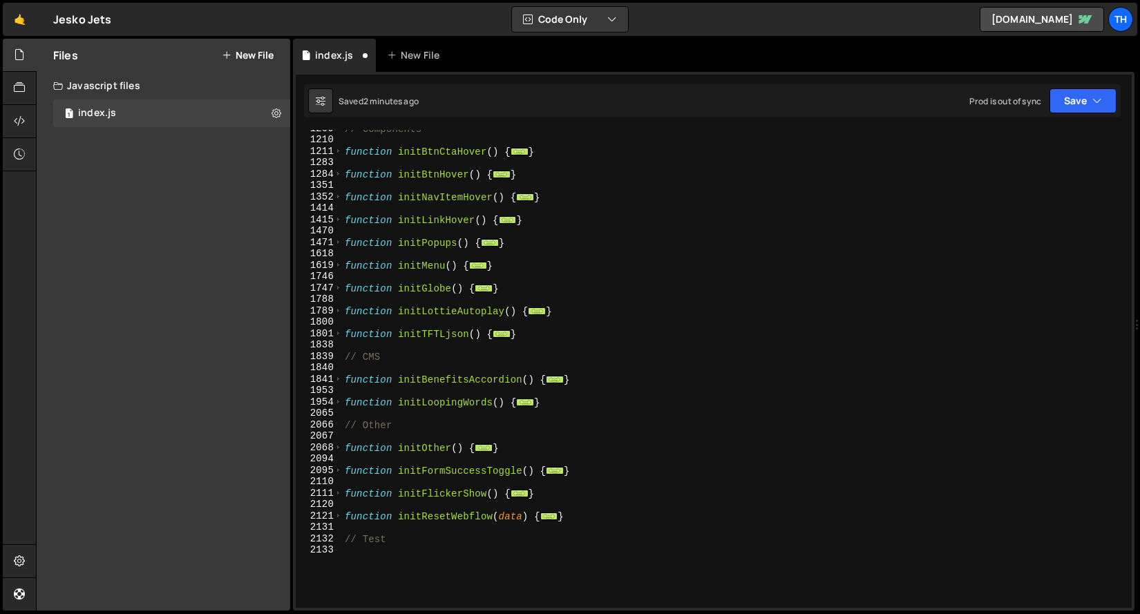
scroll to position [1295, 0]
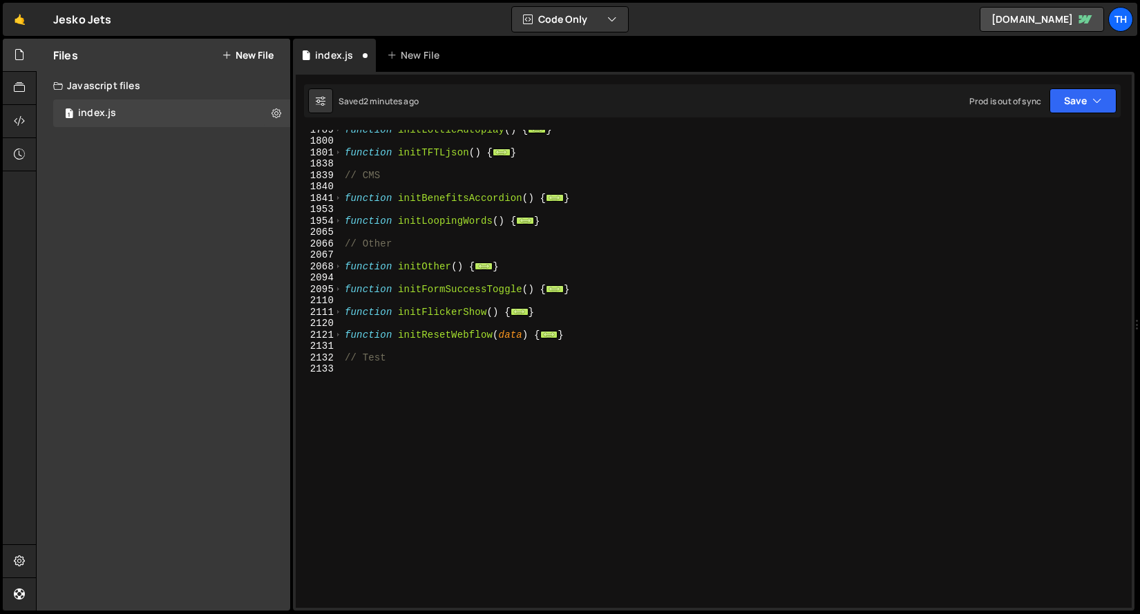
click at [471, 307] on div "function initLottieAutoplay ( ) { ... } function initTFTLjson ( ) { ... } // CM…" at bounding box center [734, 374] width 784 height 501
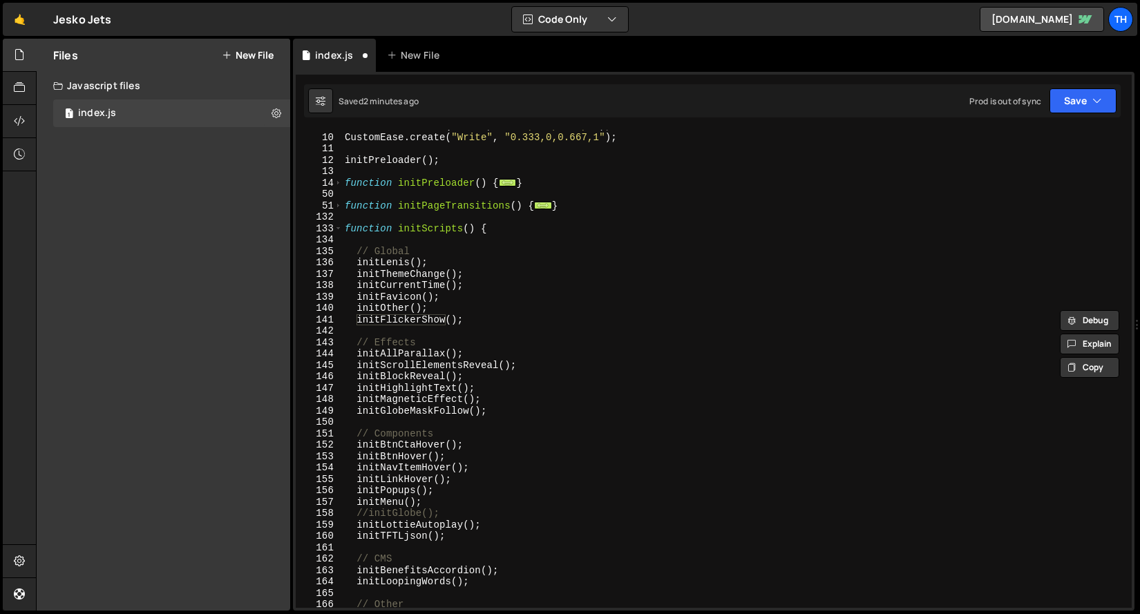
scroll to position [144, 0]
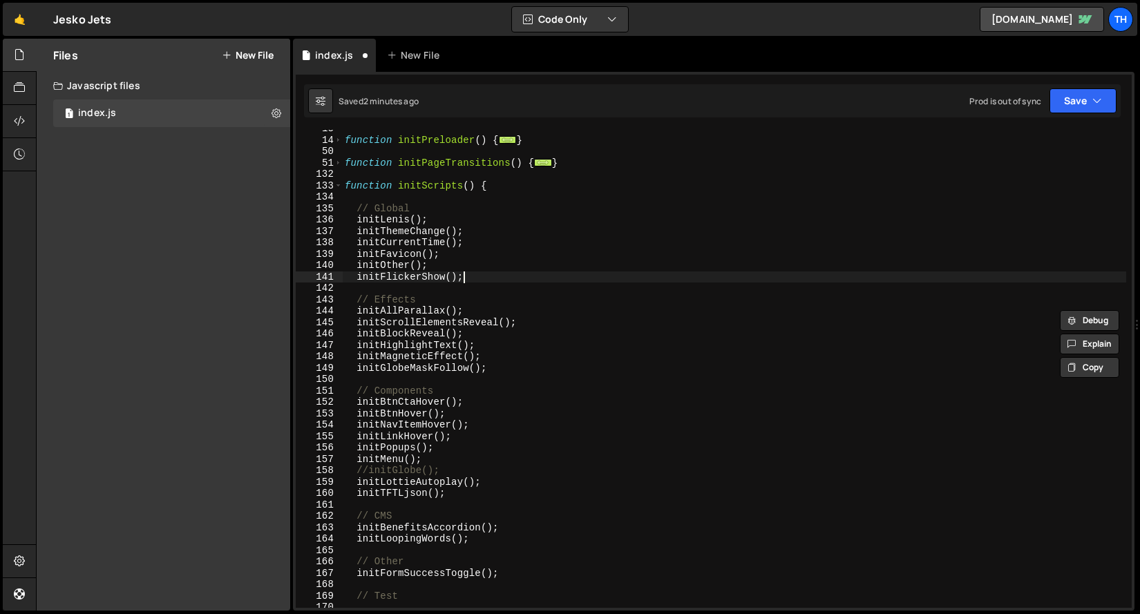
click at [504, 278] on div "function initPreloader ( ) { ... } function initPageTransitions ( ) { ... } fun…" at bounding box center [734, 373] width 784 height 501
type textarea "initFlickerShow();"
drag, startPoint x: 502, startPoint y: 276, endPoint x: 272, endPoint y: 280, distance: 229.5
click at [272, 280] on div "Files New File Javascript files 1 index.js 0 CSS files Copy share link Edit Fil…" at bounding box center [588, 325] width 1104 height 573
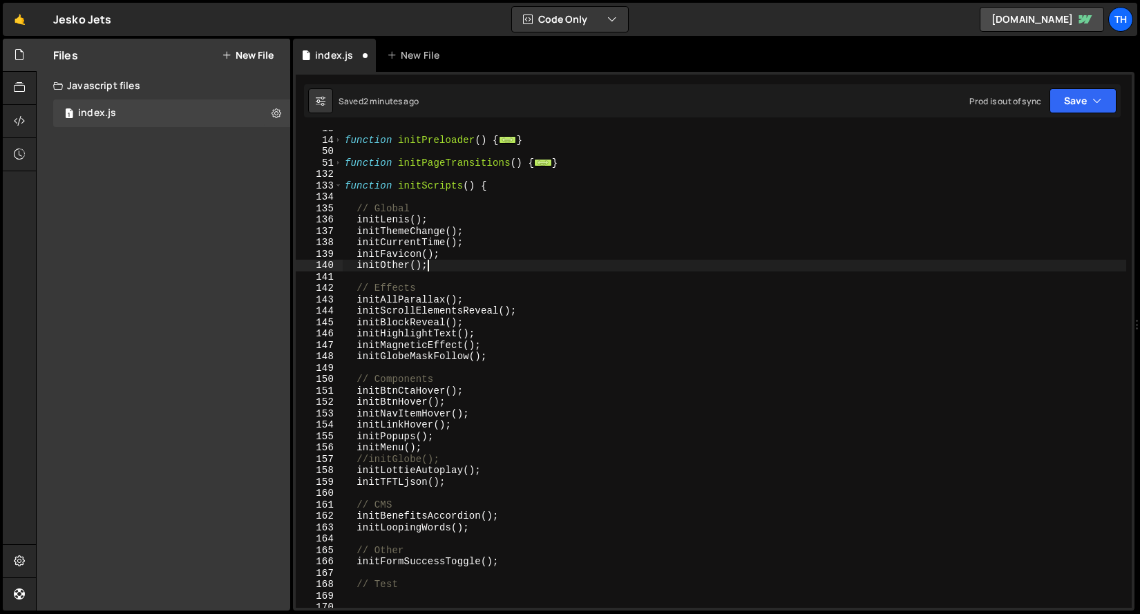
click at [536, 566] on div "function initPreloader ( ) { ... } function initPageTransitions ( ) { ... } fun…" at bounding box center [734, 373] width 784 height 501
type textarea "initFormSuccessToggle();"
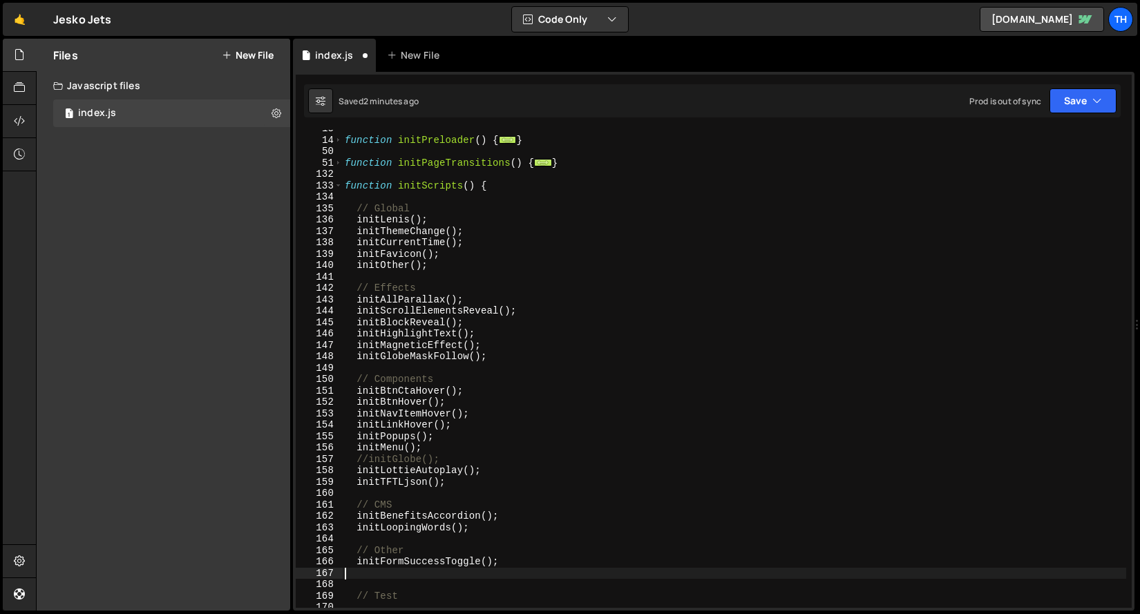
paste textarea "initFlickerShow();"
type textarea "initFlickerShow();"
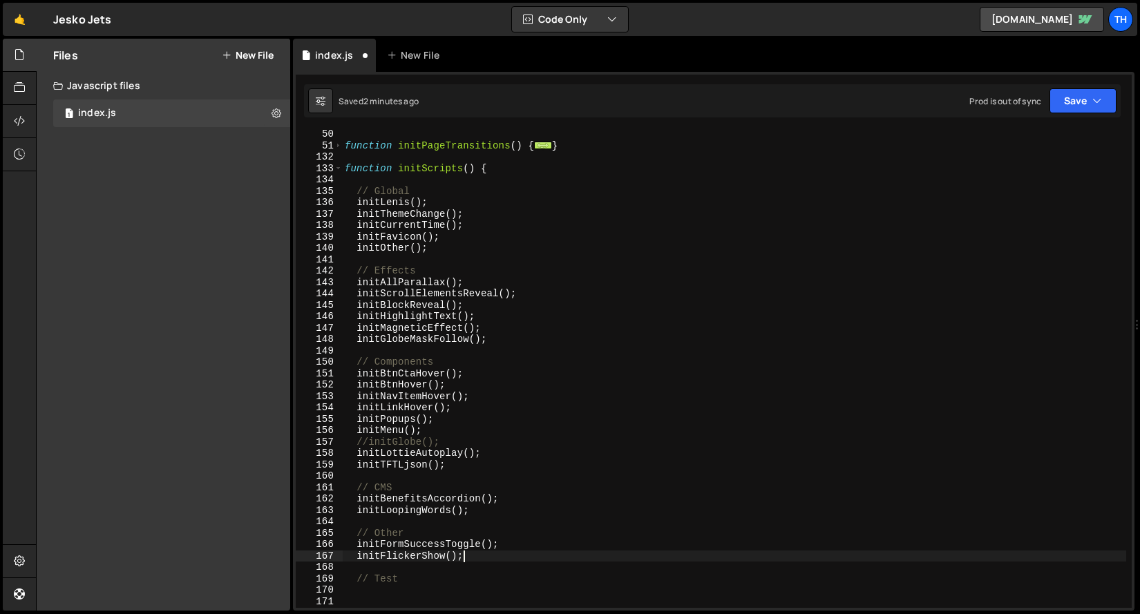
scroll to position [246, 0]
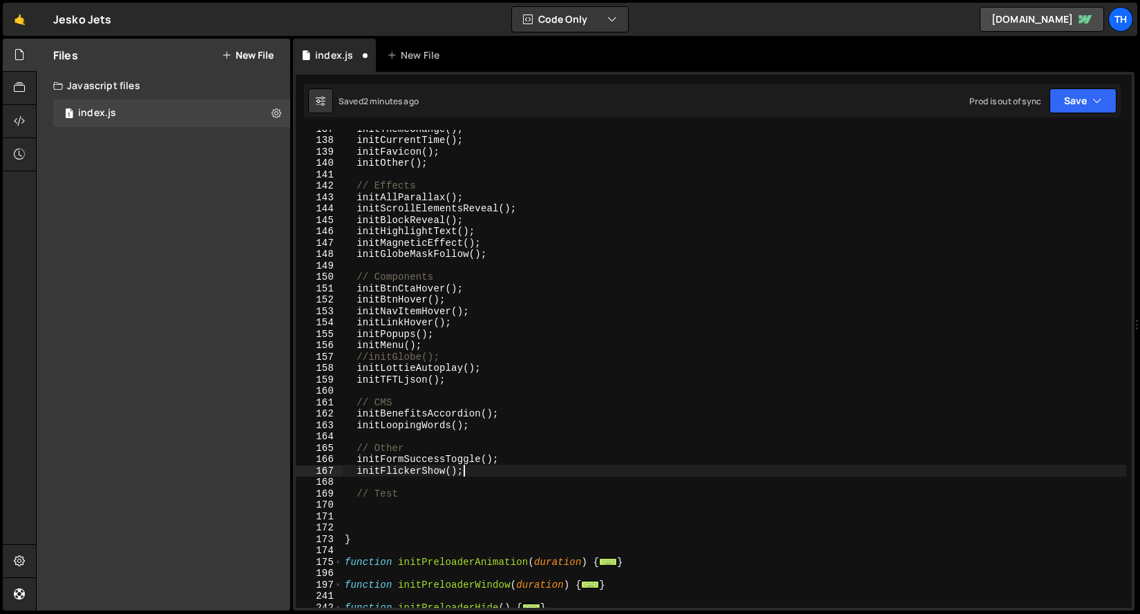
click at [380, 522] on div "initThemeChange ( ) ; initCurrentTime ( ) ; initFavicon ( ) ; initOther ( ) ; /…" at bounding box center [734, 373] width 784 height 501
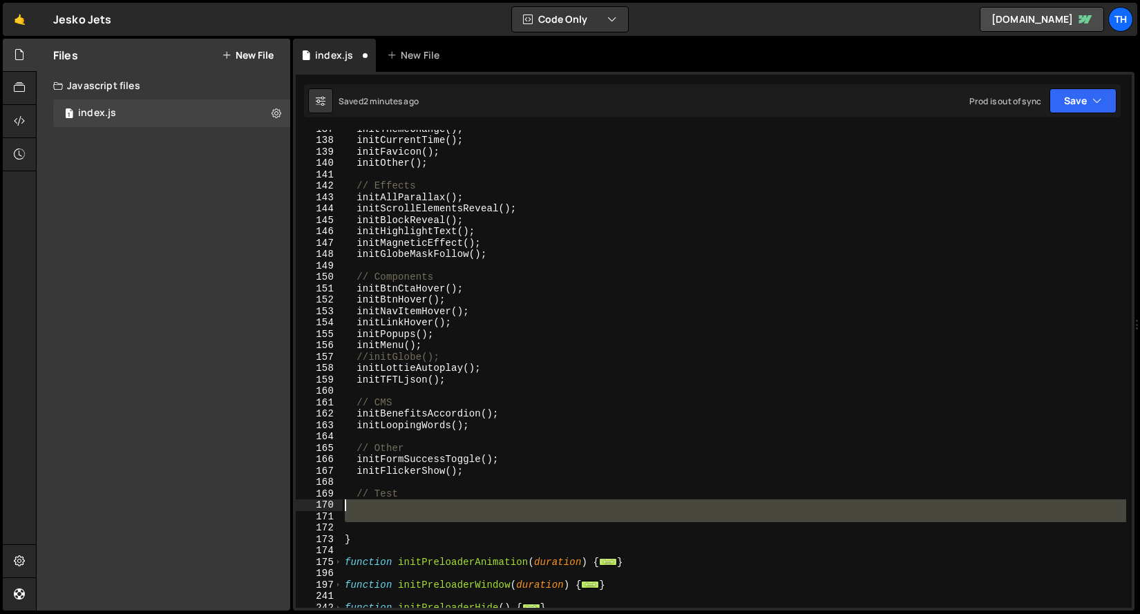
drag, startPoint x: 378, startPoint y: 531, endPoint x: 326, endPoint y: 501, distance: 59.8
click at [327, 502] on div "137 138 139 140 141 142 143 144 145 146 147 148 149 150 151 152 153 154 155 156…" at bounding box center [714, 369] width 836 height 478
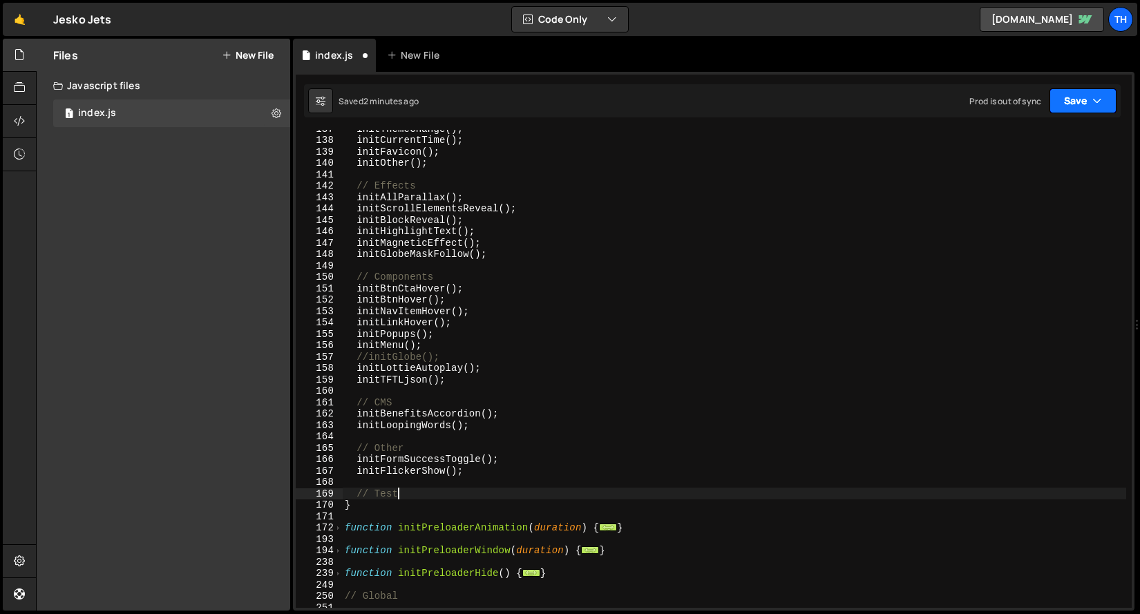
click at [1082, 105] on button "Save" at bounding box center [1083, 100] width 67 height 25
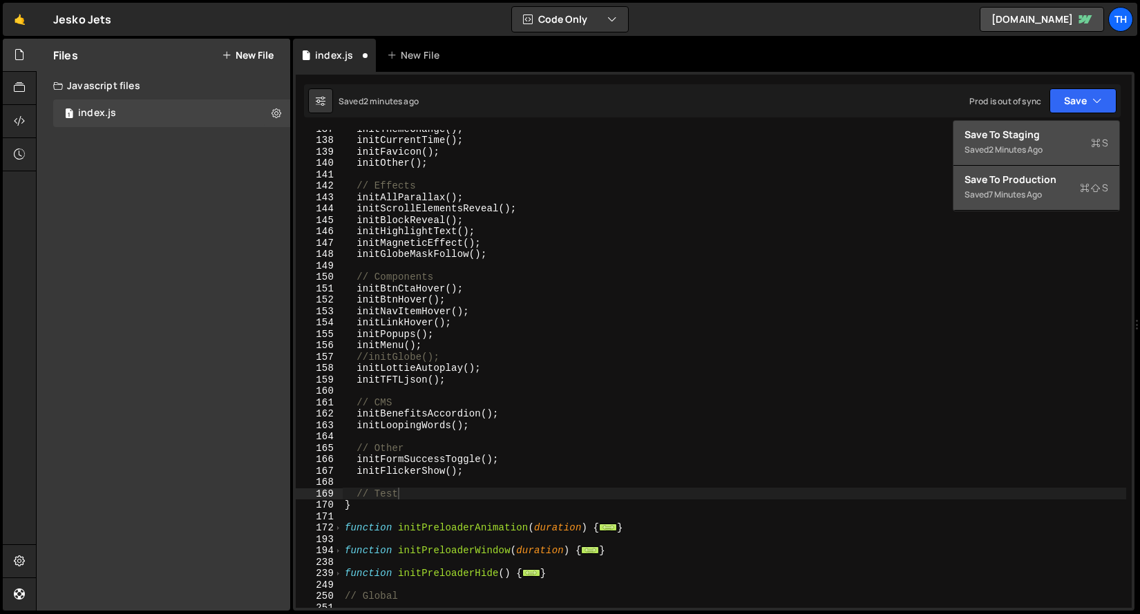
click at [1043, 147] on div "2 minutes ago" at bounding box center [1016, 150] width 54 height 12
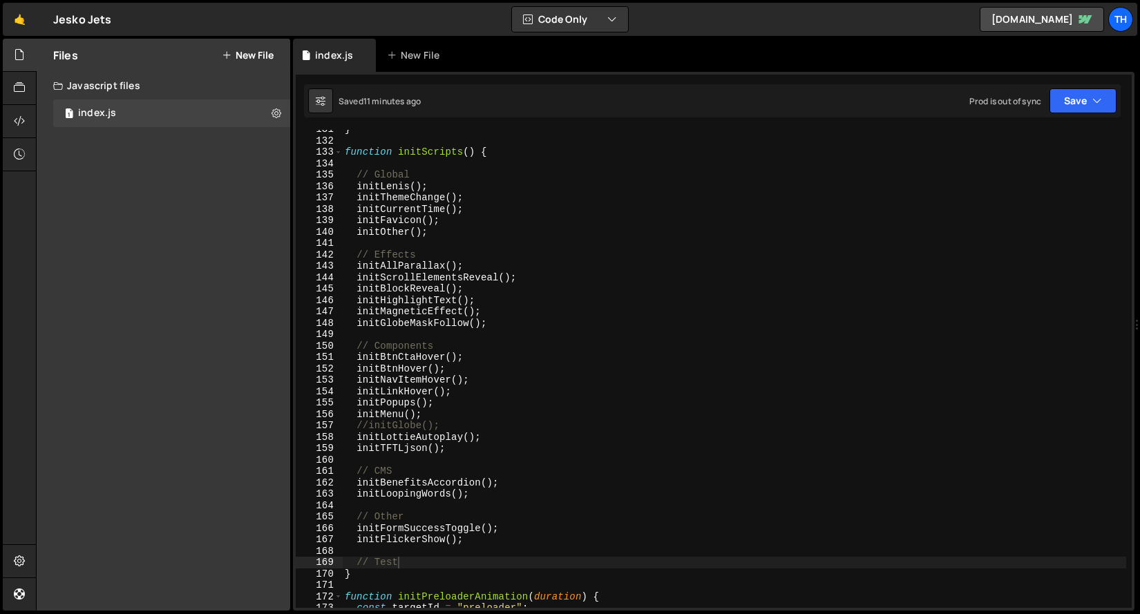
scroll to position [1274, 0]
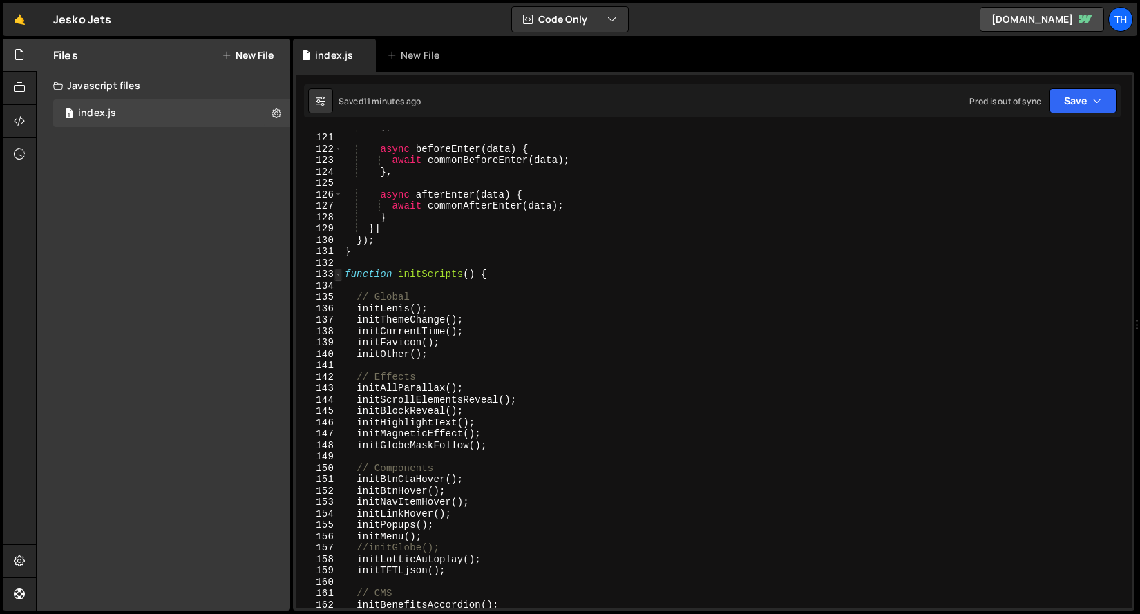
click at [337, 274] on span at bounding box center [339, 275] width 8 height 12
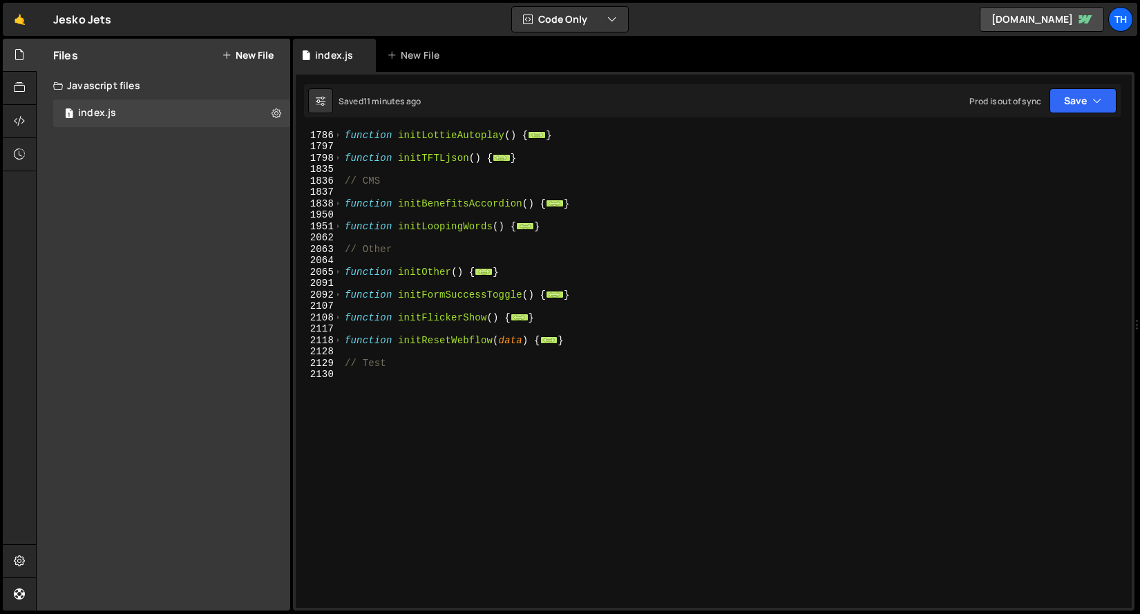
scroll to position [715, 0]
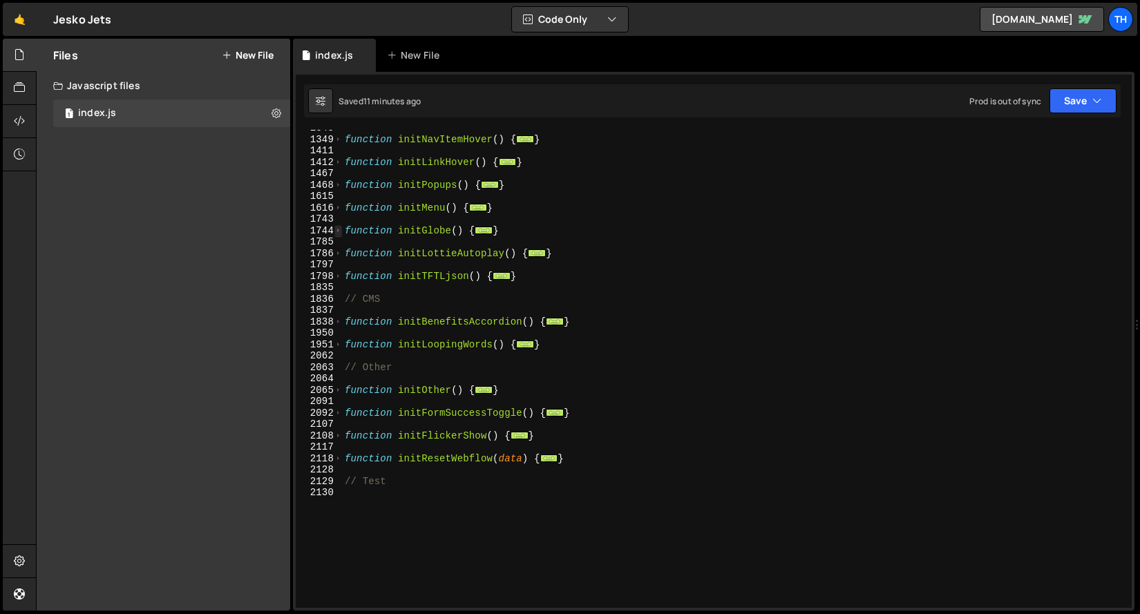
click at [335, 233] on span at bounding box center [339, 231] width 8 height 12
type textarea "function initGlobe() { ScrollTrigger.matchMedia({"
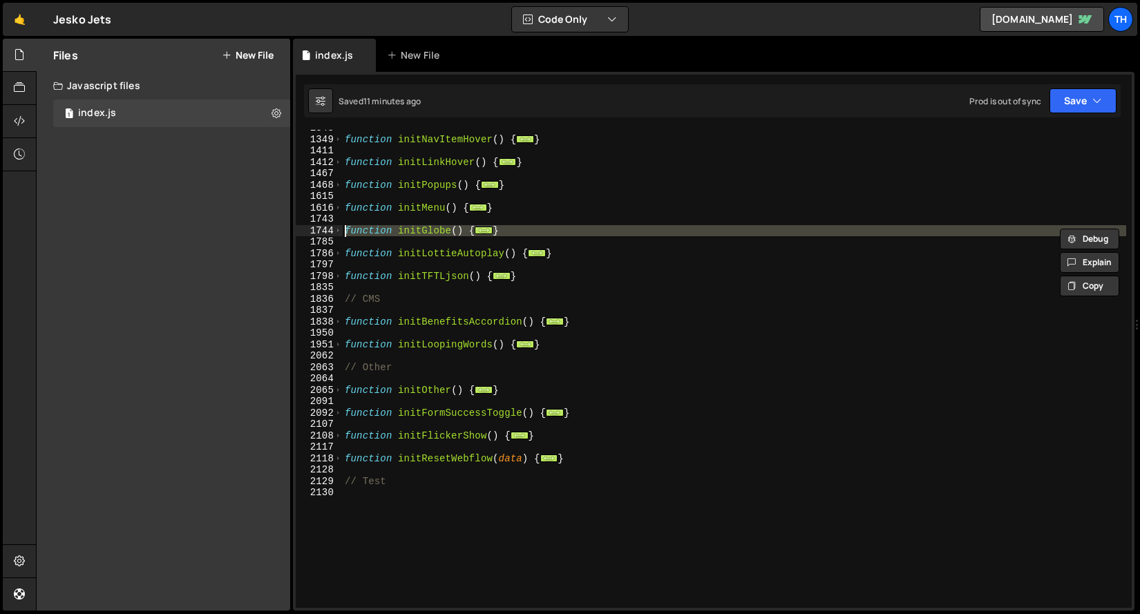
click at [377, 198] on div "function initNavItemHover ( ) { ... } function initLinkHover ( ) { ... } functi…" at bounding box center [734, 372] width 784 height 501
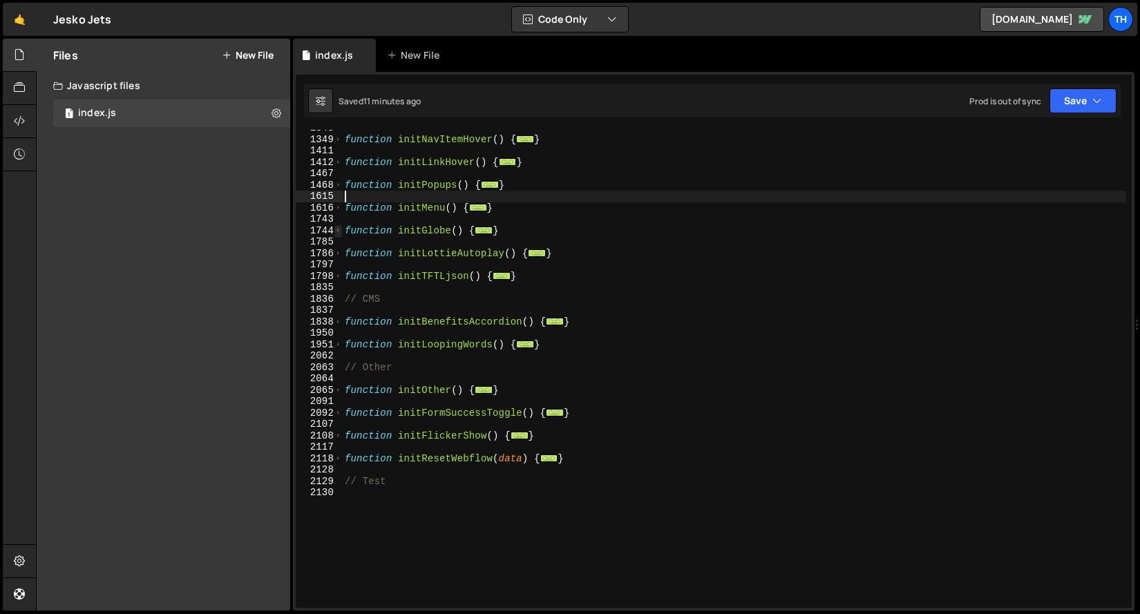
click at [337, 232] on span at bounding box center [339, 231] width 8 height 12
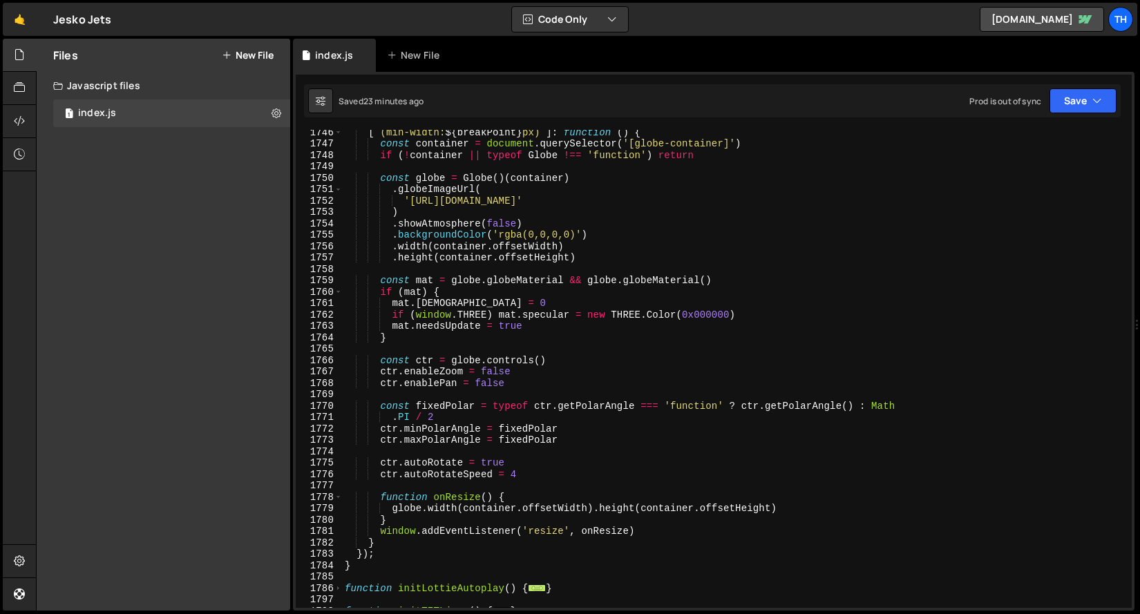
scroll to position [793, 0]
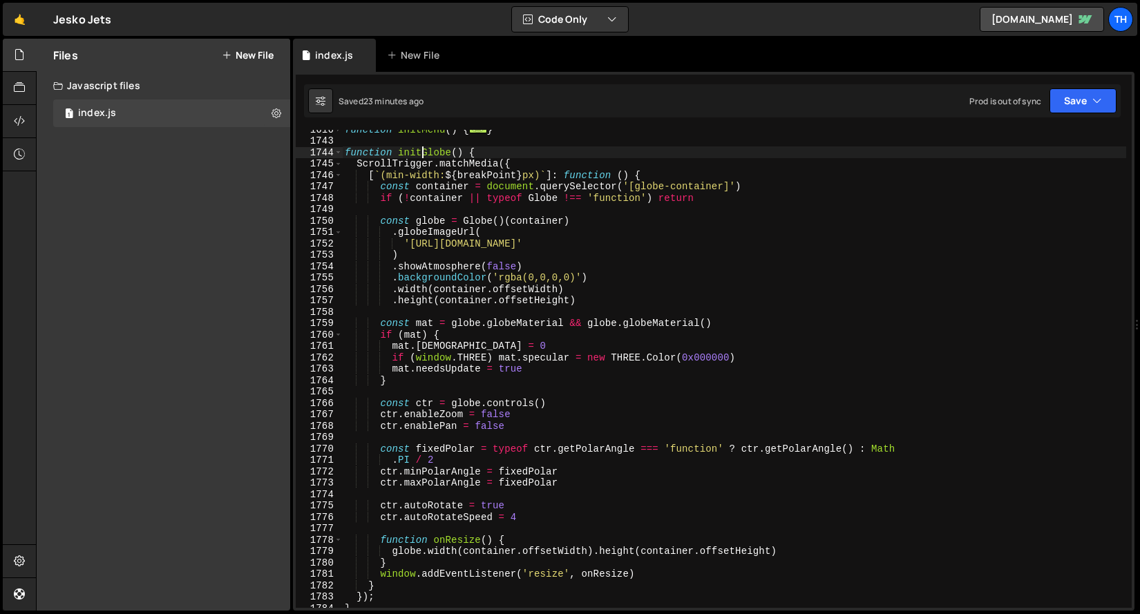
click at [423, 157] on div "function initMenu ( ) { ... } function initGlobe ( ) { ScrollTrigger . matchMed…" at bounding box center [734, 374] width 784 height 501
click at [527, 226] on div "function initMenu ( ) { ... } function initGlobe ( ) { ScrollTrigger . matchMed…" at bounding box center [734, 374] width 784 height 501
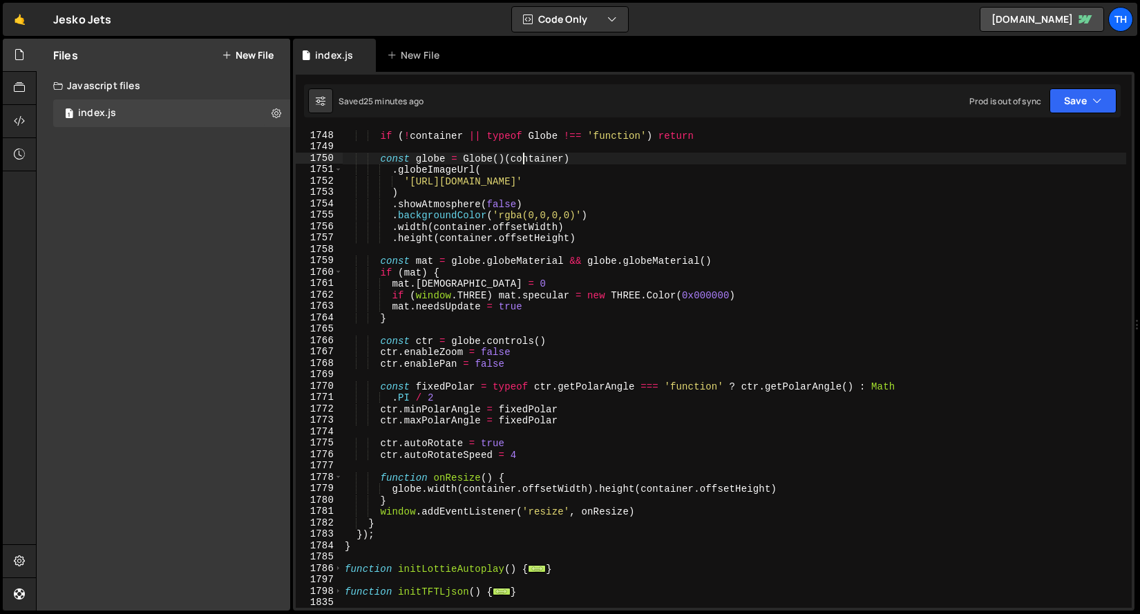
scroll to position [777, 0]
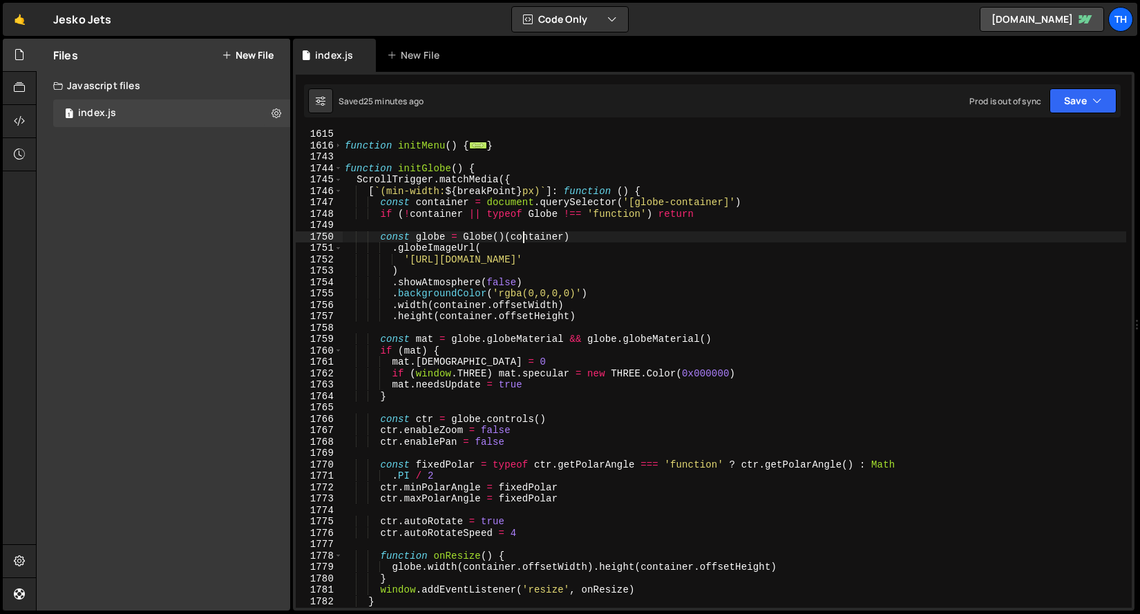
click at [420, 178] on div "function initMenu ( ) { ... } function initGlobe ( ) { ScrollTrigger . matchMed…" at bounding box center [734, 379] width 784 height 501
type textarea "ScrollTrigger.matchMedia({"
click at [435, 161] on div "function initMenu ( ) { ... } function initGlobe ( ) { ScrollTrigger . matchMed…" at bounding box center [734, 379] width 784 height 501
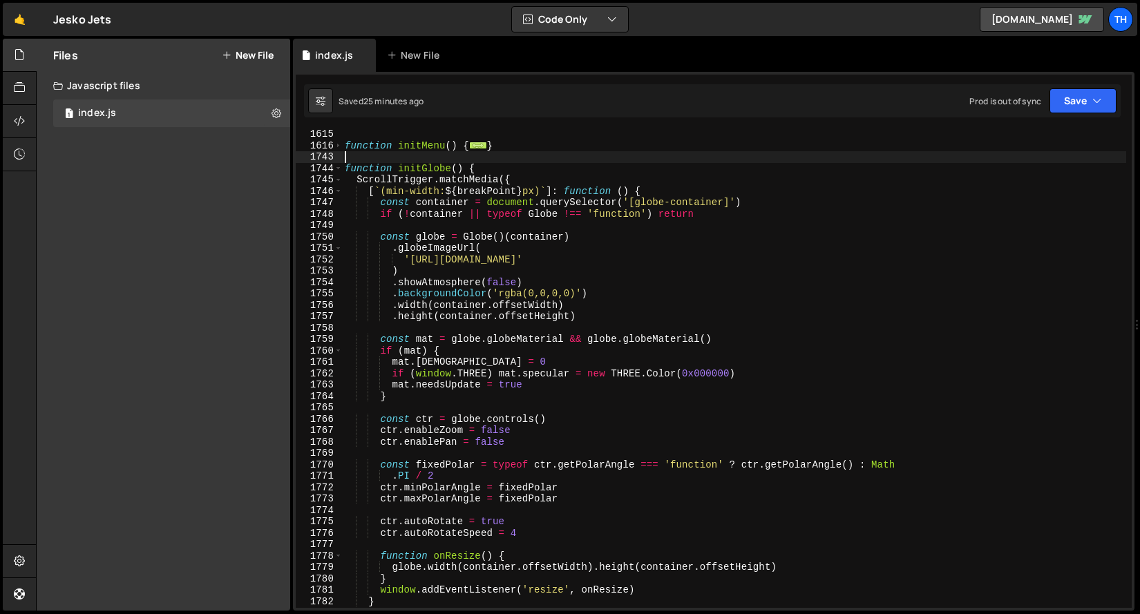
click at [435, 161] on div "function initMenu ( ) { ... } function initGlobe ( ) { ScrollTrigger . matchMed…" at bounding box center [734, 379] width 784 height 501
click at [437, 173] on div "function initMenu ( ) { ... } function initGlobe ( ) { ScrollTrigger . matchMed…" at bounding box center [734, 379] width 784 height 501
click at [339, 169] on span at bounding box center [339, 169] width 8 height 12
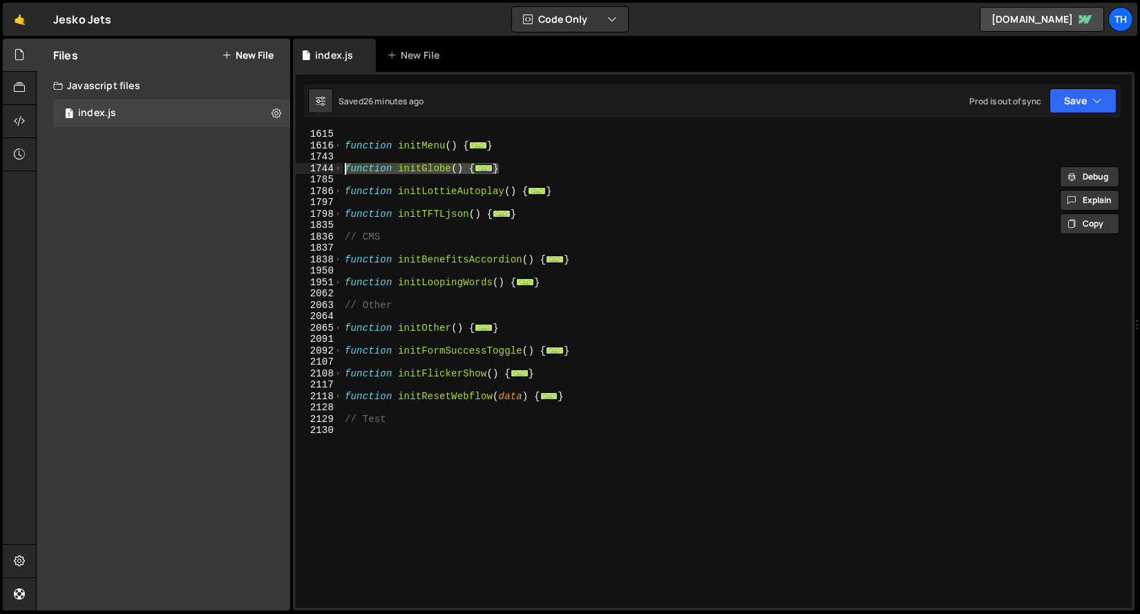
drag, startPoint x: 526, startPoint y: 173, endPoint x: 306, endPoint y: 173, distance: 219.8
click at [306, 173] on div "function initGlobe() { 1615 1616 1743 1744 1785 1786 1797 1798 1835 1836 1837 1…" at bounding box center [714, 369] width 836 height 478
paste textarea "а глобус можно немного наклонить?"
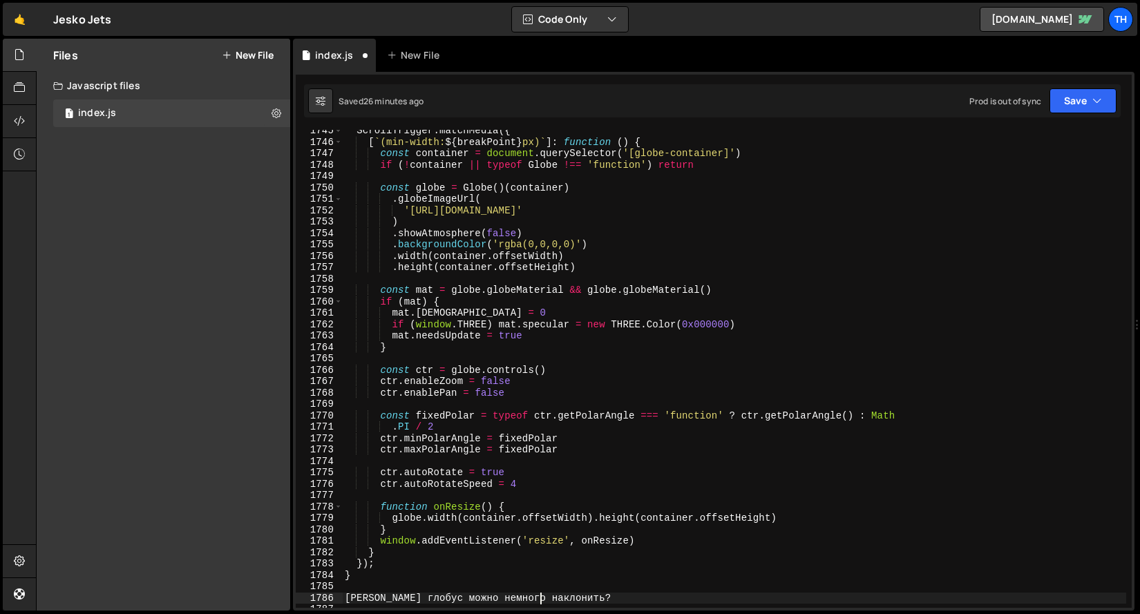
scroll to position [840, 0]
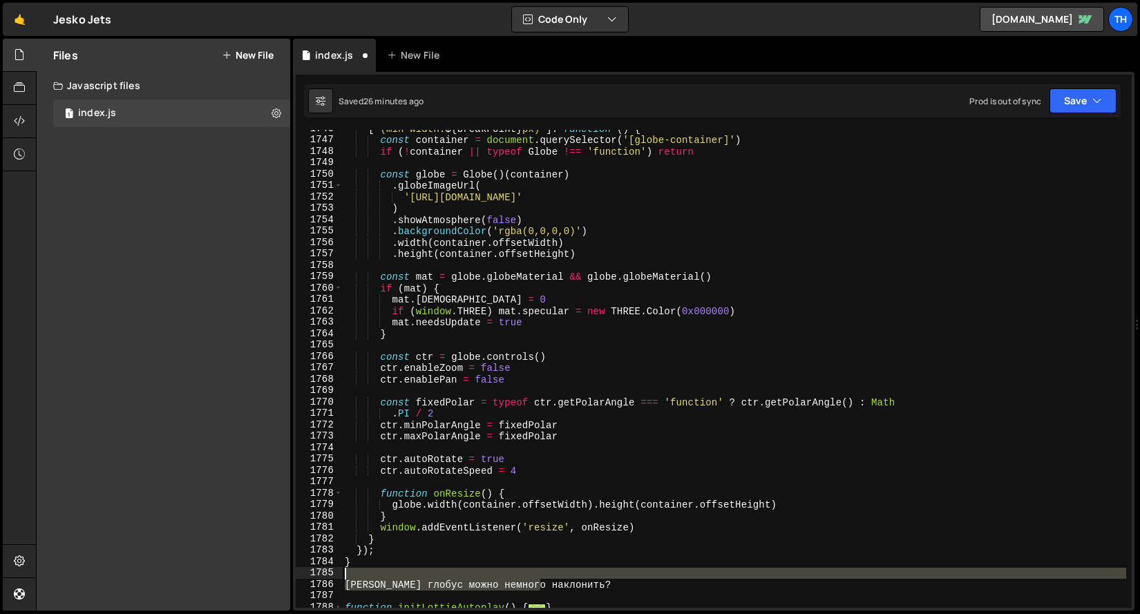
drag, startPoint x: 564, startPoint y: 584, endPoint x: 328, endPoint y: 578, distance: 235.8
click at [328, 578] on div "а глобус можно немного наклонить? 1746 1747 1748 1749 1750 1751 1752 1753 1754 …" at bounding box center [714, 369] width 836 height 478
type textarea "а глобус можно немного наклонить?"
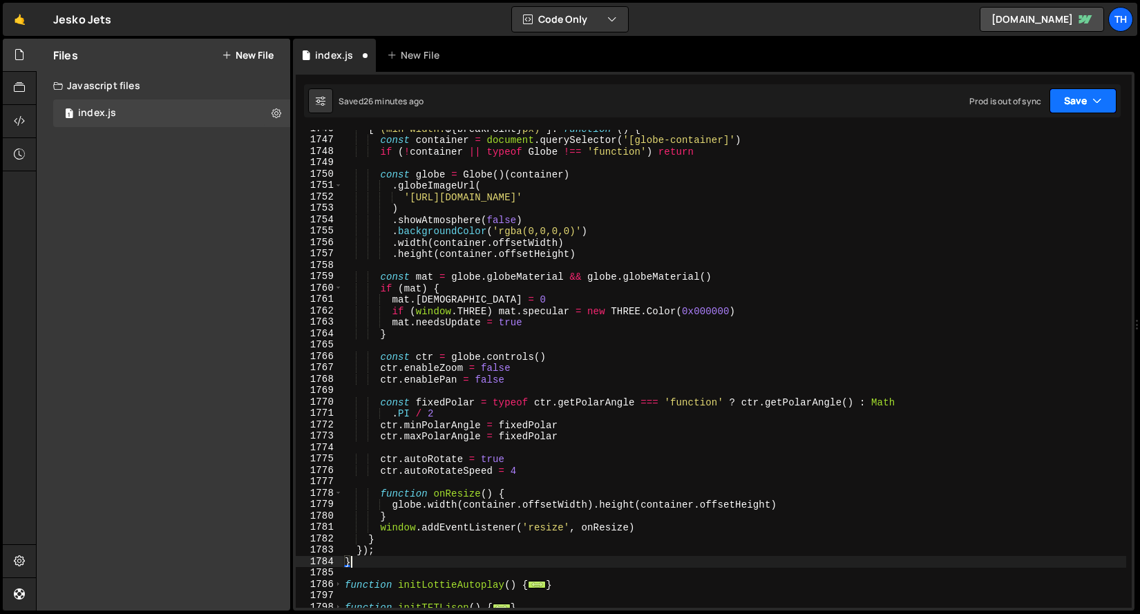
click at [1067, 102] on button "Save" at bounding box center [1083, 100] width 67 height 25
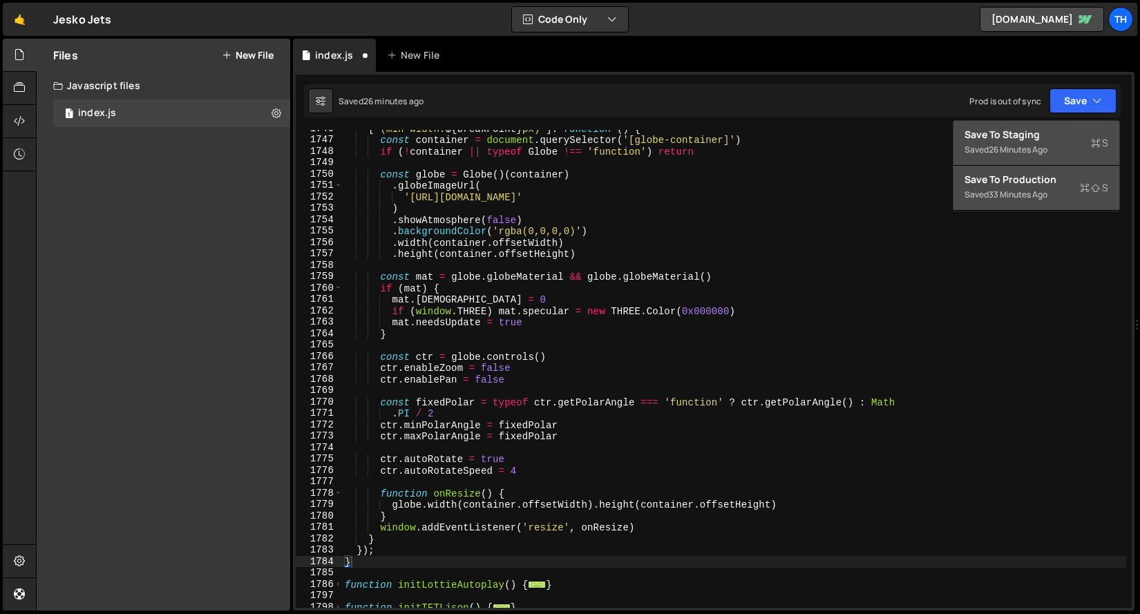
click at [1053, 133] on div "Save to Staging S" at bounding box center [1037, 135] width 144 height 14
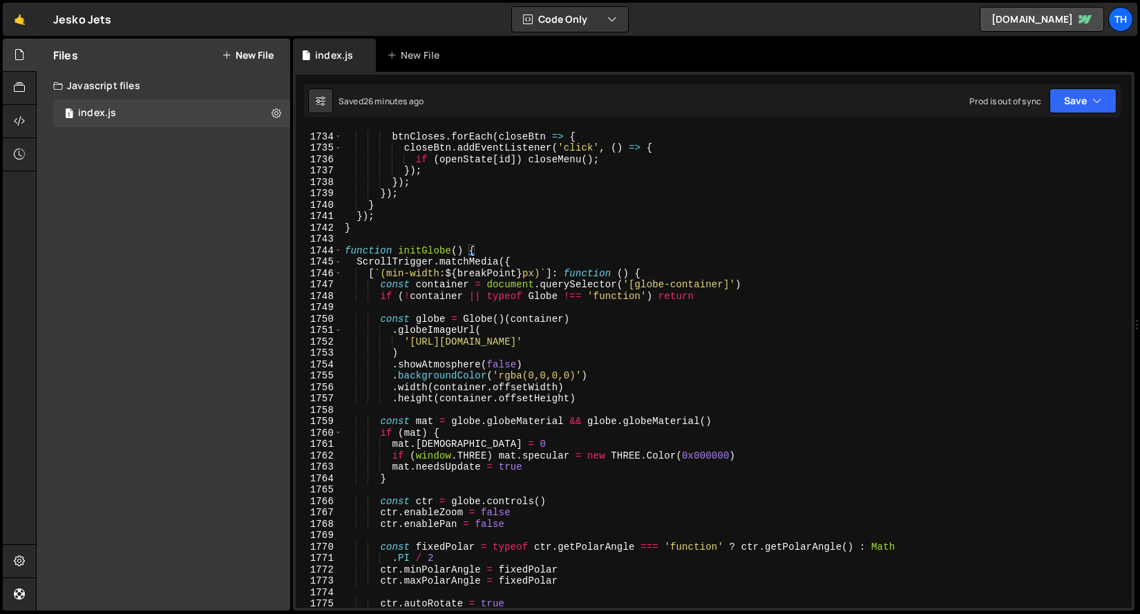
scroll to position [18425, 0]
click at [340, 243] on div "1743" at bounding box center [319, 240] width 47 height 12
click at [339, 248] on span at bounding box center [339, 251] width 8 height 12
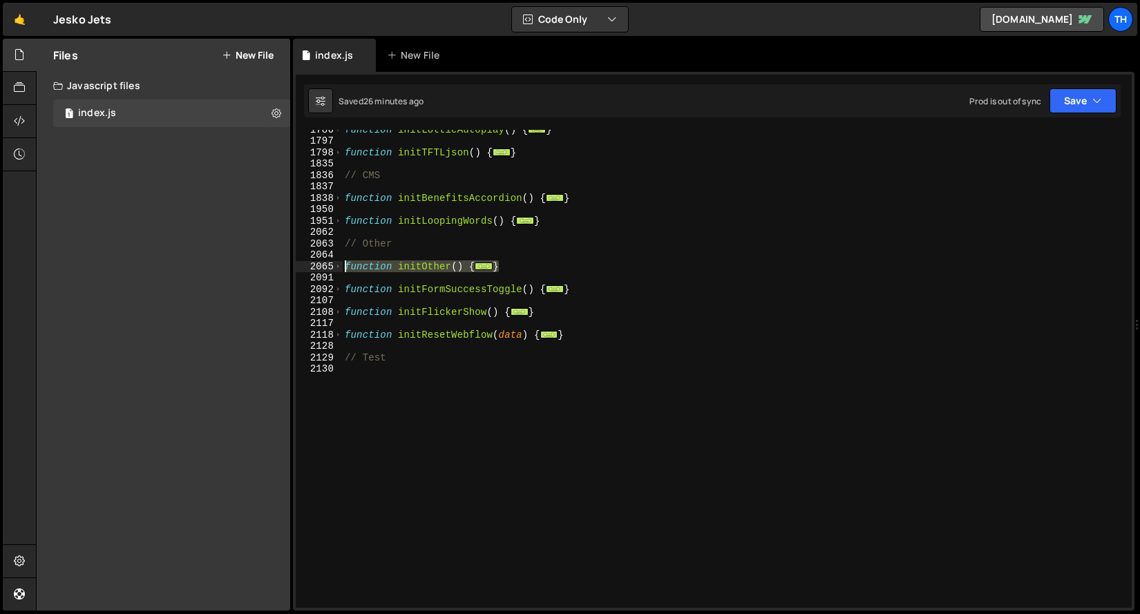
drag, startPoint x: 540, startPoint y: 270, endPoint x: 303, endPoint y: 265, distance: 237.1
click at [303, 265] on div "} 1786 1797 1798 1835 1836 1837 1838 1950 1951 2062 2063 2064 2065 2091 2092 21…" at bounding box center [714, 369] width 836 height 478
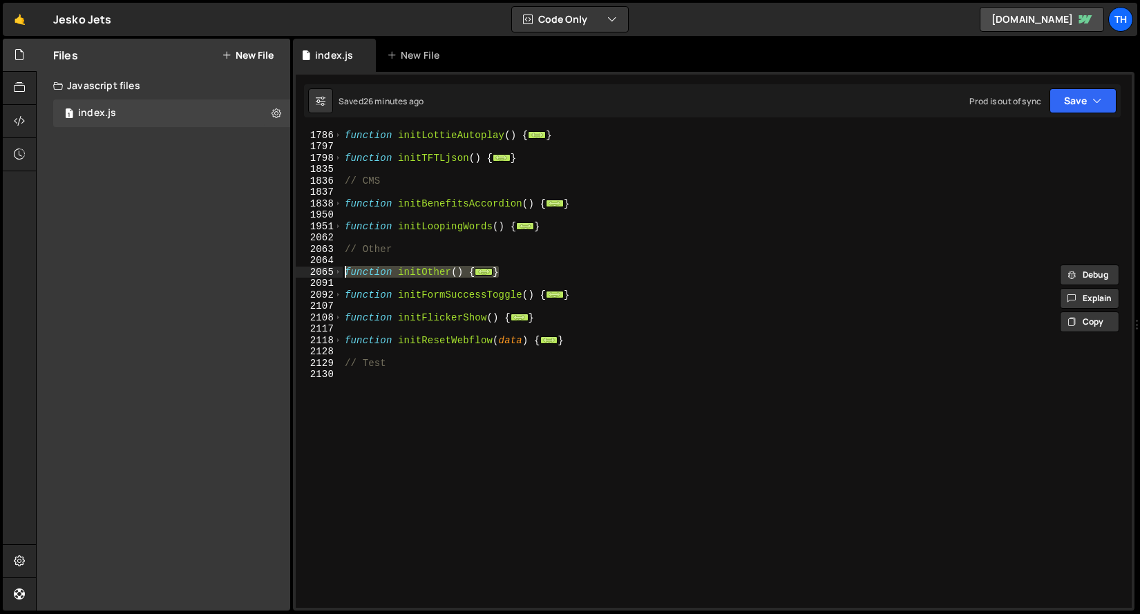
scroll to position [736, 0]
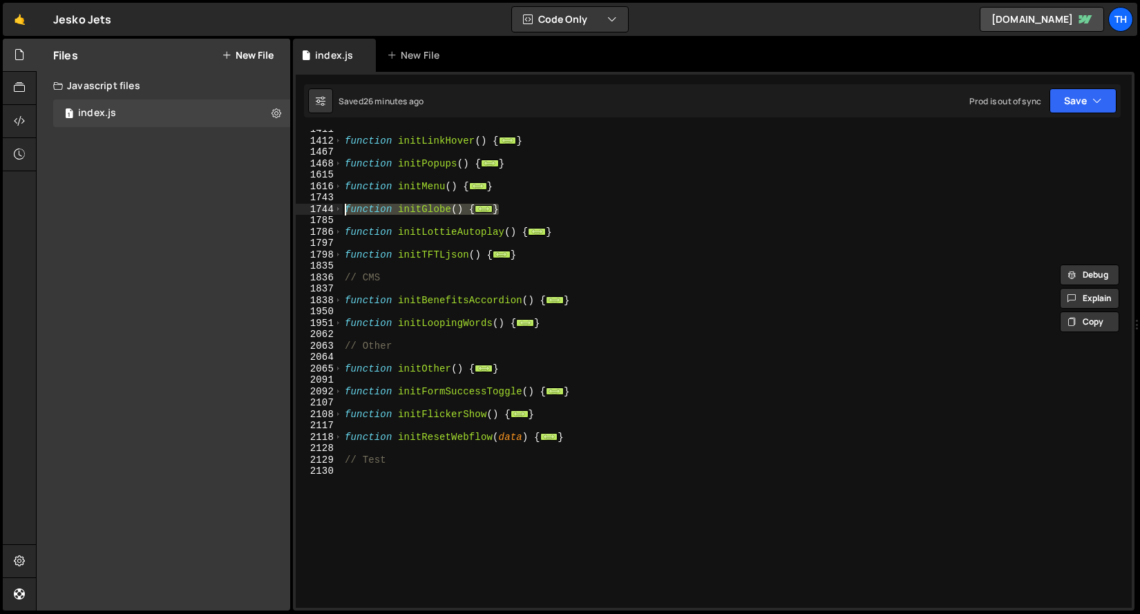
drag, startPoint x: 528, startPoint y: 209, endPoint x: 283, endPoint y: 209, distance: 244.7
click at [283, 209] on div "Files New File Javascript files 1 index.js 0 CSS files Copy share link Edit Fil…" at bounding box center [588, 325] width 1104 height 573
type textarea "function initGlobe() { ScrollTrigger.matchMedia({"
click at [480, 455] on div "function initLinkHover ( ) { ... } function initPopups ( ) { ... } function ini…" at bounding box center [734, 374] width 784 height 501
type textarea "// Test"
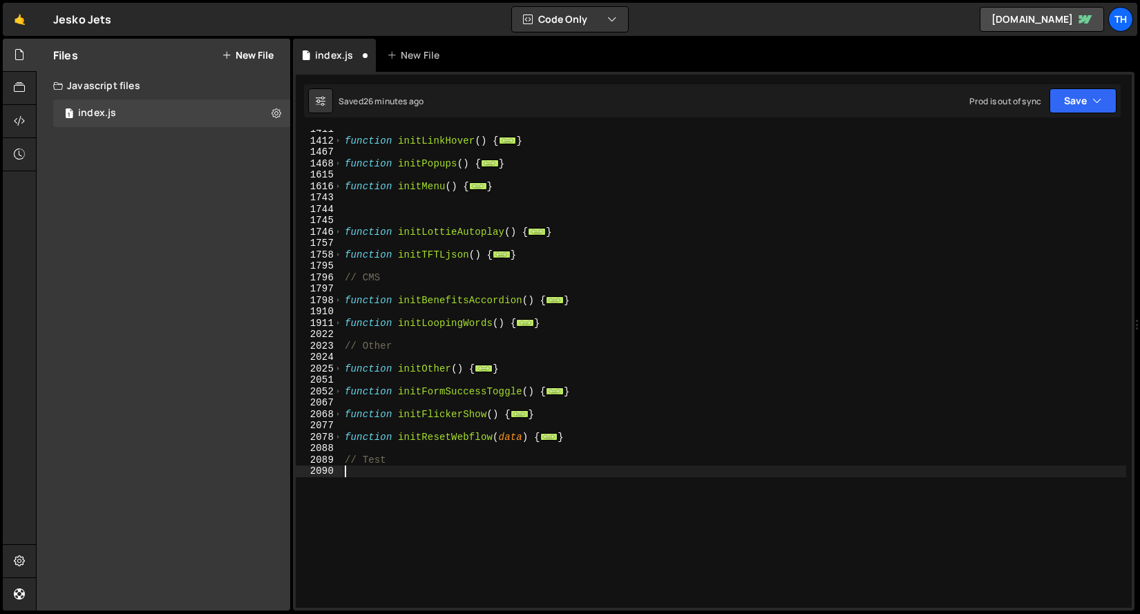
click at [477, 476] on div "function initLinkHover ( ) { ... } function initPopups ( ) { ... } function ini…" at bounding box center [734, 374] width 784 height 501
paste textarea "}"
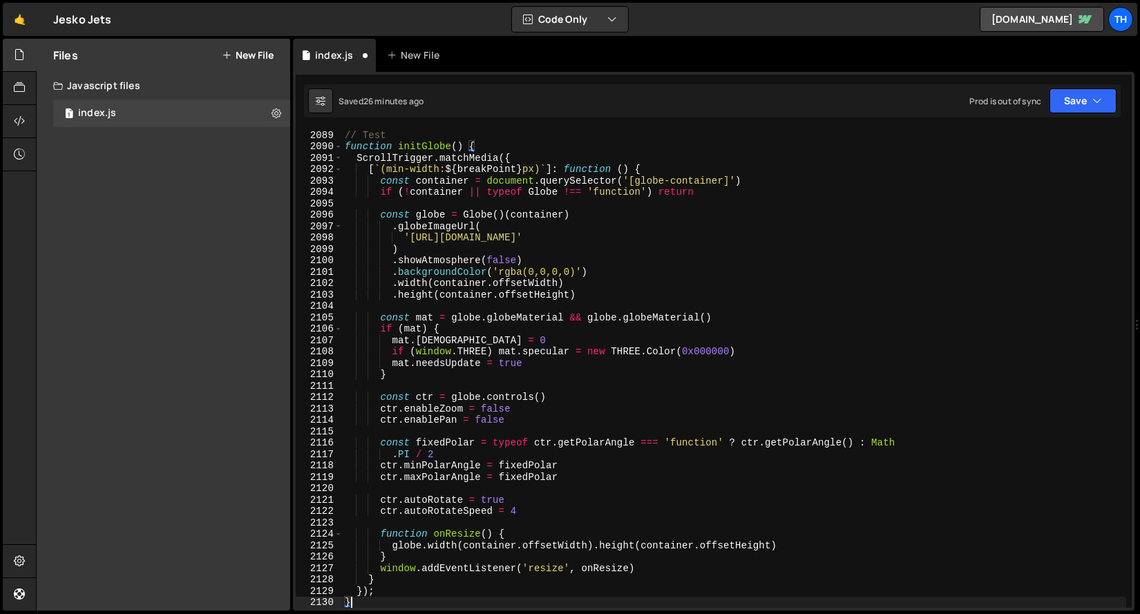
scroll to position [1061, 0]
click at [1069, 88] on div "Saved 26 minutes ago Prod is out of sync Upgrade to Edit Save Save to Staging S…" at bounding box center [712, 100] width 817 height 33
click at [1059, 118] on div "1 Type cmd + s to save your Javascript file. הההההההההההההההההההההההההההההההההה…" at bounding box center [714, 341] width 842 height 539
click at [1062, 113] on div "Saved 26 minutes ago Prod is out of sync Upgrade to Edit Save Save to Staging S…" at bounding box center [712, 100] width 817 height 33
click at [1066, 106] on button "Save" at bounding box center [1083, 100] width 67 height 25
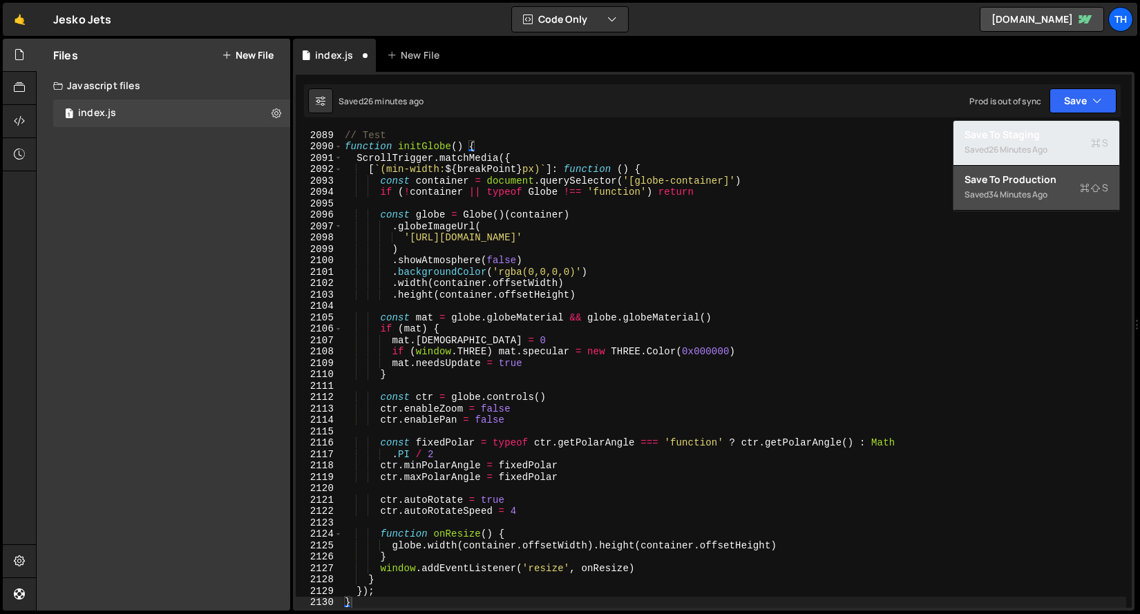
drag, startPoint x: 1055, startPoint y: 125, endPoint x: 1023, endPoint y: 125, distance: 32.5
click at [1055, 125] on button "Save to Staging S Saved 26 minutes ago" at bounding box center [1037, 143] width 166 height 45
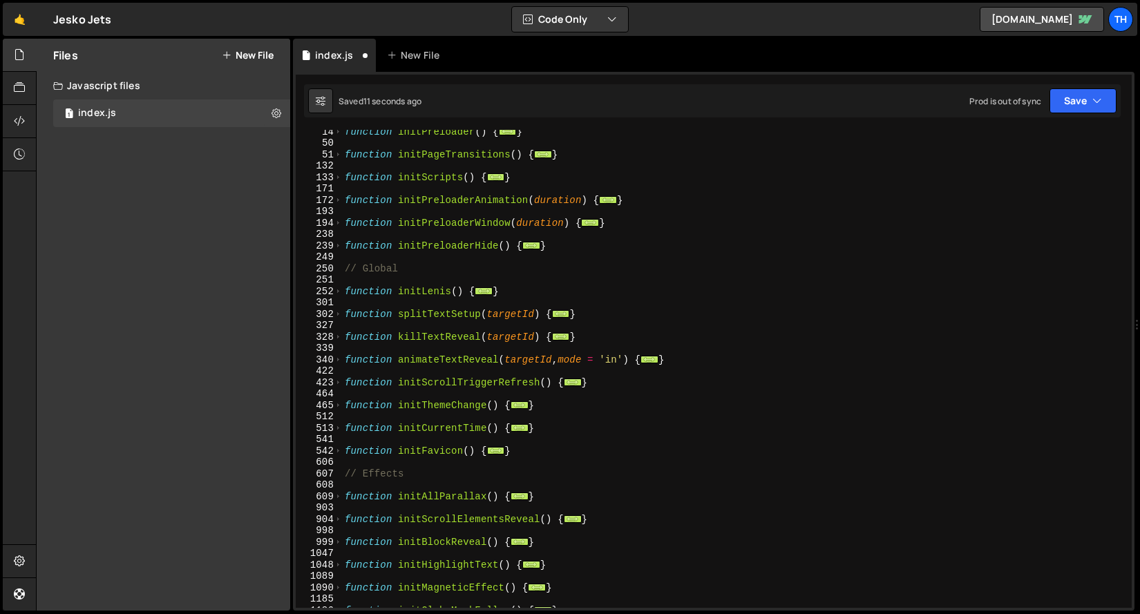
scroll to position [57, 0]
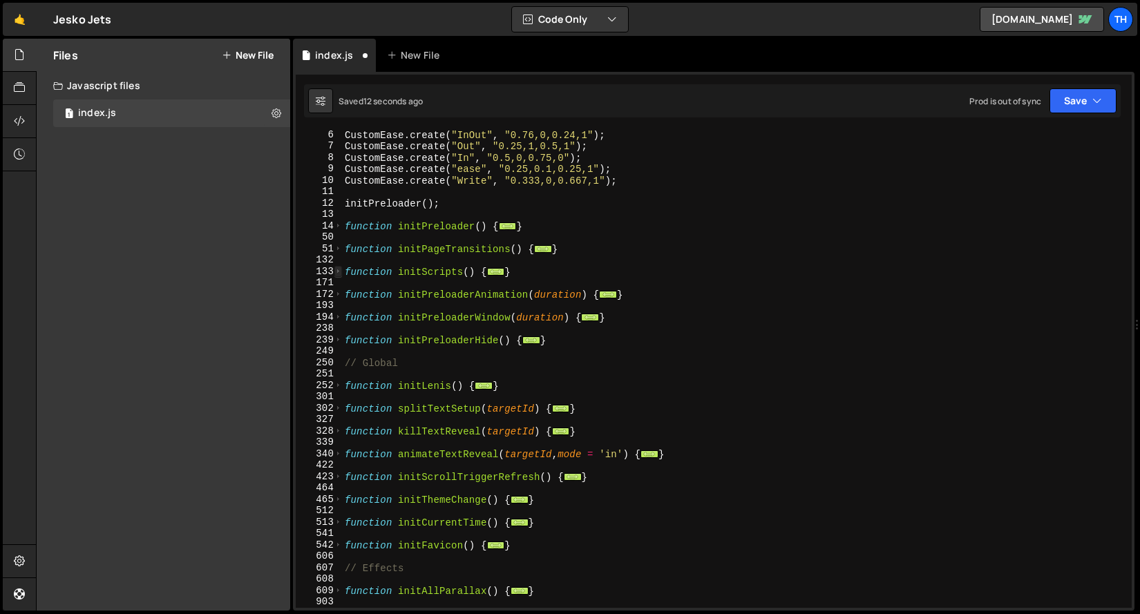
click at [338, 268] on span at bounding box center [339, 272] width 8 height 12
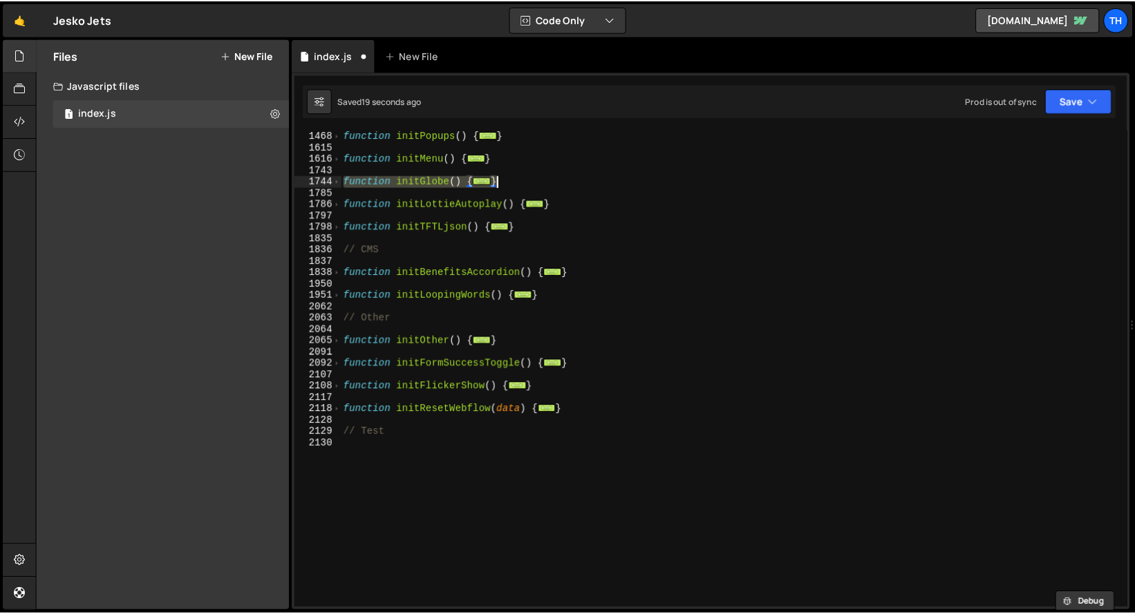
scroll to position [1186, 0]
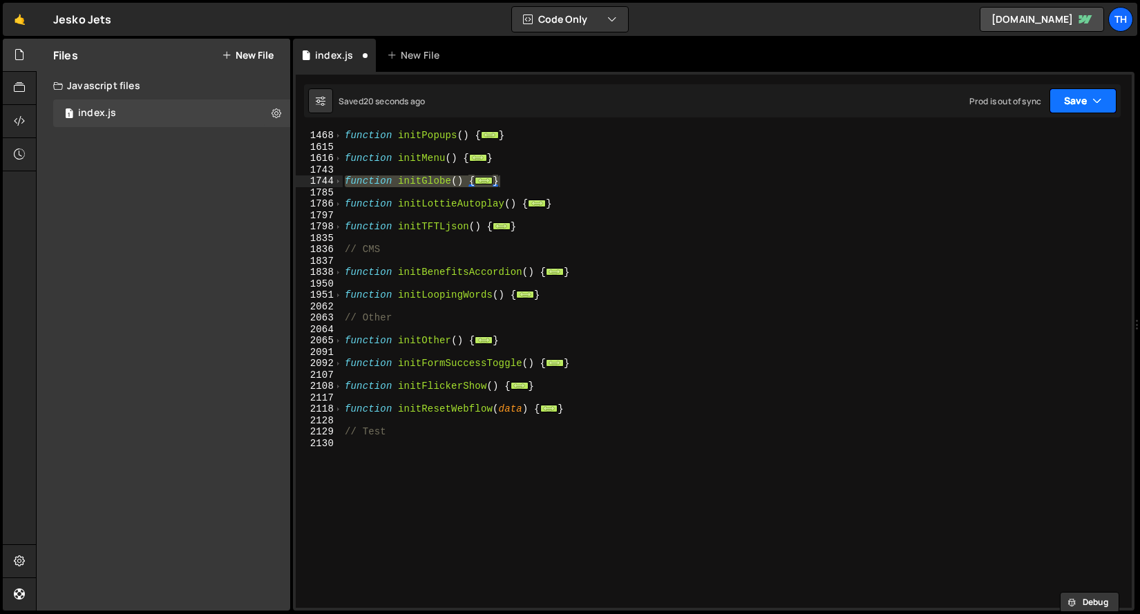
click at [1061, 97] on button "Save" at bounding box center [1083, 100] width 67 height 25
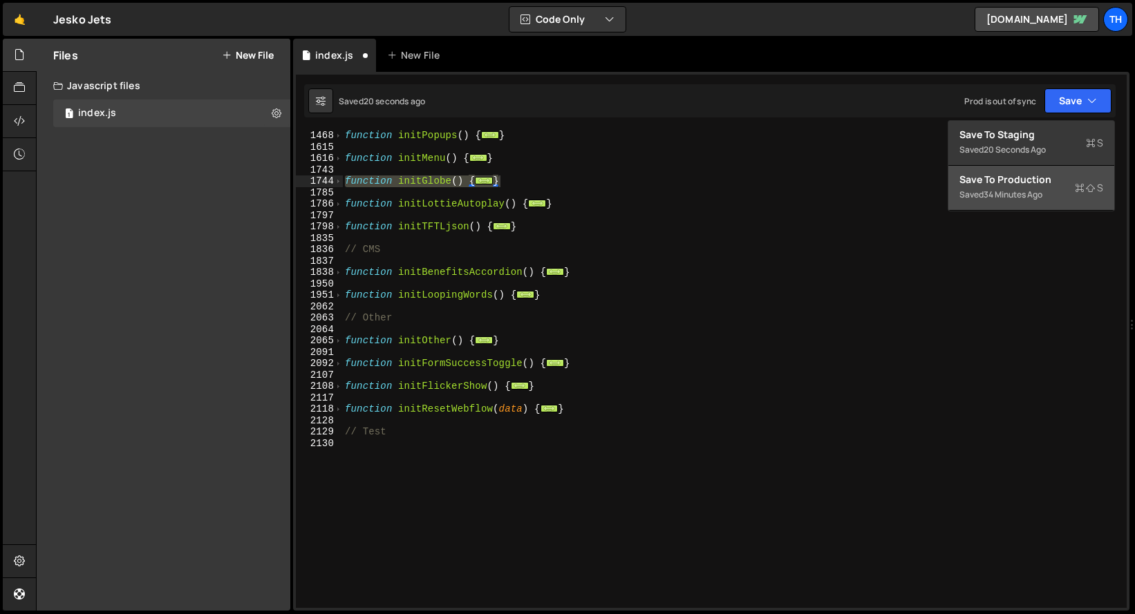
click at [1050, 173] on div "Save to Production S" at bounding box center [1031, 180] width 144 height 14
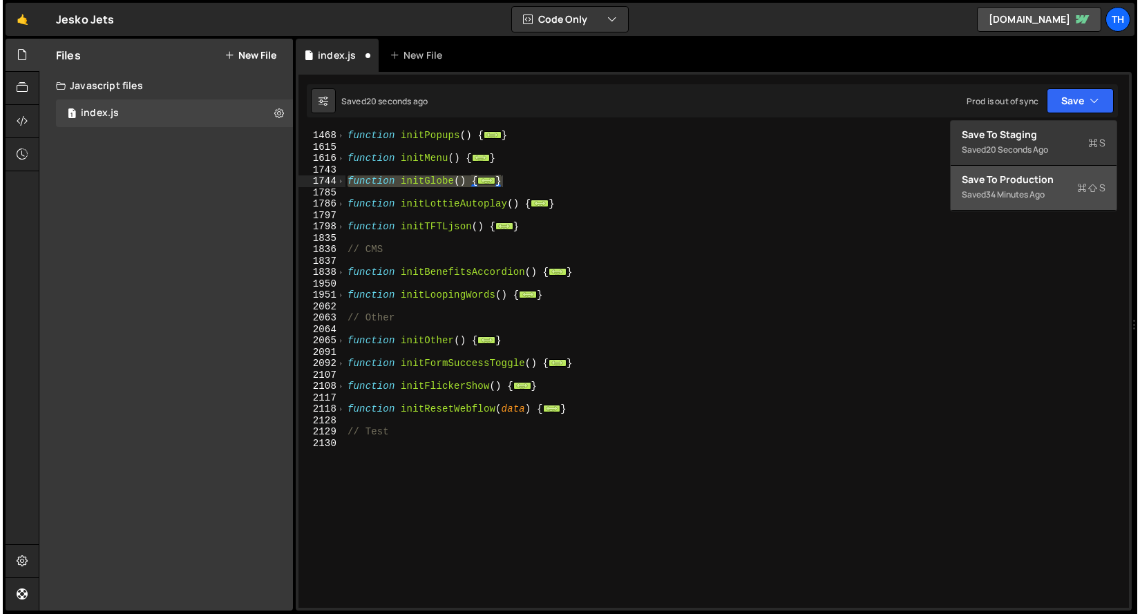
scroll to position [15598, 0]
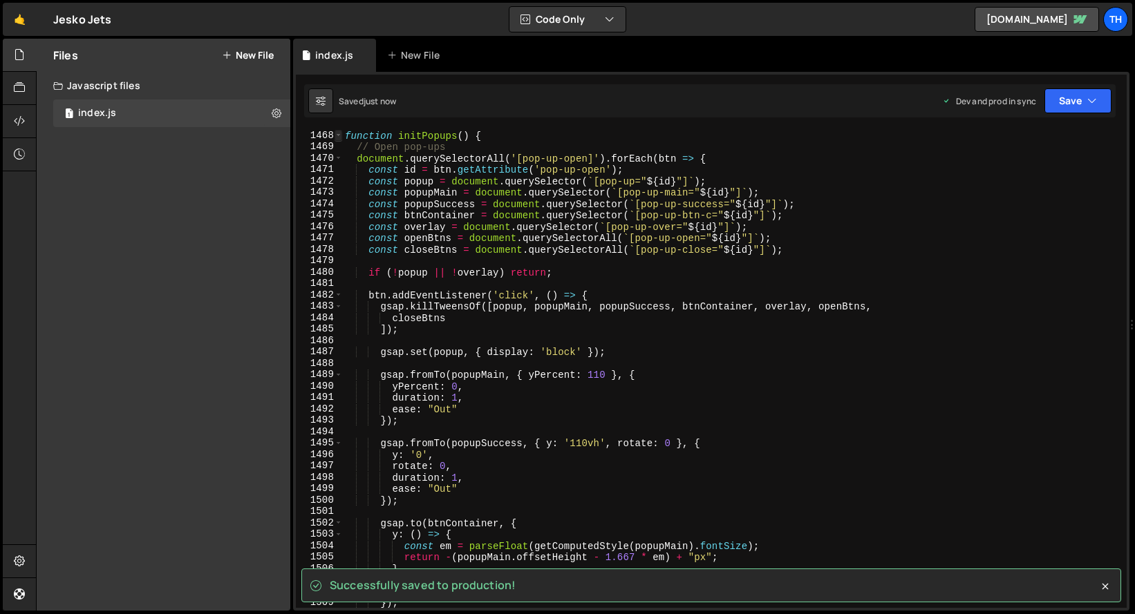
click at [339, 130] on span at bounding box center [339, 136] width 8 height 12
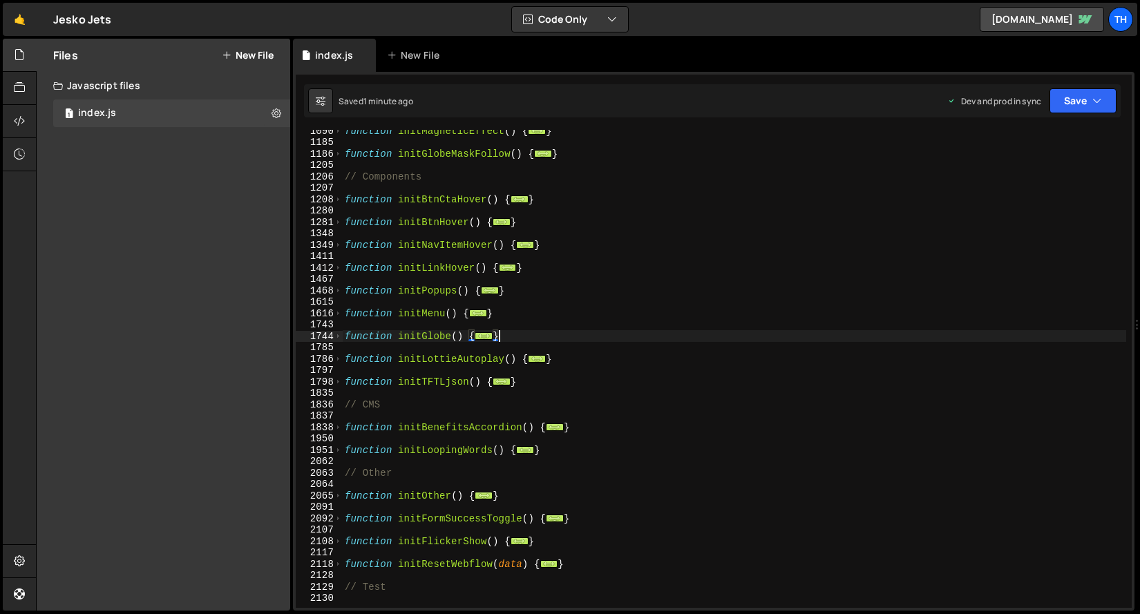
scroll to position [609, 0]
drag, startPoint x: 519, startPoint y: 337, endPoint x: 311, endPoint y: 339, distance: 208.0
click at [311, 339] on div "} 1090 1185 1186 1205 1206 1207 1208 1280 1281 1348 1349 1411 1412 1467 1468 16…" at bounding box center [714, 369] width 836 height 478
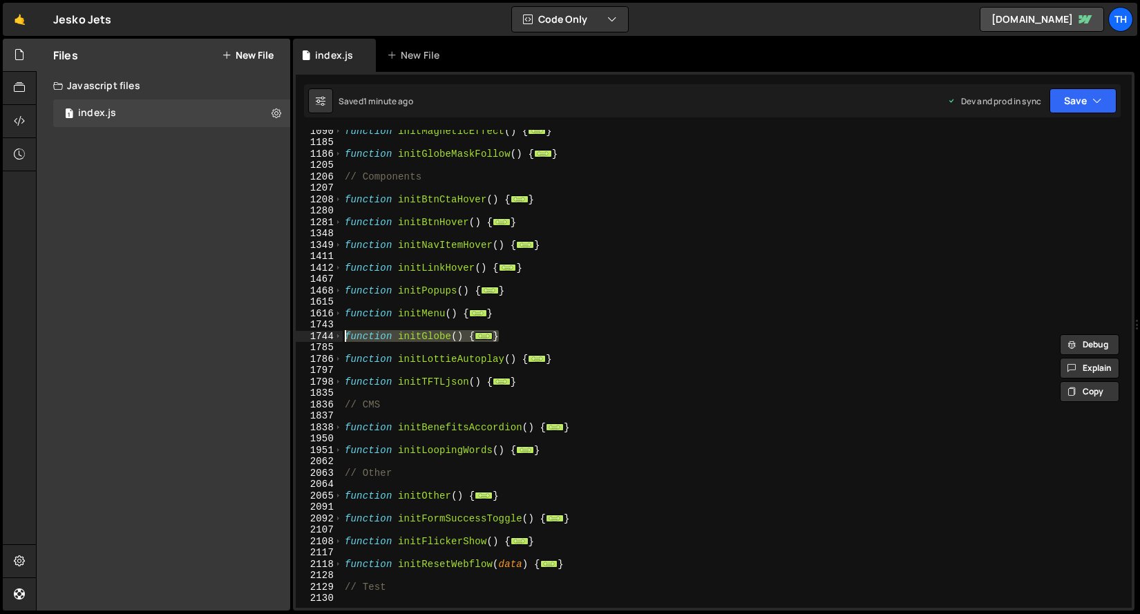
click at [348, 409] on div "function initMagneticEffect ( ) { ... } function initGlobeMaskFollow ( ) { ... …" at bounding box center [734, 375] width 784 height 501
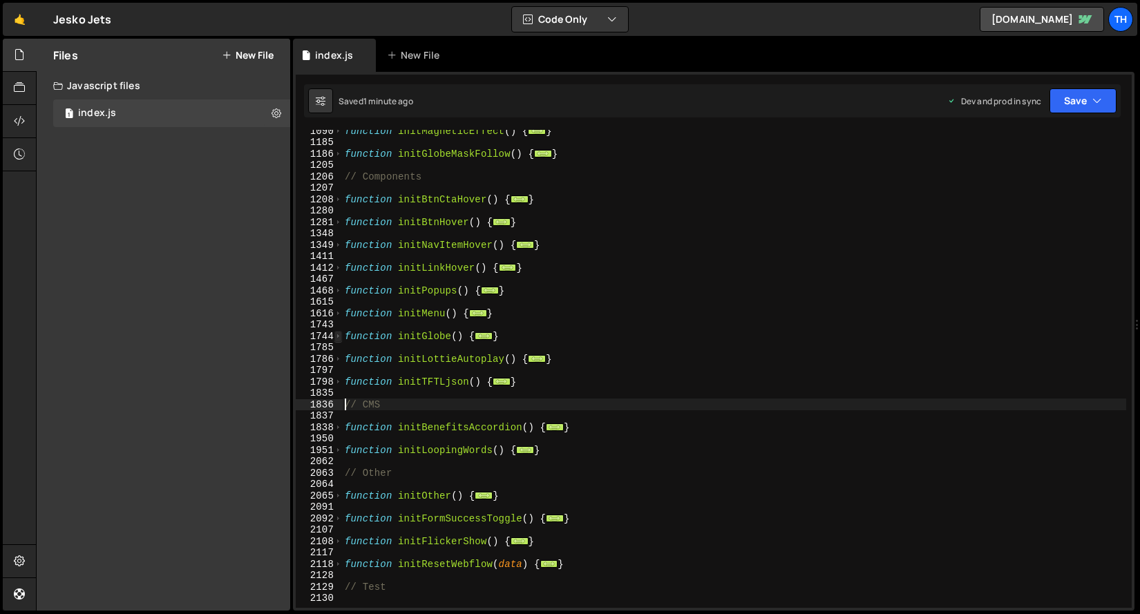
click at [341, 337] on div "1744" at bounding box center [319, 337] width 47 height 12
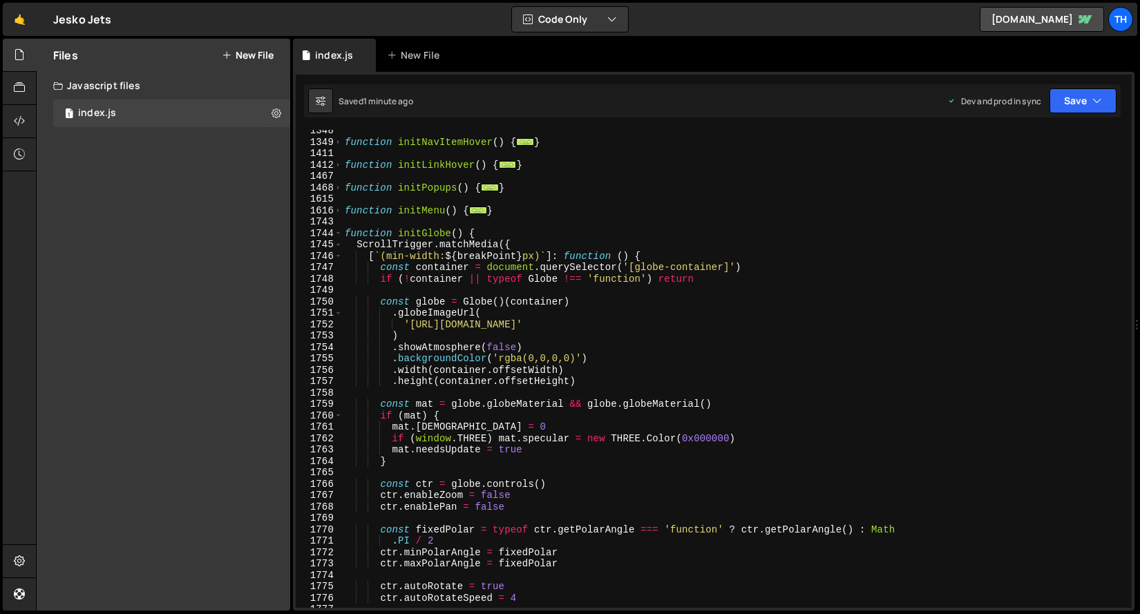
scroll to position [797, 0]
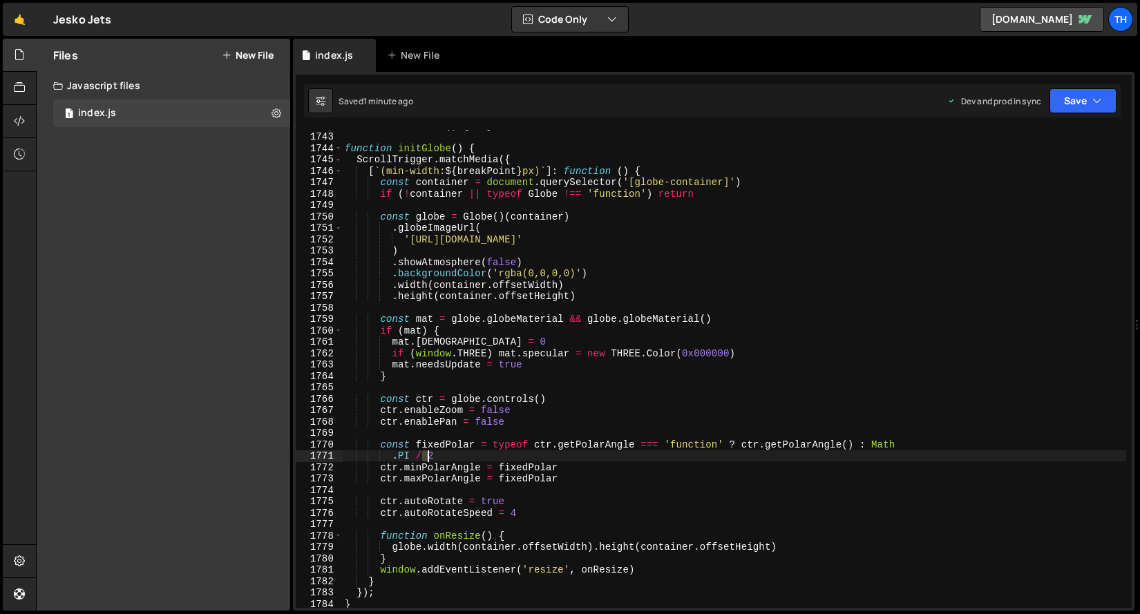
click at [433, 458] on div "function initMenu ( ) { ... } function initGlobe ( ) { ScrollTrigger . matchMed…" at bounding box center [734, 370] width 784 height 501
click at [437, 458] on div "function initMenu ( ) { ... } function initGlobe ( ) { ScrollTrigger . matchMed…" at bounding box center [734, 370] width 784 height 501
click at [430, 458] on div "function initMenu ( ) { ... } function initGlobe ( ) { ScrollTrigger . matchMed…" at bounding box center [734, 370] width 784 height 501
click at [433, 458] on div "function initMenu ( ) { ... } function initGlobe ( ) { ScrollTrigger . matchMed…" at bounding box center [734, 370] width 784 height 501
click at [443, 458] on div "function initMenu ( ) { ... } function initGlobe ( ) { ScrollTrigger . matchMed…" at bounding box center [734, 370] width 784 height 501
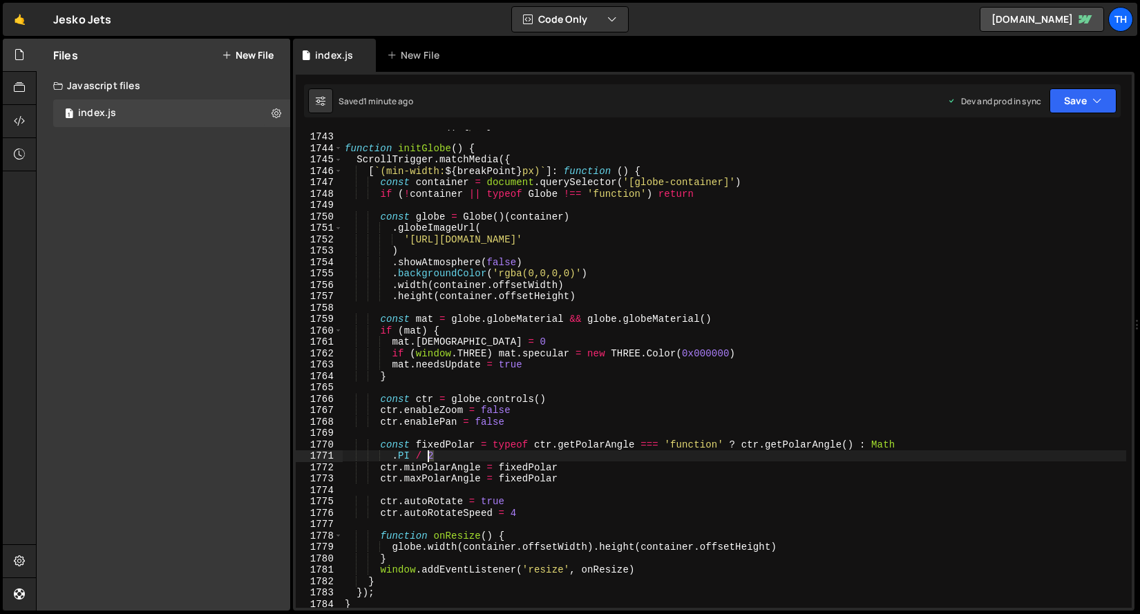
click at [431, 457] on div "function initMenu ( ) { ... } function initGlobe ( ) { ScrollTrigger . matchMed…" at bounding box center [734, 370] width 784 height 501
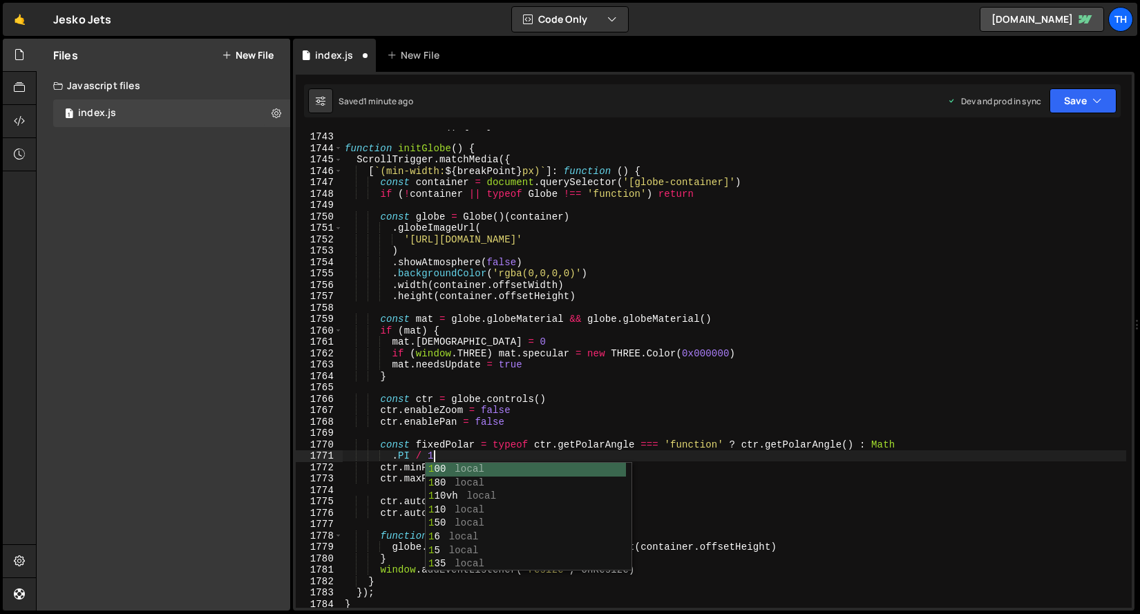
click at [1035, 113] on div "Dev and prod in sync Upgrade to Edit Save Save to Staging S Saved 1 minute ago …" at bounding box center [1032, 100] width 169 height 25
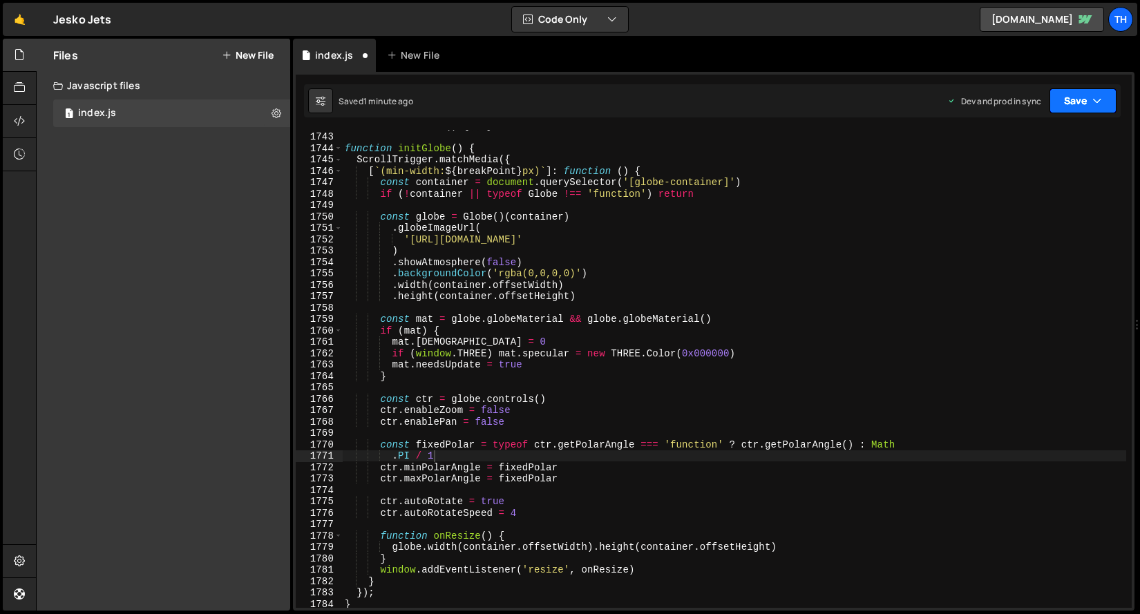
click at [1050, 104] on button "Save" at bounding box center [1083, 100] width 67 height 25
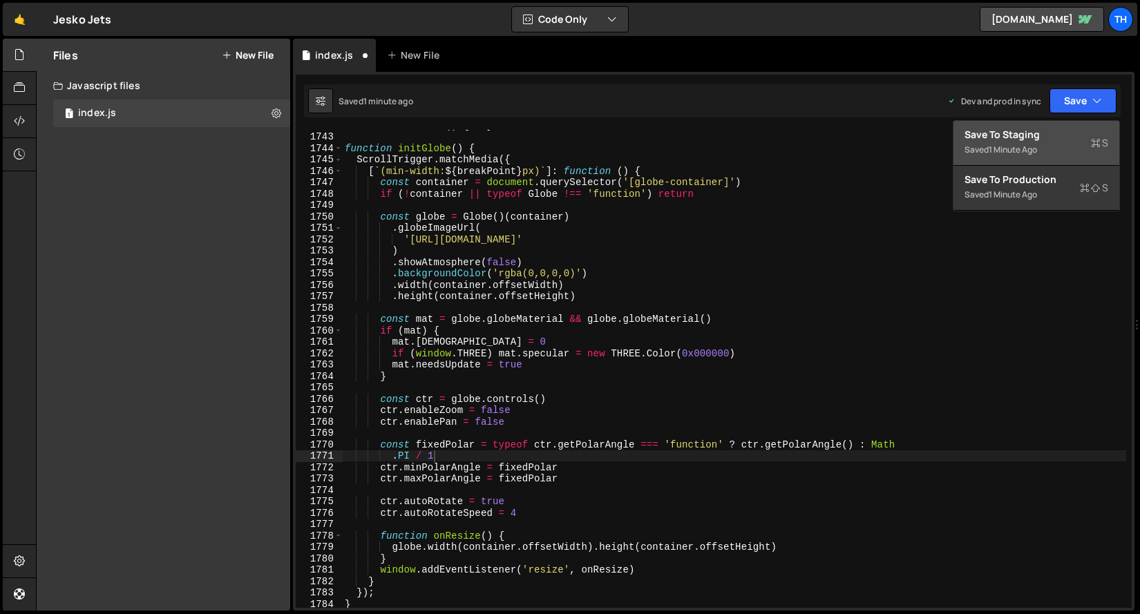
click at [1055, 129] on div "Save to Staging S" at bounding box center [1037, 135] width 144 height 14
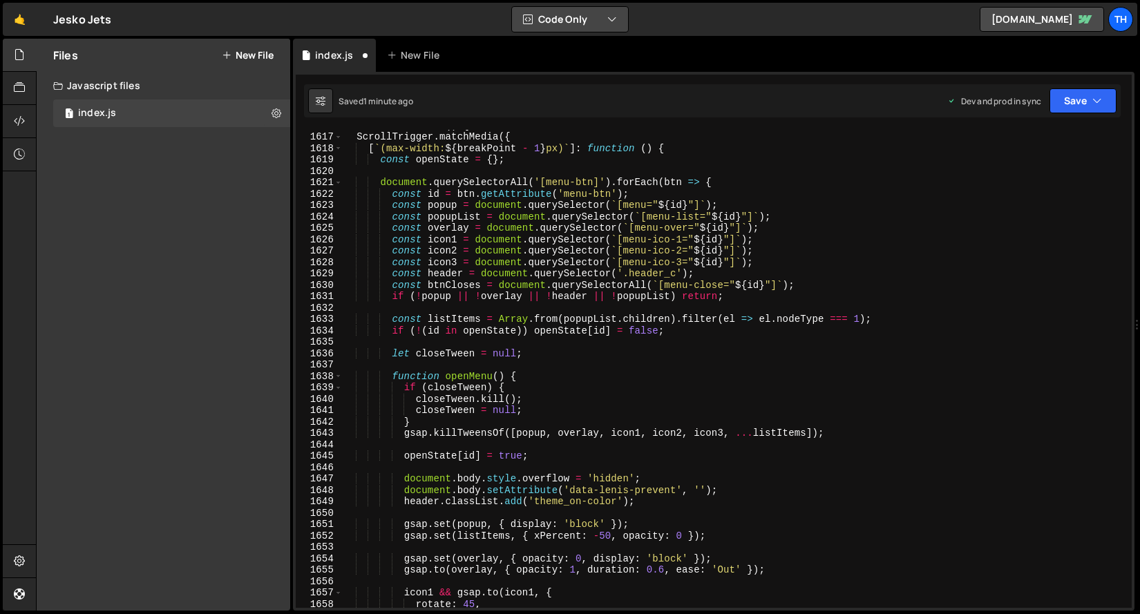
scroll to position [17181, 0]
click at [456, 285] on div "function initMenu ( ) { ScrollTrigger . matchMedia ({ [ ` (max-width: ${ breakP…" at bounding box center [734, 370] width 784 height 501
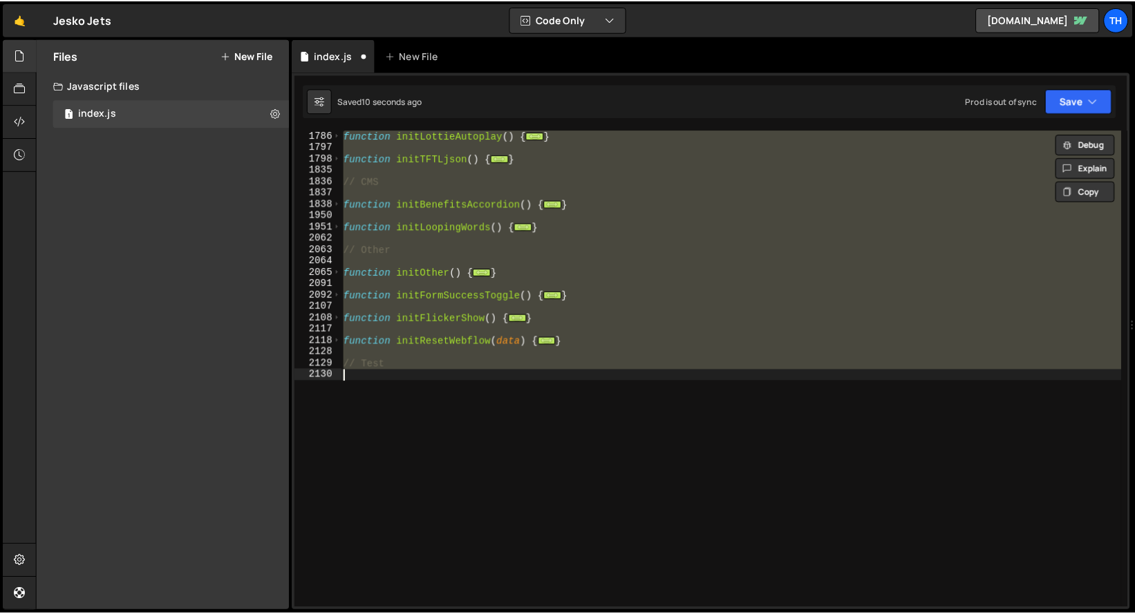
scroll to position [878, 0]
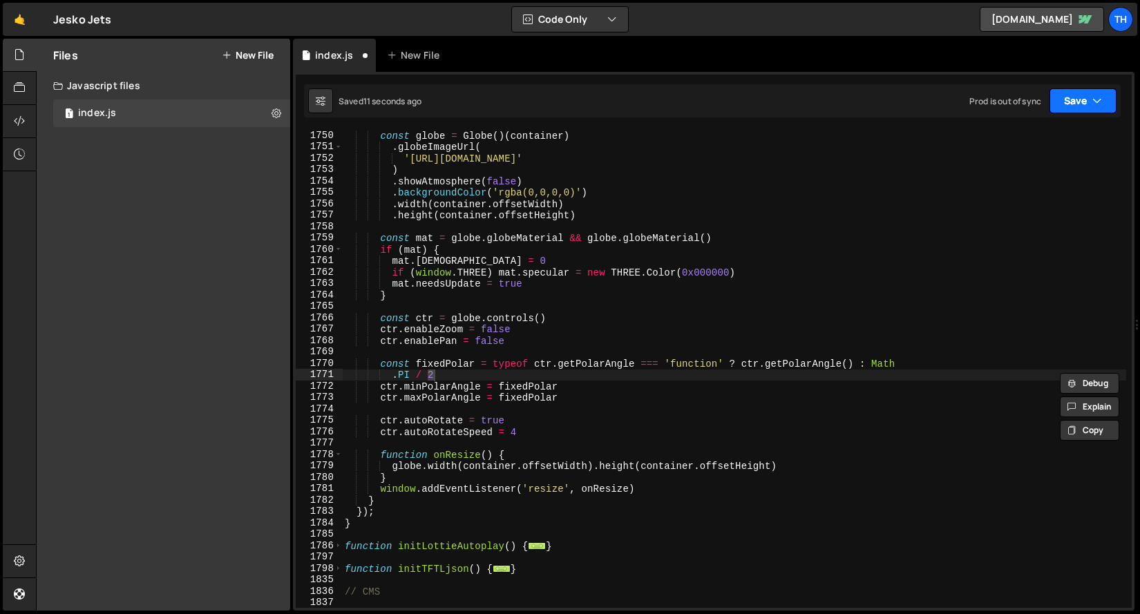
click at [1058, 106] on button "Save" at bounding box center [1083, 100] width 67 height 25
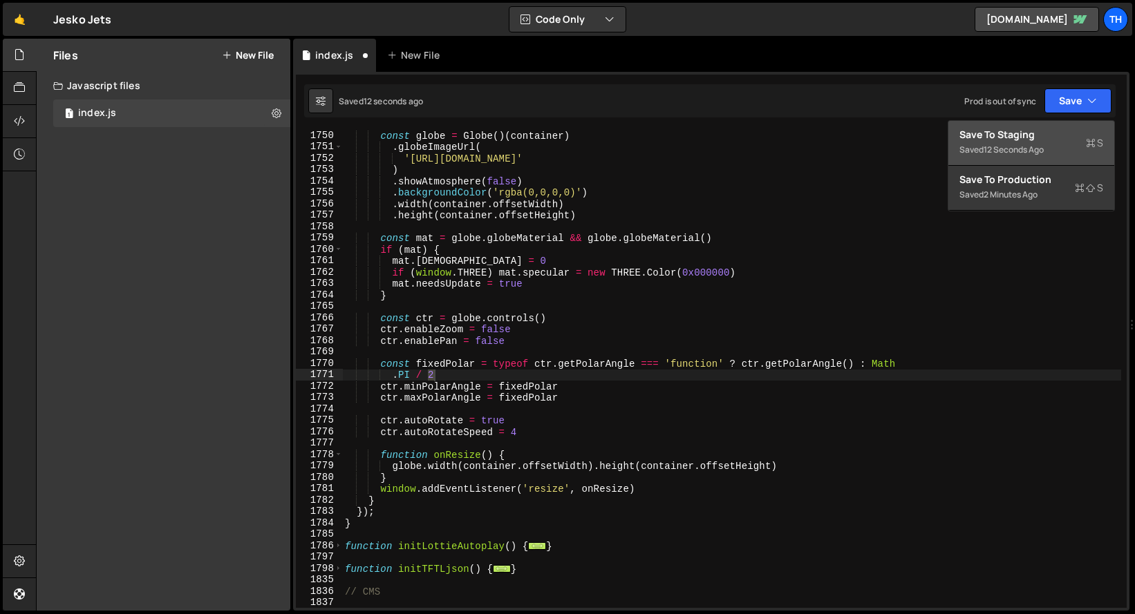
click at [1056, 129] on div "Save to Staging S" at bounding box center [1031, 135] width 144 height 14
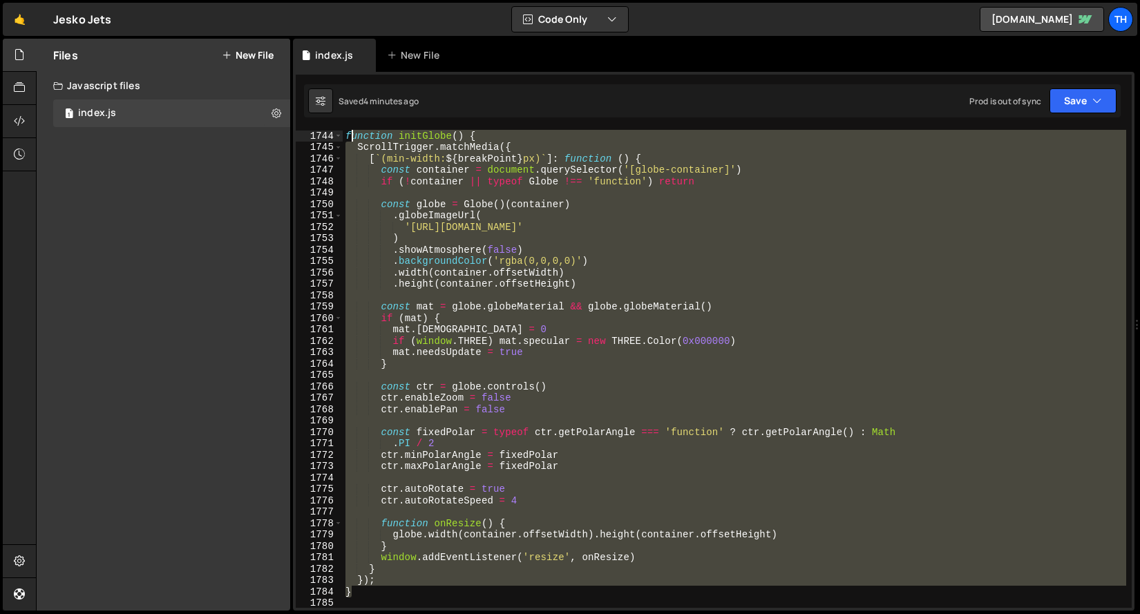
scroll to position [18532, 0]
drag, startPoint x: 364, startPoint y: 593, endPoint x: 328, endPoint y: 133, distance: 461.0
click at [328, 133] on div "} 1744 1745 1746 1747 1748 1749 1750 1751 1752 1753 1754 1755 1756 1757 1758 17…" at bounding box center [714, 369] width 836 height 478
paste textarea "}"
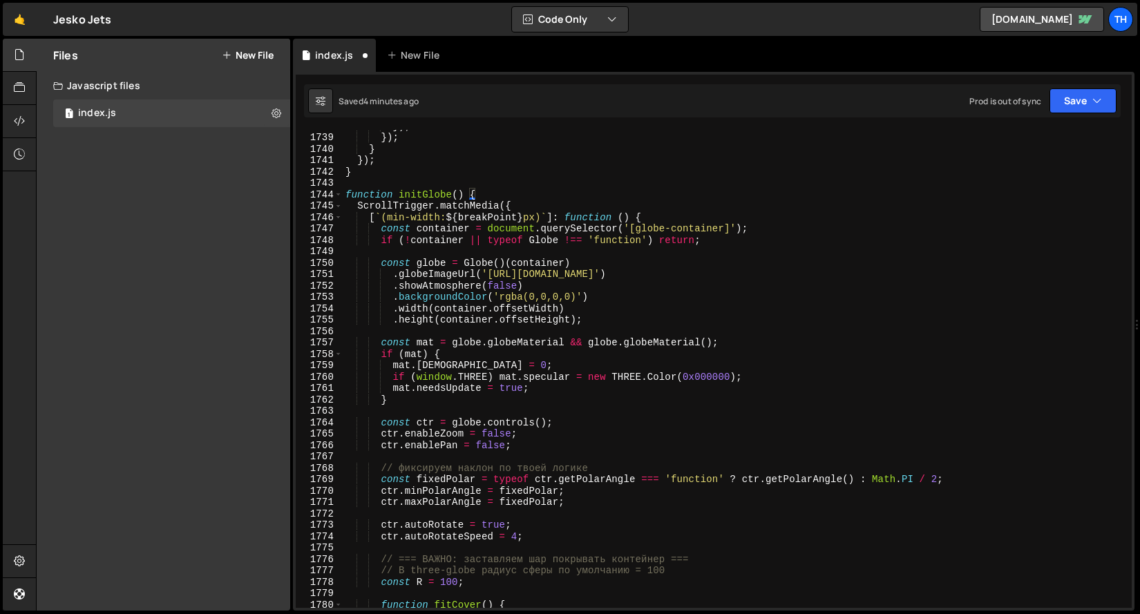
scroll to position [18170, 0]
click at [1101, 102] on icon "button" at bounding box center [1098, 101] width 10 height 14
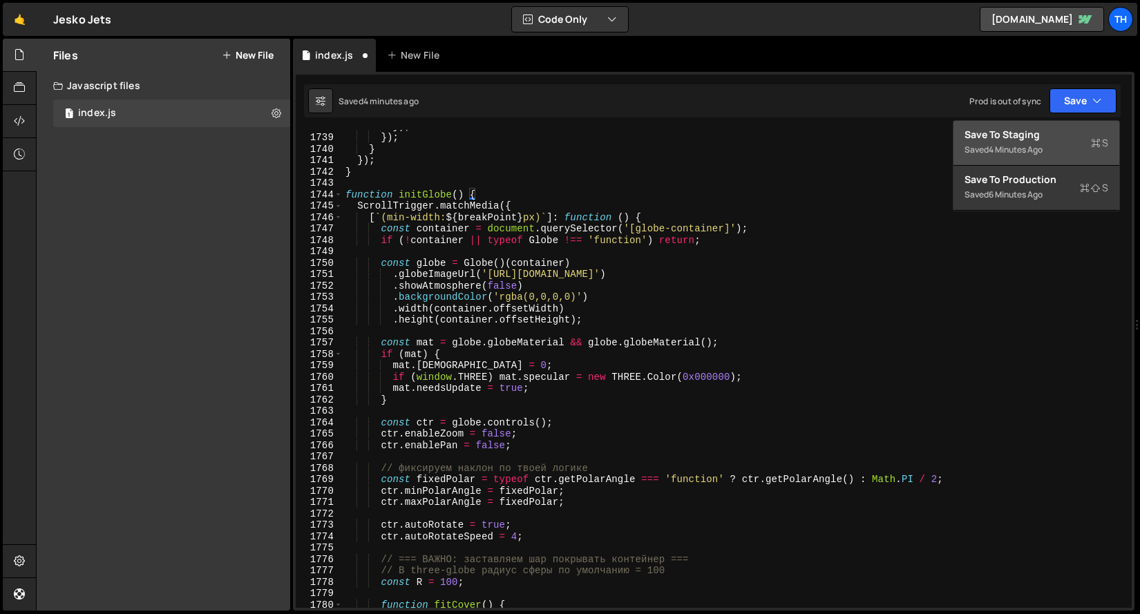
click at [1051, 135] on div "Save to Staging S" at bounding box center [1037, 135] width 144 height 14
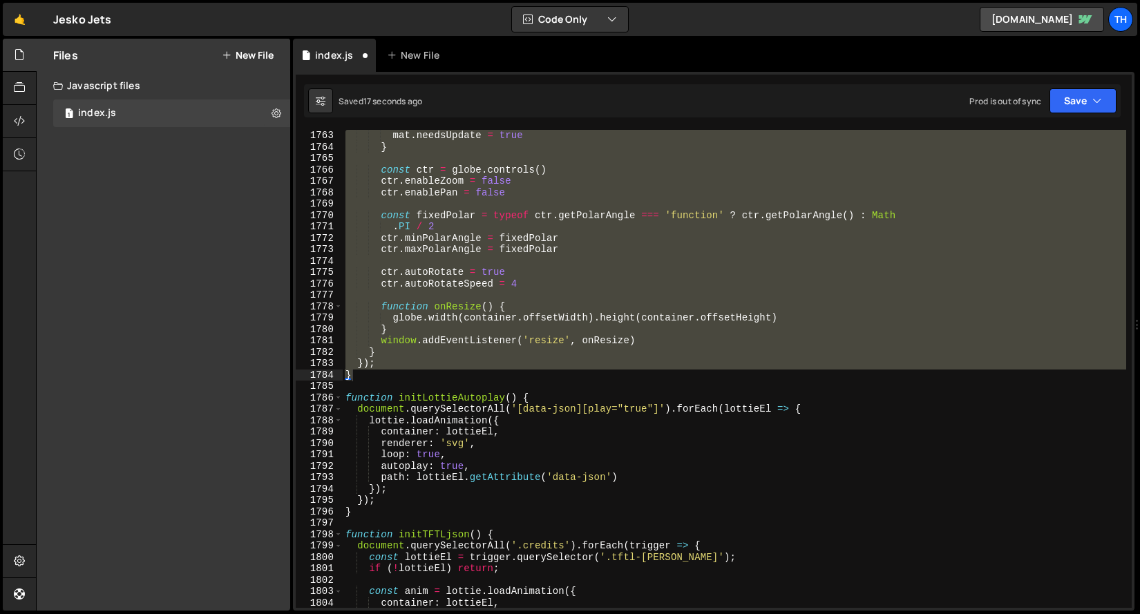
scroll to position [18532, 0]
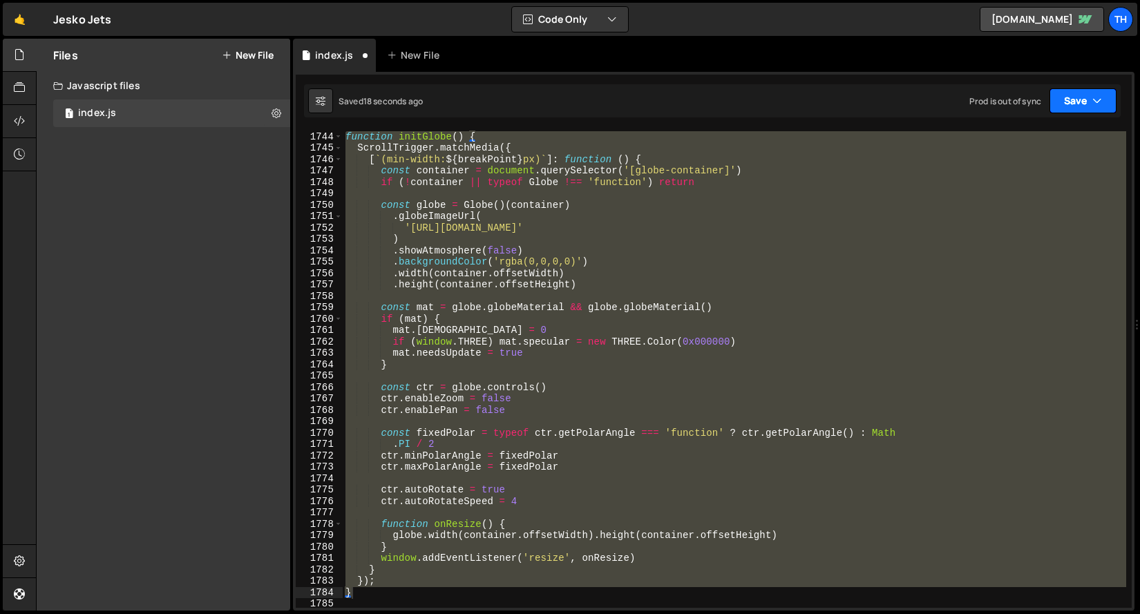
click at [1095, 105] on icon "button" at bounding box center [1098, 101] width 10 height 14
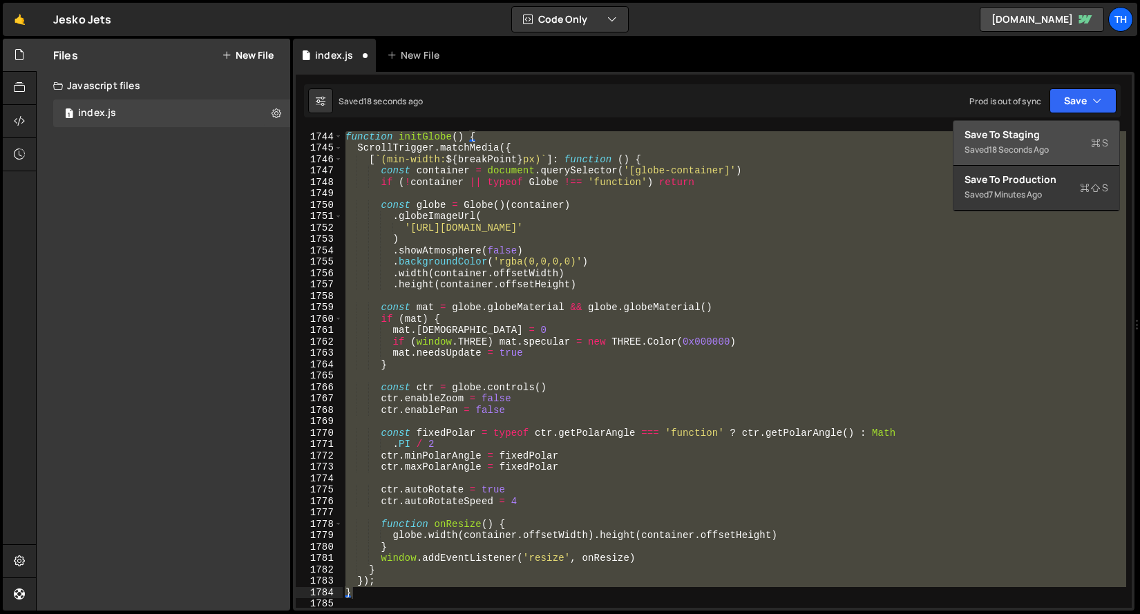
click at [1073, 140] on div "Save to Staging S" at bounding box center [1037, 135] width 144 height 14
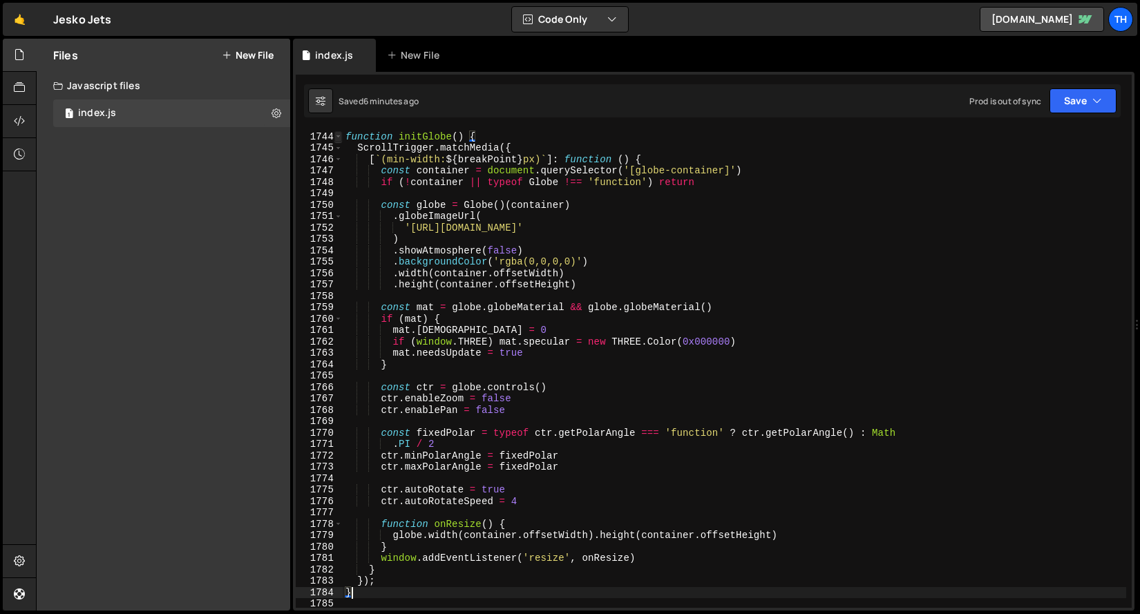
click at [341, 138] on span at bounding box center [339, 137] width 8 height 12
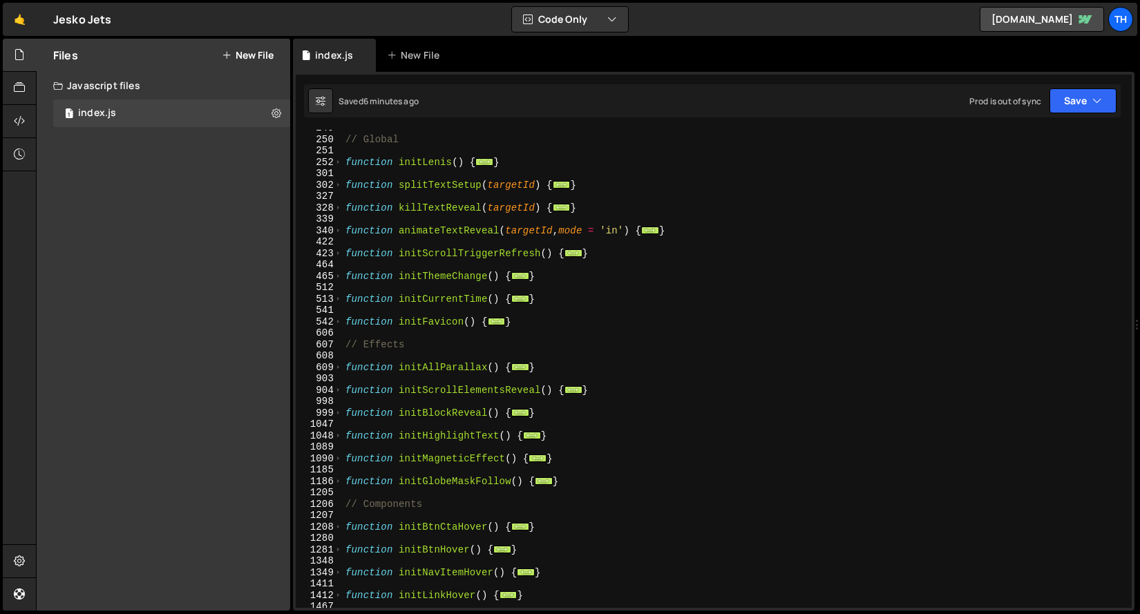
scroll to position [63, 0]
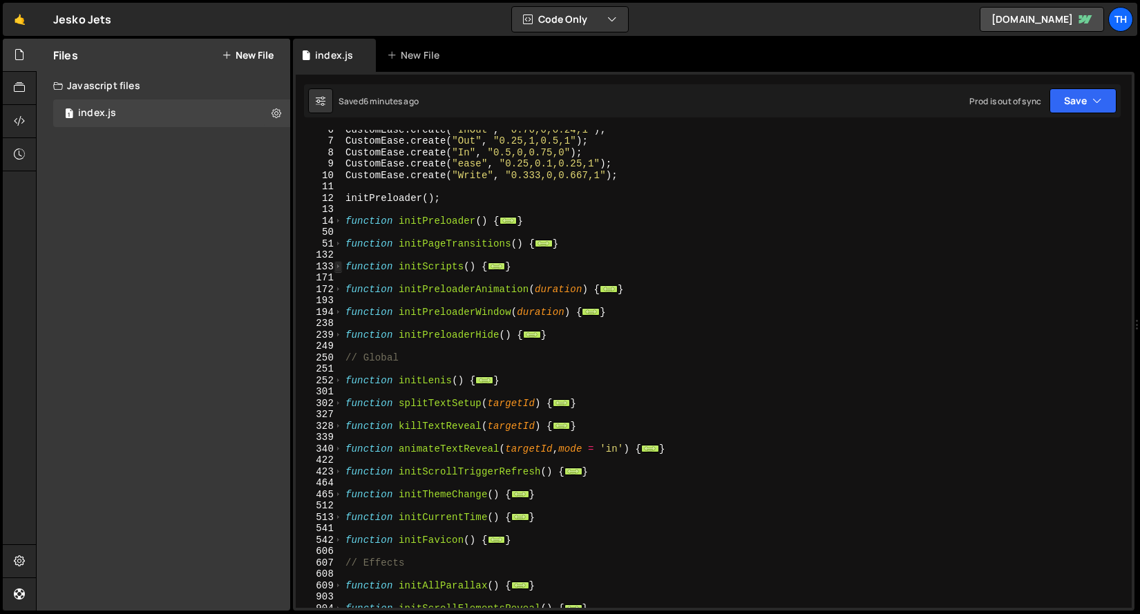
click at [337, 268] on span at bounding box center [339, 267] width 8 height 12
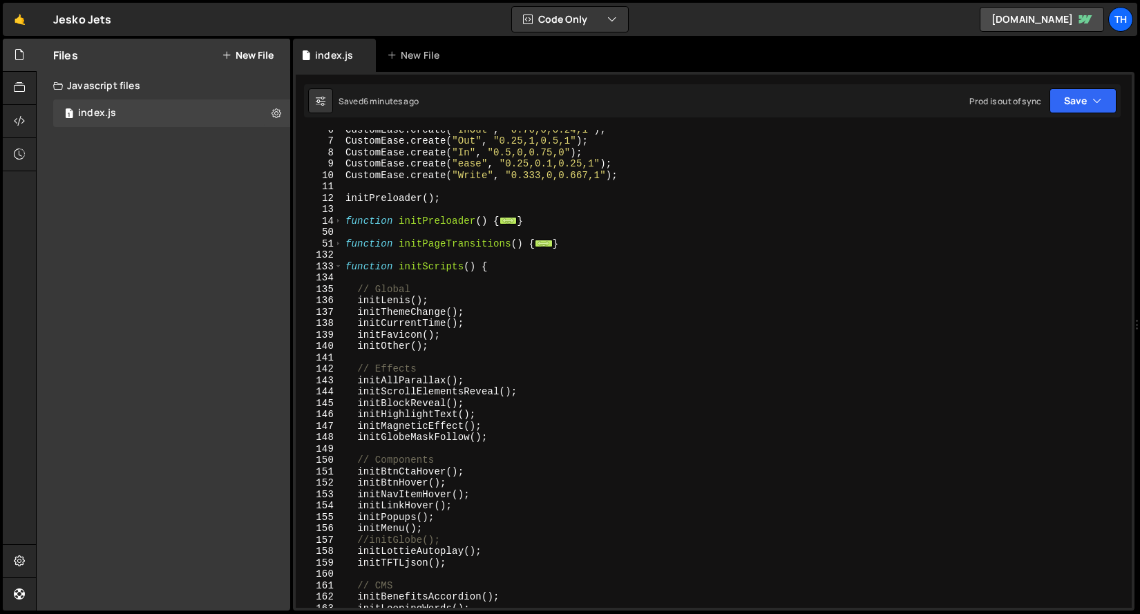
scroll to position [194, 0]
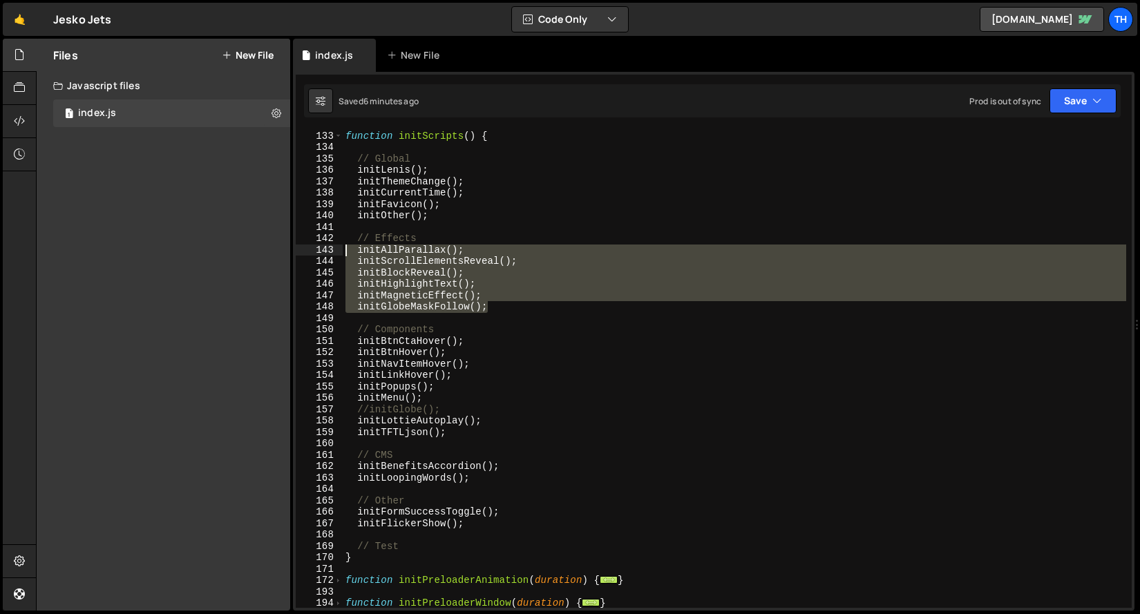
drag, startPoint x: 508, startPoint y: 305, endPoint x: 294, endPoint y: 247, distance: 222.0
click at [294, 247] on div "1 Type cmd + s to save your Javascript file. הההההההההההההההההההההההההההההההההה…" at bounding box center [714, 341] width 842 height 539
type textarea "initAllParallax(); initScrollElementsReveal();"
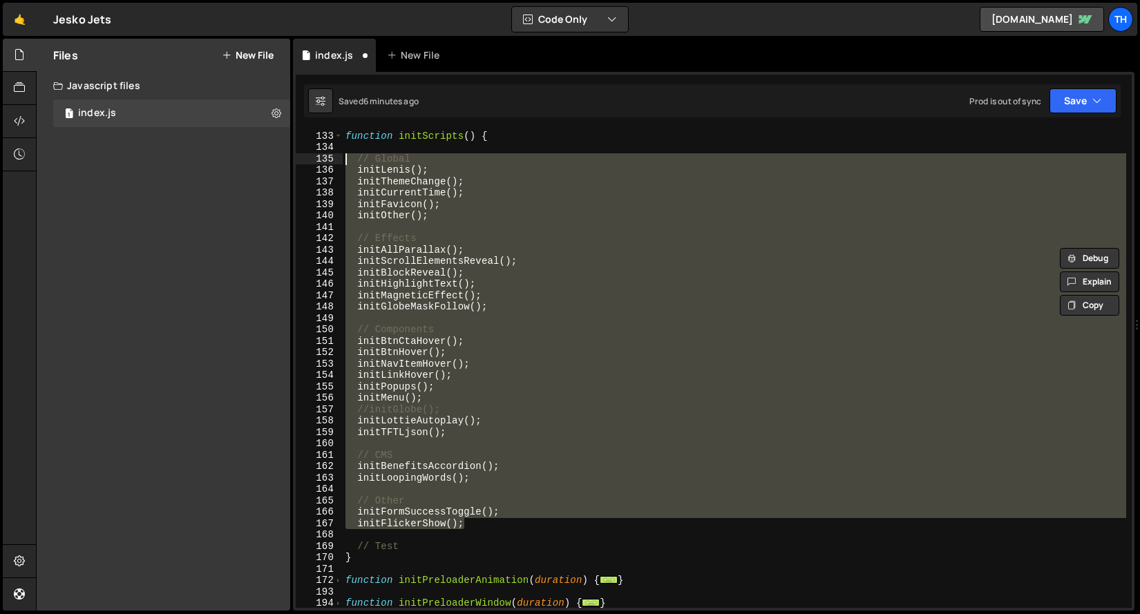
drag, startPoint x: 482, startPoint y: 525, endPoint x: 301, endPoint y: 158, distance: 409.2
click at [301, 158] on div "initMagneticEffect(); initGlobeMaskFollow(); 132 133 134 135 136 137 138 139 14…" at bounding box center [714, 369] width 836 height 478
type textarea "// Global initLenis();"
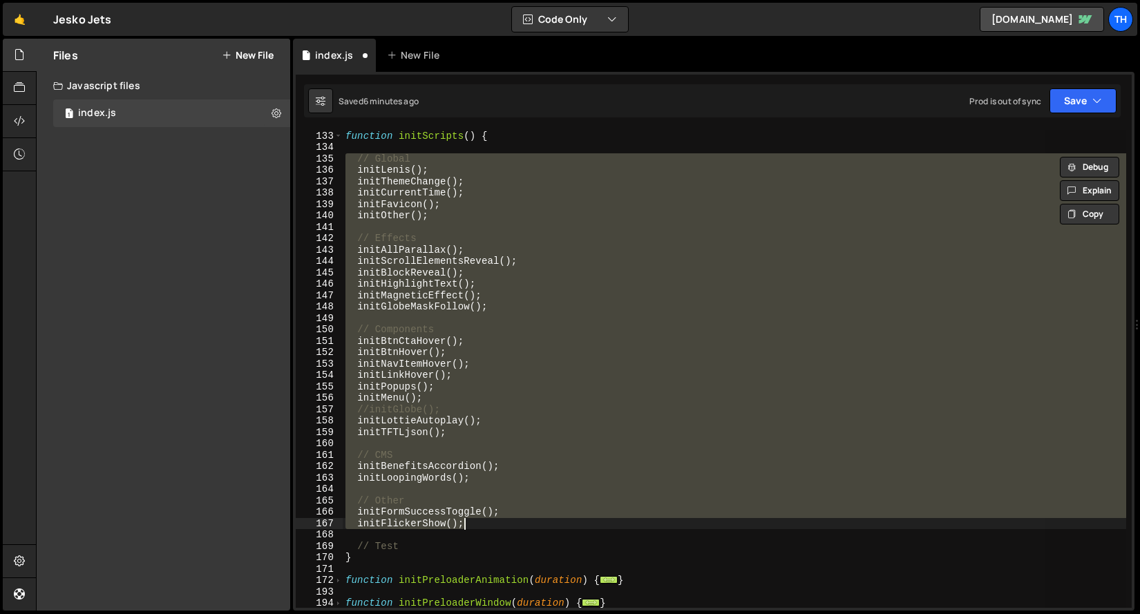
click at [376, 156] on div "function initScripts ( ) { // Global initLenis ( ) ; initThemeChange ( ) ; init…" at bounding box center [735, 369] width 784 height 478
type textarea "// Global"
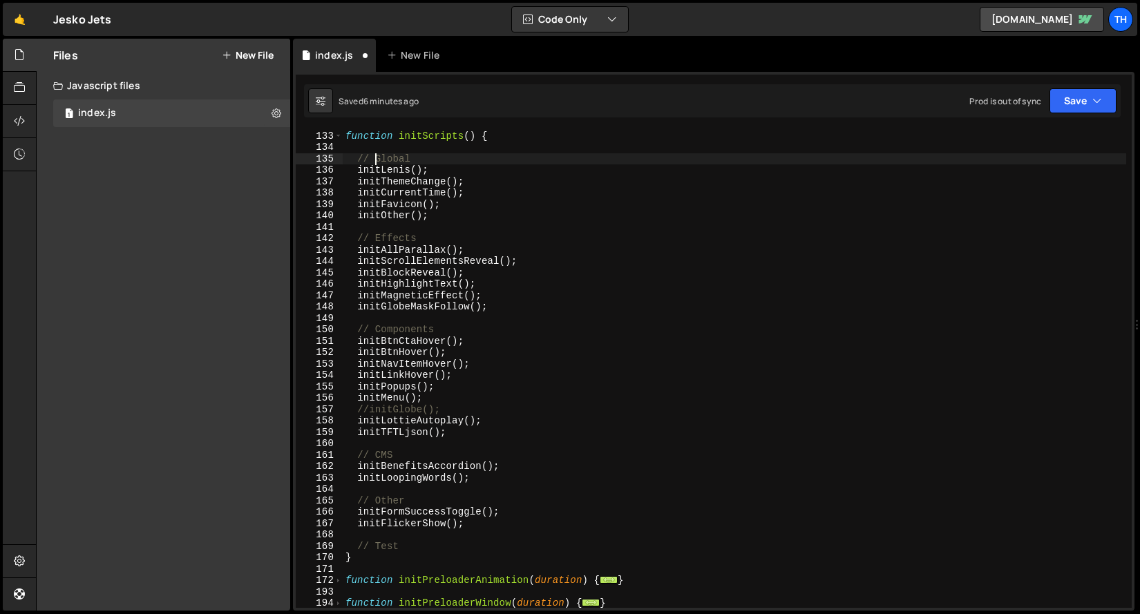
click at [377, 153] on div "function initScripts ( ) { // Global initLenis ( ) ; initThemeChange ( ) ; init…" at bounding box center [735, 369] width 784 height 501
click at [377, 150] on div "function initScripts ( ) { // Global initLenis ( ) ; initThemeChange ( ) ; init…" at bounding box center [735, 369] width 784 height 501
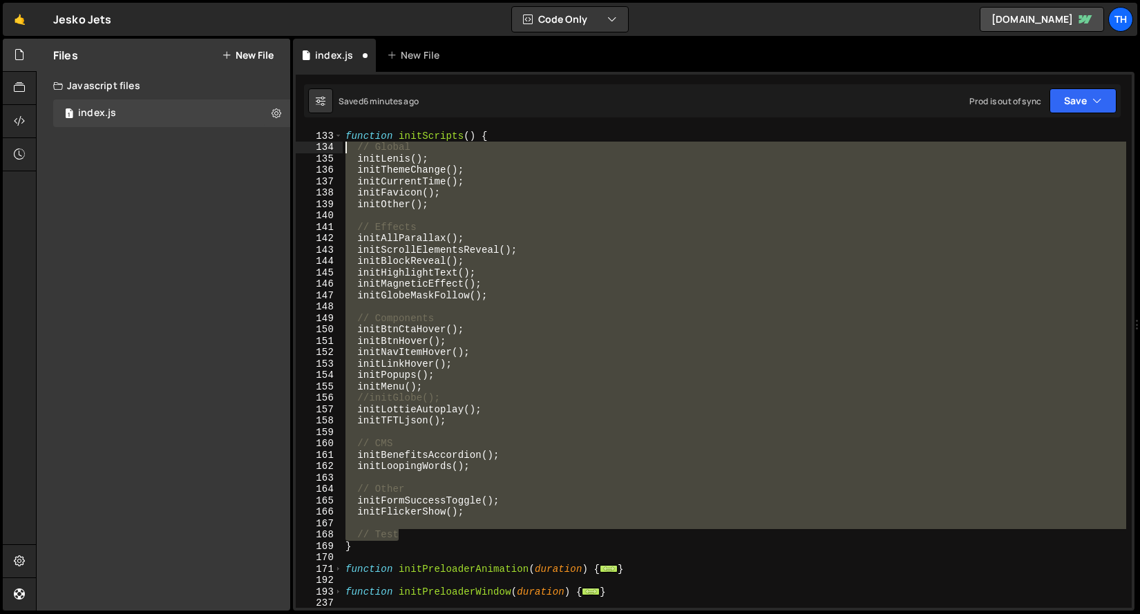
drag, startPoint x: 422, startPoint y: 534, endPoint x: 283, endPoint y: 144, distance: 413.2
click at [283, 144] on div "Files New File Javascript files 1 index.js 0 CSS files Copy share link Edit Fil…" at bounding box center [588, 325] width 1104 height 573
type textarea "// Global initLenis();"
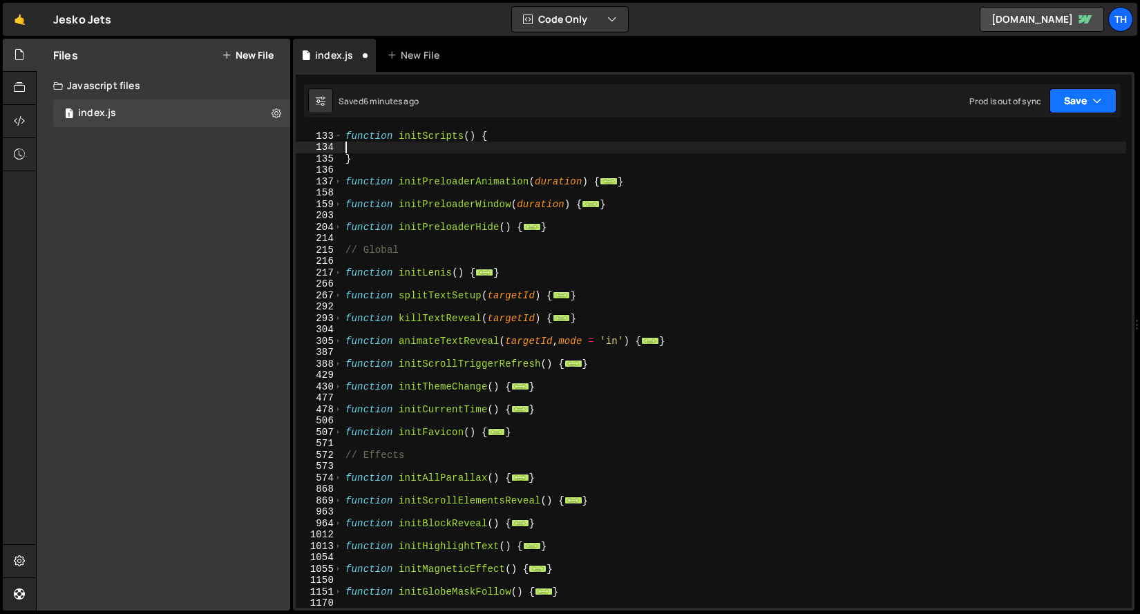
click at [1081, 97] on button "Save" at bounding box center [1083, 100] width 67 height 25
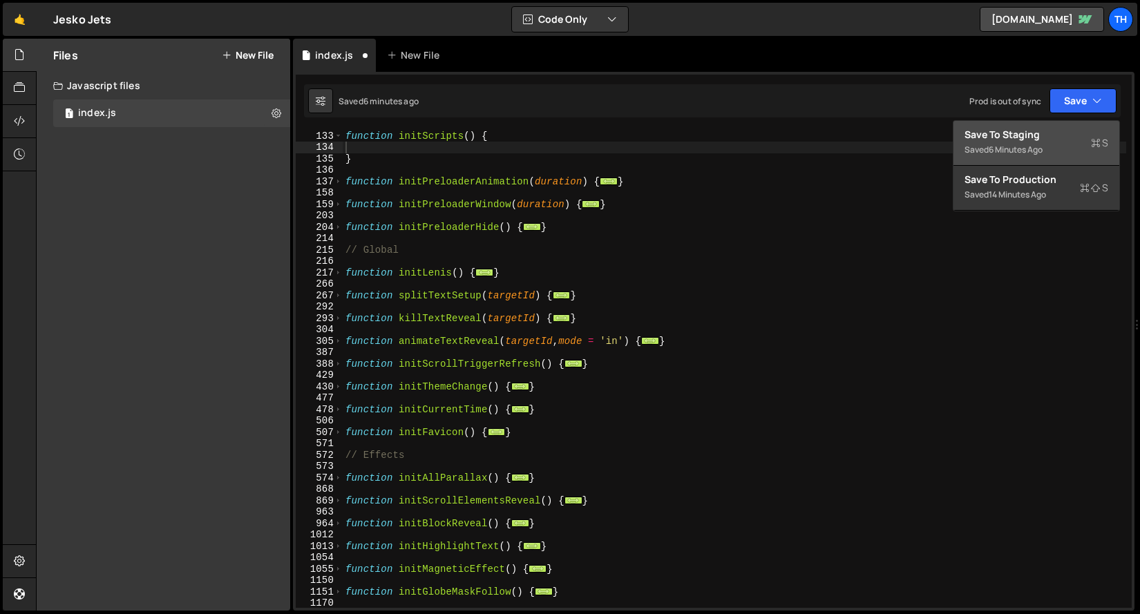
click at [1076, 124] on button "Save to Staging S Saved 6 minutes ago" at bounding box center [1037, 143] width 166 height 45
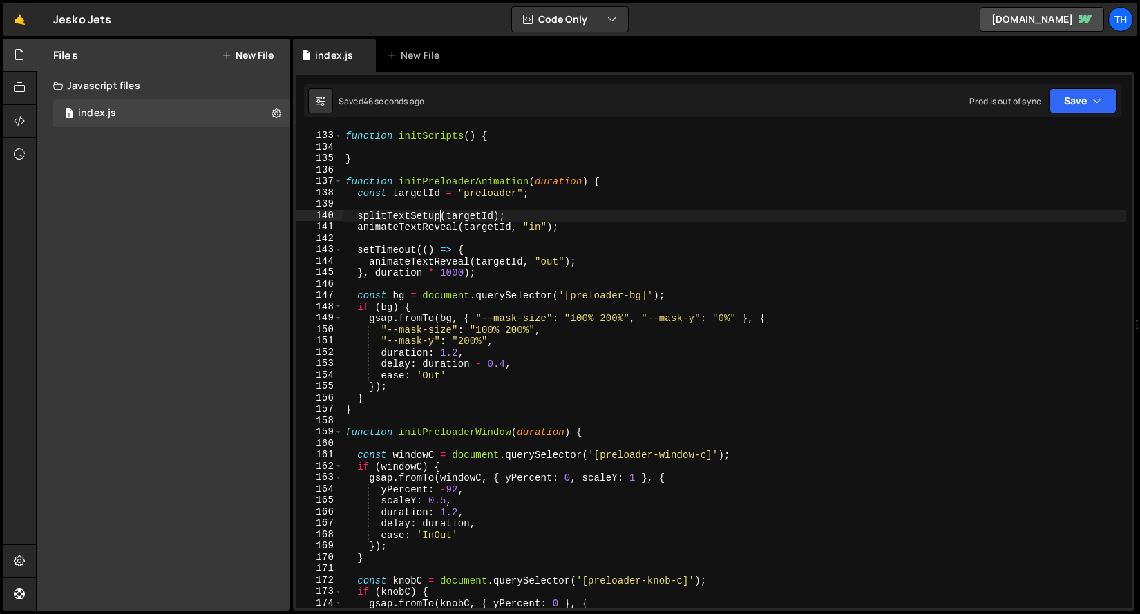
click at [443, 218] on div "function initScripts ( ) { } function initPreloaderAnimation ( duration ) { con…" at bounding box center [735, 369] width 784 height 501
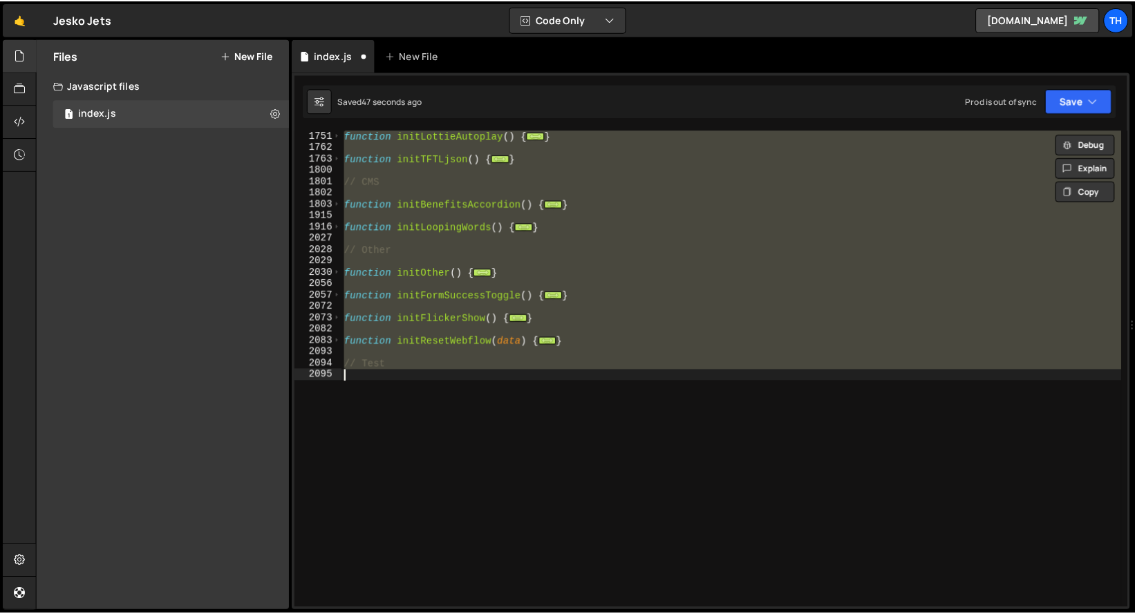
scroll to position [354, 0]
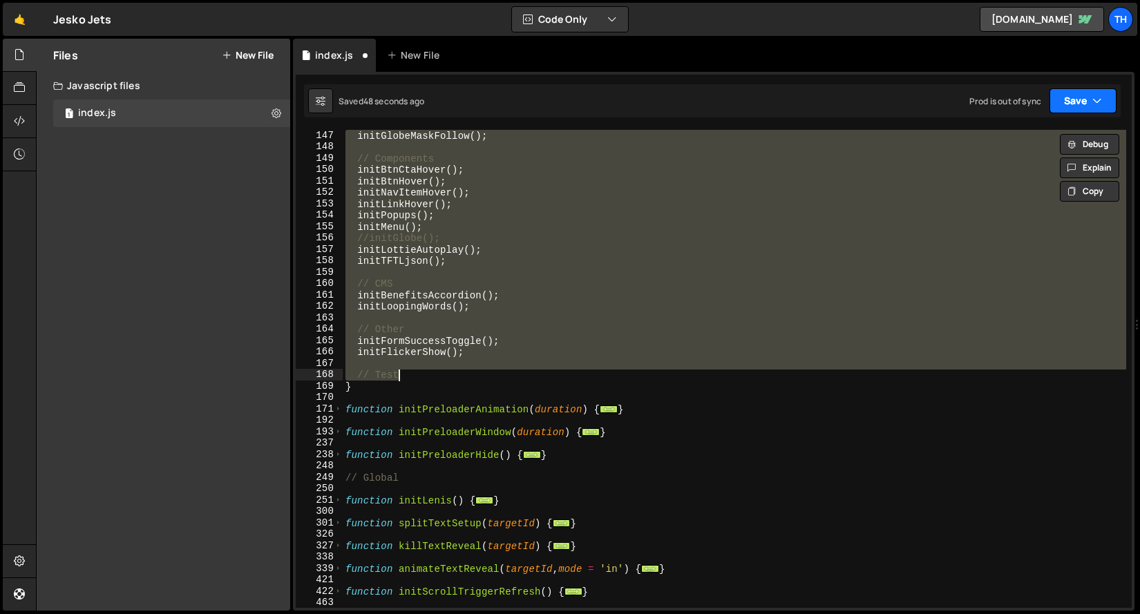
click at [1094, 102] on icon "button" at bounding box center [1098, 101] width 10 height 14
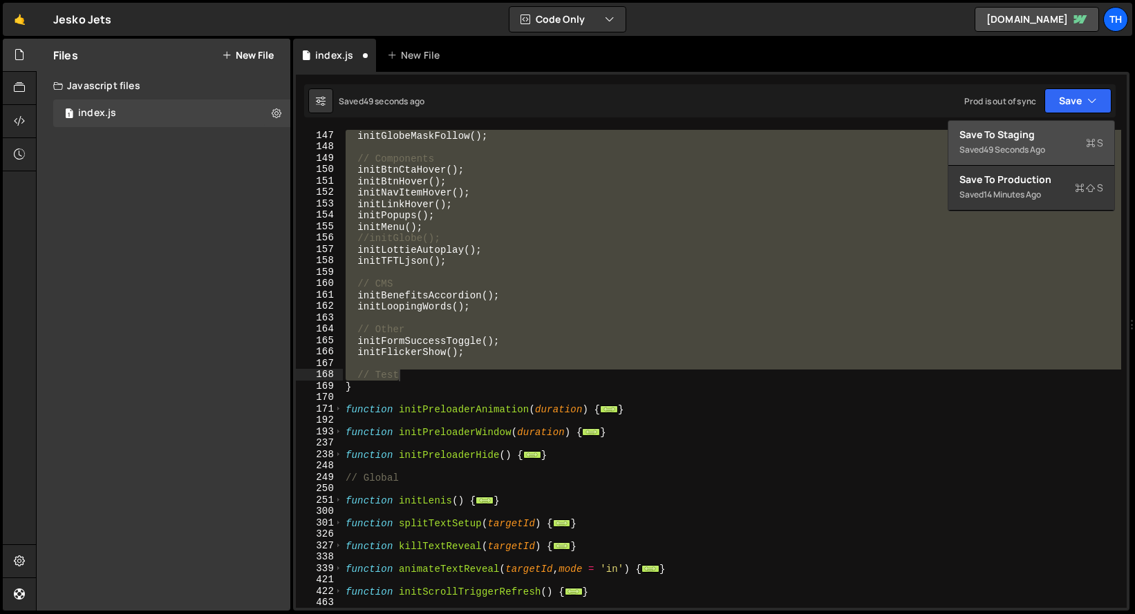
click at [1070, 133] on div "Save to Staging S" at bounding box center [1031, 135] width 144 height 14
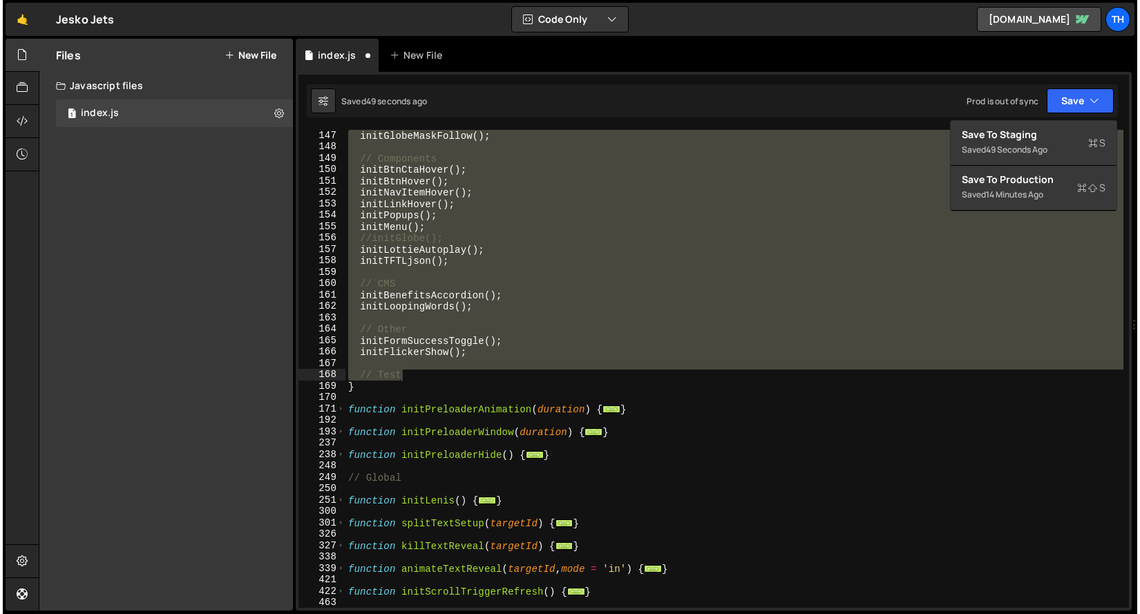
scroll to position [1553, 0]
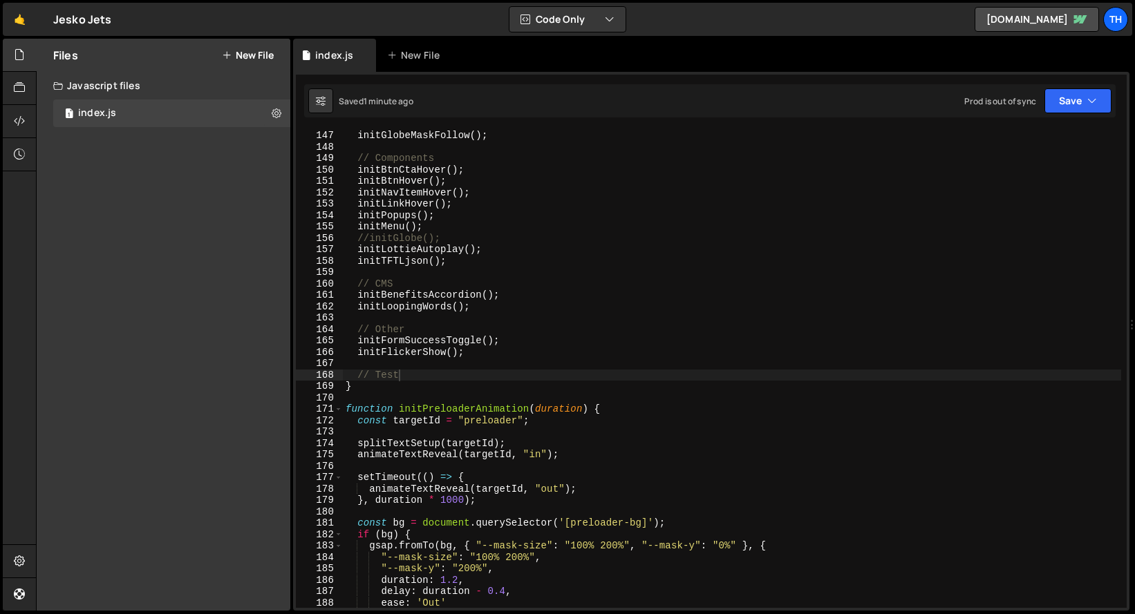
type textarea "// Other"
click at [567, 323] on div "initGlobeMaskFollow ( ) ; // Components initBtnCtaHover ( ) ; initBtnHover ( ) …" at bounding box center [735, 380] width 784 height 501
click at [336, 407] on span at bounding box center [339, 410] width 8 height 12
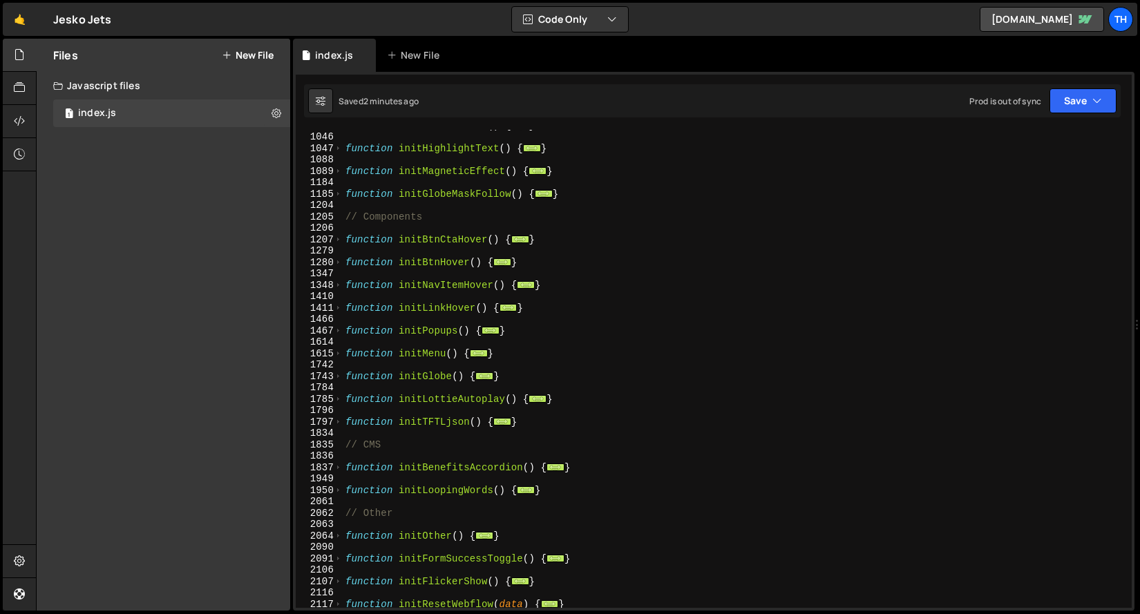
scroll to position [441, 0]
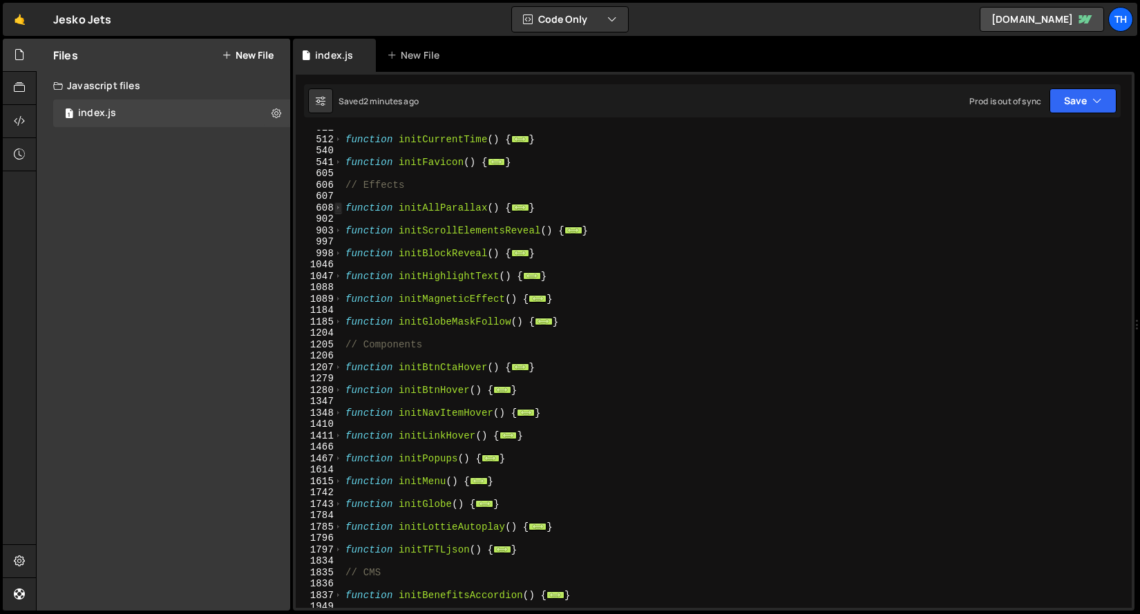
click at [340, 209] on span at bounding box center [339, 209] width 8 height 12
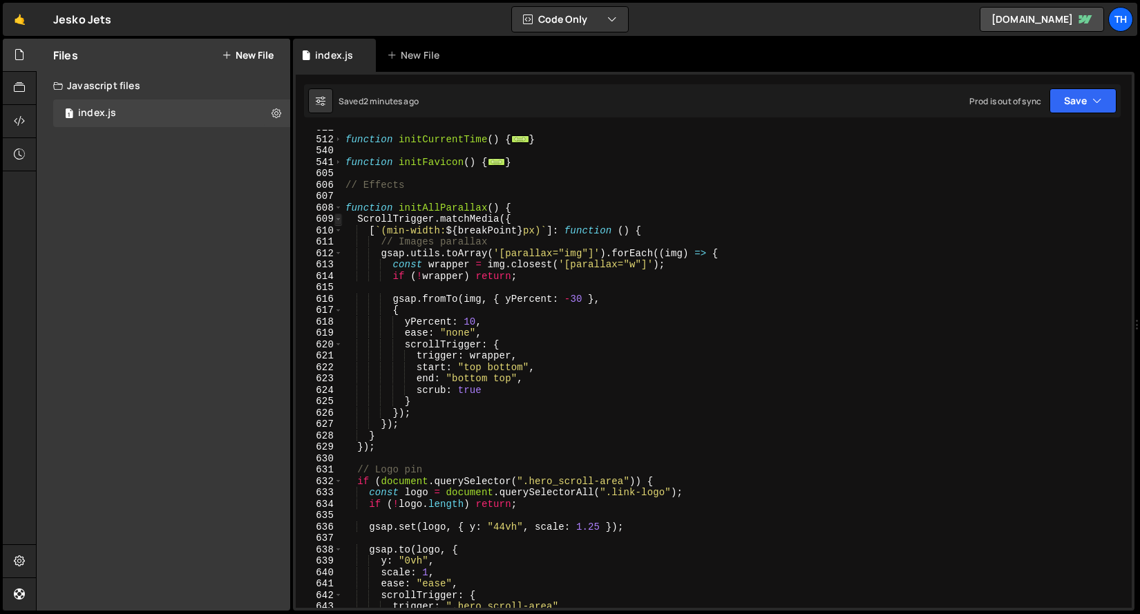
click at [335, 220] on span at bounding box center [339, 220] width 8 height 12
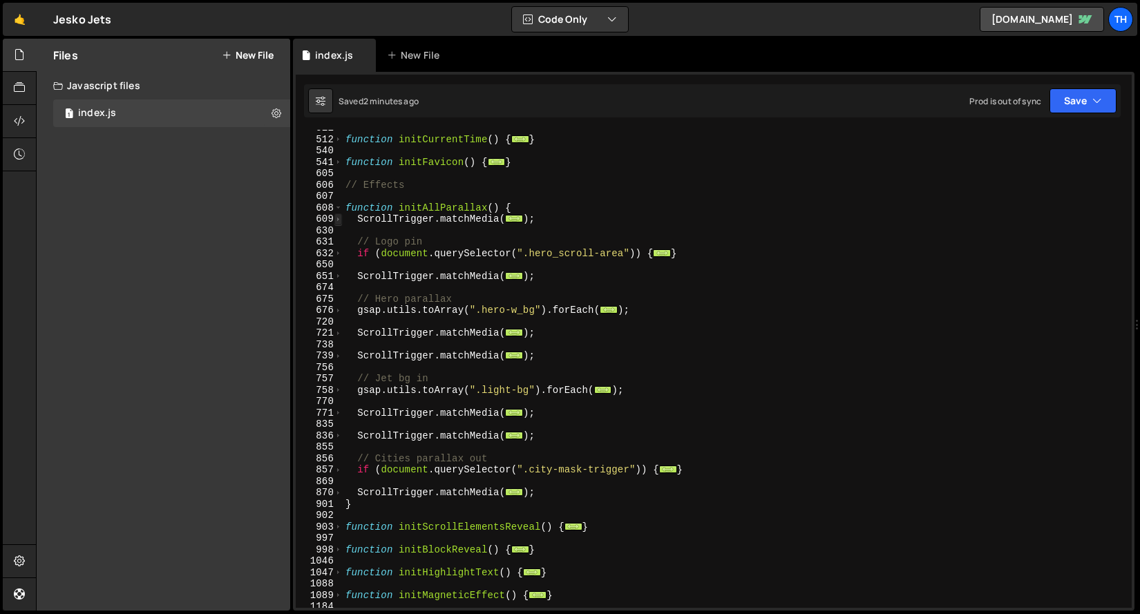
click at [336, 219] on span at bounding box center [339, 220] width 8 height 12
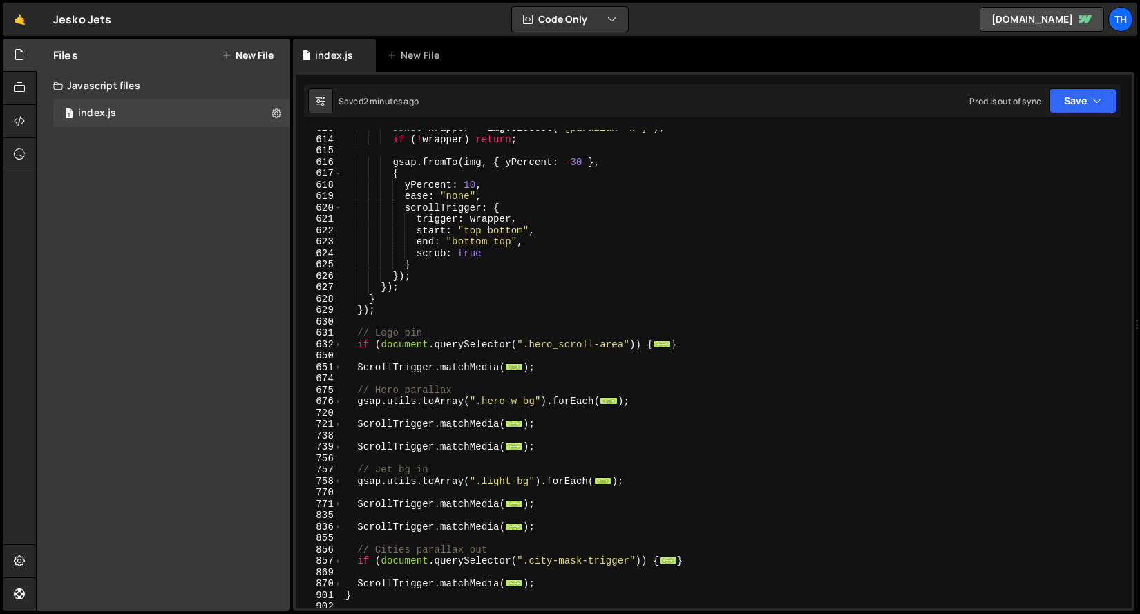
scroll to position [667, 0]
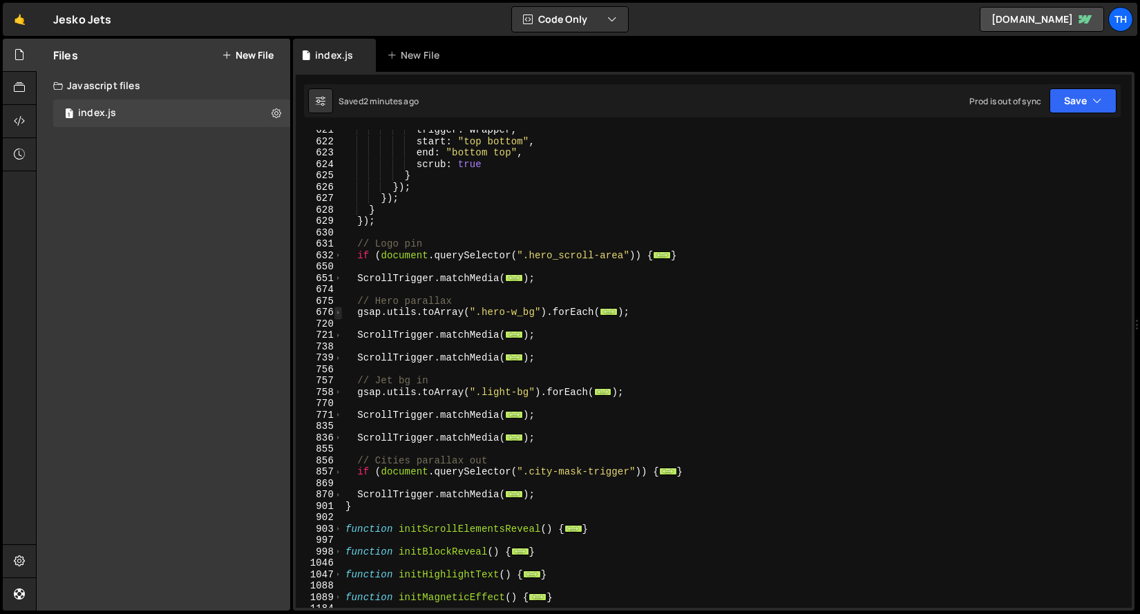
click at [335, 309] on span at bounding box center [339, 313] width 8 height 12
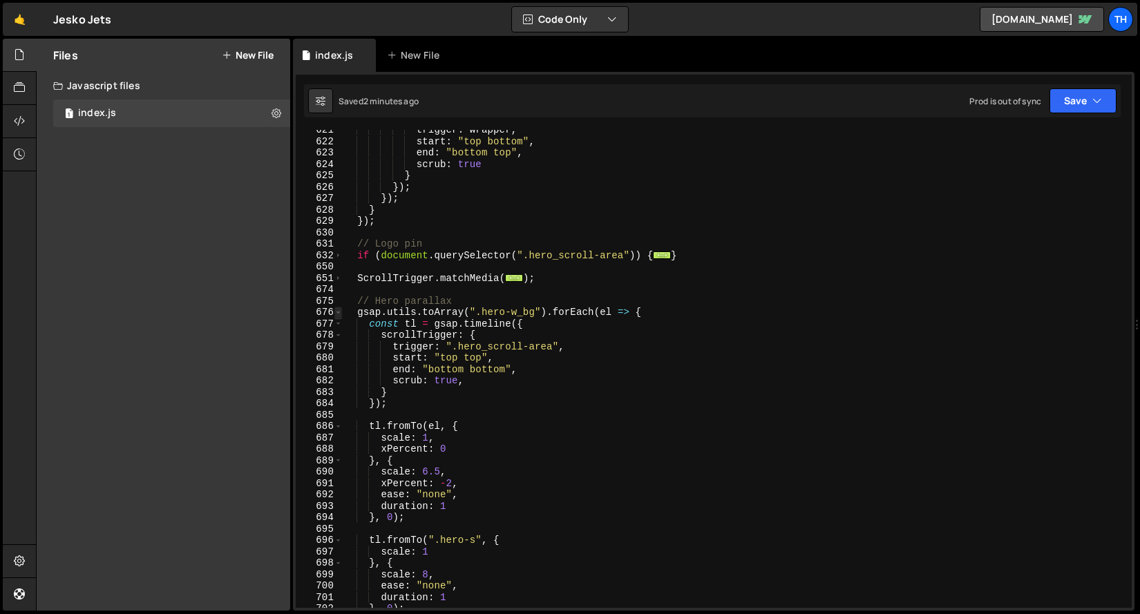
click at [338, 309] on span at bounding box center [339, 313] width 8 height 12
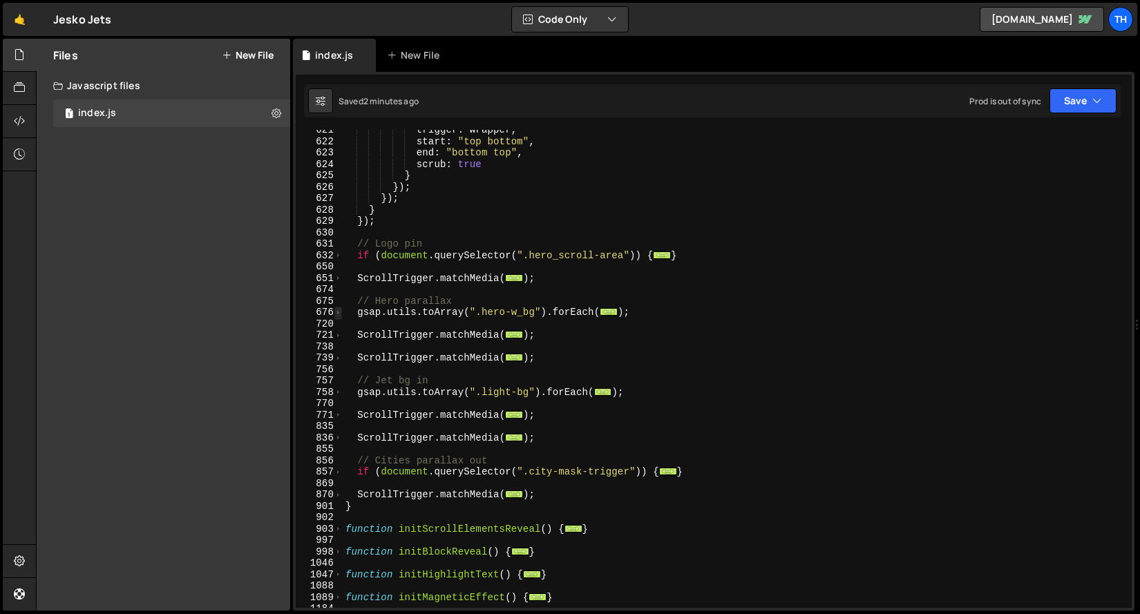
click at [338, 309] on span at bounding box center [339, 313] width 8 height 12
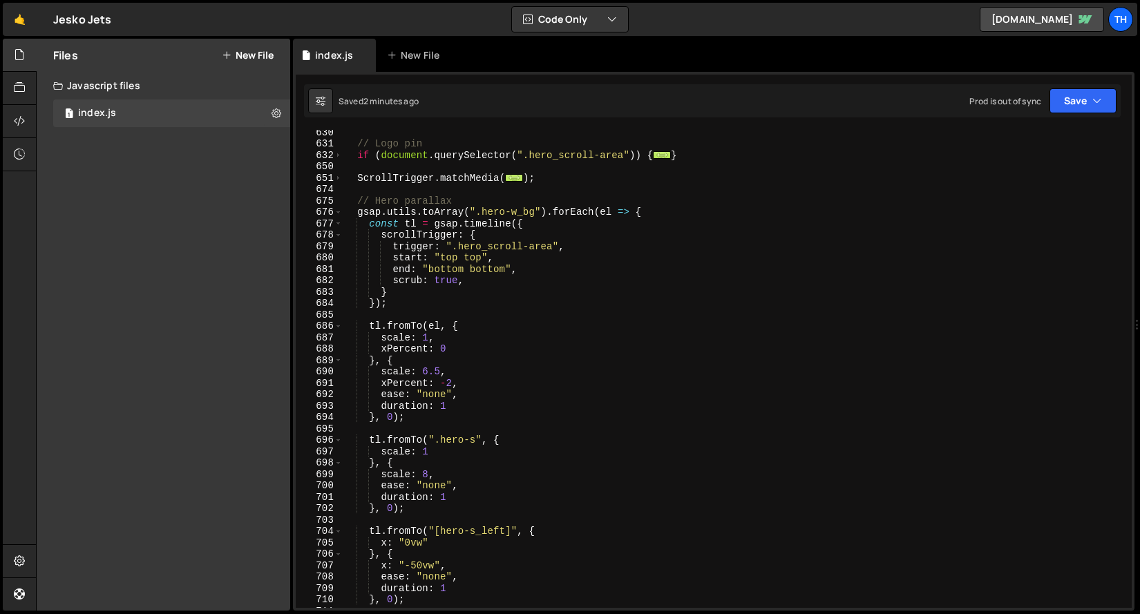
scroll to position [695, 0]
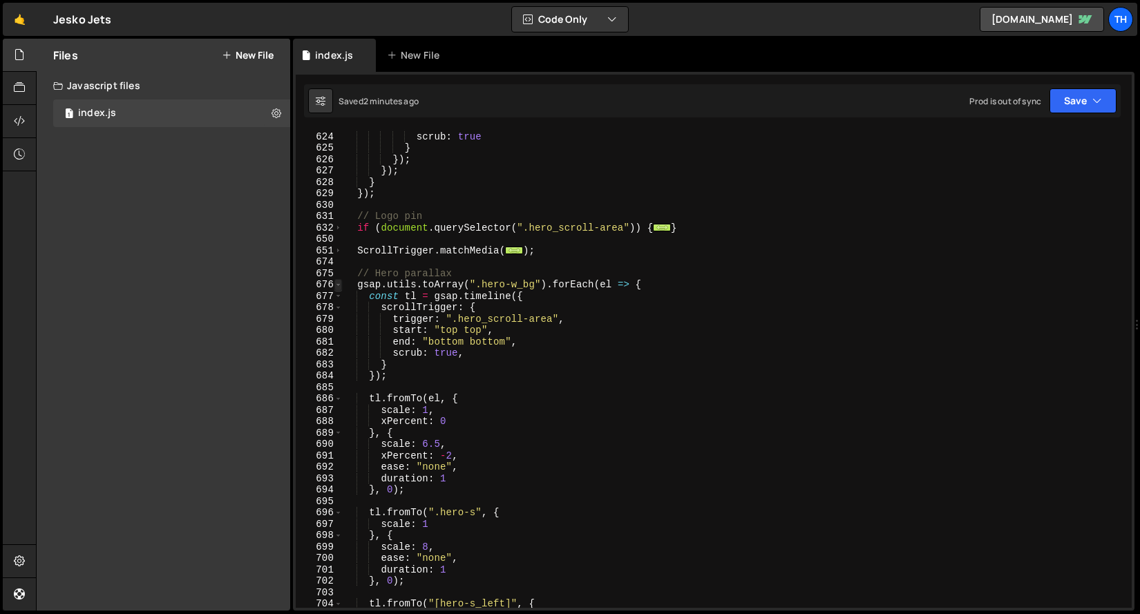
click at [338, 286] on span at bounding box center [339, 285] width 8 height 12
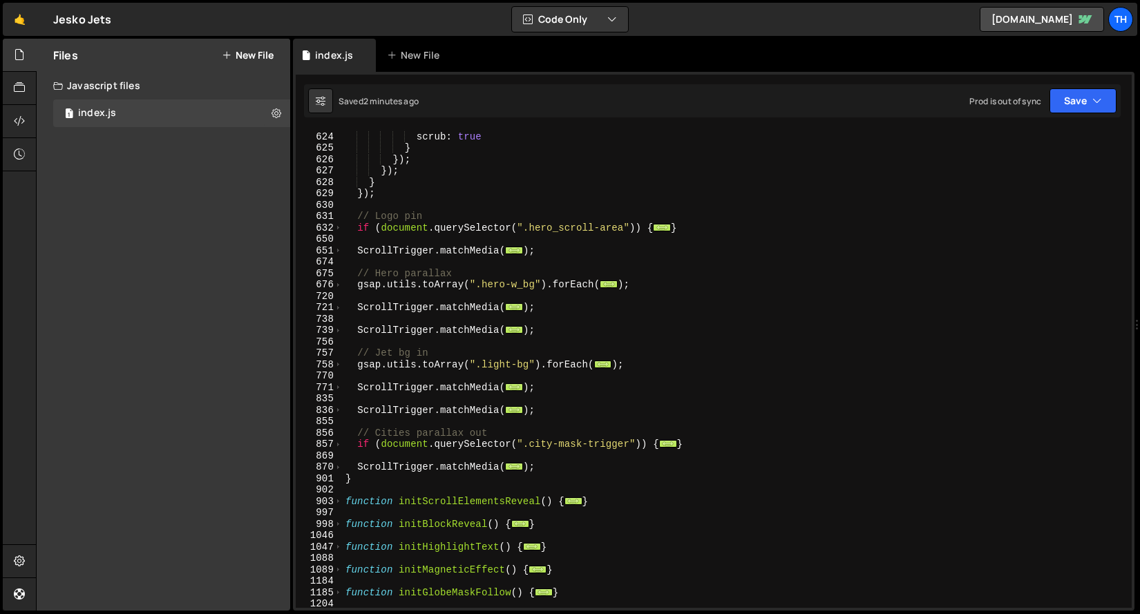
click at [397, 261] on div "end : "bottom top" , scrub : true } }) ; }) ; } }) ; // Logo pin if ( document …" at bounding box center [735, 370] width 784 height 501
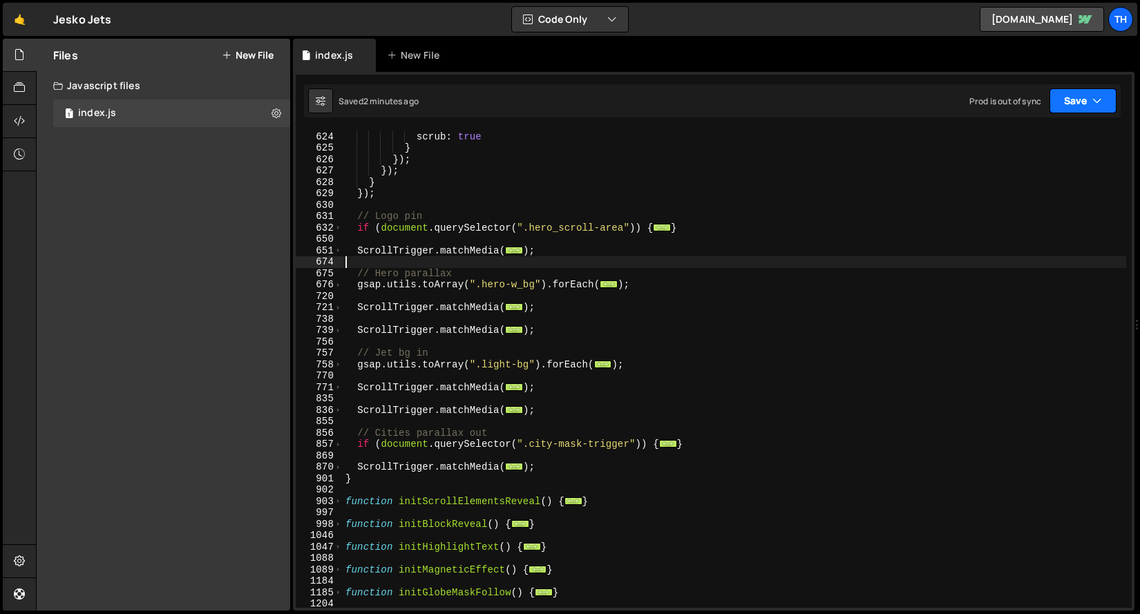
click at [1078, 97] on button "Save" at bounding box center [1083, 100] width 67 height 25
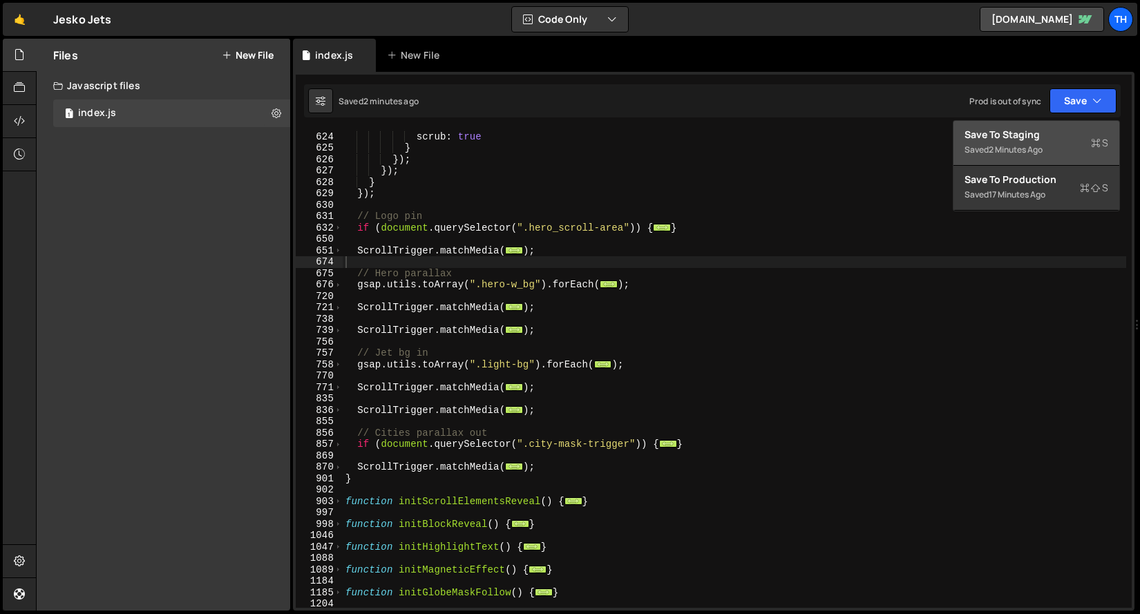
click at [1051, 132] on div "Save to Staging S" at bounding box center [1037, 135] width 144 height 14
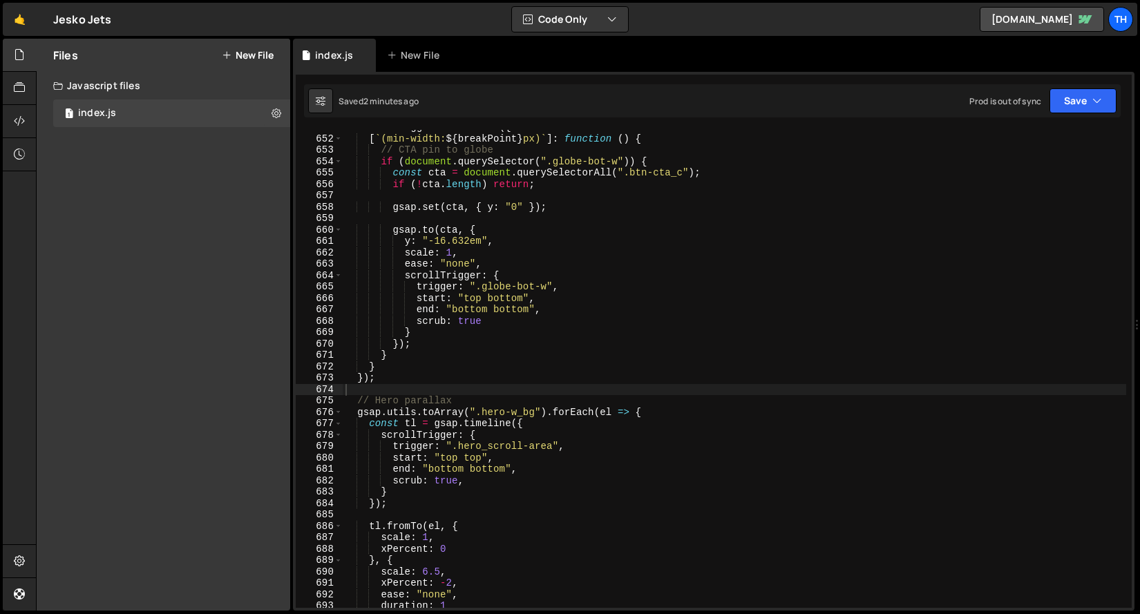
scroll to position [6959, 0]
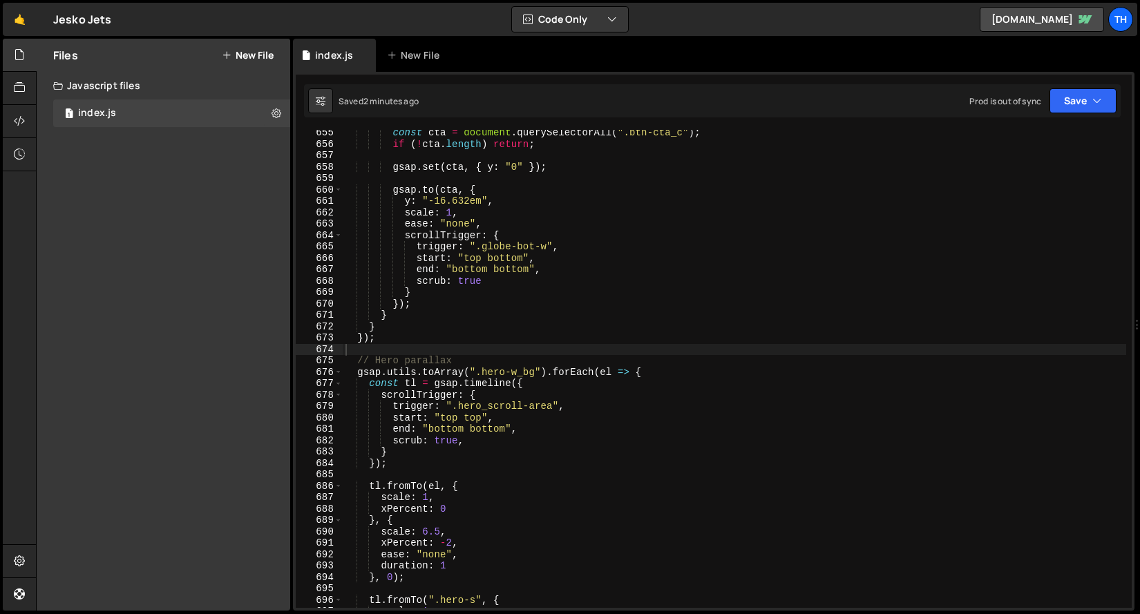
type textarea "});"
click at [361, 342] on div "const cta = document . querySelectorAll ( ".btn-cta_c" ) ; if ( ! cta . length …" at bounding box center [735, 377] width 784 height 501
click at [384, 351] on div "const cta = document . querySelectorAll ( ".btn-cta_c" ) ; if ( ! cta . length …" at bounding box center [735, 377] width 784 height 501
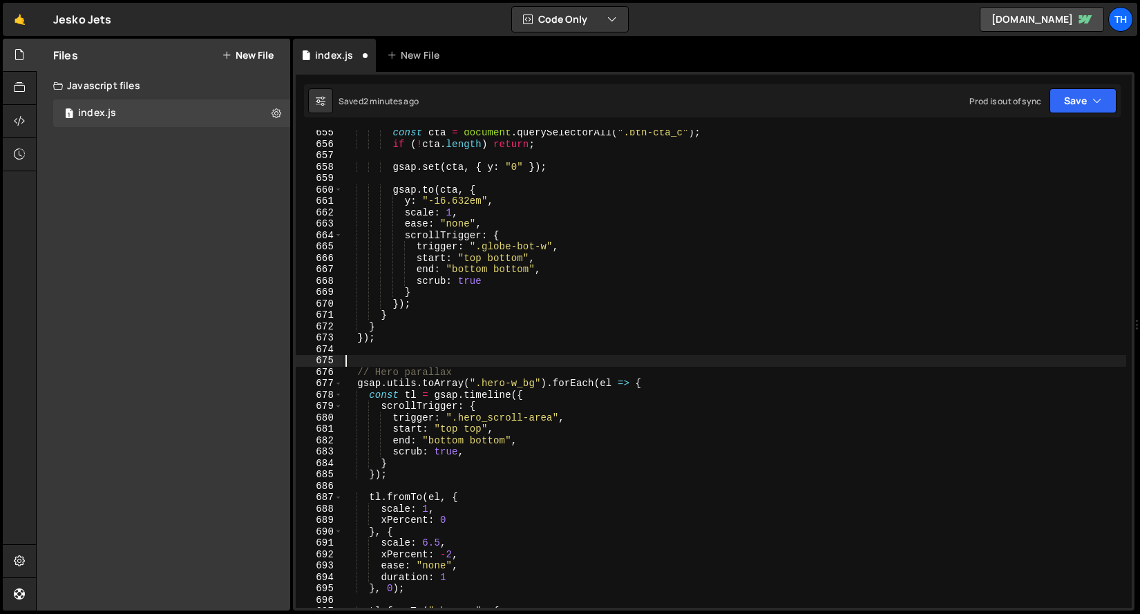
paste textarea "});"
type textarea "});"
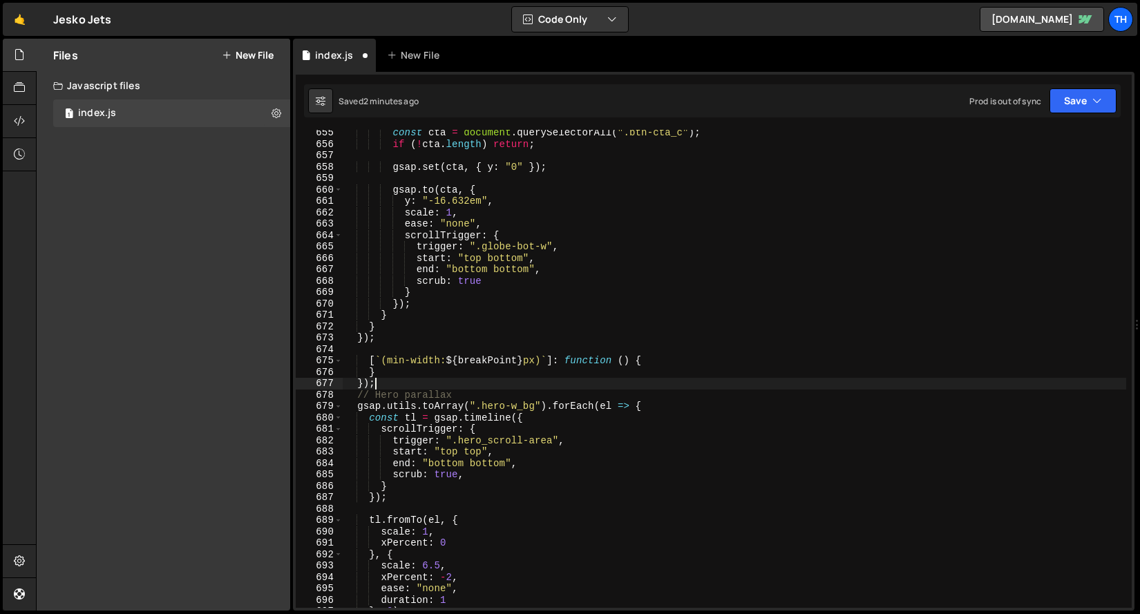
scroll to position [6969, 0]
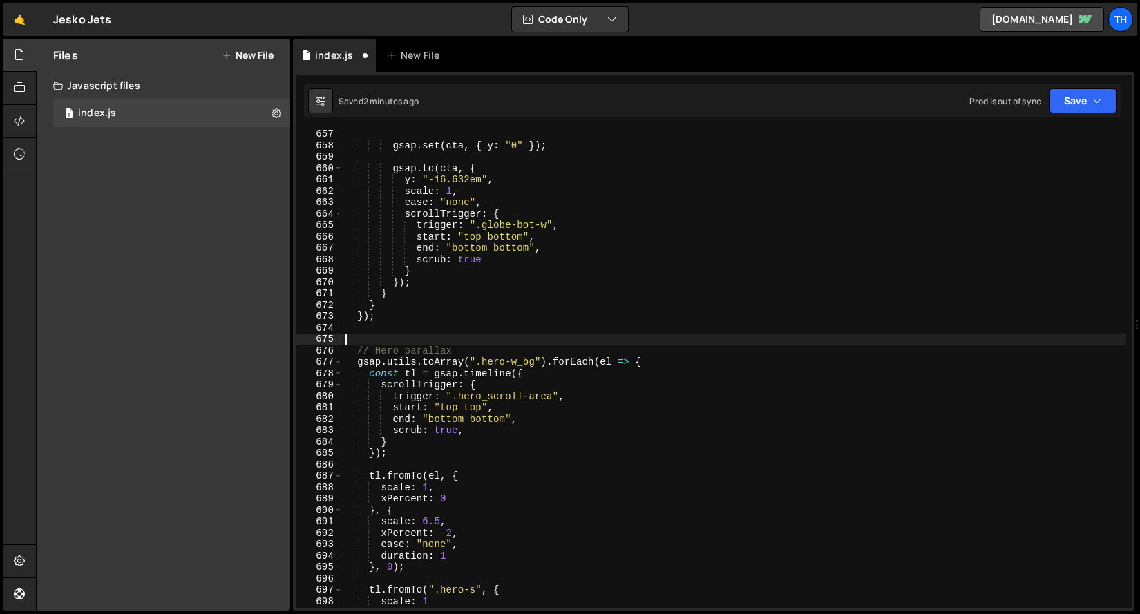
paste textarea "});"
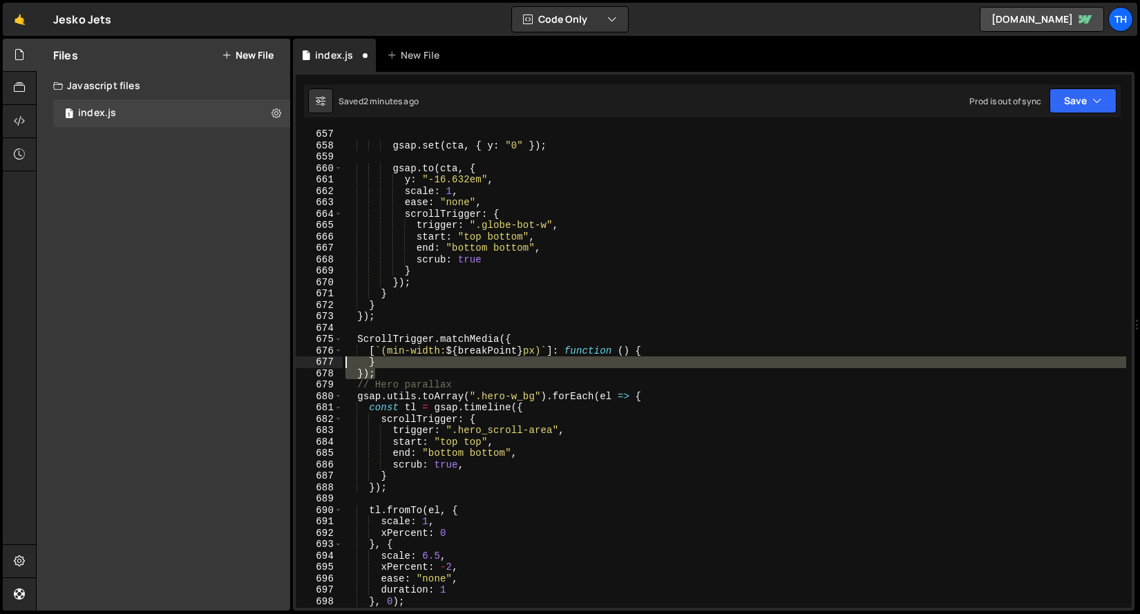
drag, startPoint x: 365, startPoint y: 372, endPoint x: 285, endPoint y: 365, distance: 80.5
click at [285, 365] on div "Files New File Javascript files 1 index.js 0 CSS files Copy share link Edit Fil…" at bounding box center [588, 325] width 1104 height 573
type textarea "} });"
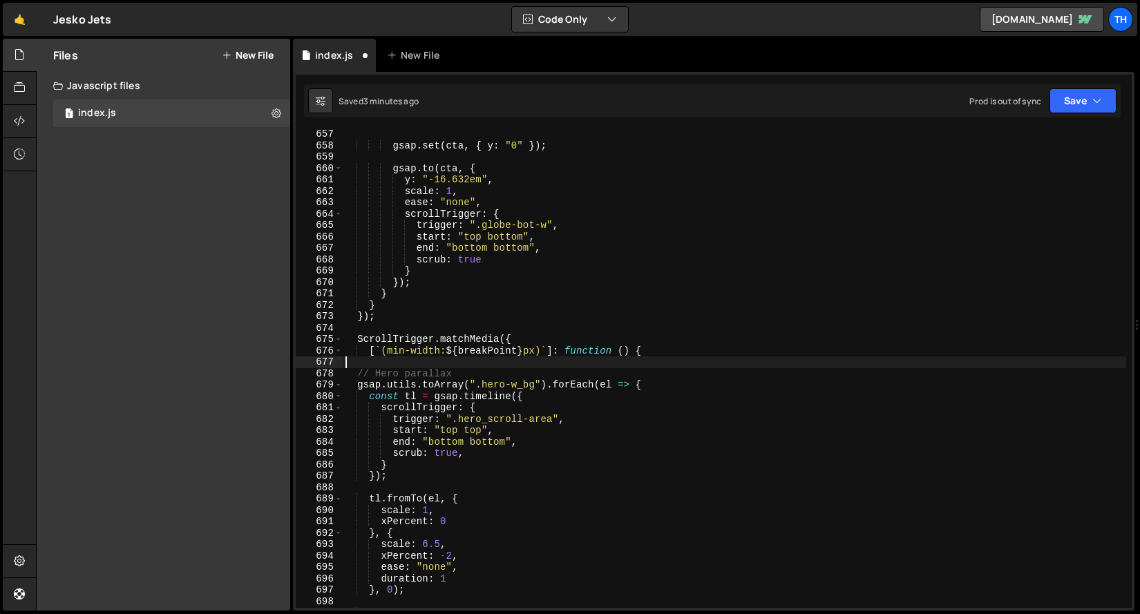
type textarea "[`(min-width: ${breakPoint}px)`]: function () {"
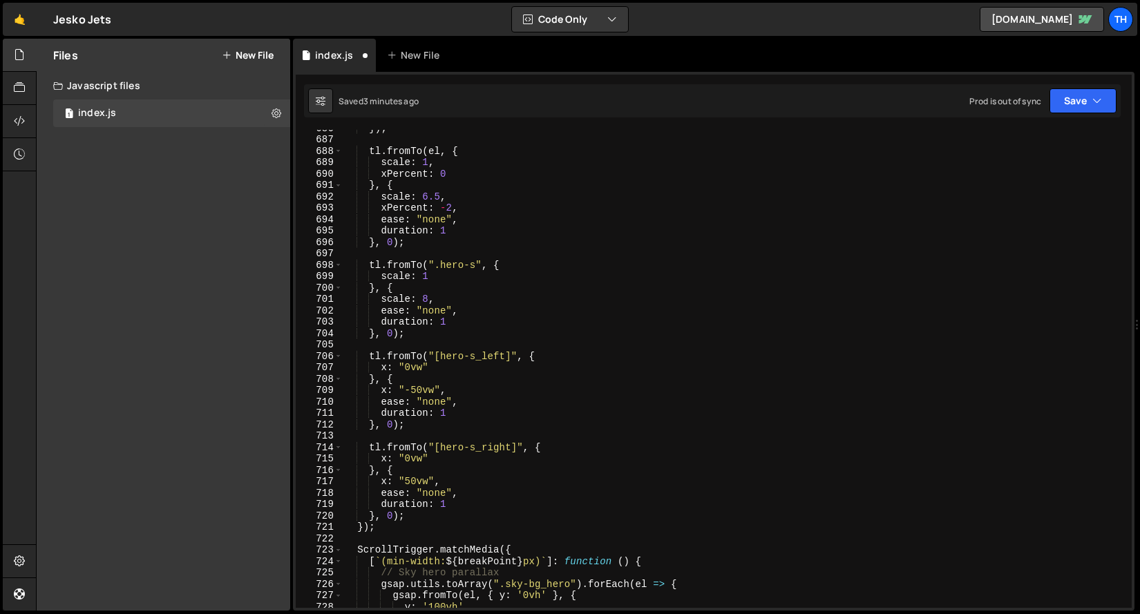
scroll to position [7379, 0]
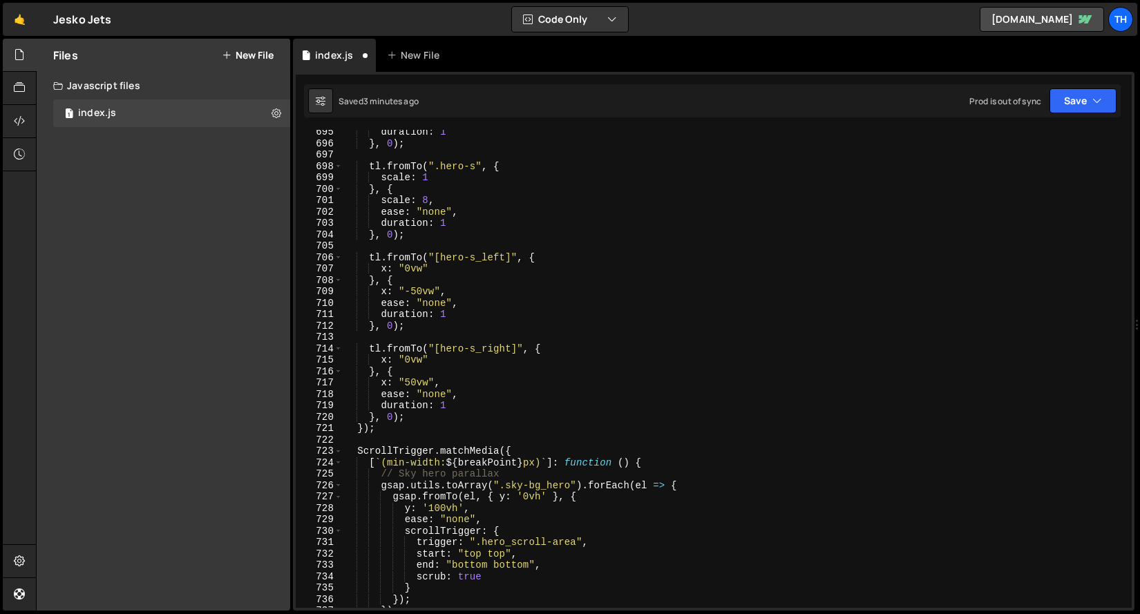
click at [386, 442] on div "duration : 1 } , 0 ) ; tl . fromTo ( ".hero-s" , { scale : 1 } , { scale : 8 , …" at bounding box center [735, 376] width 784 height 501
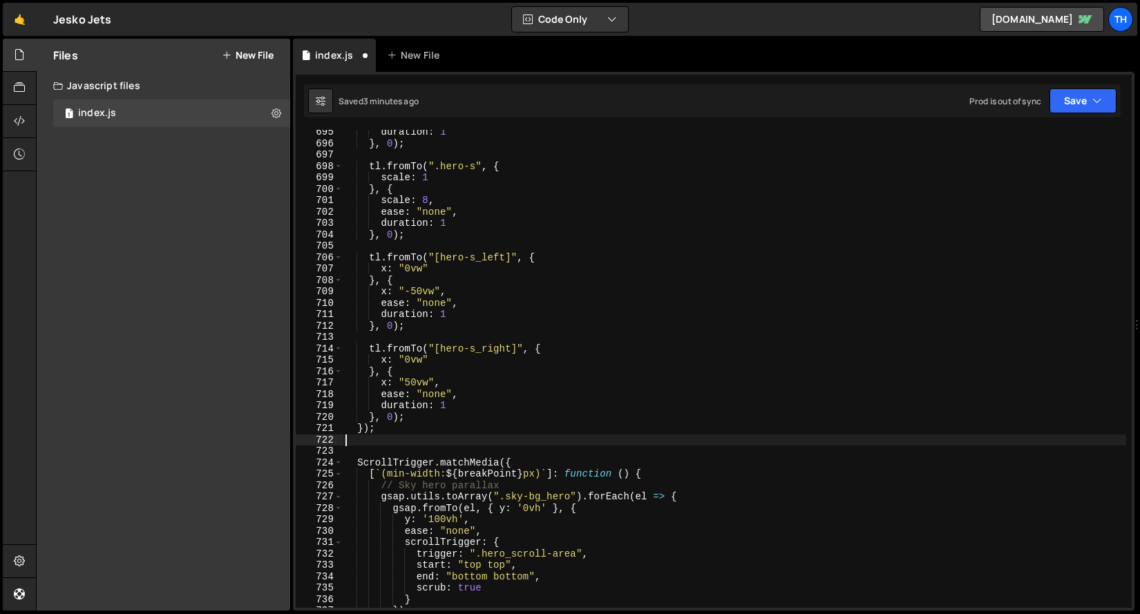
paste textarea "});"
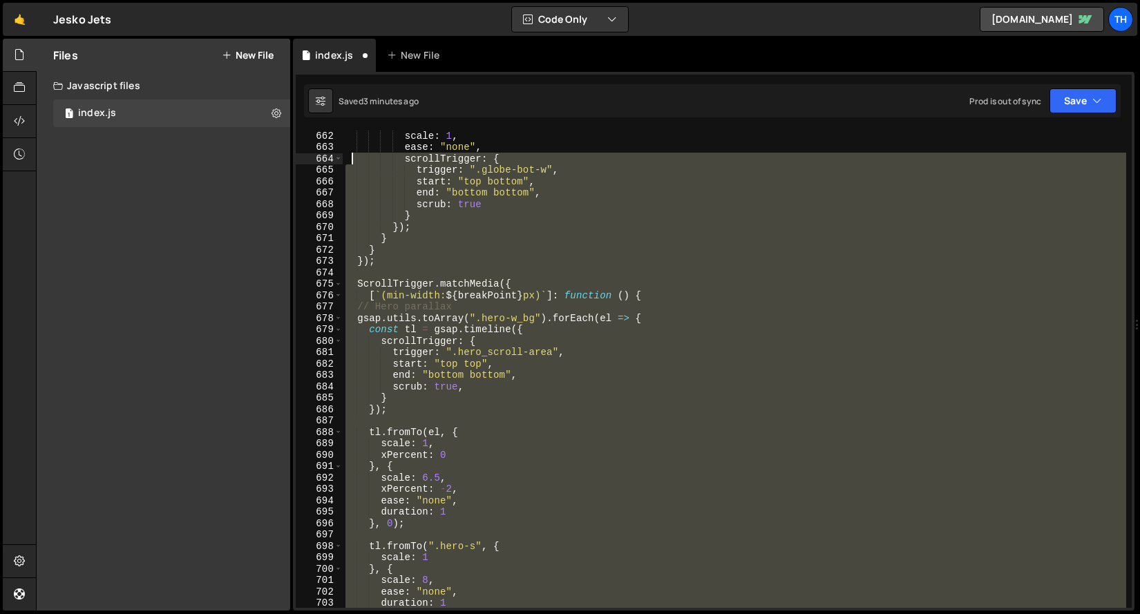
scroll to position [7018, 0]
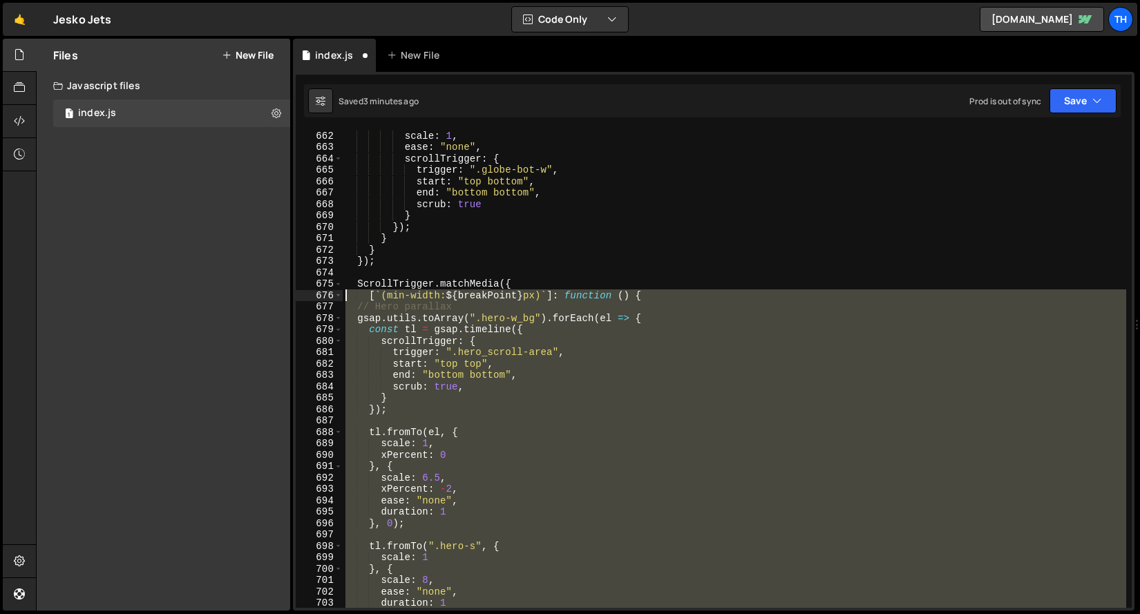
drag, startPoint x: 384, startPoint y: 455, endPoint x: 291, endPoint y: 292, distance: 187.6
click at [291, 292] on div "Files New File Javascript files 1 index.js 0 CSS files Copy share link Edit Fil…" at bounding box center [588, 325] width 1104 height 573
click at [291, 281] on div at bounding box center [291, 281] width 0 height 0
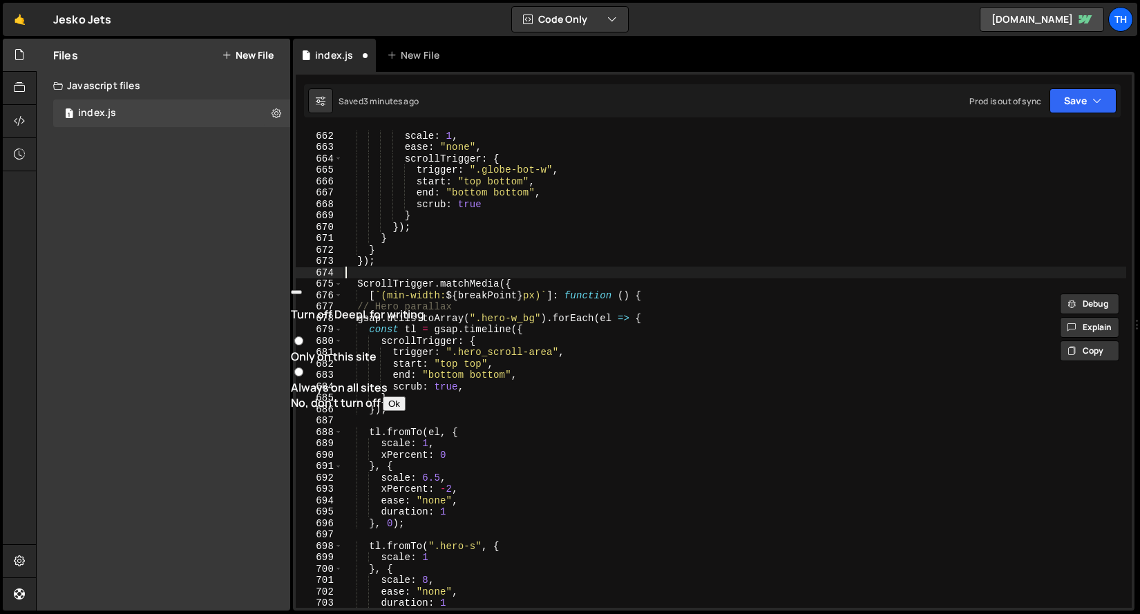
drag, startPoint x: 420, startPoint y: 278, endPoint x: 395, endPoint y: 289, distance: 27.9
click at [420, 279] on div "scale : 1 , ease : "none" , scrollTrigger : { trigger : ".globe-bot-w" , start …" at bounding box center [735, 380] width 784 height 501
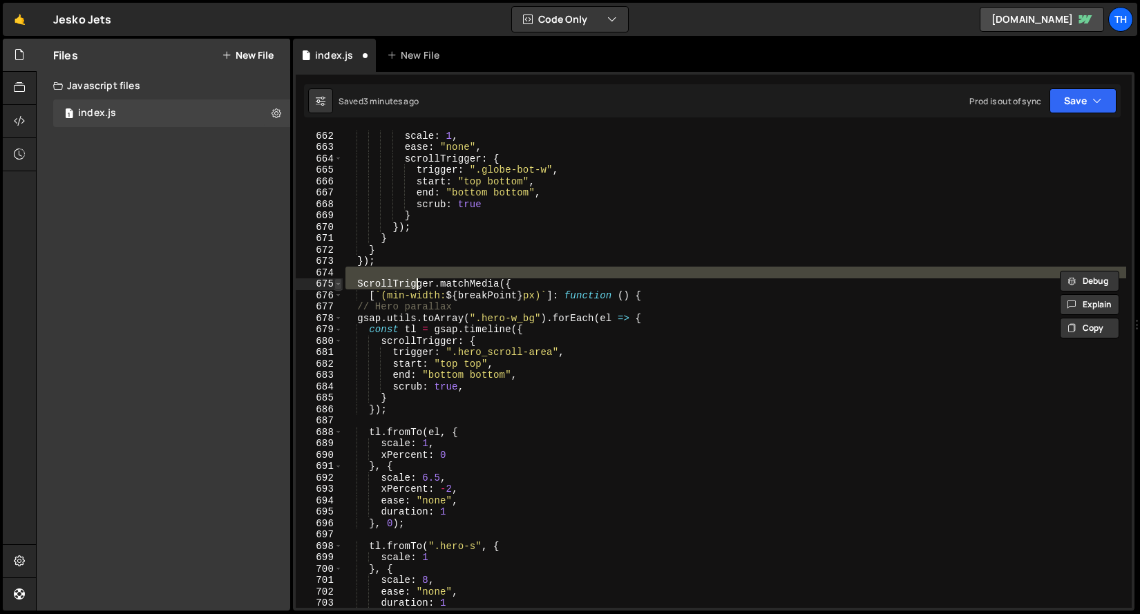
click at [339, 285] on span at bounding box center [339, 285] width 8 height 12
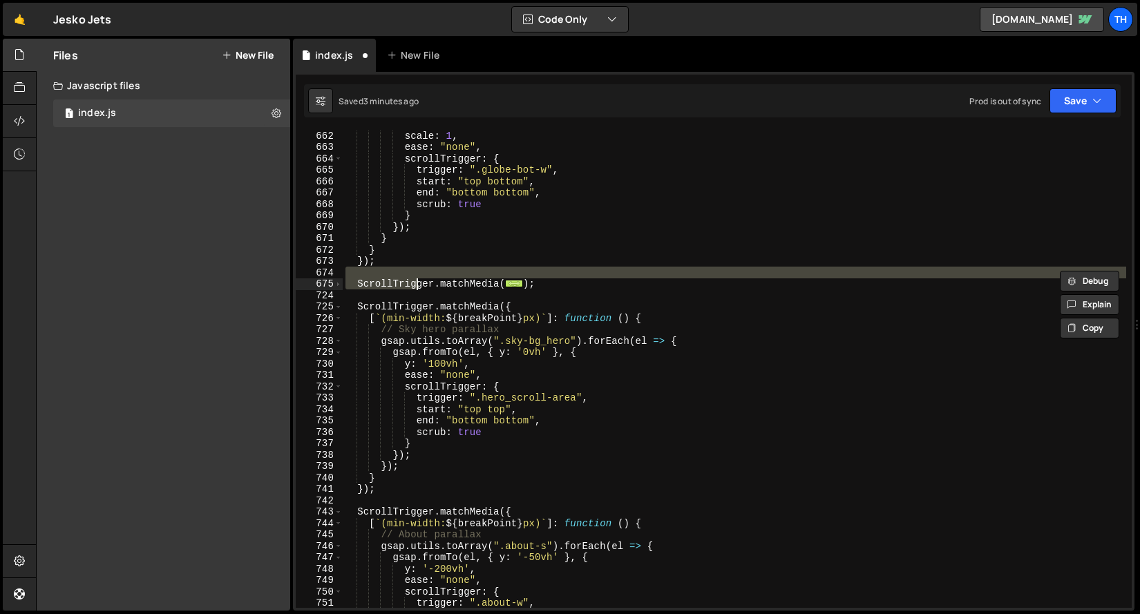
click at [559, 281] on div "scale : 1 , ease : "none" , scrollTrigger : { trigger : ".globe-bot-w" , start …" at bounding box center [735, 380] width 784 height 501
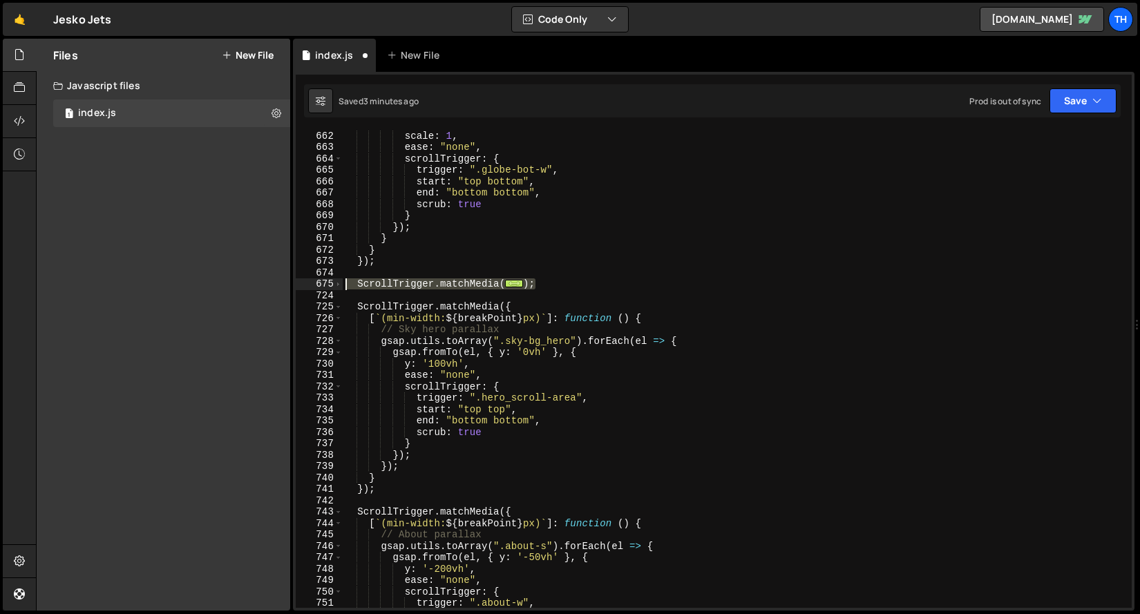
drag, startPoint x: 567, startPoint y: 284, endPoint x: 314, endPoint y: 283, distance: 252.3
click at [314, 283] on div "}); 662 663 664 665 666 667 668 669 670 671 672 673 674 675 724 725 726 727 728…" at bounding box center [714, 369] width 836 height 478
type textarea "ScrollTrigger.matchMedia({ [`(min-width: ${breakPoint}px)`]: function () {"
click at [429, 300] on div "scale : 1 , ease : "none" , scrollTrigger : { trigger : ".globe-bot-w" , start …" at bounding box center [735, 380] width 784 height 501
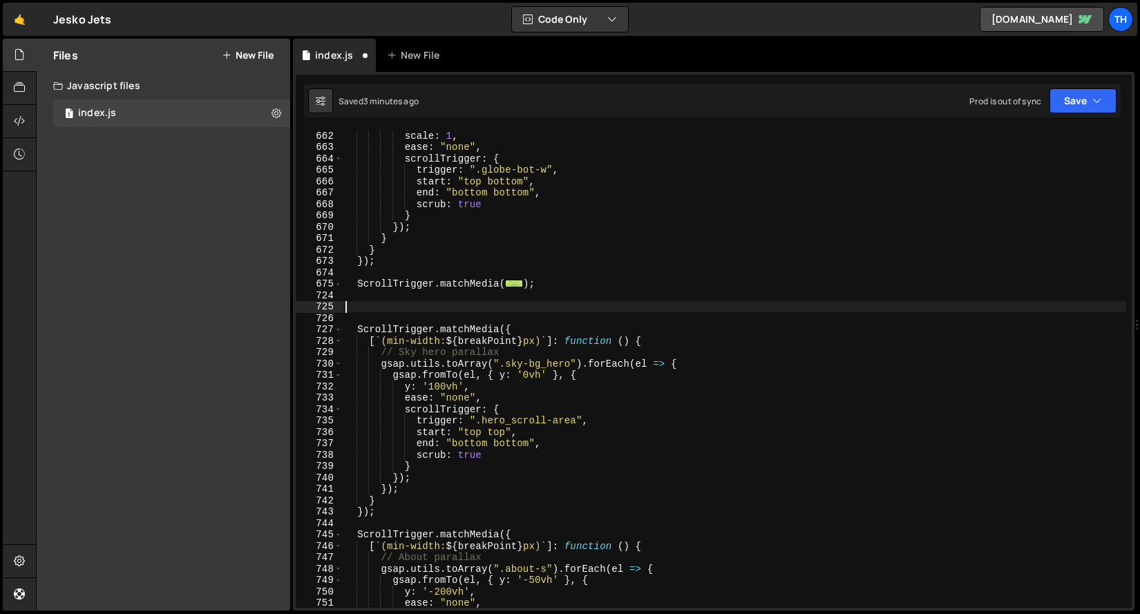
paste textarea "});"
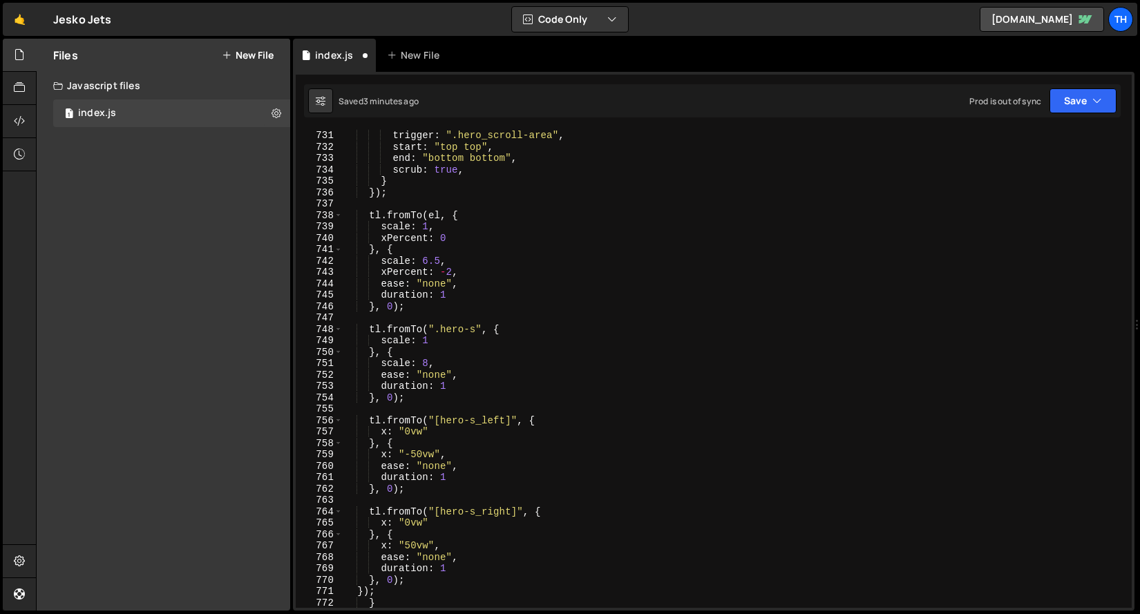
scroll to position [7088, 0]
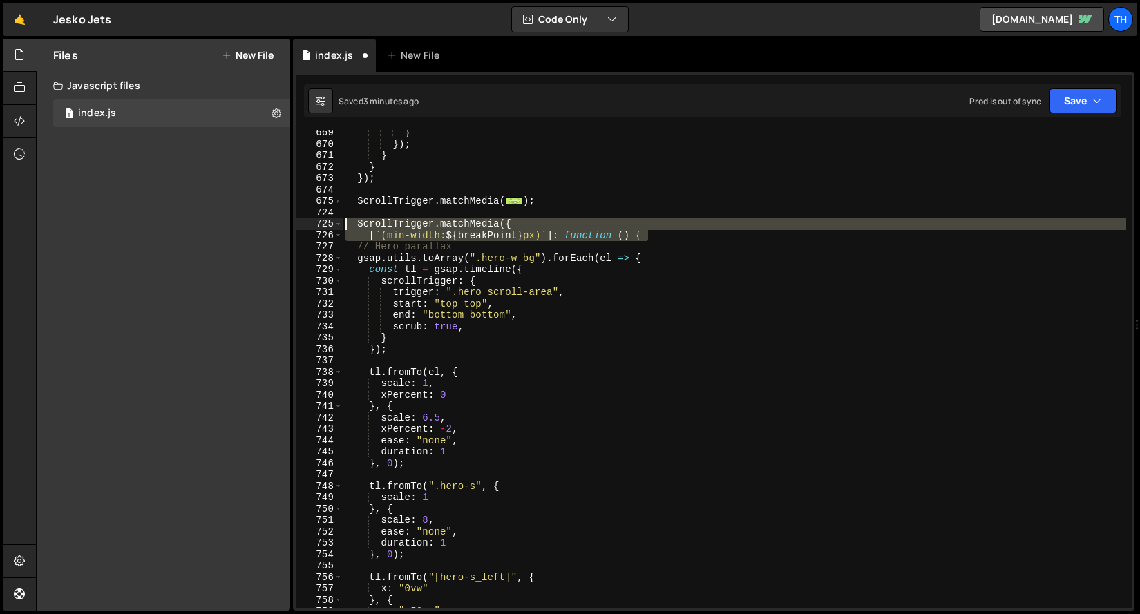
drag, startPoint x: 680, startPoint y: 234, endPoint x: 225, endPoint y: 218, distance: 455.0
click at [225, 218] on div "Files New File Javascript files 1 index.js 0 CSS files Copy share link Edit Fil…" at bounding box center [588, 325] width 1104 height 573
paste textarea "[`(max-width: ${breakPoint - 1"
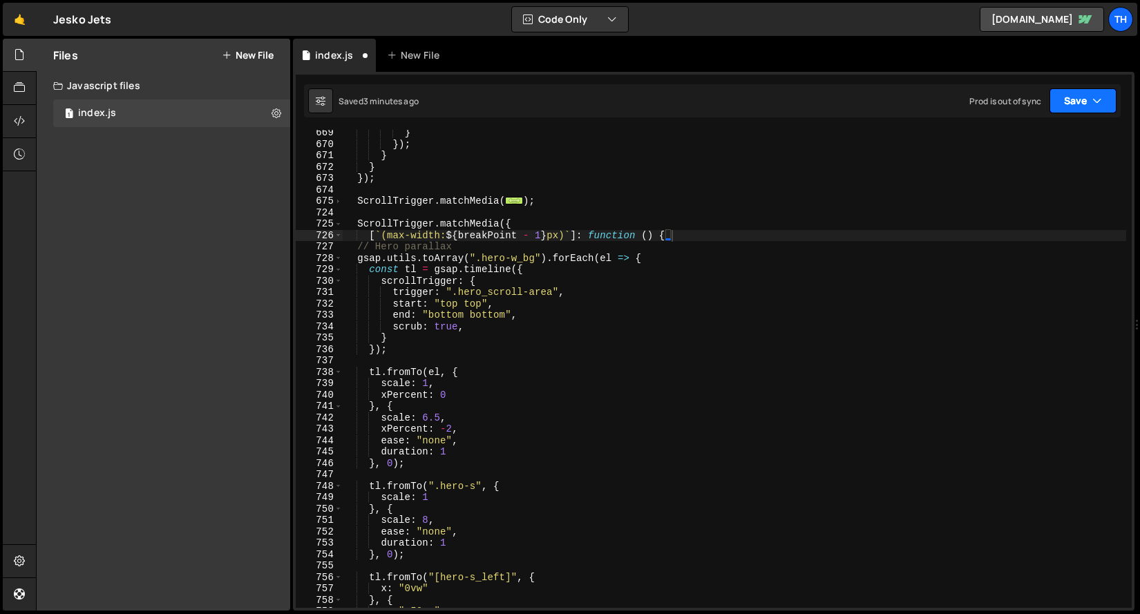
click at [1075, 106] on button "Save" at bounding box center [1083, 100] width 67 height 25
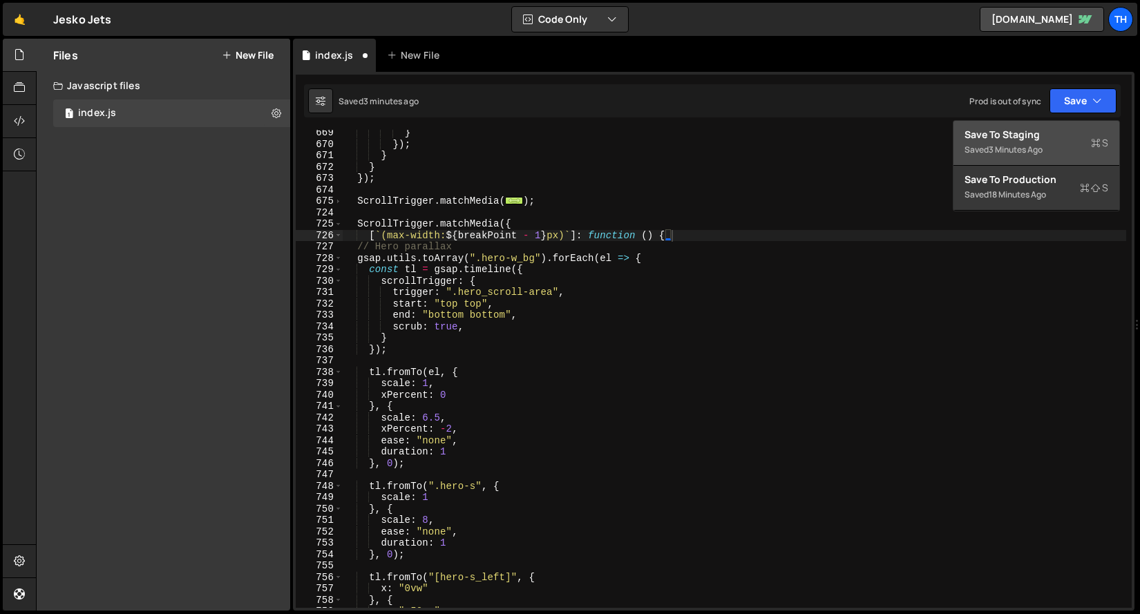
click at [1055, 136] on div "Save to Staging S" at bounding box center [1037, 135] width 144 height 14
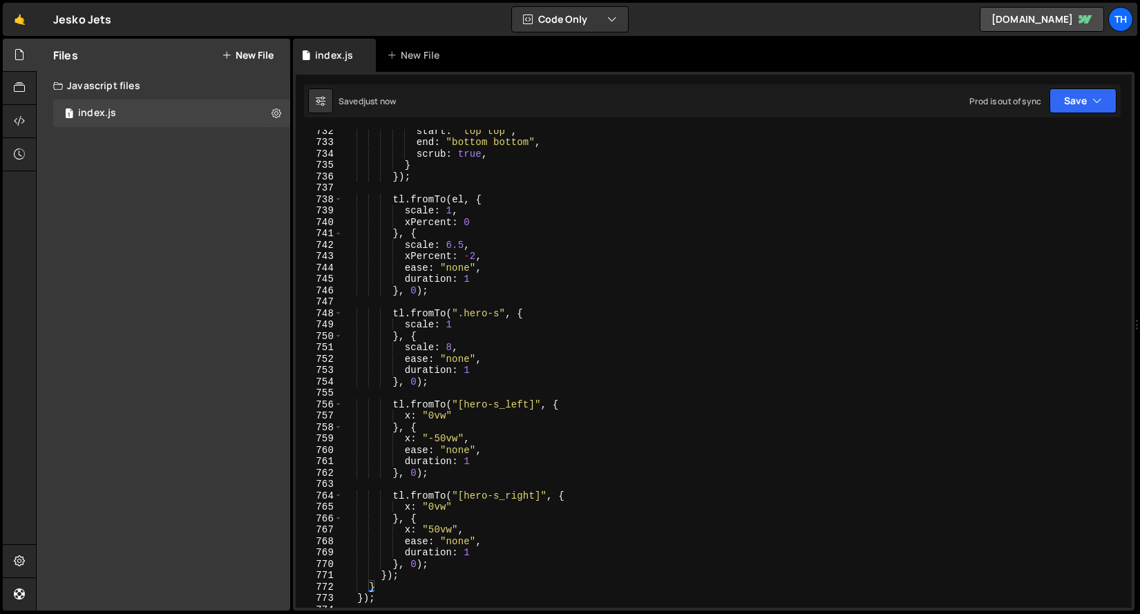
scroll to position [7598, 0]
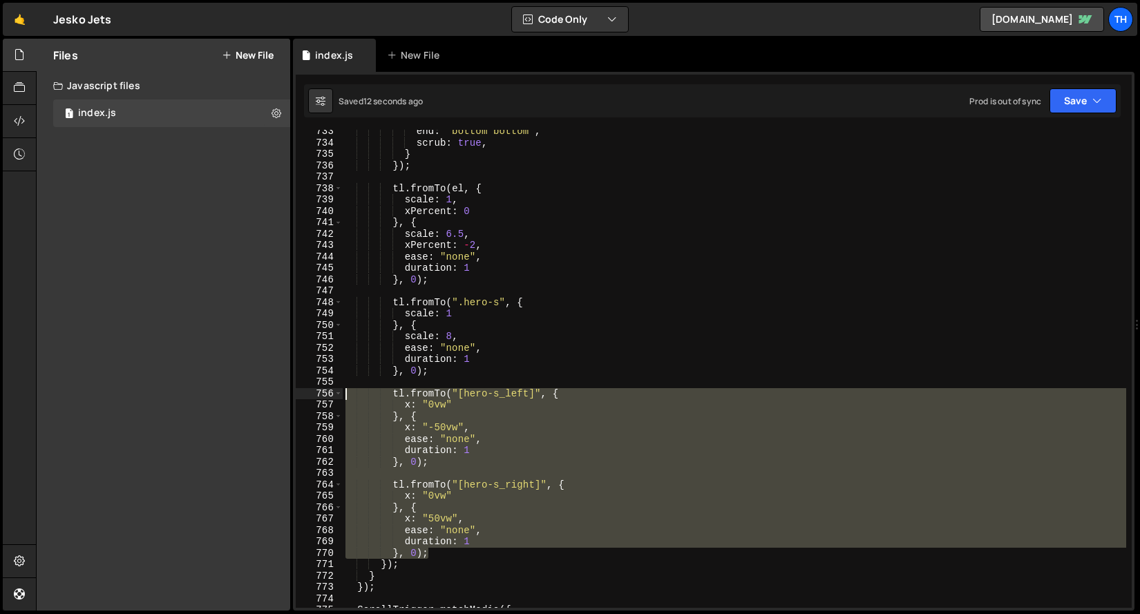
drag, startPoint x: 447, startPoint y: 555, endPoint x: 237, endPoint y: 393, distance: 265.1
click at [237, 393] on div "Files New File Javascript files 1 index.js 0 CSS files Copy share link Edit Fil…" at bounding box center [588, 325] width 1104 height 573
type textarea "tl.fromTo("[hero-s_left]", { x: "0vw""
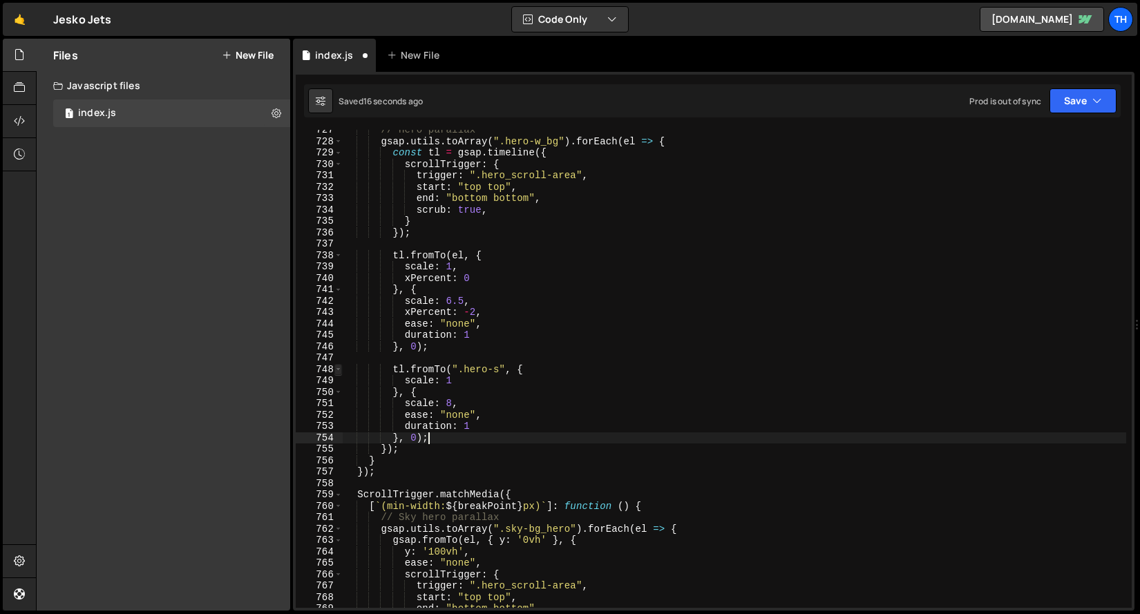
scroll to position [7571, 0]
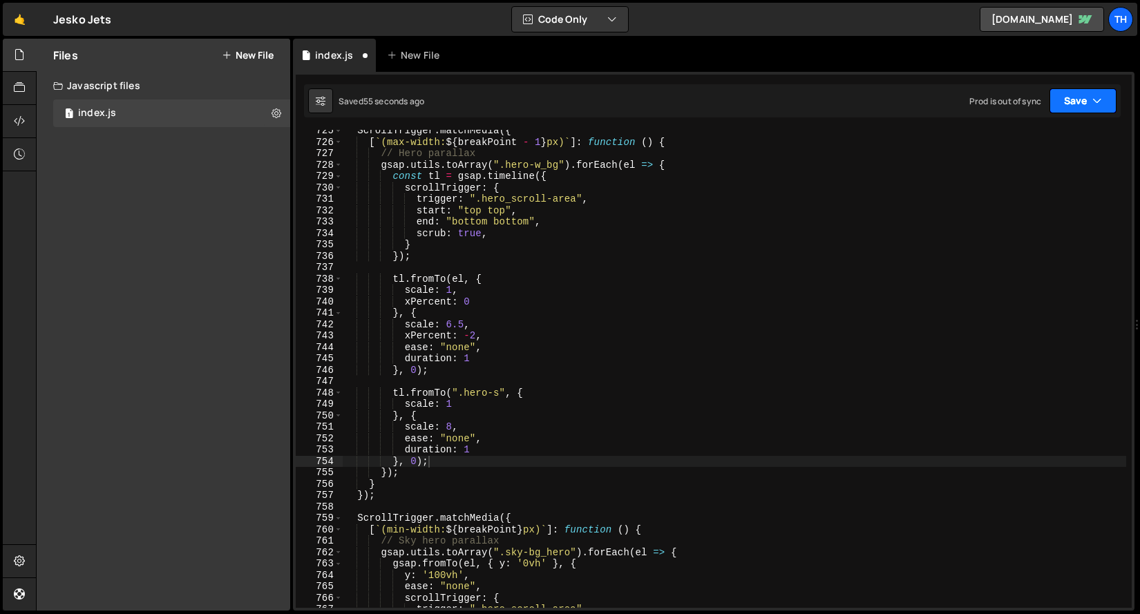
click at [1064, 105] on button "Save" at bounding box center [1083, 100] width 67 height 25
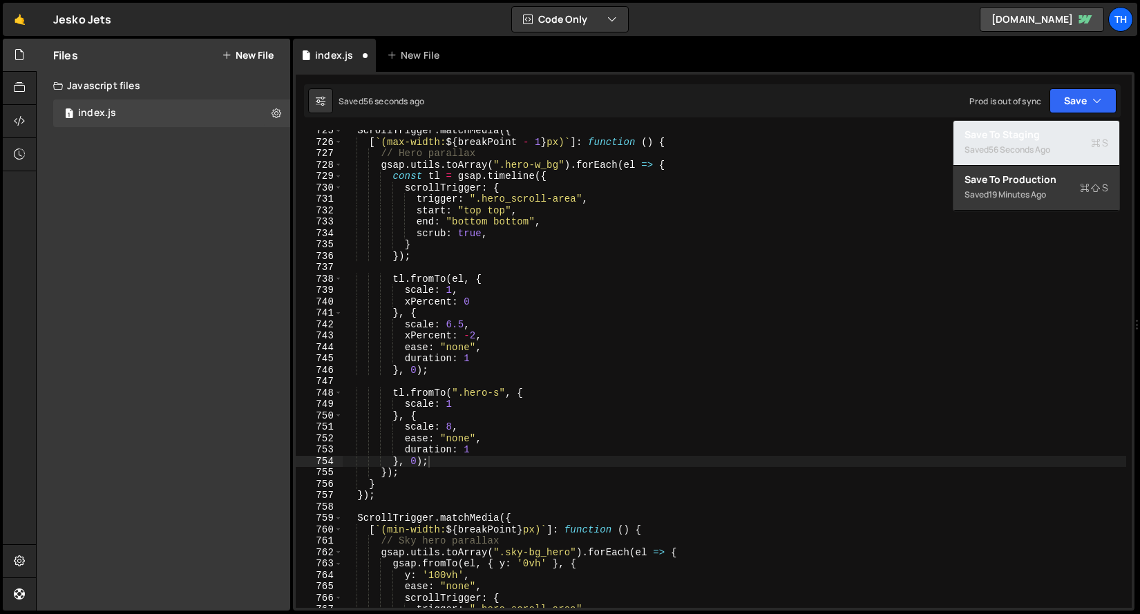
click at [1017, 151] on div "56 seconds ago" at bounding box center [1020, 150] width 62 height 12
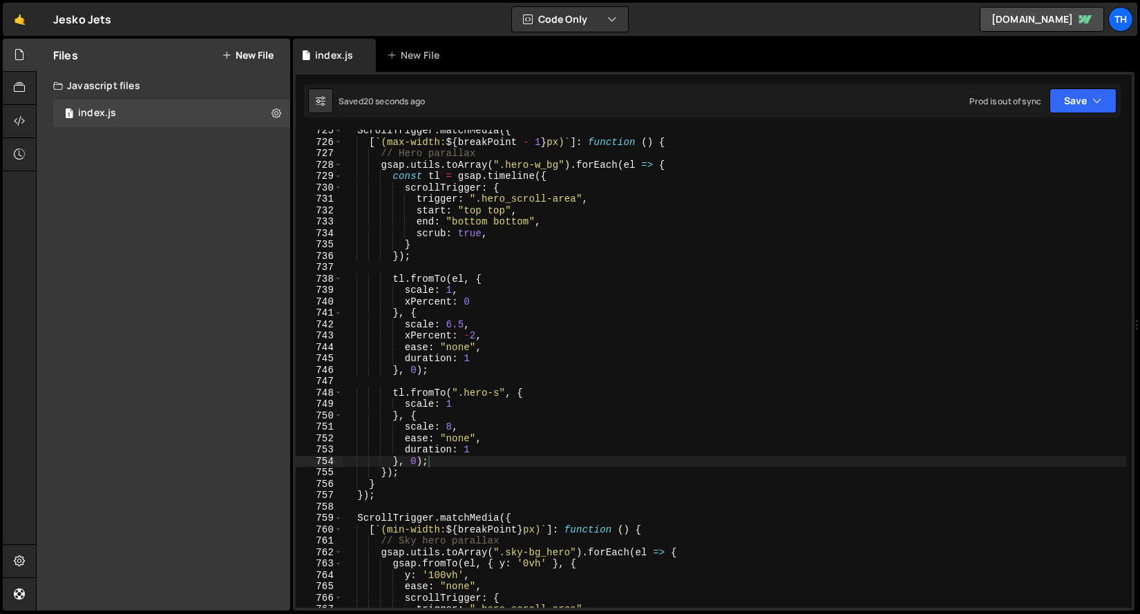
click at [451, 289] on div "ScrollTrigger . matchMedia ({ [ ` (max-width: ${ breakPoint - 1 } px) ` ] : fun…" at bounding box center [735, 375] width 784 height 501
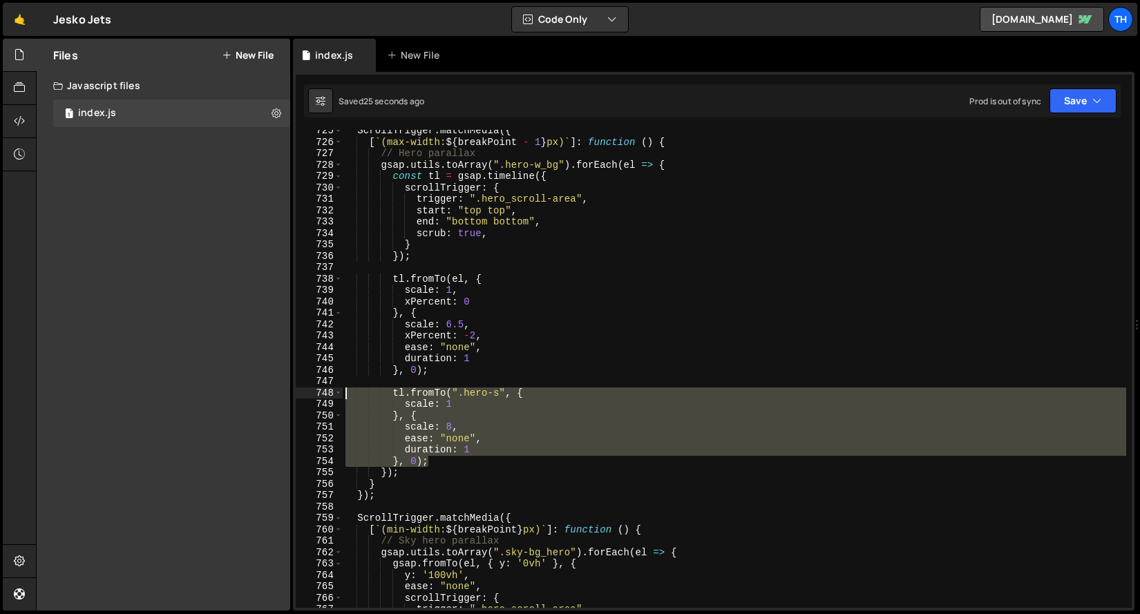
drag, startPoint x: 445, startPoint y: 459, endPoint x: 301, endPoint y: 393, distance: 158.0
click at [301, 393] on div "scale: 1, 725 726 727 728 729 730 731 732 733 734 735 736 737 738 739 740 741 7…" at bounding box center [714, 369] width 836 height 478
type textarea "tl.fromTo(".hero-s", { scale: 1"
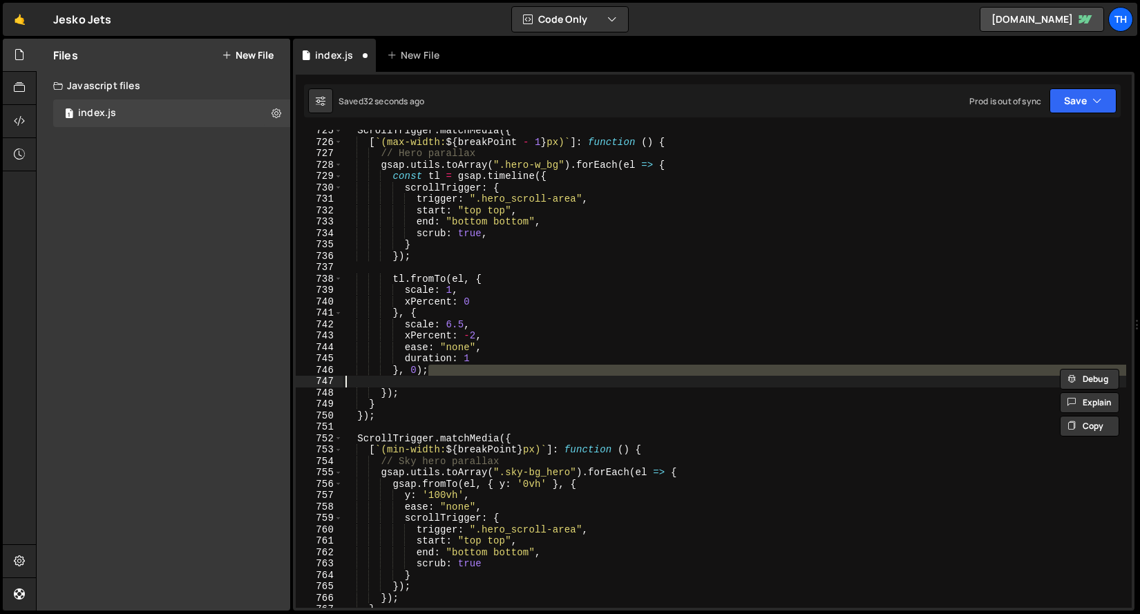
type textarea "duration: 1 }, 0);"
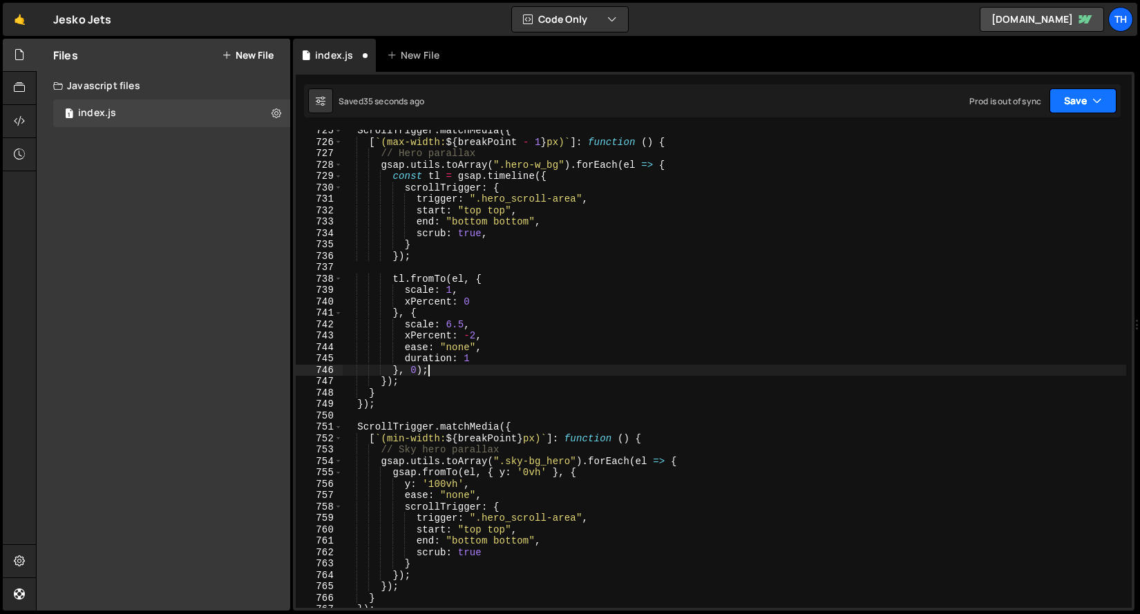
click at [1060, 110] on button "Save" at bounding box center [1083, 100] width 67 height 25
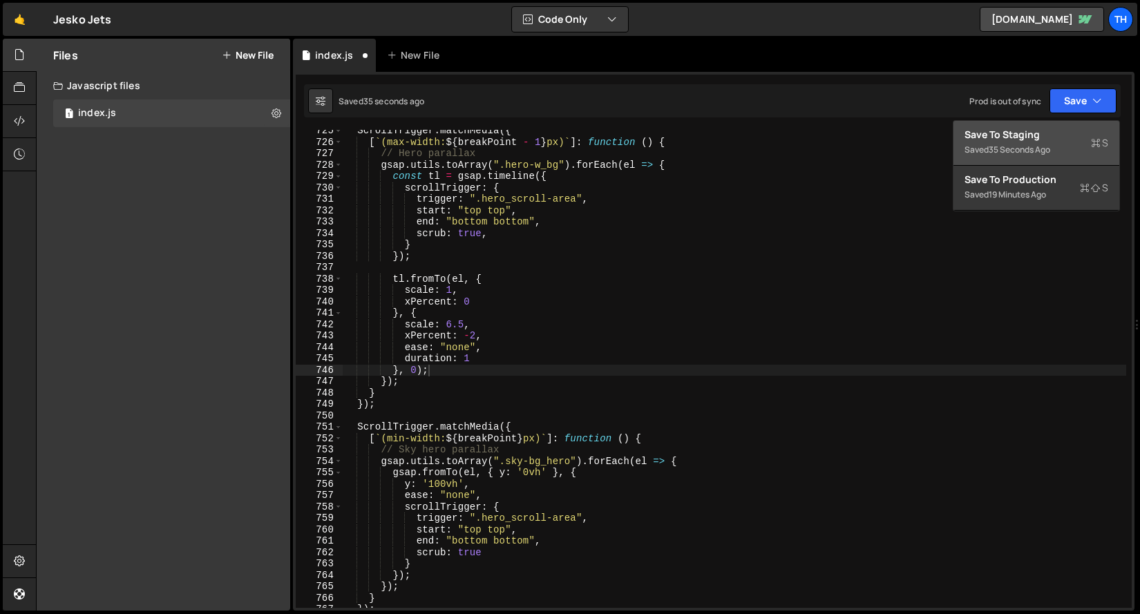
click at [1039, 136] on div "Save to Staging S" at bounding box center [1037, 135] width 144 height 14
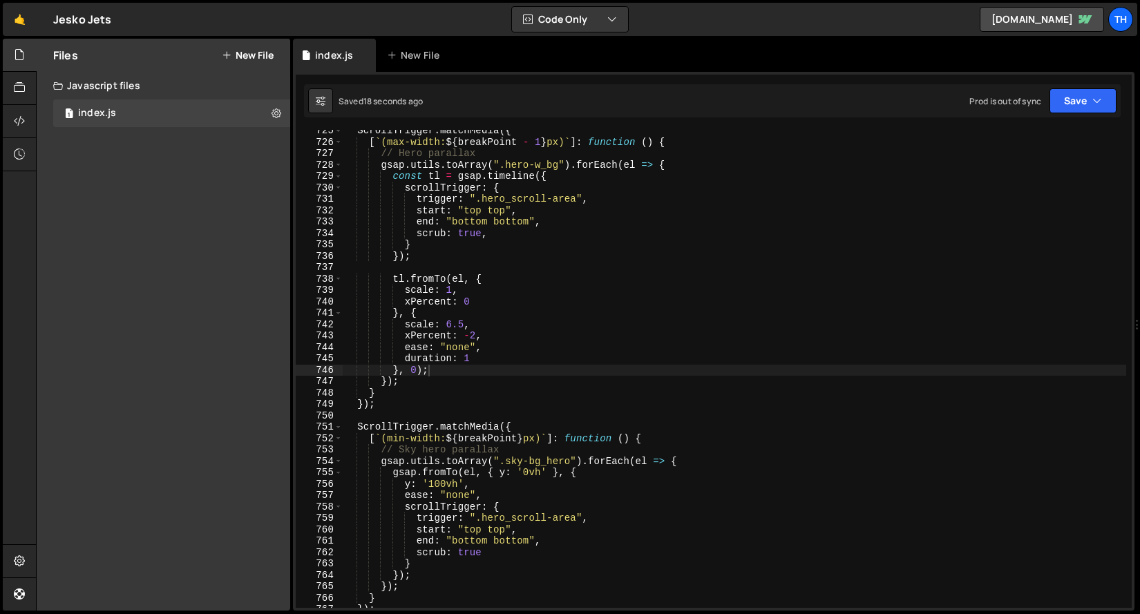
click at [908, 192] on div "ScrollTrigger . matchMedia ({ [ ` (max-width: ${ breakPoint - 1 } px) ` ] : fun…" at bounding box center [735, 375] width 784 height 501
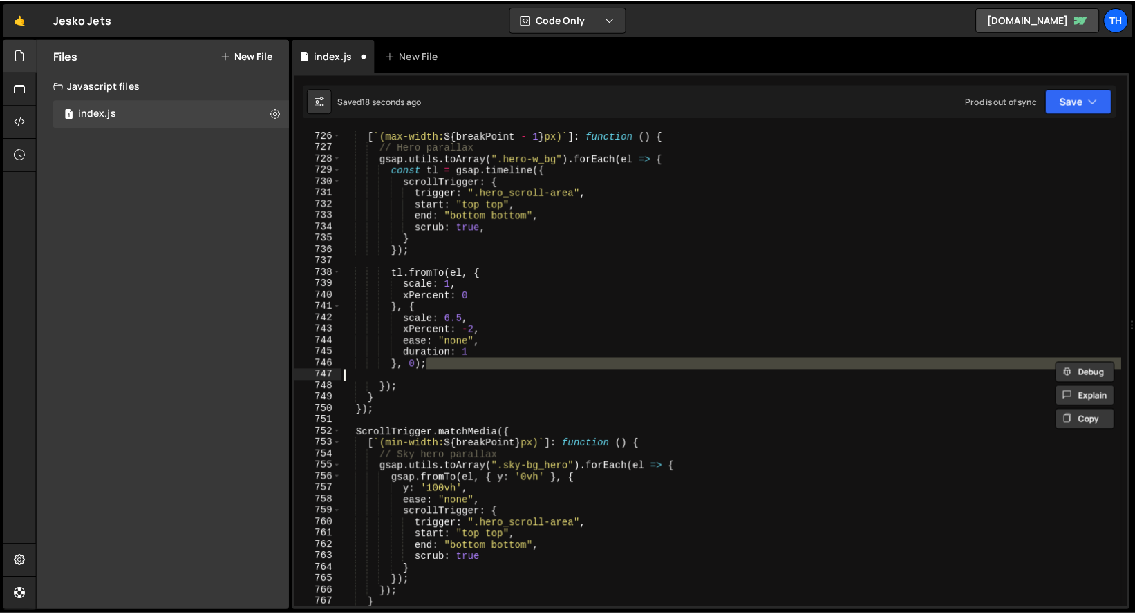
scroll to position [7602, 0]
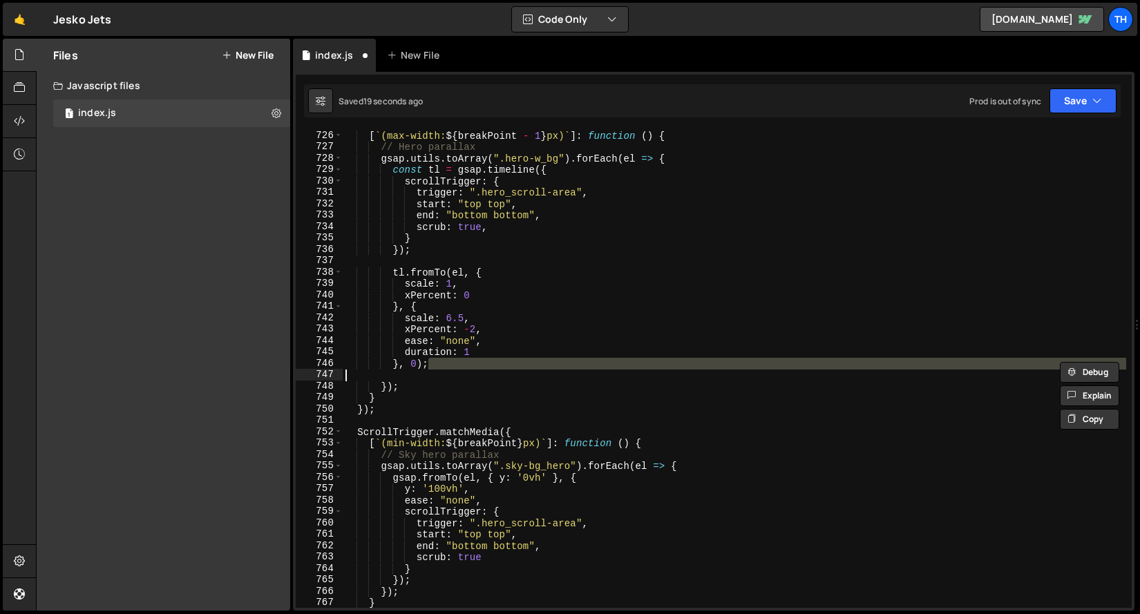
type textarea "duration: 1 }, 0);"
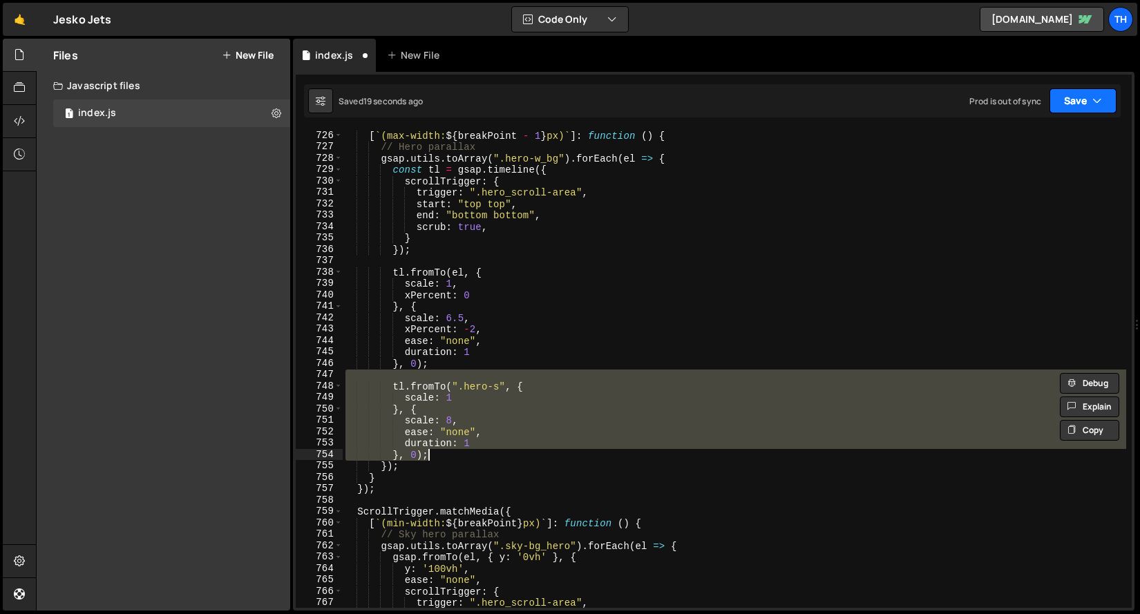
click at [1116, 102] on button "Save" at bounding box center [1083, 100] width 67 height 25
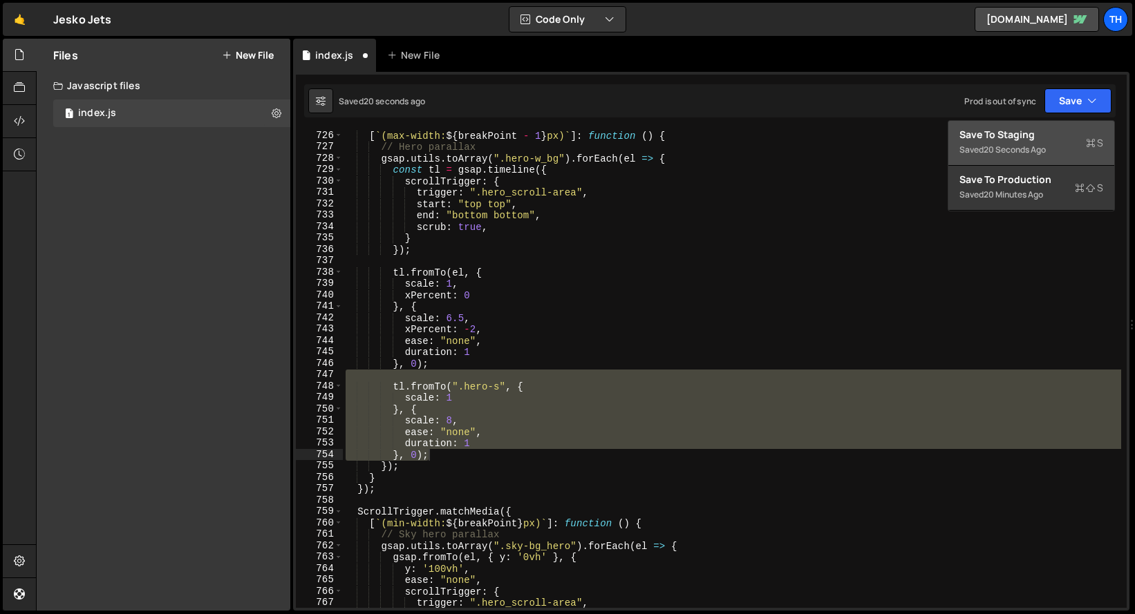
click at [1055, 134] on div "Save to Staging S" at bounding box center [1031, 135] width 144 height 14
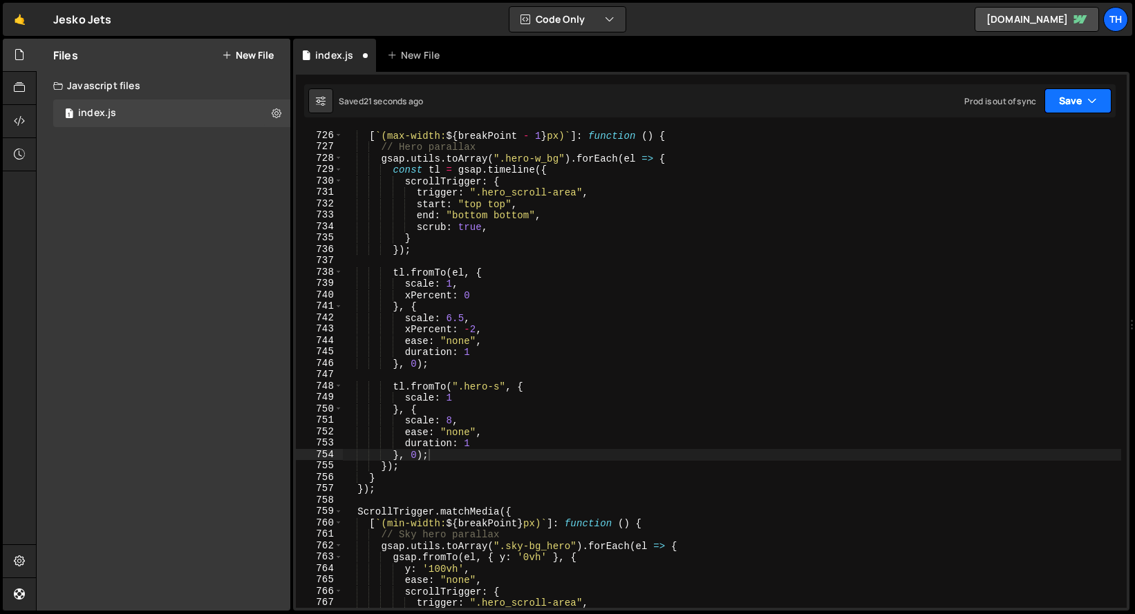
click at [1104, 97] on button "Save" at bounding box center [1077, 100] width 67 height 25
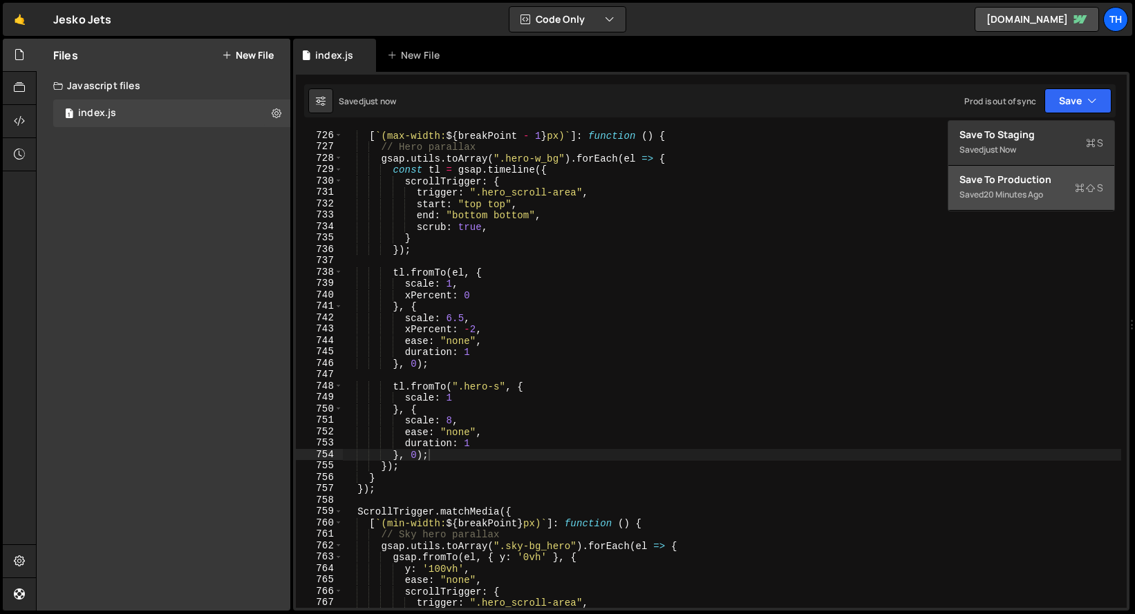
click at [1040, 177] on div "Save to Production S" at bounding box center [1031, 180] width 144 height 14
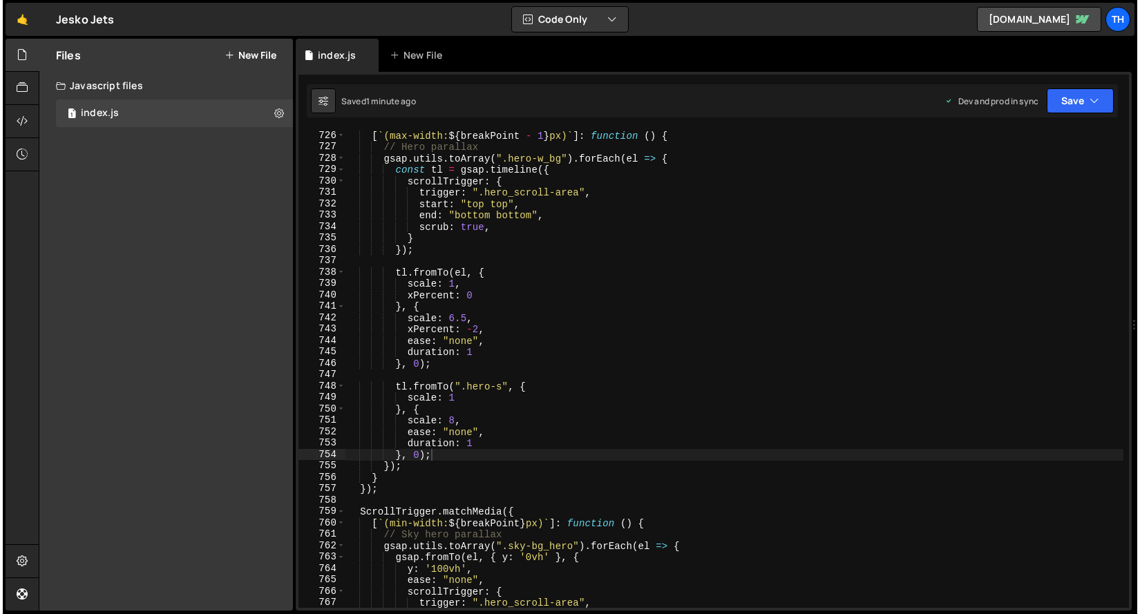
scroll to position [7428, 0]
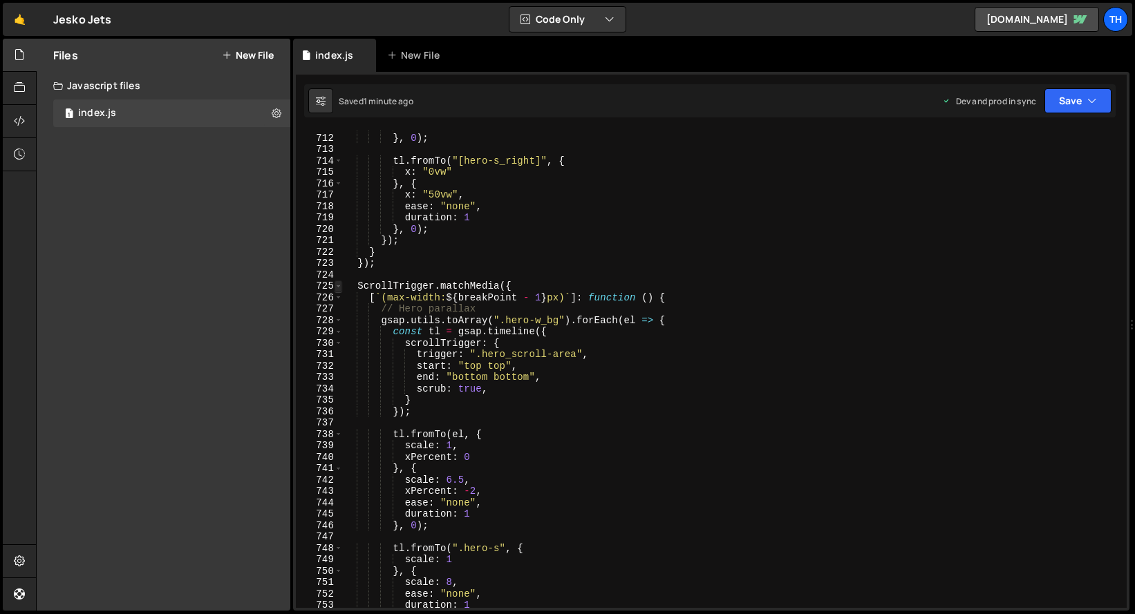
click at [337, 284] on span at bounding box center [339, 287] width 8 height 12
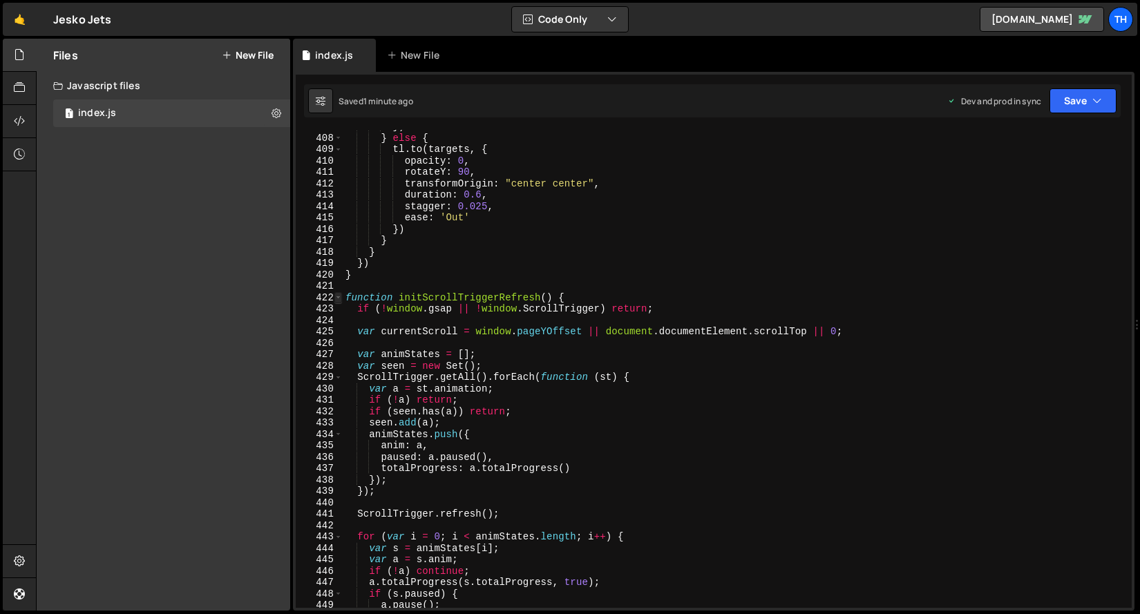
click at [341, 293] on span at bounding box center [339, 298] width 8 height 12
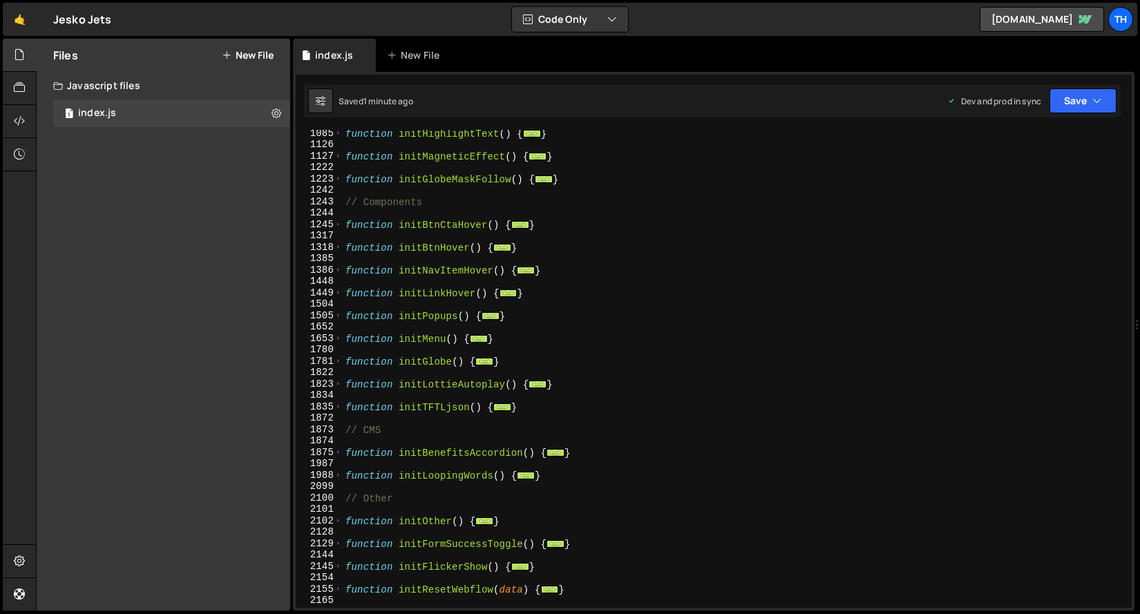
scroll to position [578, 0]
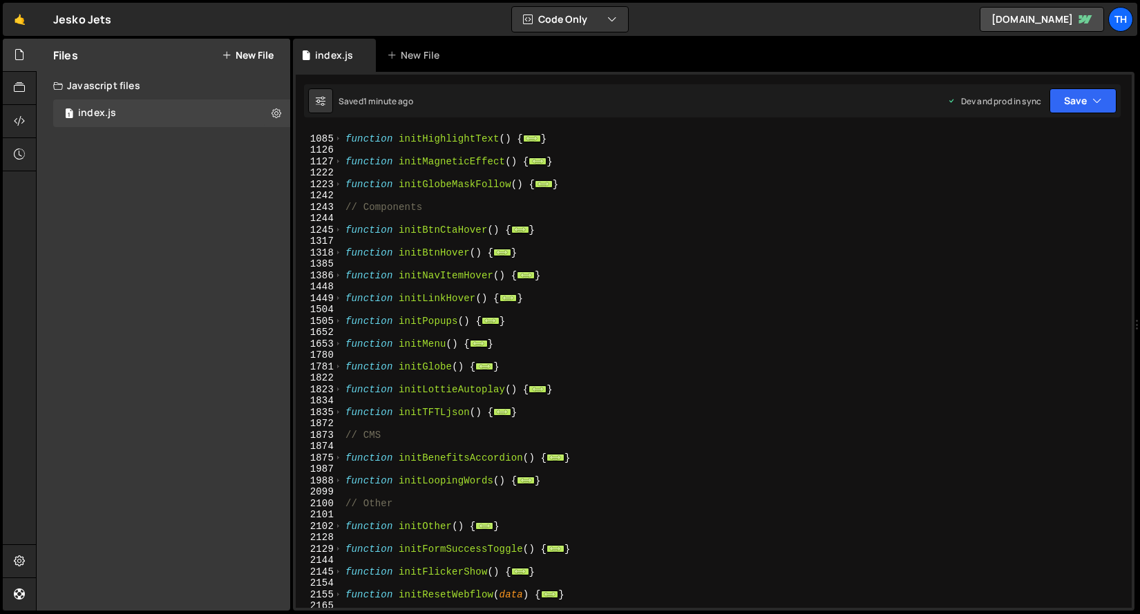
click at [433, 364] on div "function initHighlightText ( ) { ... } function initMagneticEffect ( ) { ... } …" at bounding box center [735, 372] width 784 height 501
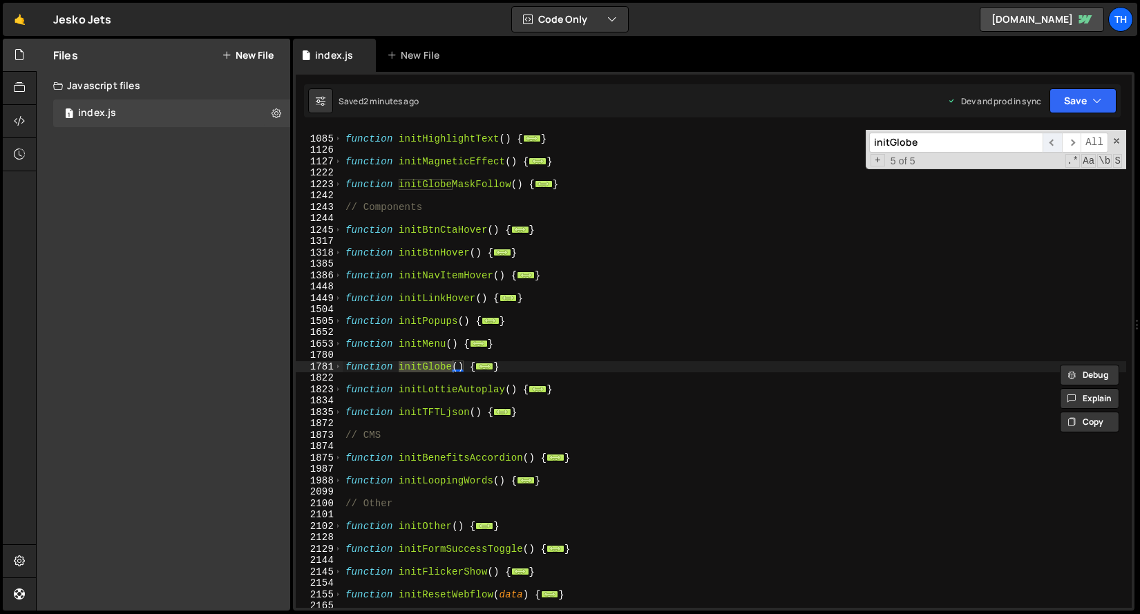
click at [1048, 152] on div "initGlobe ​ ​ All Replace All + 5 of 5 .* Aa \b S" at bounding box center [996, 149] width 261 height 39
click at [1049, 151] on span "​" at bounding box center [1052, 143] width 19 height 20
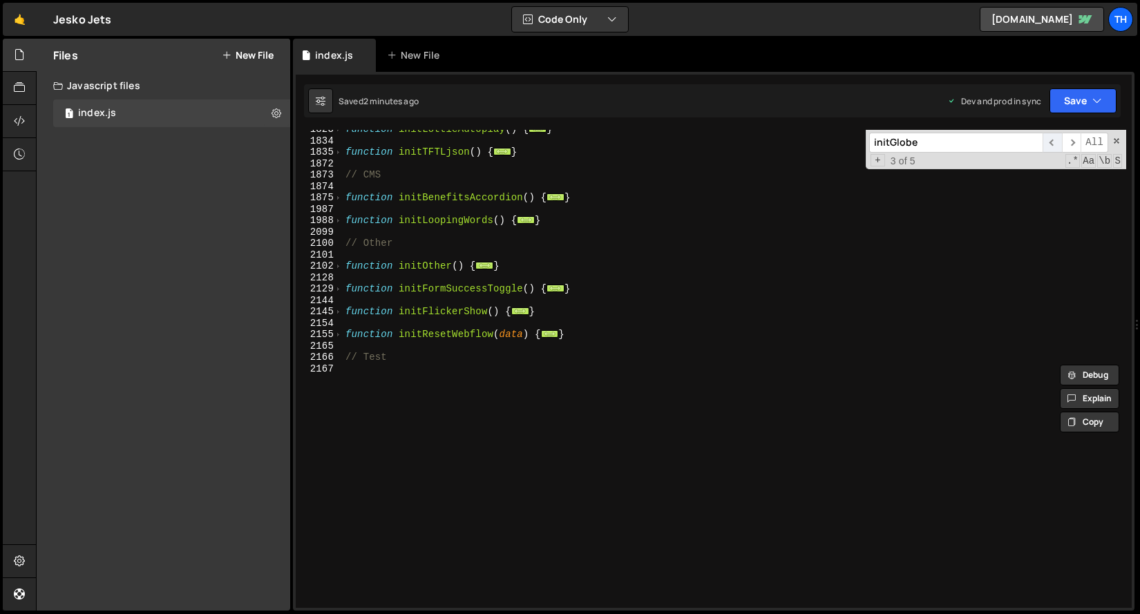
click at [1049, 151] on span "​" at bounding box center [1052, 143] width 19 height 20
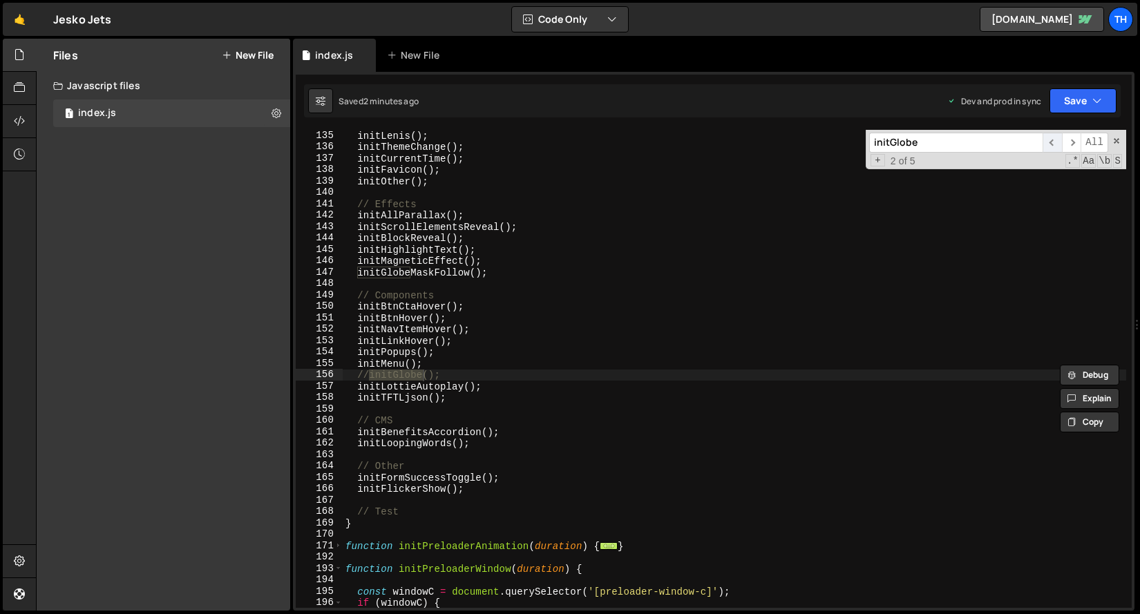
scroll to position [217, 0]
click at [1049, 149] on span "​" at bounding box center [1052, 143] width 19 height 20
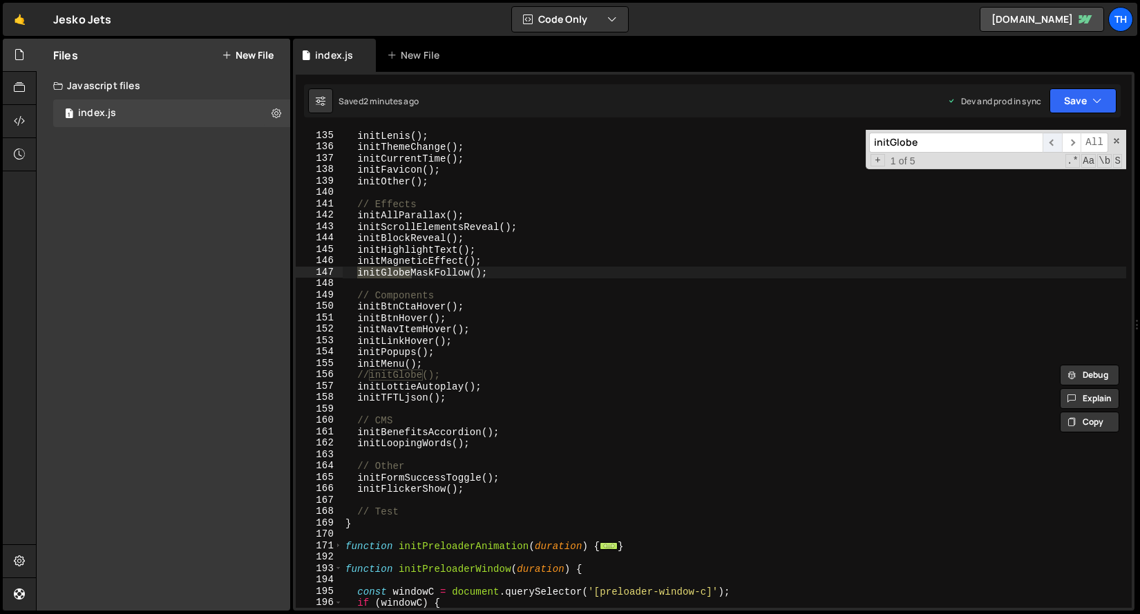
click at [1049, 149] on span "​" at bounding box center [1052, 143] width 19 height 20
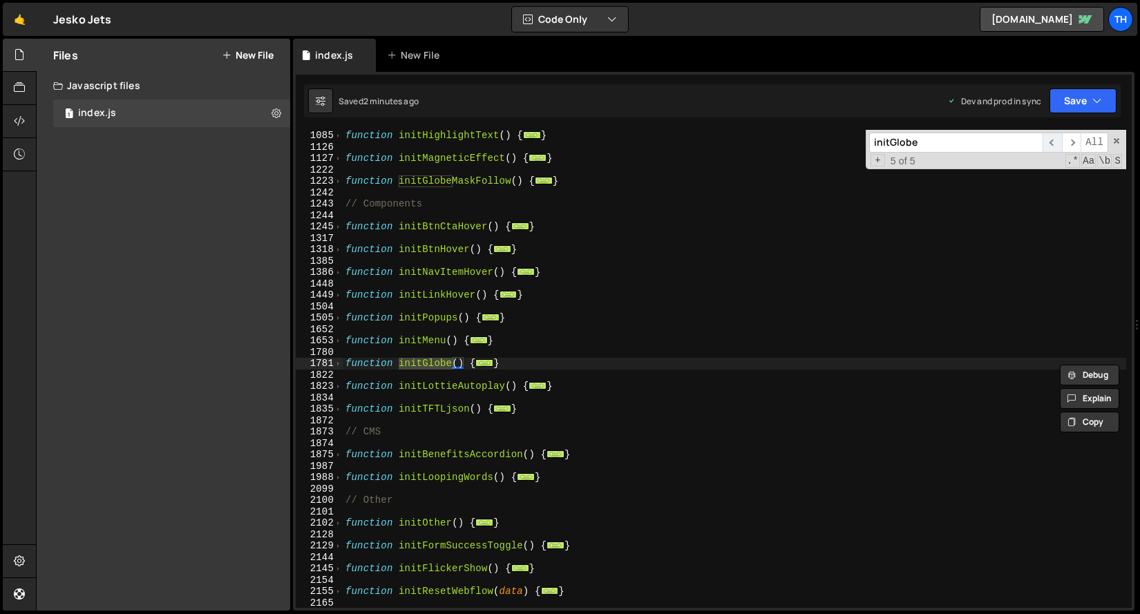
click at [1049, 149] on span "​" at bounding box center [1052, 143] width 19 height 20
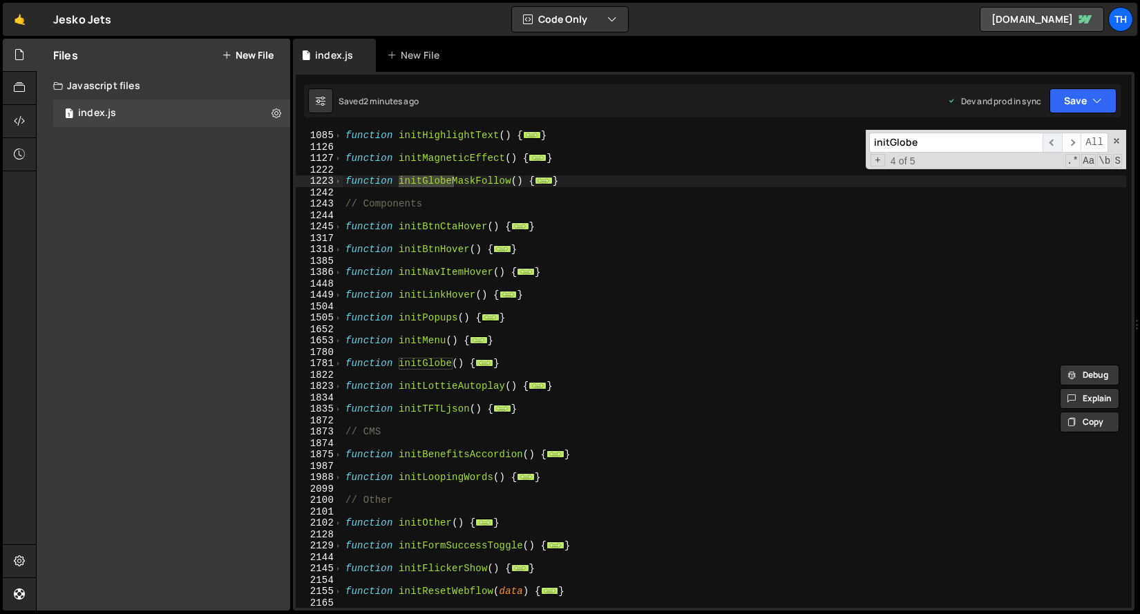
click at [1049, 149] on span "​" at bounding box center [1052, 143] width 19 height 20
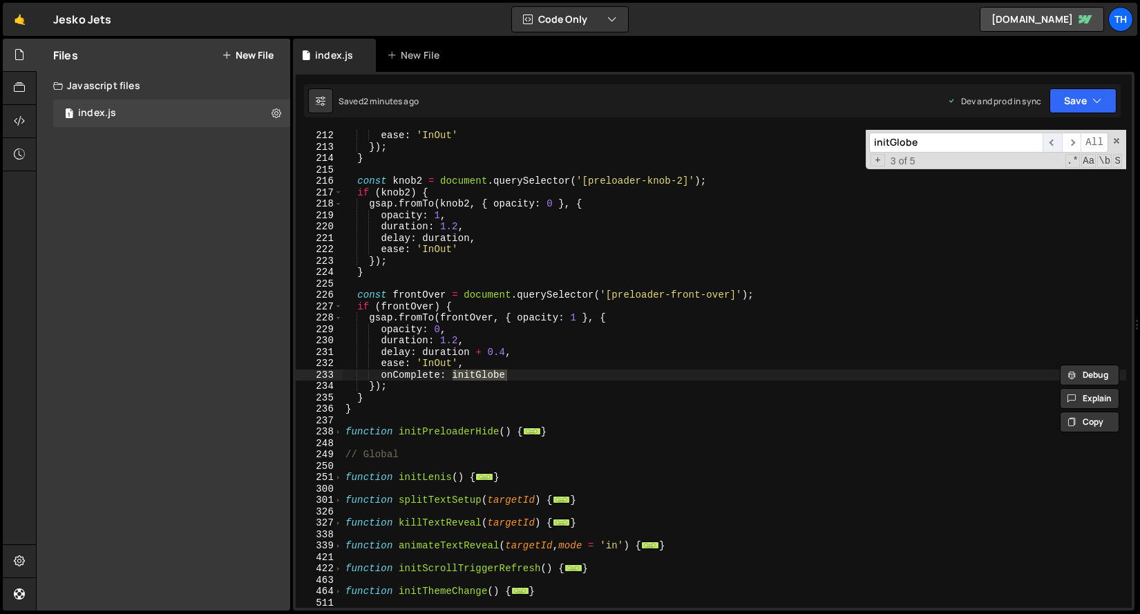
scroll to position [867, 0]
click at [384, 375] on div "ease : 'InOut' }) ; } const knob2 = document . querySelector ( '[preloader-knob…" at bounding box center [735, 380] width 784 height 501
click at [1077, 100] on button "Save" at bounding box center [1083, 100] width 67 height 25
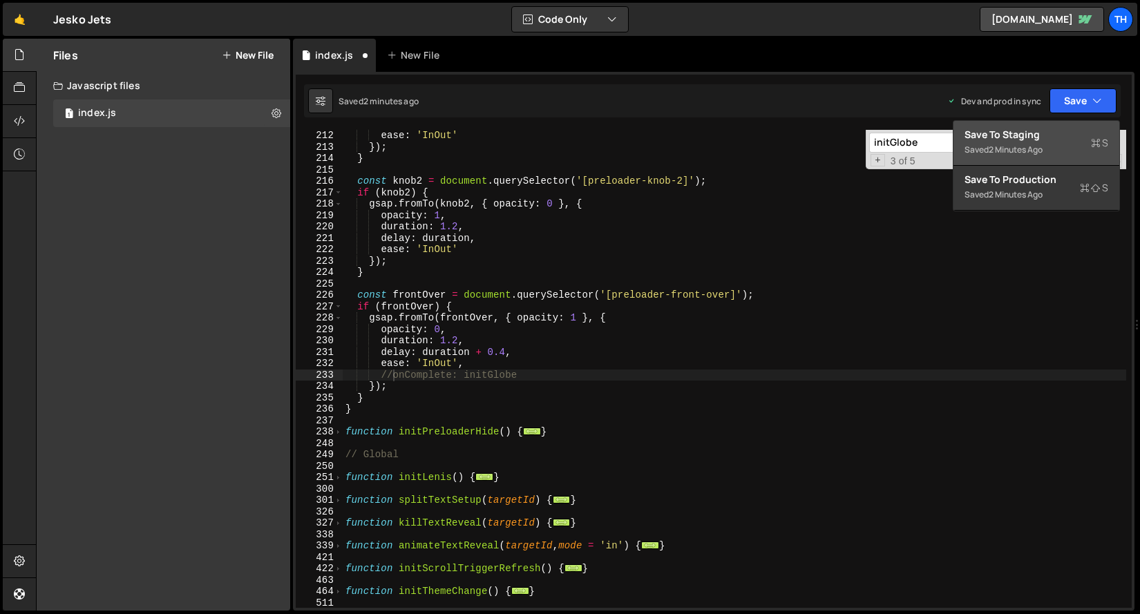
click at [1051, 139] on div "Save to Staging S" at bounding box center [1037, 135] width 144 height 14
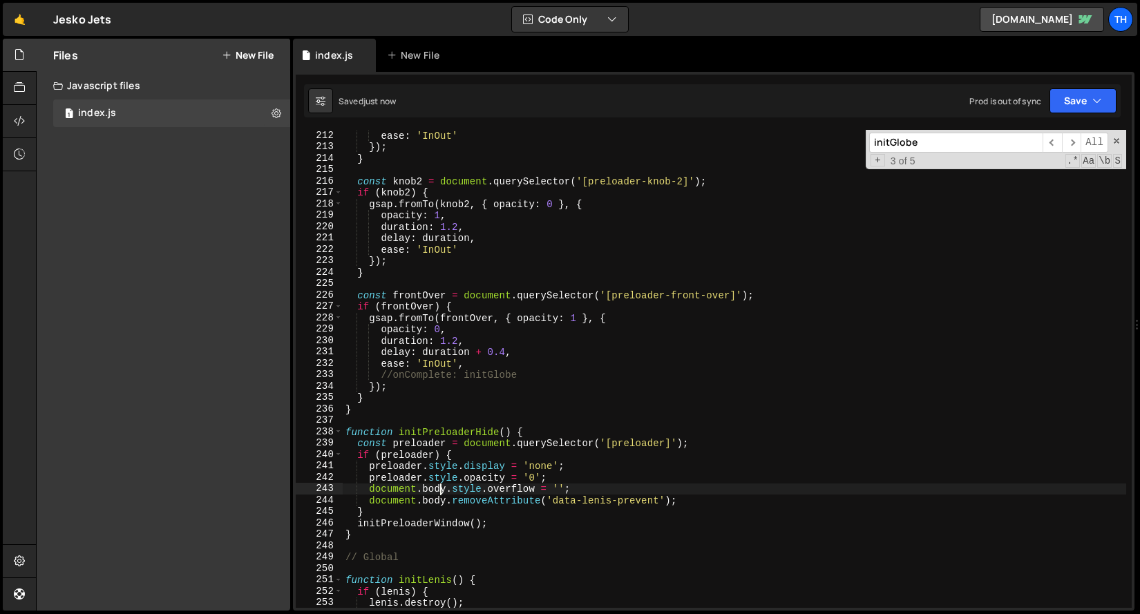
click at [446, 487] on div "ease : 'InOut' }) ; } const knob2 = document . querySelector ( '[preloader-knob…" at bounding box center [735, 380] width 784 height 501
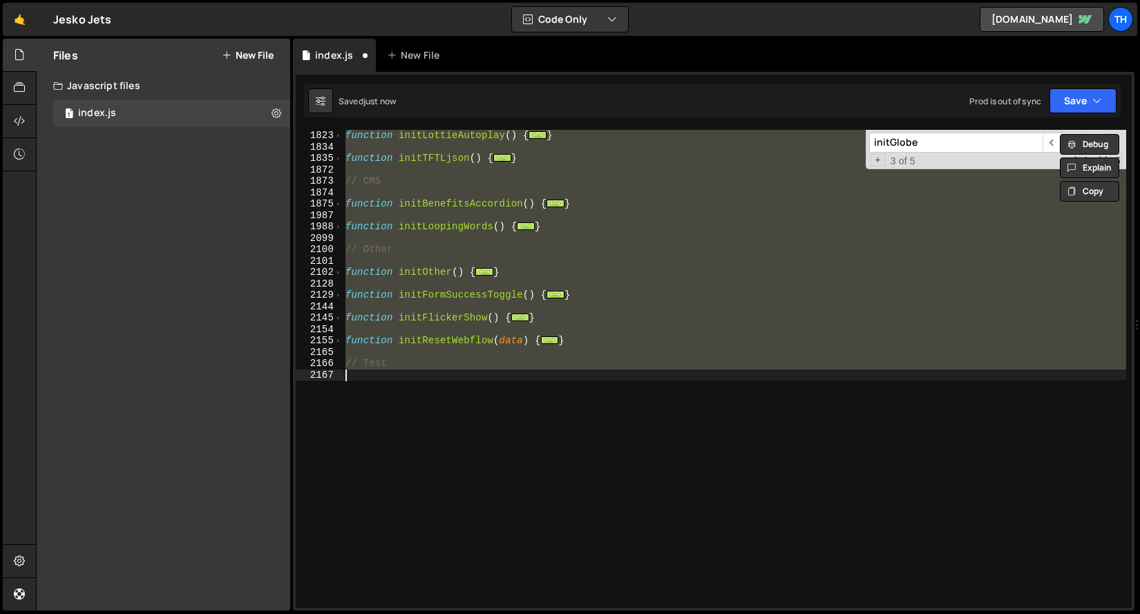
scroll to position [867, 0]
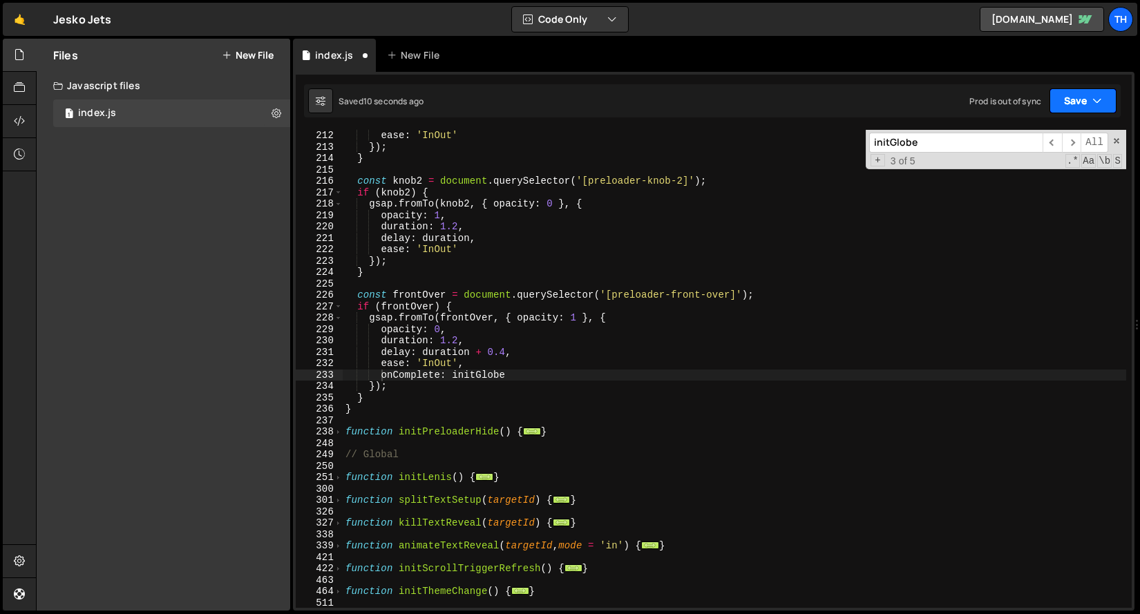
click at [1102, 95] on button "Save" at bounding box center [1083, 100] width 67 height 25
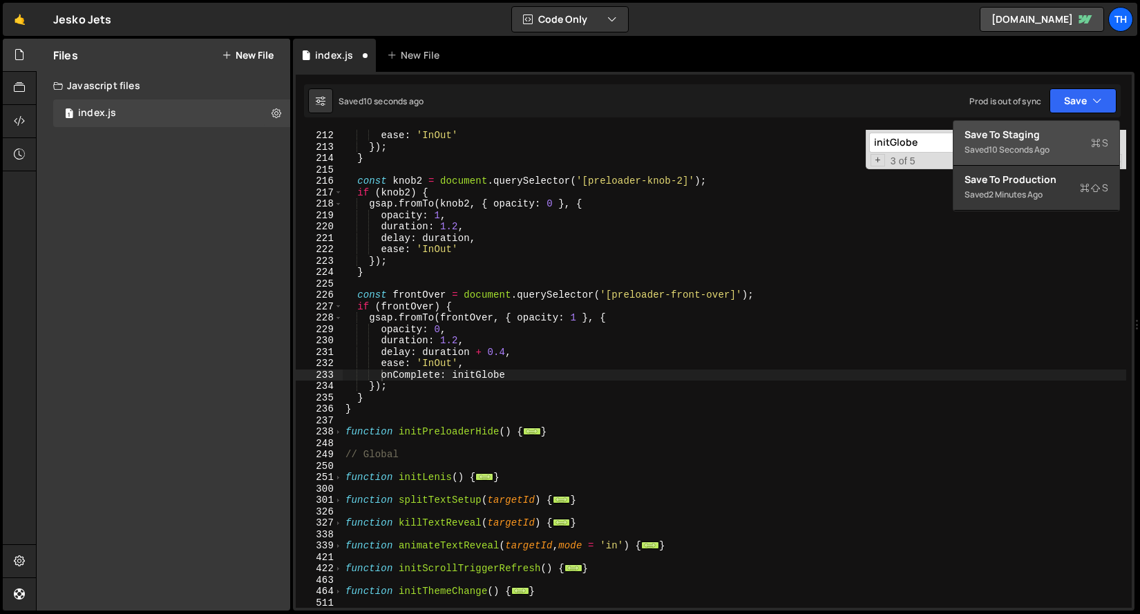
click at [1031, 140] on div "Save to Staging S" at bounding box center [1037, 135] width 144 height 14
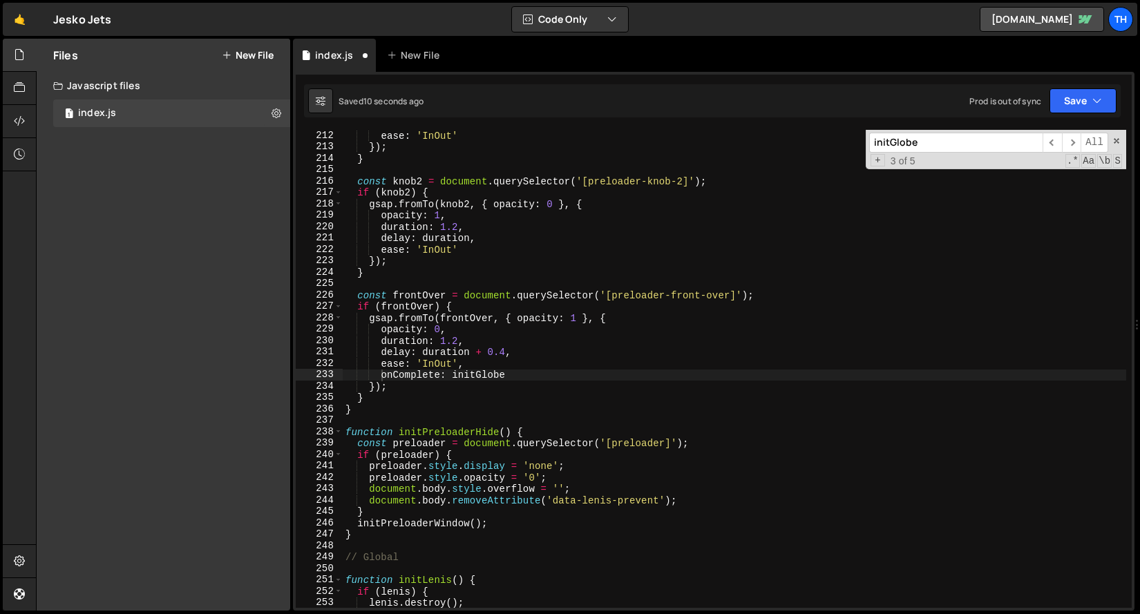
scroll to position [2205, 0]
click at [335, 434] on span at bounding box center [339, 432] width 8 height 12
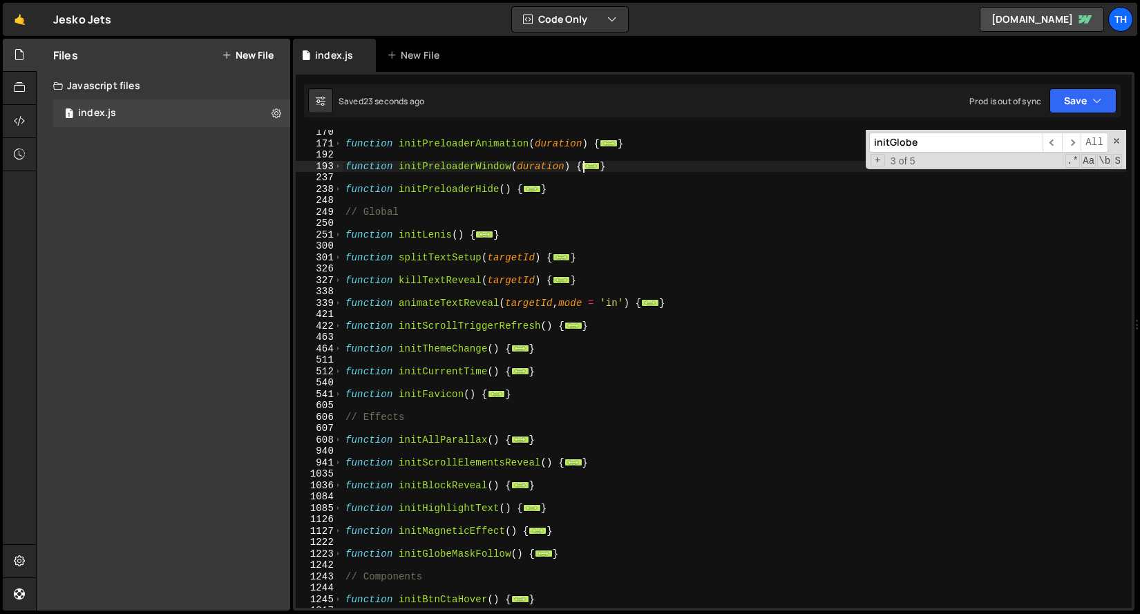
scroll to position [129, 0]
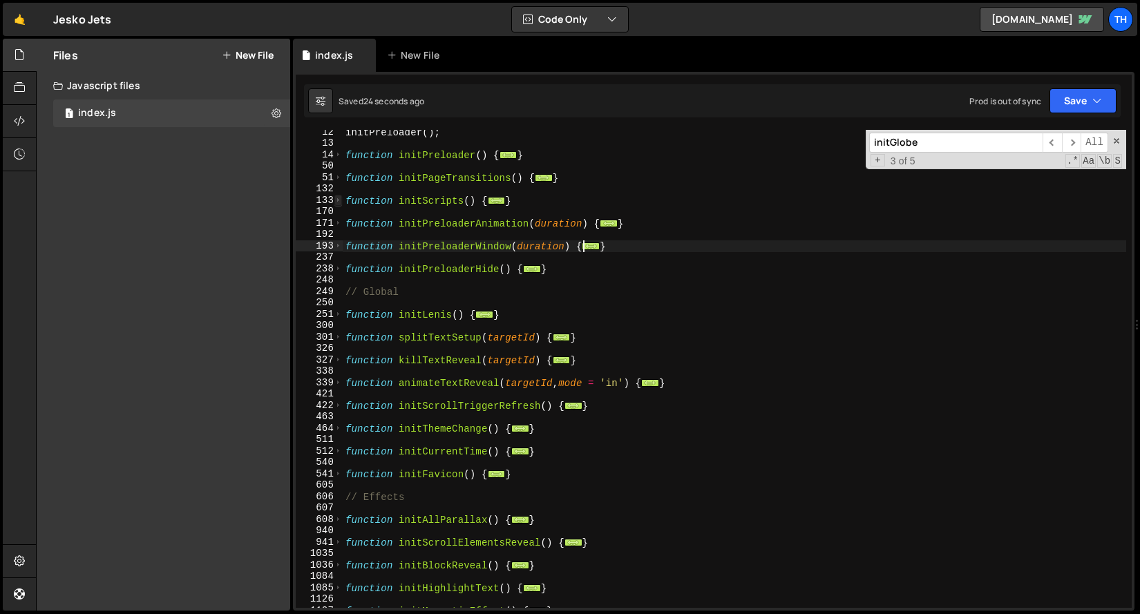
click at [341, 205] on span at bounding box center [339, 201] width 8 height 12
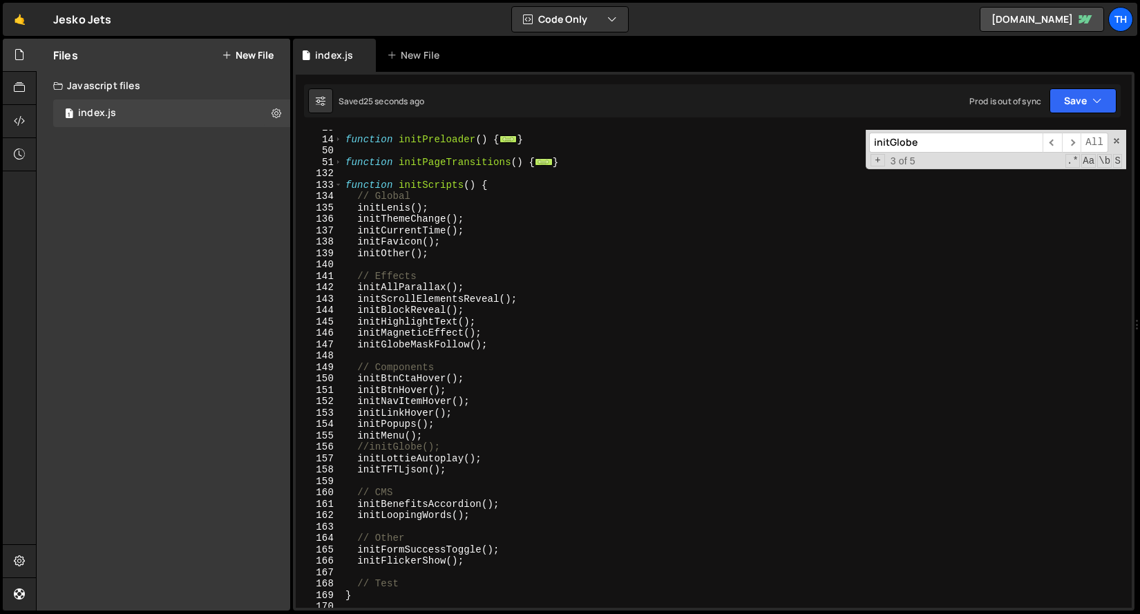
scroll to position [144, 0]
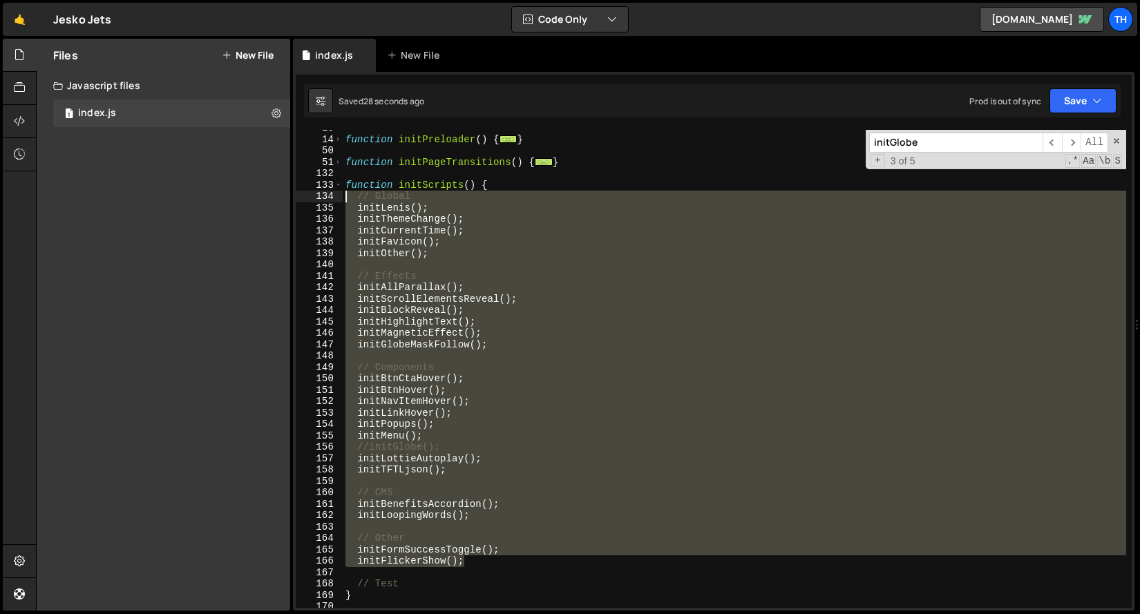
drag, startPoint x: 480, startPoint y: 565, endPoint x: 319, endPoint y: 200, distance: 398.0
click at [319, 200] on div "onComplete: initGlobe 13 14 50 51 132 133 134 135 136 137 138 139 140 141 142 1…" at bounding box center [714, 369] width 836 height 478
type textarea "// Global initLenis();"
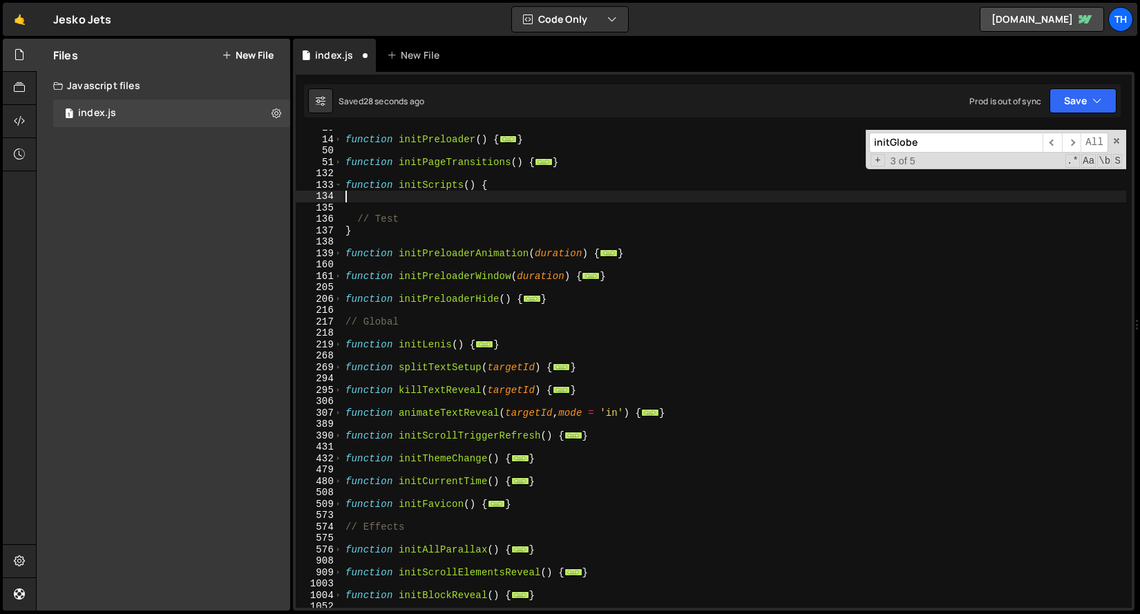
scroll to position [0, 0]
click at [1080, 106] on button "Save" at bounding box center [1083, 100] width 67 height 25
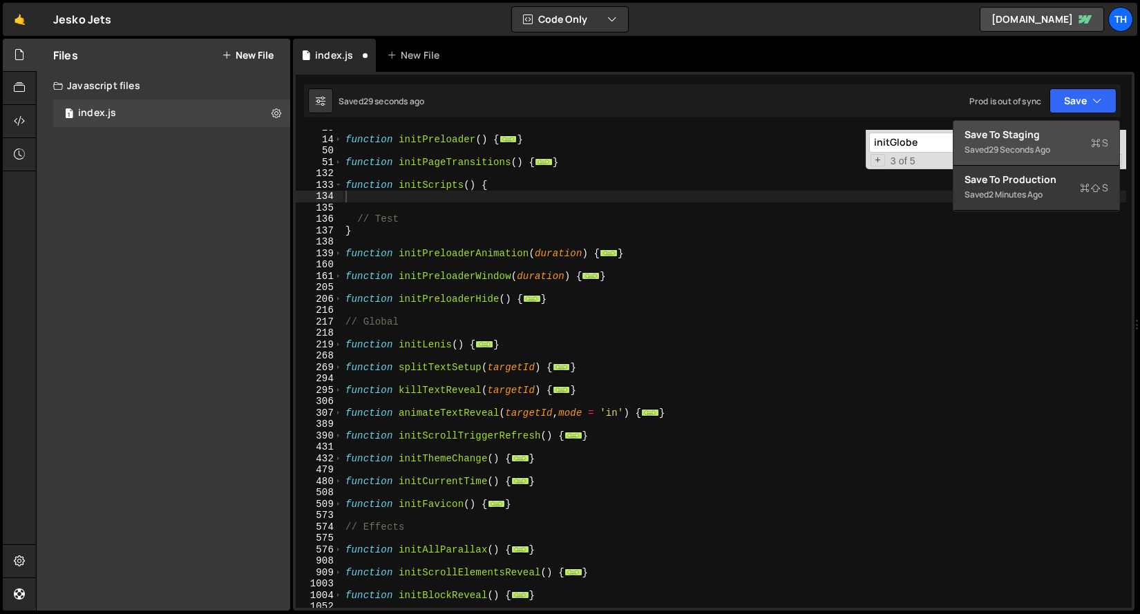
click at [1057, 158] on button "Save to Staging S Saved 29 seconds ago" at bounding box center [1037, 143] width 166 height 45
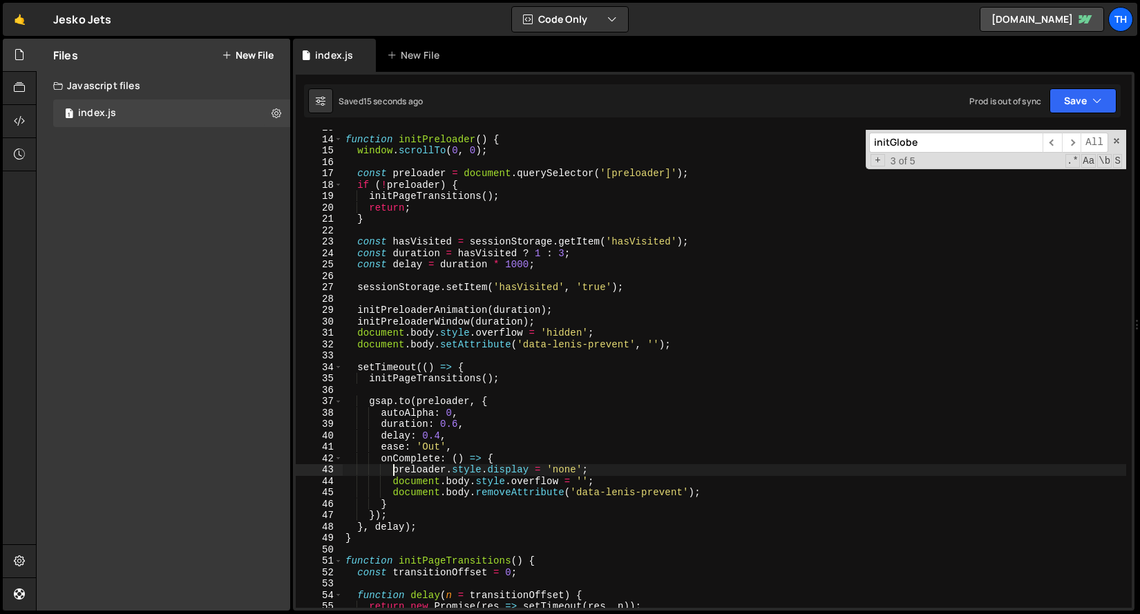
click at [399, 468] on div "function initPreloader ( ) { window . scrollTo ( 0 , 0 ) ; const preloader = do…" at bounding box center [735, 372] width 784 height 501
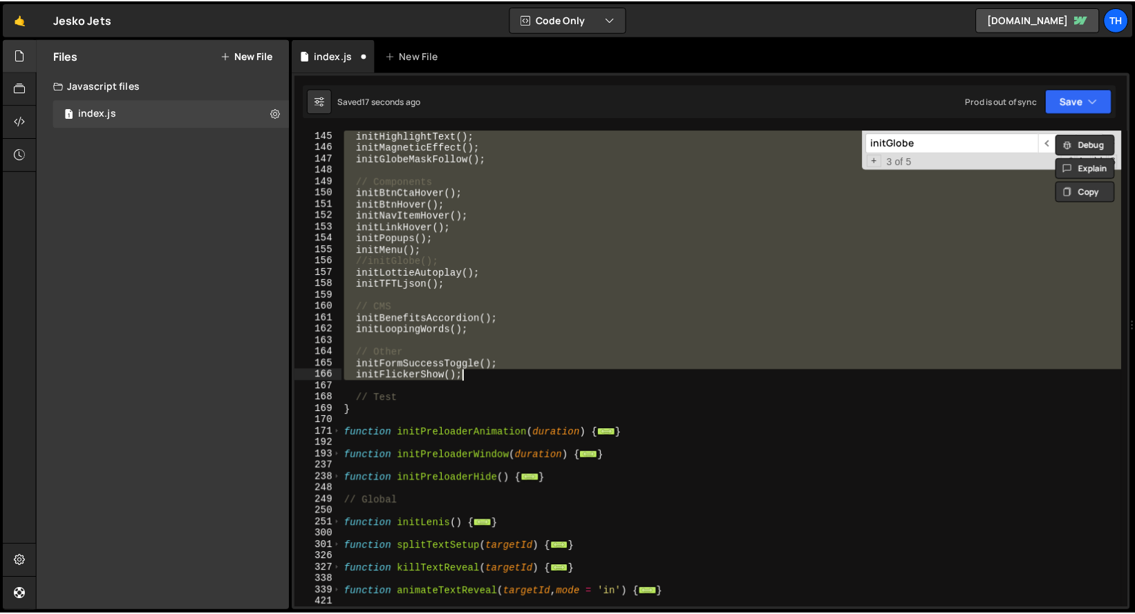
scroll to position [168, 0]
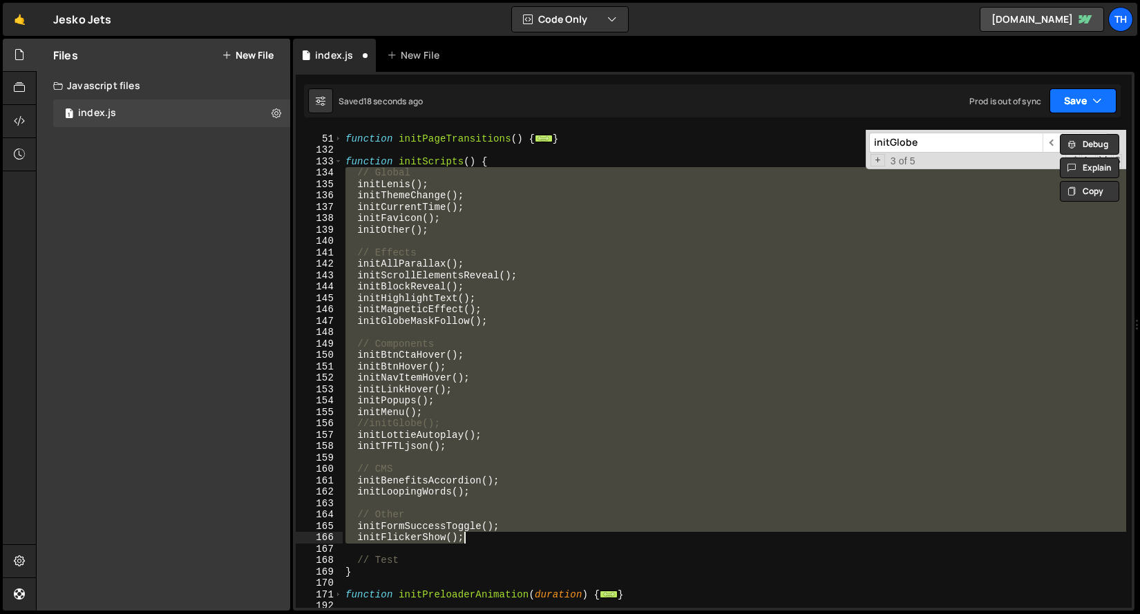
click at [1113, 99] on button "Save" at bounding box center [1083, 100] width 67 height 25
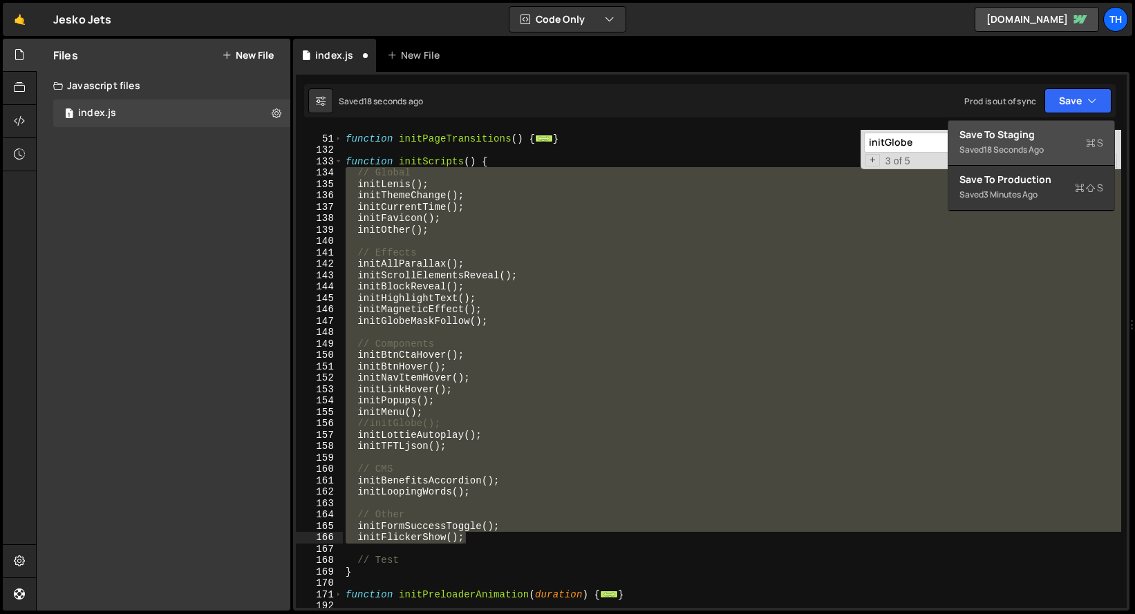
click at [1069, 131] on div "Save to Staging S" at bounding box center [1031, 135] width 144 height 14
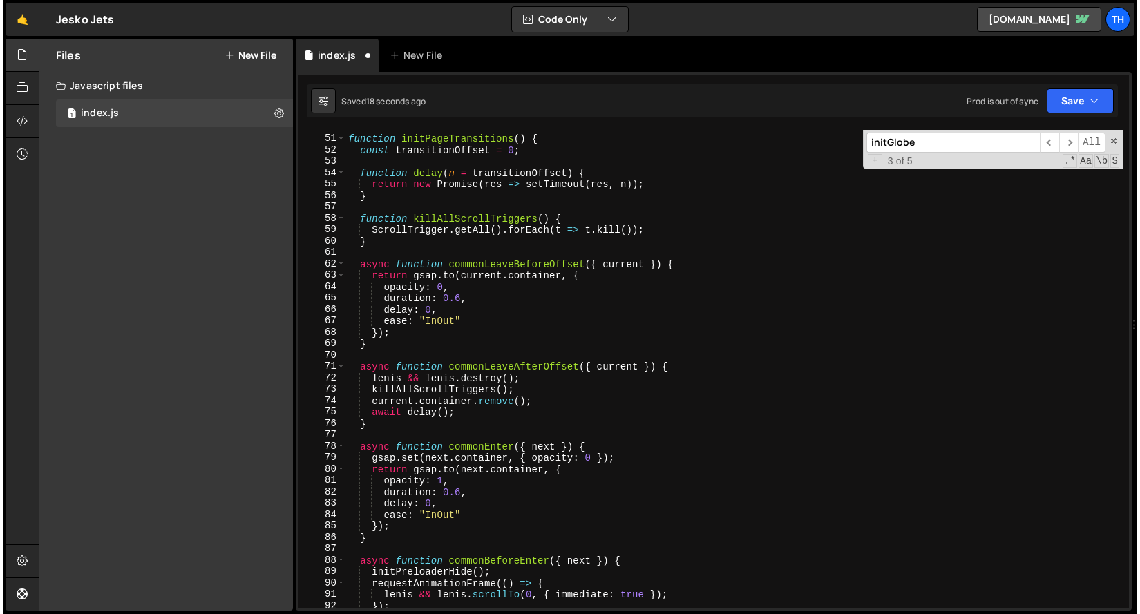
scroll to position [520, 0]
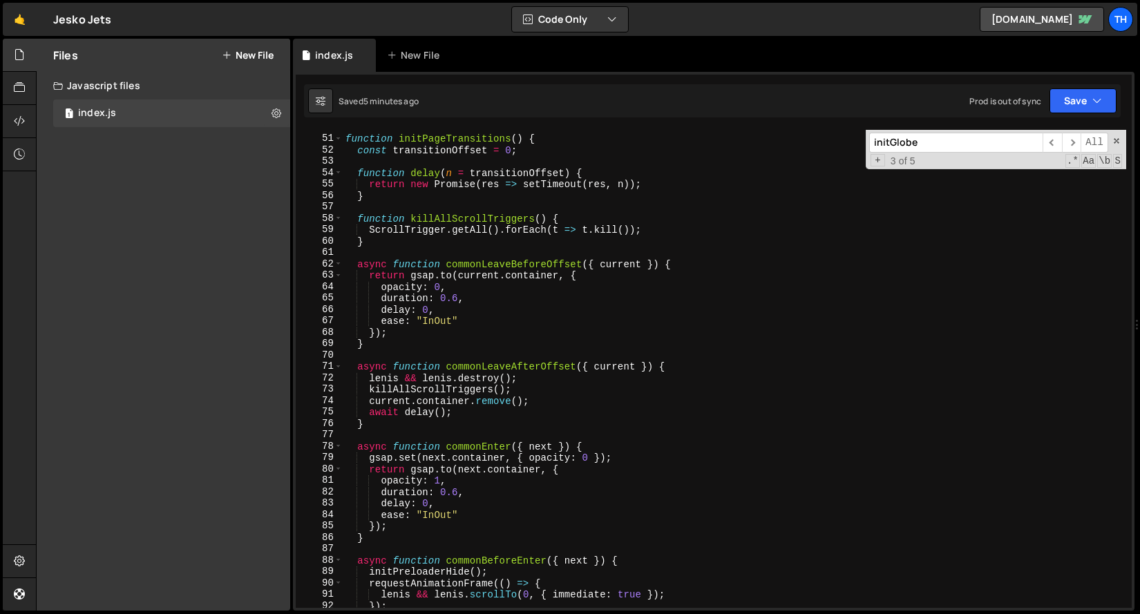
click at [342, 136] on div "51" at bounding box center [319, 139] width 47 height 12
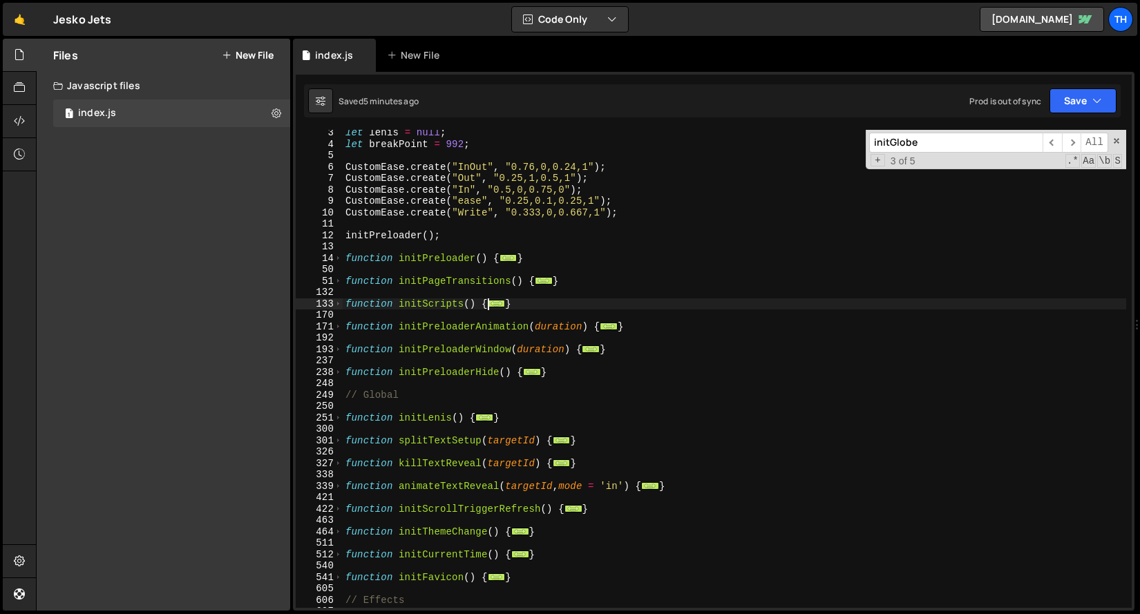
scroll to position [0, 0]
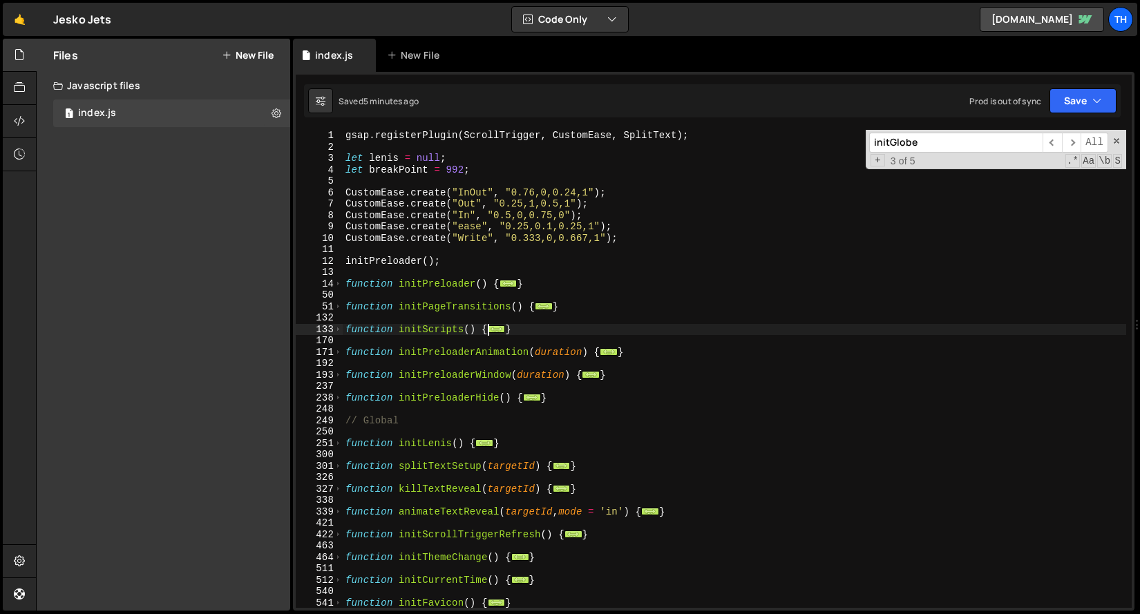
type textarea "// Test"
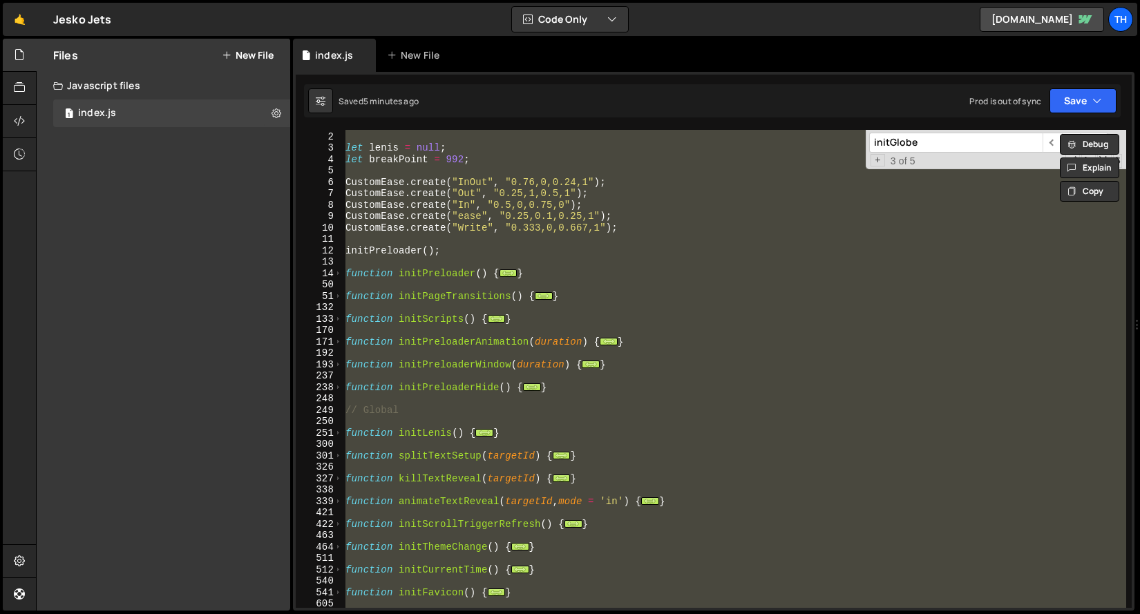
scroll to position [123, 0]
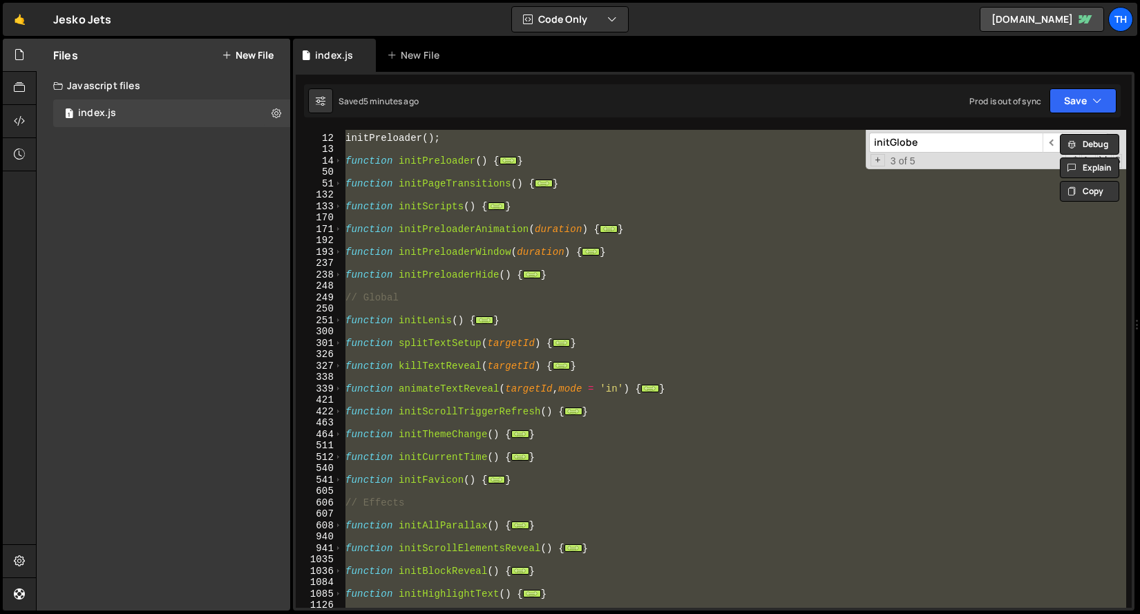
click at [389, 360] on div "initPreloader ( ) ; function initPreloader ( ) { ... } function initPageTransit…" at bounding box center [735, 369] width 784 height 478
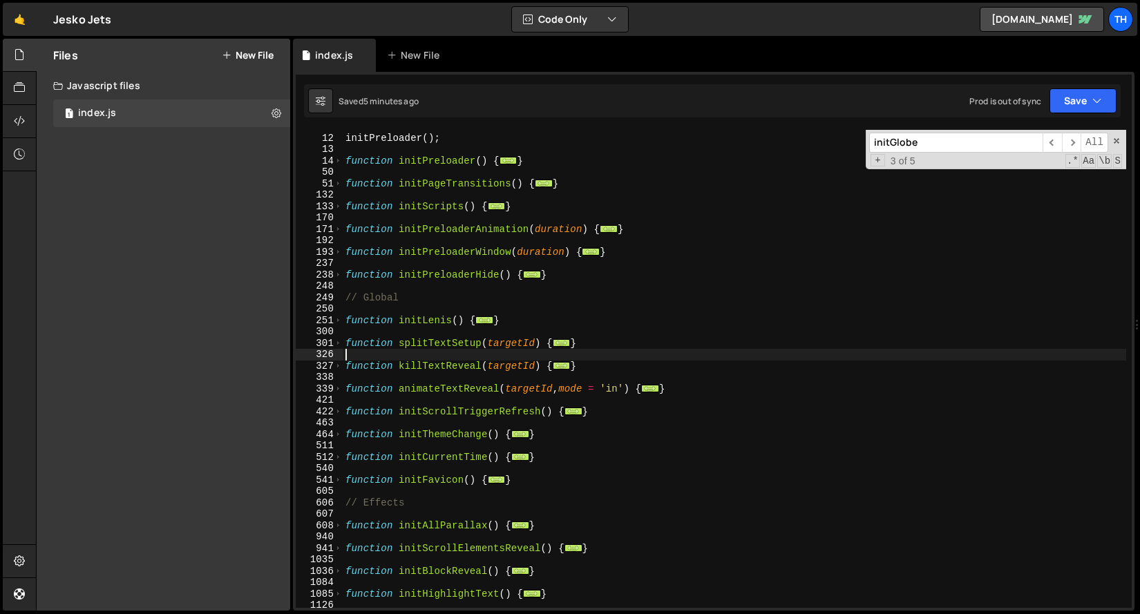
scroll to position [0, 0]
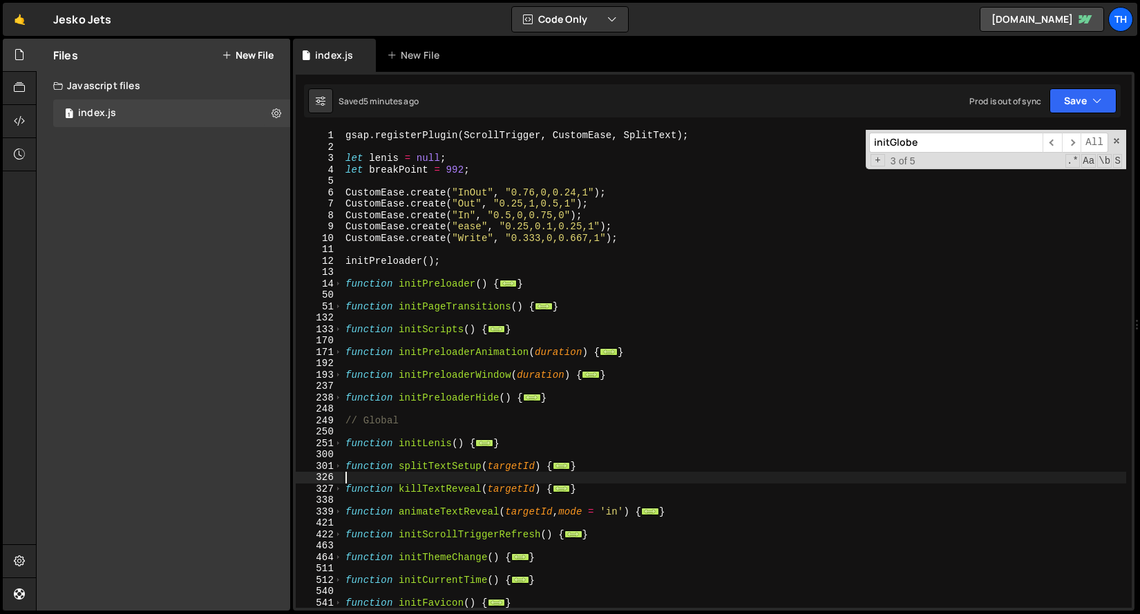
click at [338, 290] on div "50" at bounding box center [319, 296] width 47 height 12
click at [335, 288] on span at bounding box center [339, 285] width 8 height 12
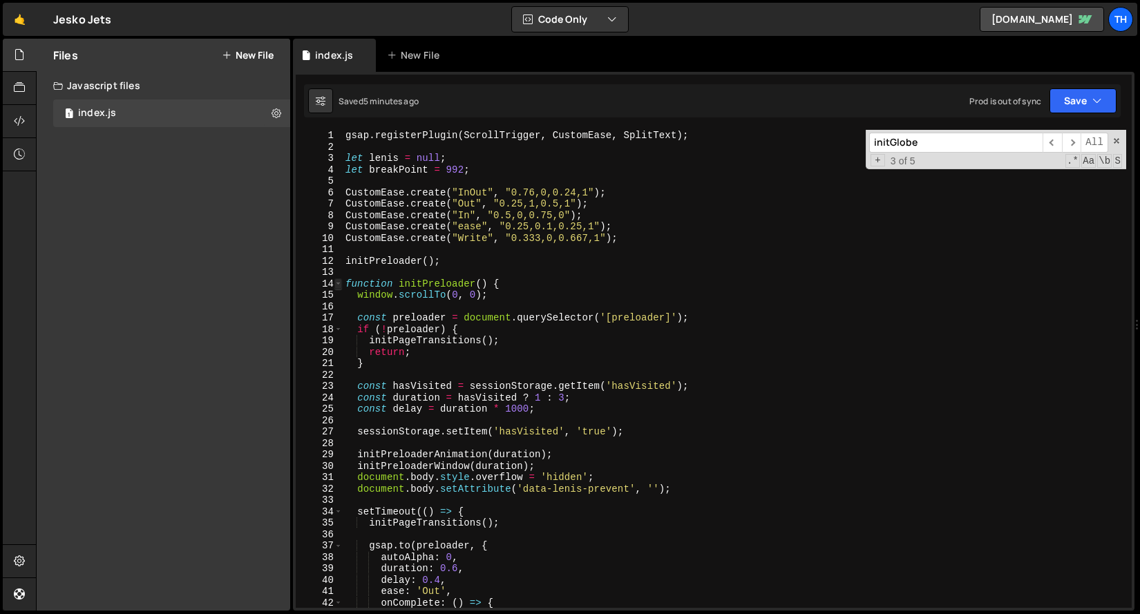
click at [335, 288] on span at bounding box center [339, 285] width 8 height 12
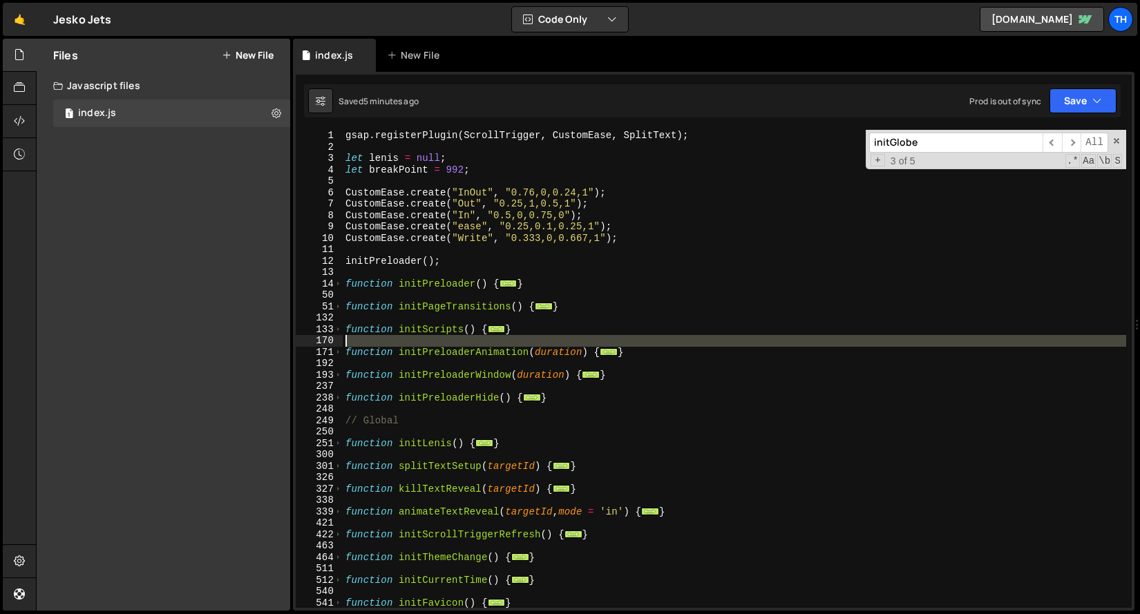
click at [334, 336] on div "170" at bounding box center [319, 341] width 47 height 12
type textarea "function initPreloaderAnimation(duration) {"
click at [346, 321] on div "gsap . registerPlugin ( ScrollTrigger , CustomEase , SplitText ) ; let lenis = …" at bounding box center [735, 380] width 784 height 501
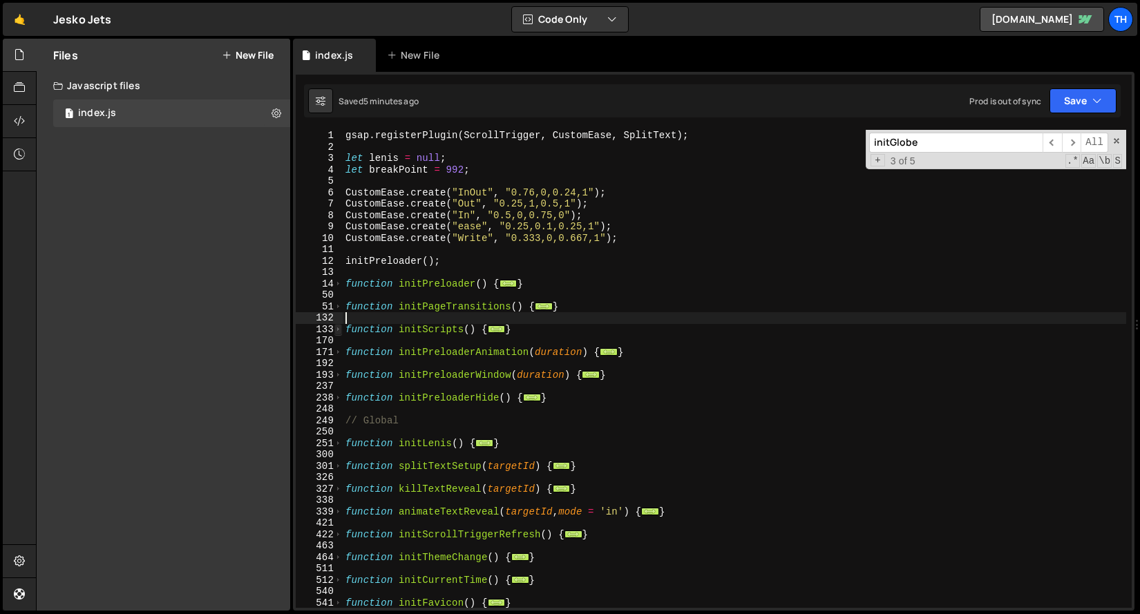
click at [336, 328] on span at bounding box center [339, 330] width 8 height 12
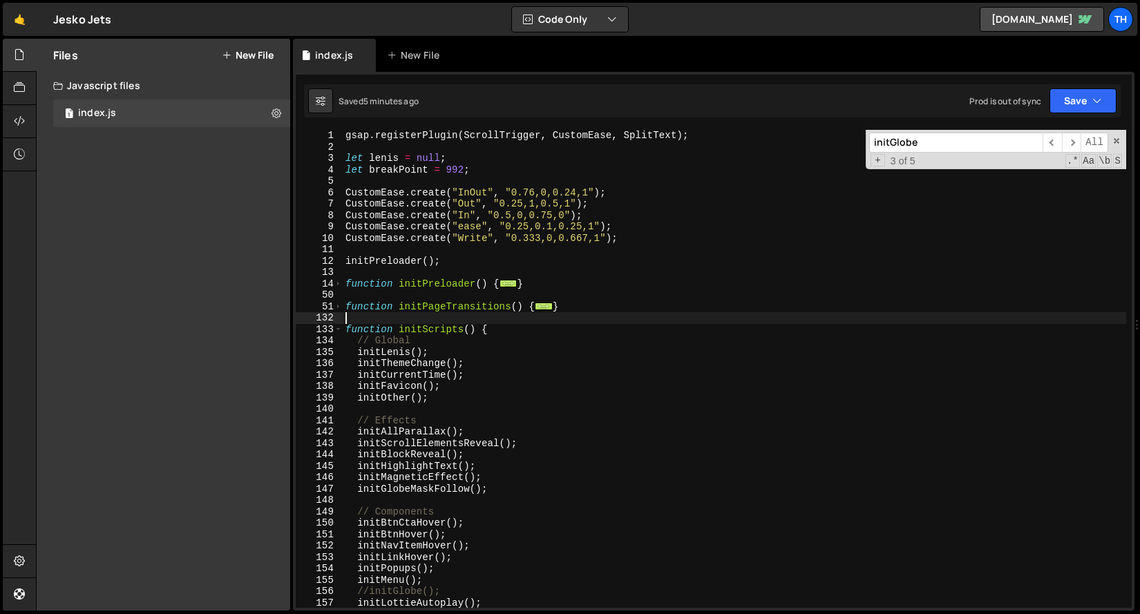
click at [356, 435] on div "gsap . registerPlugin ( ScrollTrigger , CustomEase , SplitText ) ; let lenis = …" at bounding box center [735, 380] width 784 height 501
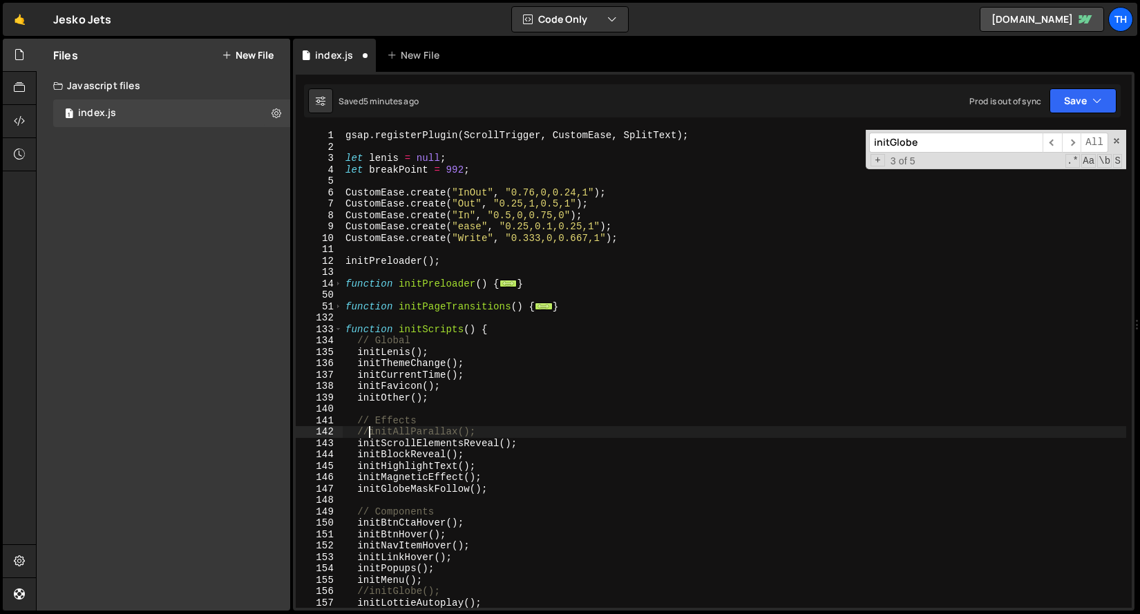
scroll to position [0, 1]
click at [1100, 102] on icon "button" at bounding box center [1098, 101] width 10 height 14
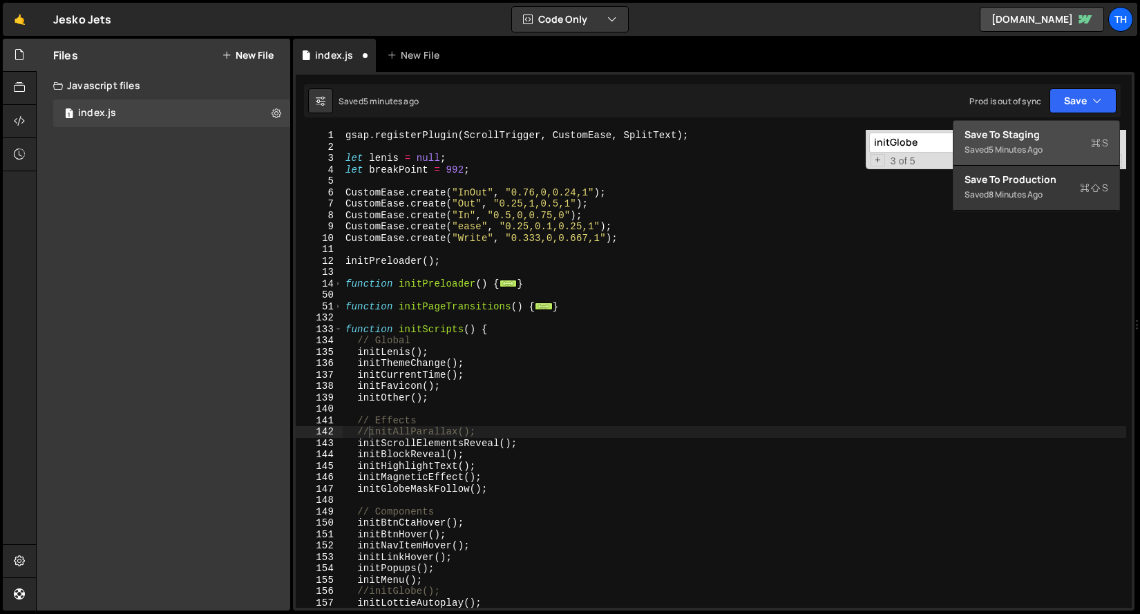
click at [1065, 137] on div "Save to Staging S" at bounding box center [1037, 135] width 144 height 14
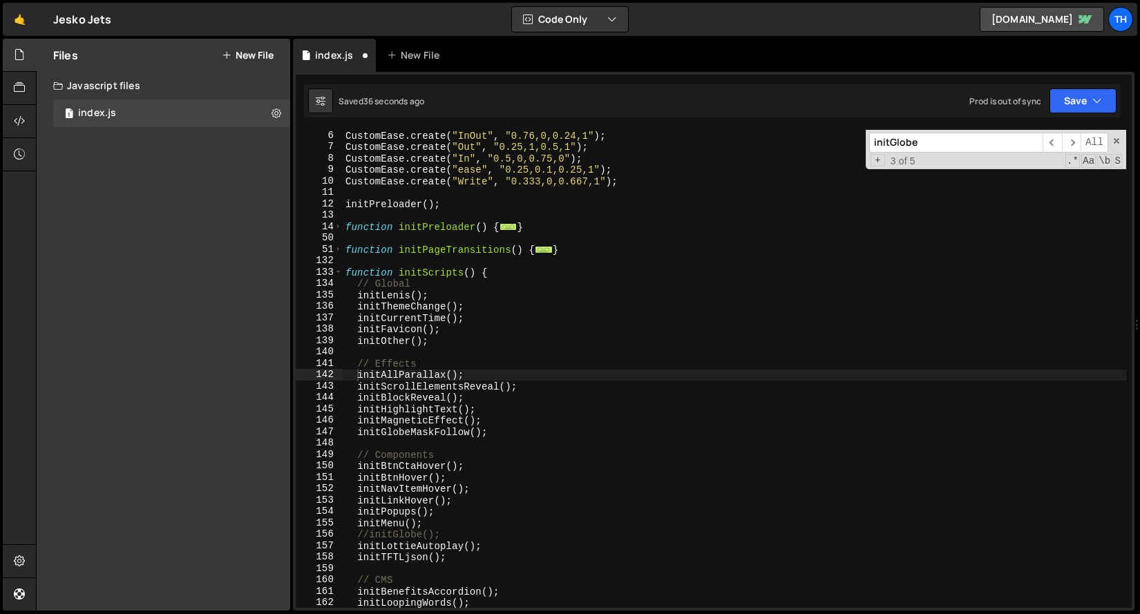
scroll to position [57, 0]
click at [336, 274] on span at bounding box center [339, 273] width 8 height 12
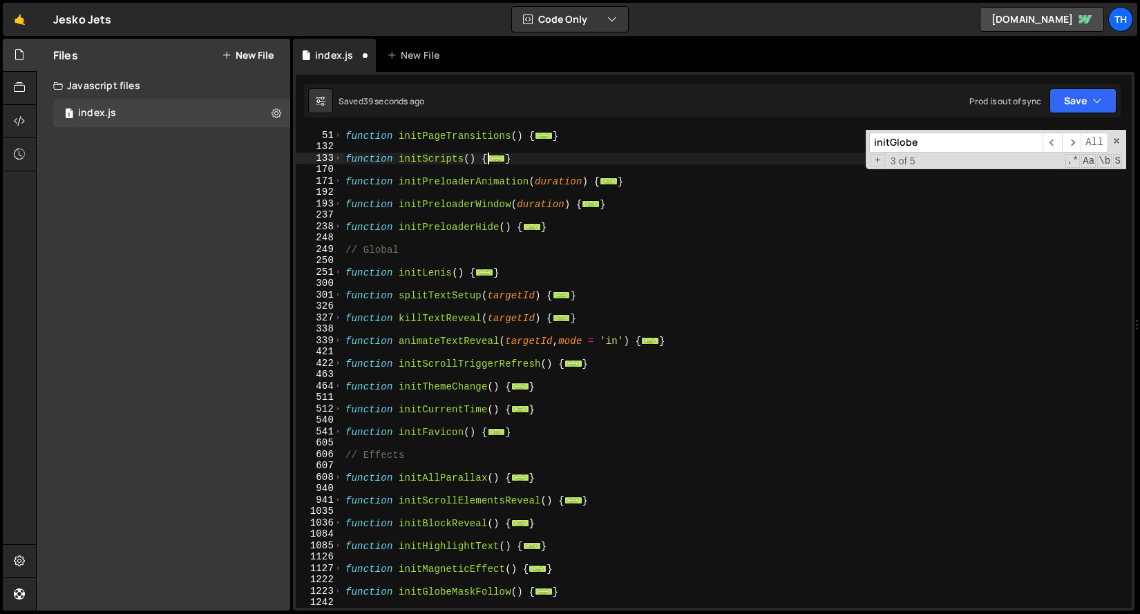
scroll to position [256, 0]
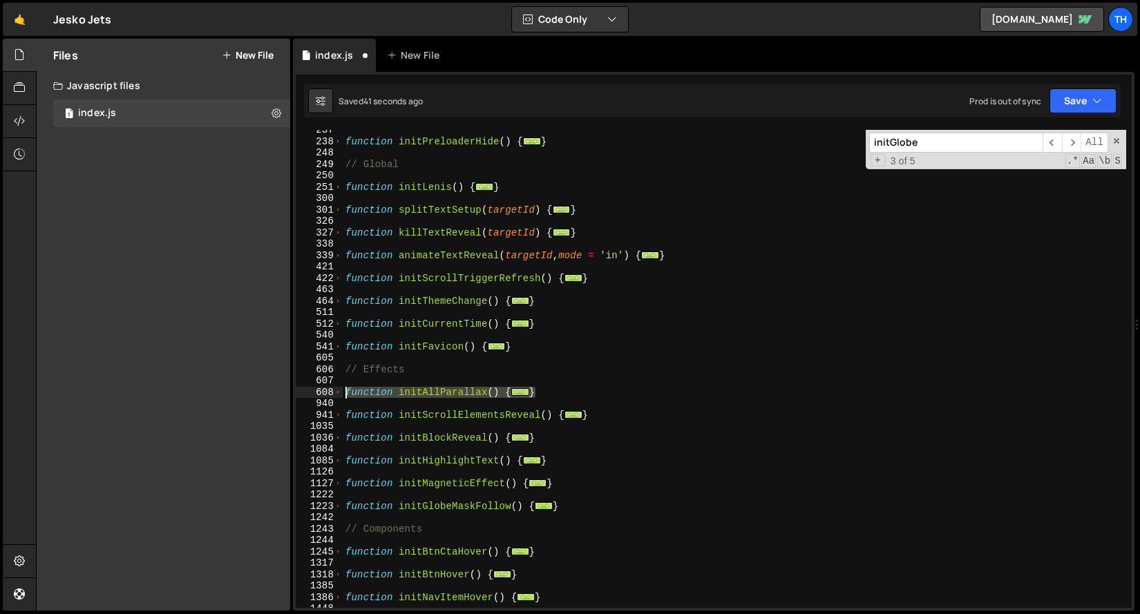
drag, startPoint x: 556, startPoint y: 388, endPoint x: 284, endPoint y: 389, distance: 272.3
click at [284, 389] on div "Files New File Javascript files 1 index.js 0 CSS files Copy share link Edit Fil…" at bounding box center [588, 325] width 1104 height 573
paste textarea "}"
type textarea "}"
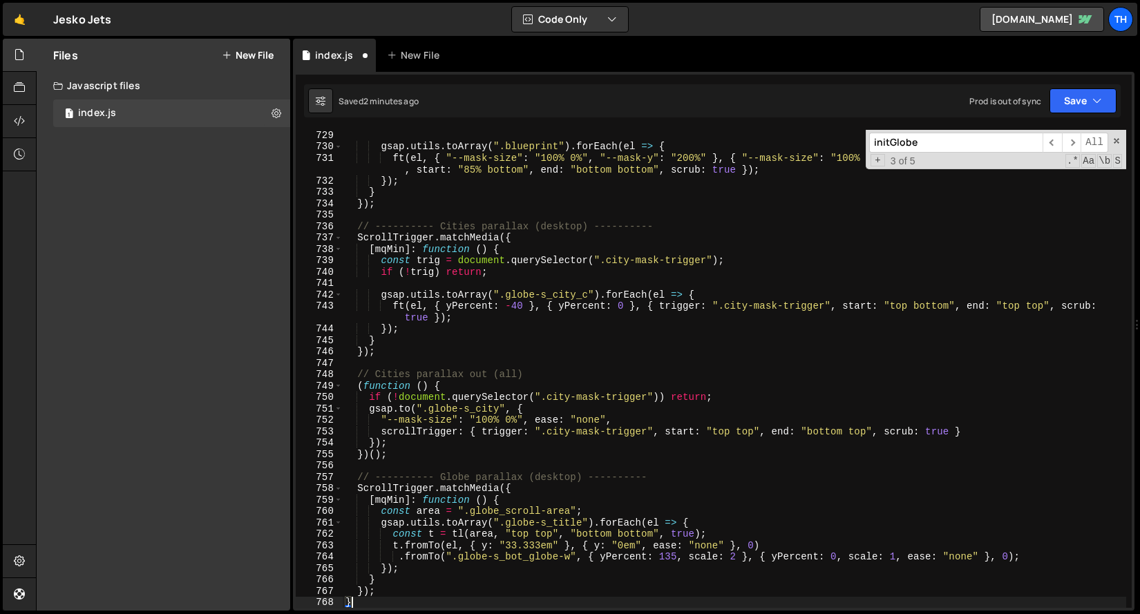
scroll to position [1928, 0]
click at [1086, 97] on button "Save" at bounding box center [1083, 100] width 67 height 25
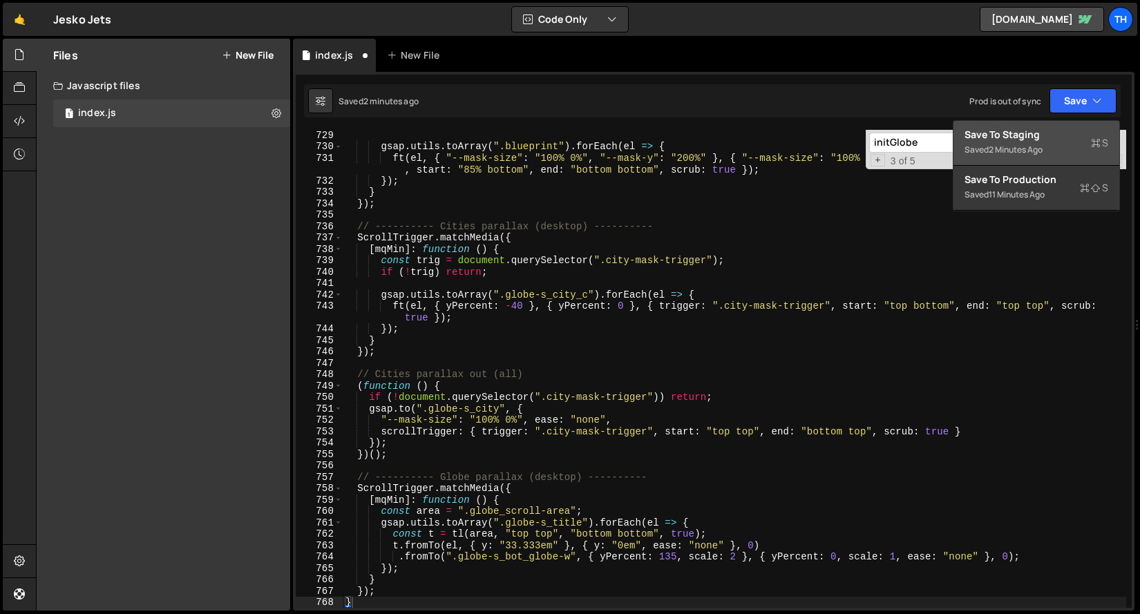
click at [1044, 129] on div "Save to Staging S" at bounding box center [1037, 135] width 144 height 14
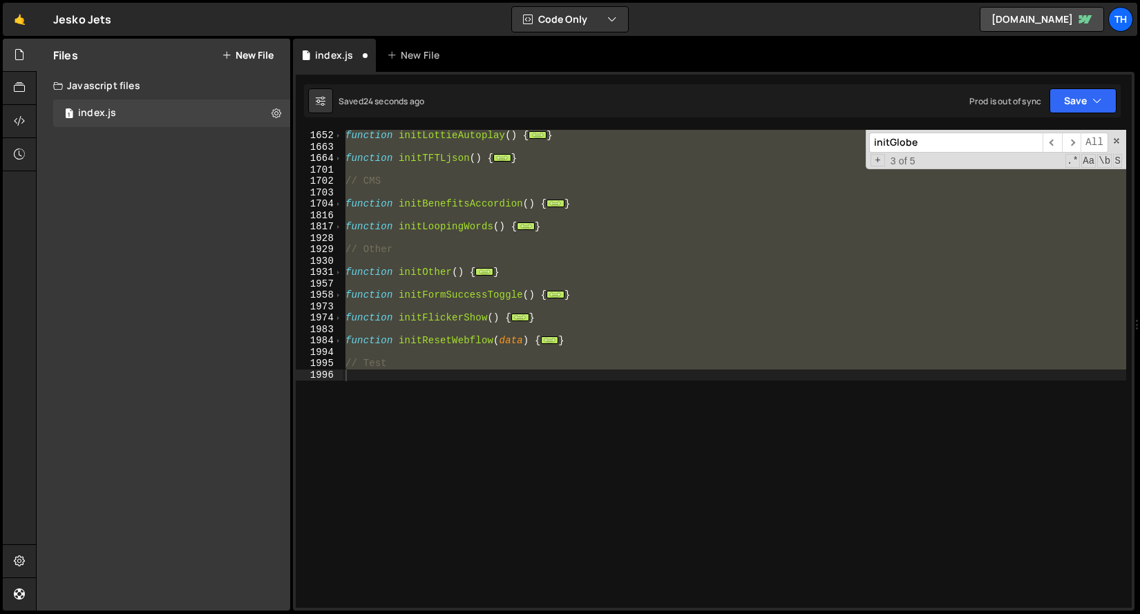
scroll to position [274, 0]
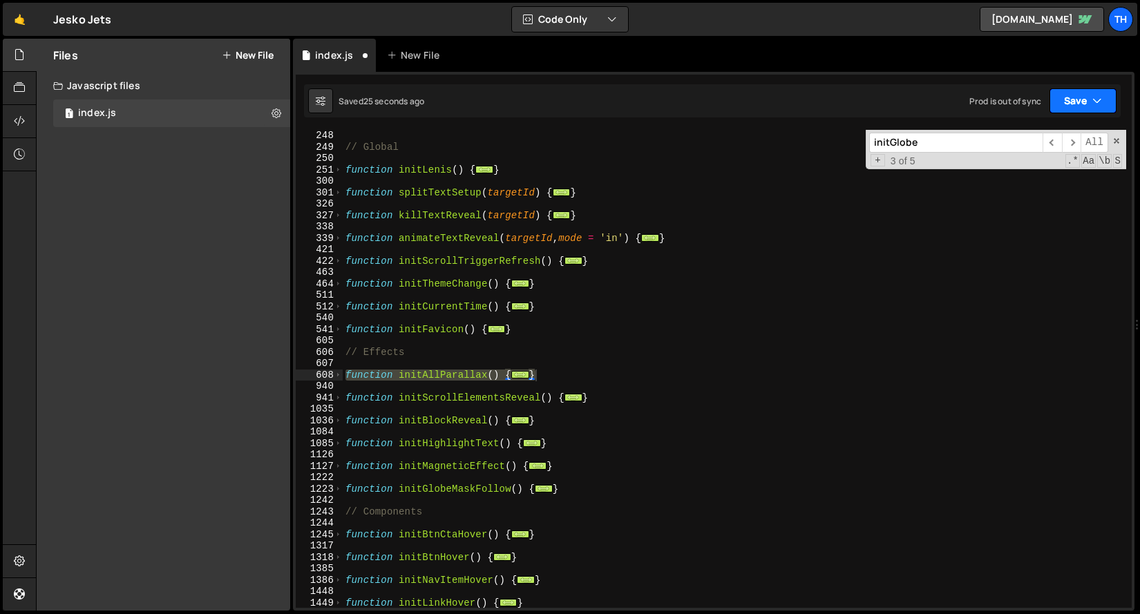
click at [1087, 107] on button "Save" at bounding box center [1083, 100] width 67 height 25
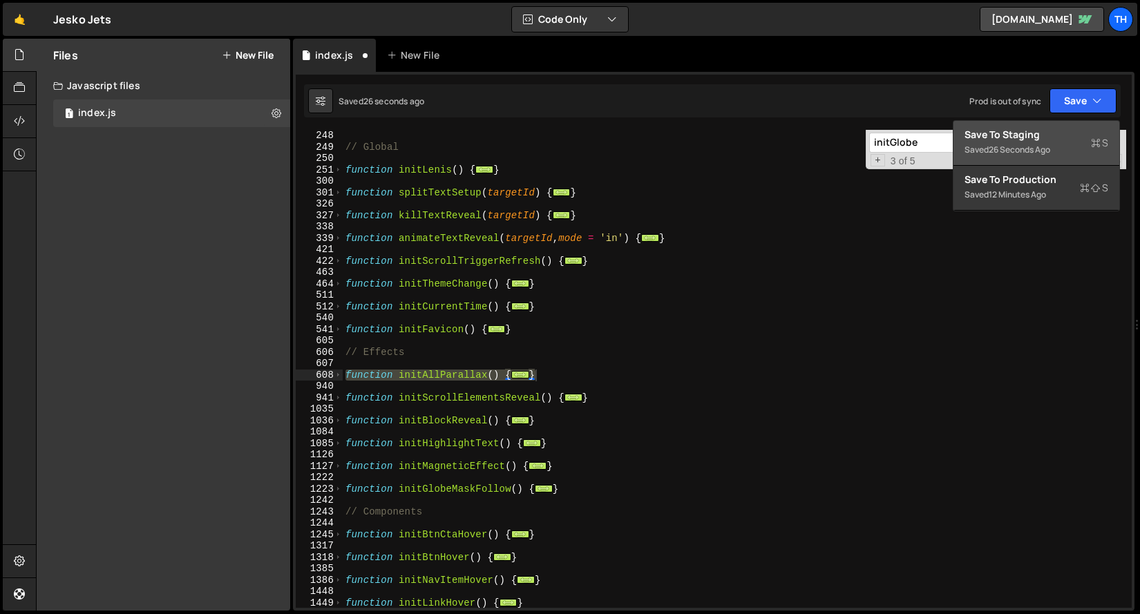
click at [1066, 133] on div "Save to Staging S" at bounding box center [1037, 135] width 144 height 14
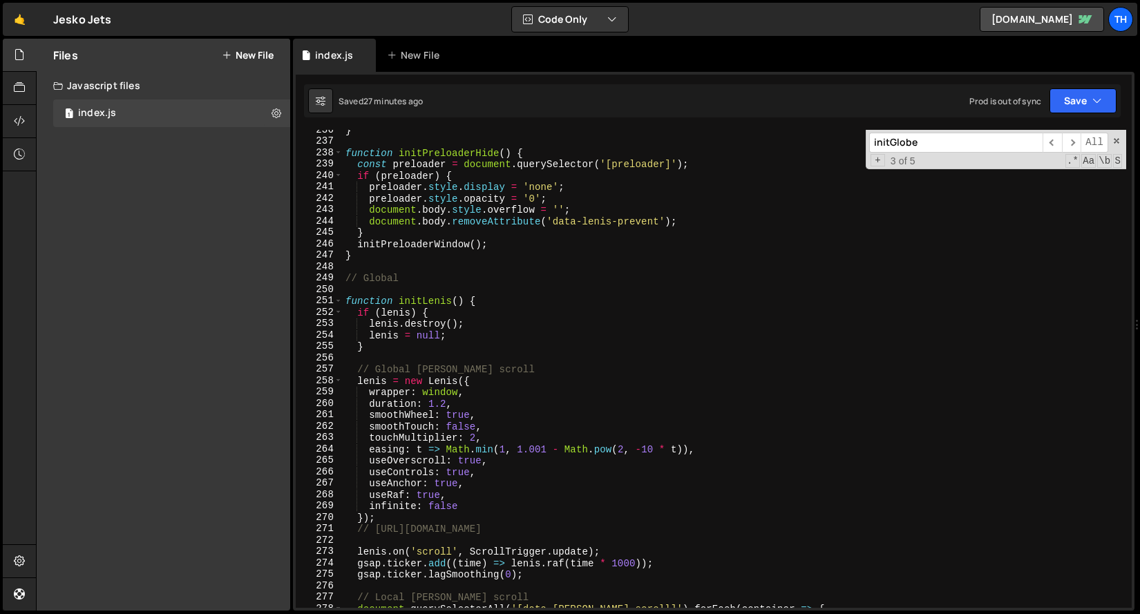
scroll to position [2461, 0]
click at [424, 254] on div "} function initPreloaderHide ( ) { const preloader = document . querySelector (…" at bounding box center [735, 374] width 784 height 501
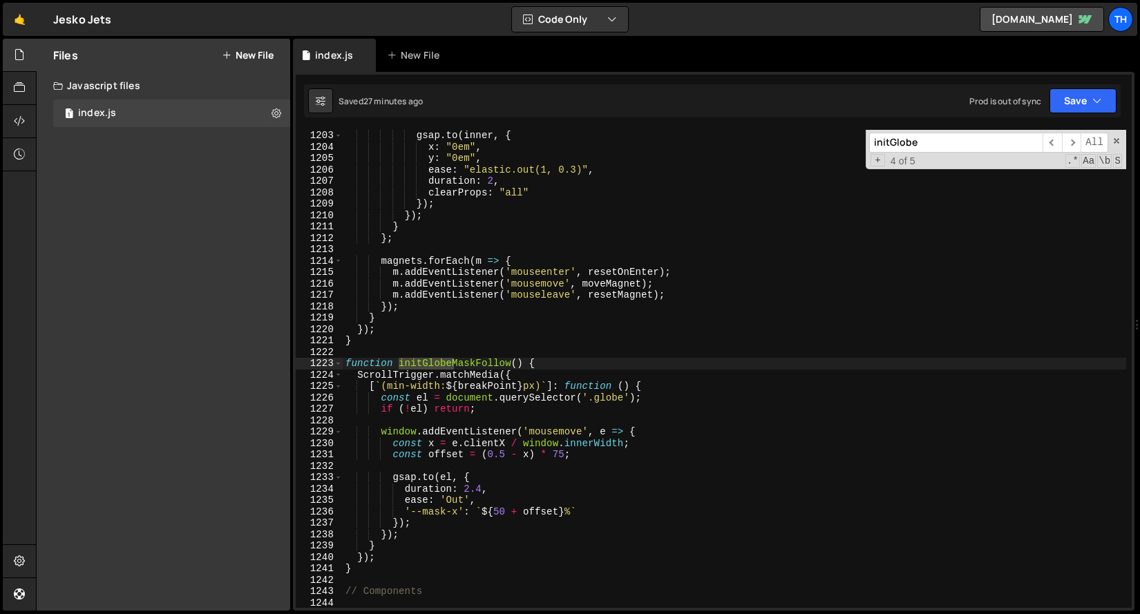
scroll to position [12562, 0]
type input "с"
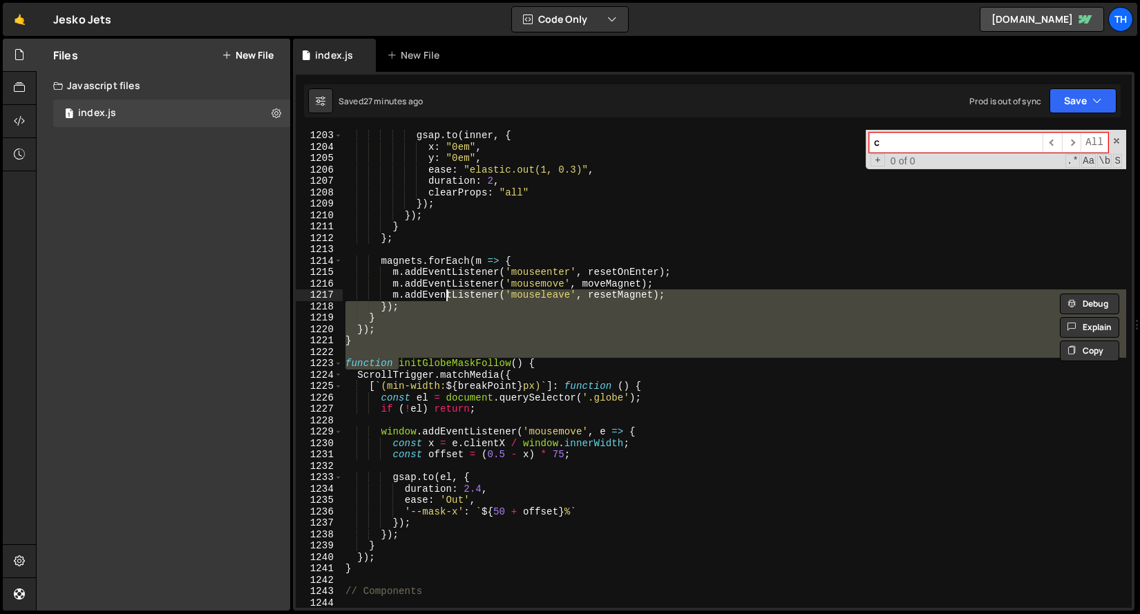
click at [449, 299] on div "gsap . to ( inner , { x : "0em" , y : "0em" , ease : "elastic.out(1, 0.3)" , du…" at bounding box center [735, 380] width 784 height 501
click at [411, 327] on div "gsap . to ( inner , { x : "0em" , y : "0em" , ease : "elastic.out(1, 0.3)" , du…" at bounding box center [735, 369] width 784 height 478
type textarea "});"
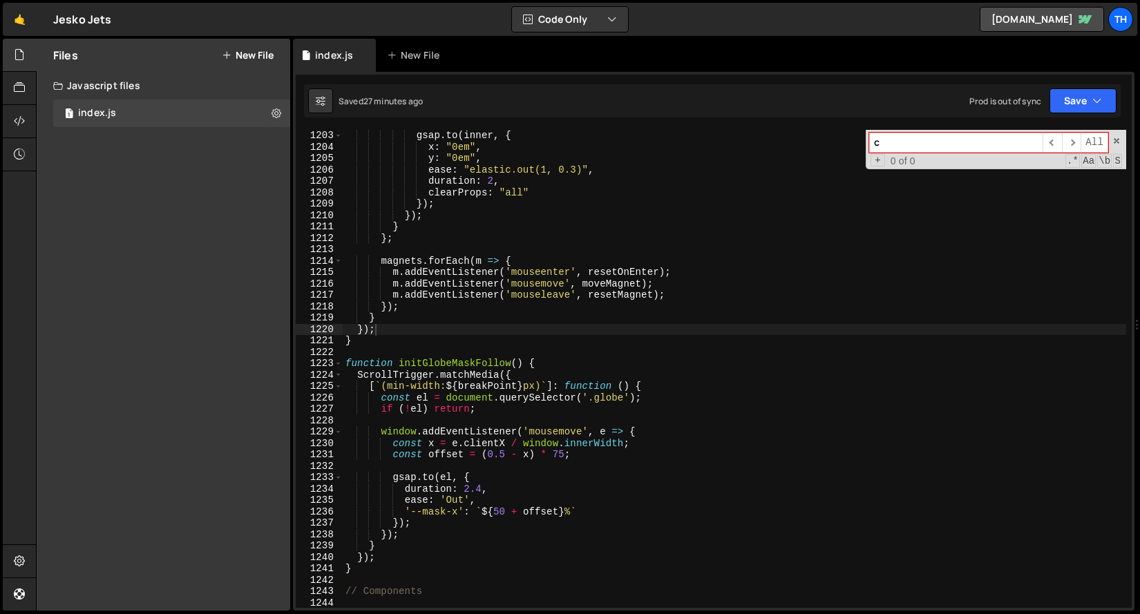
click at [901, 150] on input "с" at bounding box center [955, 143] width 173 height 20
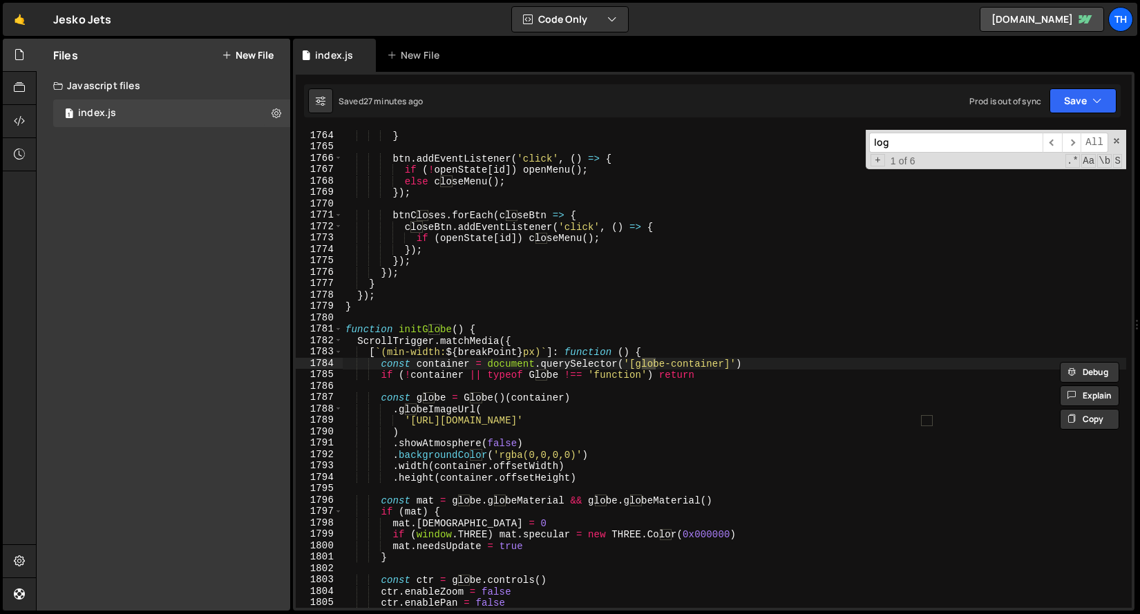
scroll to position [6365, 0]
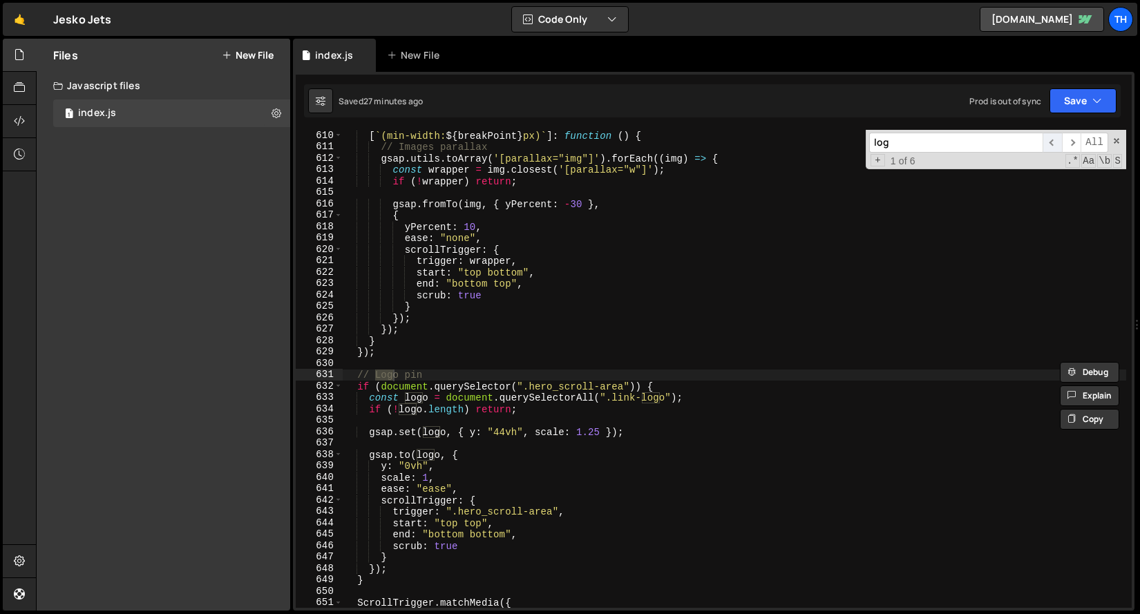
type input "log"
click at [1056, 146] on span "​" at bounding box center [1052, 143] width 19 height 20
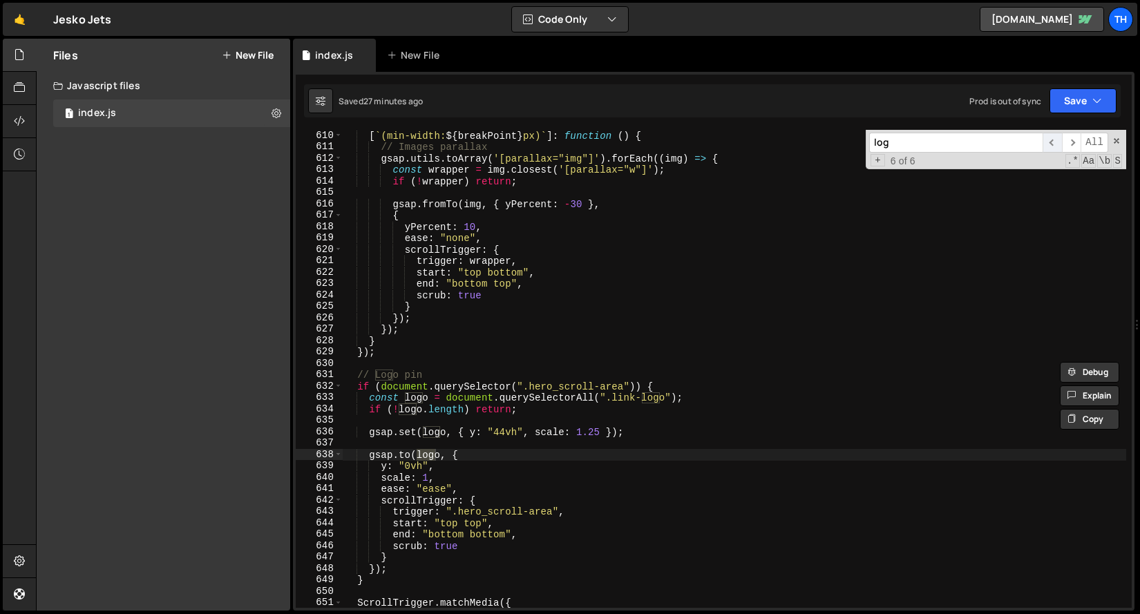
click at [1056, 145] on span "​" at bounding box center [1052, 143] width 19 height 20
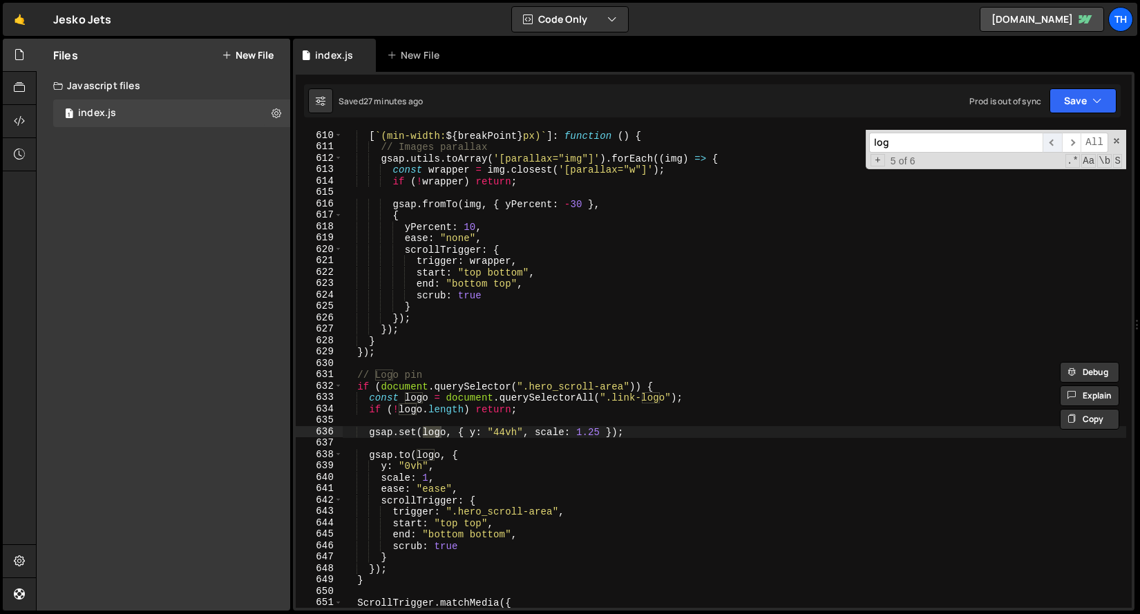
click at [1056, 145] on span "​" at bounding box center [1052, 143] width 19 height 20
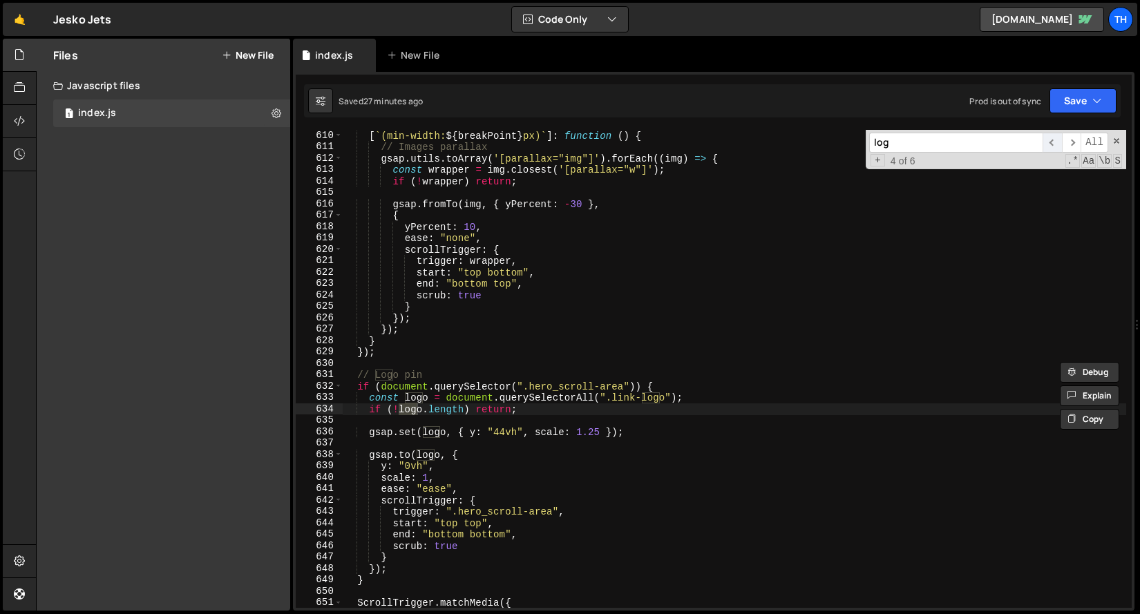
click at [1056, 145] on span "​" at bounding box center [1052, 143] width 19 height 20
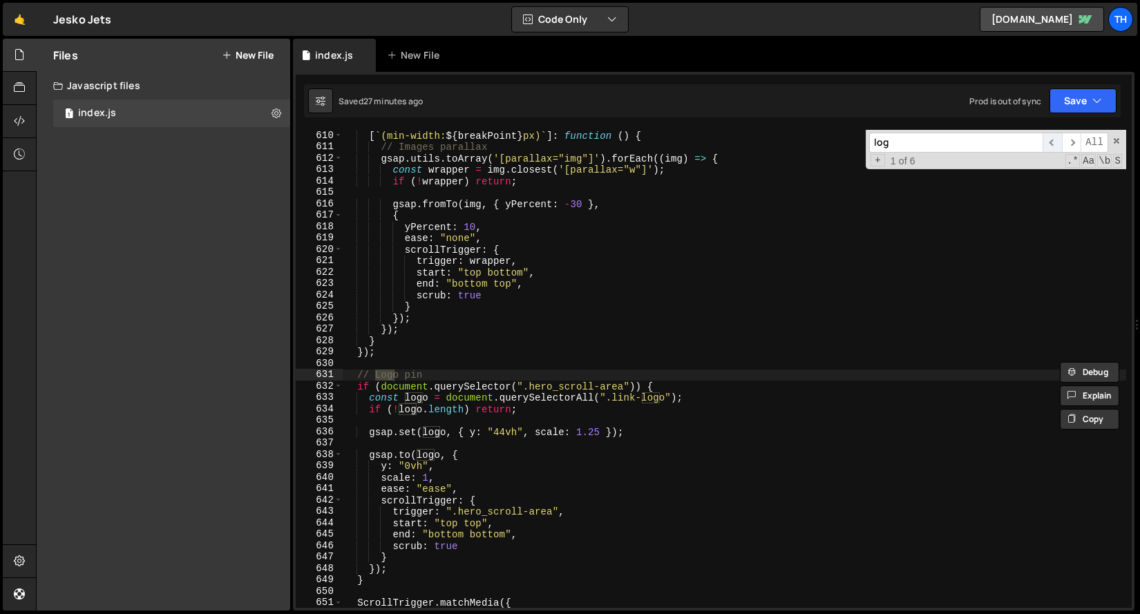
click at [1056, 145] on span "​" at bounding box center [1052, 143] width 19 height 20
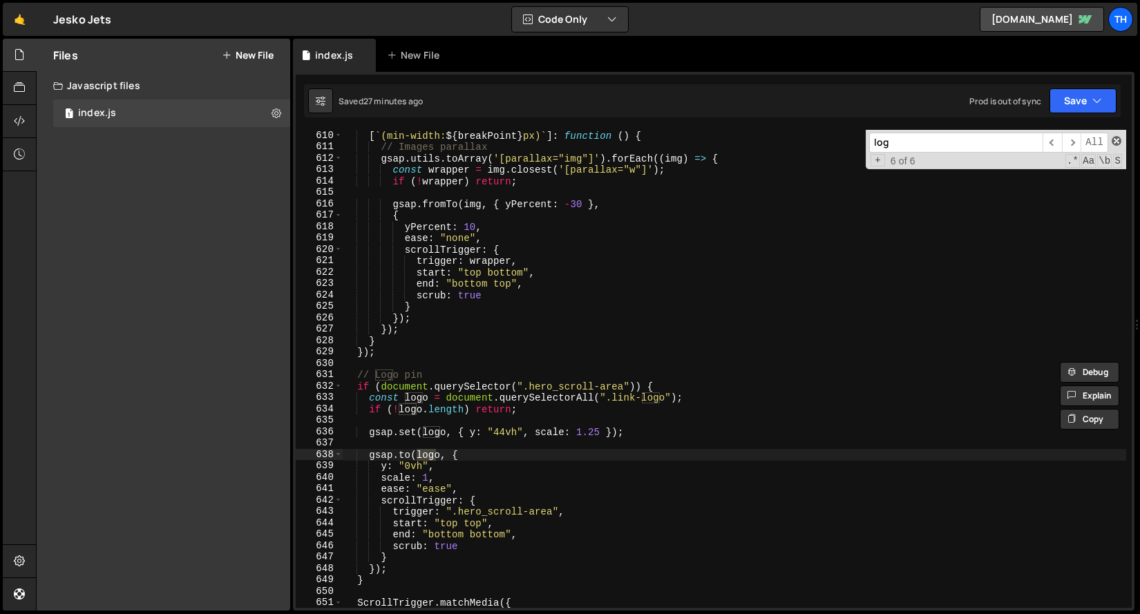
click at [1120, 139] on span at bounding box center [1117, 141] width 10 height 10
type textarea "gsap.to(logo, {"
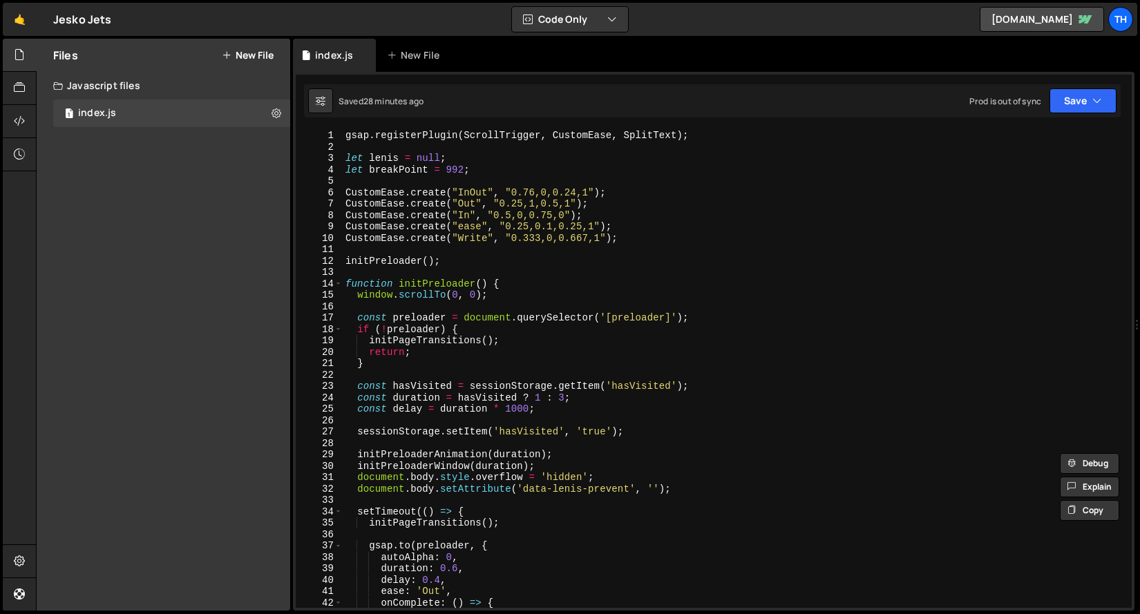
scroll to position [0, 0]
click at [340, 285] on span at bounding box center [339, 285] width 8 height 12
